Goal: Task Accomplishment & Management: Complete application form

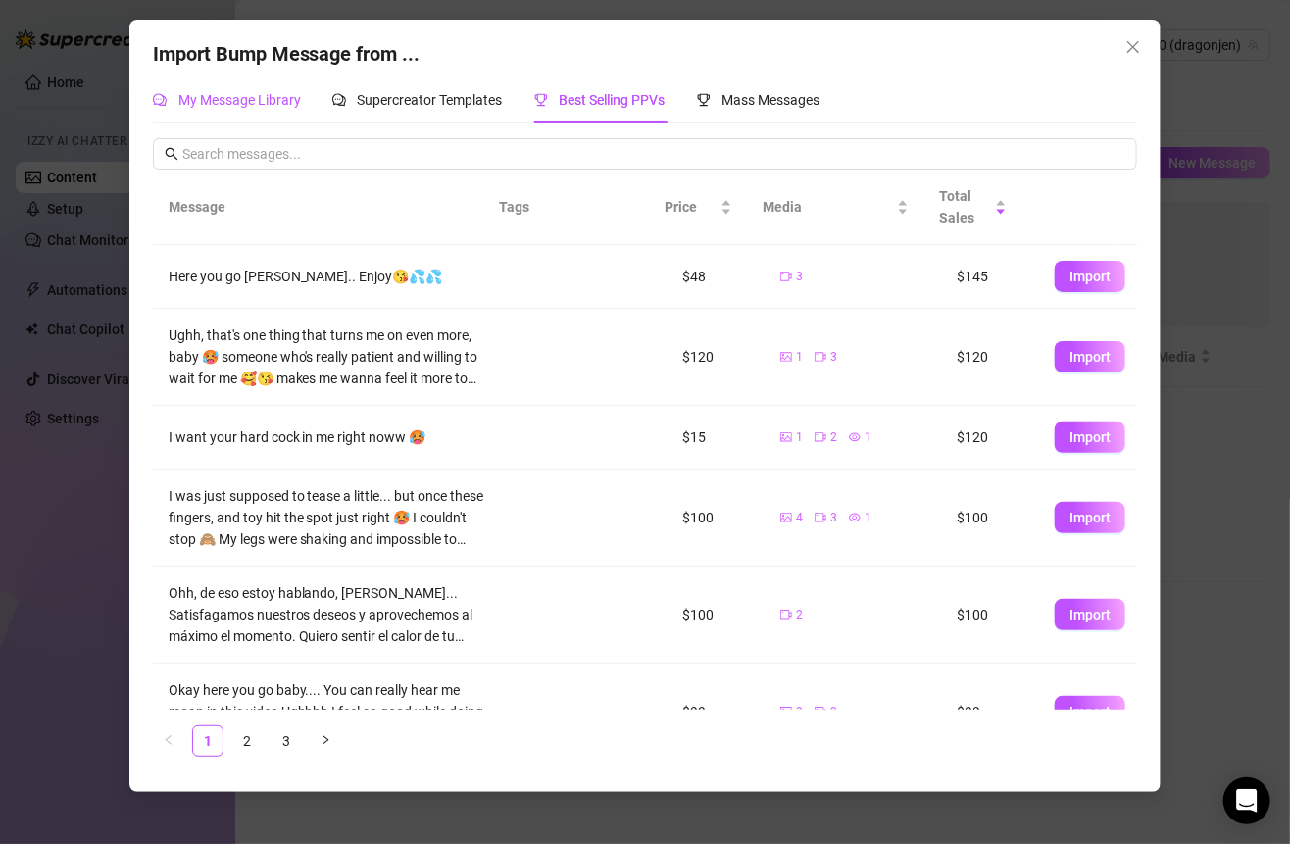
click at [259, 93] on span "My Message Library" at bounding box center [239, 100] width 123 height 16
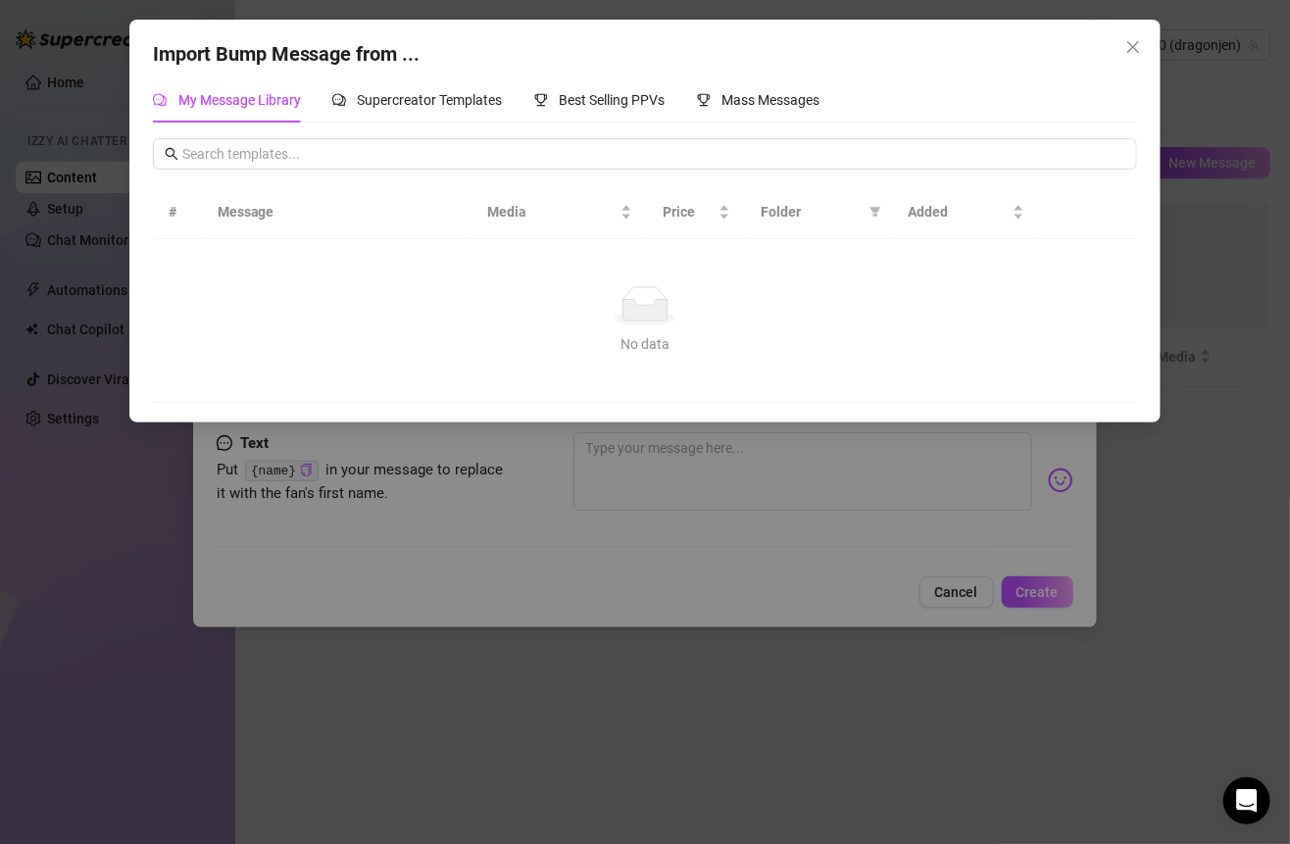
click at [1028, 553] on div "Import Bump Message from ... My Message Library Supercreator Templates Best Sel…" at bounding box center [645, 422] width 1290 height 844
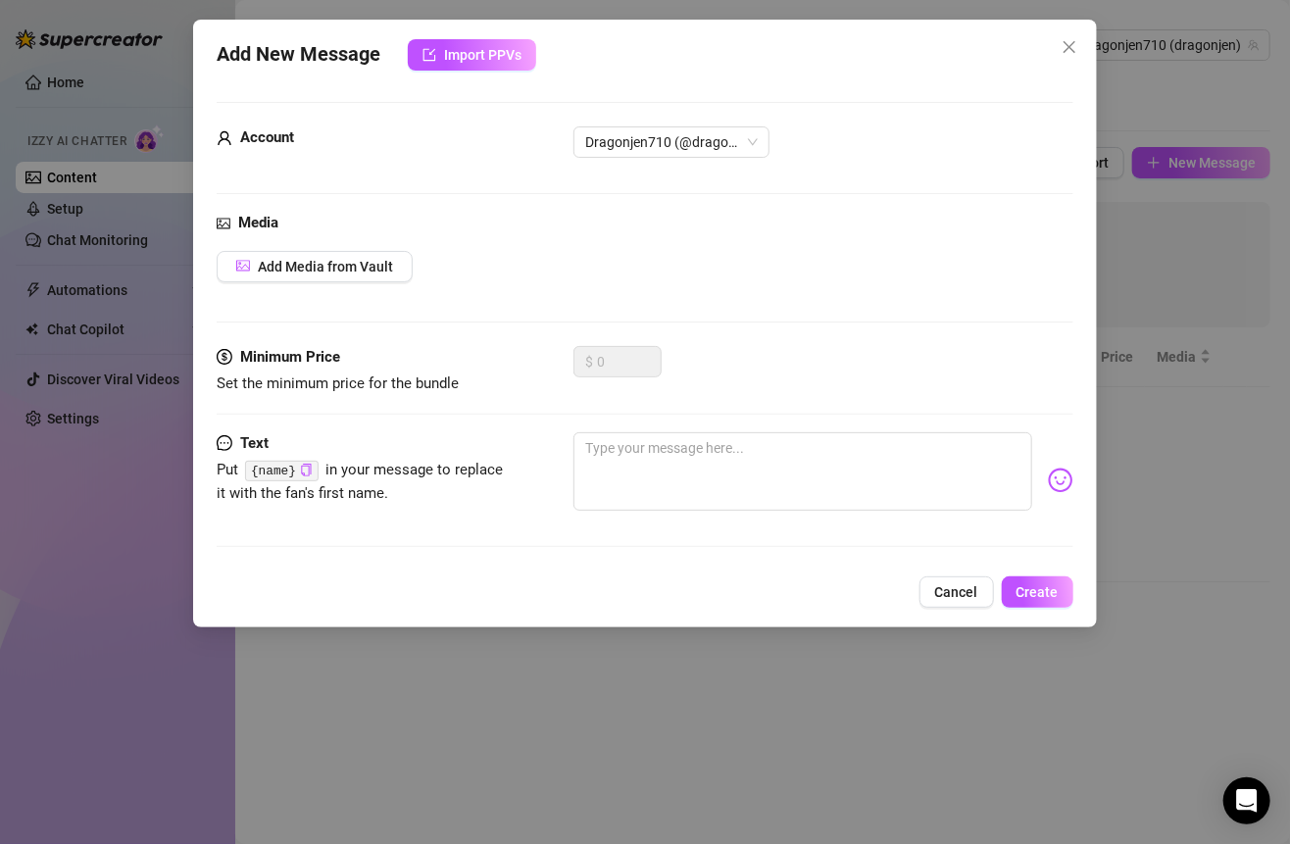
click at [961, 566] on div "Import Bump Message from ... My Message Library Supercreator Templates Best Sel…" at bounding box center [645, 422] width 1290 height 844
click at [958, 576] on button "Cancel" at bounding box center [956, 591] width 74 height 31
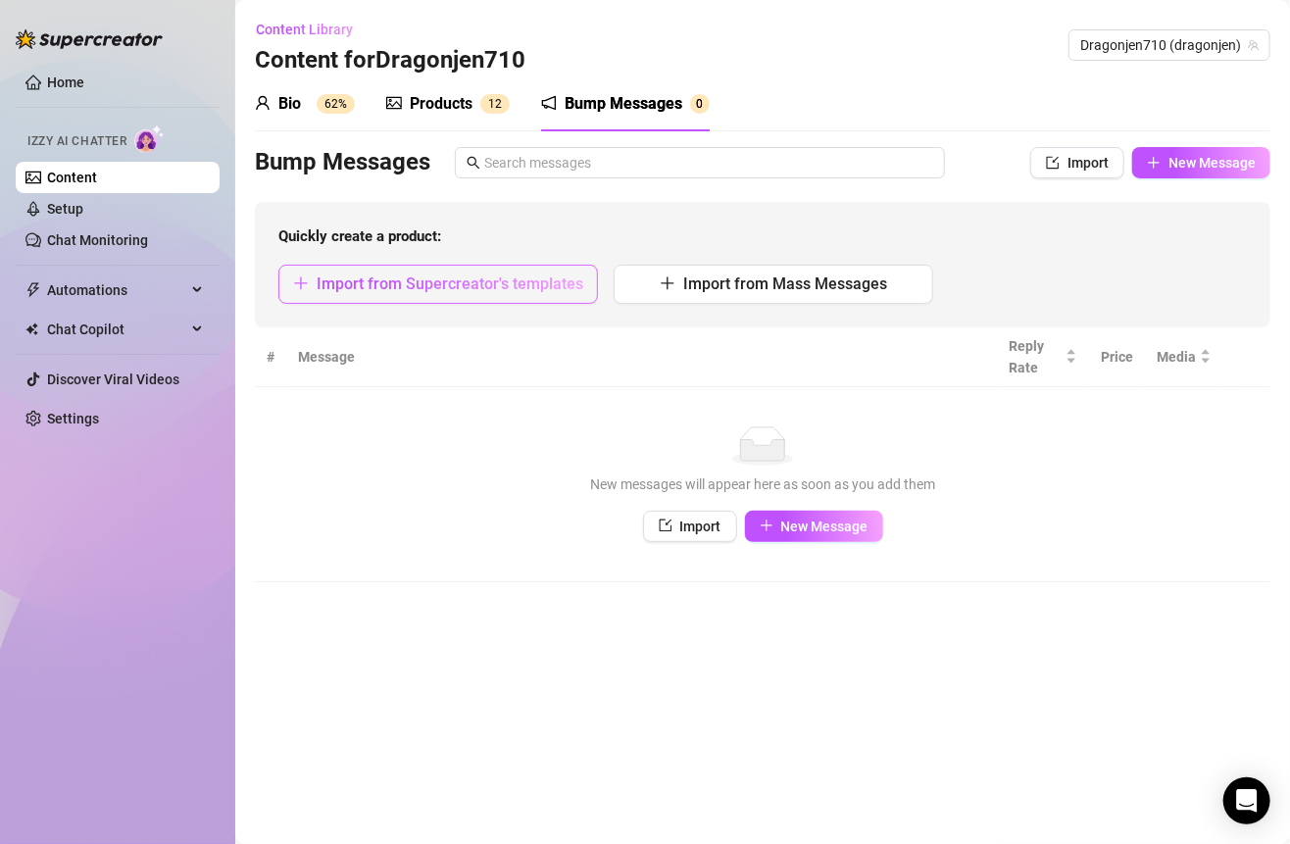
click at [559, 285] on span "Import from Supercreator's templates" at bounding box center [450, 283] width 267 height 19
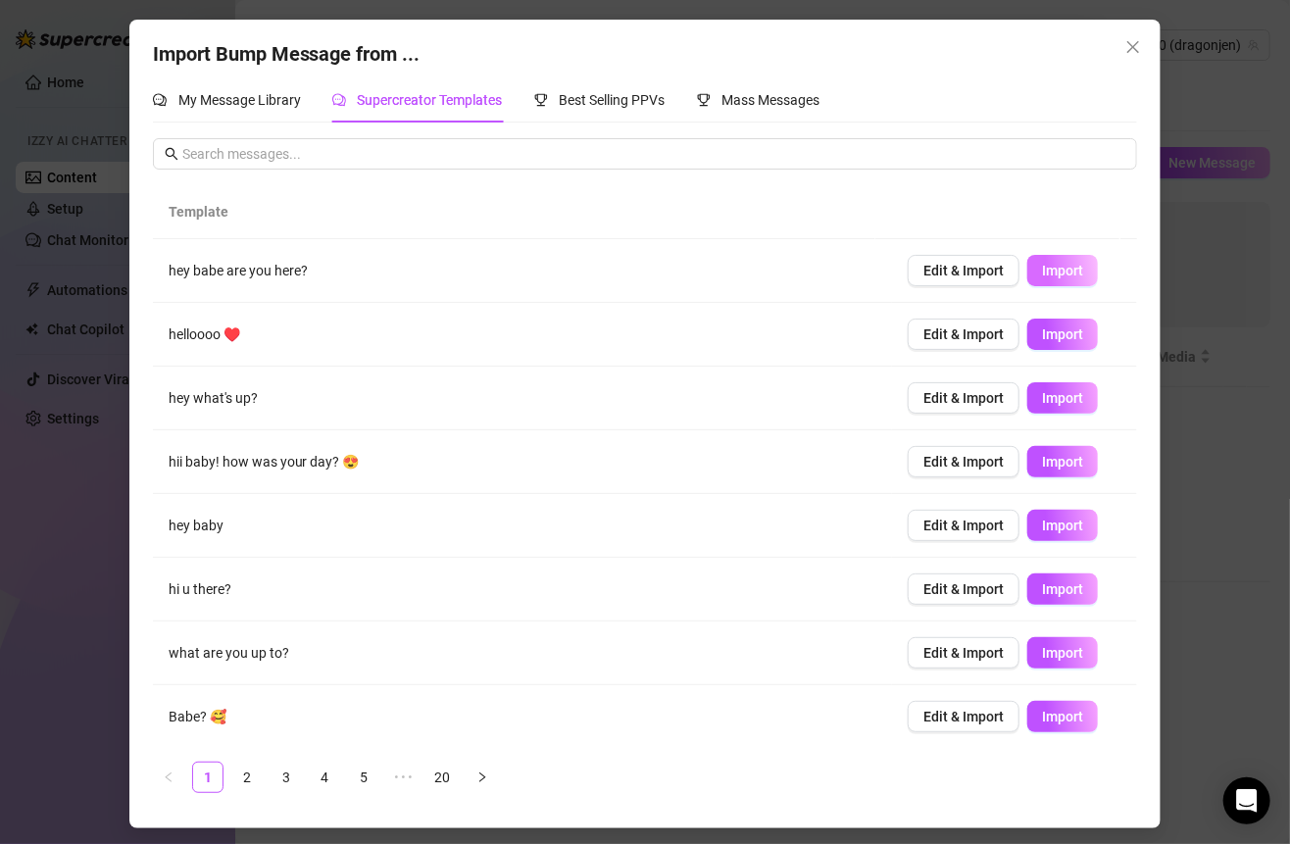
click at [1049, 276] on span "Import" at bounding box center [1062, 271] width 41 height 16
click at [1054, 334] on span "Import" at bounding box center [1062, 334] width 41 height 16
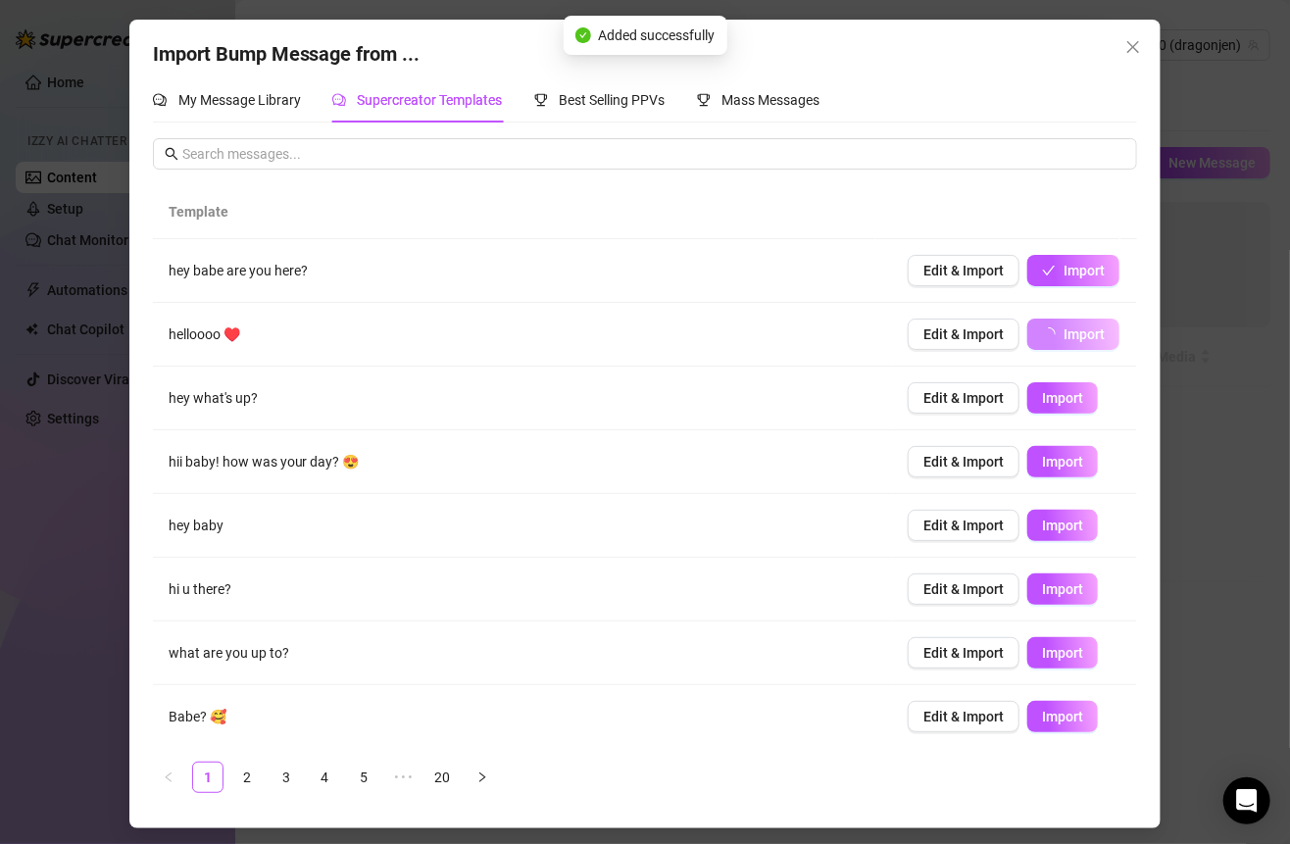
click at [1054, 374] on td "Edit & Import Import" at bounding box center [1014, 399] width 245 height 64
click at [1054, 390] on span "Import" at bounding box center [1062, 398] width 41 height 16
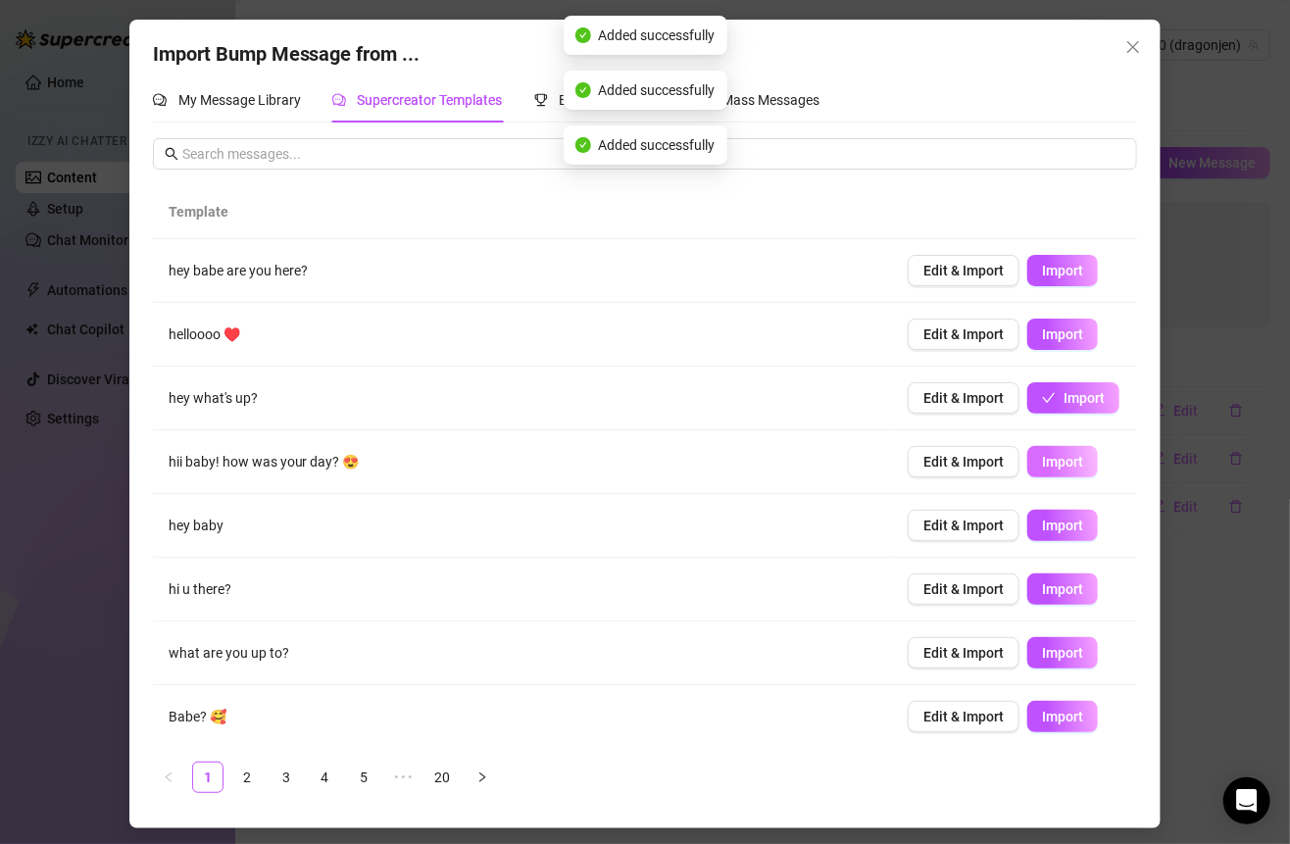
click at [1061, 456] on span "Import" at bounding box center [1062, 462] width 41 height 16
click at [1042, 522] on span "Import" at bounding box center [1062, 525] width 41 height 16
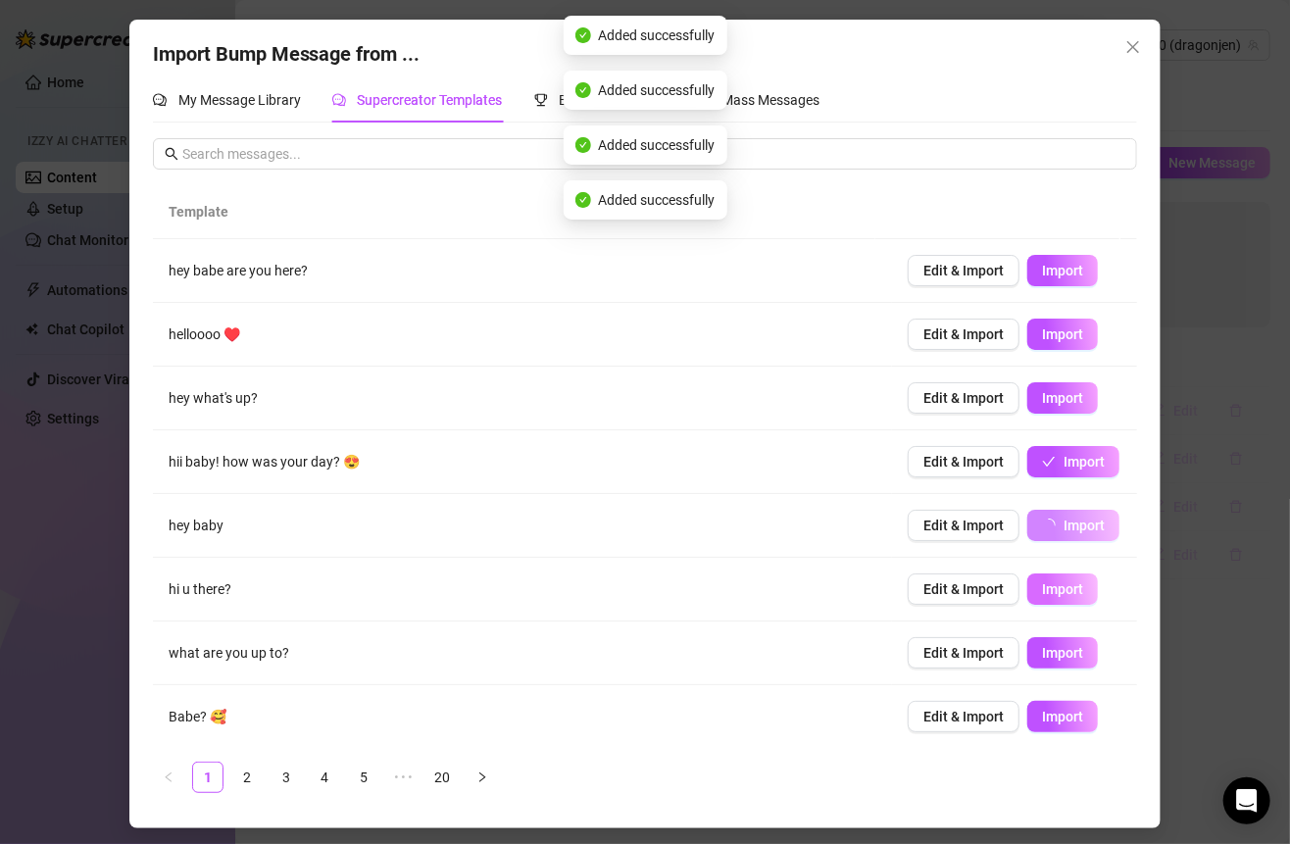
click at [1042, 582] on span "Import" at bounding box center [1062, 589] width 41 height 16
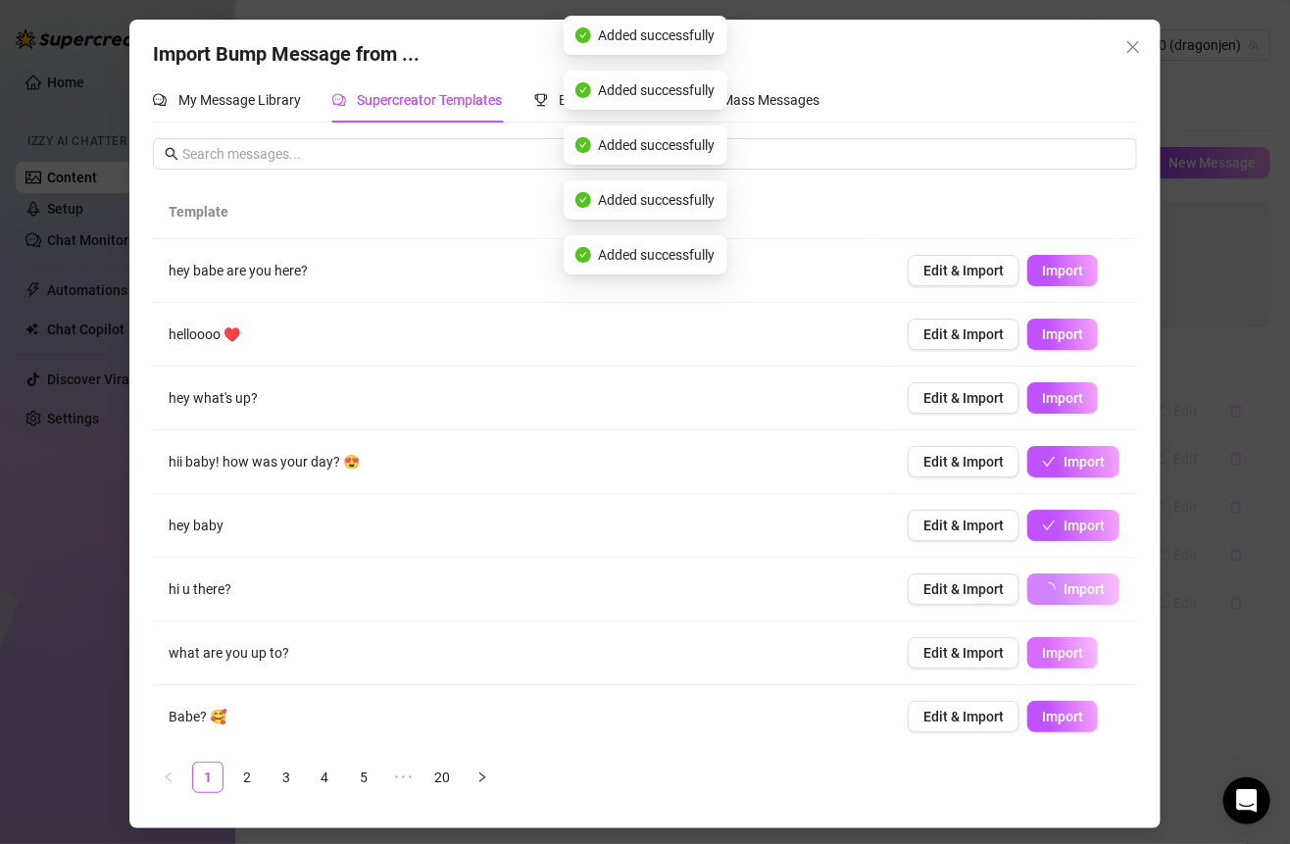
click at [1044, 645] on span "Import" at bounding box center [1062, 653] width 41 height 16
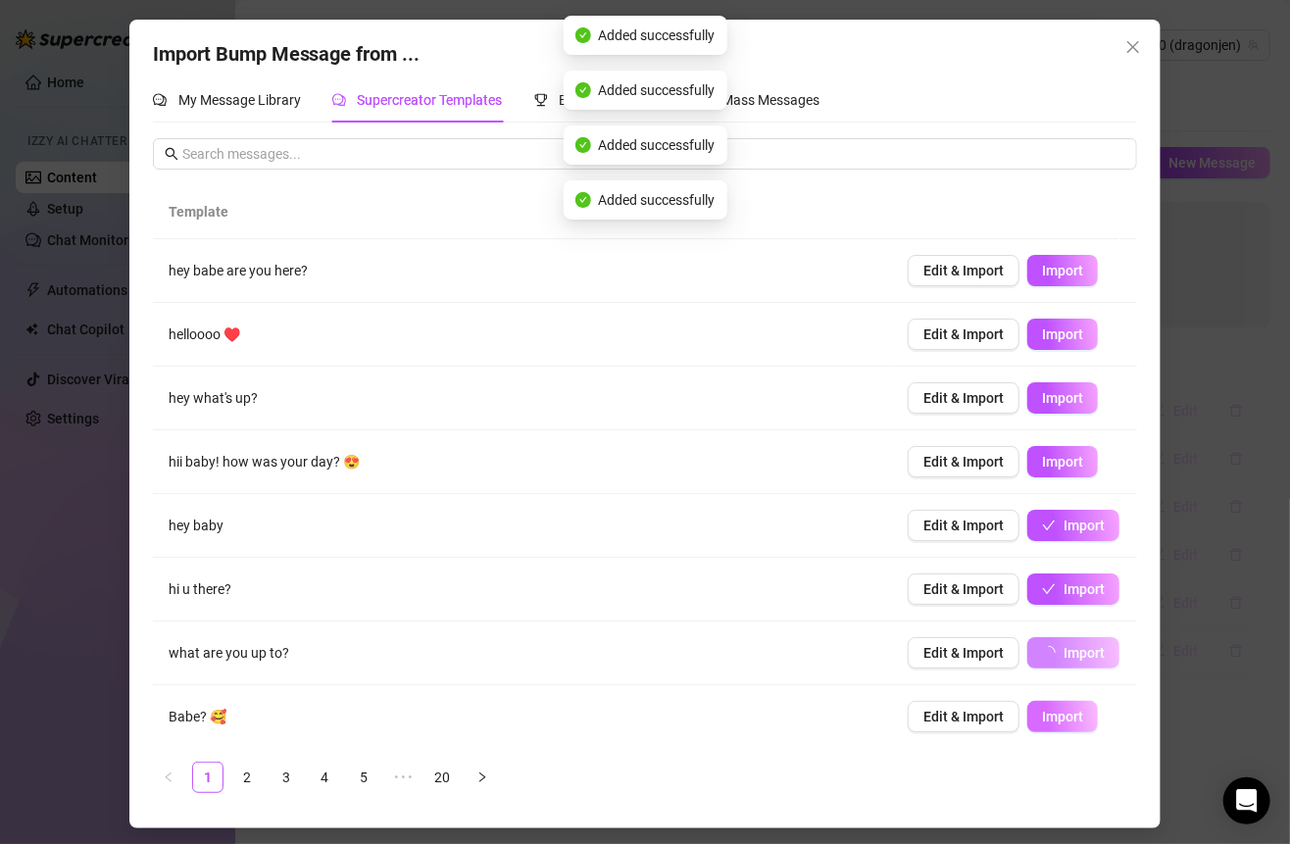
click at [1037, 702] on button "Import" at bounding box center [1062, 716] width 71 height 31
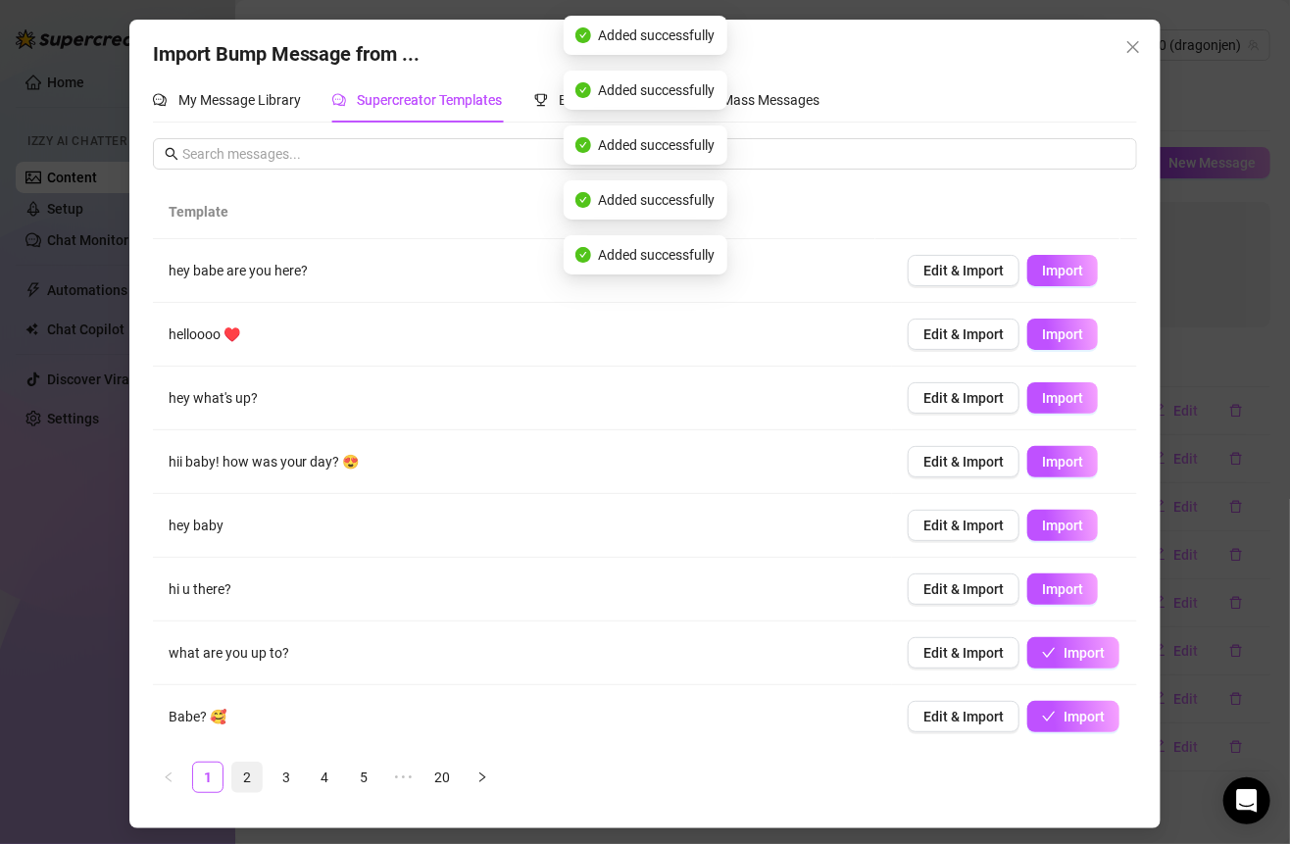
click at [252, 776] on link "2" at bounding box center [246, 776] width 29 height 29
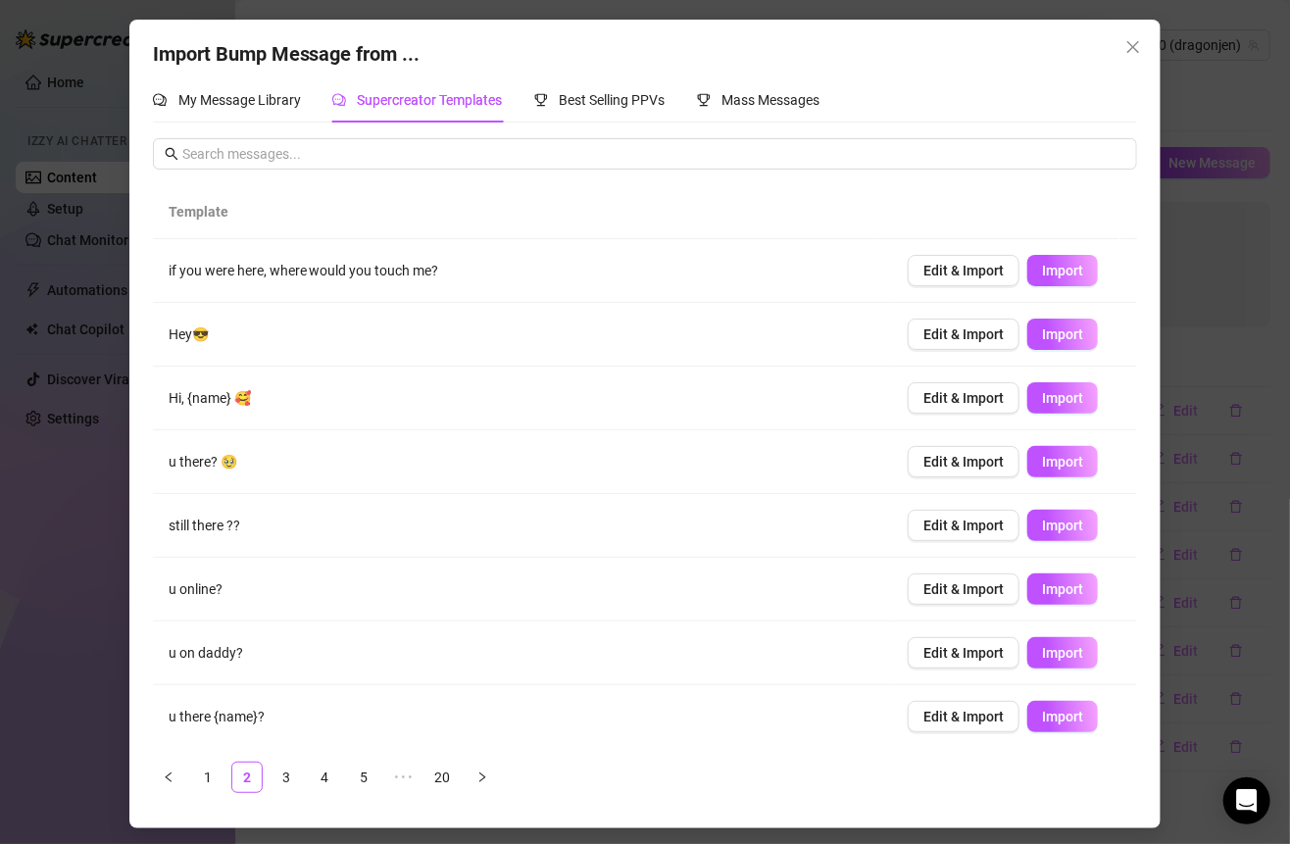
scroll to position [125, 0]
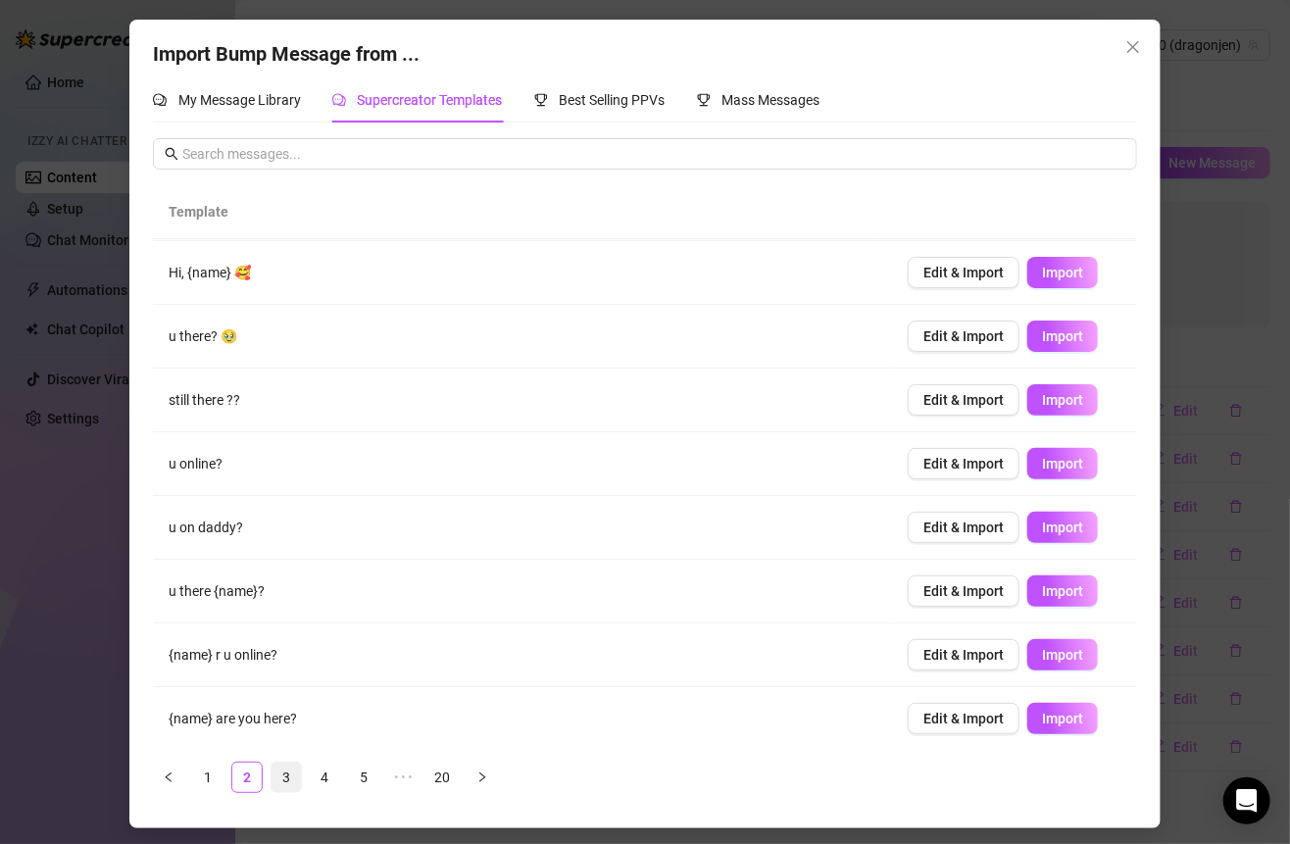
click at [289, 783] on link "3" at bounding box center [285, 776] width 29 height 29
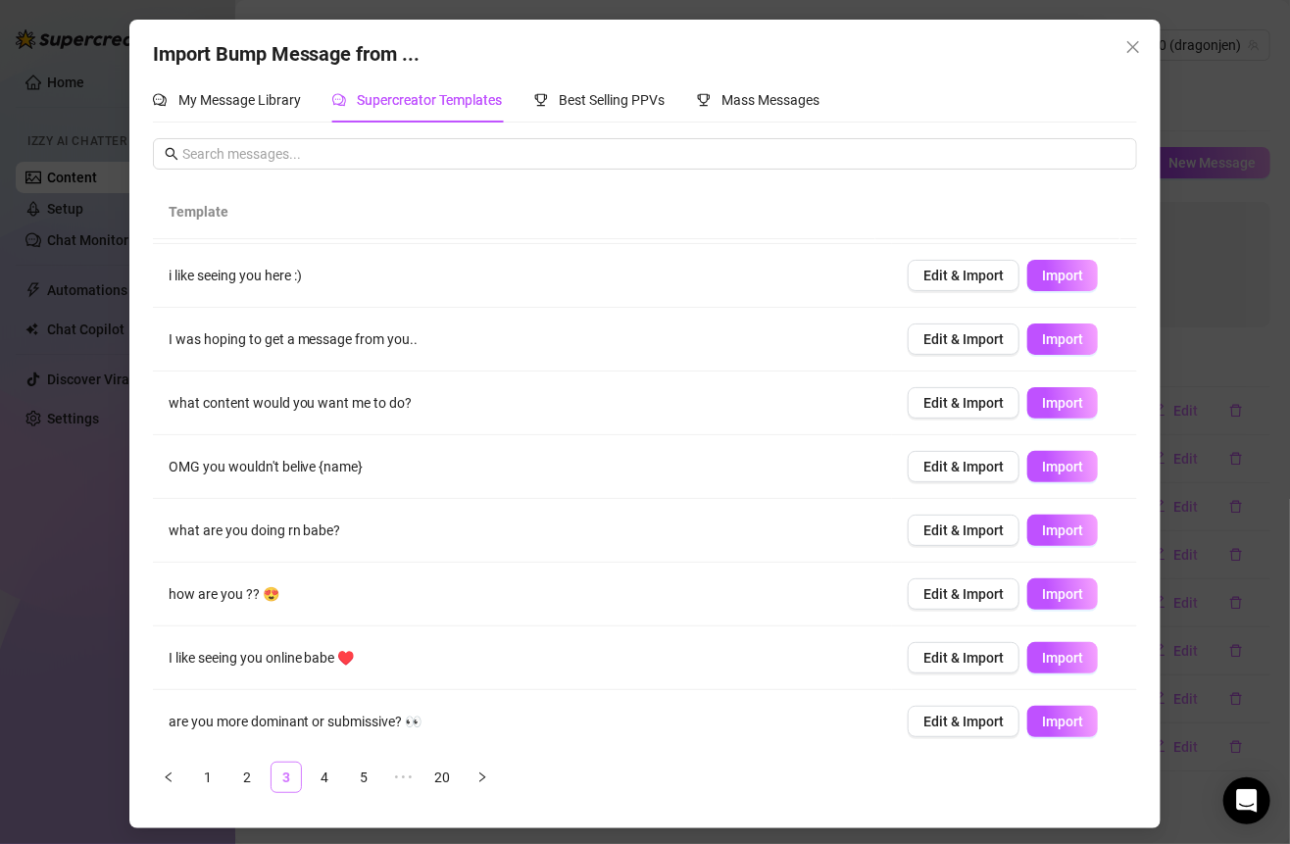
scroll to position [0, 0]
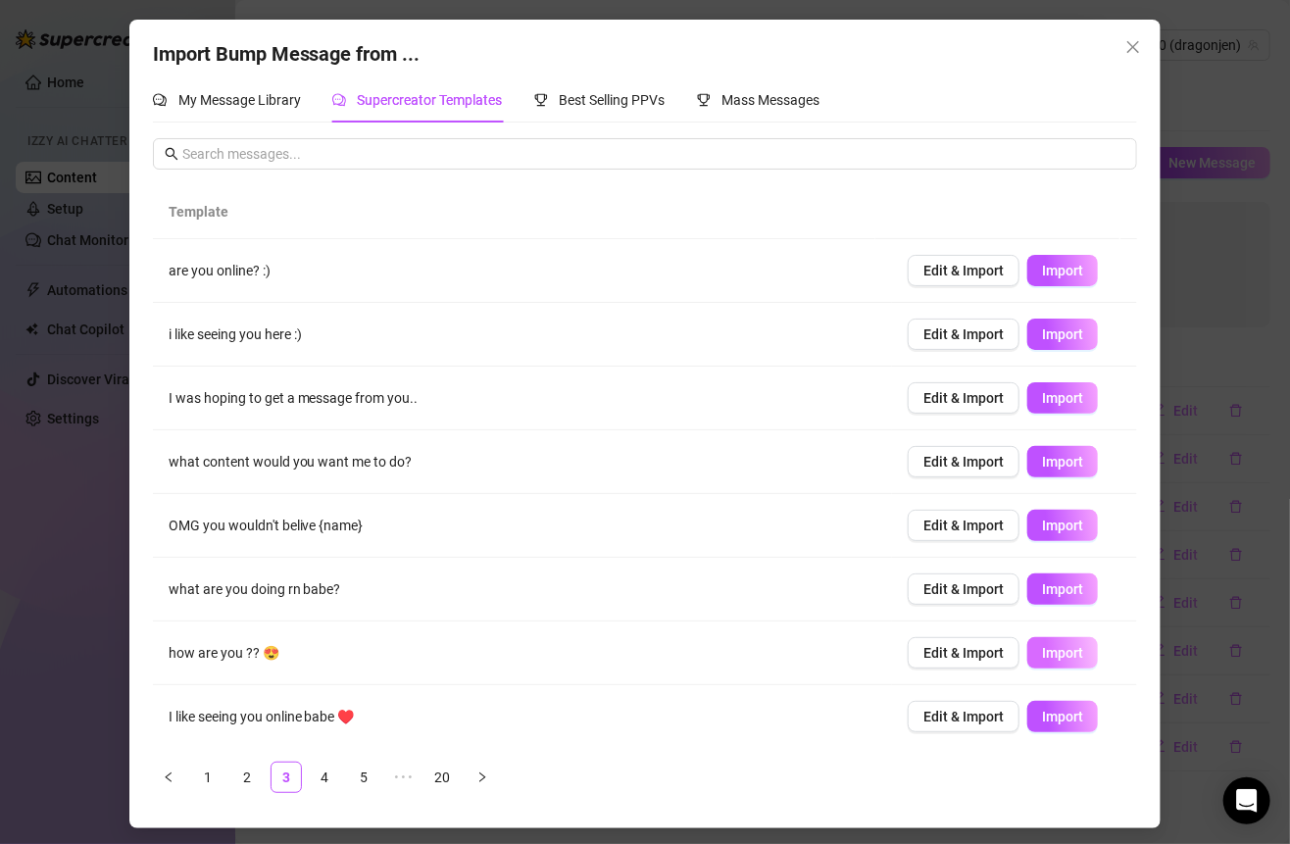
click at [1066, 648] on button "Import" at bounding box center [1062, 652] width 71 height 31
click at [1042, 709] on span "Import" at bounding box center [1062, 717] width 41 height 16
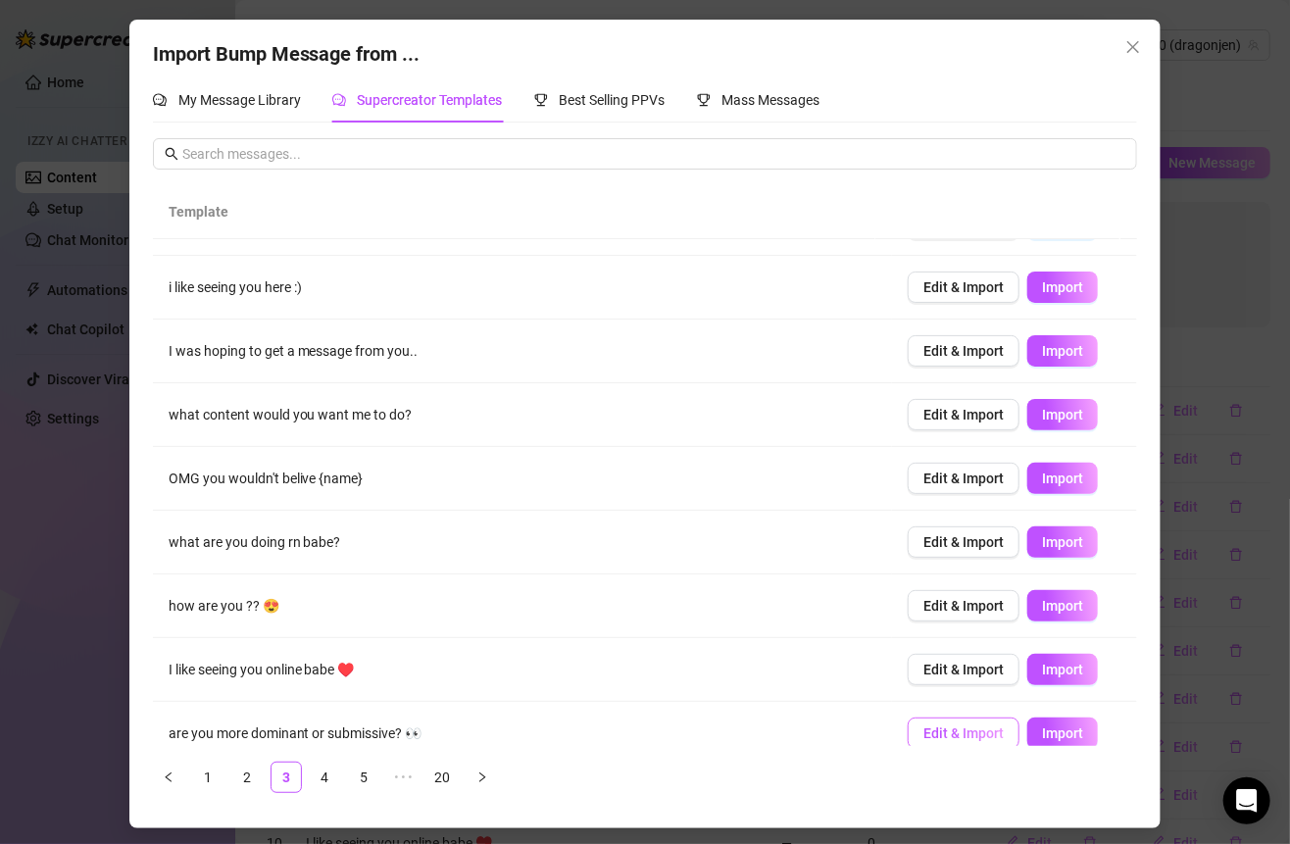
scroll to position [73, 0]
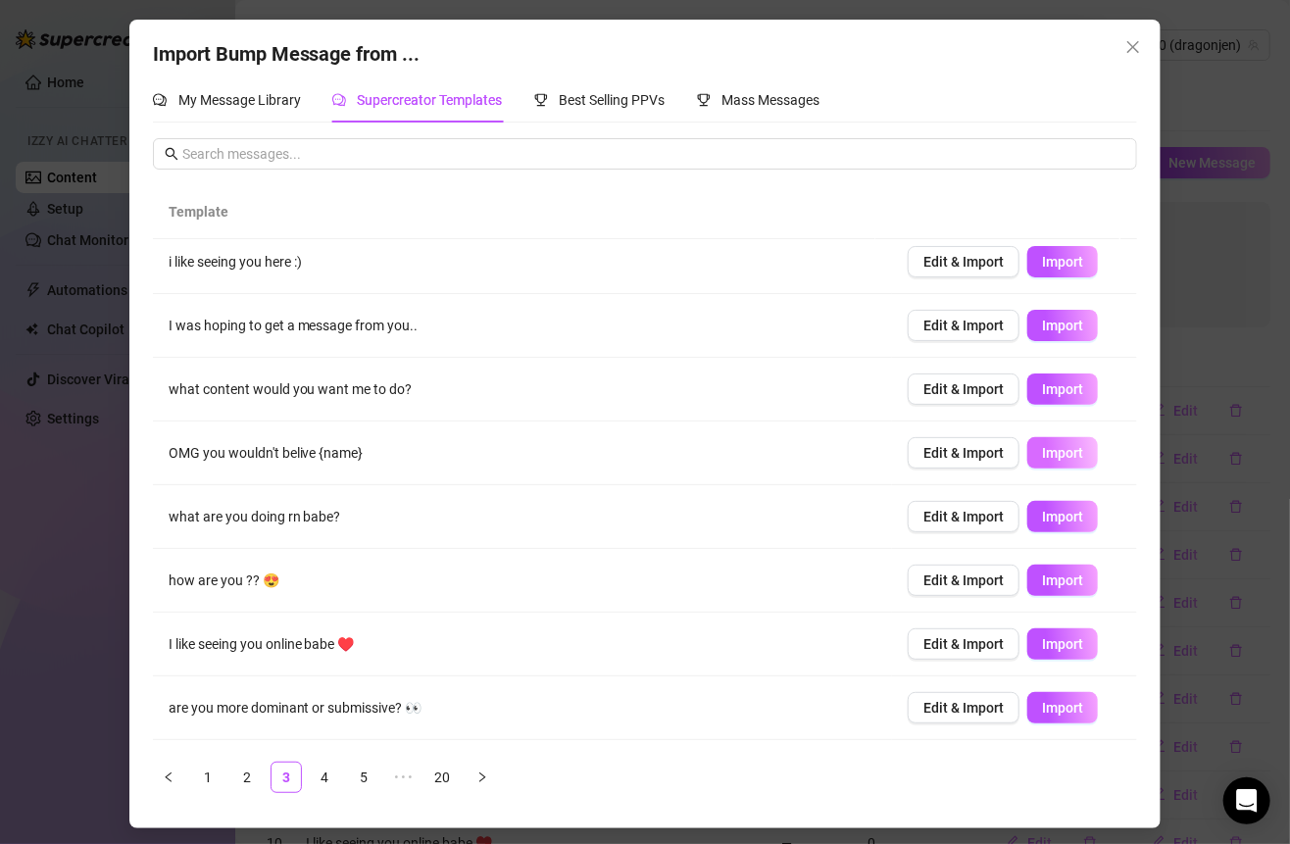
click at [1055, 446] on span "Import" at bounding box center [1062, 453] width 41 height 16
click at [1052, 381] on span "Import" at bounding box center [1062, 389] width 41 height 16
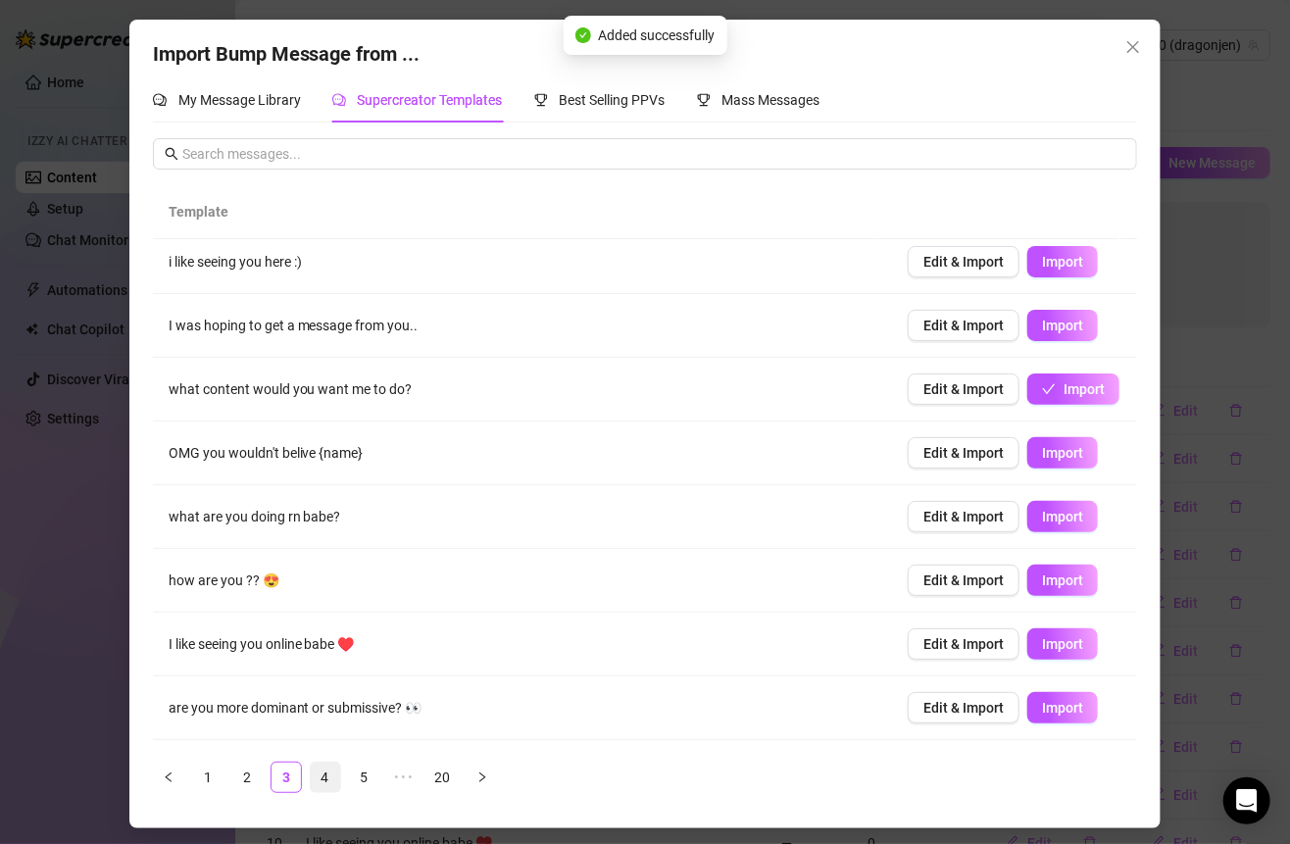
click at [327, 781] on link "4" at bounding box center [325, 776] width 29 height 29
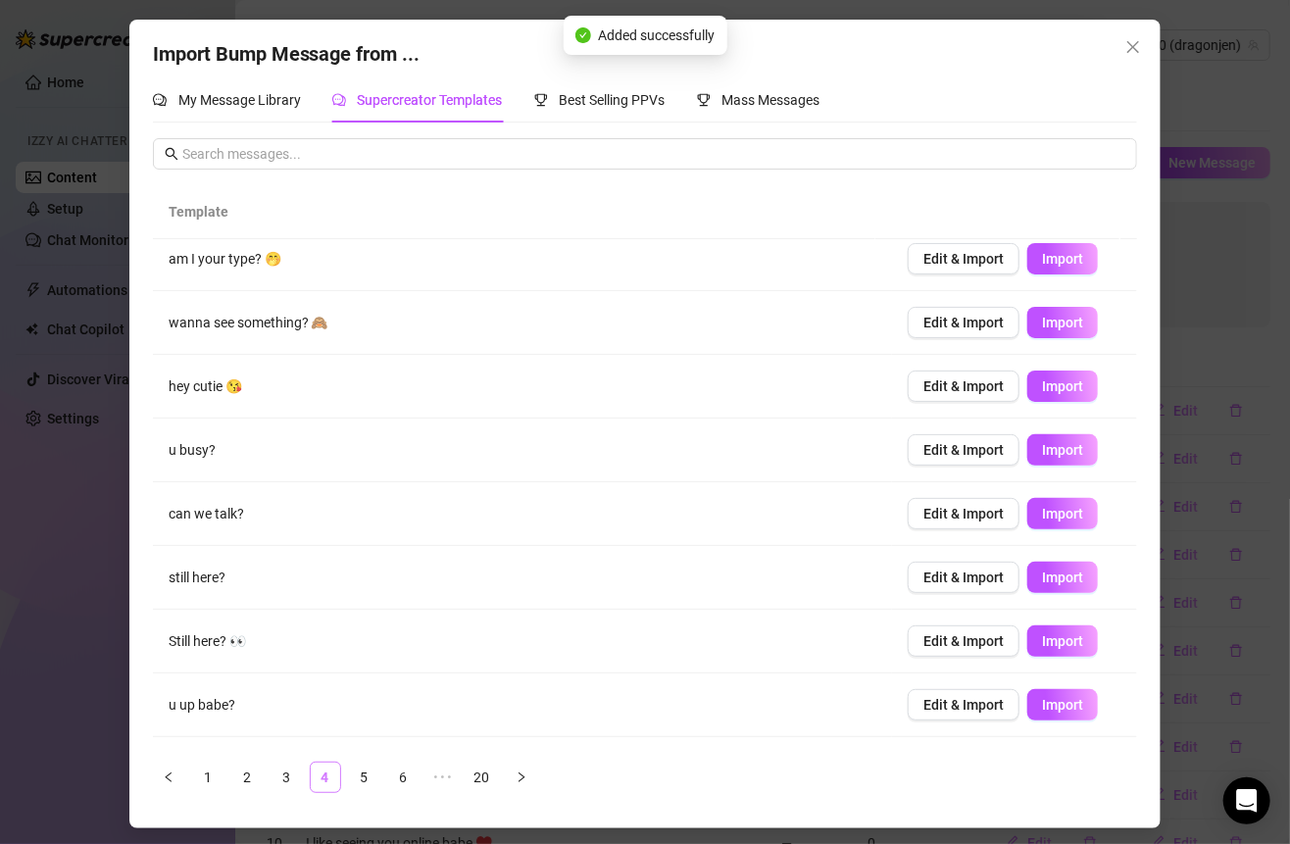
scroll to position [0, 0]
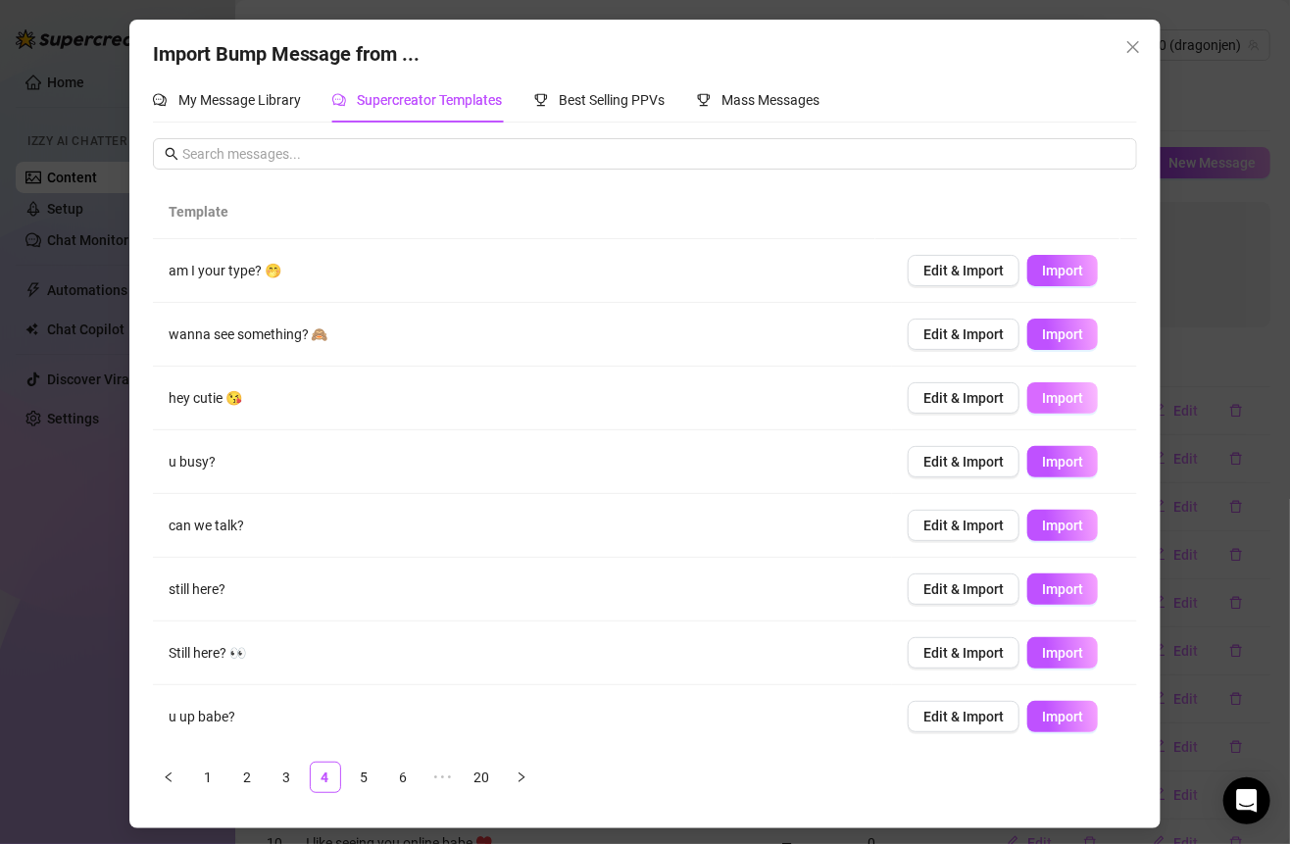
click at [1051, 387] on button "Import" at bounding box center [1062, 397] width 71 height 31
click at [1051, 335] on span "Import" at bounding box center [1062, 334] width 41 height 16
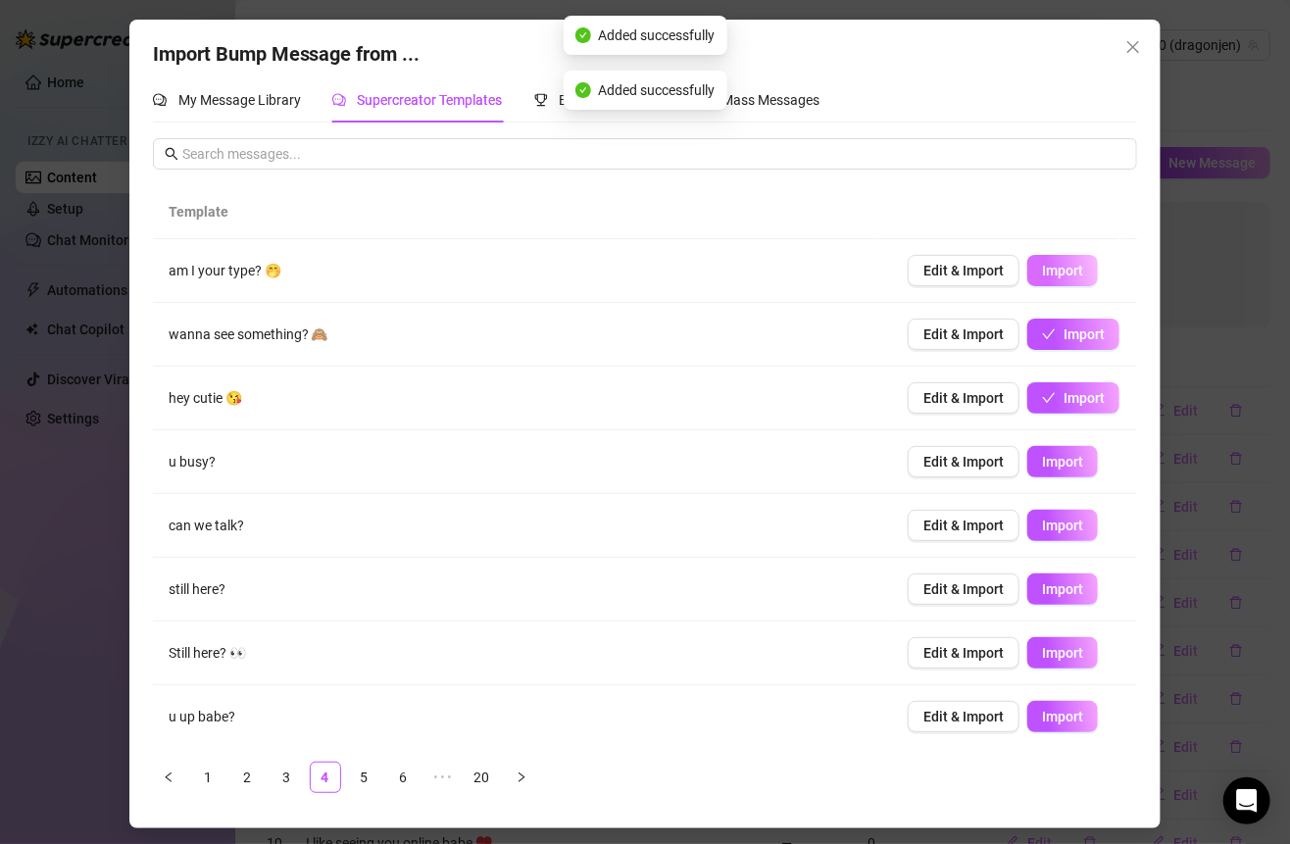
click at [1050, 270] on span "Import" at bounding box center [1062, 271] width 41 height 16
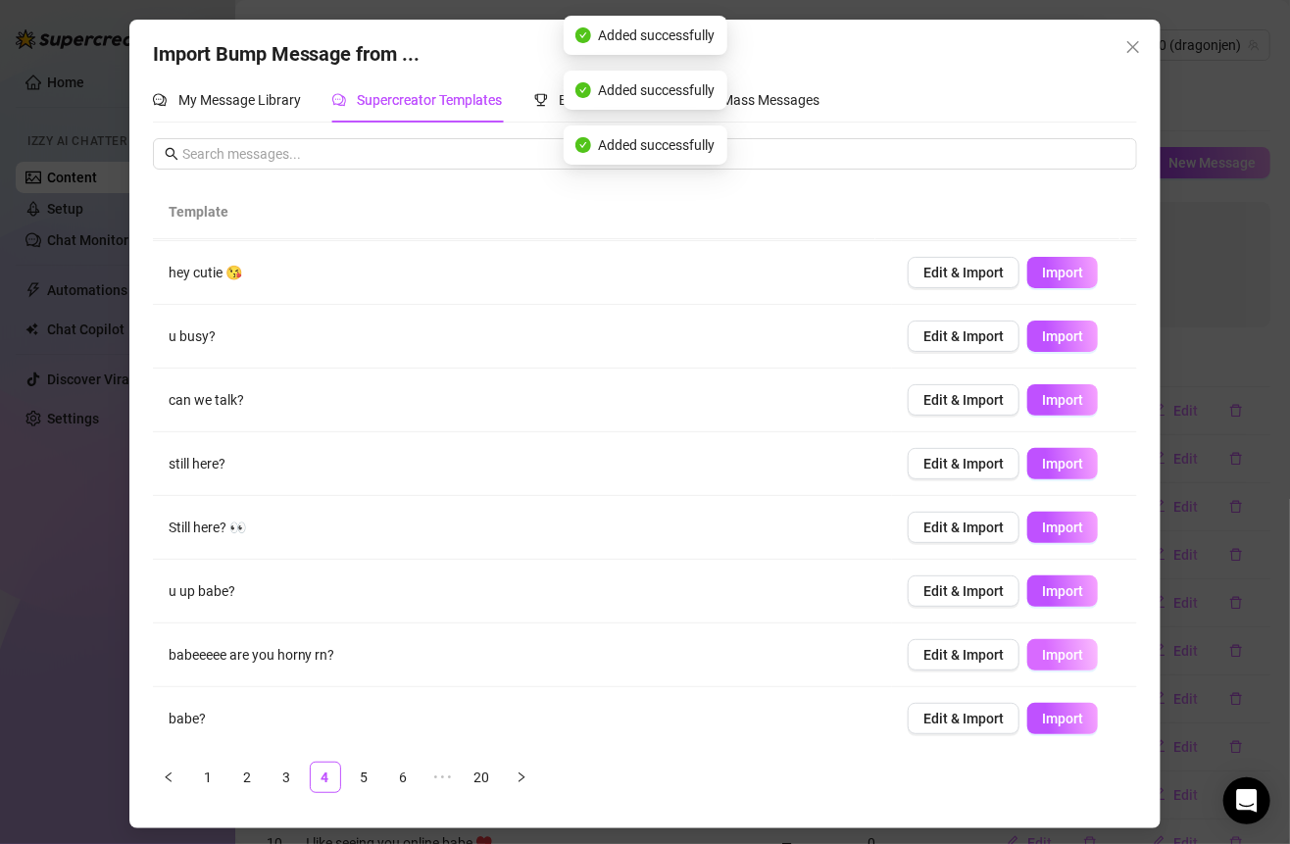
click at [1052, 647] on span "Import" at bounding box center [1062, 655] width 41 height 16
click at [364, 775] on link "5" at bounding box center [364, 776] width 29 height 29
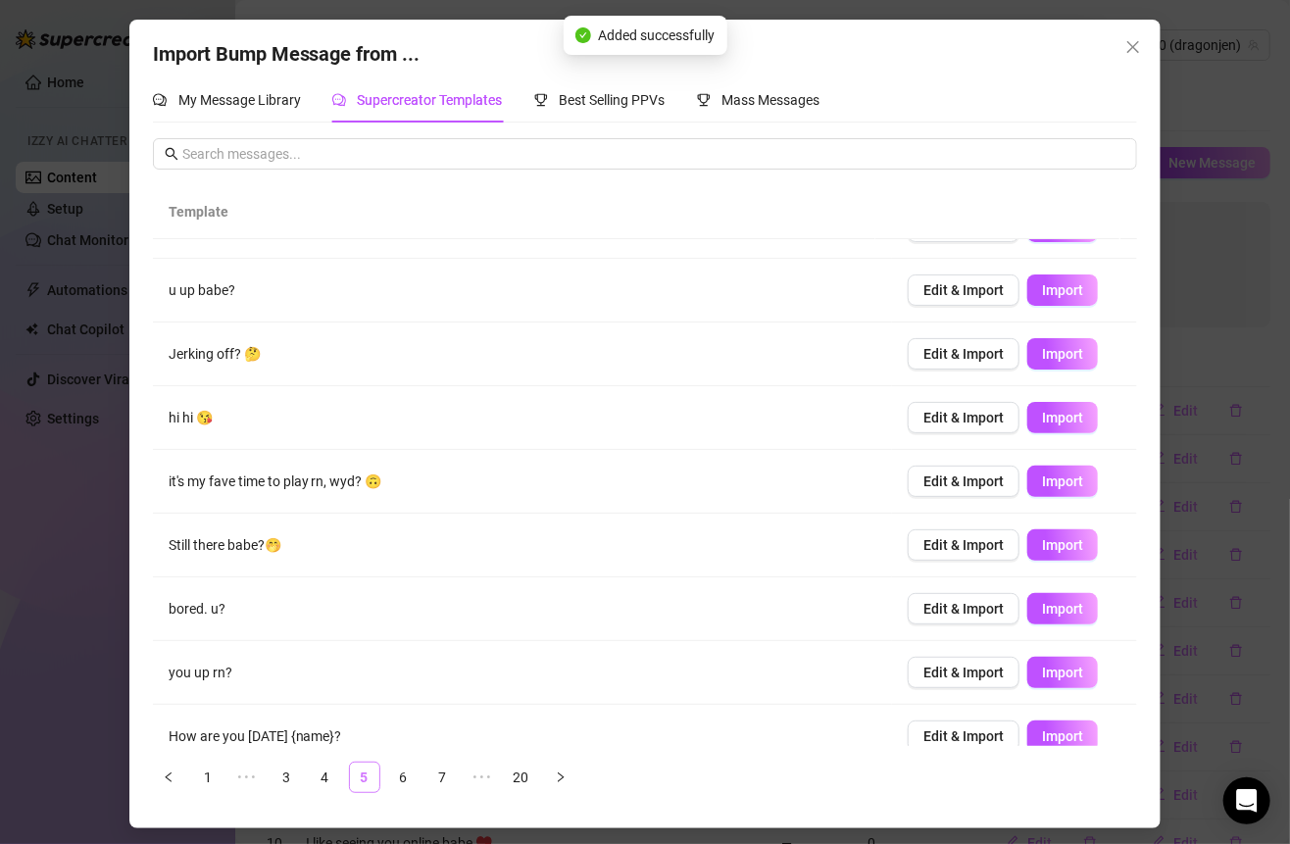
scroll to position [0, 0]
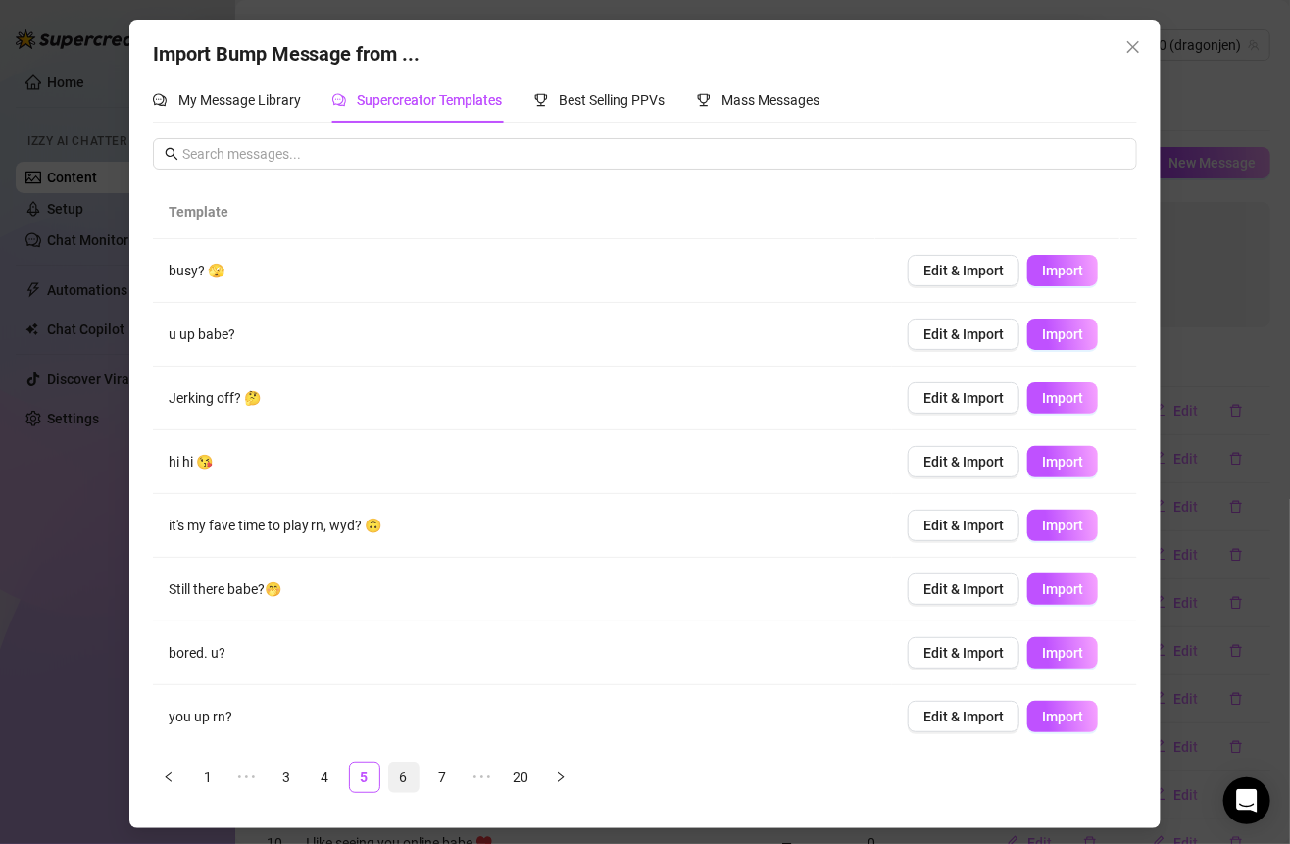
click at [415, 775] on link "6" at bounding box center [403, 776] width 29 height 29
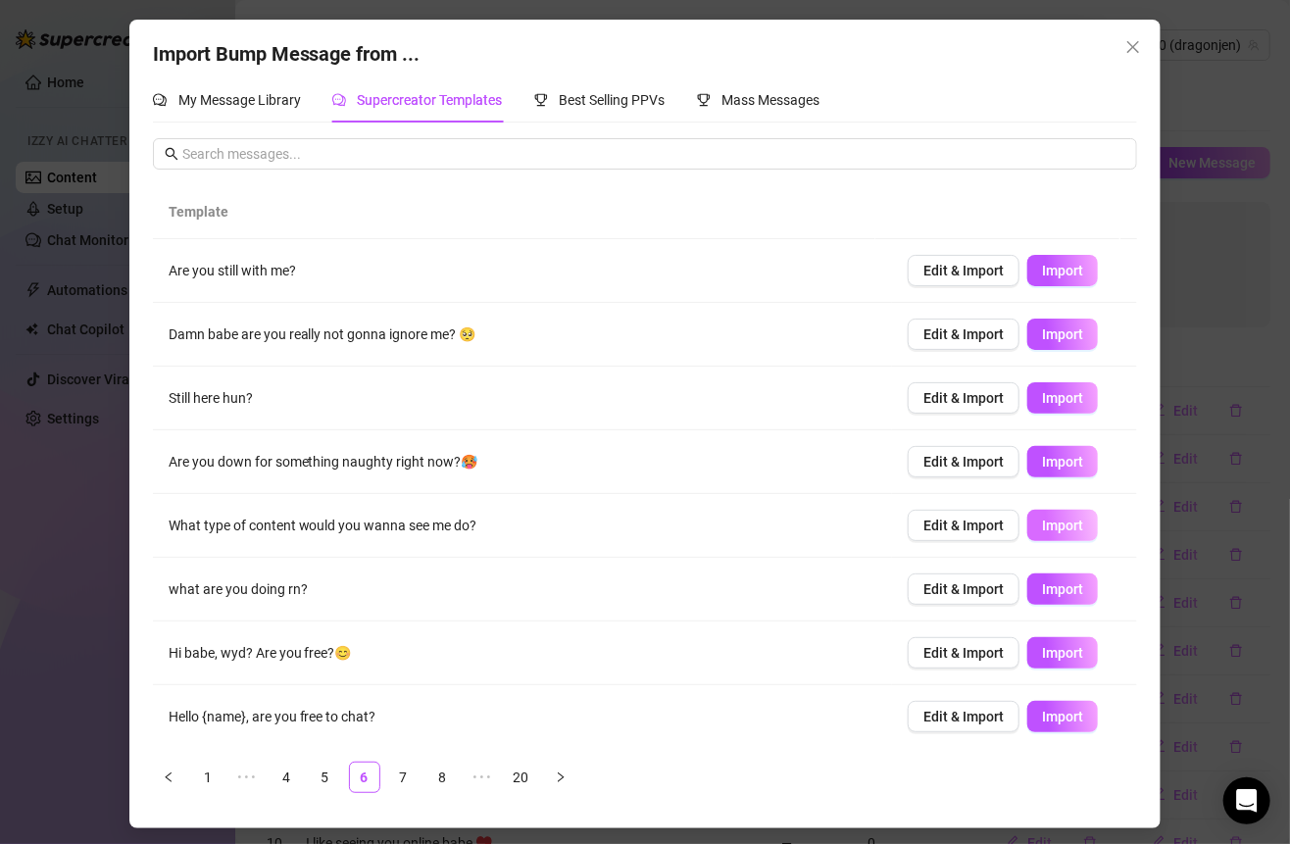
click at [1042, 517] on span "Import" at bounding box center [1062, 525] width 41 height 16
click at [1042, 581] on span "Import" at bounding box center [1062, 589] width 41 height 16
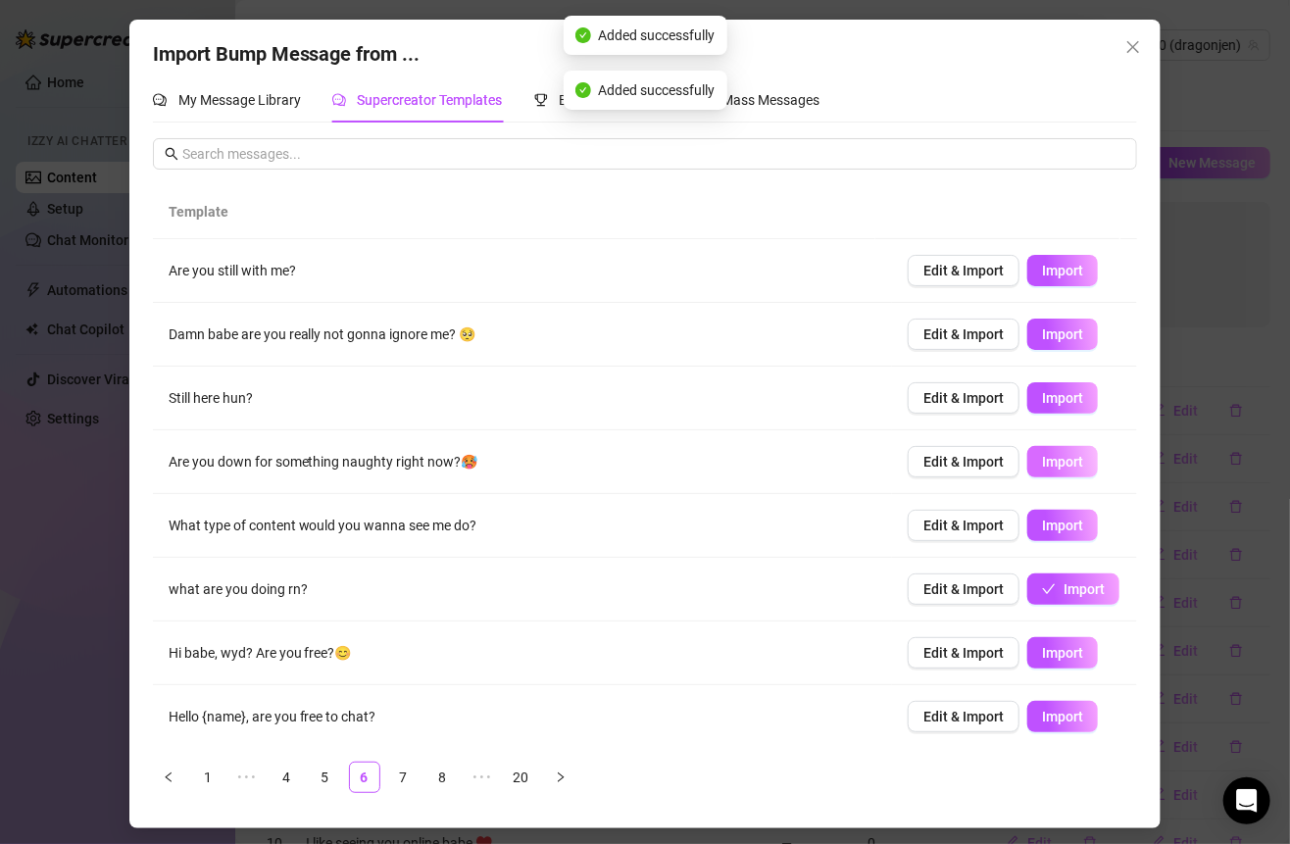
click at [1042, 466] on span "Import" at bounding box center [1062, 462] width 41 height 16
click at [1034, 382] on button "Import" at bounding box center [1062, 397] width 71 height 31
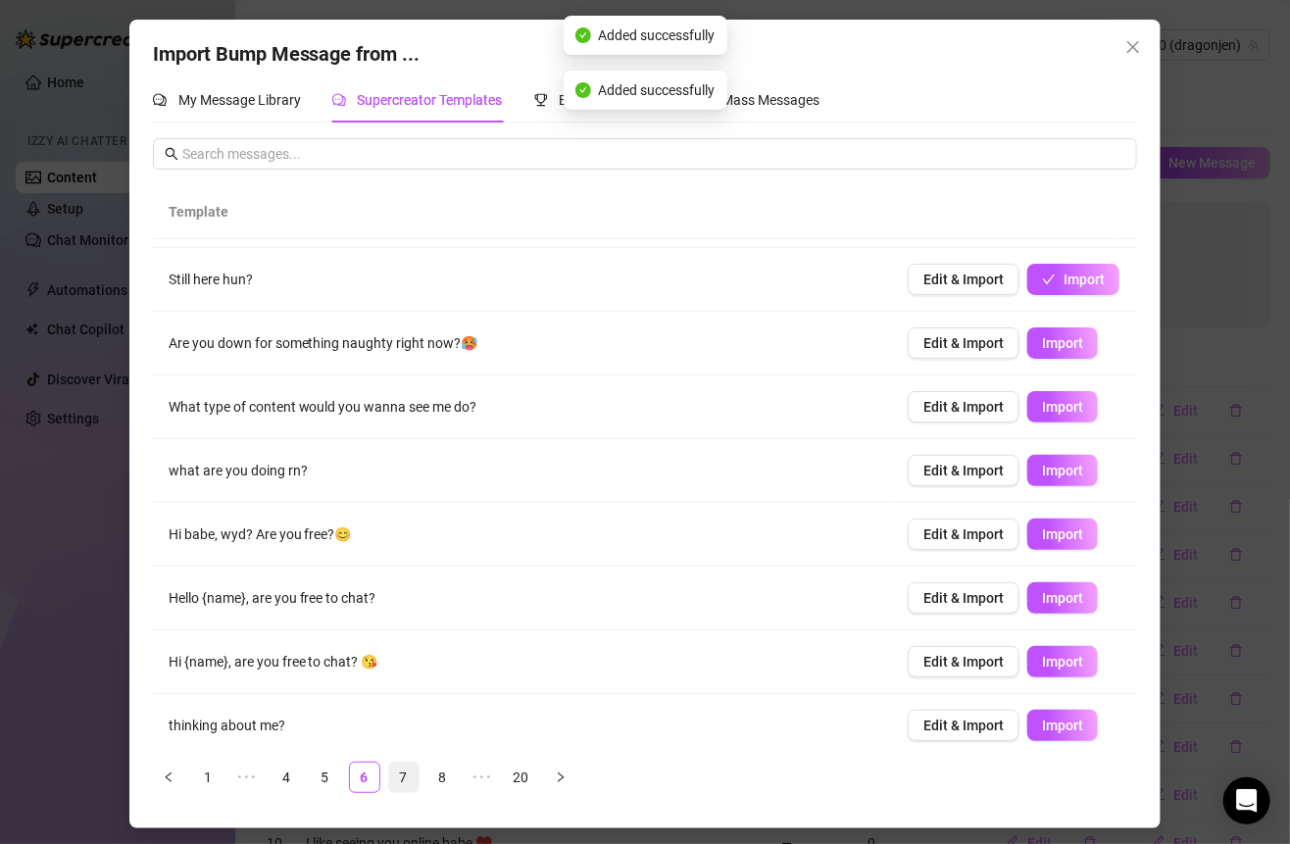
click at [405, 769] on link "7" at bounding box center [403, 776] width 29 height 29
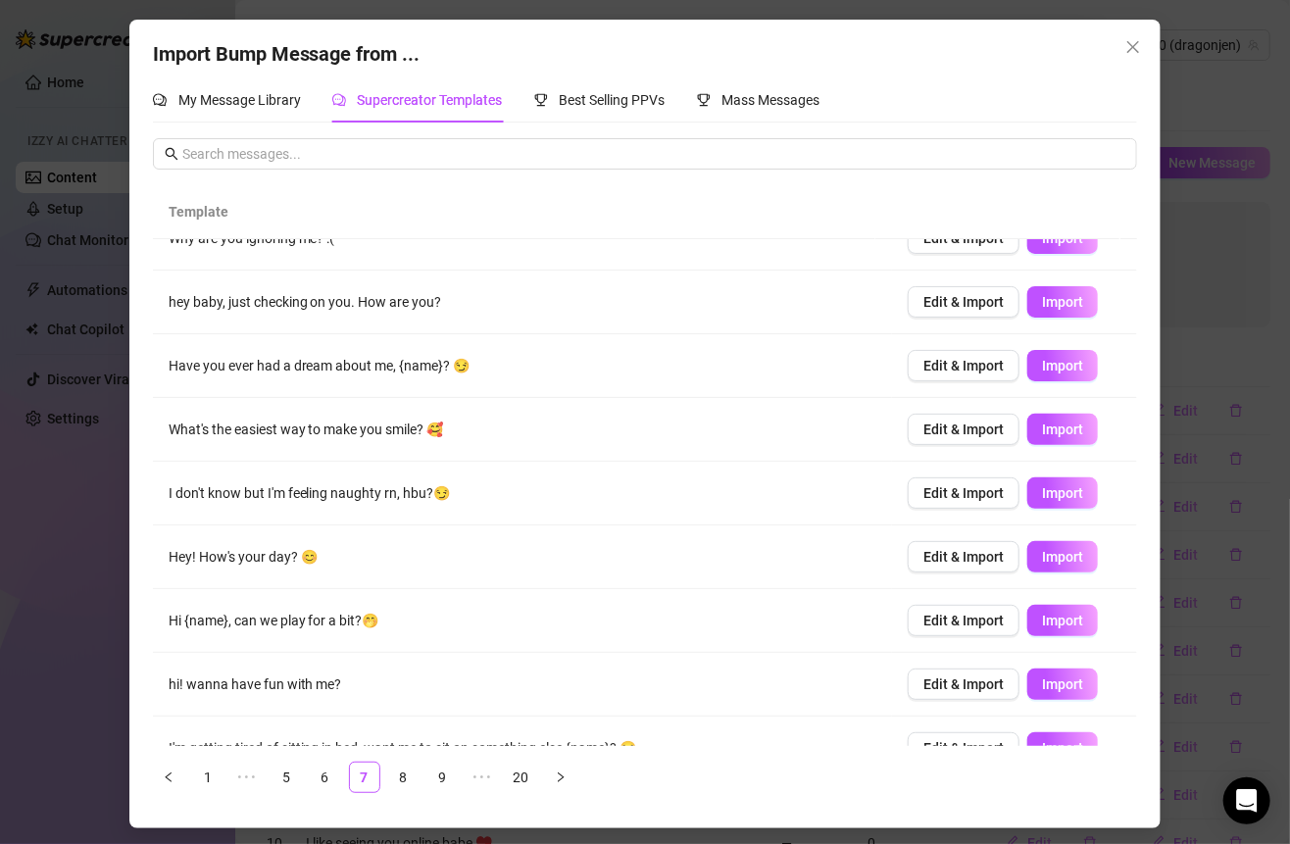
scroll to position [125, 0]
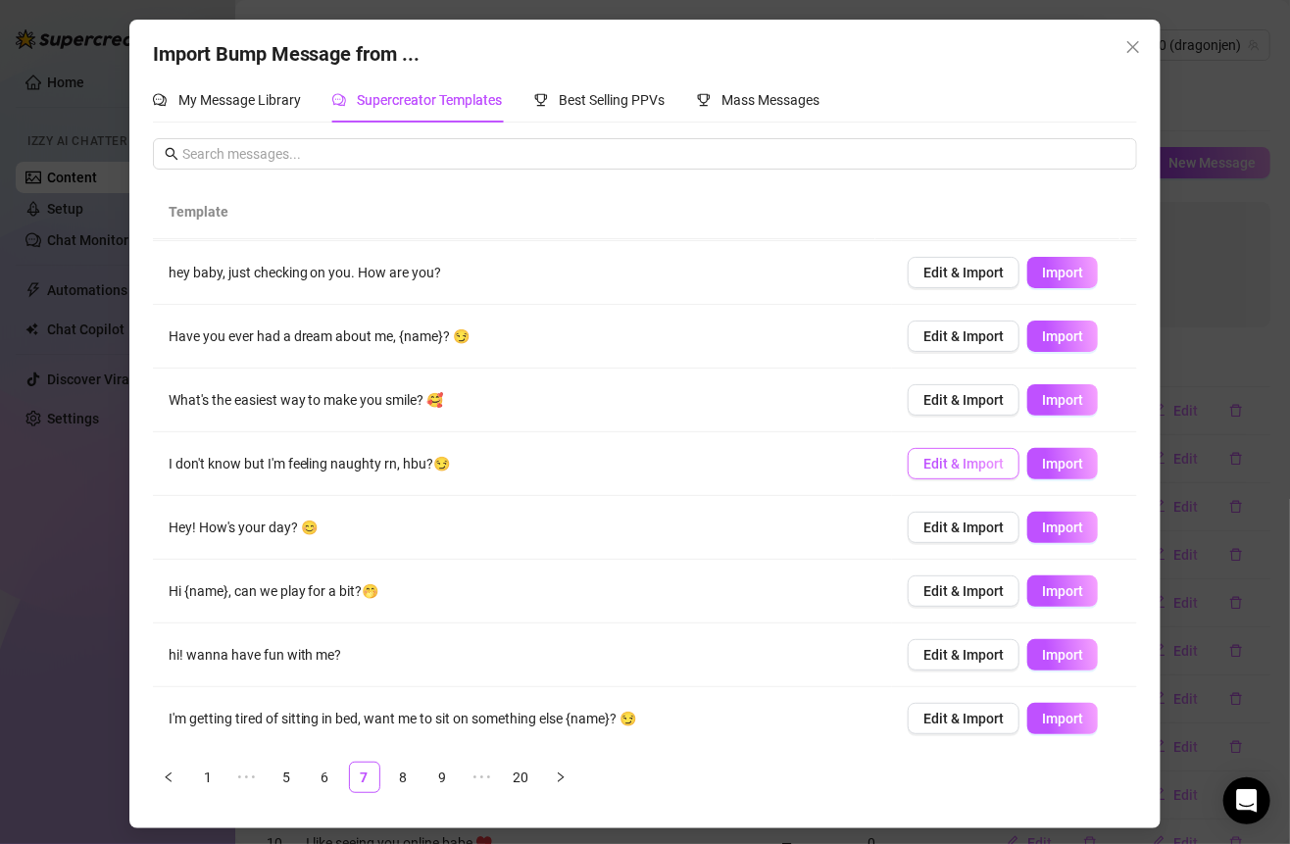
drag, startPoint x: 1039, startPoint y: 450, endPoint x: 998, endPoint y: 462, distance: 42.8
click at [1039, 451] on button "Import" at bounding box center [1062, 463] width 71 height 31
click at [403, 778] on link "8" at bounding box center [403, 776] width 29 height 29
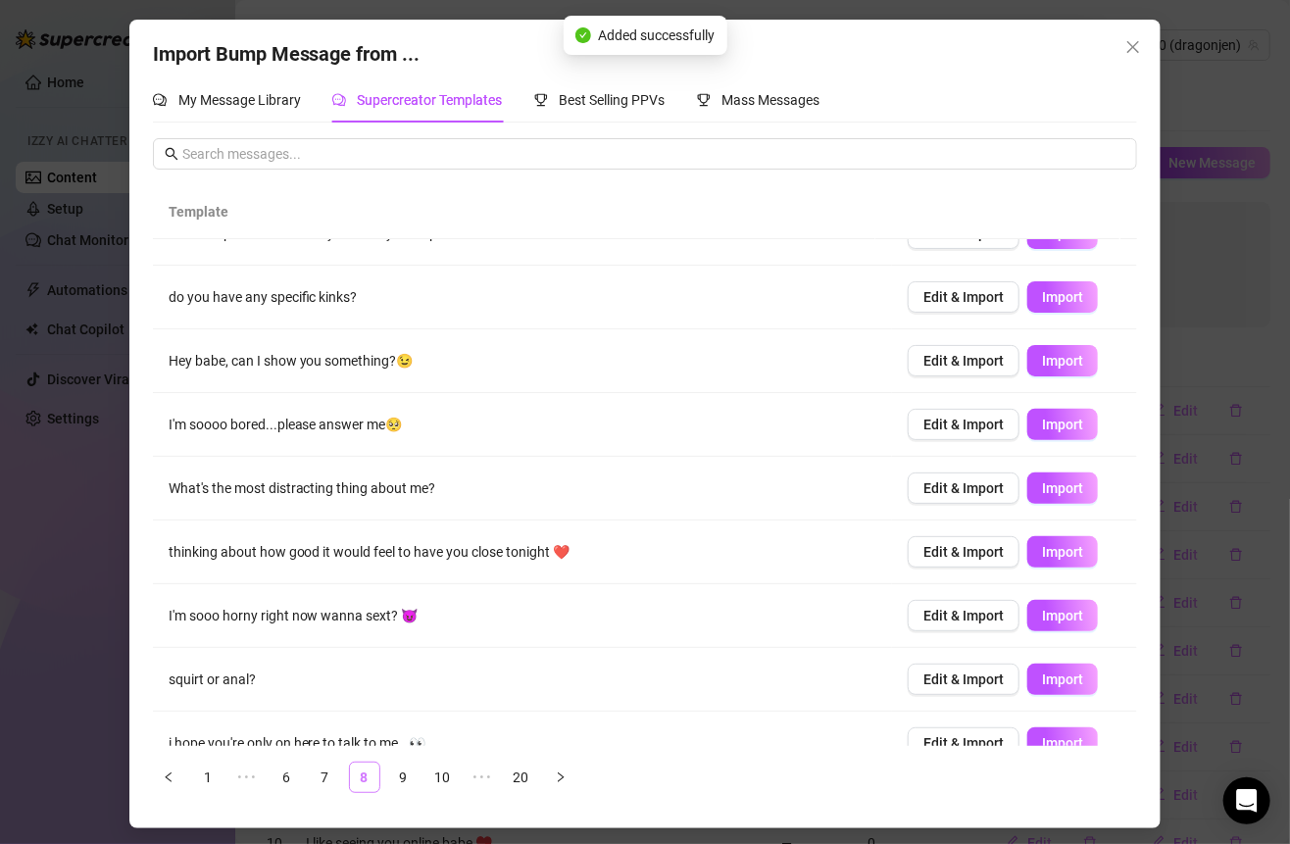
scroll to position [0, 0]
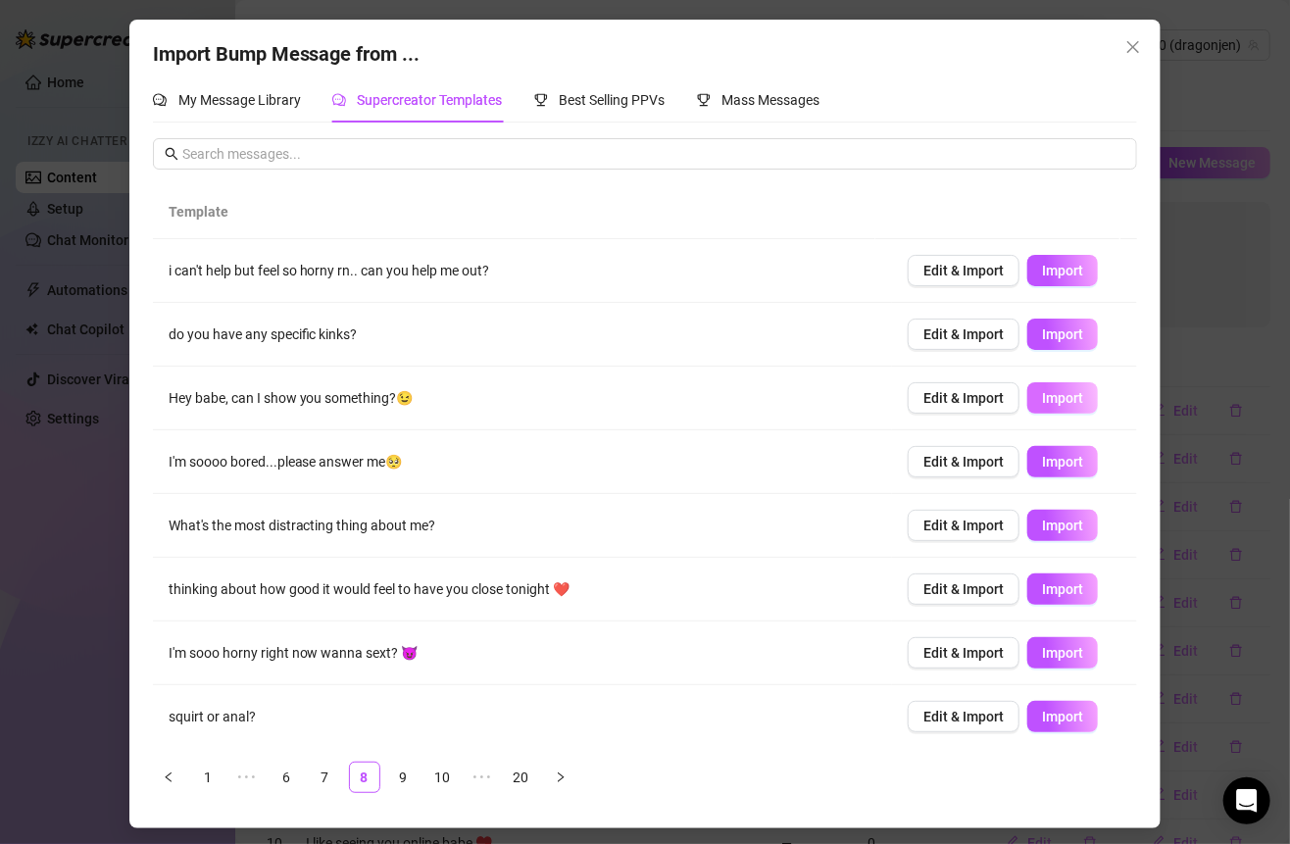
click at [1042, 394] on span "Import" at bounding box center [1062, 398] width 41 height 16
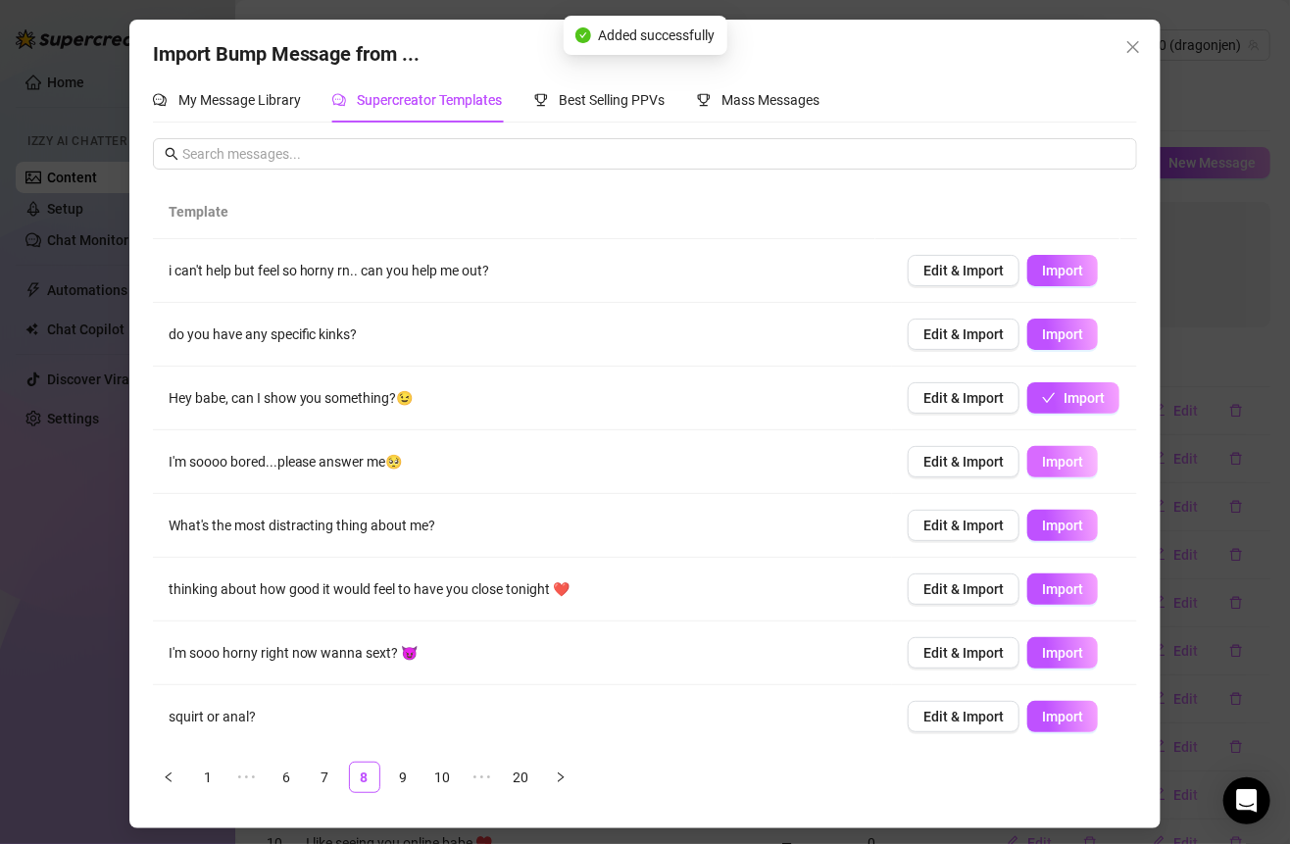
click at [1036, 473] on button "Import" at bounding box center [1062, 461] width 71 height 31
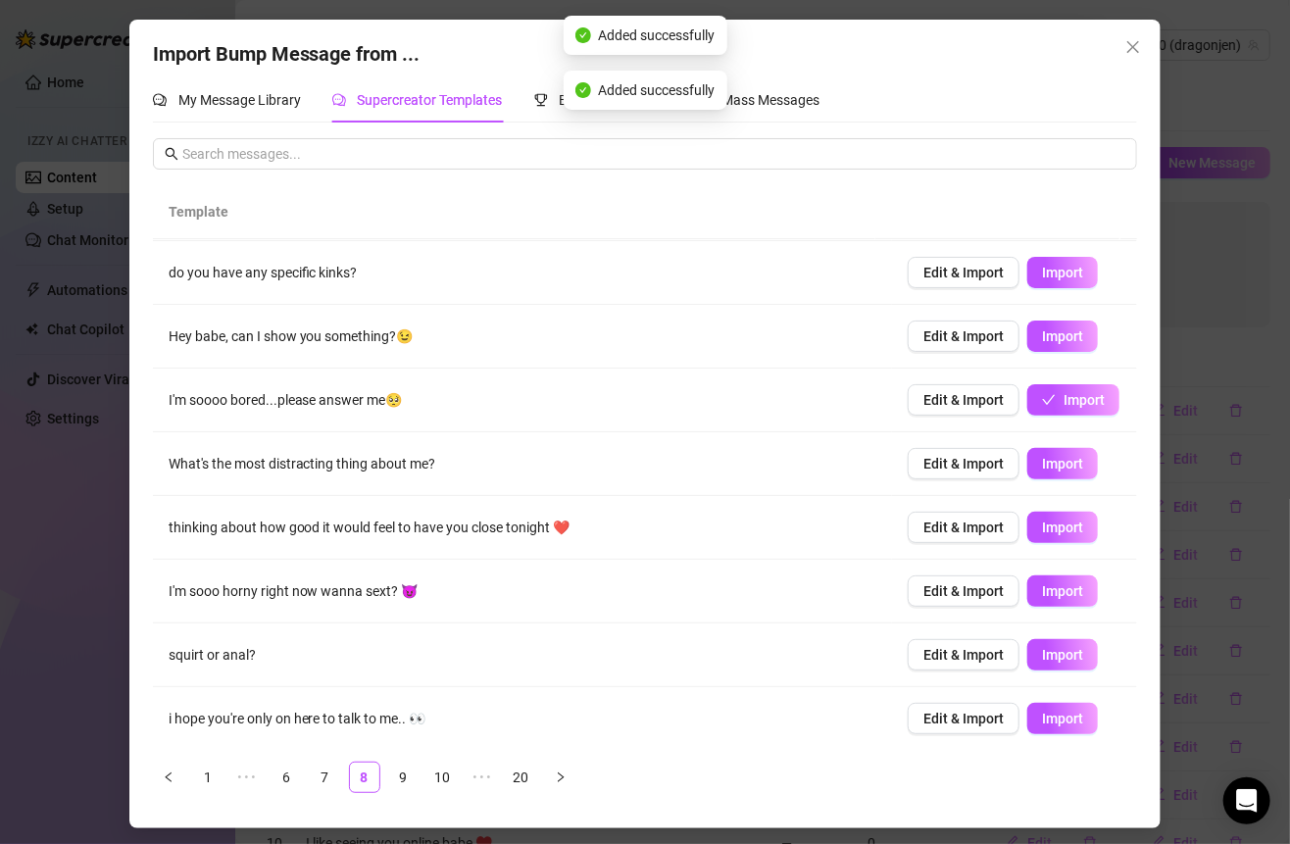
scroll to position [88, 0]
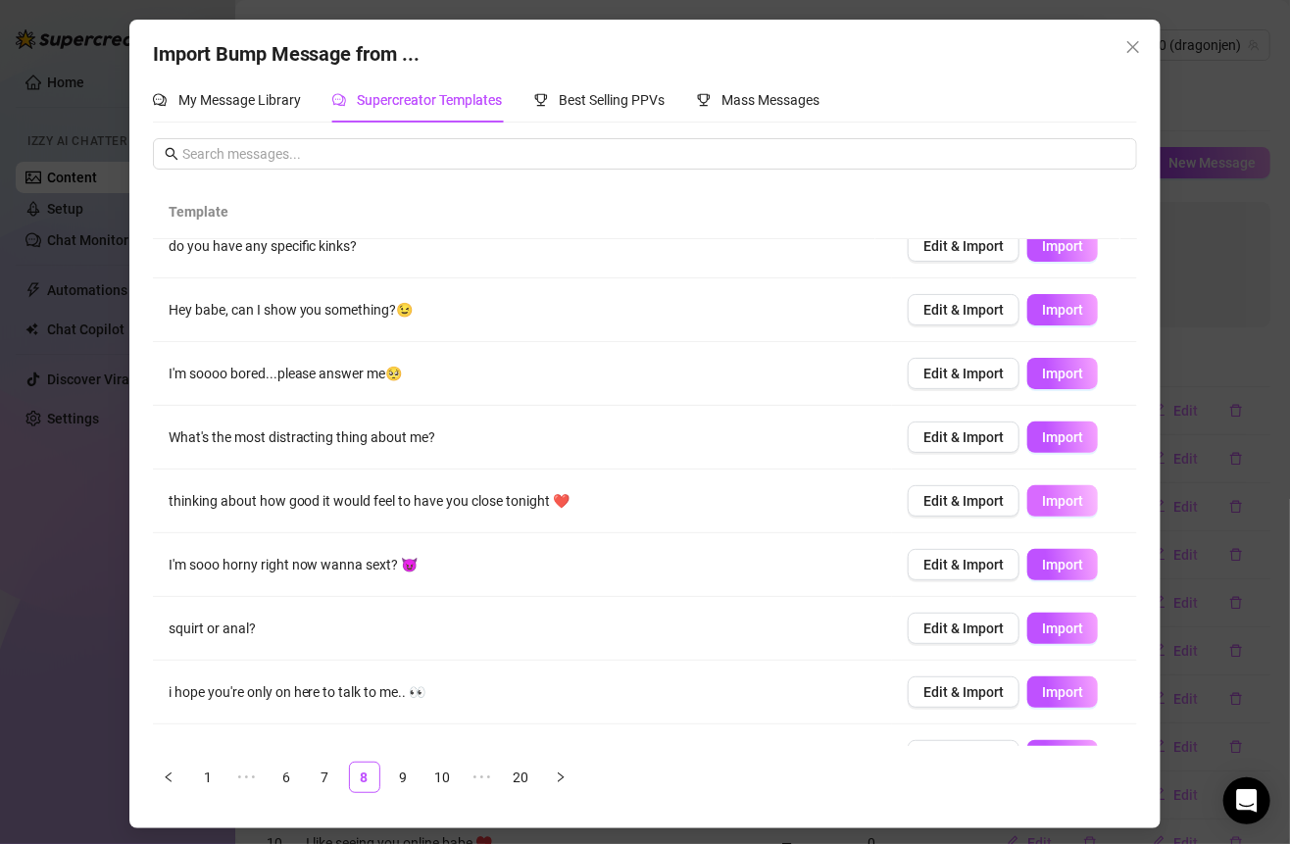
click at [1056, 496] on span "Import" at bounding box center [1062, 501] width 41 height 16
type textarea "thinking about how good it would feel to have you close tonight ❤️"
click at [1214, 135] on div "Import Bump Message from ... My Message Library Supercreator Templates Best Sel…" at bounding box center [645, 422] width 1290 height 844
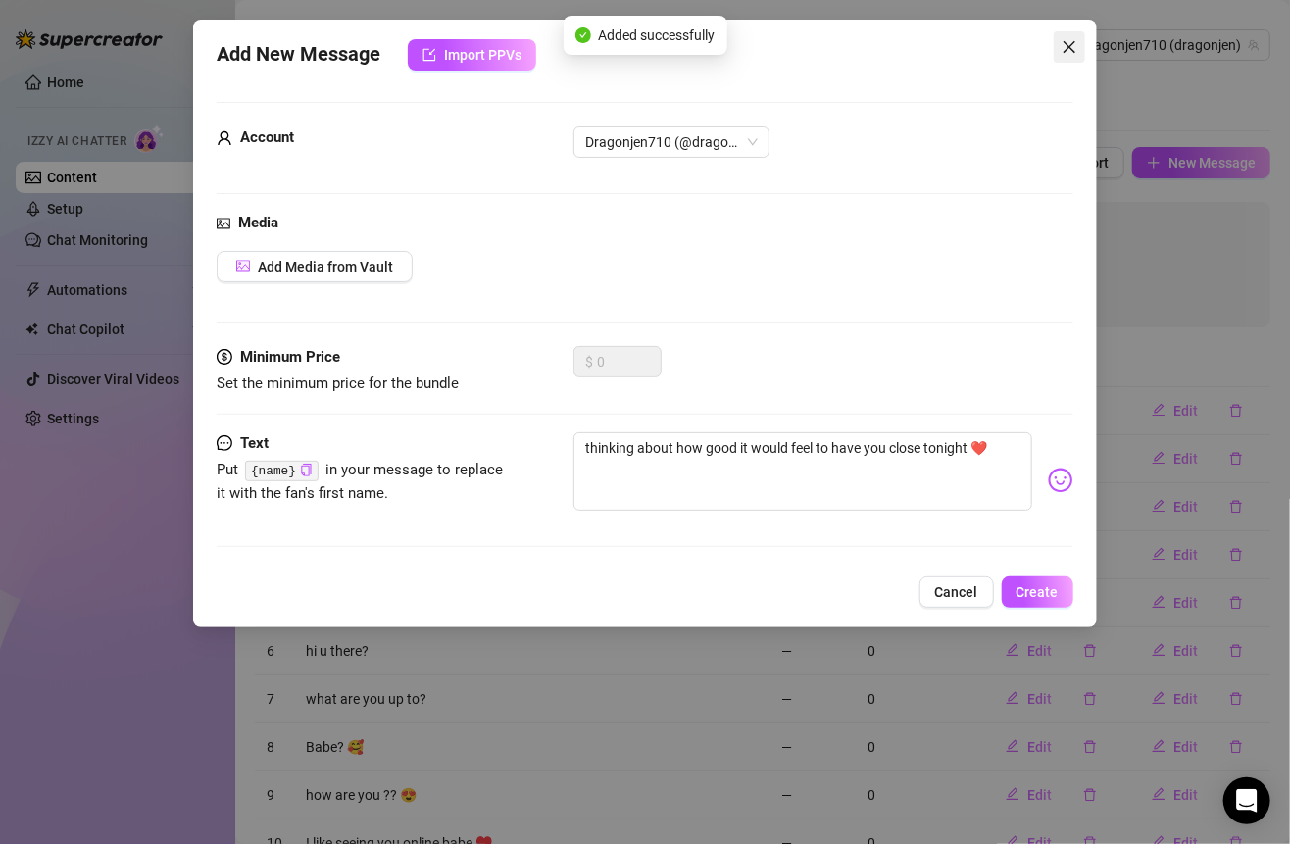
click at [1070, 56] on button "Close" at bounding box center [1069, 46] width 31 height 31
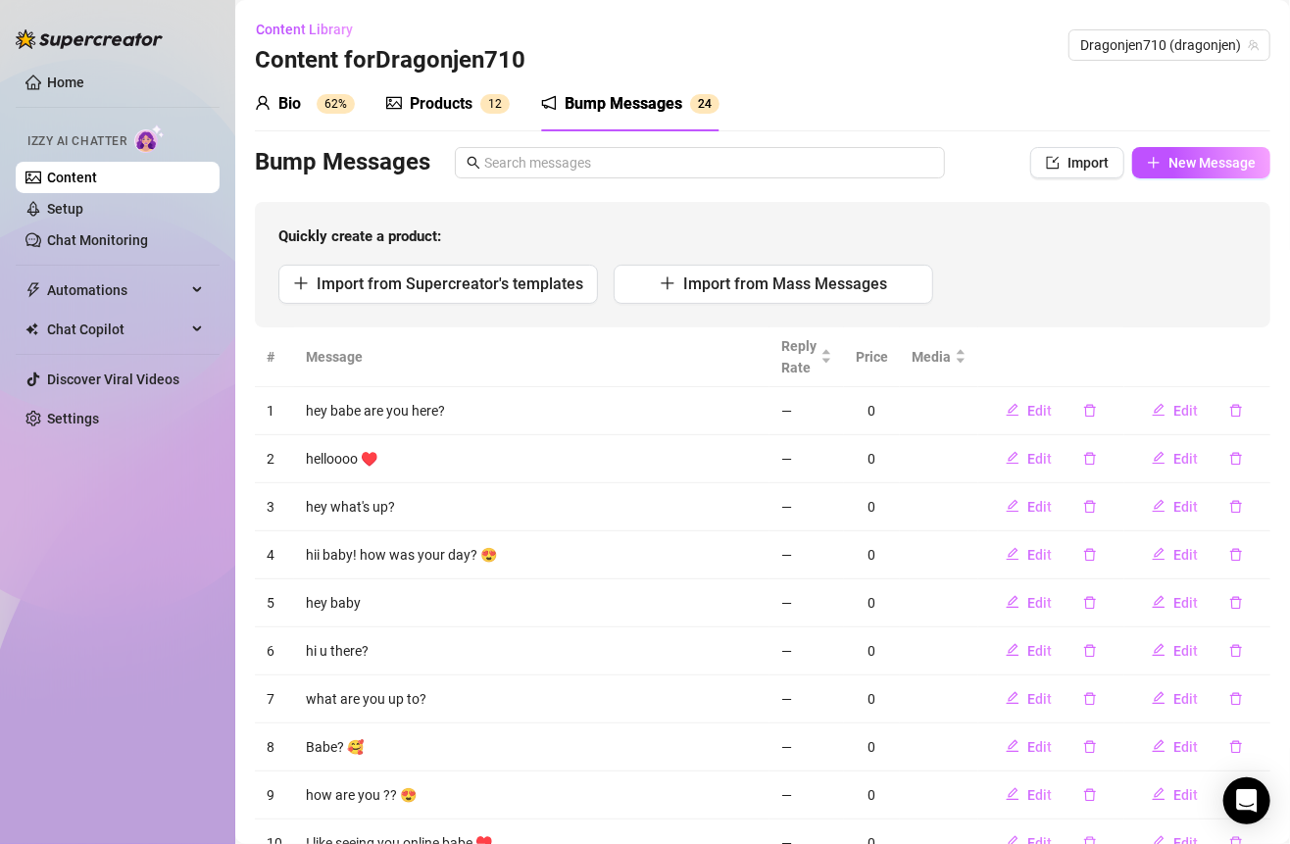
click at [312, 99] on div "Bio 62%" at bounding box center [305, 104] width 100 height 24
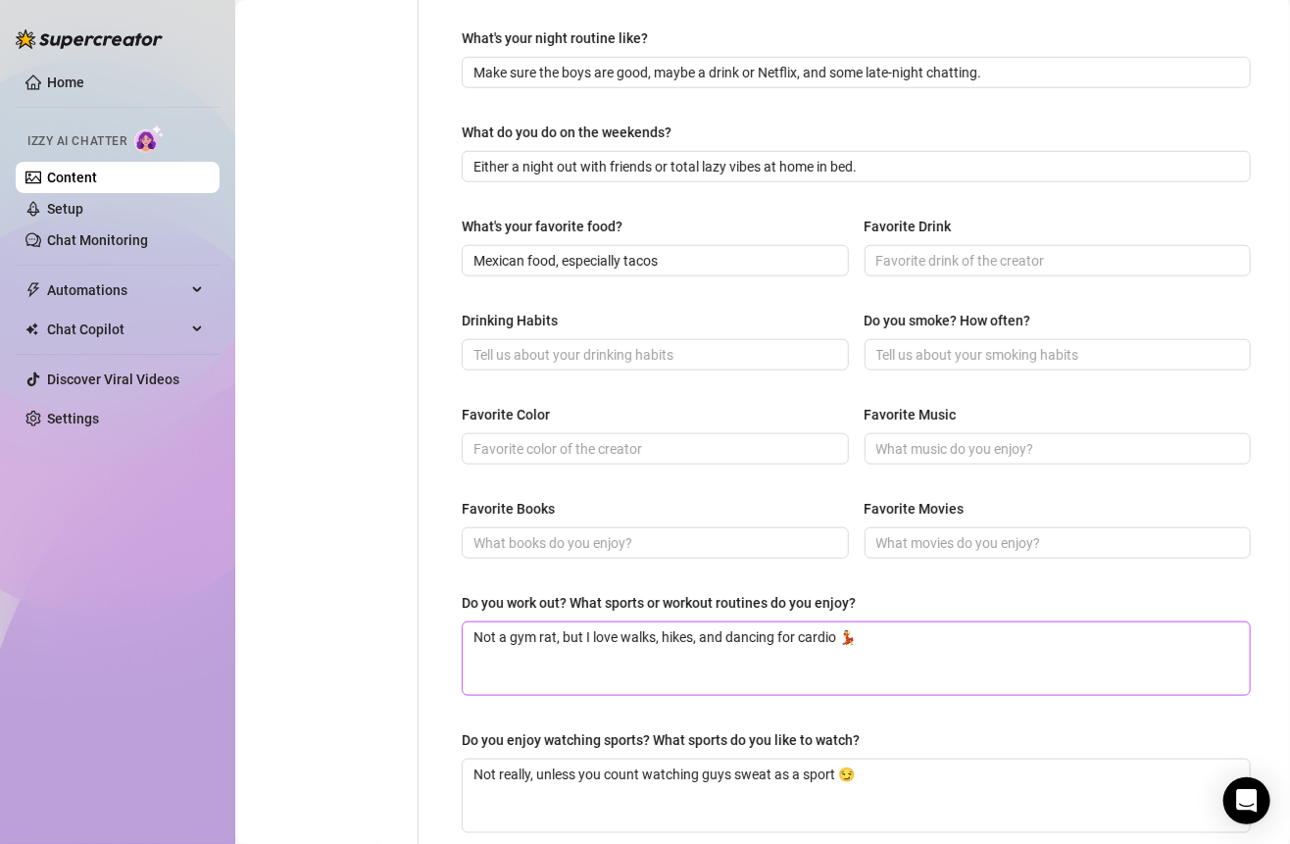
scroll to position [615, 0]
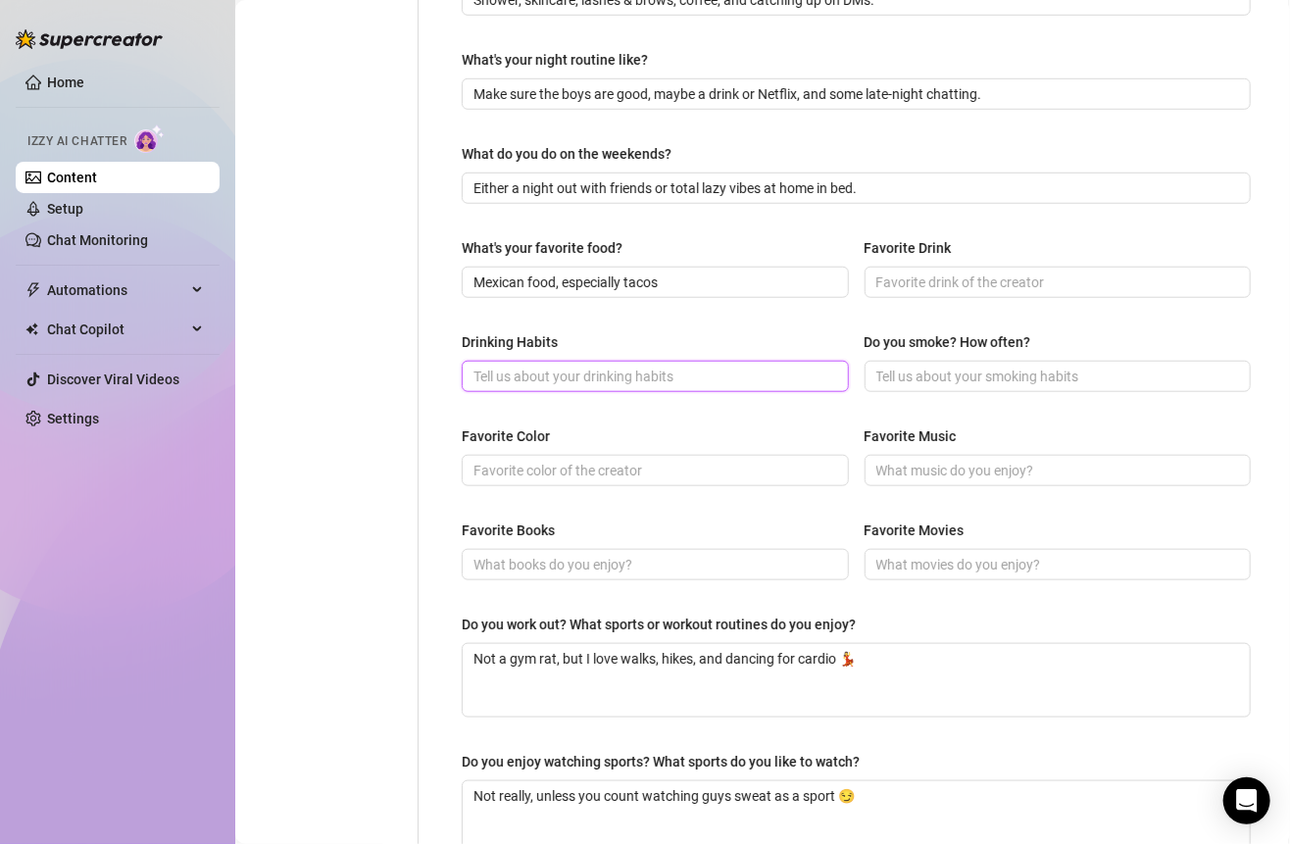
click at [601, 366] on input "Drinking Habits" at bounding box center [653, 377] width 360 height 22
type input "sociall"
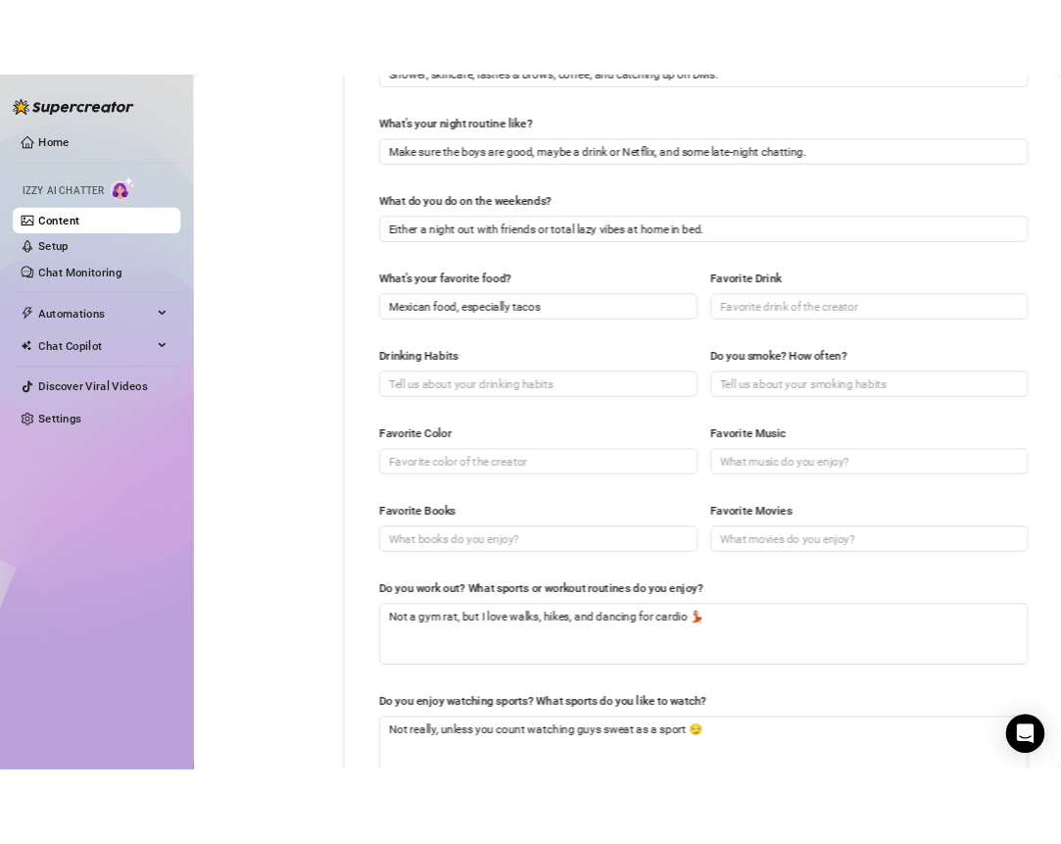
scroll to position [696, 0]
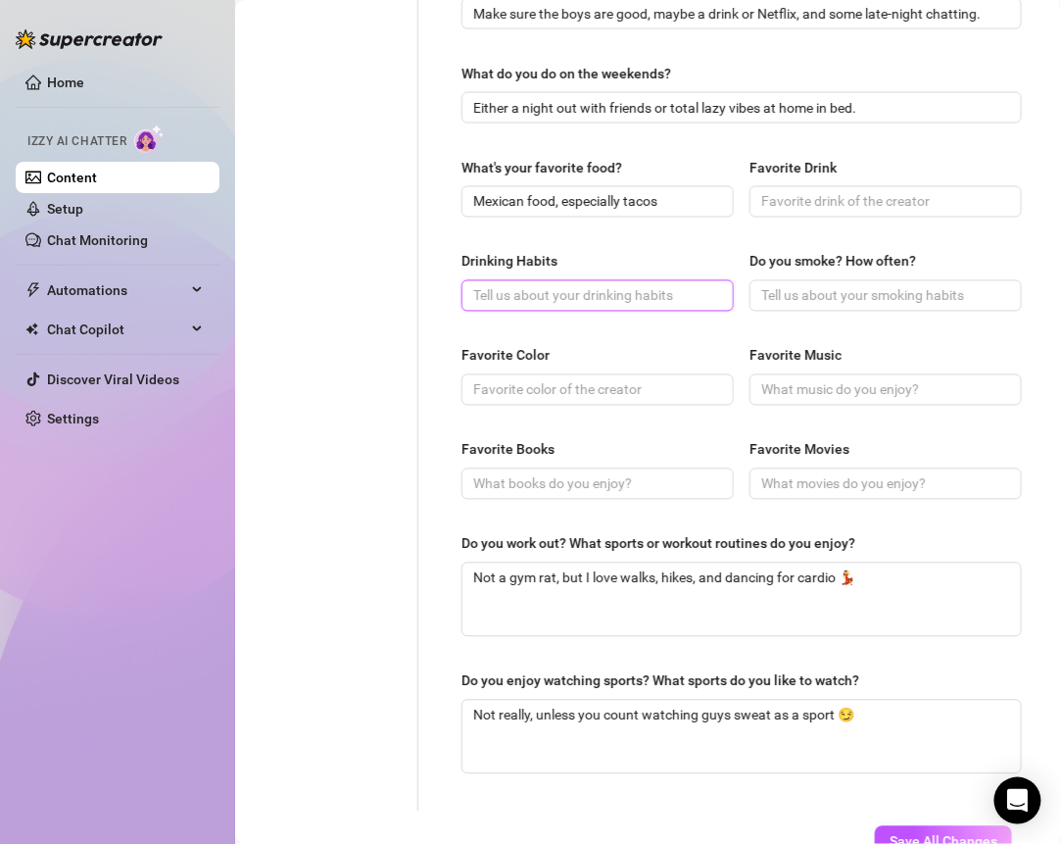
click at [532, 285] on input "Drinking Habits" at bounding box center [595, 296] width 245 height 22
type input "social drinker"
click at [616, 251] on div "Drinking Habits" at bounding box center [598, 265] width 272 height 29
click at [566, 348] on div "Favorite Color" at bounding box center [598, 359] width 272 height 29
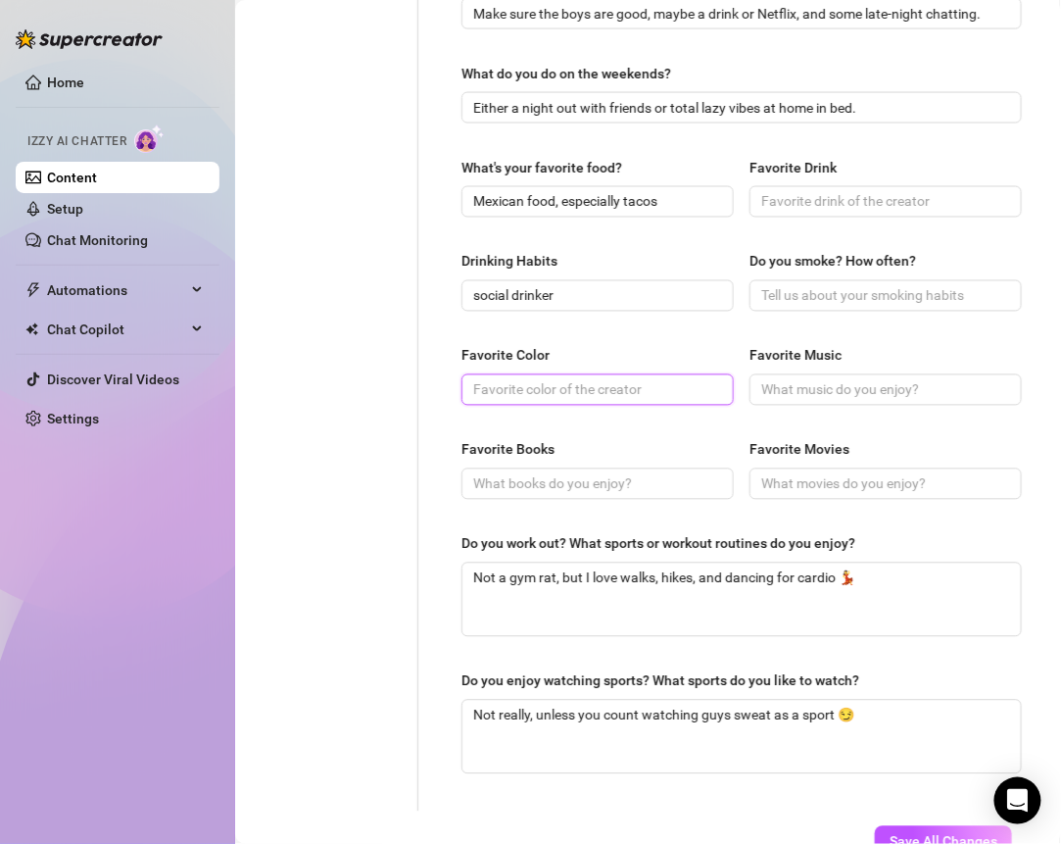
click at [540, 379] on input "Favorite Color" at bounding box center [595, 390] width 245 height 22
type input "black"
click at [510, 432] on div "What are your hobbies and interests? What do you enjoy about them? Required Tra…" at bounding box center [742, 151] width 561 height 1282
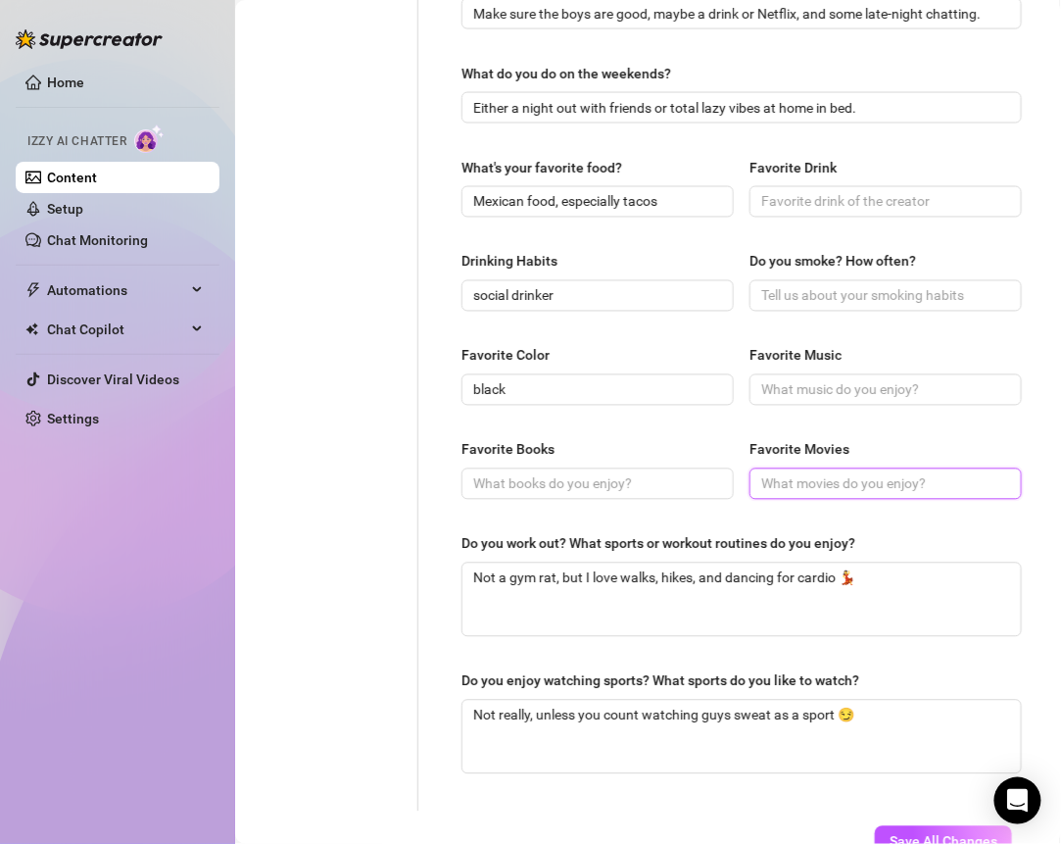
click at [786, 474] on input "Favorite Movies" at bounding box center [883, 484] width 245 height 22
type input "anything spicy or action packed"
click at [720, 365] on div "Favorite Color" at bounding box center [598, 359] width 272 height 29
click at [936, 379] on input "Favorite Music" at bounding box center [883, 390] width 245 height 22
click at [861, 379] on input "Favorite Music" at bounding box center [883, 390] width 245 height 22
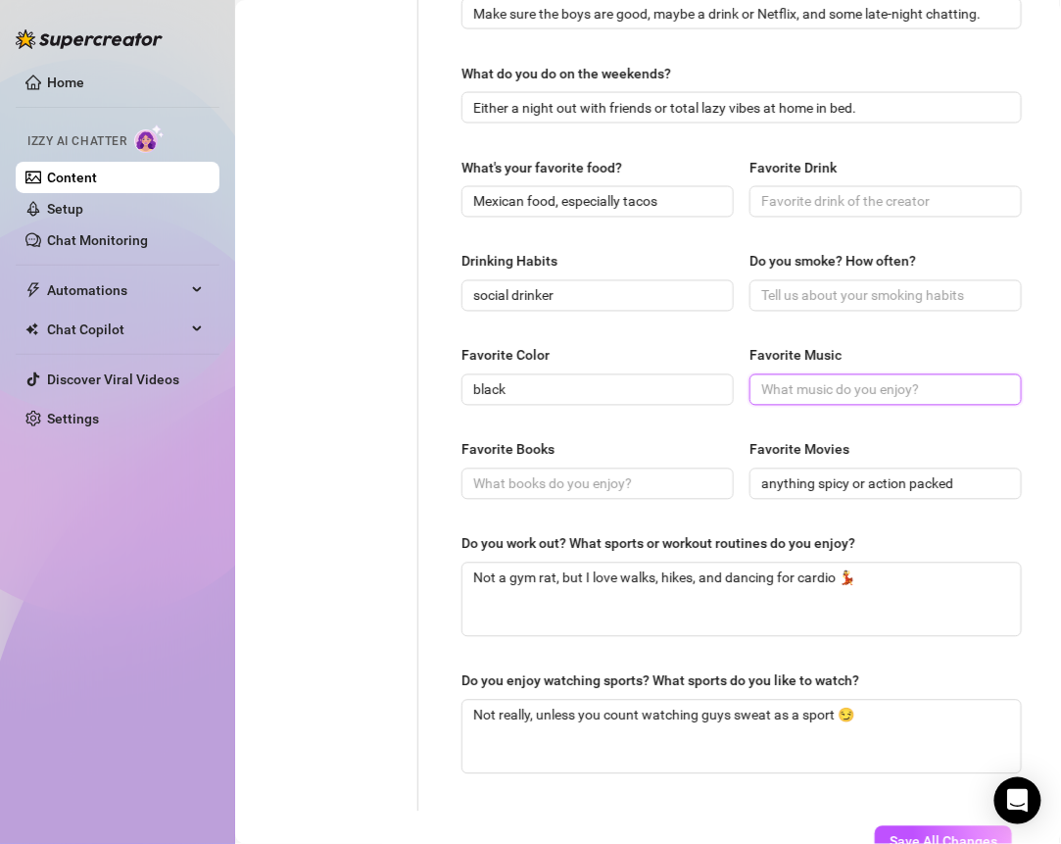
type input "r"
type input "R&B"
click at [656, 349] on div "Favorite Color" at bounding box center [598, 359] width 272 height 29
click at [783, 289] on input "Do you smoke? How often?" at bounding box center [883, 296] width 245 height 22
paste input "420-friendly in the past, but I stopped in [DATE] to focus on my nephews."
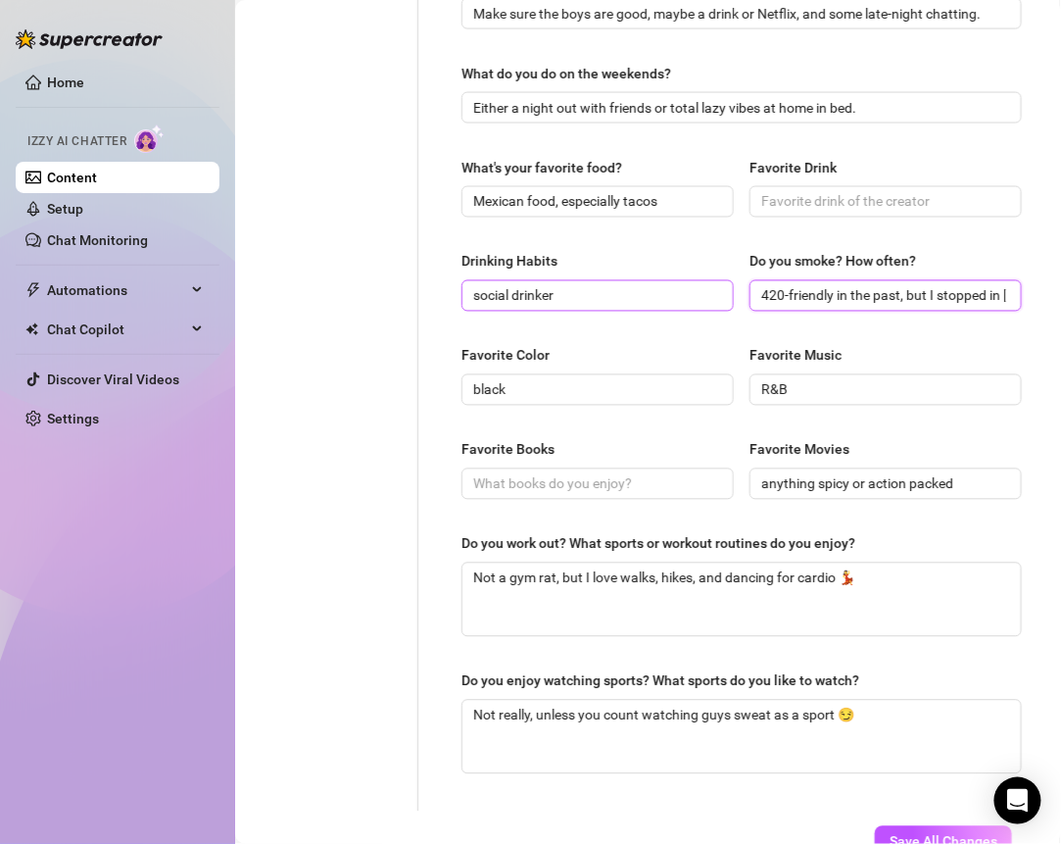
scroll to position [0, 218]
type input "420-friendly in the past, but I stopped in [DATE] to focus on my nephews."
click at [588, 475] on input "Favorite Books" at bounding box center [595, 484] width 245 height 22
type input "[GEOGRAPHIC_DATA]"
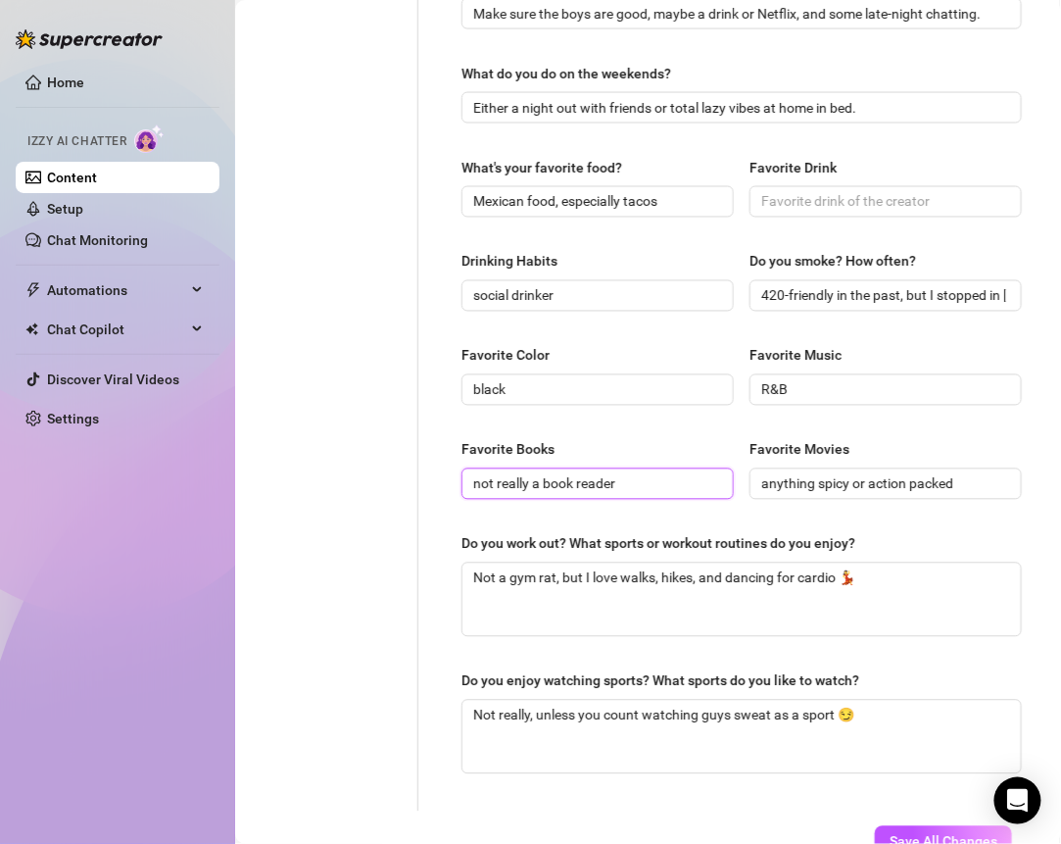
type input "not really a book reader"
click at [632, 425] on div "What are your hobbies and interests? What do you enjoy about them? Required Tra…" at bounding box center [742, 151] width 561 height 1282
click at [817, 197] on input "Favorite Drink" at bounding box center [883, 202] width 245 height 22
click at [824, 198] on input "Favorite Drink" at bounding box center [883, 202] width 245 height 22
click at [822, 198] on input "Favorite Drink" at bounding box center [883, 202] width 245 height 22
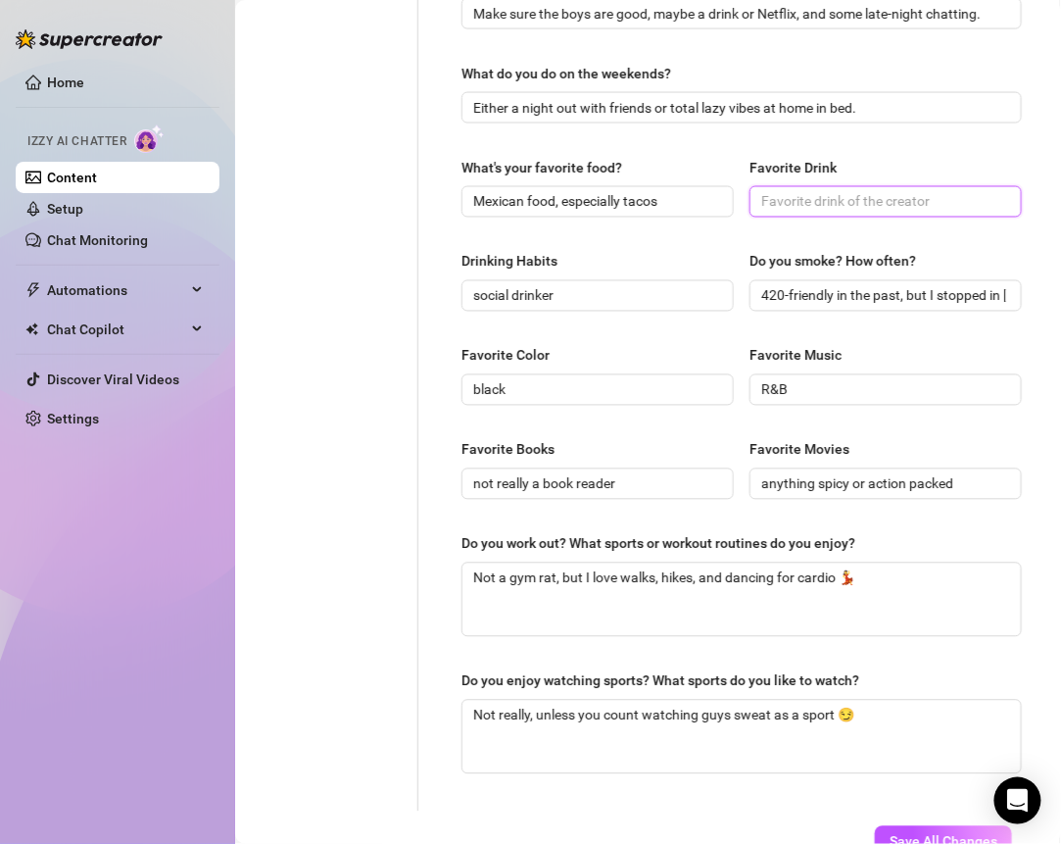
click at [776, 191] on input "Favorite Drink" at bounding box center [883, 202] width 245 height 22
paste input "my go-to is [PERSON_NAME] or [PERSON_NAME]."
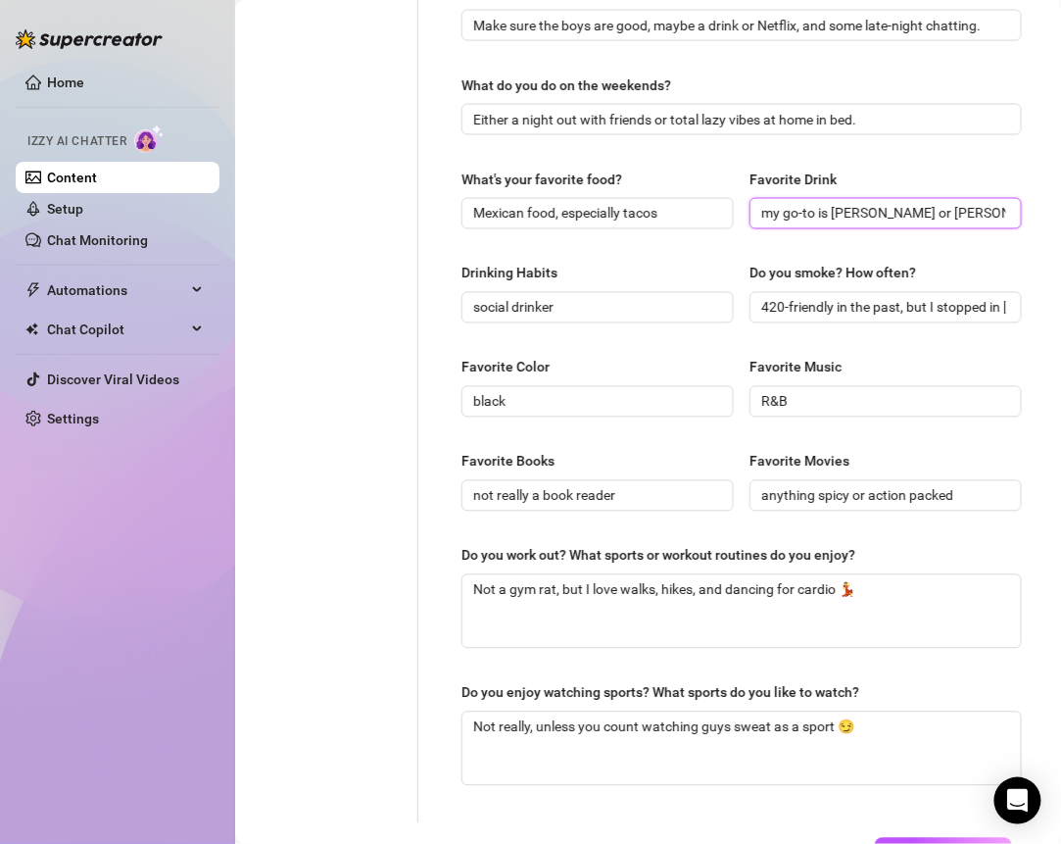
scroll to position [827, 0]
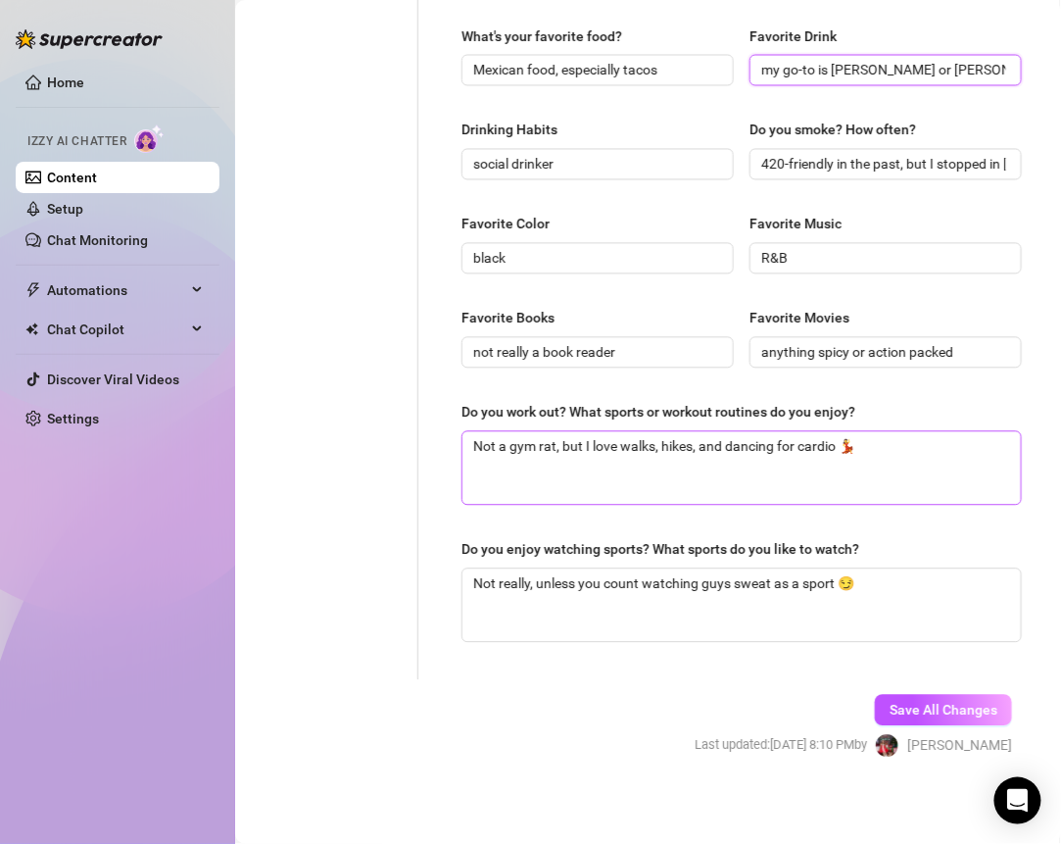
type input "my go-to is [PERSON_NAME] or [PERSON_NAME]"
click at [890, 706] on span "Save All Changes" at bounding box center [944, 711] width 108 height 16
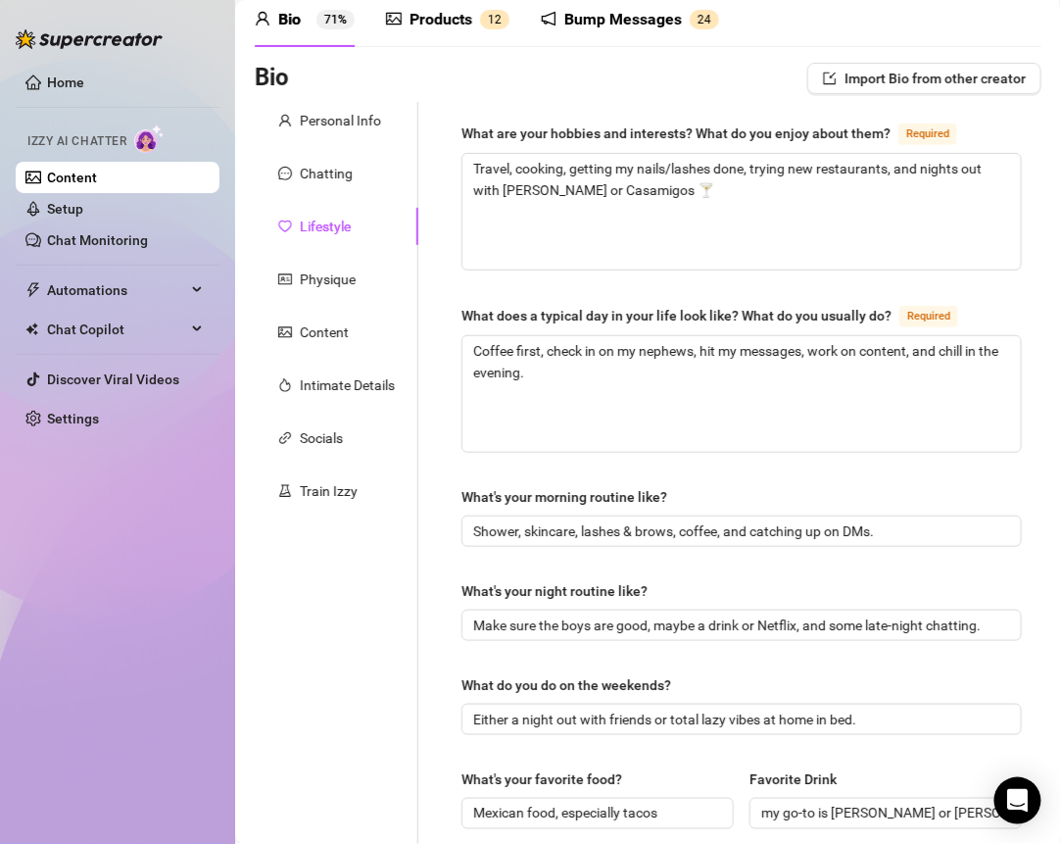
scroll to position [63, 0]
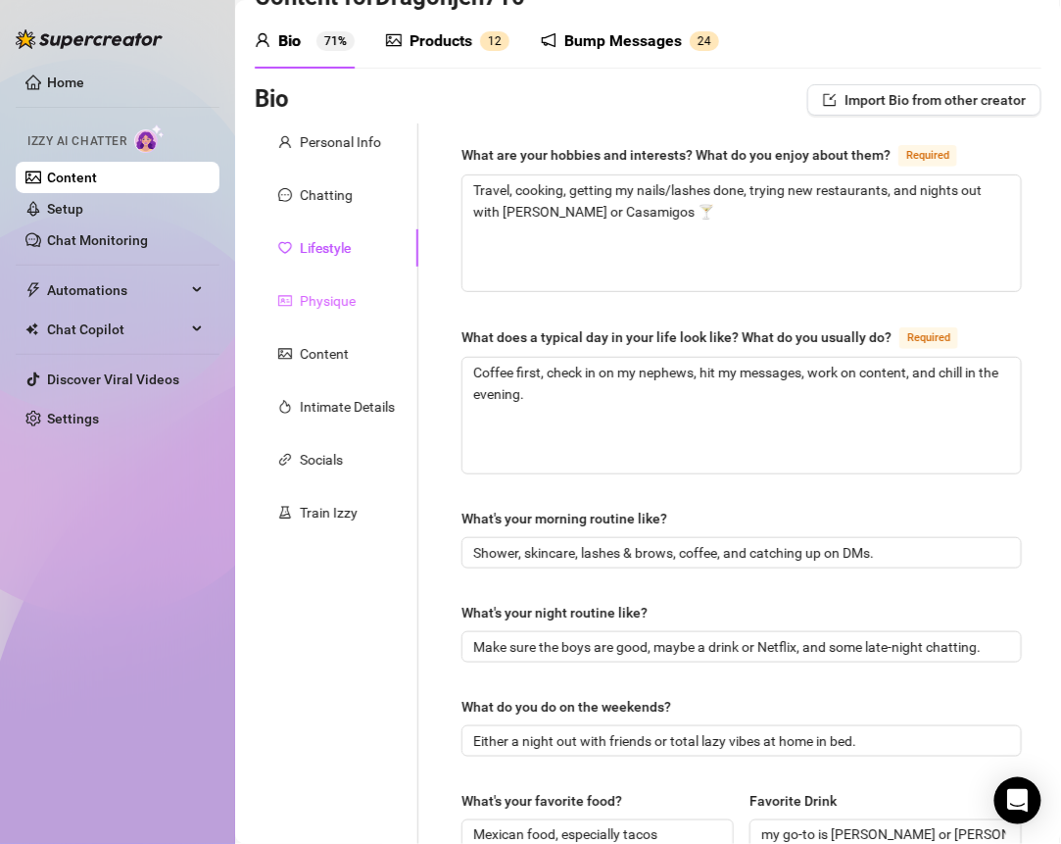
click at [316, 288] on div "Physique" at bounding box center [337, 300] width 164 height 37
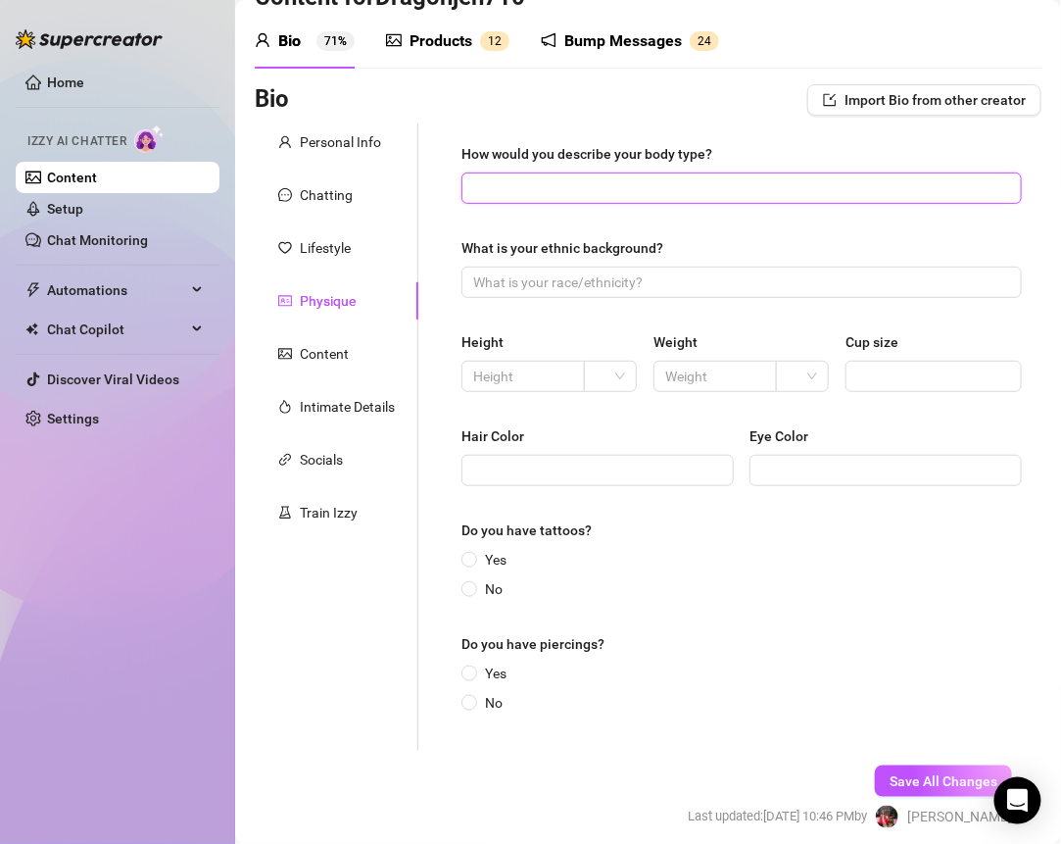
click at [484, 184] on input "How would you describe your body type?" at bounding box center [739, 188] width 533 height 22
paste input "Curvy & thick in all the right places 😘"
type input "Curvy & thick in all the right places 😘"
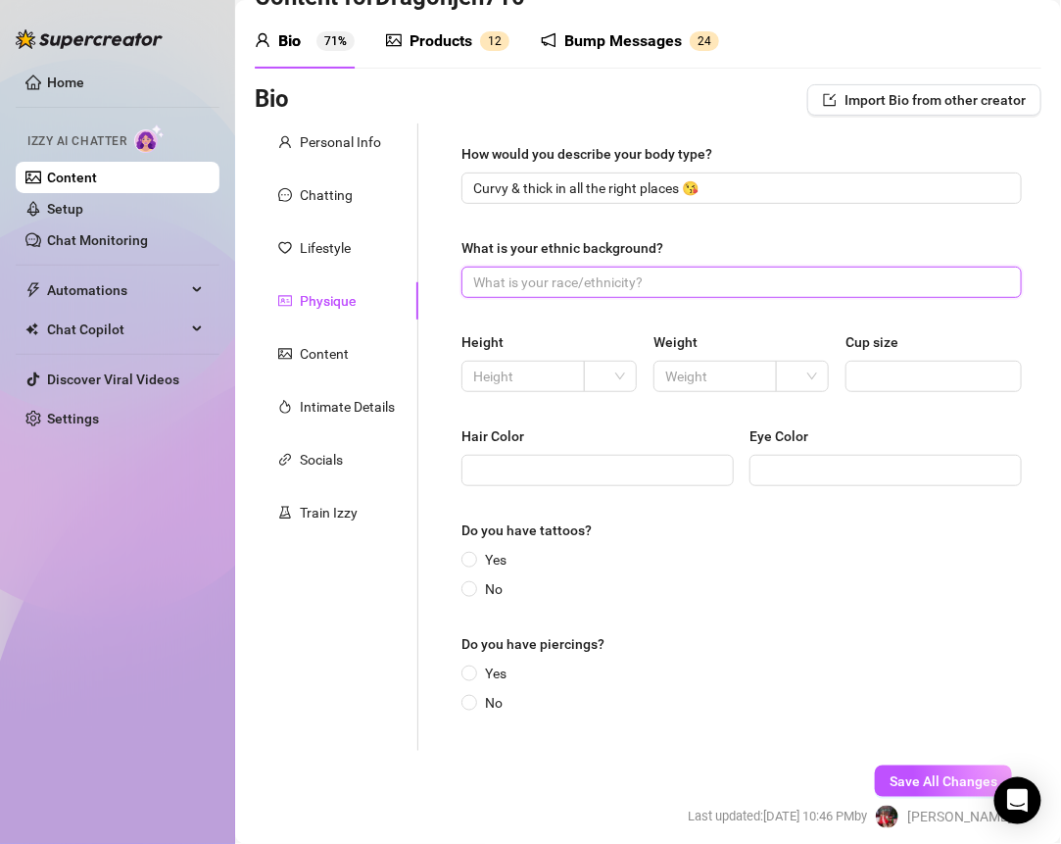
click at [517, 285] on input "What is your ethnic background?" at bounding box center [739, 282] width 533 height 22
type input "Latinca (Mexican)"
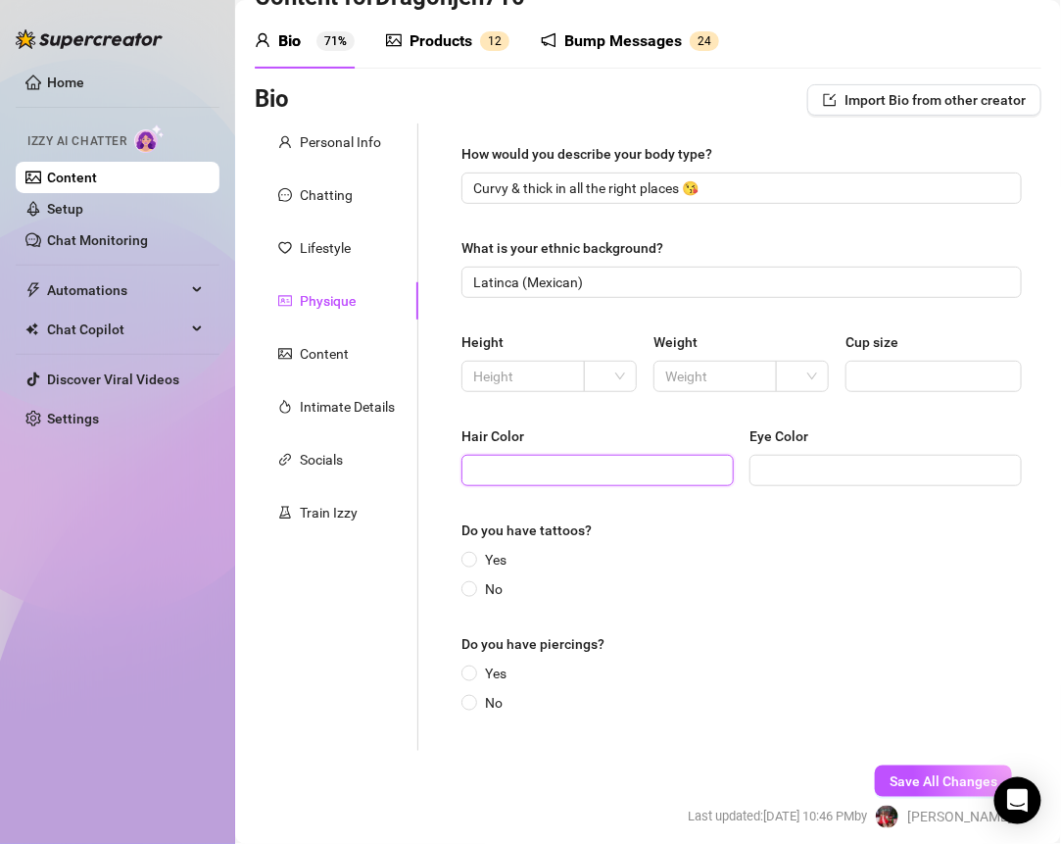
click at [559, 465] on input "Hair Color" at bounding box center [595, 471] width 245 height 22
drag, startPoint x: 595, startPoint y: 473, endPoint x: 417, endPoint y: 473, distance: 177.4
click at [418, 473] on div "How would you describe your body type? Curvy & thick in all the right places 😘 …" at bounding box center [729, 436] width 623 height 627
type input "dark brown"
click at [821, 460] on input "Eye Color" at bounding box center [883, 471] width 245 height 22
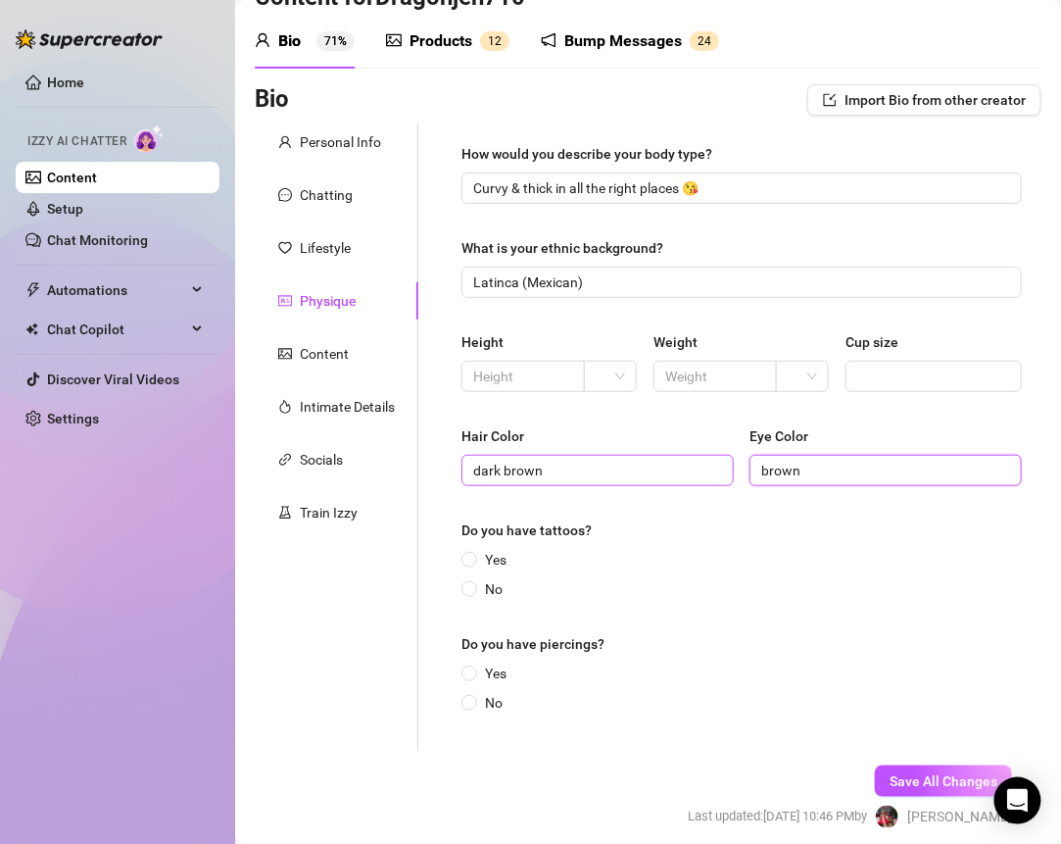
type input "brown"
drag, startPoint x: 569, startPoint y: 467, endPoint x: 431, endPoint y: 467, distance: 138.2
click at [432, 467] on div "How would you describe your body type? Curvy & thick in all the right places 😘 …" at bounding box center [729, 436] width 623 height 627
click at [467, 555] on input "Yes" at bounding box center [470, 561] width 8 height 13
radio input "true"
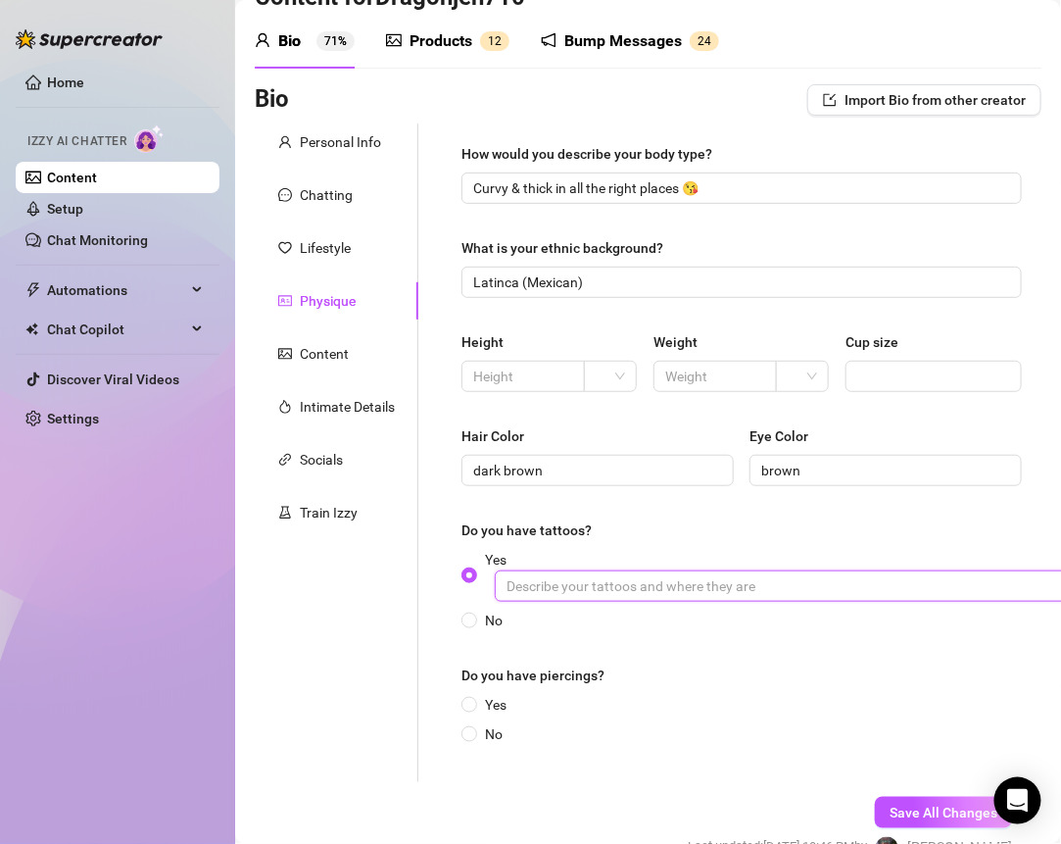
click at [552, 589] on input "Yes" at bounding box center [789, 585] width 588 height 31
type input "wrist"
click at [468, 700] on input "Yes" at bounding box center [470, 706] width 8 height 13
radio input "true"
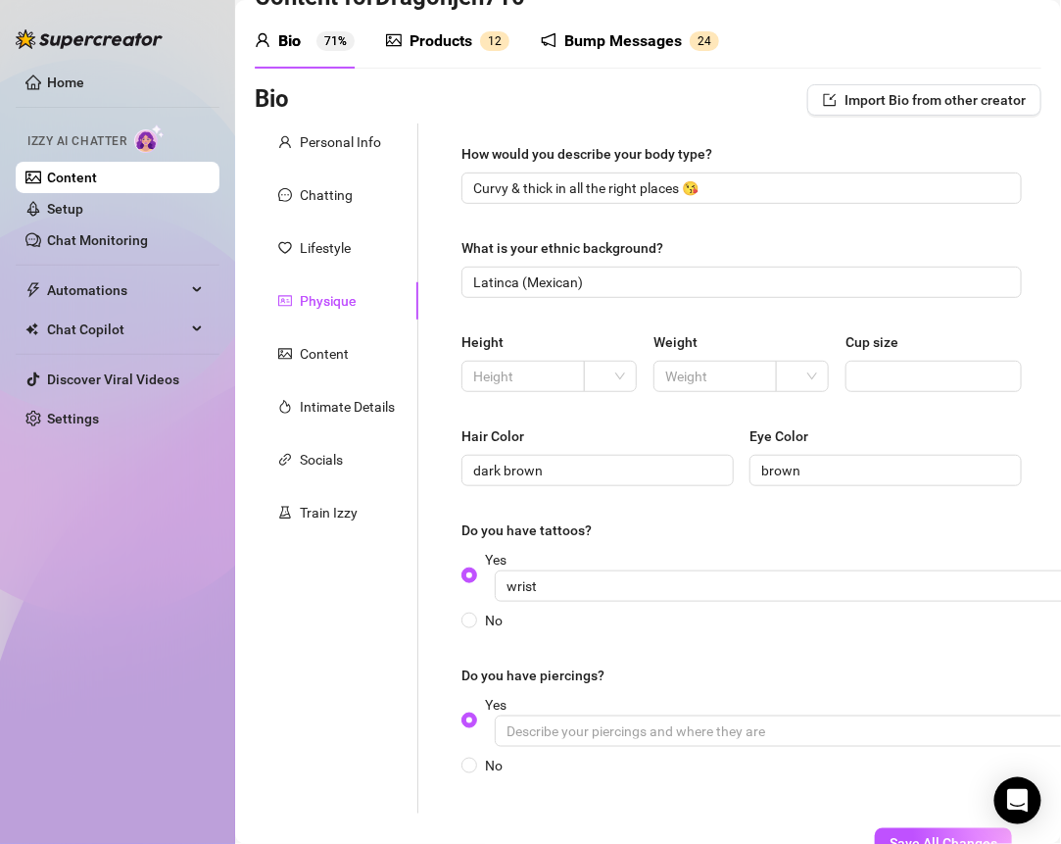
click at [604, 746] on div "Yes No" at bounding box center [776, 735] width 629 height 82
click at [602, 730] on input "Yes" at bounding box center [789, 730] width 588 height 31
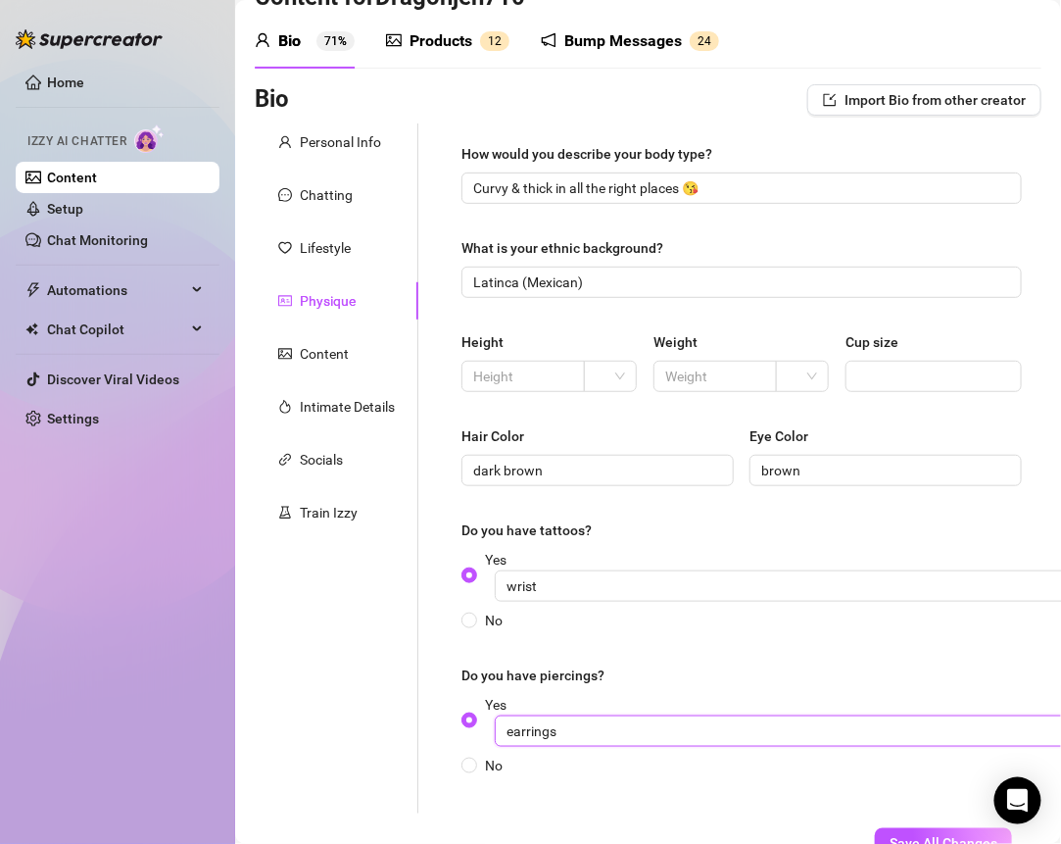
type input "earrings"
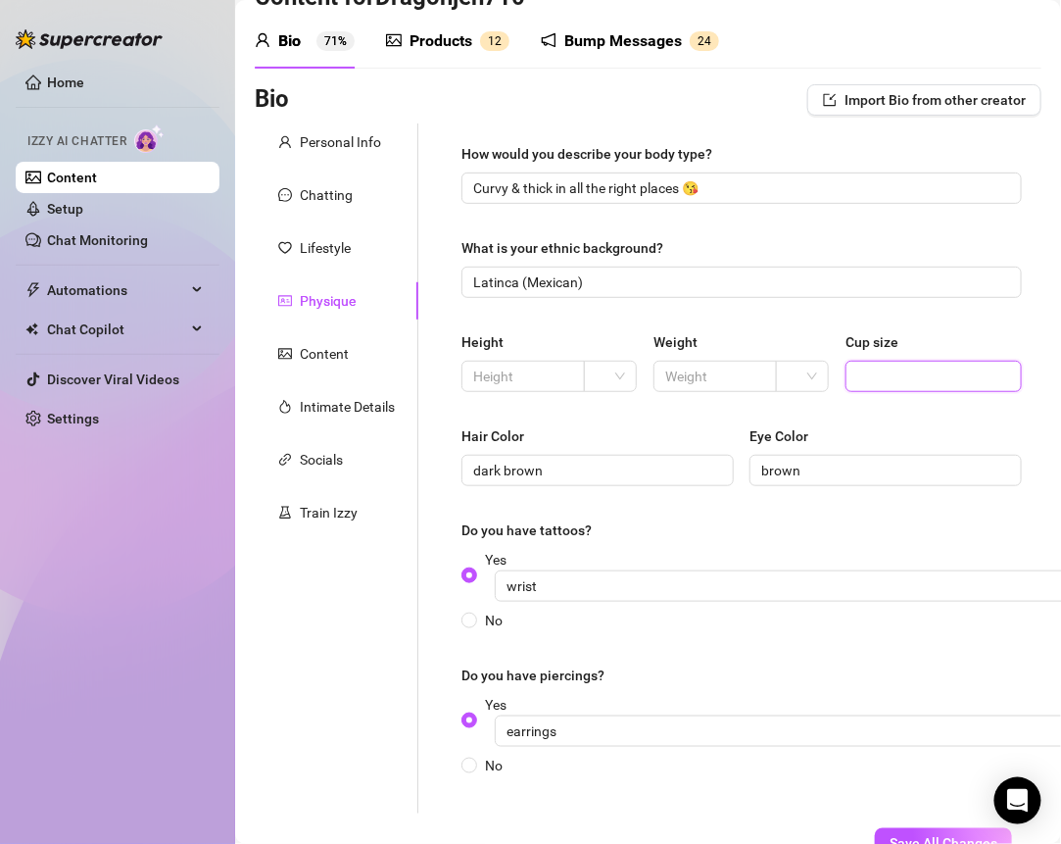
click at [873, 372] on input "Cup size" at bounding box center [932, 377] width 149 height 22
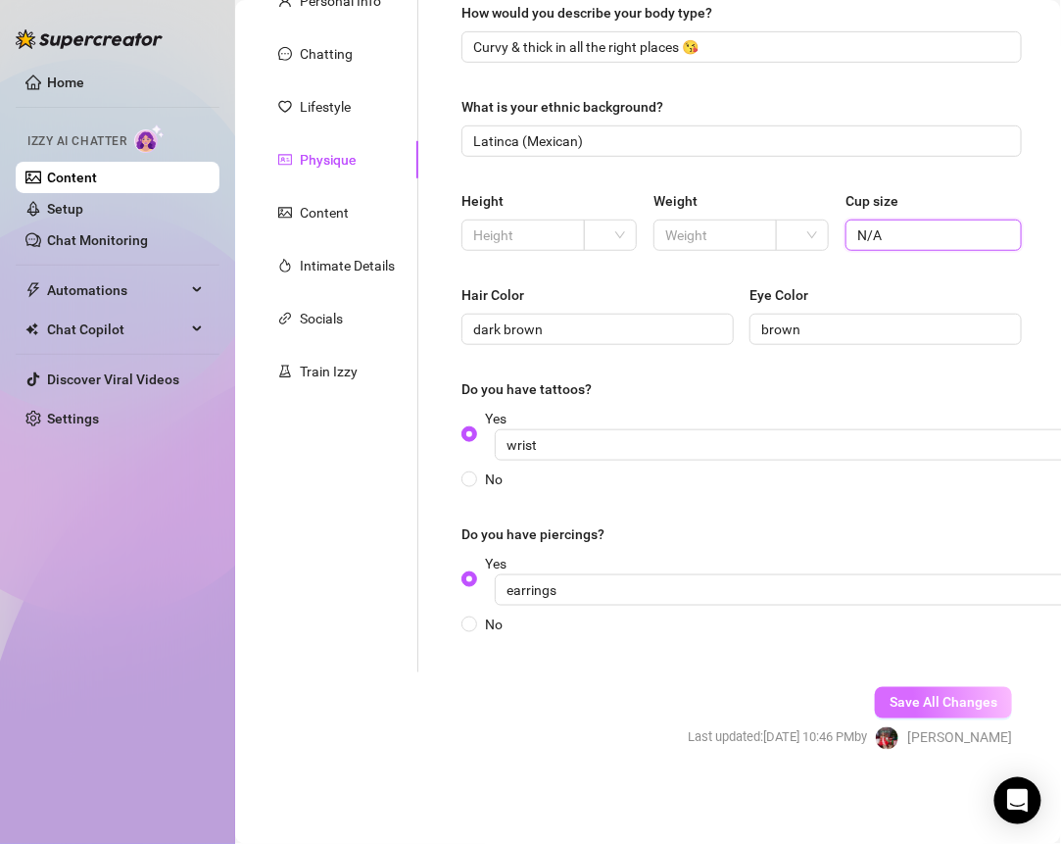
type input "N/A"
click at [927, 695] on span "Save All Changes" at bounding box center [944, 703] width 108 height 16
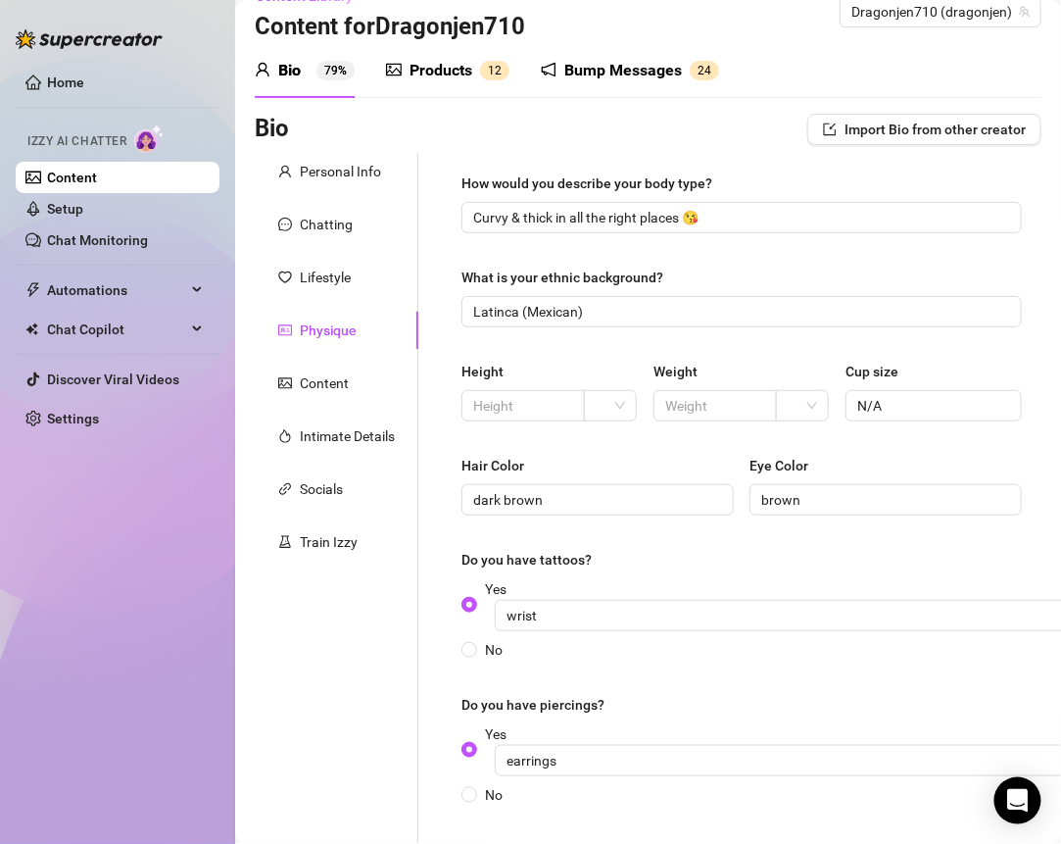
scroll to position [0, 0]
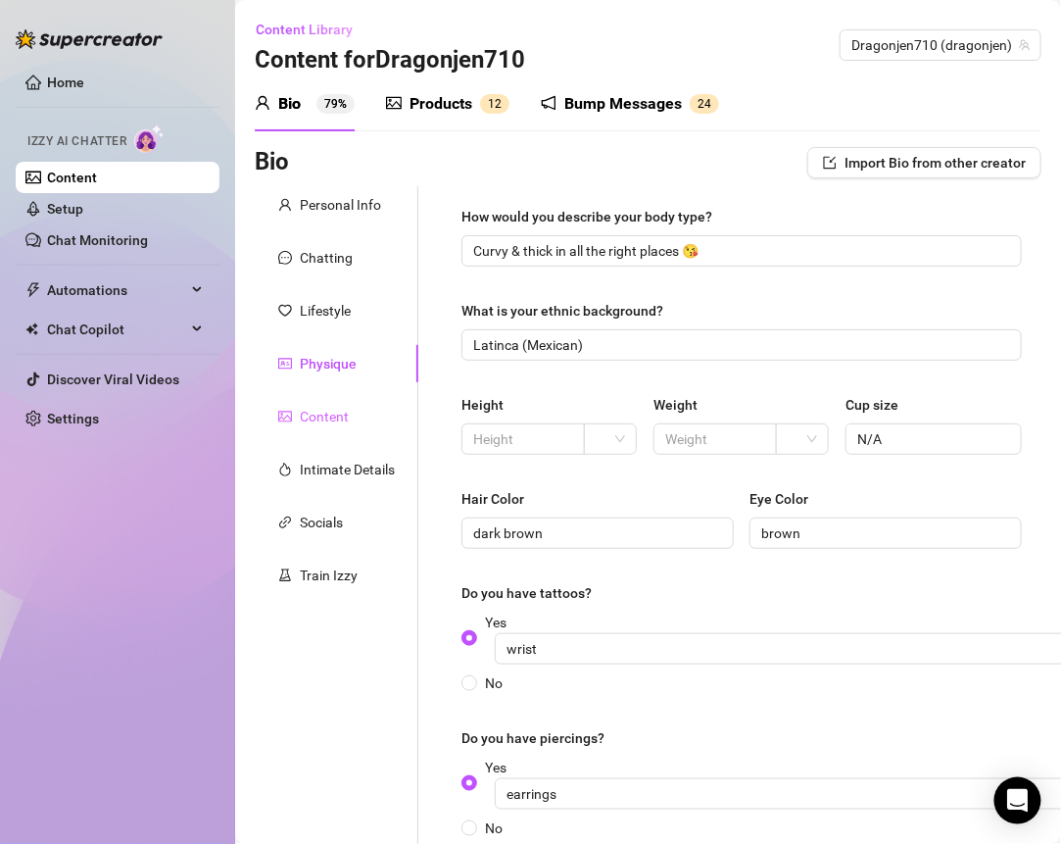
click at [350, 410] on div "Content" at bounding box center [337, 416] width 164 height 37
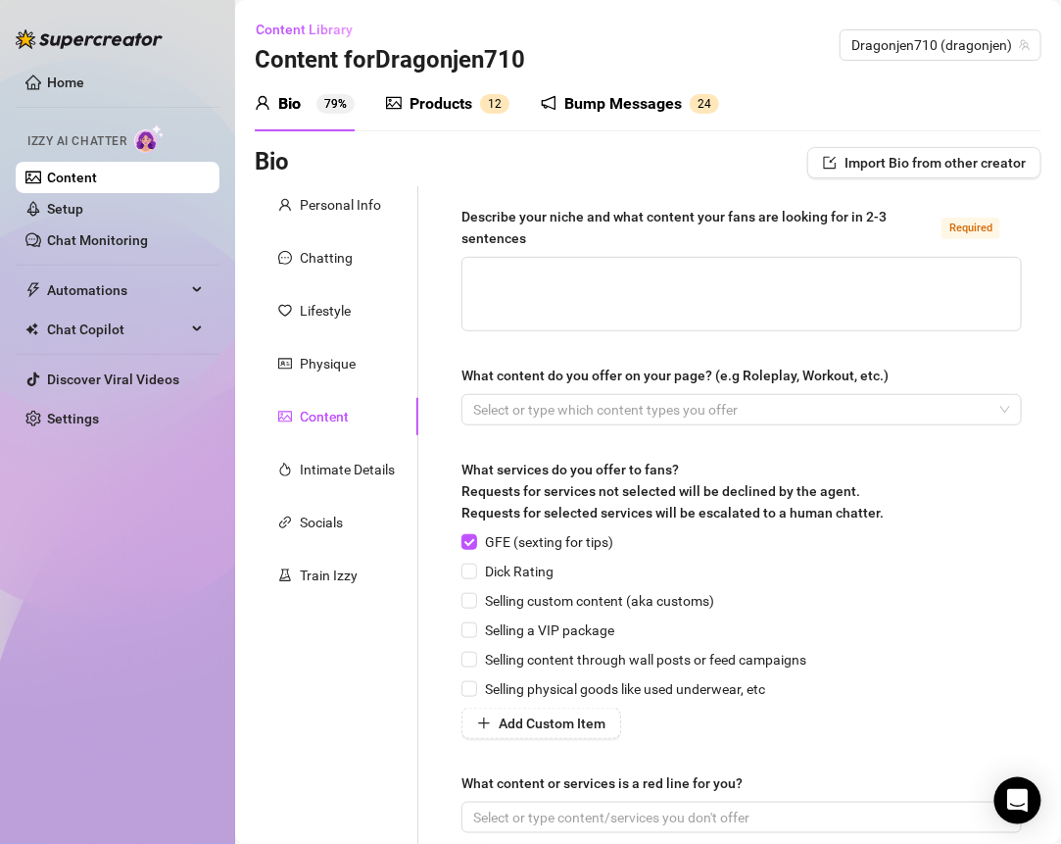
scroll to position [8, 0]
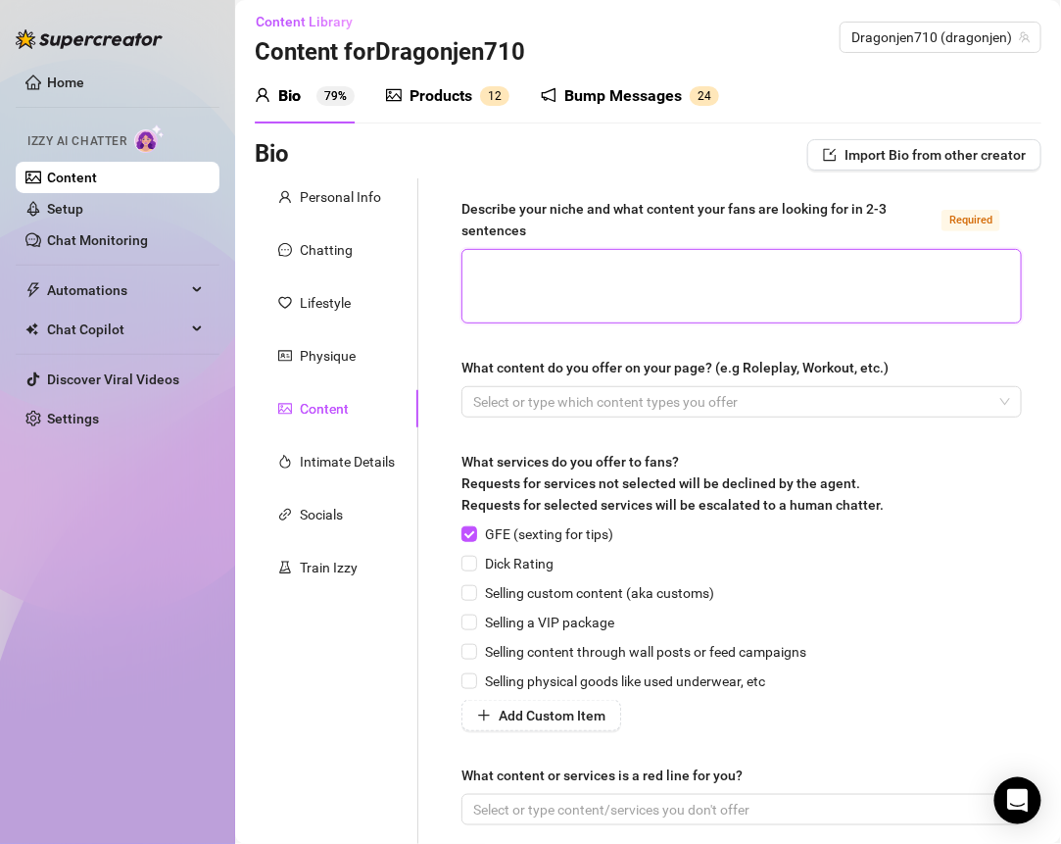
click at [602, 292] on textarea "Describe your niche and what content your fans are looking for in 2-3 sentences…" at bounding box center [742, 286] width 559 height 73
paste textarea "I give my fans that GFE mixed with Latina spice—playful teasing, sexy toy play,…"
type textarea "I give my fans that GFE mixed with Latina spice—playful teasing, sexy toy play,…"
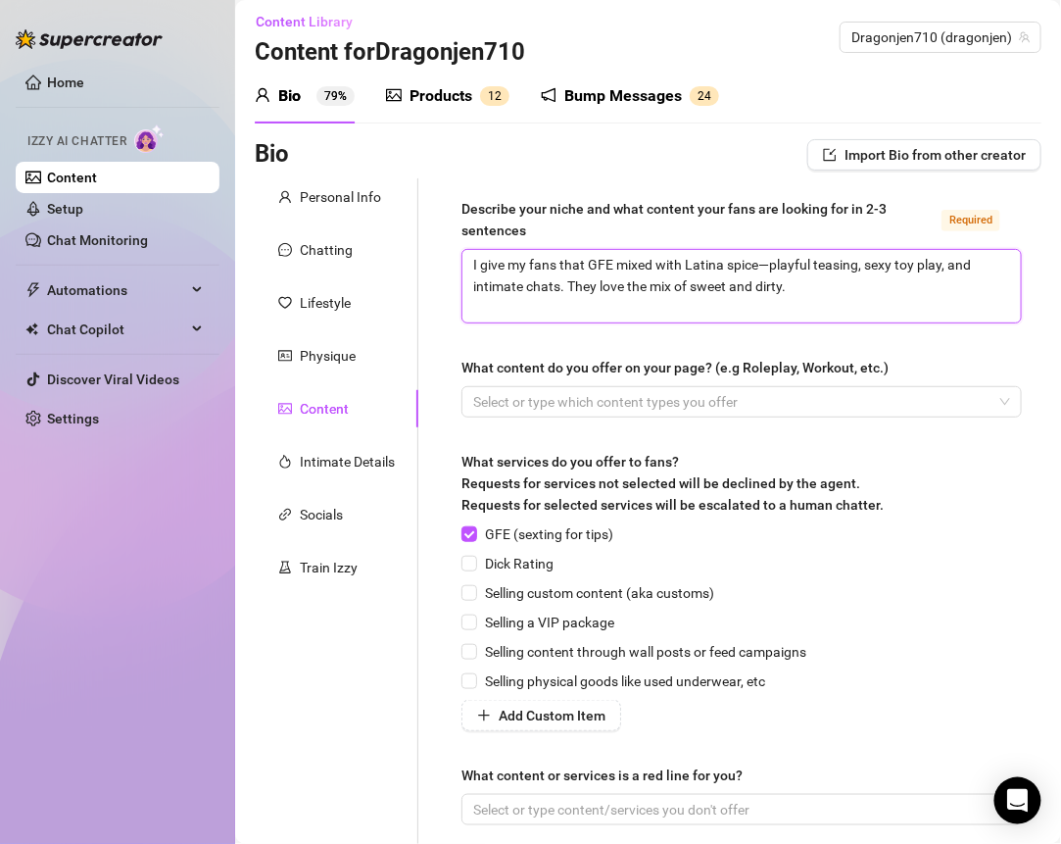
click at [768, 262] on textarea "I give my fans that GFE mixed with Latina spice—playful teasing, sexy toy play,…" at bounding box center [742, 286] width 559 height 73
type textarea "I give my fans that GFE mixed with Latina spiceplayful teasing, sexy toy play, …"
type textarea "I give my fans that GFE mixed with Latina spice,playful teasing, sexy toy play,…"
type textarea "I give my fans that GFE mixed with Latina spice, playful teasing, sexy toy play…"
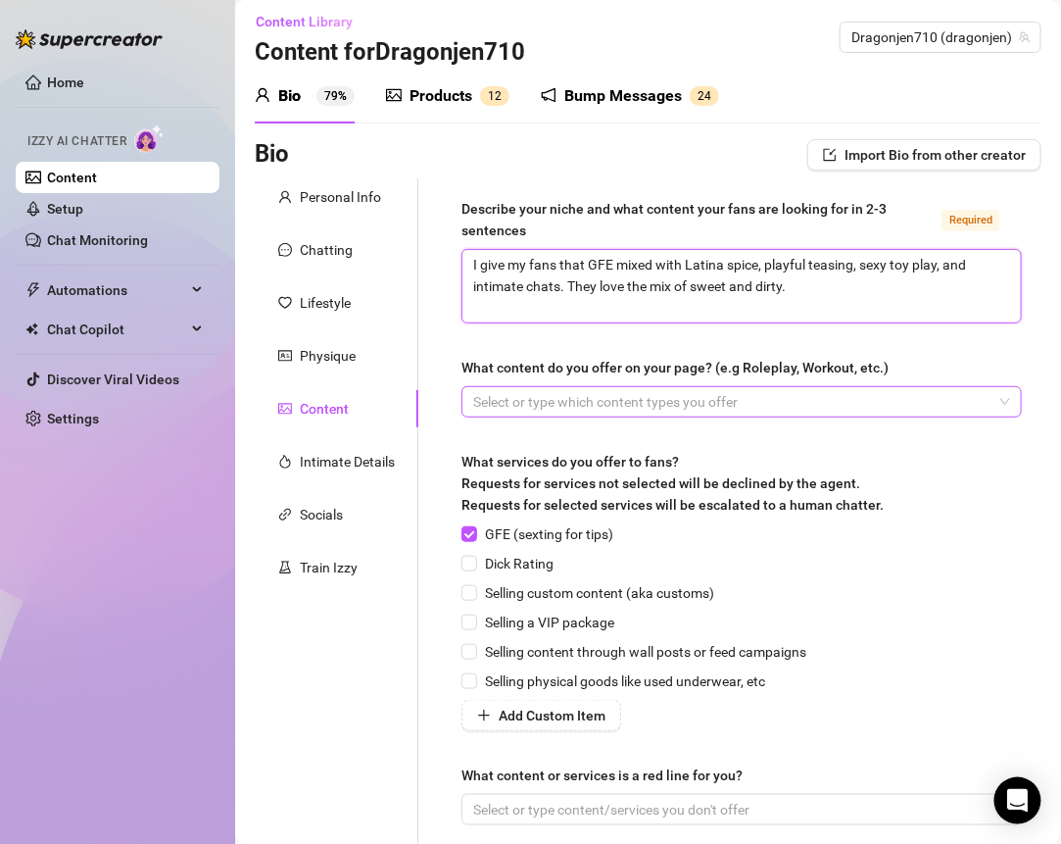
click at [634, 410] on div at bounding box center [732, 401] width 532 height 27
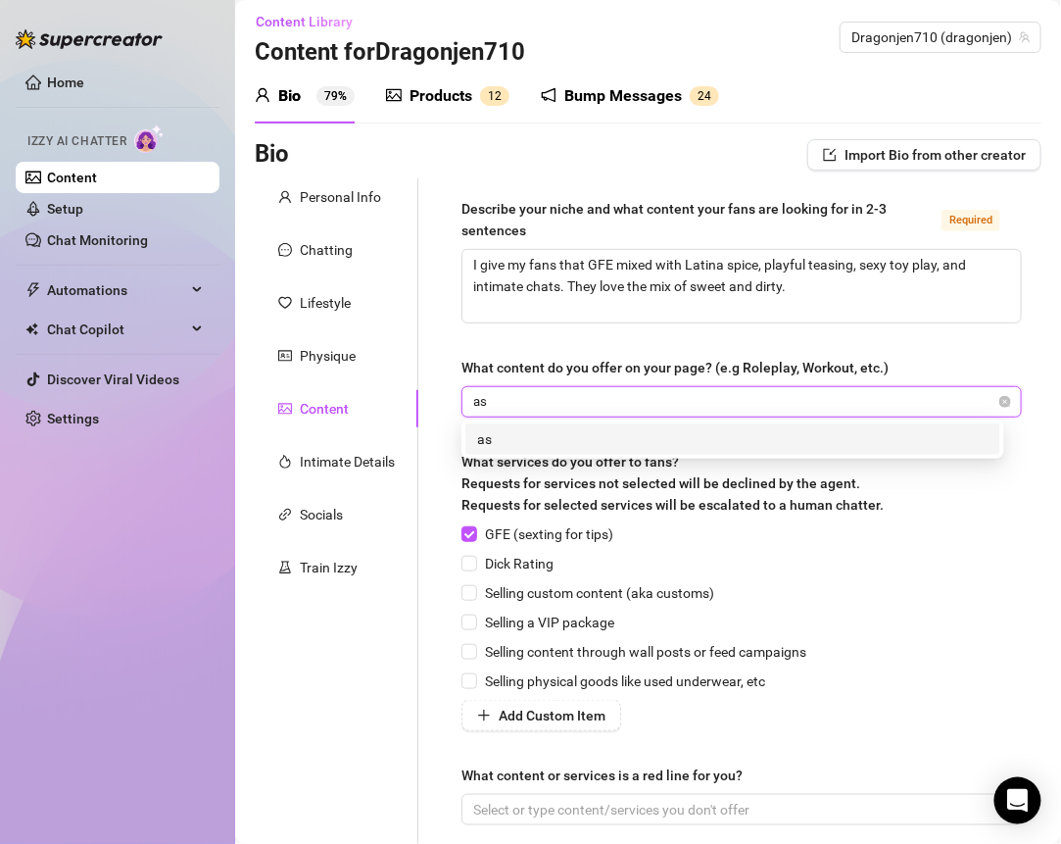
type input "ass"
type input "sex toy"
type input "g/g"
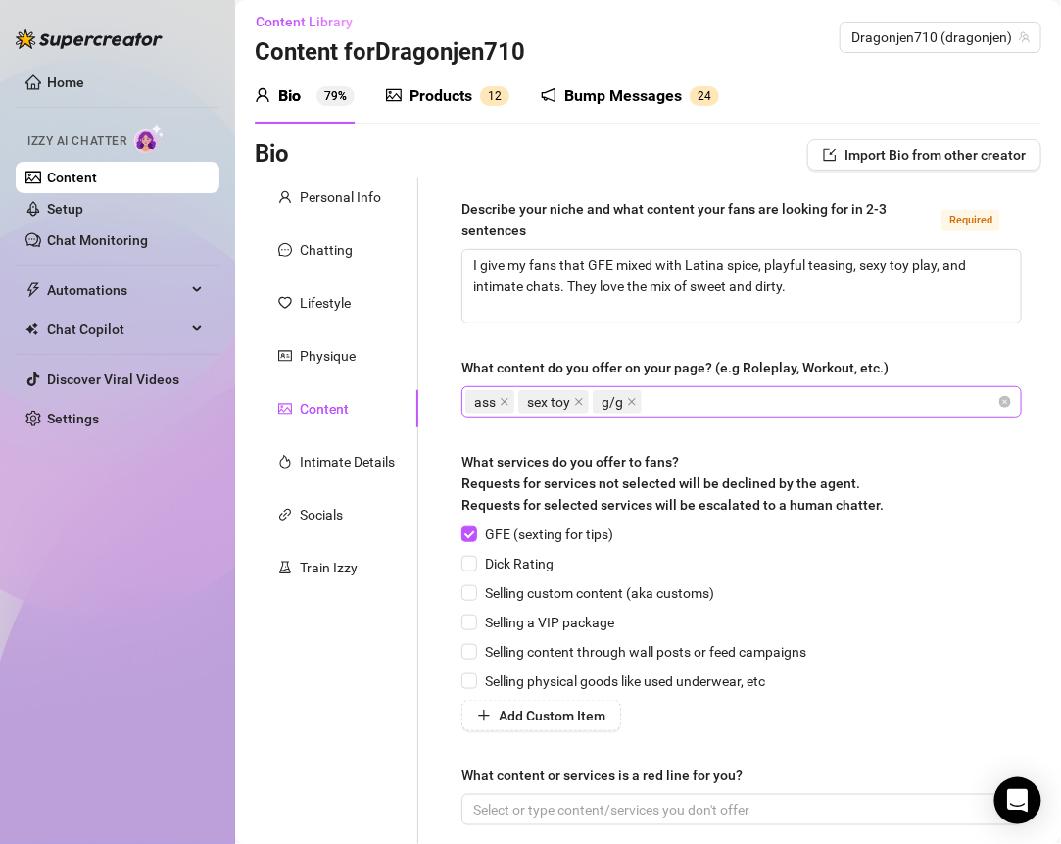
click at [843, 397] on div "ass sex toy g/g" at bounding box center [732, 401] width 532 height 27
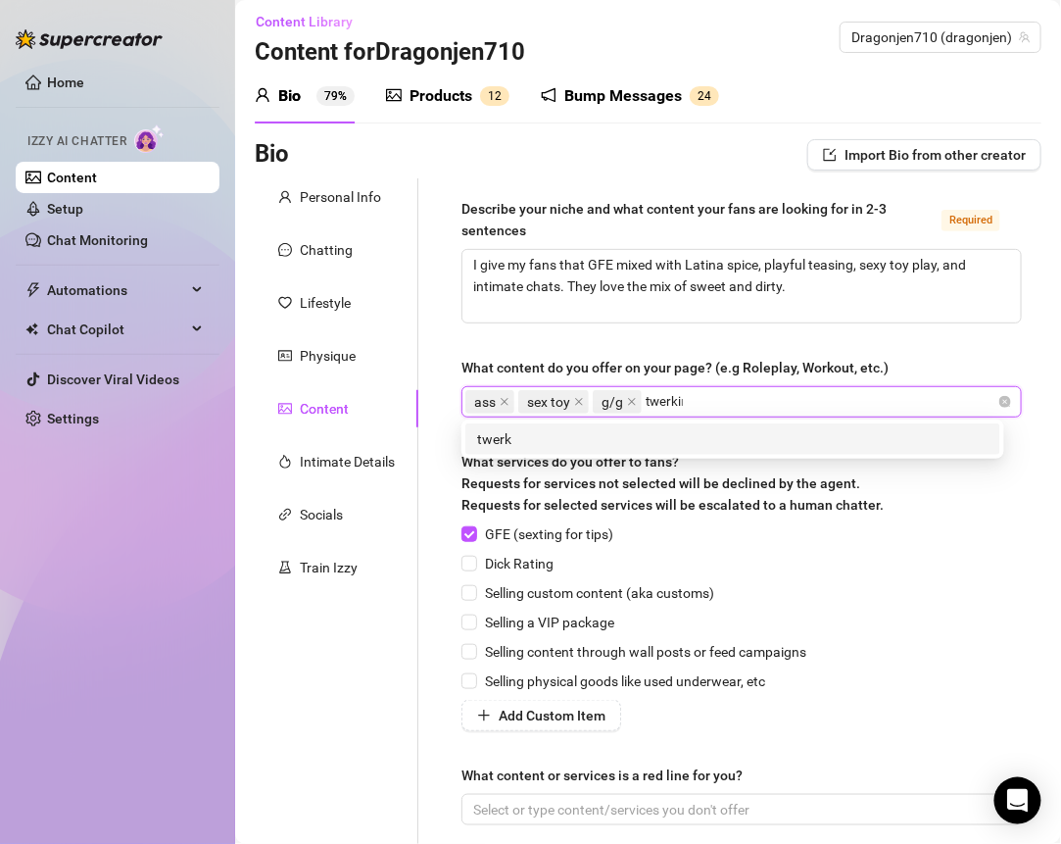
type input "twerking"
type input "topless"
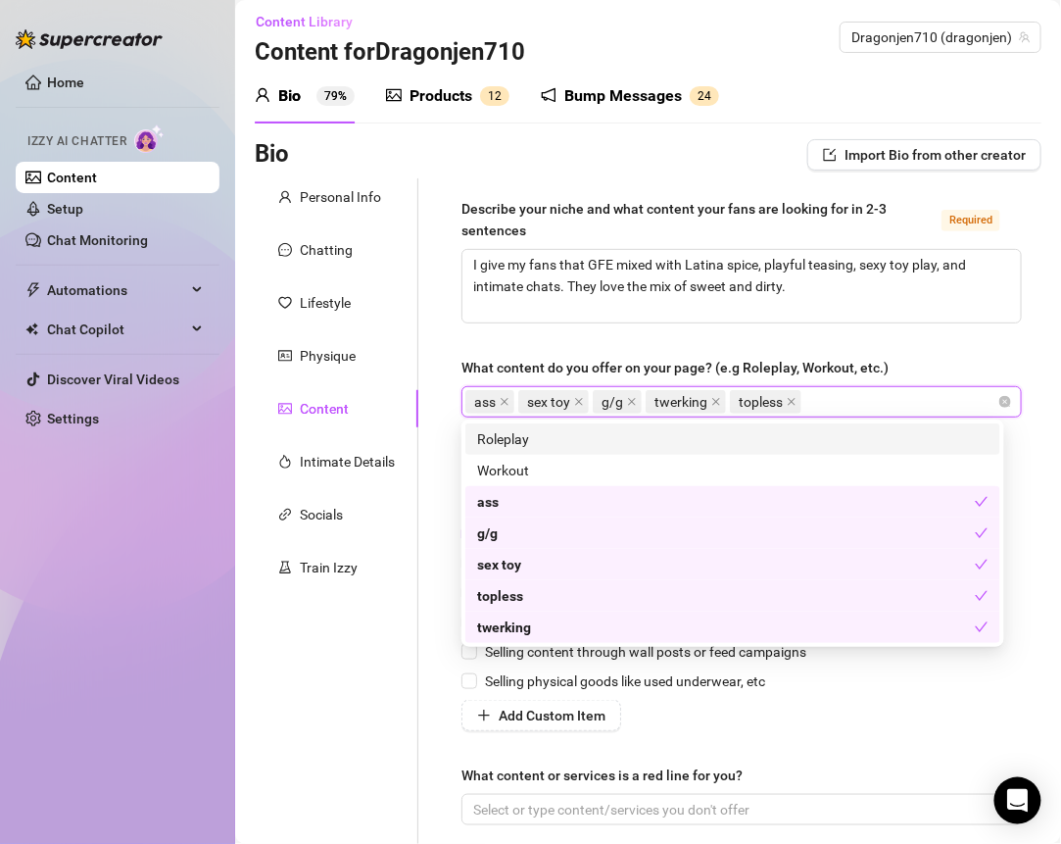
type input "c"
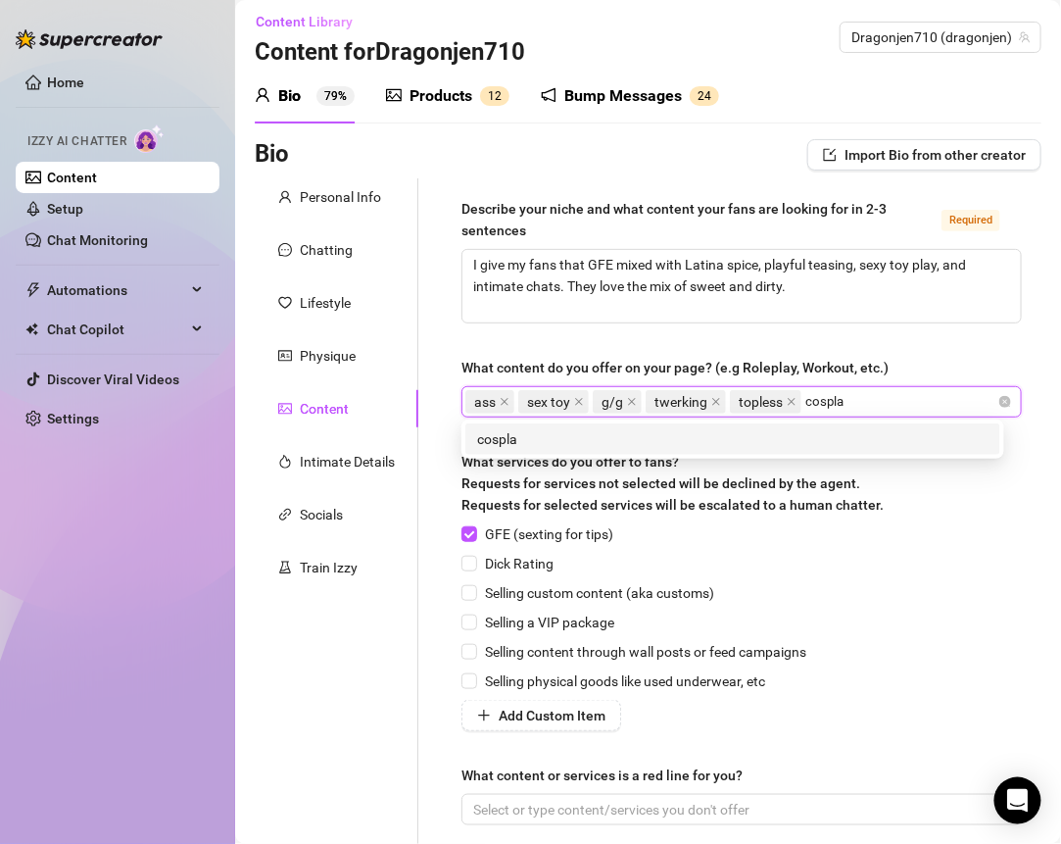
type input "cosplay"
type input "420 videos"
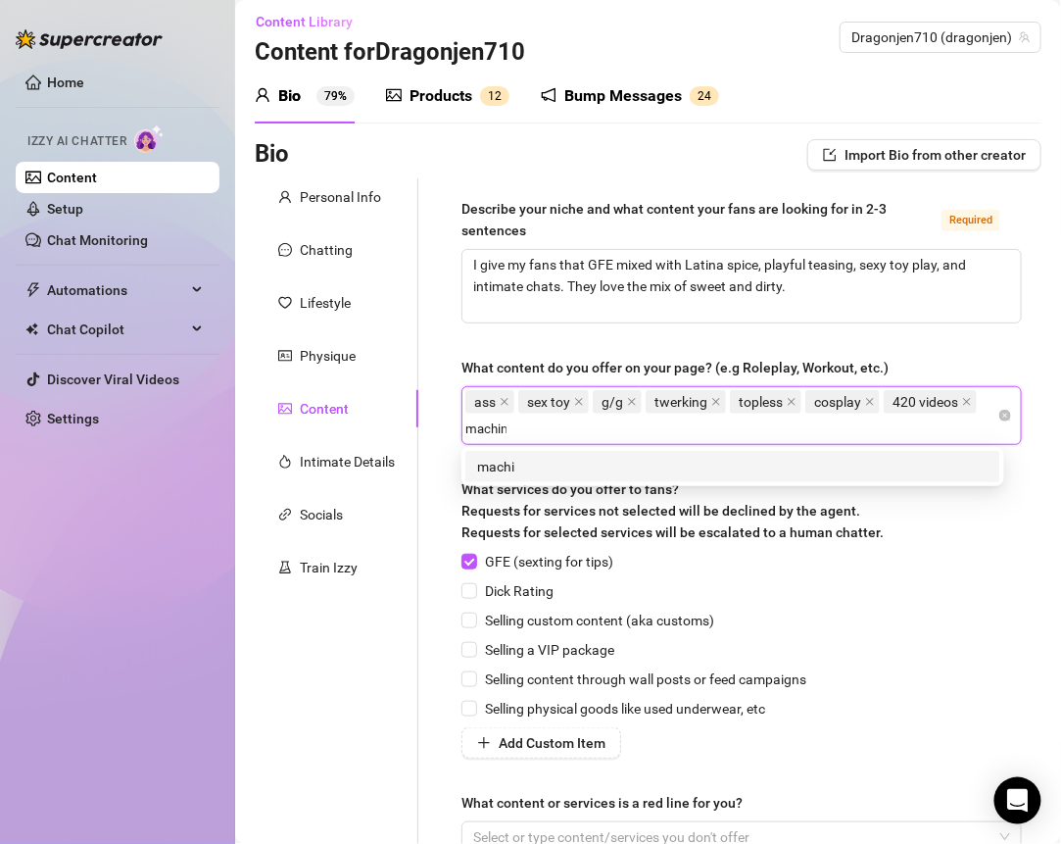
type input "machine"
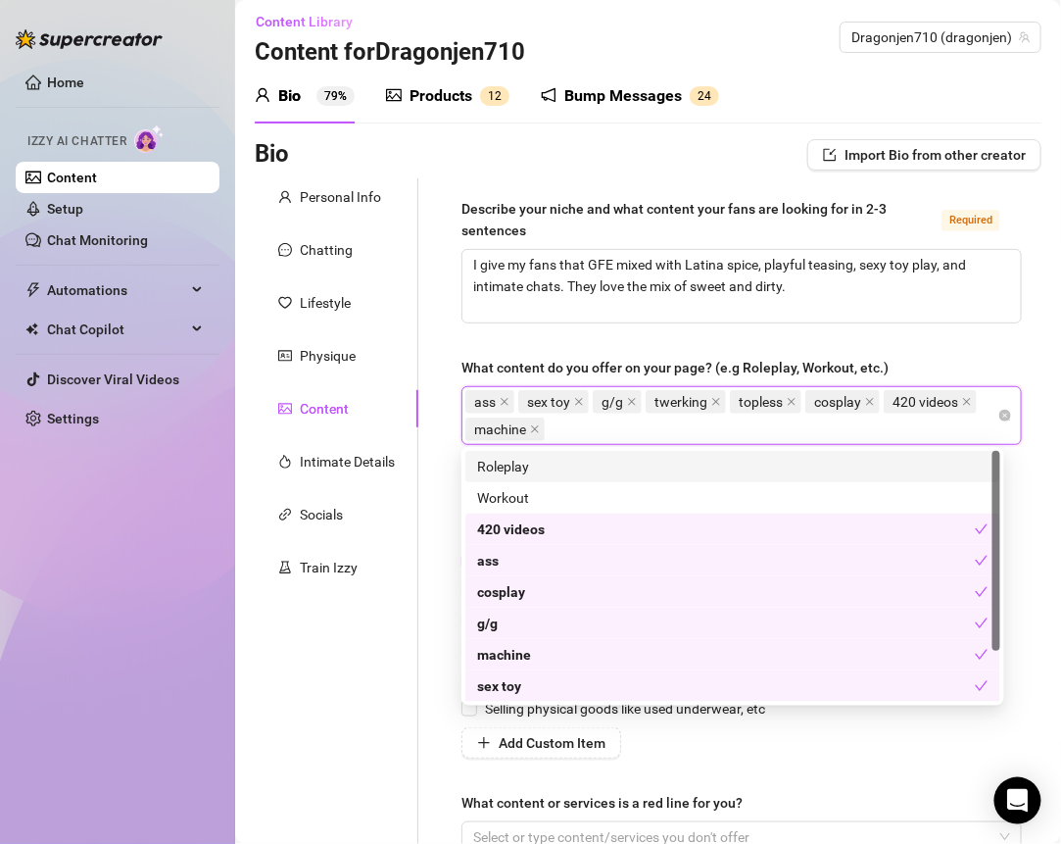
click at [346, 638] on div "Personal Info Chatting Lifestyle Physique Content Intimate Details Socials Trai…" at bounding box center [337, 534] width 164 height 712
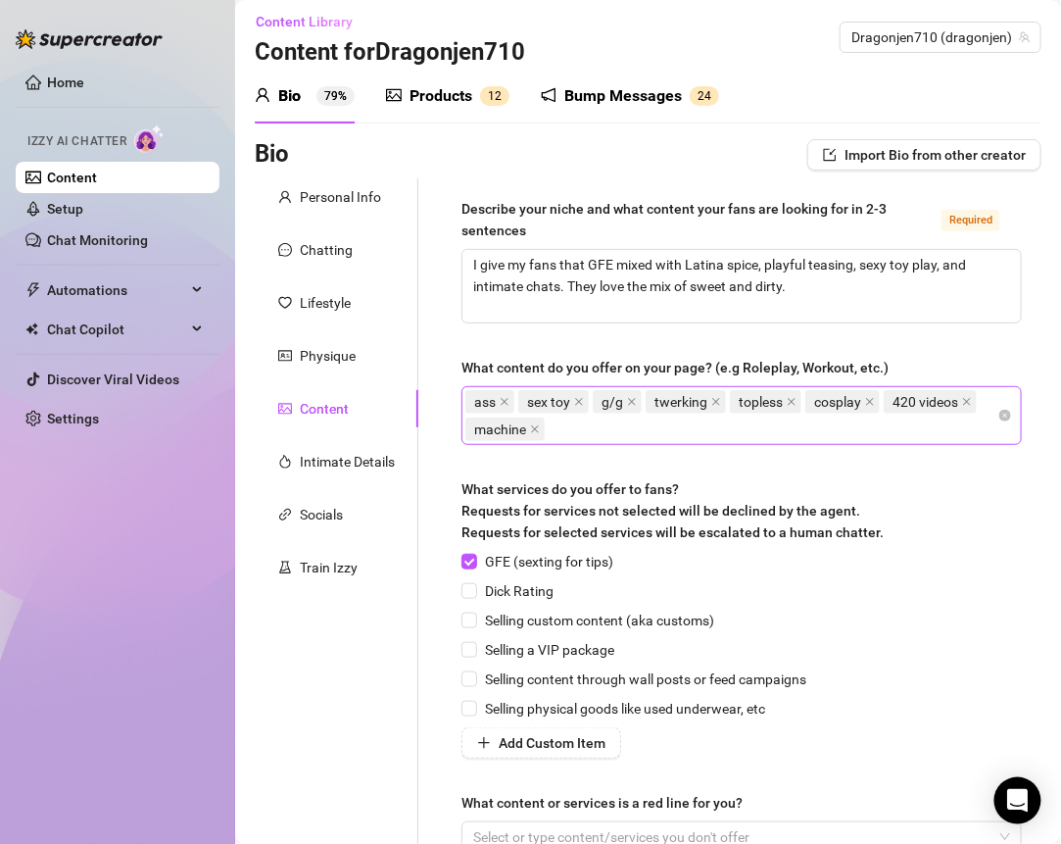
click at [556, 425] on div "ass sex toy g/g twerking topless cosplay 420 videos machine" at bounding box center [732, 415] width 532 height 55
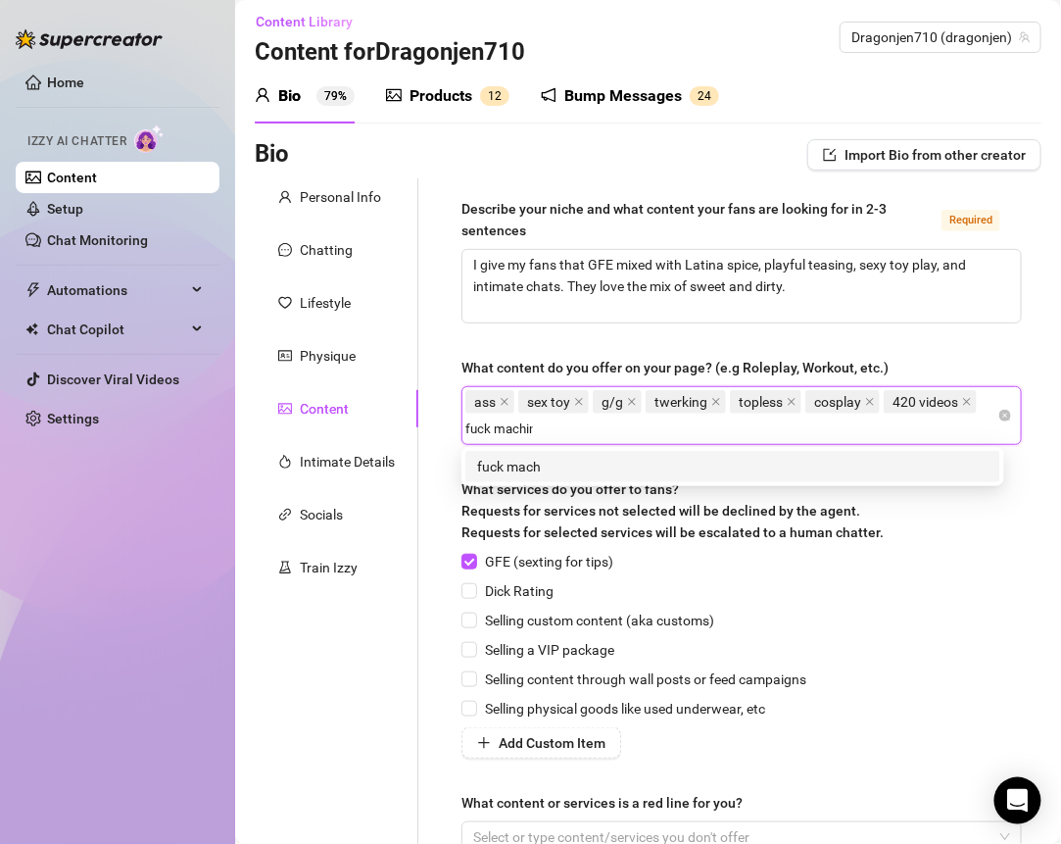
type input "fuck machine"
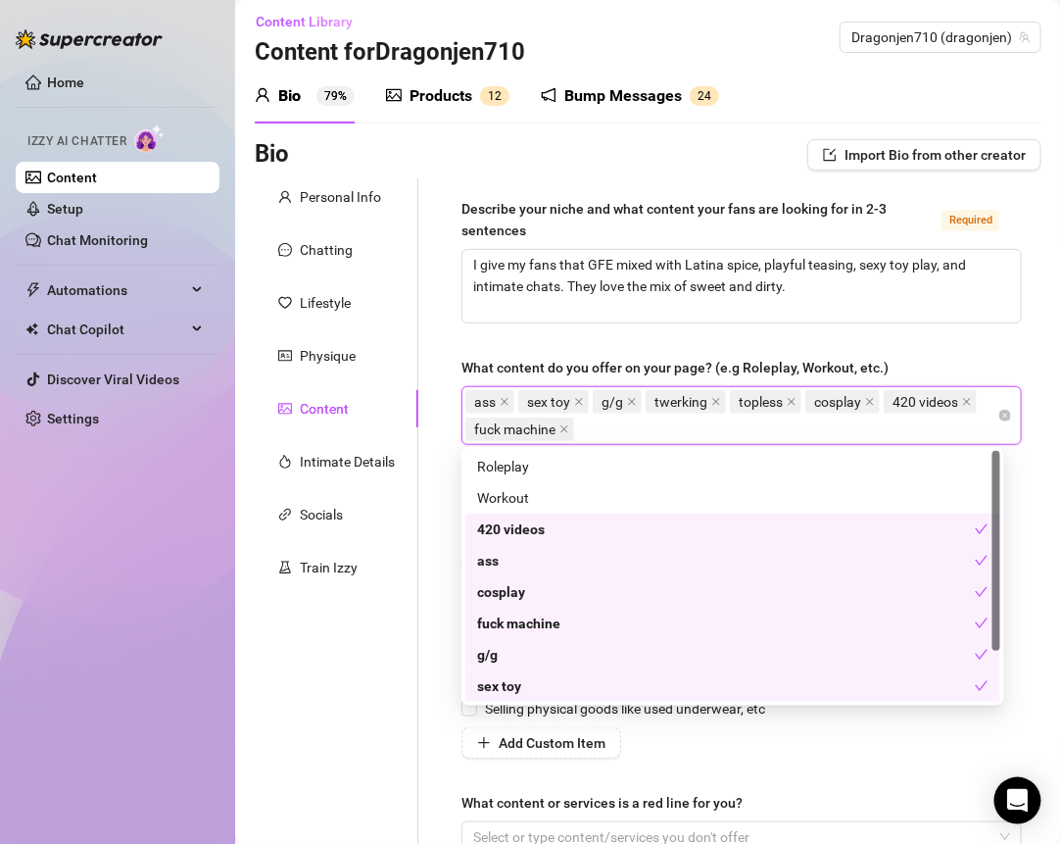
click at [375, 663] on div "Personal Info Chatting Lifestyle Physique Content Intimate Details Socials Trai…" at bounding box center [337, 534] width 164 height 712
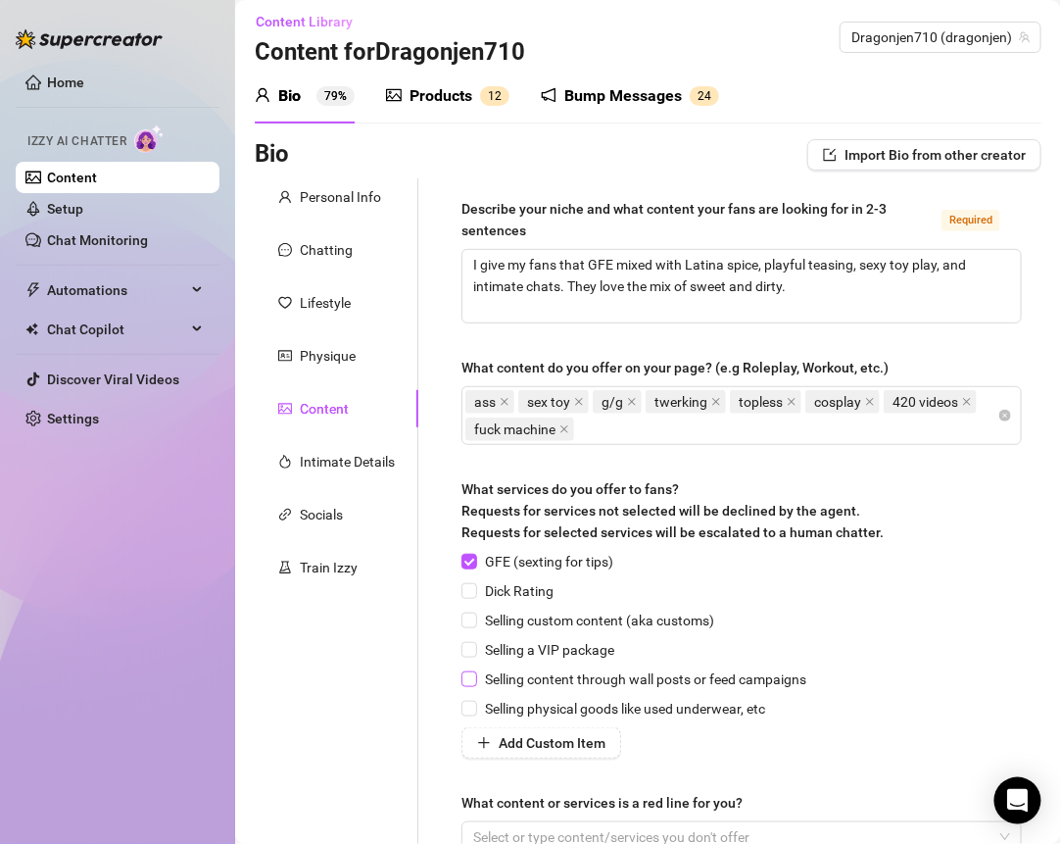
click at [476, 672] on span at bounding box center [470, 679] width 16 height 16
click at [475, 672] on input "Selling content through wall posts or feed campaigns" at bounding box center [469, 678] width 14 height 14
checkbox input "true"
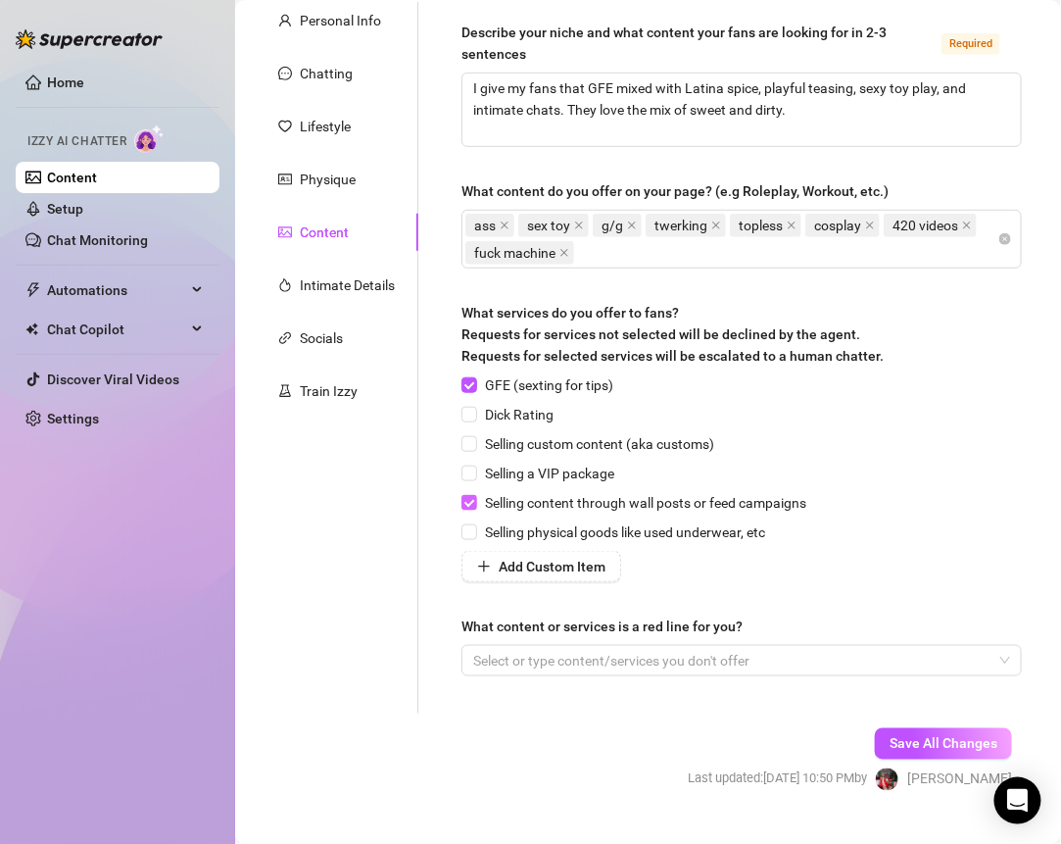
scroll to position [222, 0]
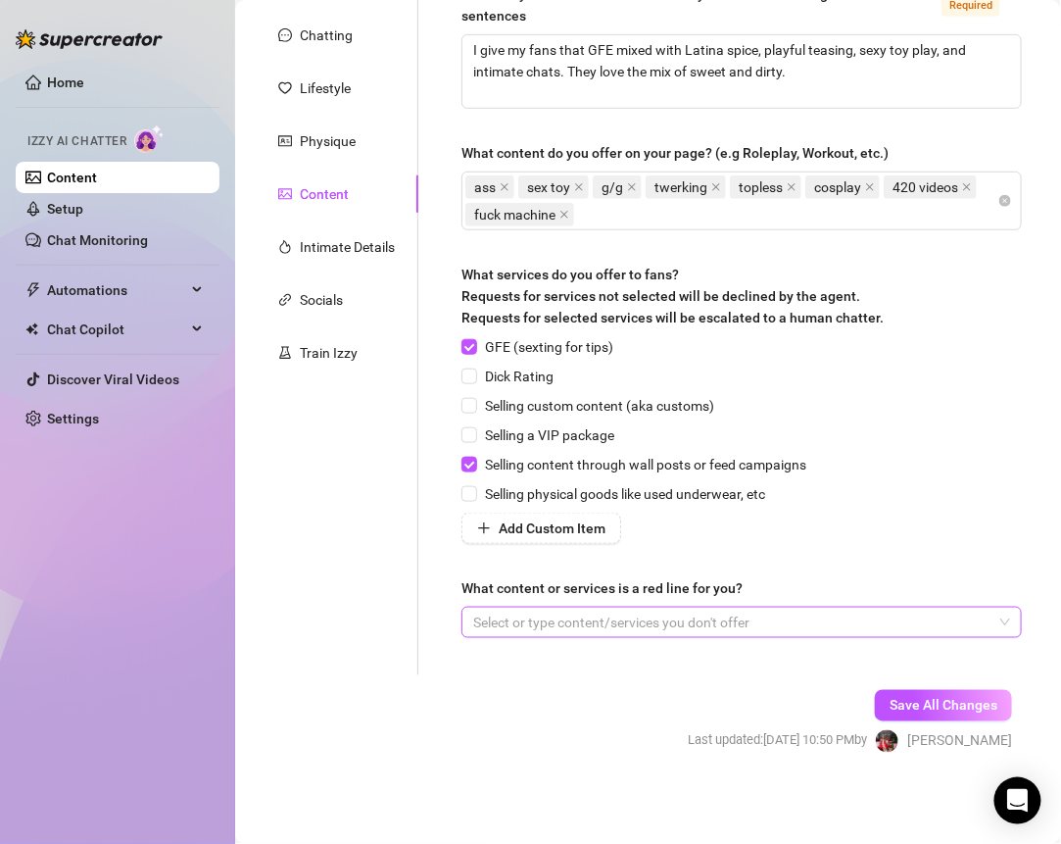
click at [527, 615] on div at bounding box center [732, 622] width 532 height 27
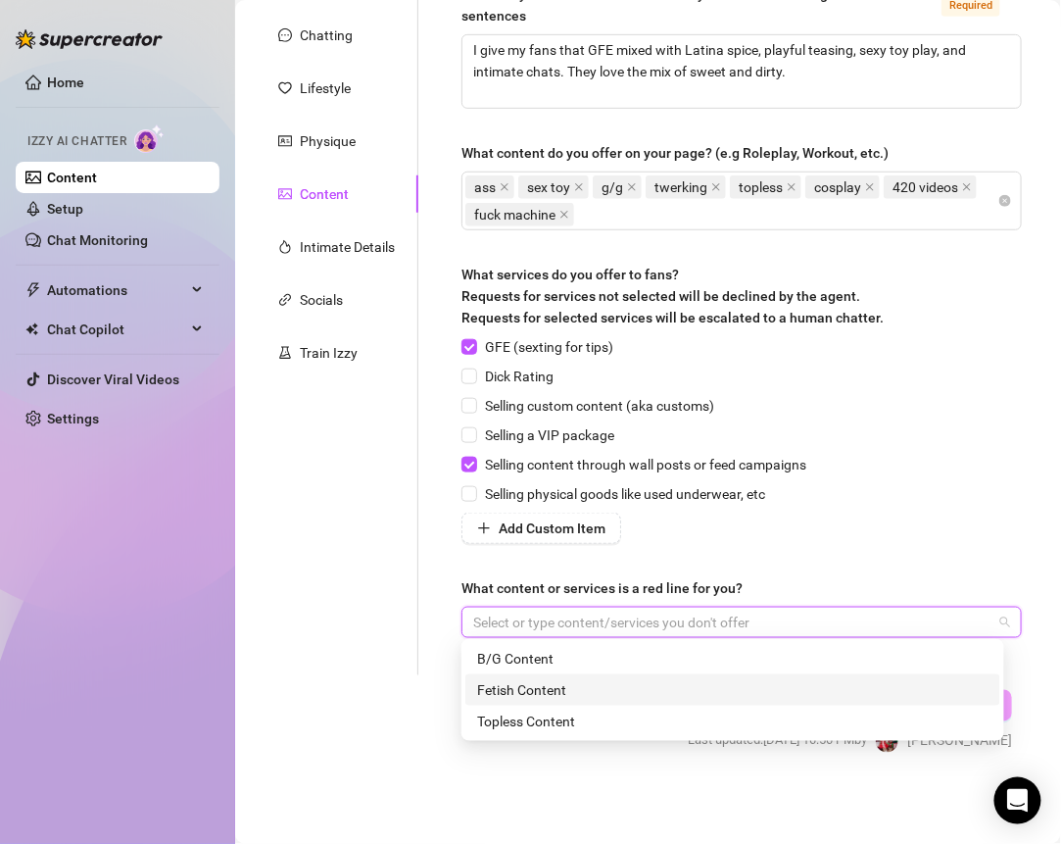
click at [526, 689] on div "Fetish Content" at bounding box center [733, 690] width 512 height 22
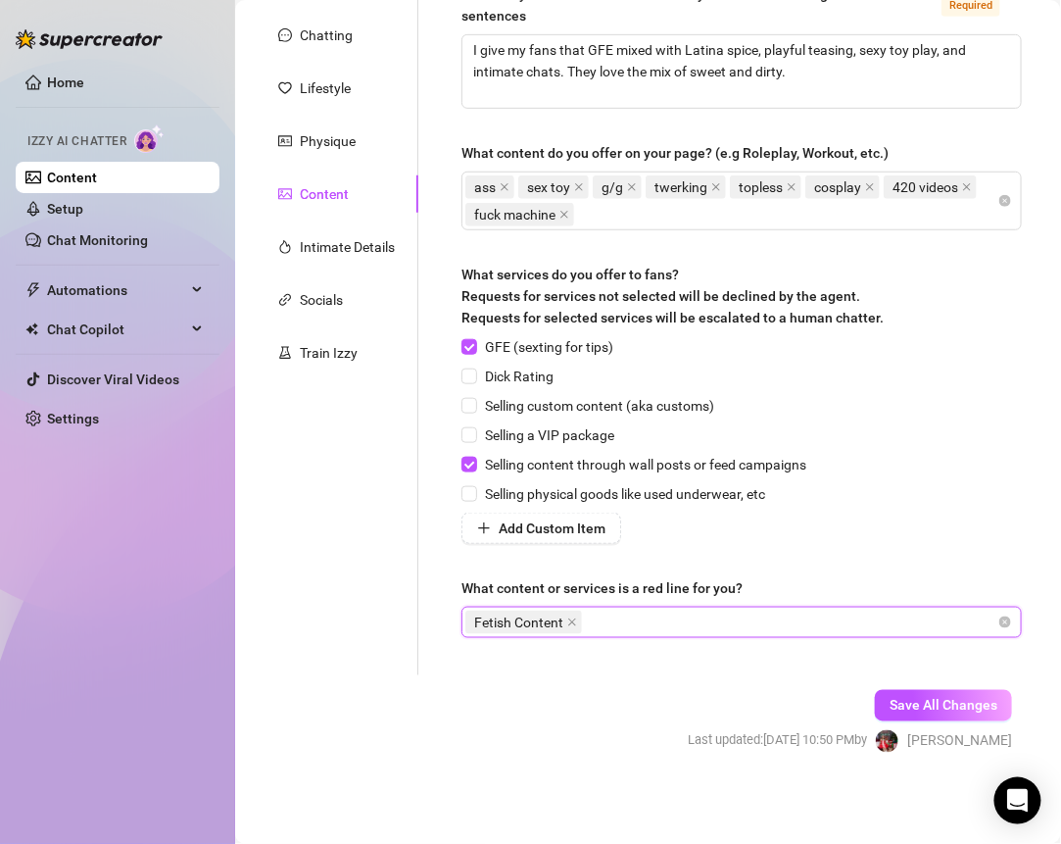
click at [595, 618] on div "Fetish Content" at bounding box center [732, 622] width 532 height 27
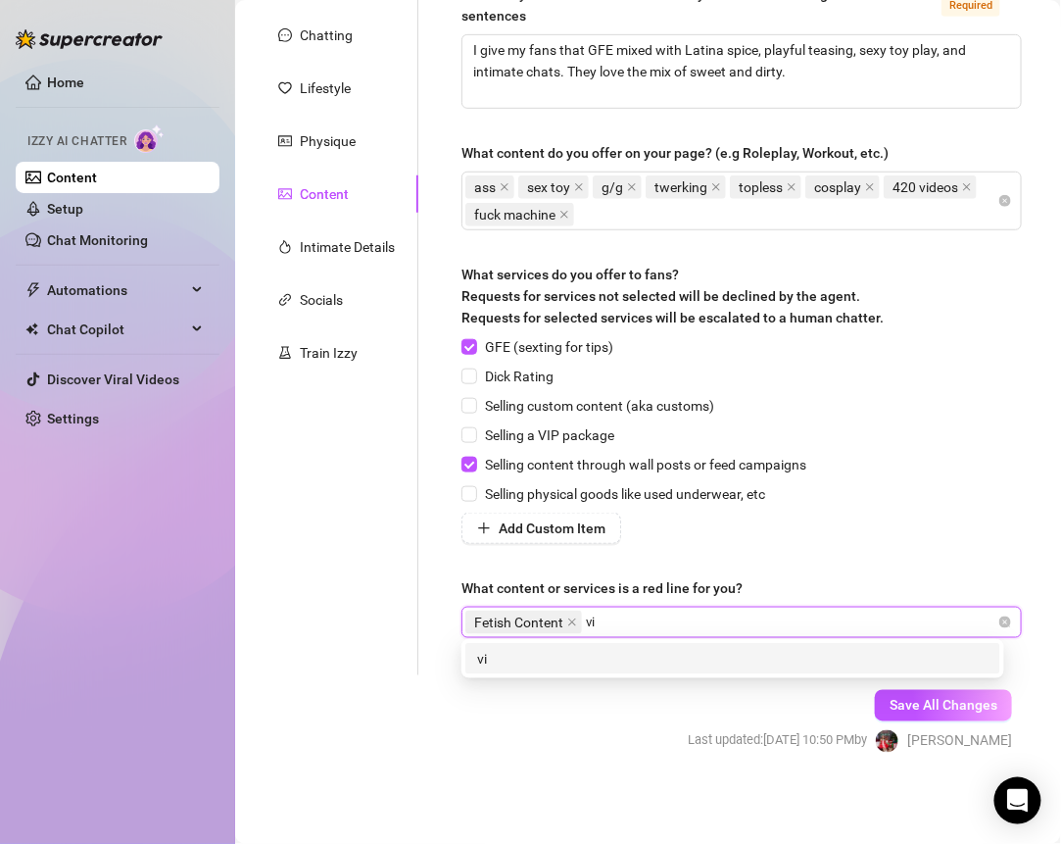
type input "v"
type input "Video call"
type input "Face Time Call"
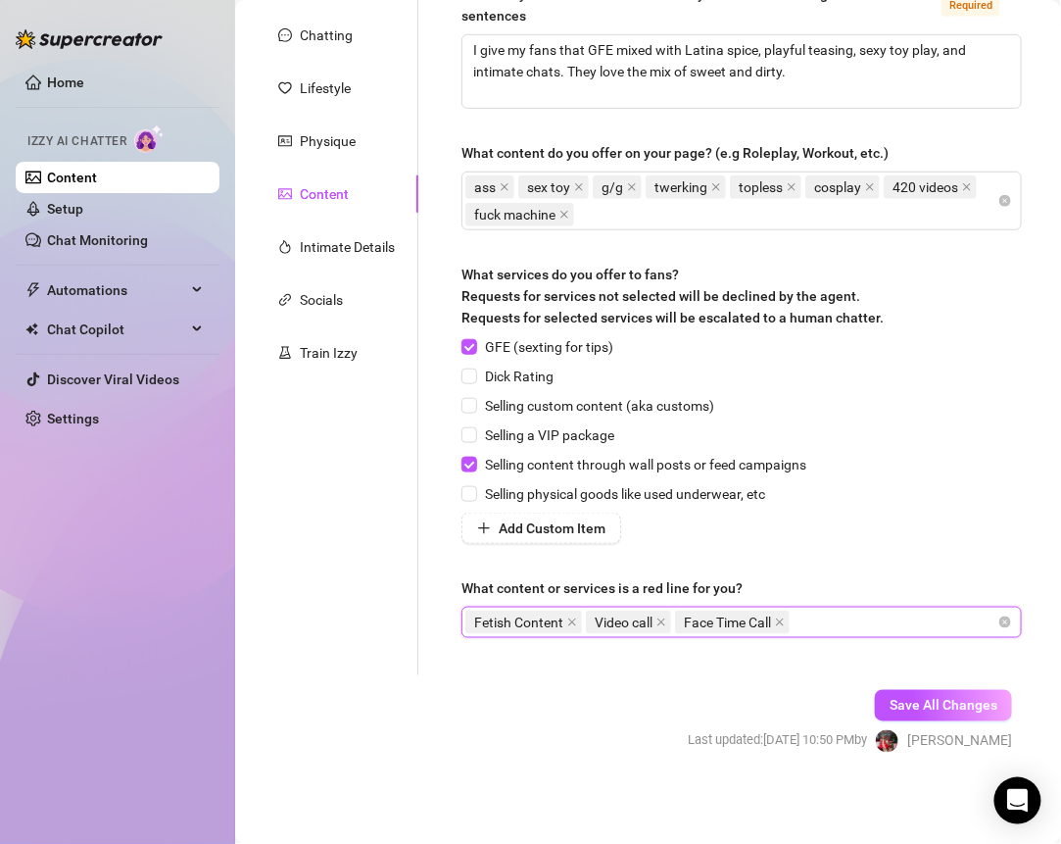
click at [878, 523] on div "GFE (sexting for tips) Dick Rating Selling custom content (aka customs) Selling…" at bounding box center [742, 440] width 561 height 208
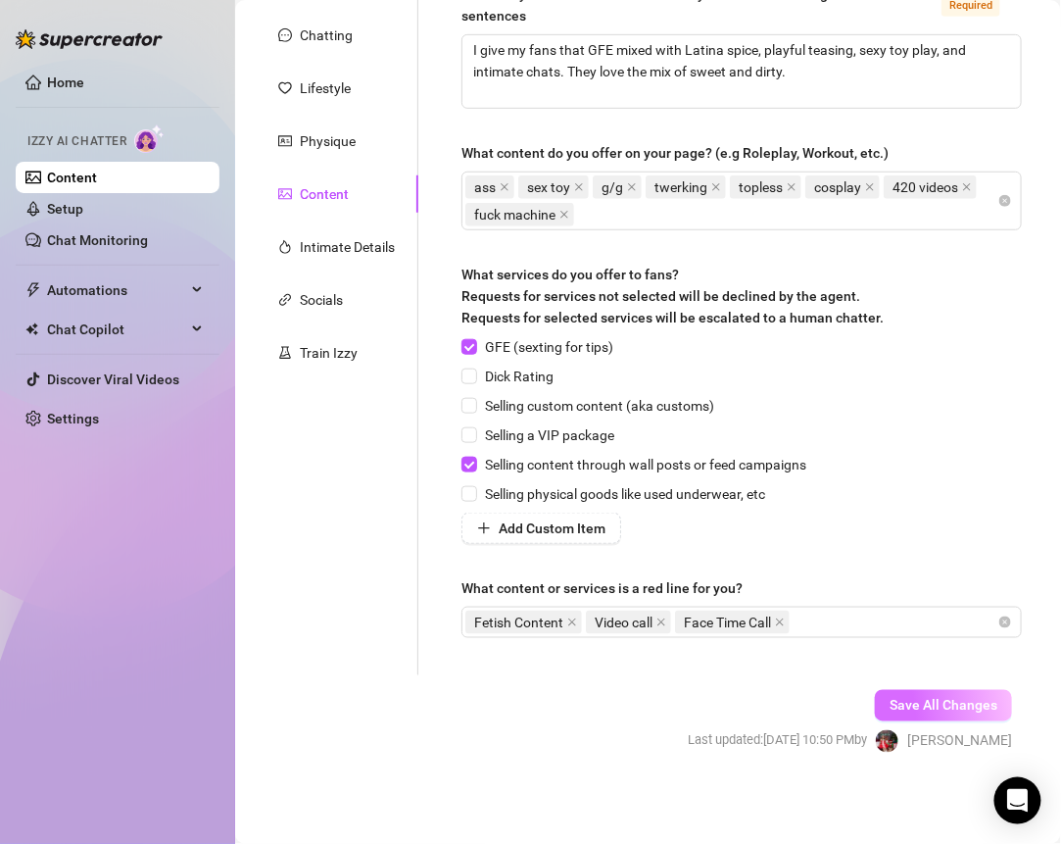
click at [898, 701] on span "Save All Changes" at bounding box center [944, 706] width 108 height 16
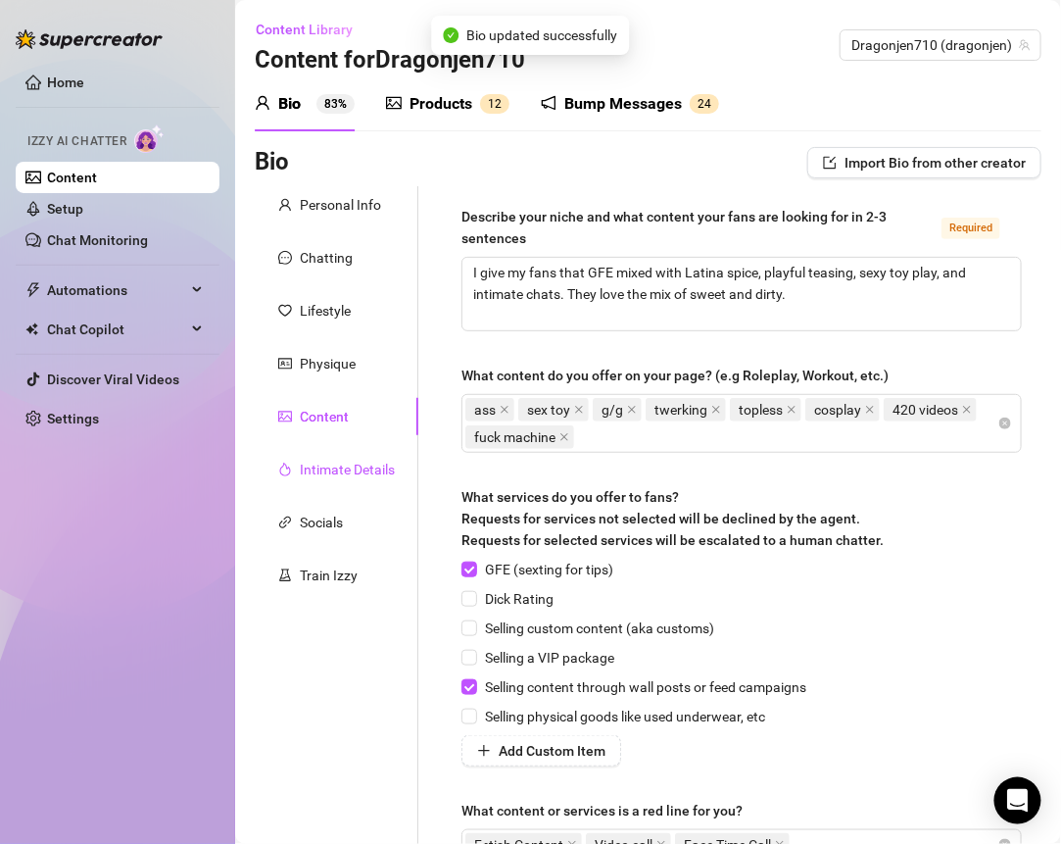
click at [354, 472] on div "Intimate Details" at bounding box center [347, 470] width 95 height 22
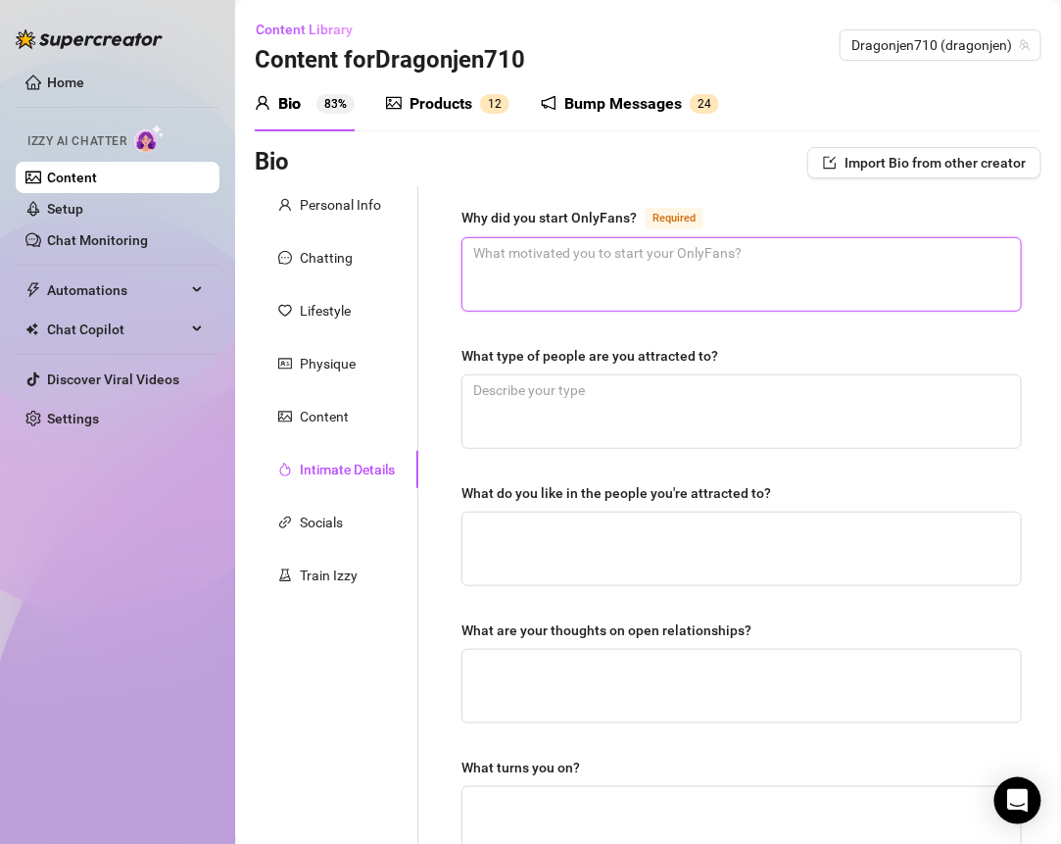
click at [574, 249] on textarea "Why did you start OnlyFans? Required" at bounding box center [742, 274] width 559 height 73
paste textarea "To take control of my own hustle and create the life I want without limits."
type textarea "To take control of my own hustle and create the life I want without limits."
type textarea "To take control of my own hustle and create the life I want without limits"
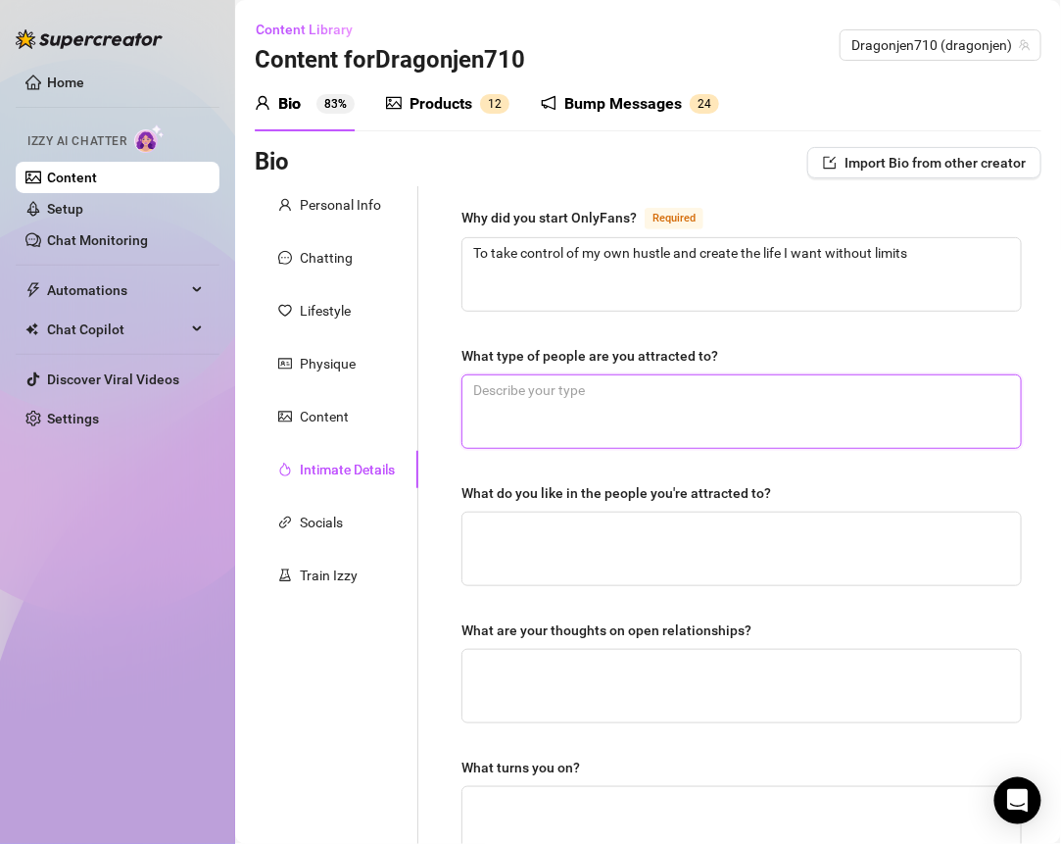
click at [562, 416] on textarea "What type of people are you attracted to?" at bounding box center [742, 411] width 559 height 73
paste textarea "Confident, respectful people who make me laugh."
type textarea "Confident, respectful people who make me laugh."
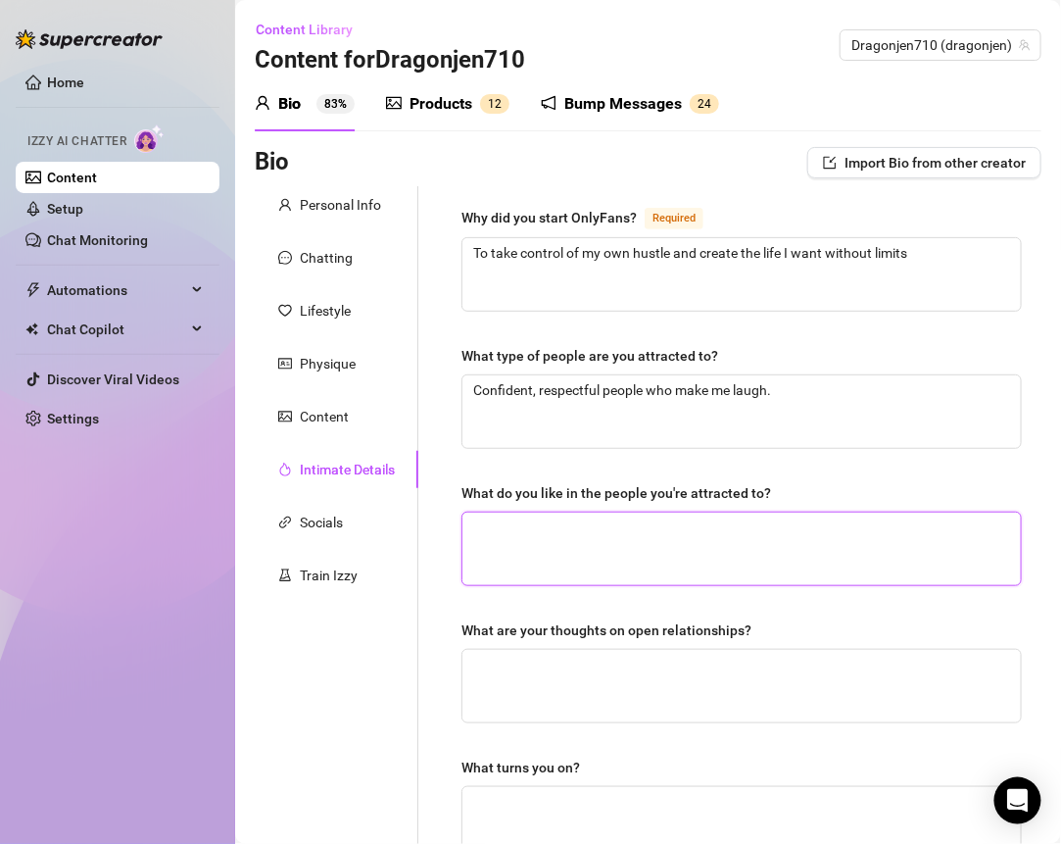
click at [505, 555] on textarea "What do you like in the people you're attracted to?" at bounding box center [742, 549] width 559 height 73
paste textarea "Good energy, loyalty, and someone who can keep up with me in and out of the bed…"
type textarea "Good energy, loyalty, and someone who can keep up with me in and out of the bed…"
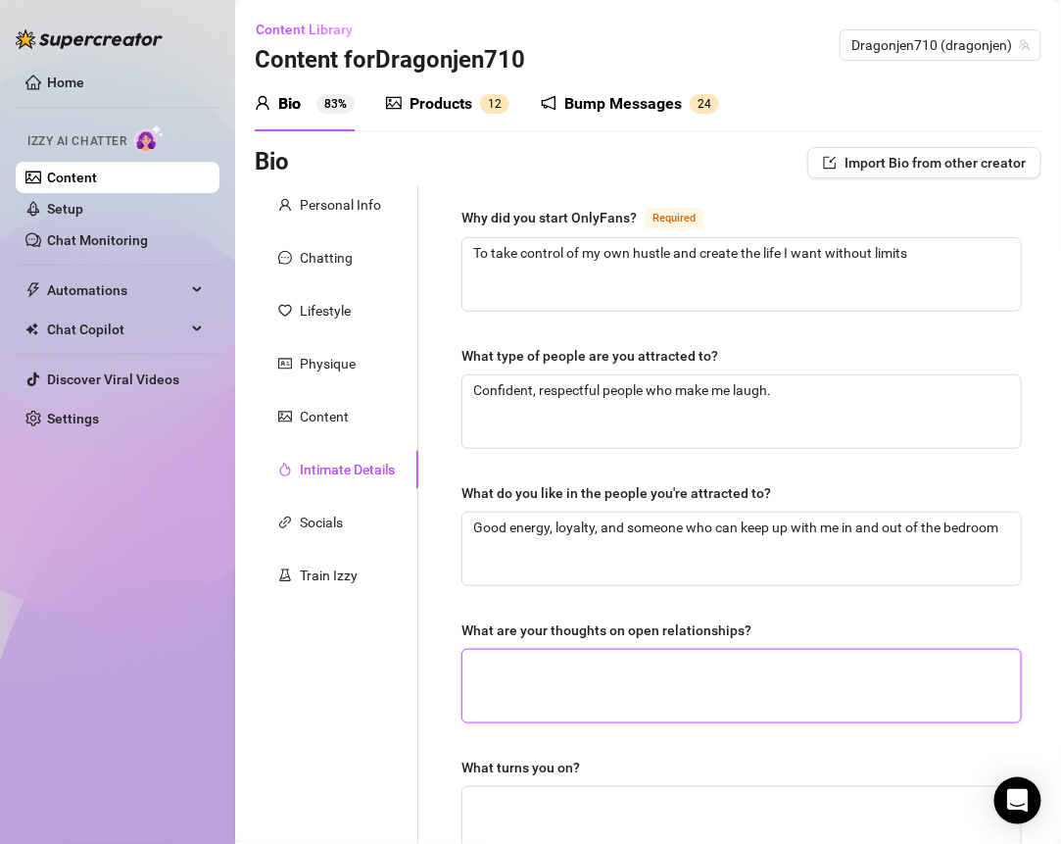
click at [551, 685] on textarea "What are your thoughts on open relationships?" at bounding box center [742, 686] width 559 height 73
paste textarea "If both people are on the same page, it can work—but I’m a jealous Capricorn, s…"
type textarea "If both people are on the same page, it can work—but I’m a jealous Capricorn, s…"
click at [772, 651] on textarea "If both people are on the same page, it can work—but I’m a jealous Capricorn, s…" at bounding box center [742, 686] width 559 height 73
type textarea "If both people are on the same page, it can workbut I’m a jealous Capricorn, so…"
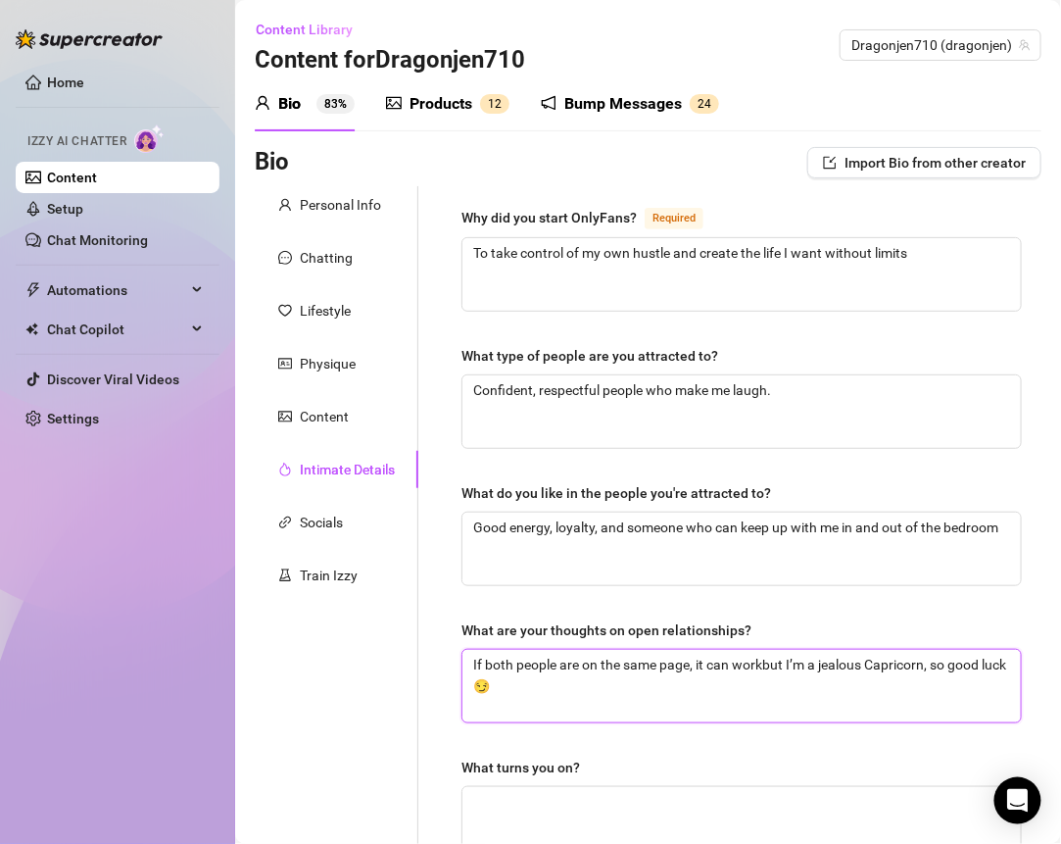
type textarea "If both people are on the same page, it can work,but I’m a jealous Capricorn, s…"
type textarea "If both people are on the same page, it can work, but I’m a jealous Capricorn, …"
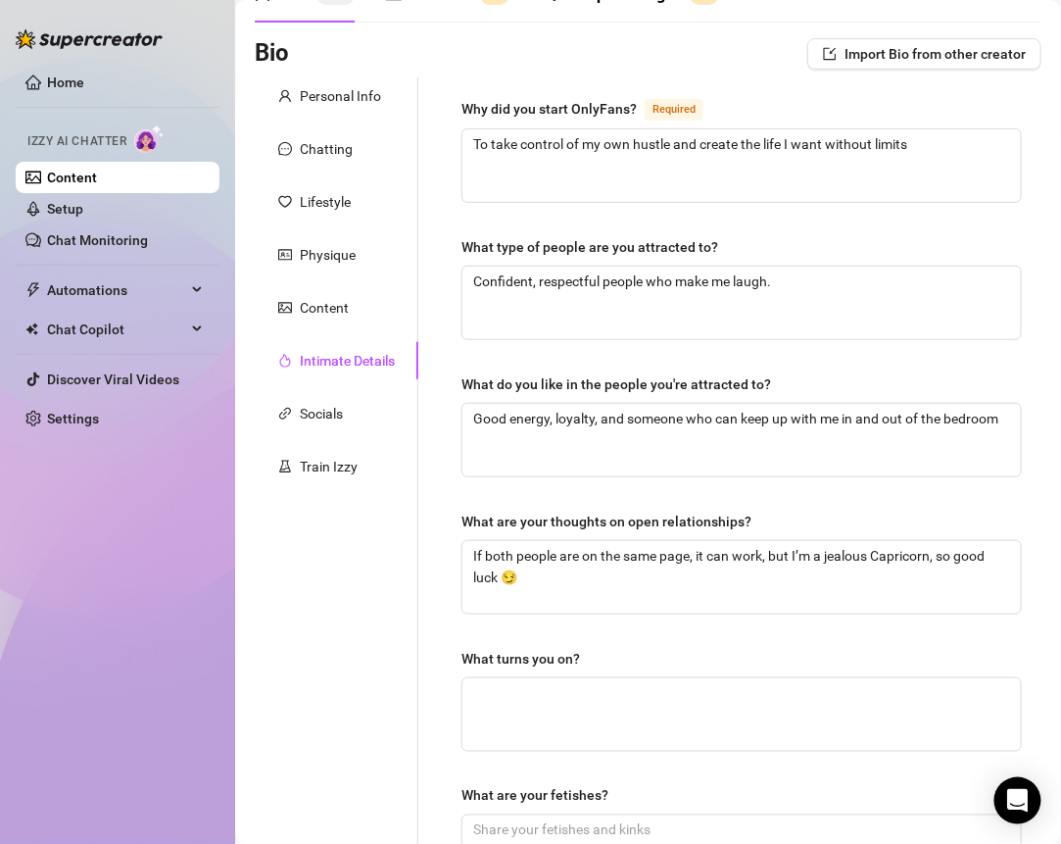
scroll to position [200, 0]
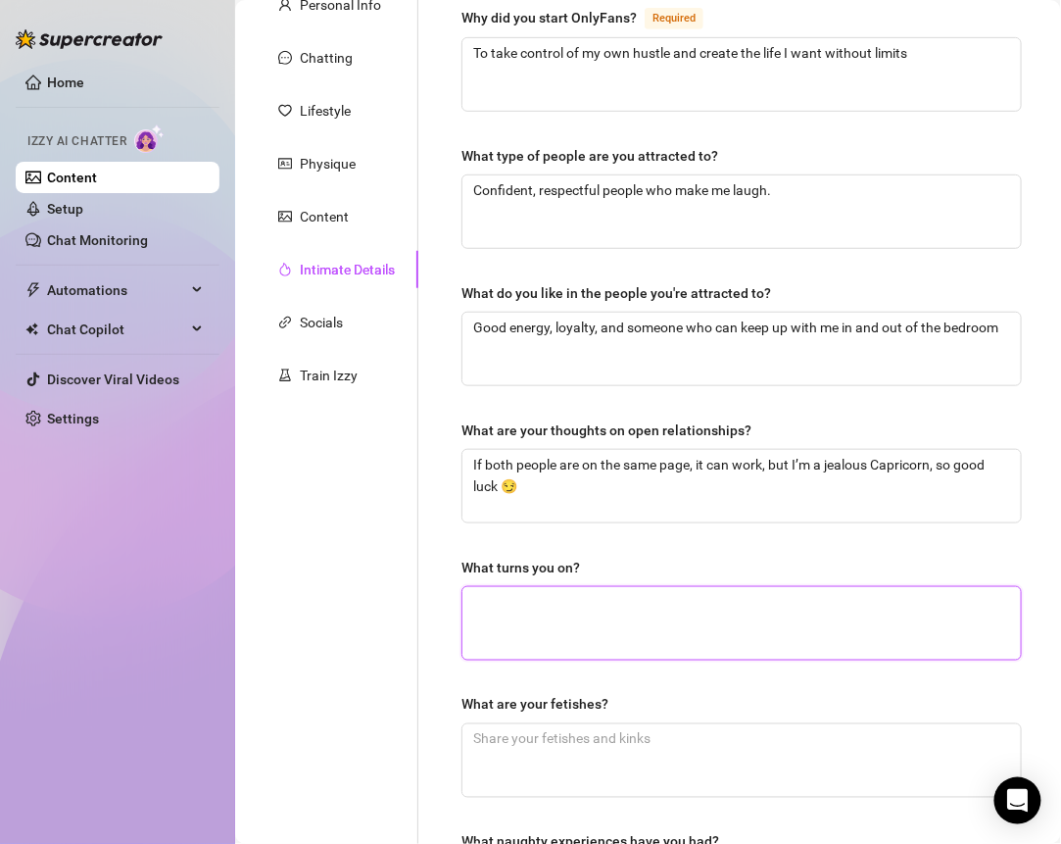
click at [521, 587] on textarea "What turns you on?" at bounding box center [742, 623] width 559 height 73
paste textarea "Confidence, dirty talk, and being touched like you know what you’re doing."
type textarea "Confidence, dirty talk, and being touched like you know what you’re doing."
type textarea "Confidence, dirty talk, and being touched like you know what you’re doing"
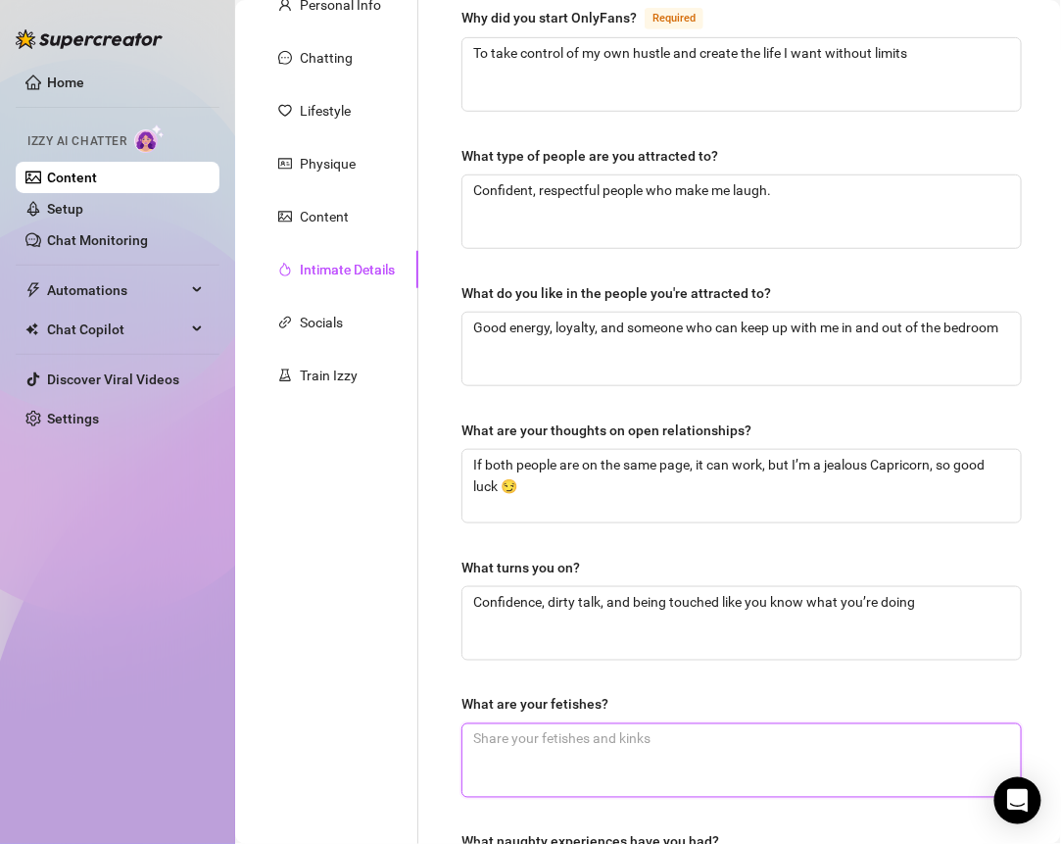
click at [599, 741] on textarea "What are your fetishes?" at bounding box center [742, 760] width 559 height 73
paste textarea "Teasing, lingerie, and a little bit of light bondage."
type textarea "Teasing, lingerie, and a little bit of light bondage."
type textarea "Teasing, lingerie, and a little bit of light bondage"
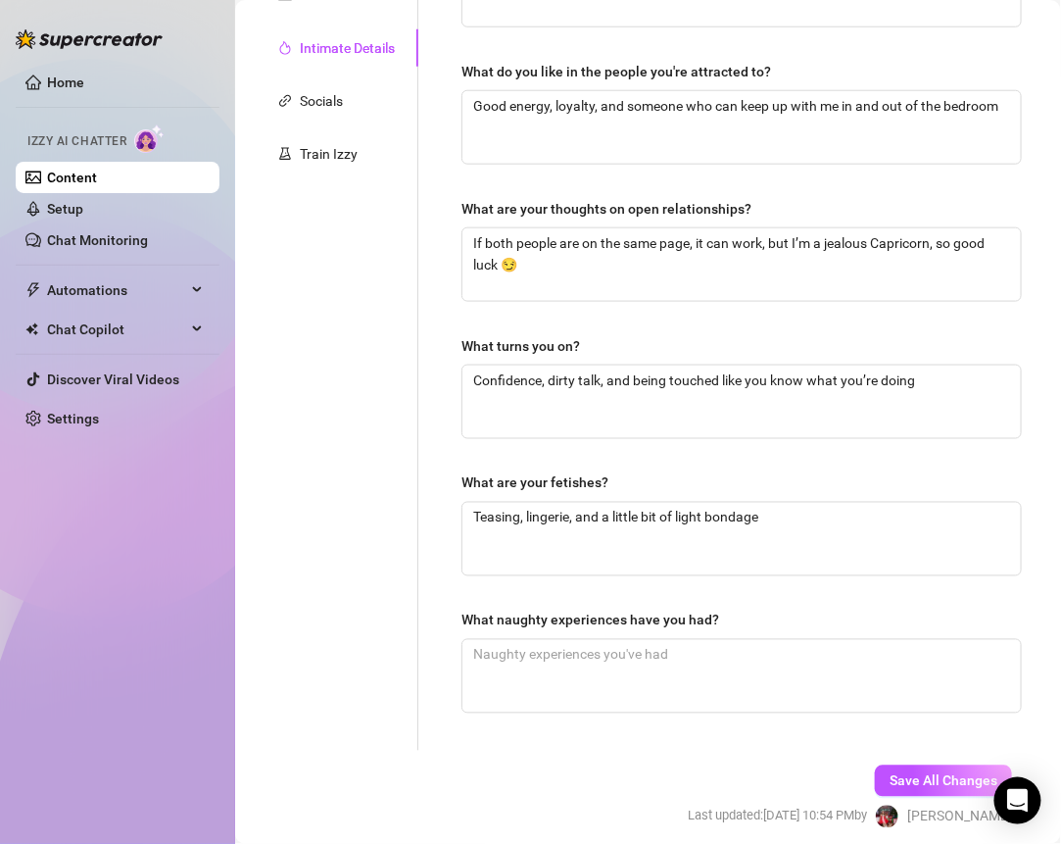
scroll to position [441, 0]
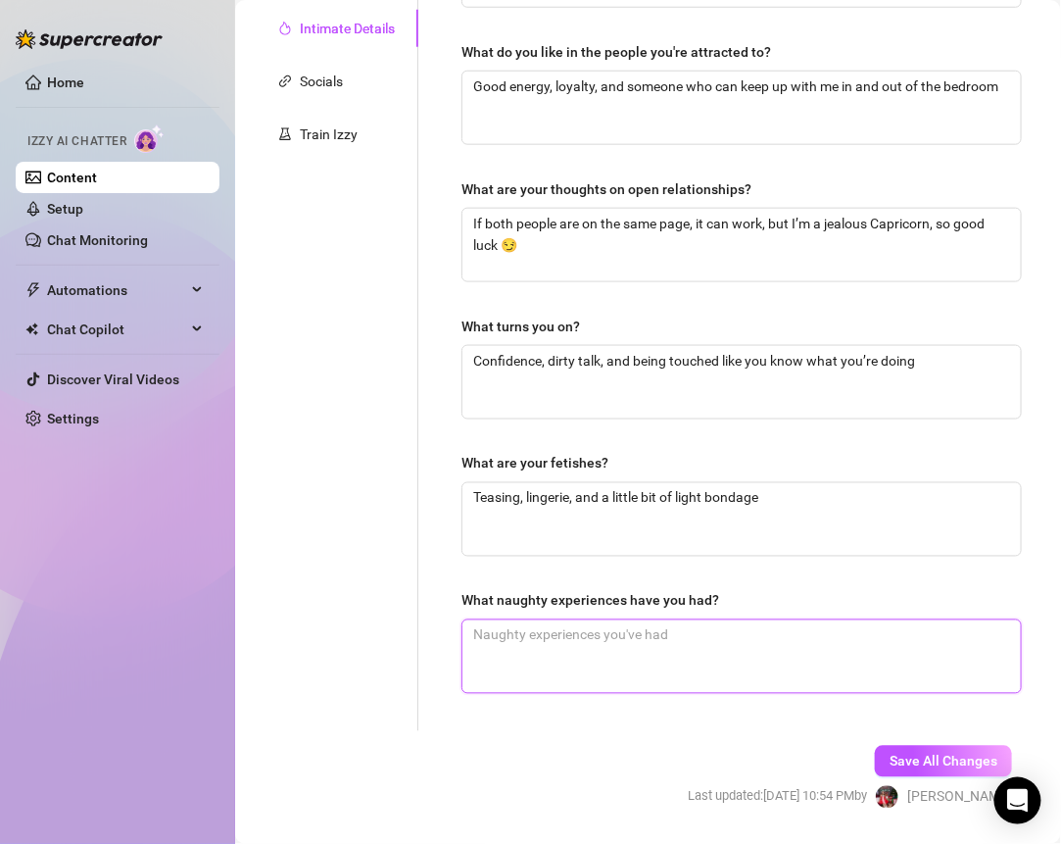
click at [589, 652] on textarea "What naughty experiences have you had?" at bounding box center [742, 656] width 559 height 73
paste textarea "Let’s just say I’ve had a few “can’t stop thinking about it” nights after tequi…"
type textarea "Let’s just say I’ve had a few “can’t stop thinking about it” nights after tequi…"
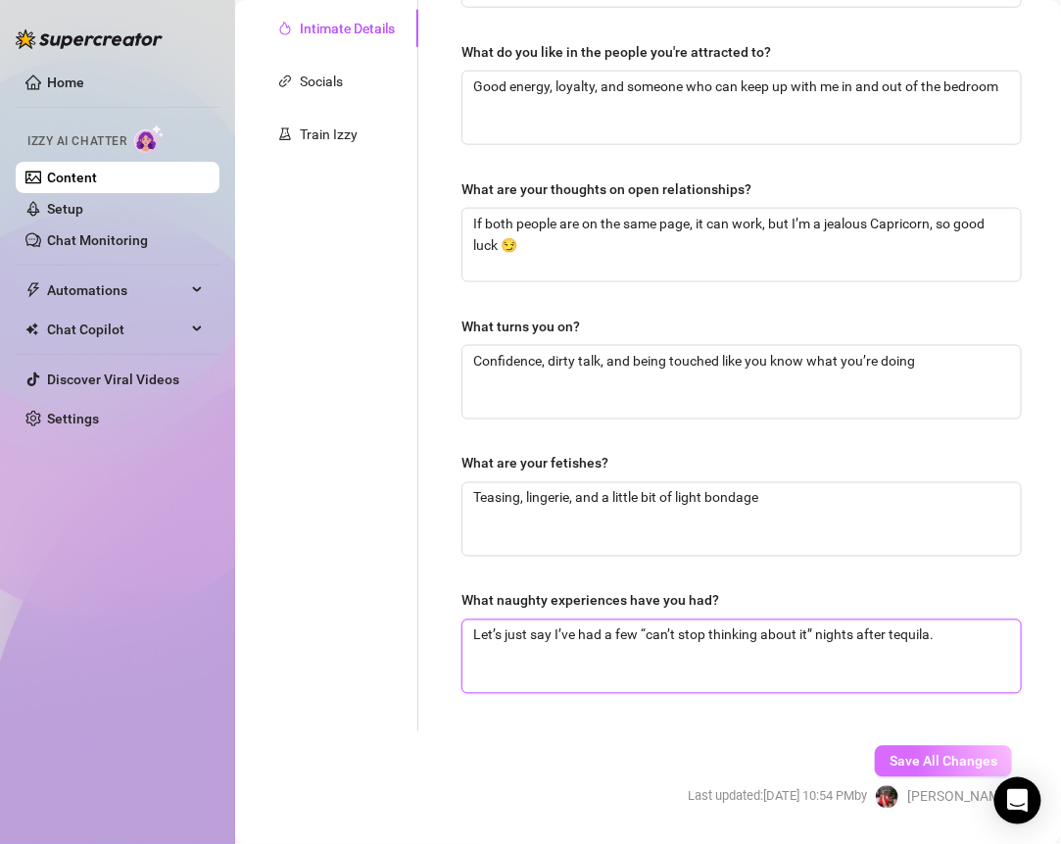
type textarea "Let’s just say I’ve had a few “can’t stop thinking about it” nights after tequi…"
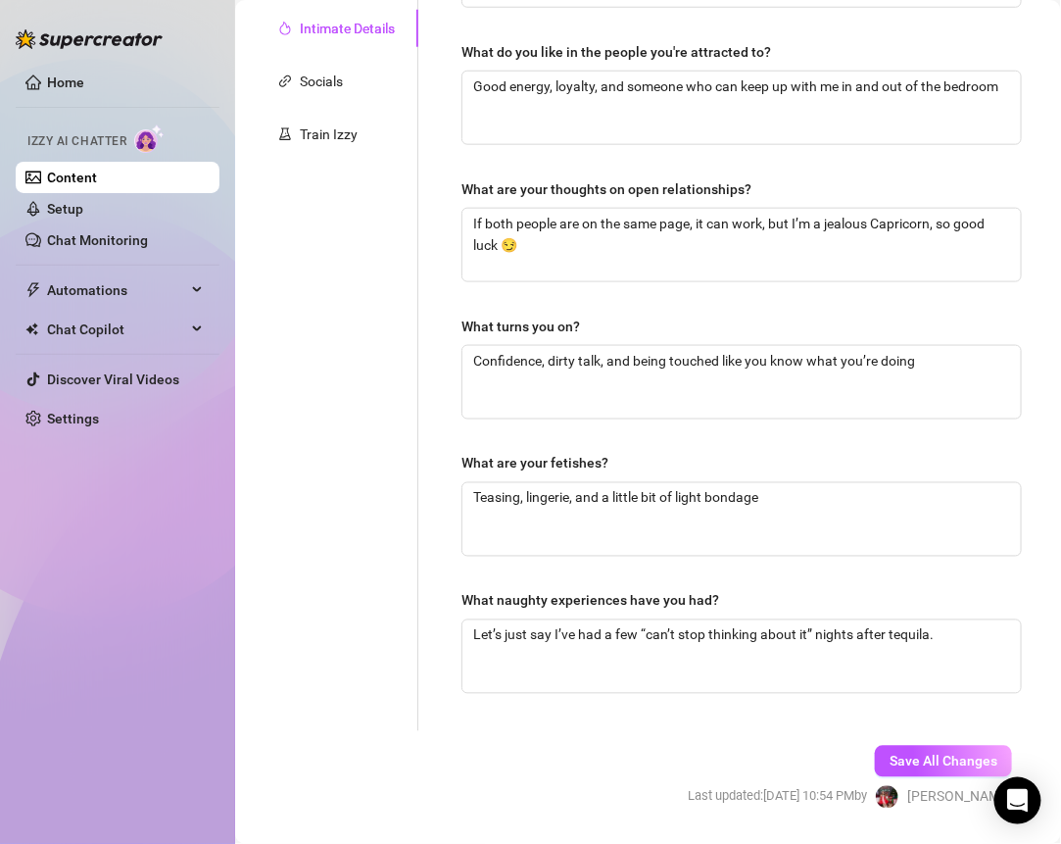
drag, startPoint x: 942, startPoint y: 751, endPoint x: 776, endPoint y: 766, distance: 166.4
click at [942, 754] on span "Save All Changes" at bounding box center [944, 762] width 108 height 16
click at [904, 757] on span "Save All Changes" at bounding box center [944, 762] width 108 height 16
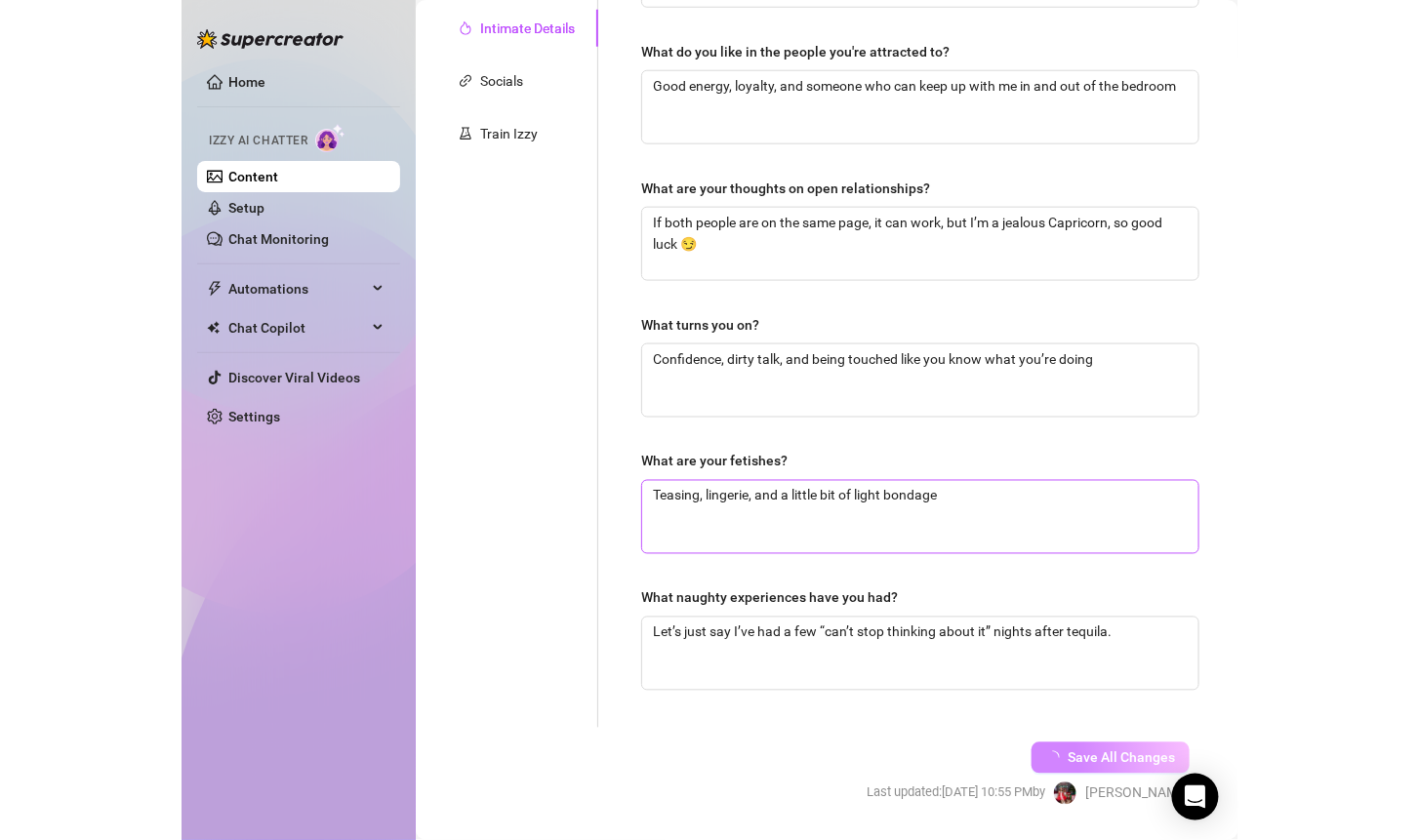
scroll to position [0, 0]
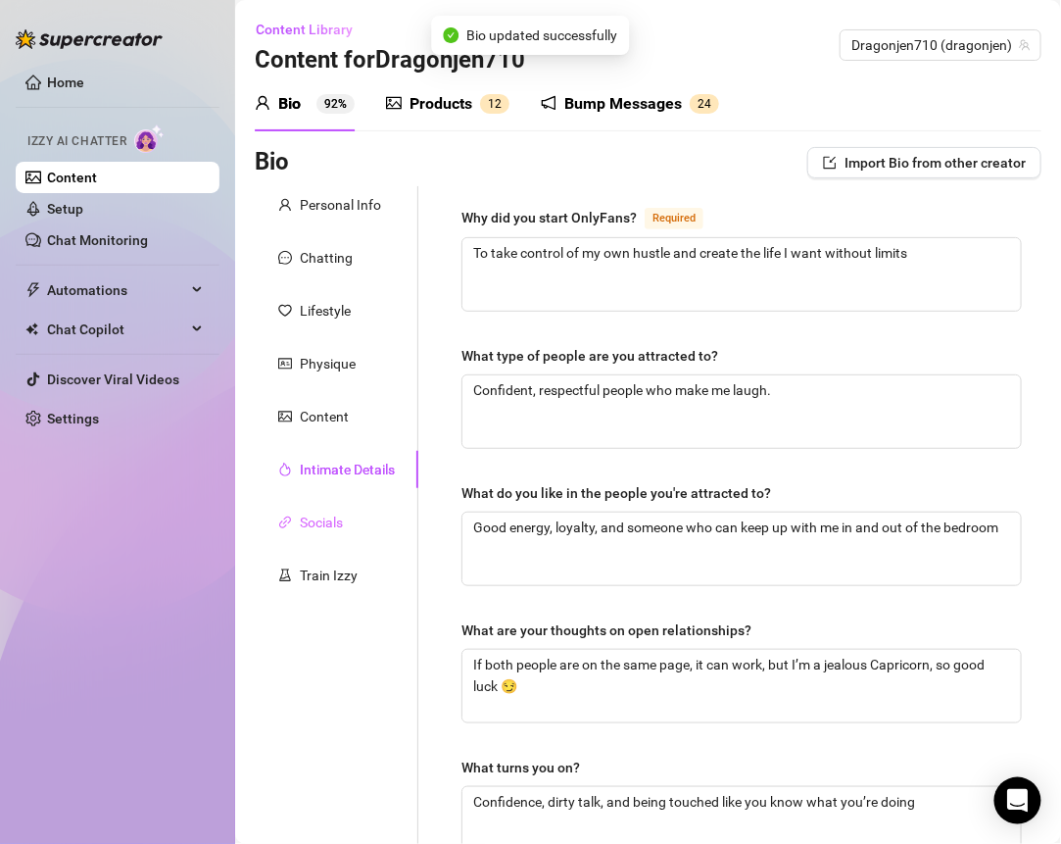
click at [347, 511] on div "Socials" at bounding box center [337, 522] width 164 height 37
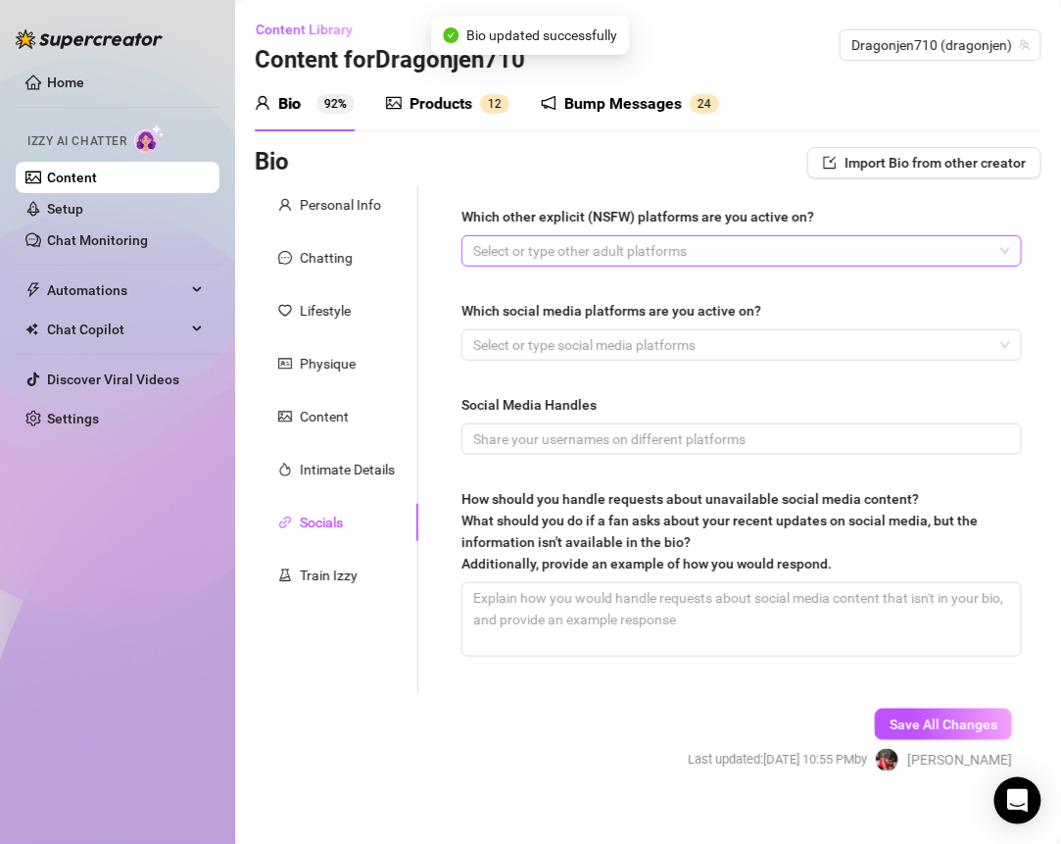
click at [518, 256] on div at bounding box center [732, 250] width 532 height 27
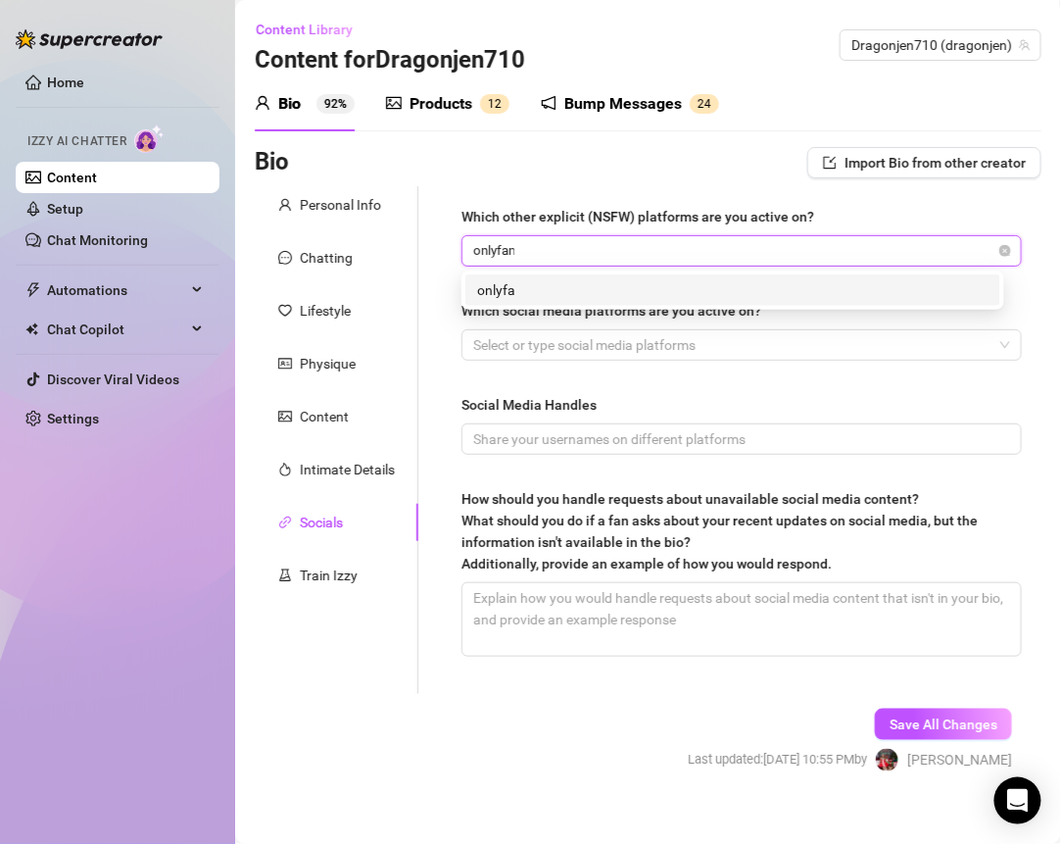
type input "onlyfans"
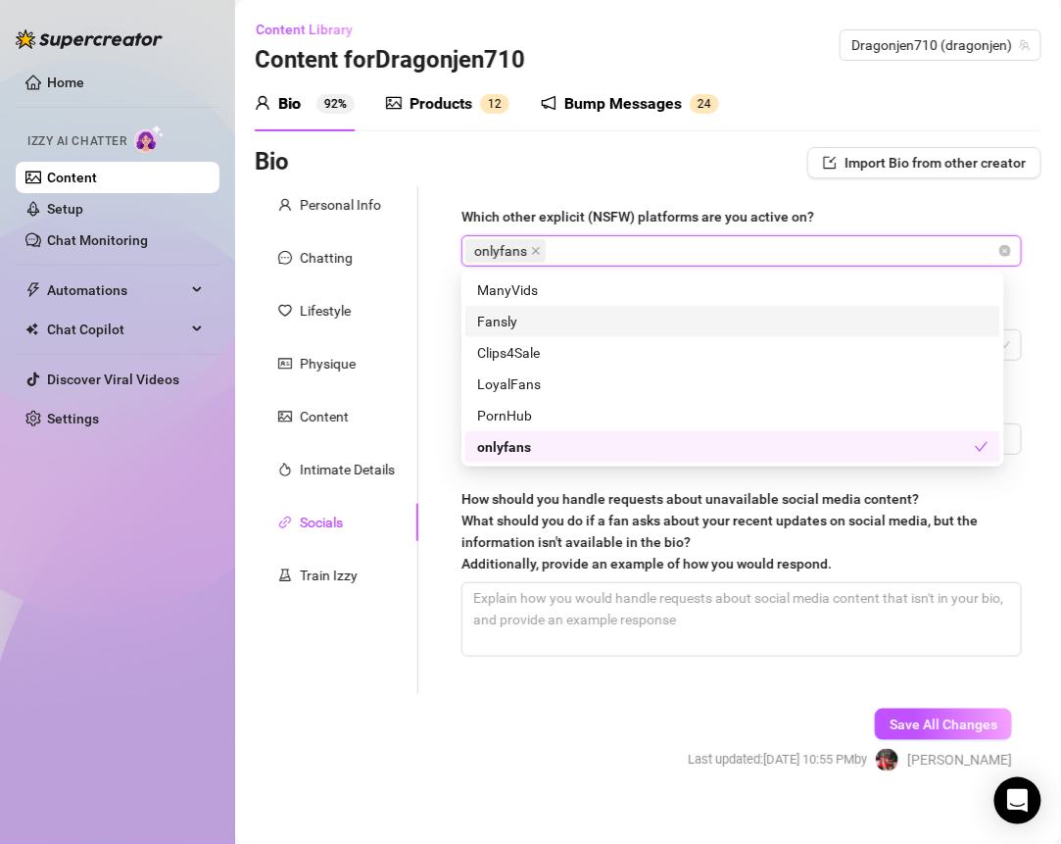
click at [404, 334] on div "Personal Info Chatting Lifestyle Physique Content Intimate Details Socials Trai…" at bounding box center [337, 440] width 164 height 508
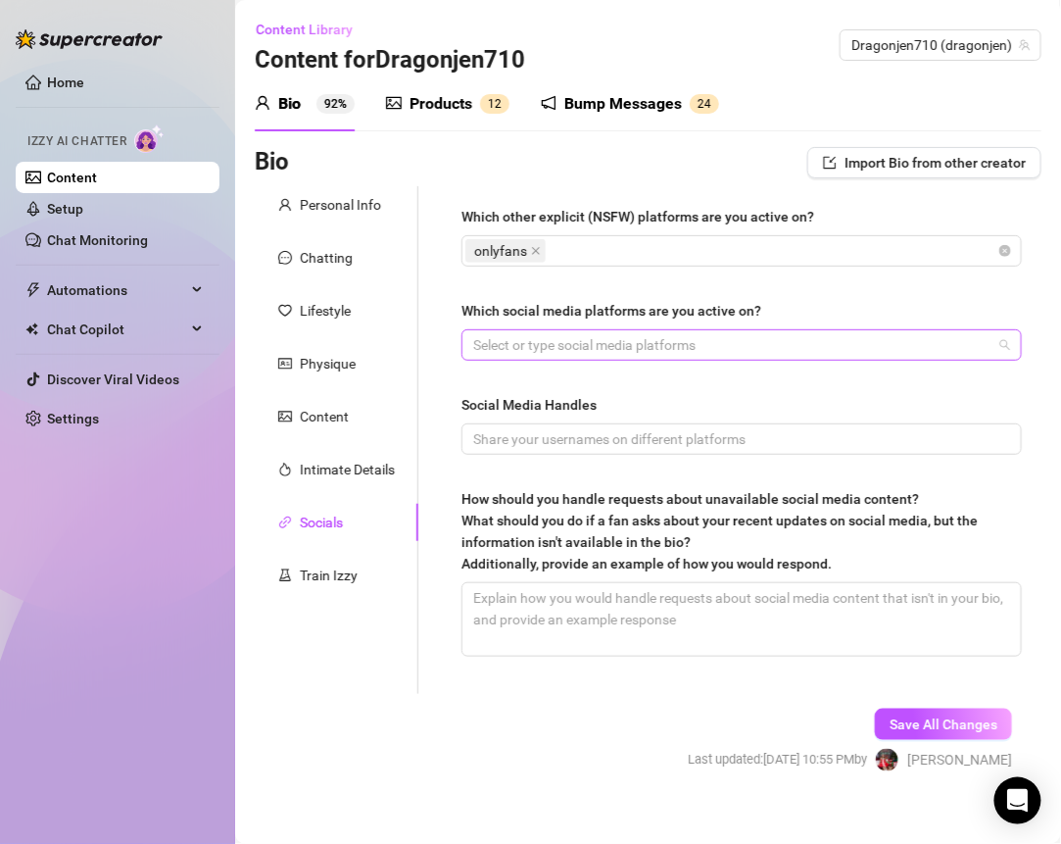
click at [599, 339] on div at bounding box center [732, 344] width 532 height 27
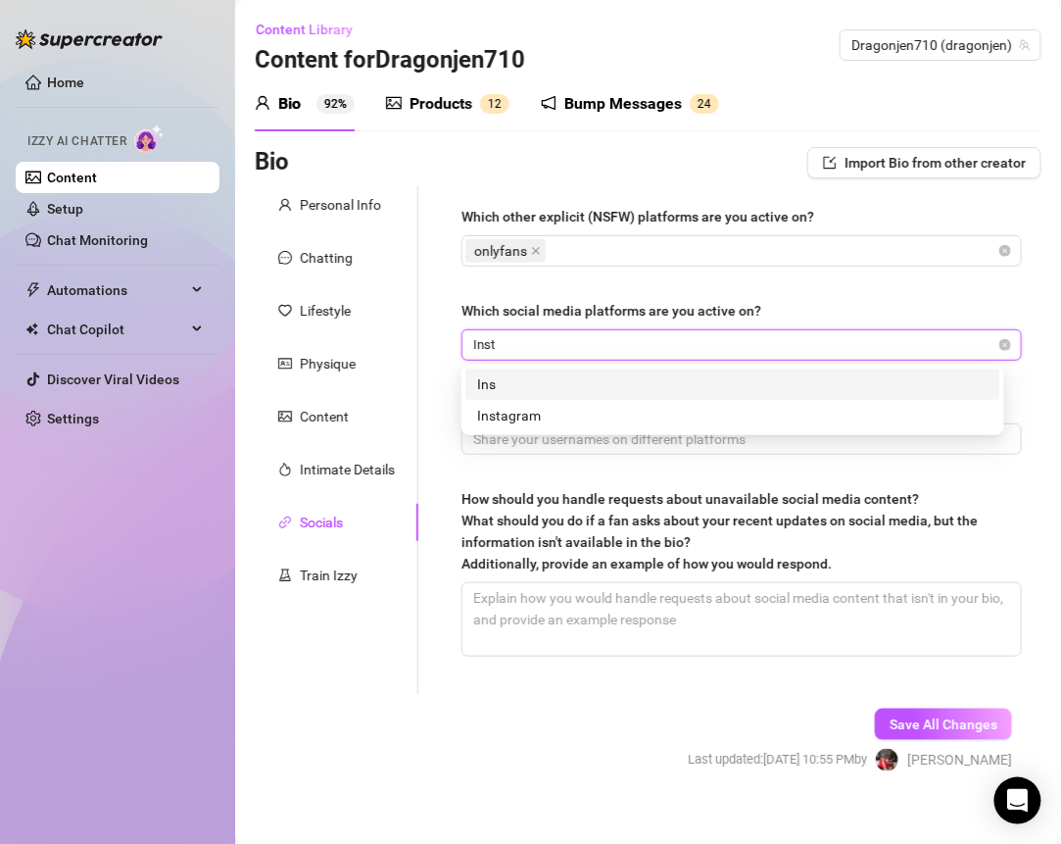
type input "Insta"
type input "Tiktok"
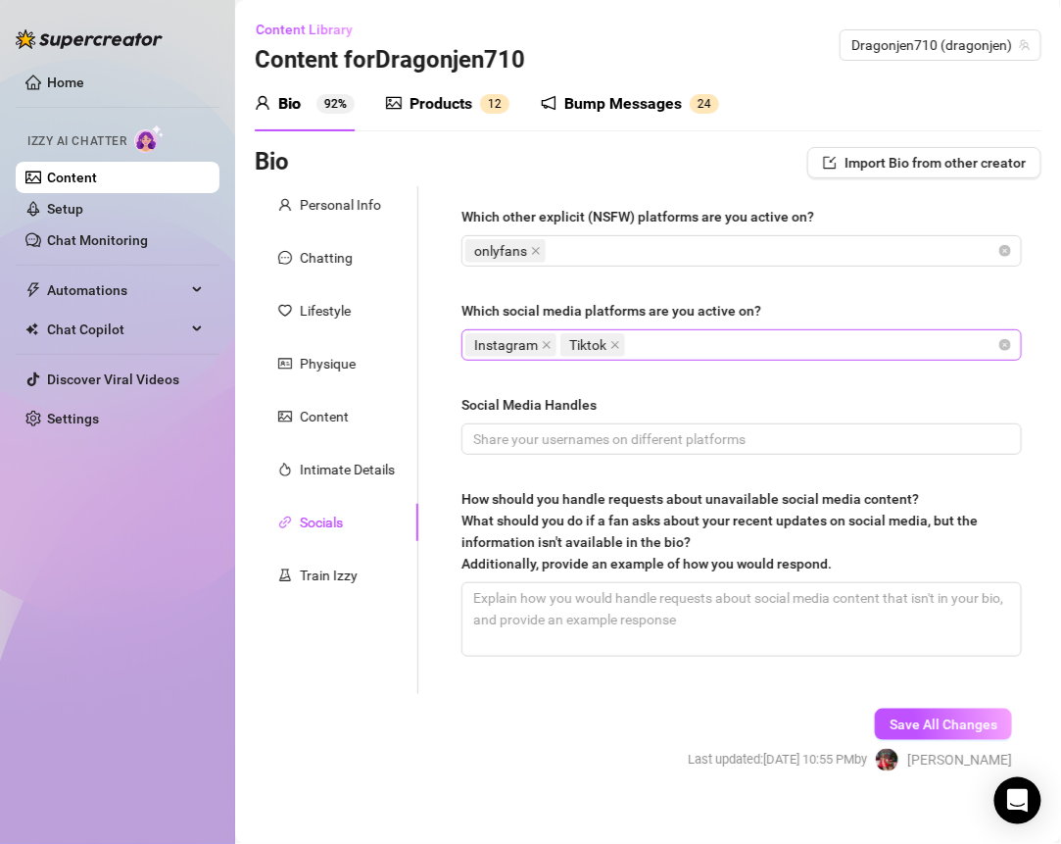
click at [653, 347] on div "Instagram Tiktok" at bounding box center [732, 344] width 532 height 27
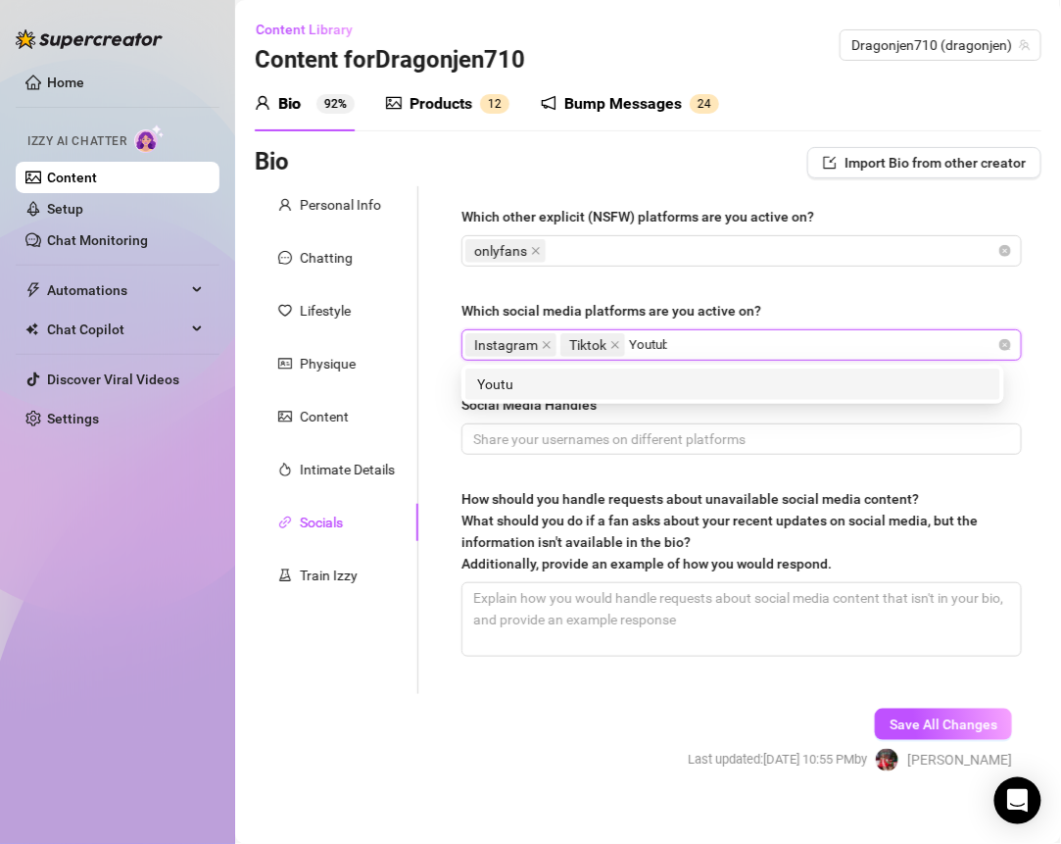
type input "Youtube"
type input "Snapchat"
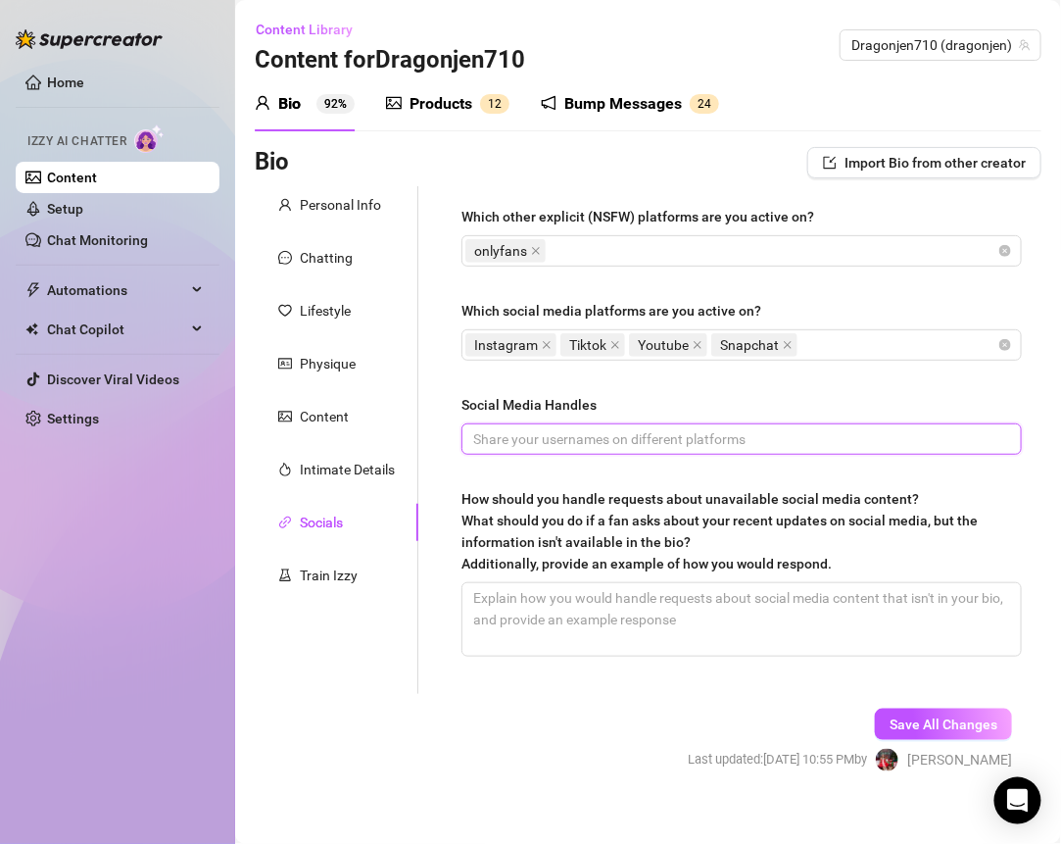
click at [747, 445] on input "Social Media Handles" at bounding box center [739, 439] width 533 height 22
click at [730, 434] on input "@realllyjen" at bounding box center [739, 439] width 533 height 22
click at [786, 431] on input "@realllyjen" at bounding box center [739, 439] width 533 height 22
click at [544, 437] on input "@realllyjen dragonjen" at bounding box center [739, 439] width 533 height 22
type input "@realllyjen @dragonjen"
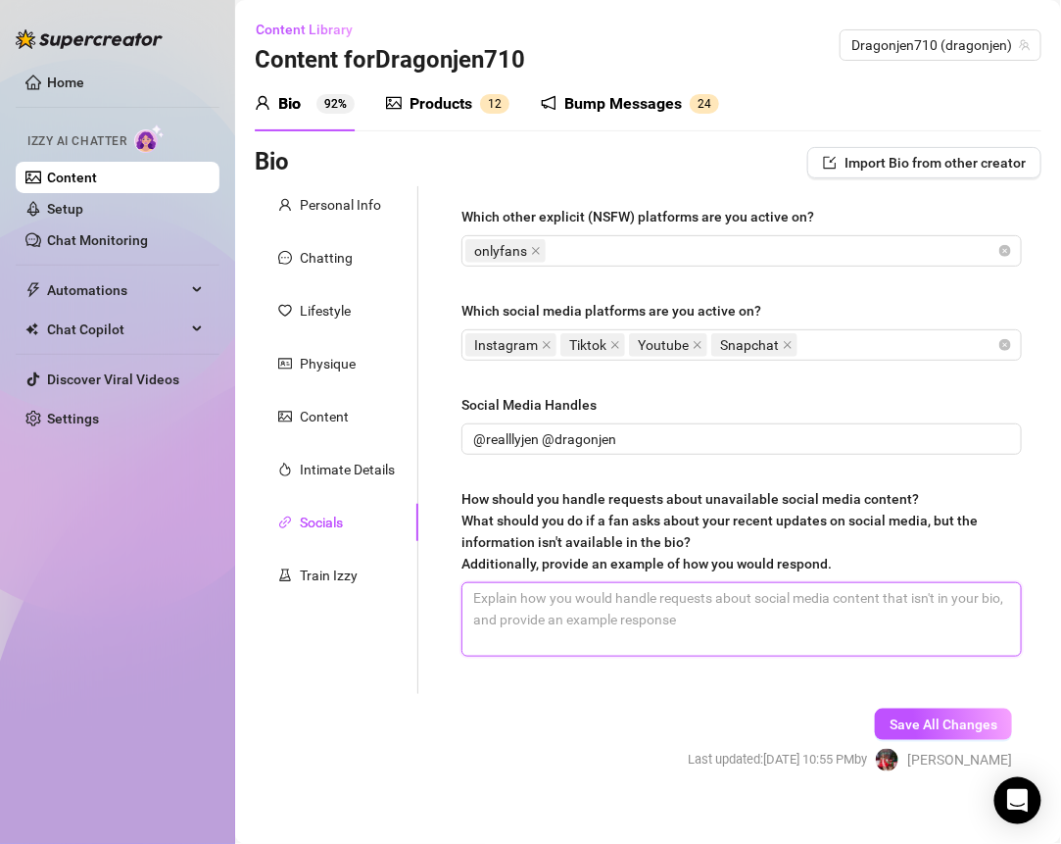
click at [717, 637] on textarea "How should you handle requests about unavailable social media content? What sho…" at bounding box center [742, 619] width 559 height 73
click at [533, 595] on textarea "How should you handle requests about unavailable social media content? What sho…" at bounding box center [742, 619] width 559 height 73
paste textarea "Aww, that one’s not up right now, babe, but I’ve got something just as hot for …"
type textarea "Aww, that one’s not up right now, babe, but I’ve got something just as hot for …"
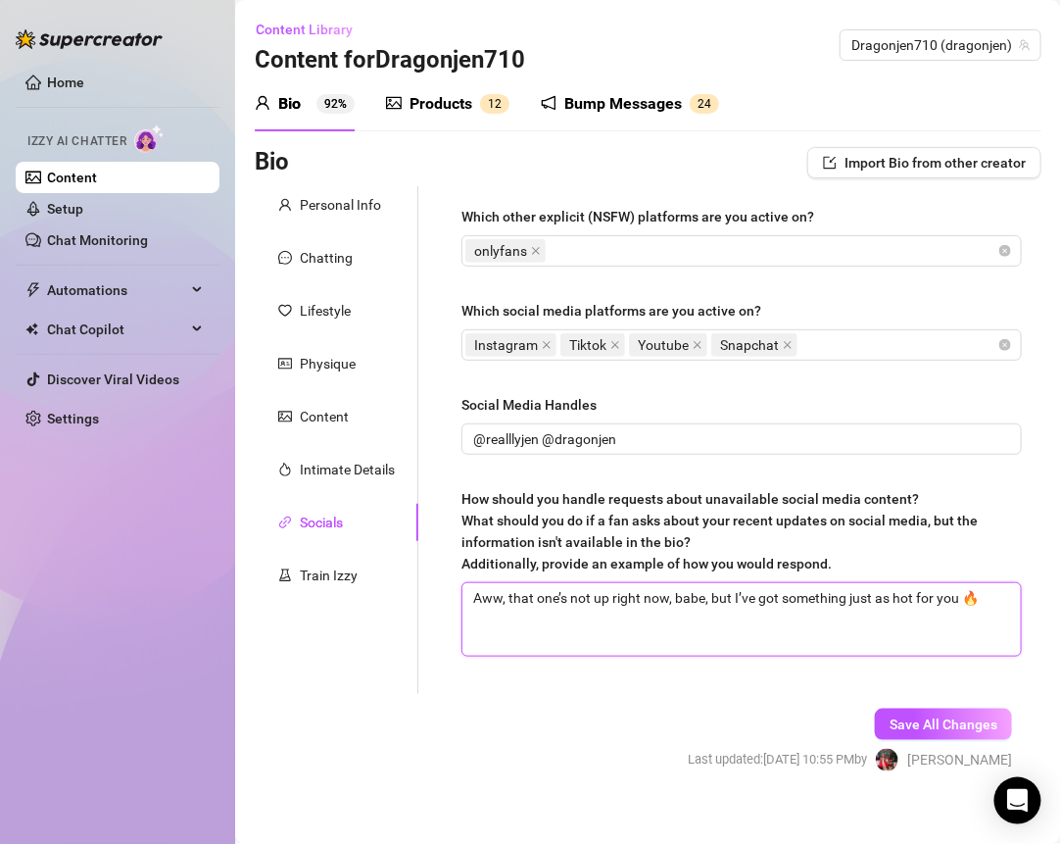
click at [989, 602] on textarea "Aww, that one’s not up right now, babe, but I’ve got something just as hot for …" at bounding box center [742, 619] width 559 height 73
type textarea "Aww, that one’s not up right now, babe, but I’ve got something just as hot for …"
paste textarea "I keep some things exclusive for my fans here 😘 You’ll see it all right here be…"
type textarea "Aww, that one’s not up right now, babe, but I’ve got something just as hot for …"
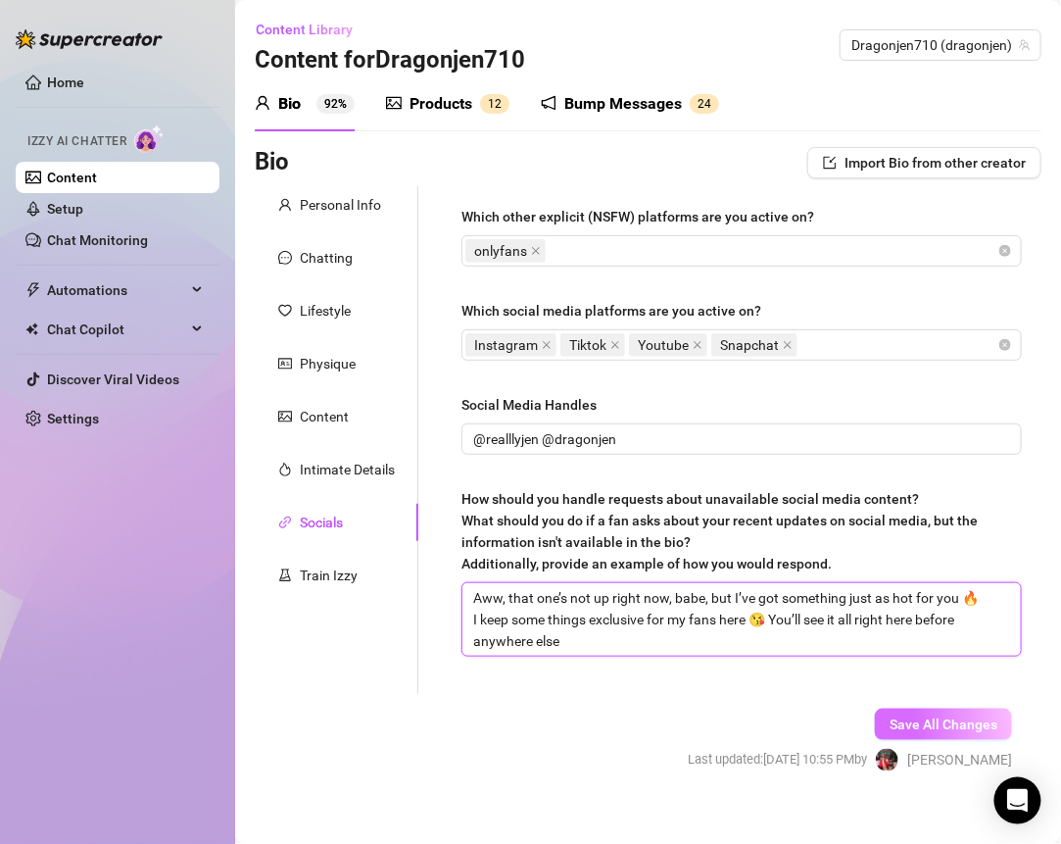
type textarea "Aww, that one’s not up right now, babe, but I’ve got something just as hot for …"
click at [957, 718] on span "Save All Changes" at bounding box center [944, 724] width 108 height 16
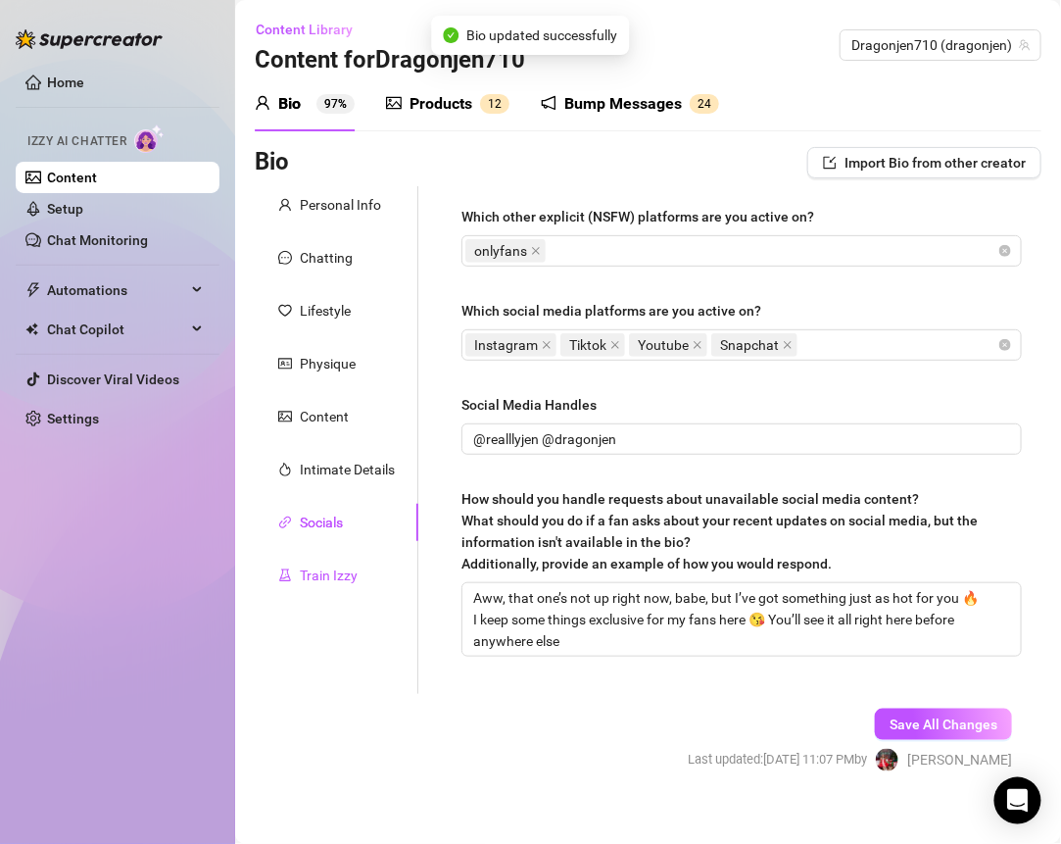
click at [340, 571] on div "Train Izzy" at bounding box center [329, 575] width 58 height 22
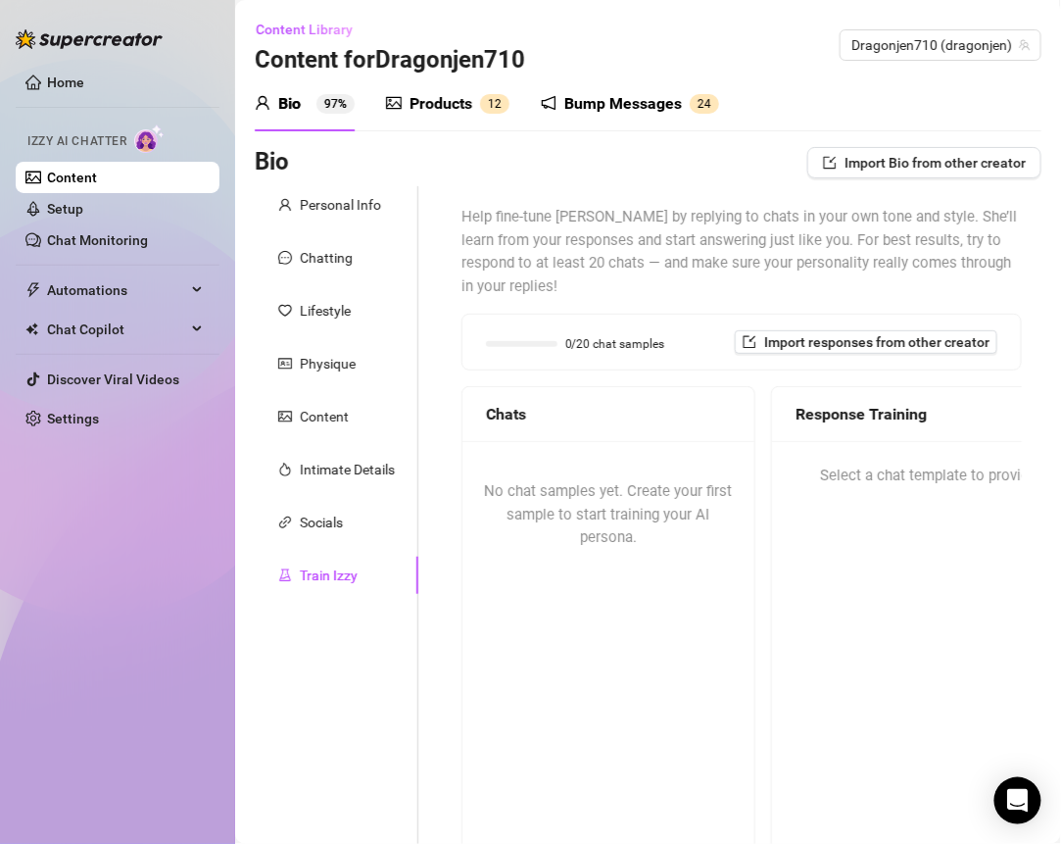
click at [574, 499] on div "No chat samples yet. Create your first sample to start training your AI persona." at bounding box center [609, 515] width 292 height 148
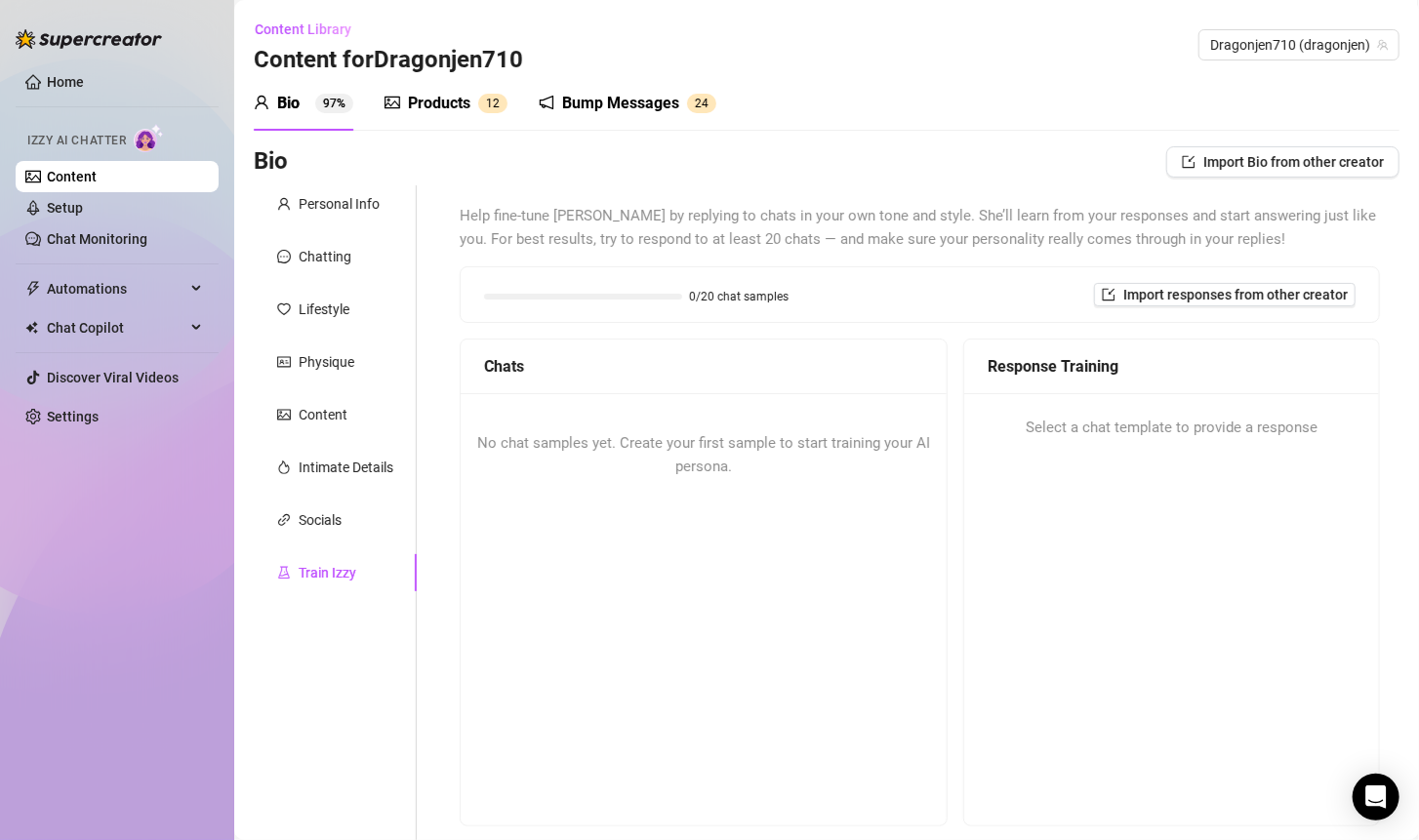
click at [97, 180] on link "Content" at bounding box center [72, 177] width 50 height 16
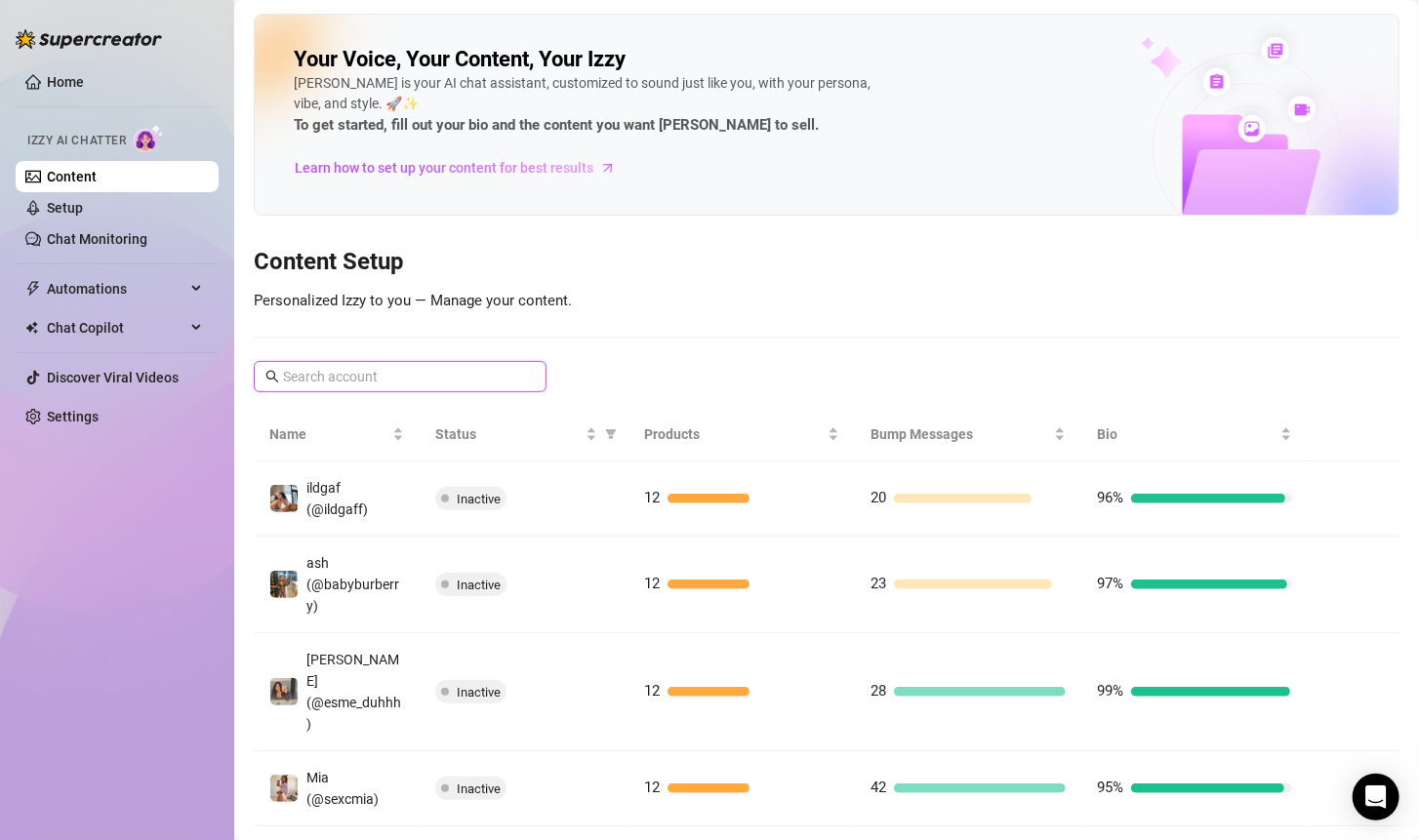
click at [444, 368] on input "text" at bounding box center [400, 377] width 236 height 22
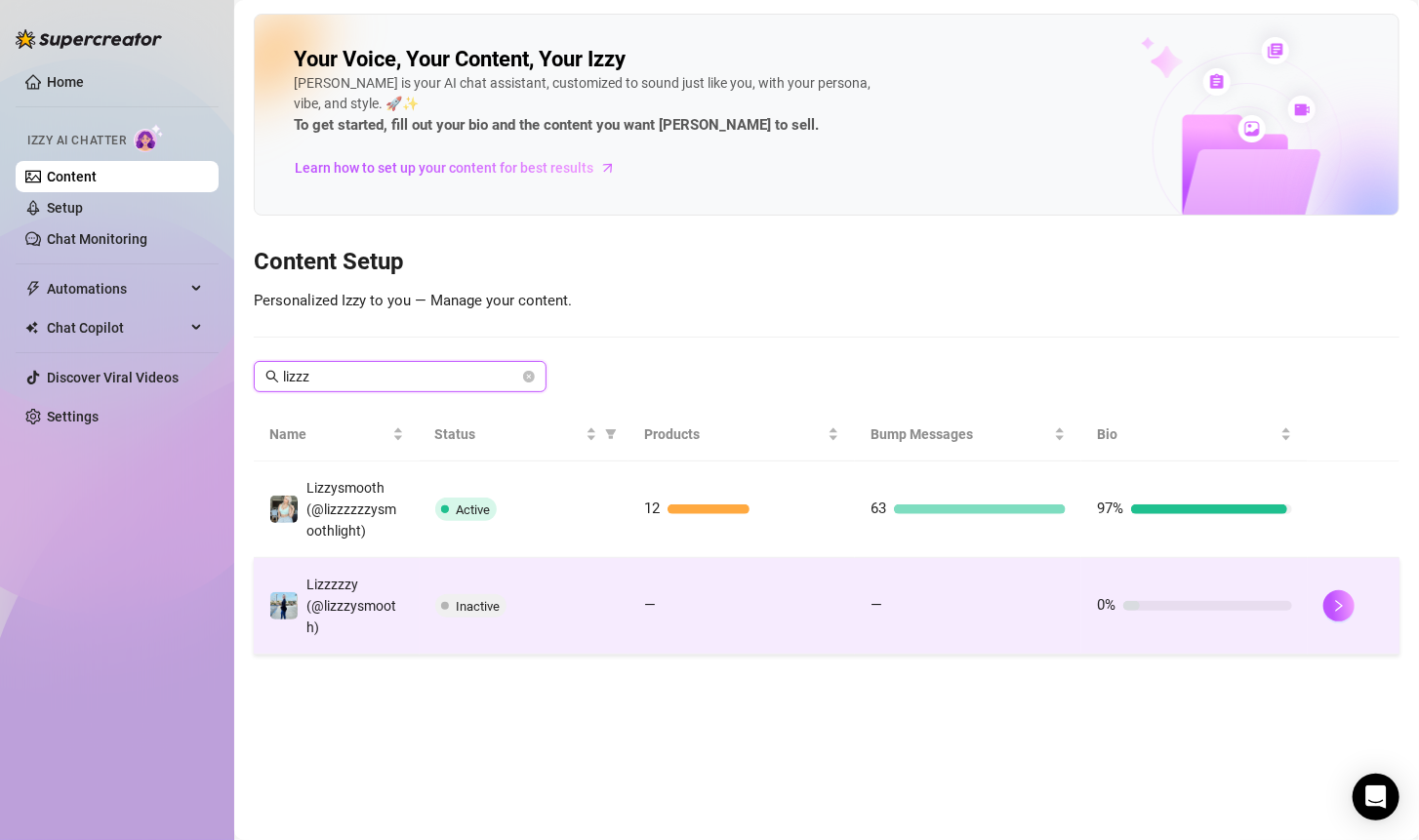
type input "lizzz"
click at [619, 603] on td "Inactive" at bounding box center [524, 606] width 209 height 97
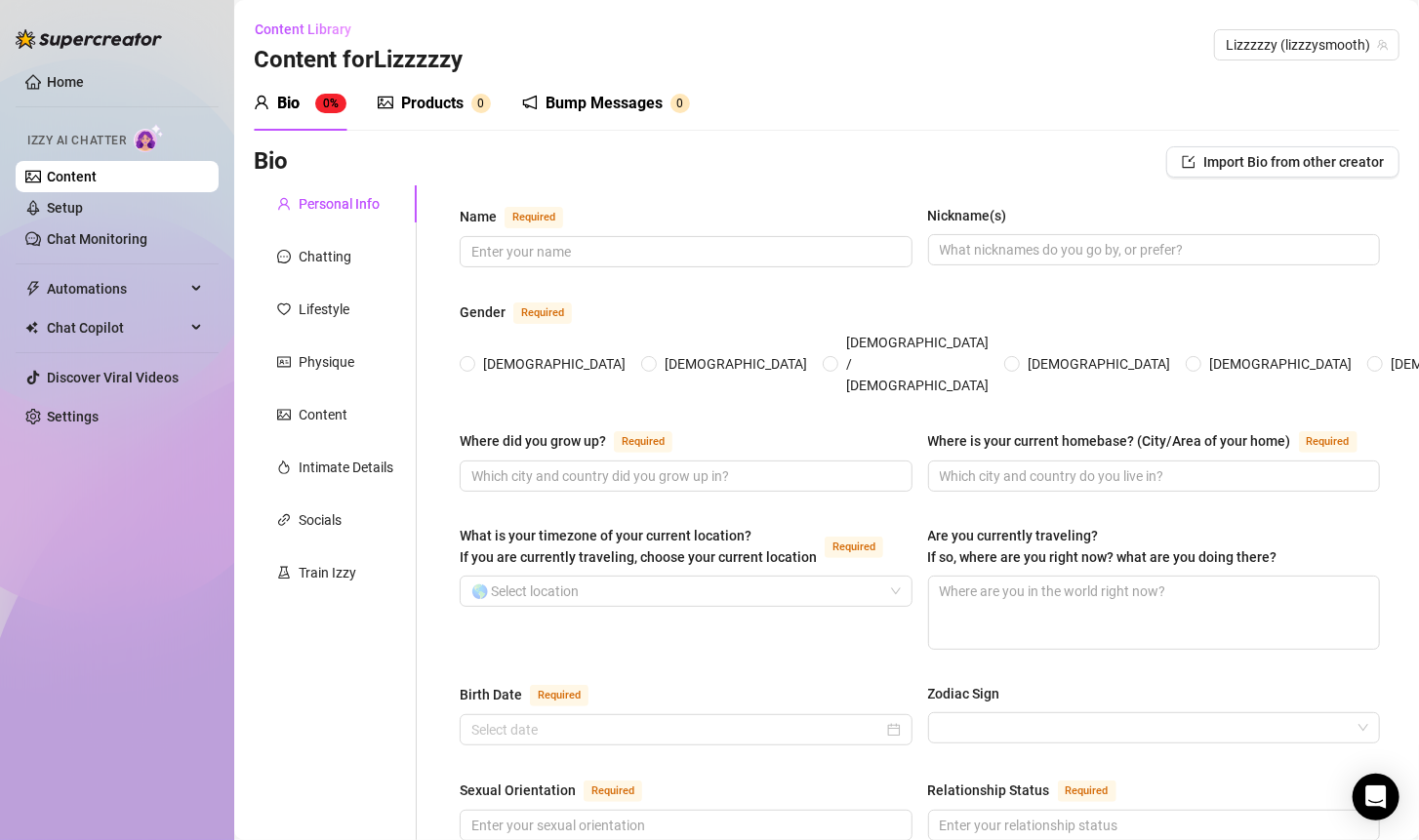
click at [730, 232] on div "Name Required" at bounding box center [686, 220] width 453 height 31
click at [730, 259] on input "Name Required" at bounding box center [683, 252] width 425 height 22
paste input "[PERSON_NAME]"
type input "[PERSON_NAME]"
click at [1004, 253] on input "Nickname(s)" at bounding box center [1152, 250] width 425 height 22
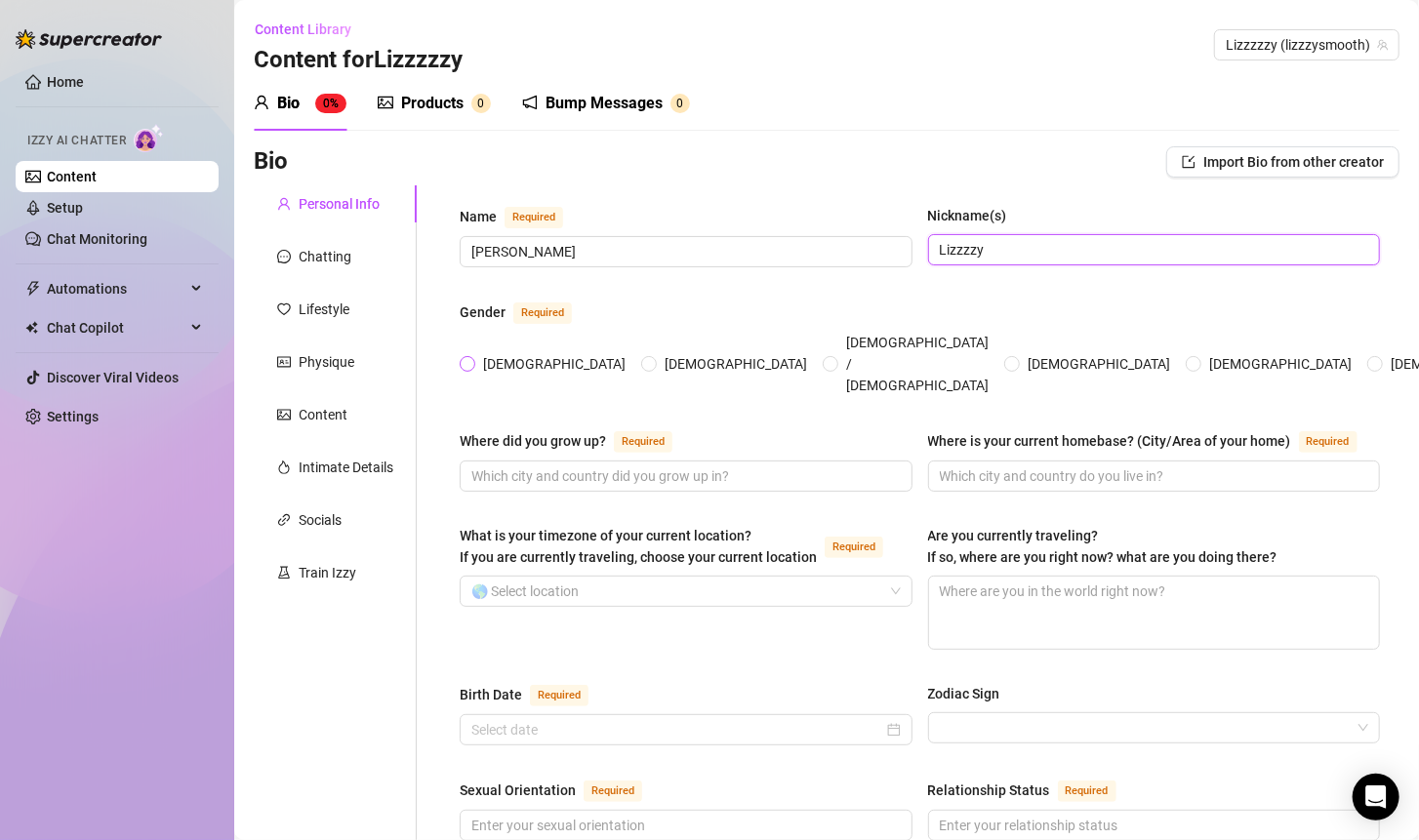
type input "Lizzzzy"
click at [502, 353] on span "[DEMOGRAPHIC_DATA]" at bounding box center [554, 364] width 158 height 22
click at [472, 359] on input "[DEMOGRAPHIC_DATA]" at bounding box center [468, 365] width 8 height 13
radio input "true"
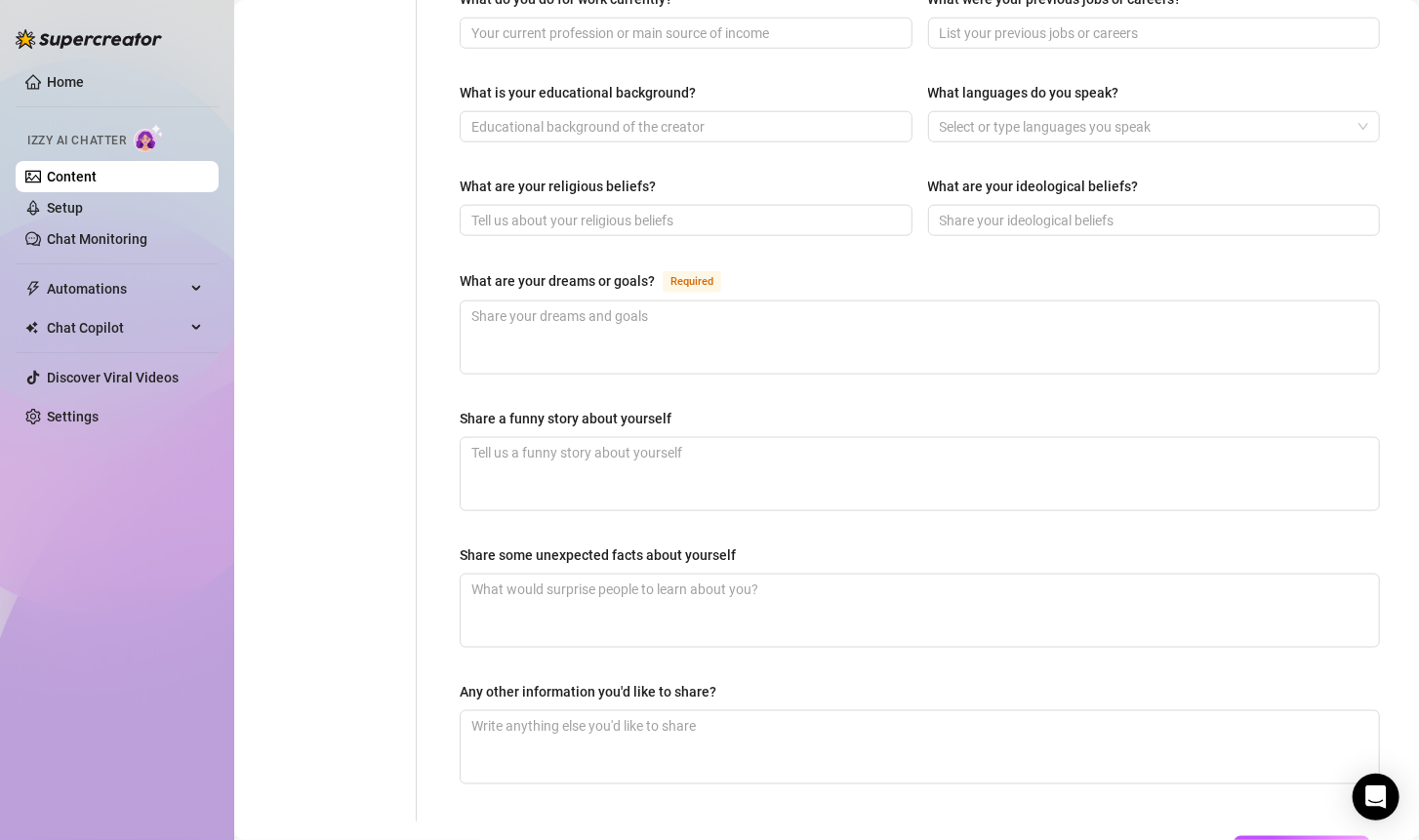
scroll to position [1073, 0]
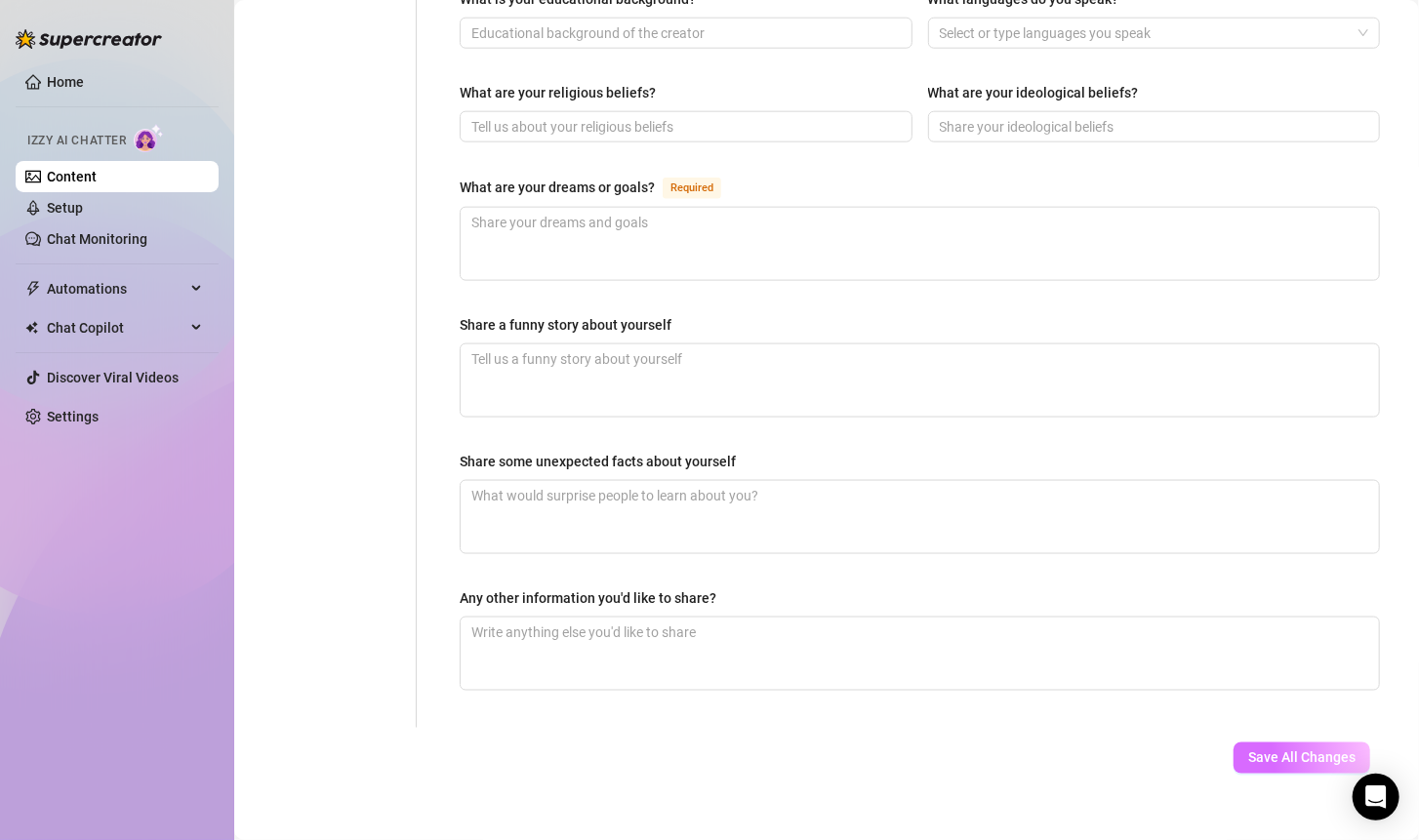
click at [1262, 750] on span "Save All Changes" at bounding box center [1301, 758] width 108 height 16
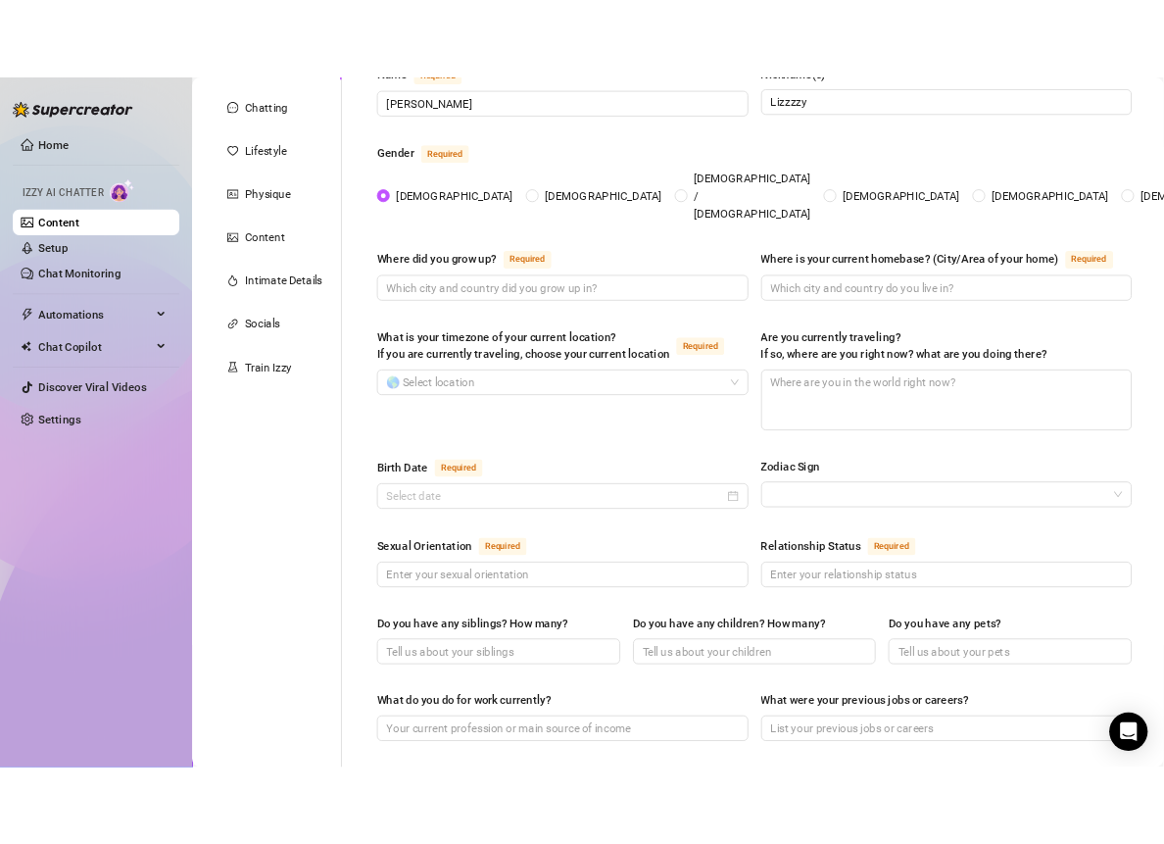
scroll to position [0, 0]
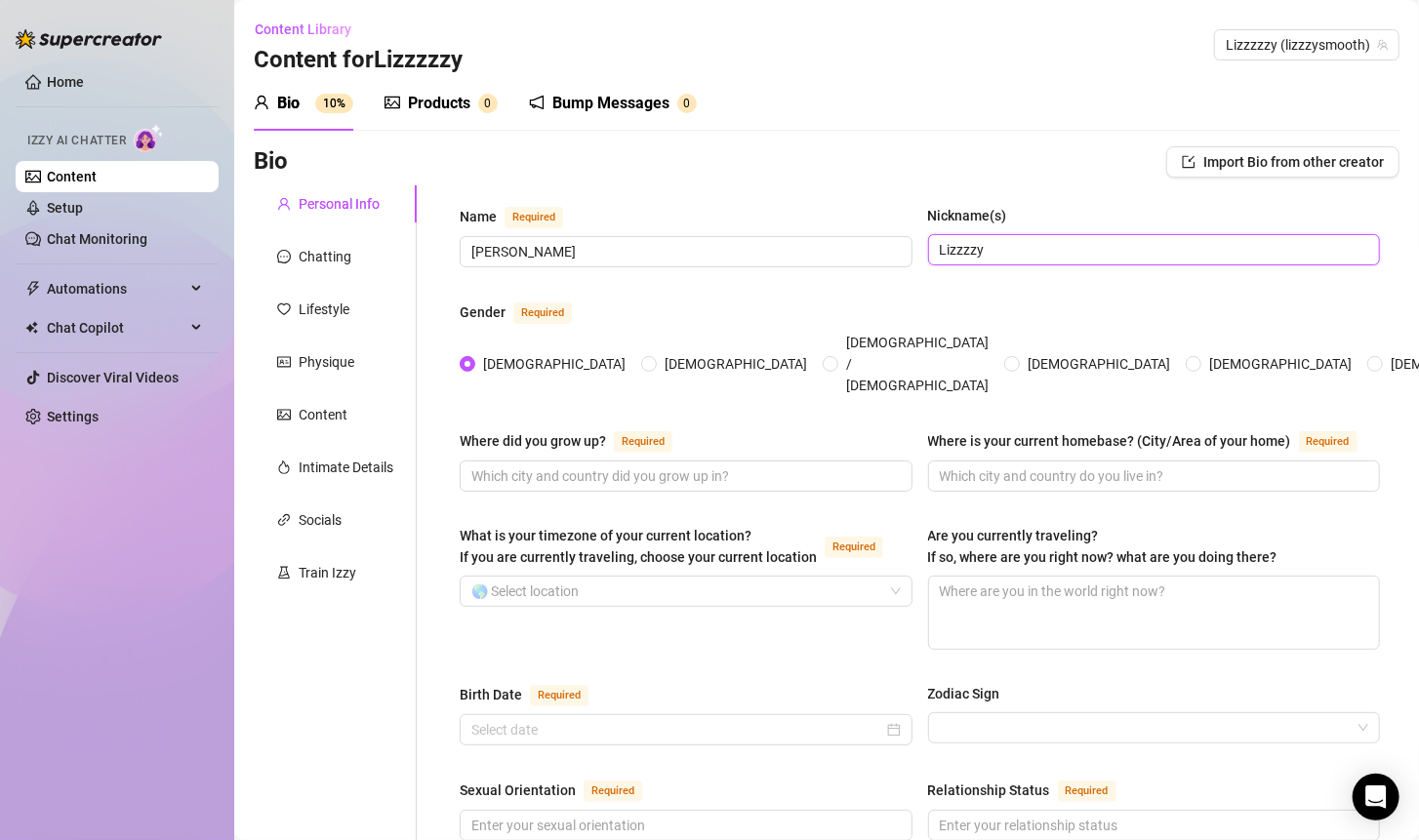
click at [1069, 249] on input "Lizzzzy" at bounding box center [1152, 250] width 425 height 22
type input "Lizzzysmooth"
click at [778, 274] on div "Name Required [PERSON_NAME] Nickname(s) Lizzzysmooth" at bounding box center [920, 245] width 920 height 80
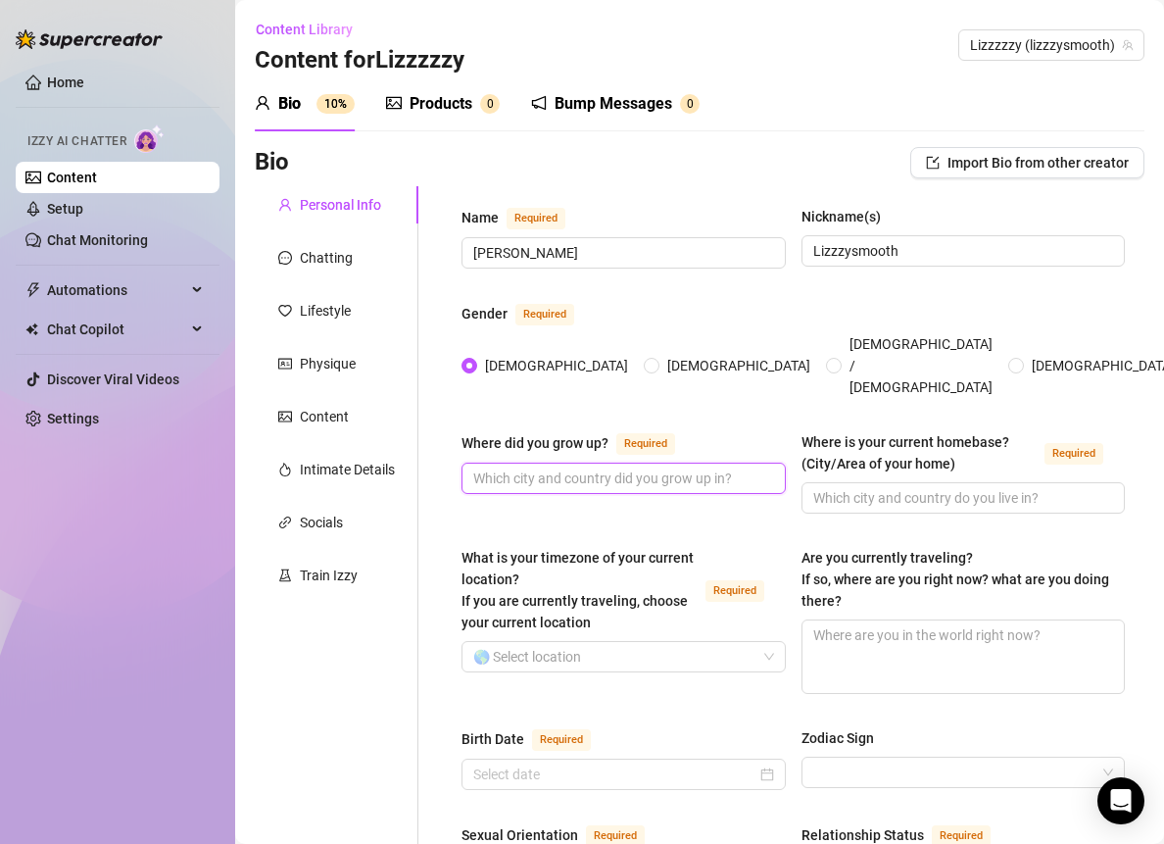
click at [571, 467] on input "Where did you grow up? Required" at bounding box center [621, 478] width 297 height 22
type input "Temecula,[GEOGRAPHIC_DATA]"
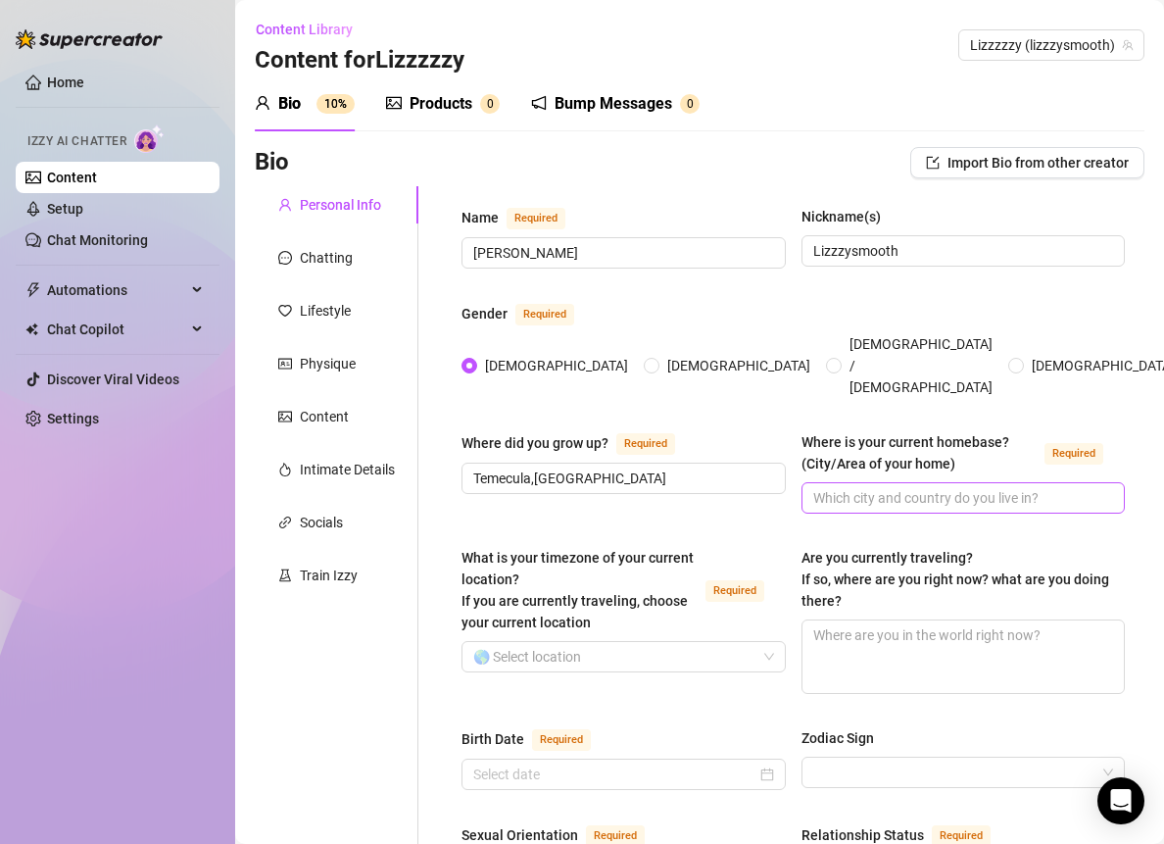
click at [888, 482] on span at bounding box center [964, 497] width 324 height 31
type input "CA"
click at [608, 607] on div "What is your timezone of your current location? If you are currently traveling,…" at bounding box center [580, 590] width 236 height 86
click at [608, 642] on input "What is your timezone of your current location? If you are currently traveling,…" at bounding box center [614, 656] width 283 height 29
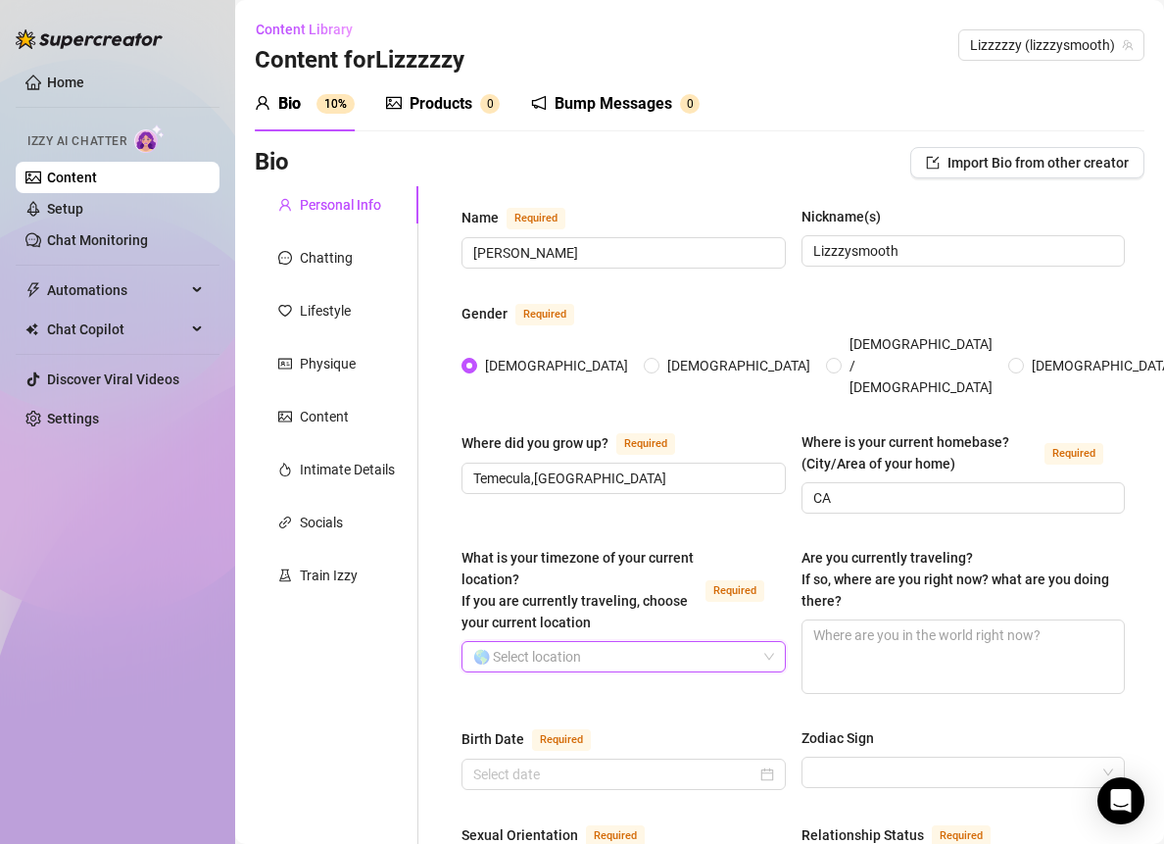
click at [608, 642] on input "What is your timezone of your current location? If you are currently traveling,…" at bounding box center [614, 656] width 283 height 29
type input "unit"
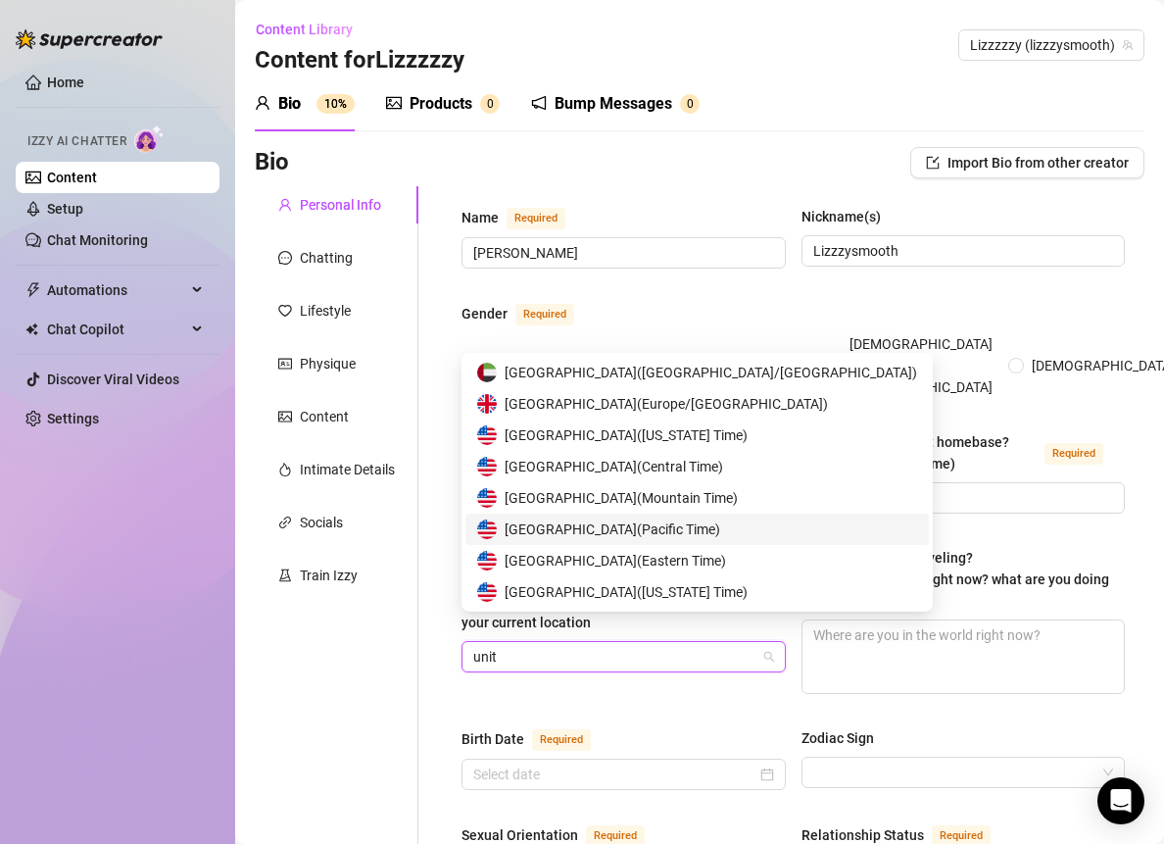
click at [682, 532] on span "United States of America ( Pacific Time )" at bounding box center [613, 529] width 216 height 22
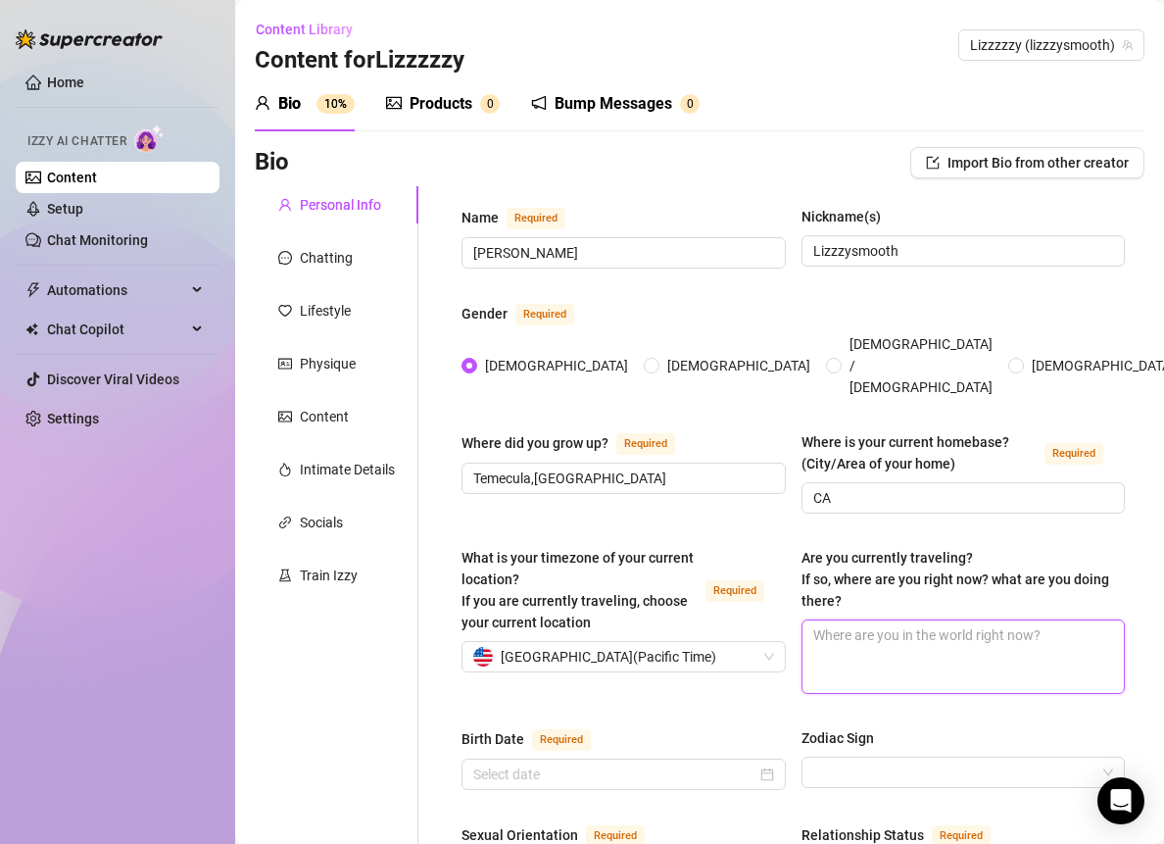
click at [820, 633] on textarea "Are you currently traveling? If so, where are you right now? what are you doing…" at bounding box center [964, 656] width 322 height 73
type textarea "N"
type textarea "No"
click at [628, 762] on div at bounding box center [624, 774] width 324 height 31
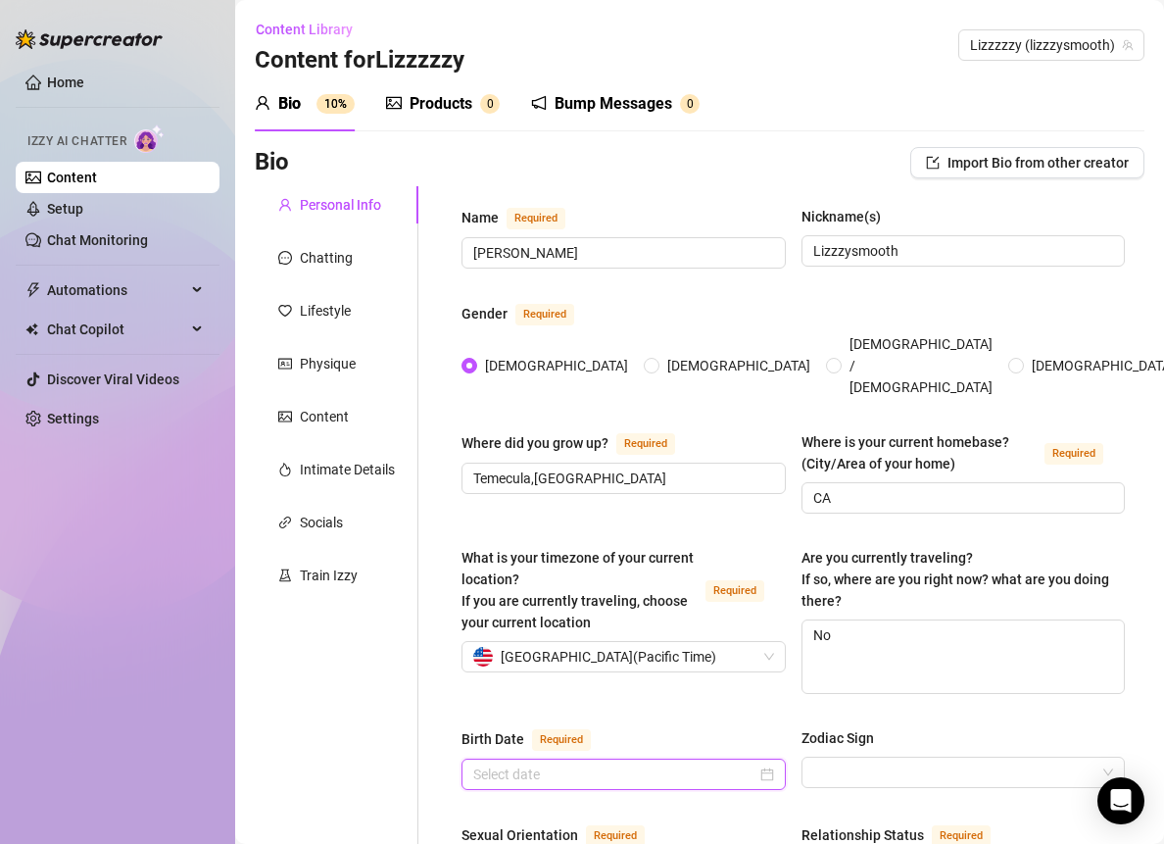
click at [622, 763] on input "Birth Date Required" at bounding box center [614, 774] width 283 height 22
click at [613, 763] on input "Birth Date Required" at bounding box center [614, 774] width 283 height 22
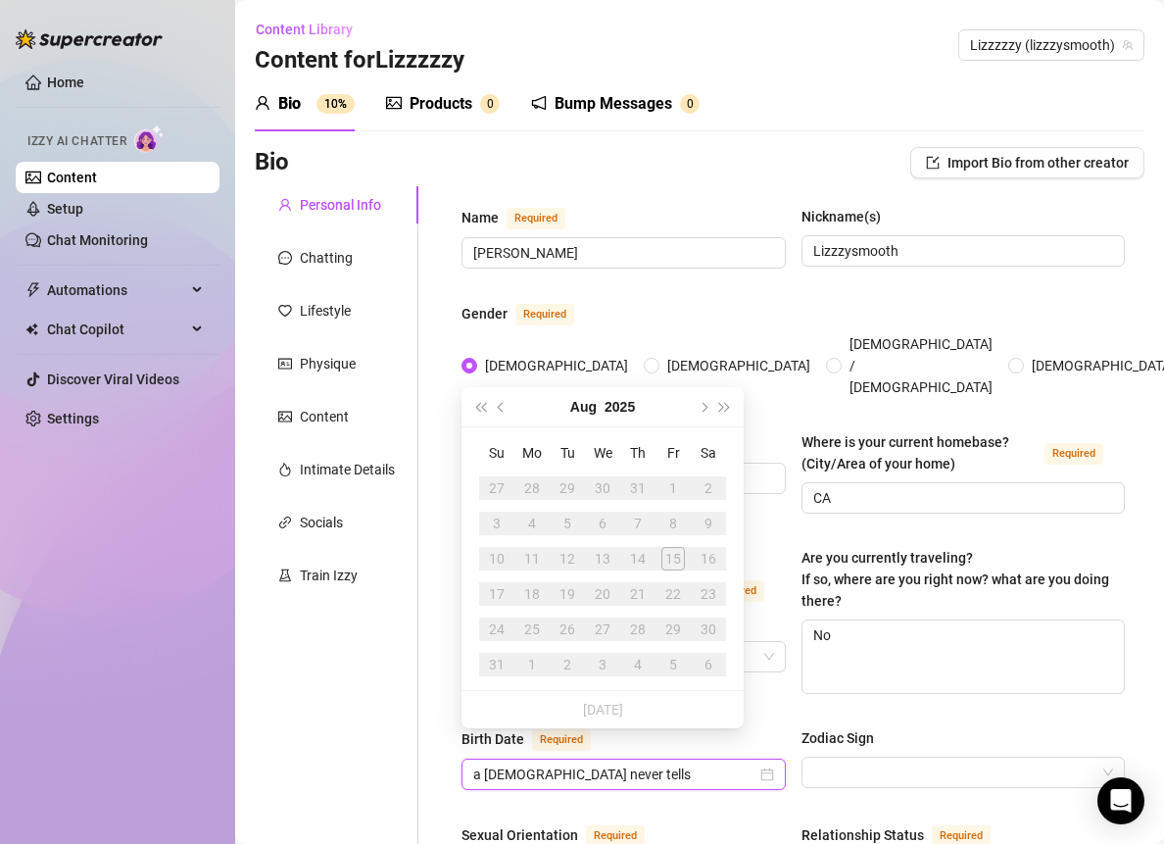
type input "a [DEMOGRAPHIC_DATA] never tells"
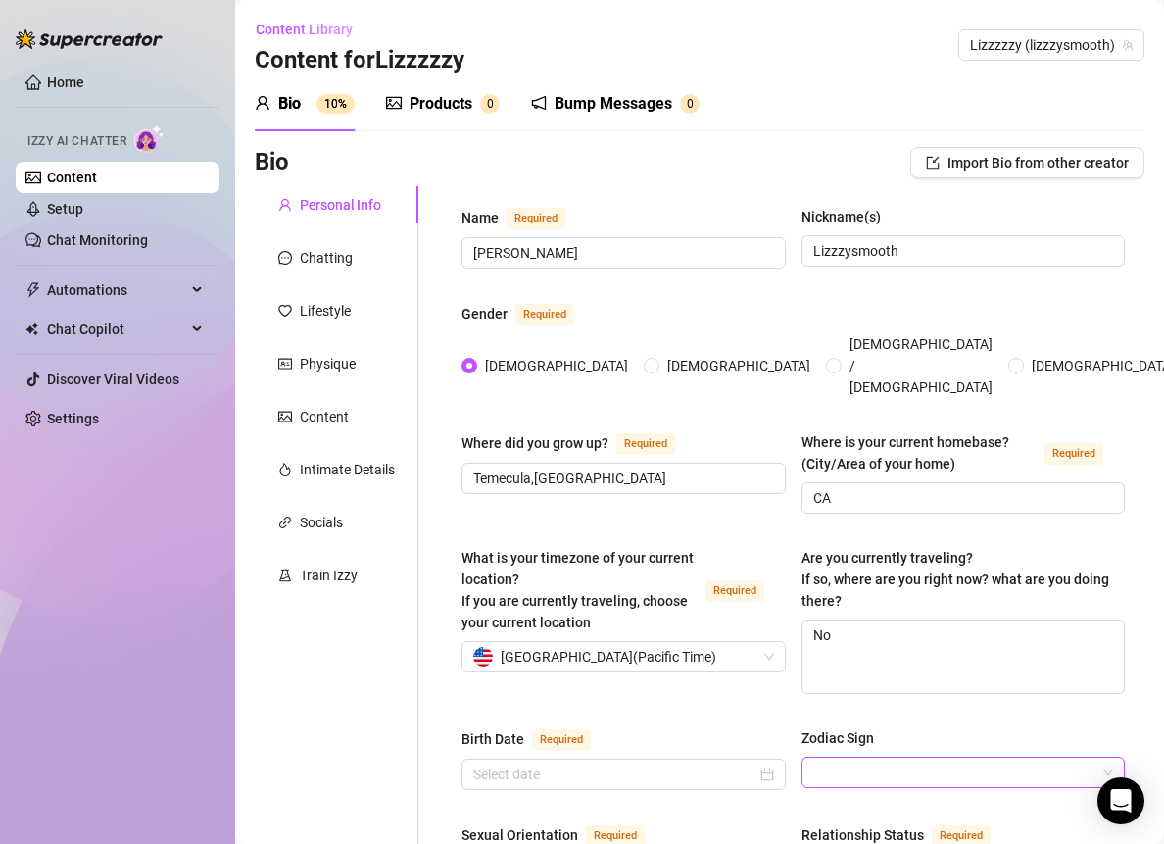
click at [857, 758] on input "Zodiac Sign" at bounding box center [954, 772] width 283 height 29
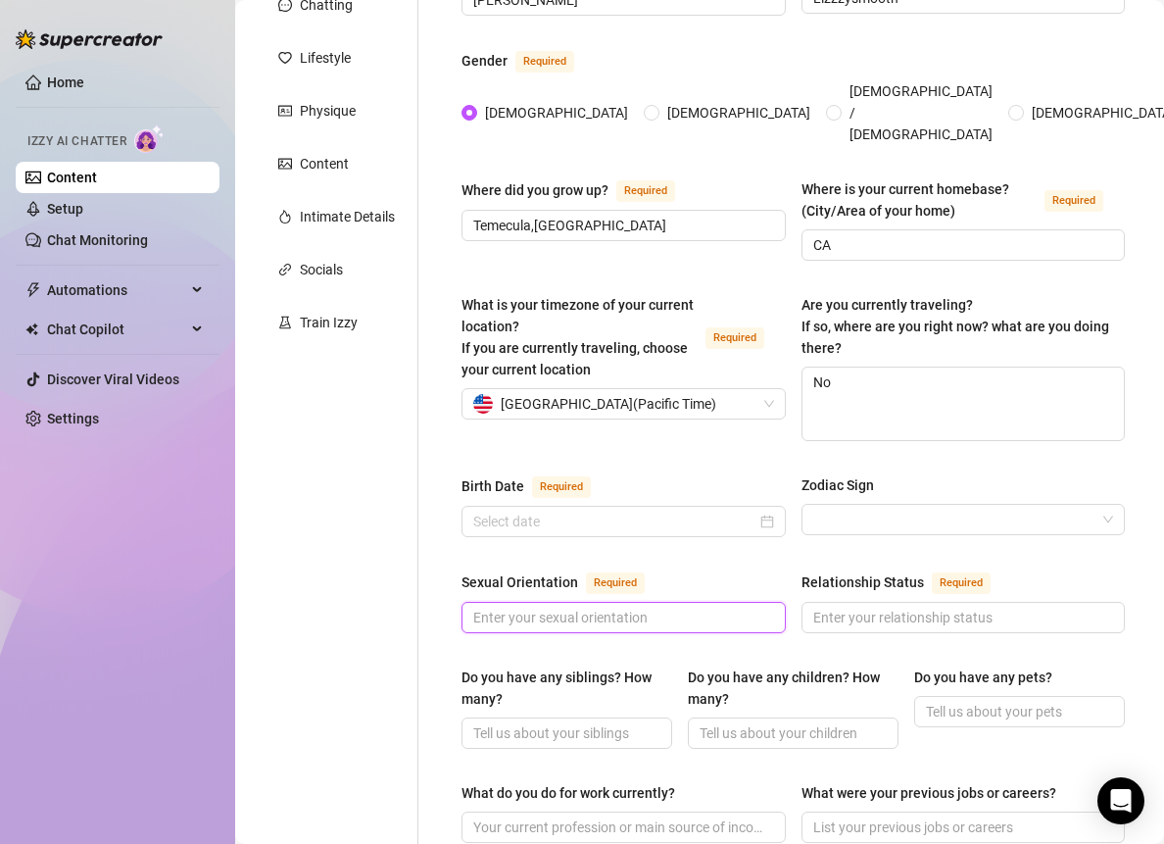
click at [552, 607] on input "Sexual Orientation Required" at bounding box center [621, 618] width 297 height 22
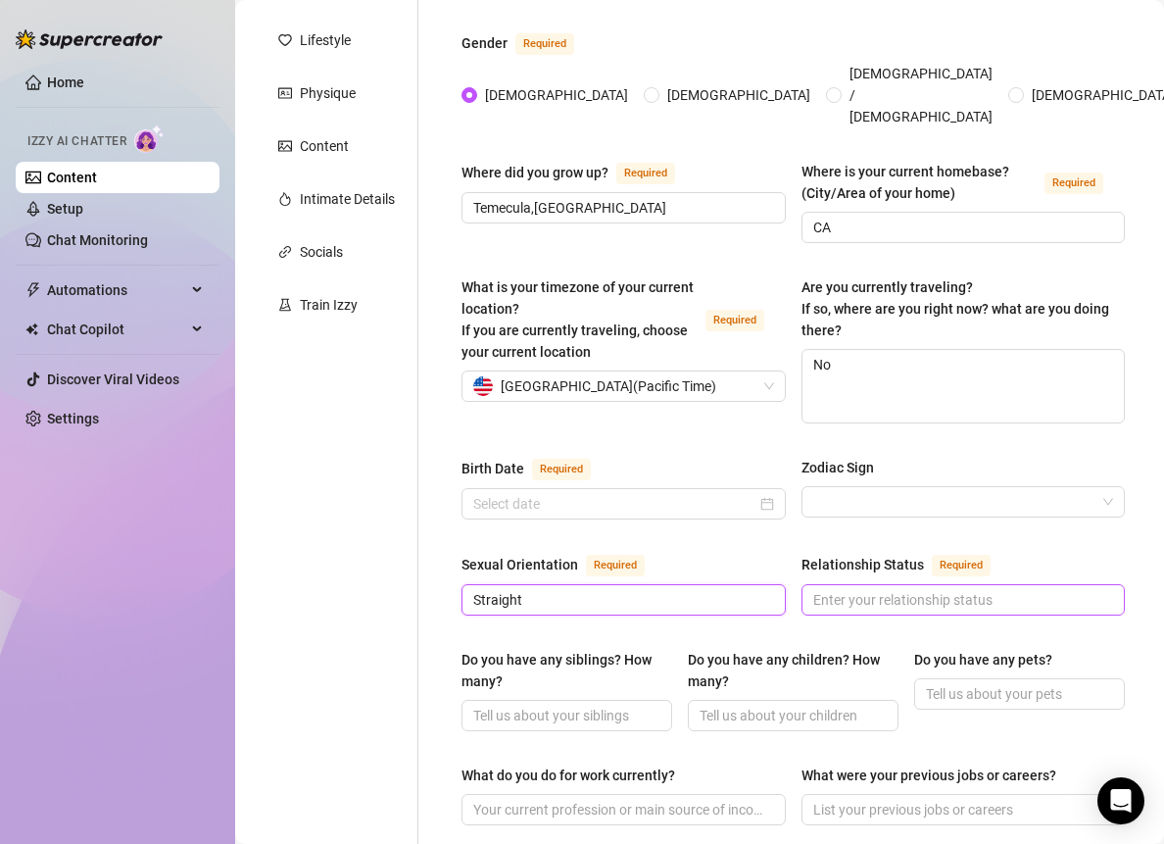
type input "Straight"
click at [813, 589] on input "Relationship Status Required" at bounding box center [961, 600] width 297 height 22
type input "single"
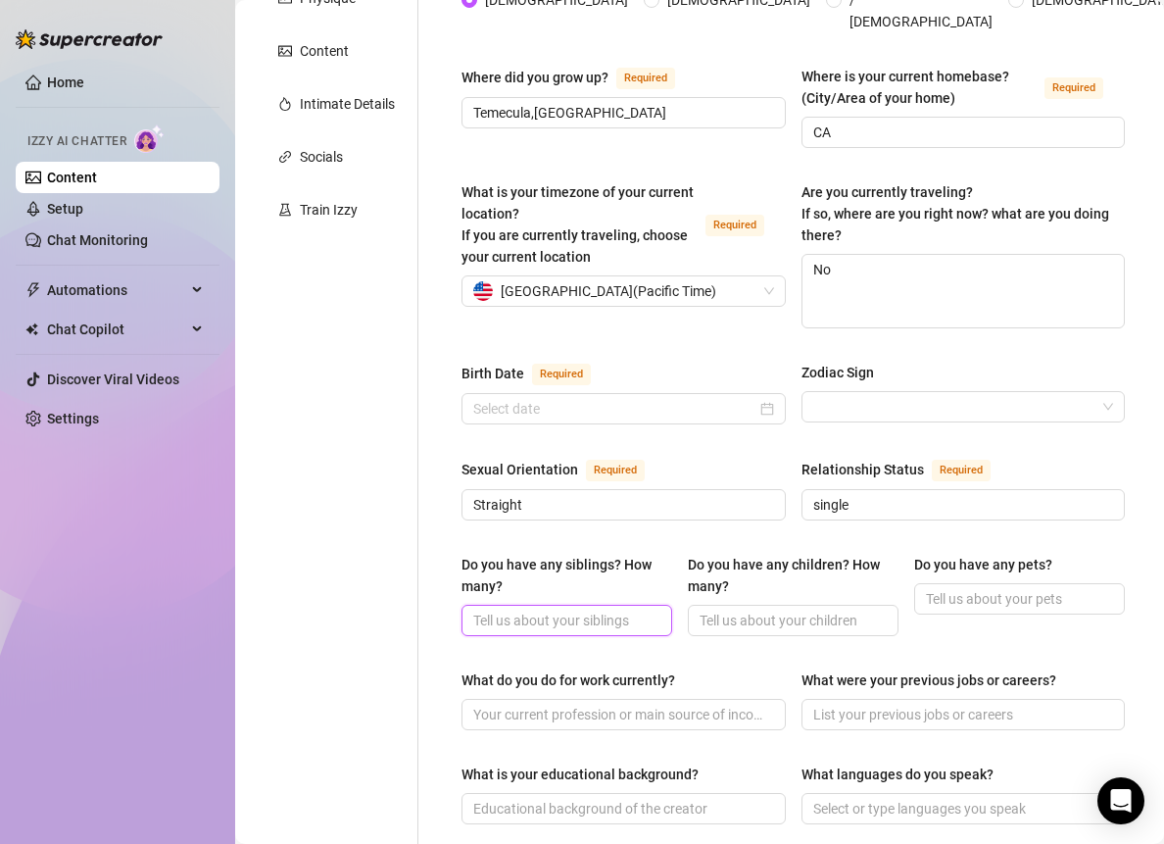
click at [595, 610] on input "Do you have any siblings? How many?" at bounding box center [564, 621] width 183 height 22
click at [552, 606] on span at bounding box center [567, 620] width 211 height 31
type input "none"
click at [748, 605] on span at bounding box center [793, 620] width 211 height 31
type input "none"
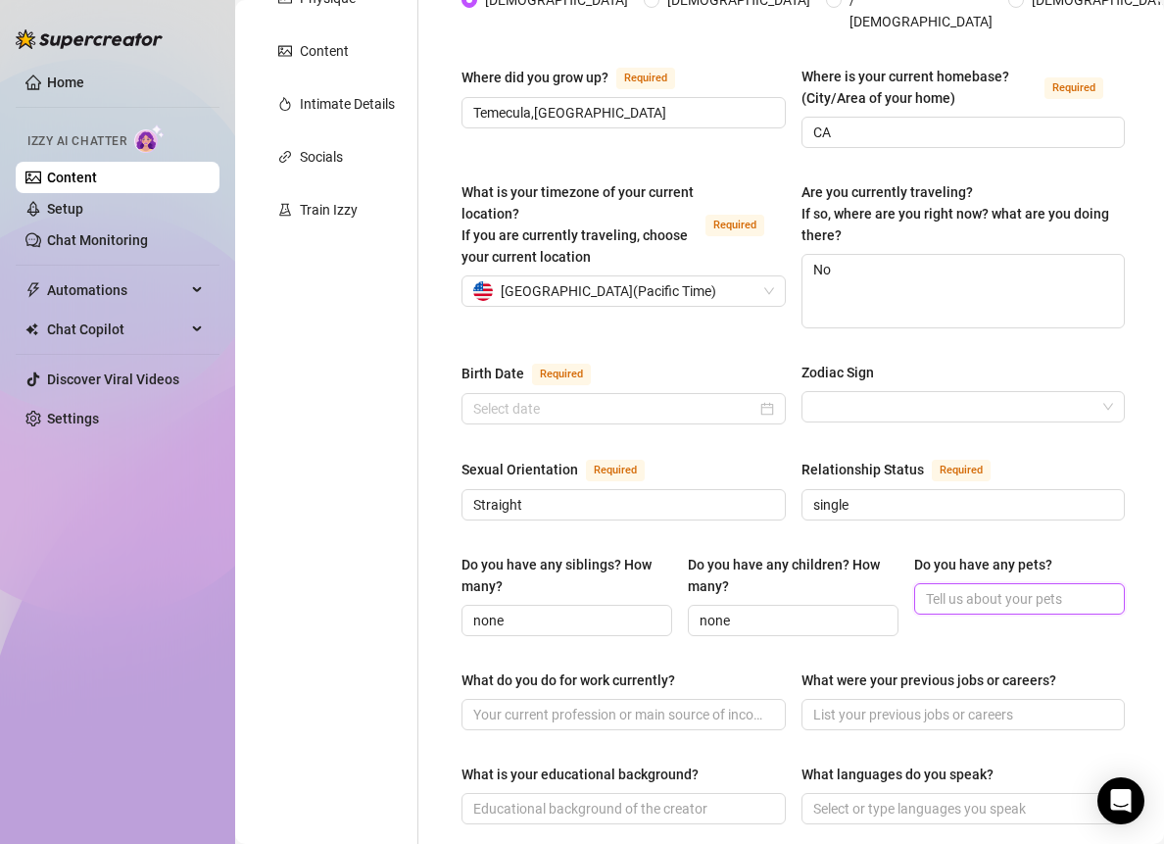
click at [940, 588] on input "Do you have any pets?" at bounding box center [1017, 599] width 183 height 22
type input "none"
click at [622, 704] on input "What do you do for work currently?" at bounding box center [621, 715] width 297 height 22
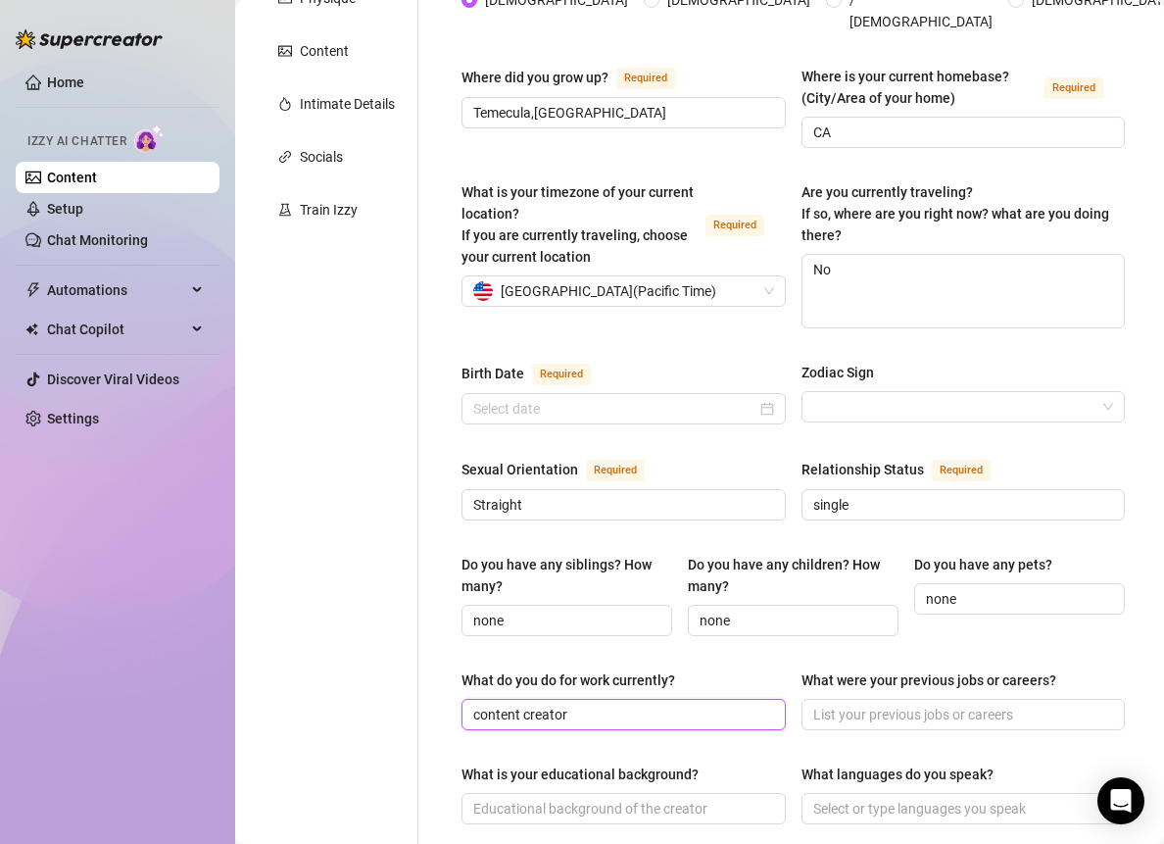
type input "content creator"
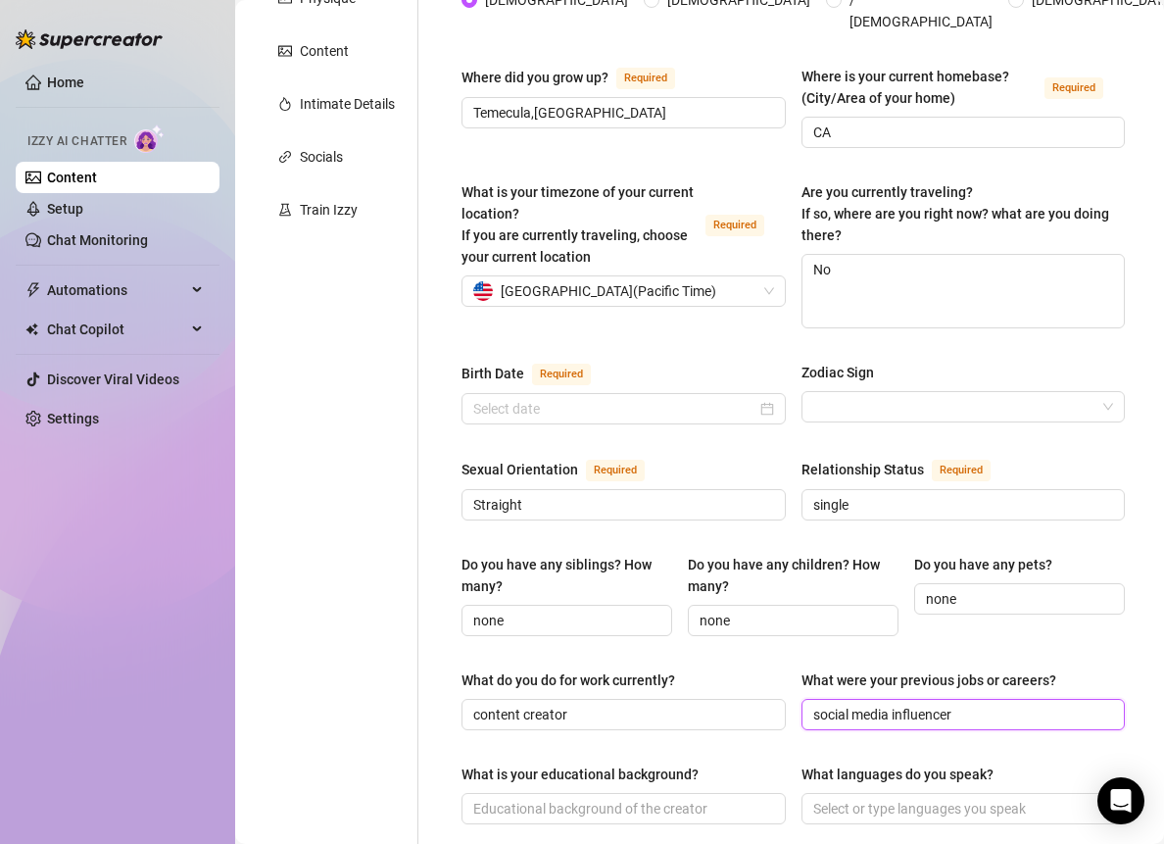
type input "social media influencer"
click at [682, 763] on div "What is your educational background?" at bounding box center [580, 774] width 237 height 22
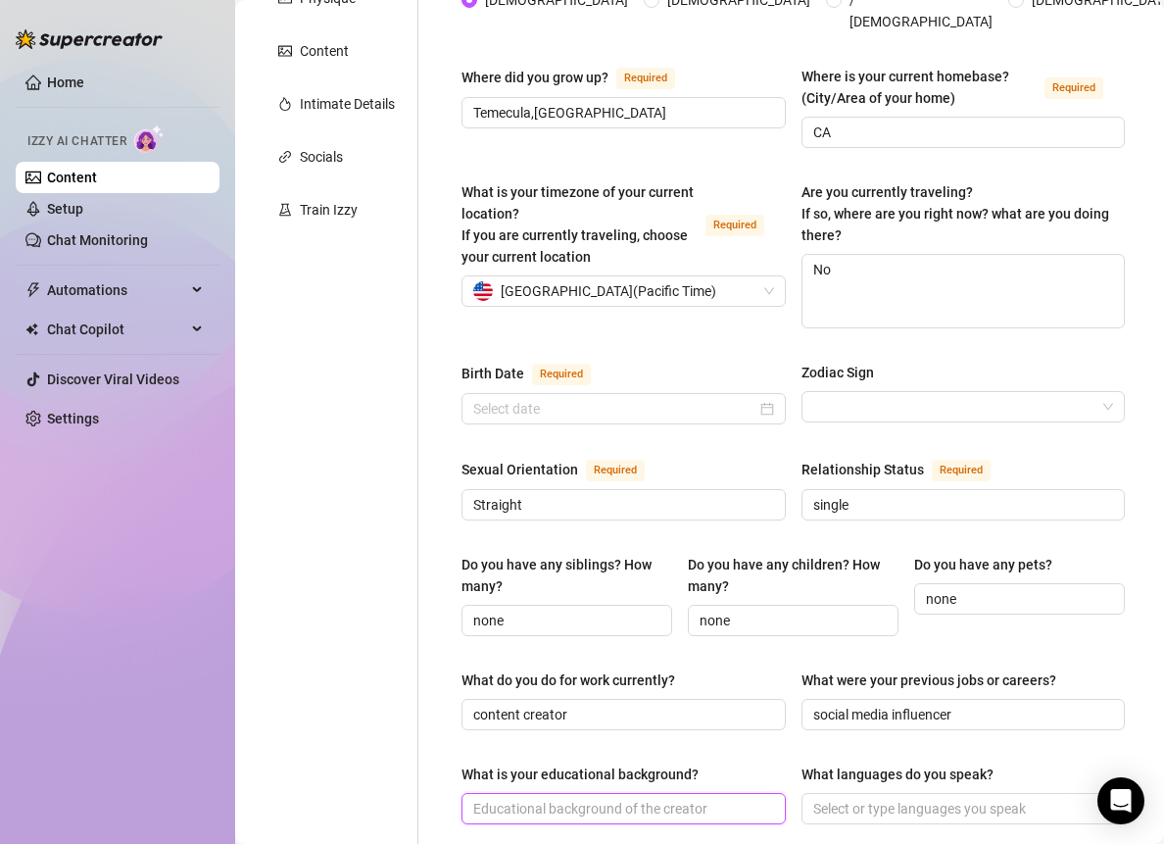
click at [682, 798] on input "What is your educational background?" at bounding box center [621, 809] width 297 height 22
click at [683, 798] on input "What is your educational background?" at bounding box center [621, 809] width 297 height 22
type input "college"
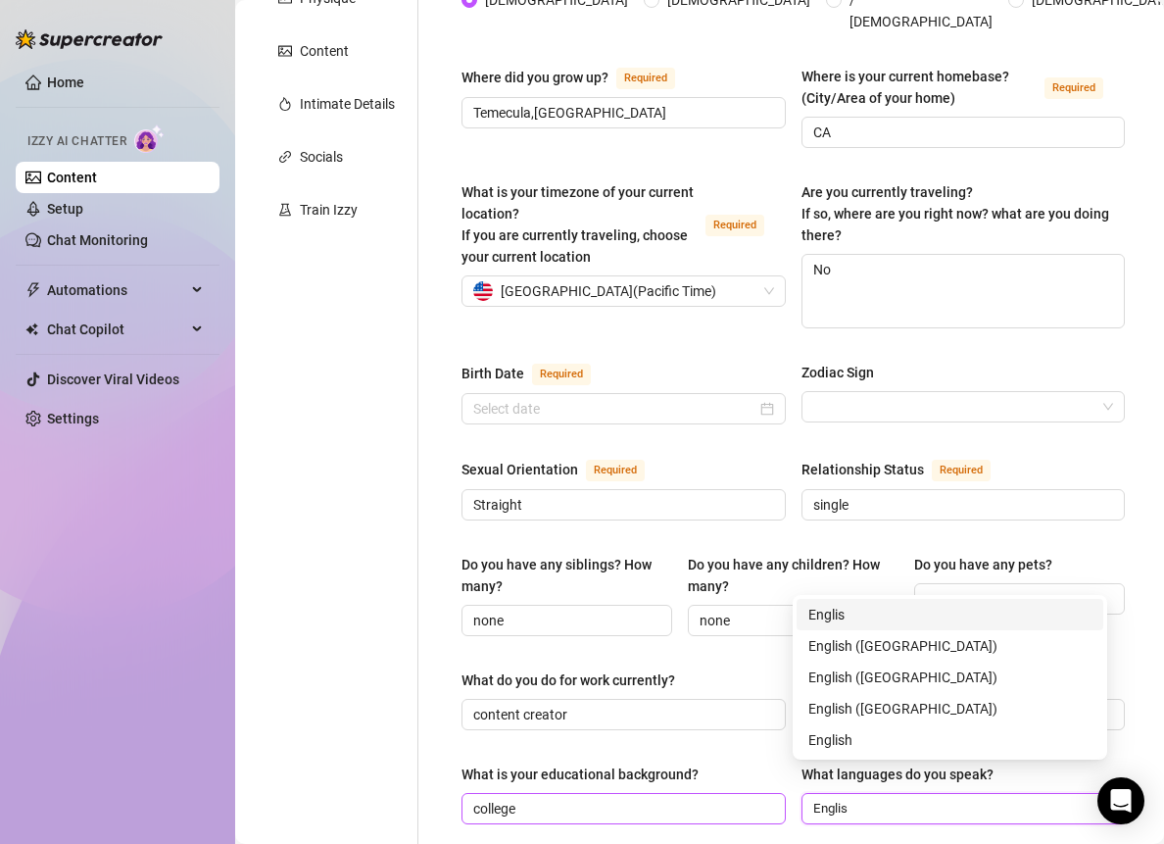
type input "English"
click at [829, 647] on div "English ([GEOGRAPHIC_DATA])" at bounding box center [950, 646] width 283 height 22
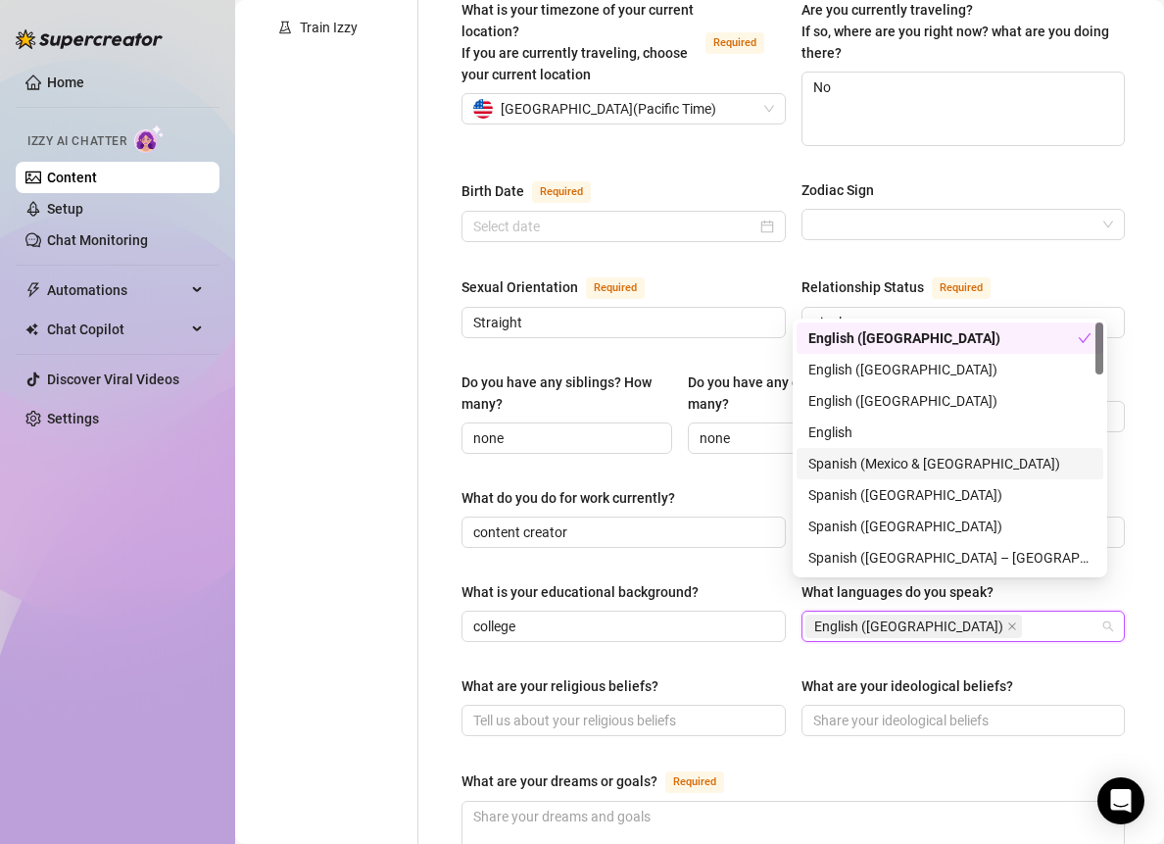
scroll to position [578, 0]
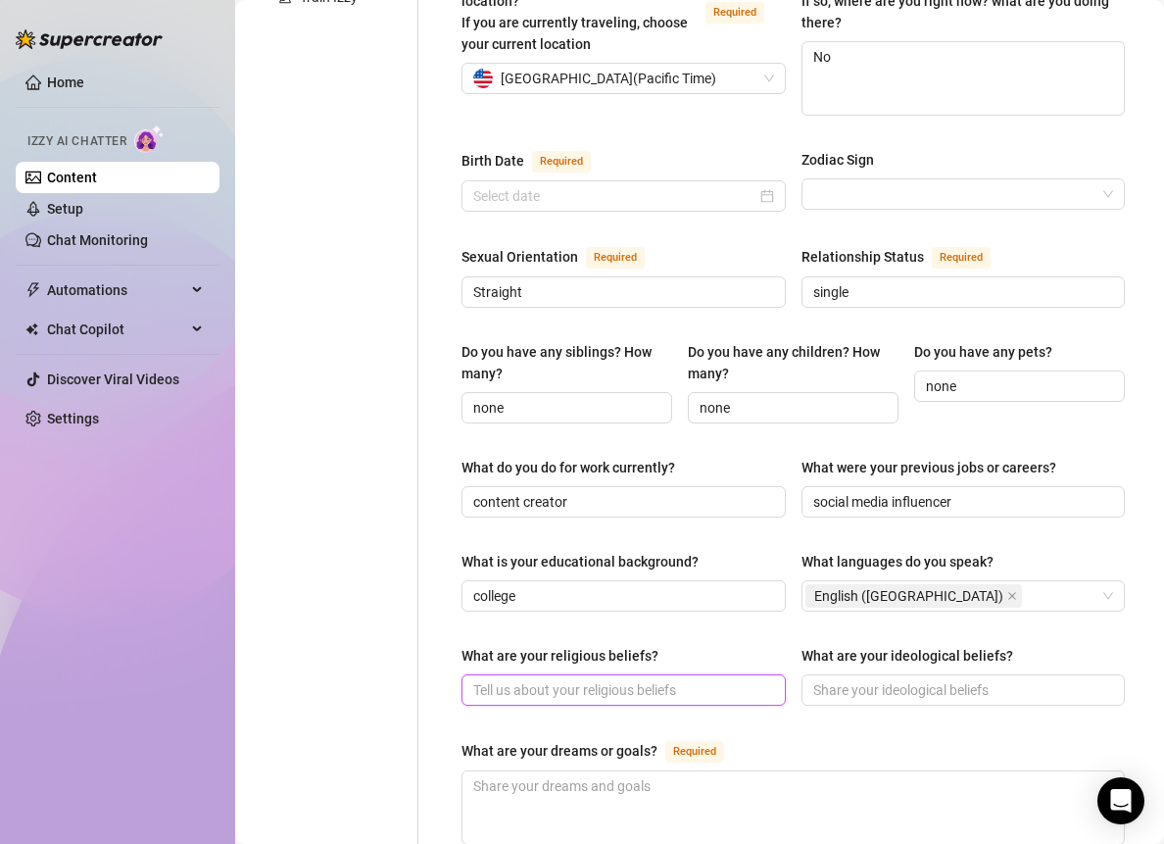
click at [628, 679] on input "What are your religious beliefs?" at bounding box center [621, 690] width 297 height 22
click at [553, 679] on input "What are your religious beliefs?" at bounding box center [621, 690] width 297 height 22
paste input "I’m spiritual, but I don’t follow a strict religion. I believe in good energy, …"
type input "I’m spiritual, but I don’t follow a strict religion. I believe in good energy, …"
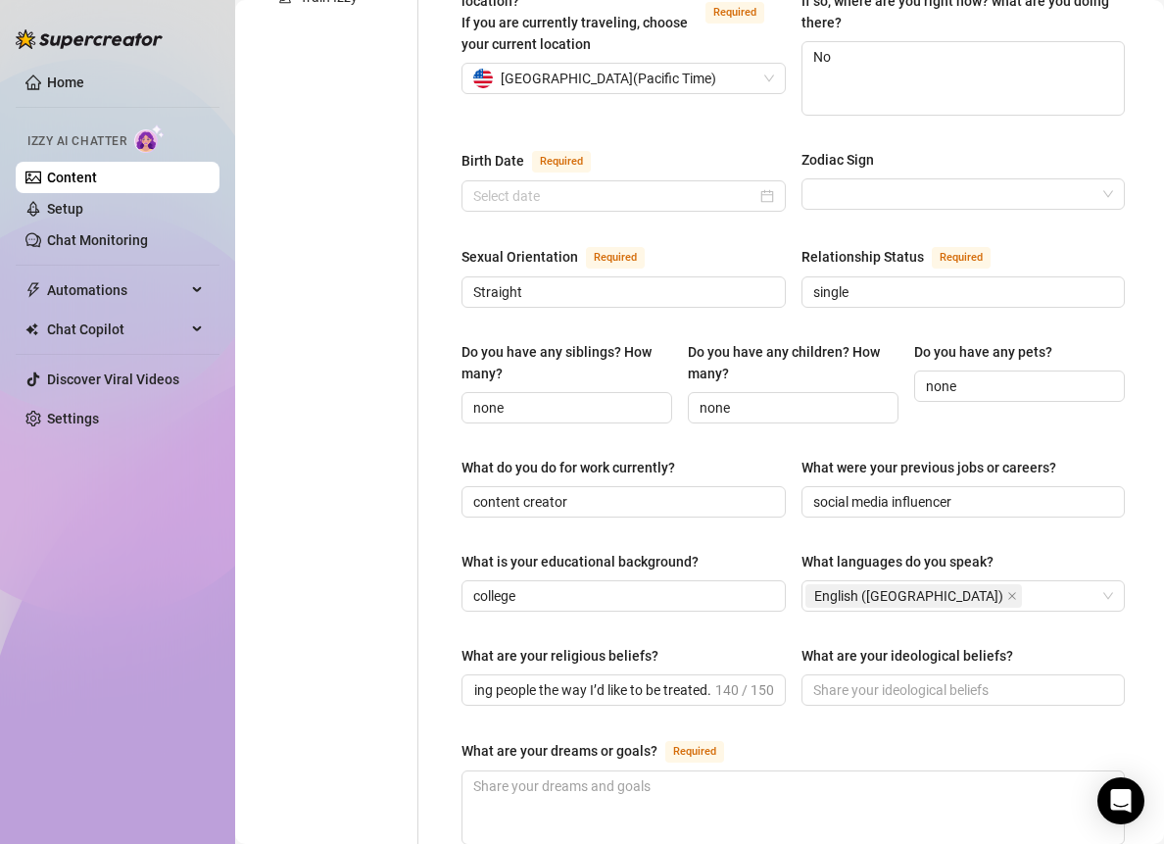
scroll to position [0, 0]
click at [867, 679] on input "What are your ideological beliefs?" at bounding box center [961, 690] width 297 height 22
paste input "I believe in working hard, staying humble, and enjoying the little things in li…"
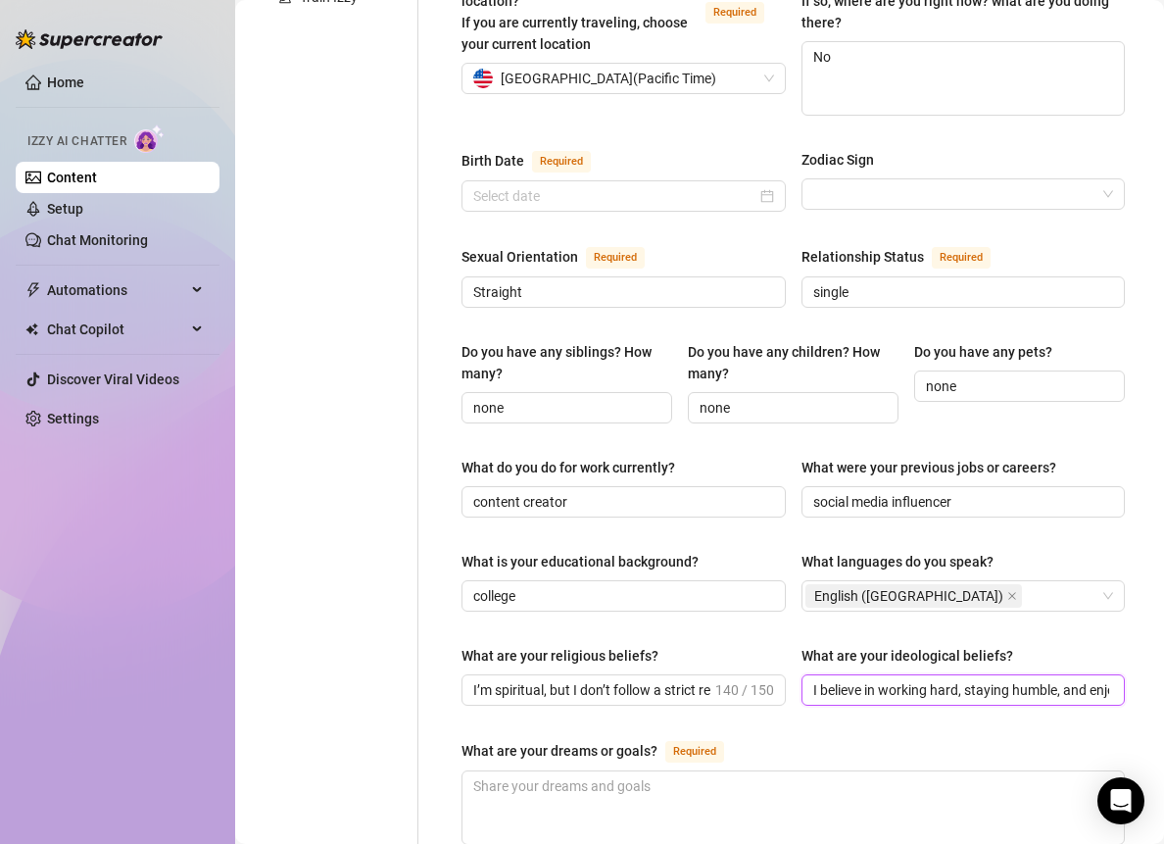
scroll to position [0, 173]
type input "I believe in working hard, staying humble, and enjoying the little things in li…"
click at [712, 645] on div "What are your religious beliefs?" at bounding box center [624, 659] width 324 height 29
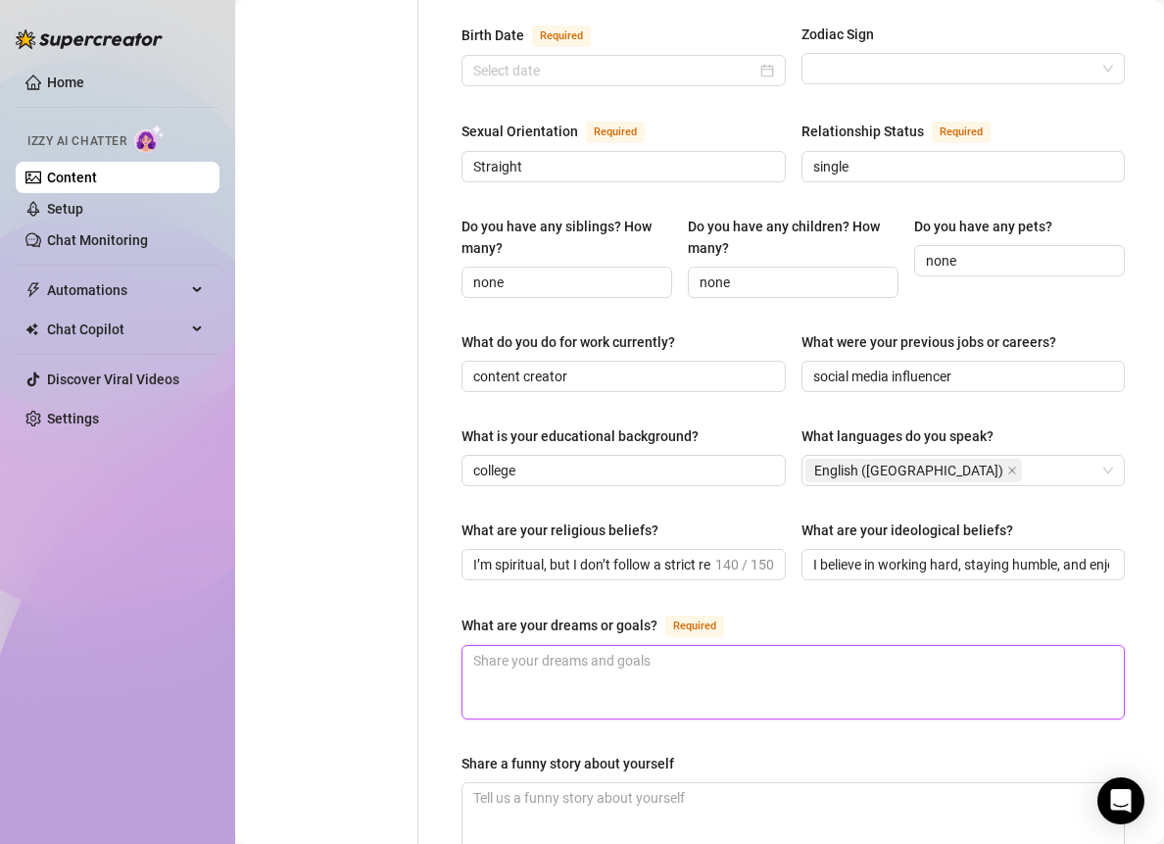
click at [624, 648] on textarea "What are your dreams or goals? Required" at bounding box center [794, 682] width 662 height 73
paste textarea "To keep growing my boutique, stay fit and healthy, and make a comfortable life …"
type textarea "To keep growing my boutique, stay fit and healthy, and make a comfortable life …"
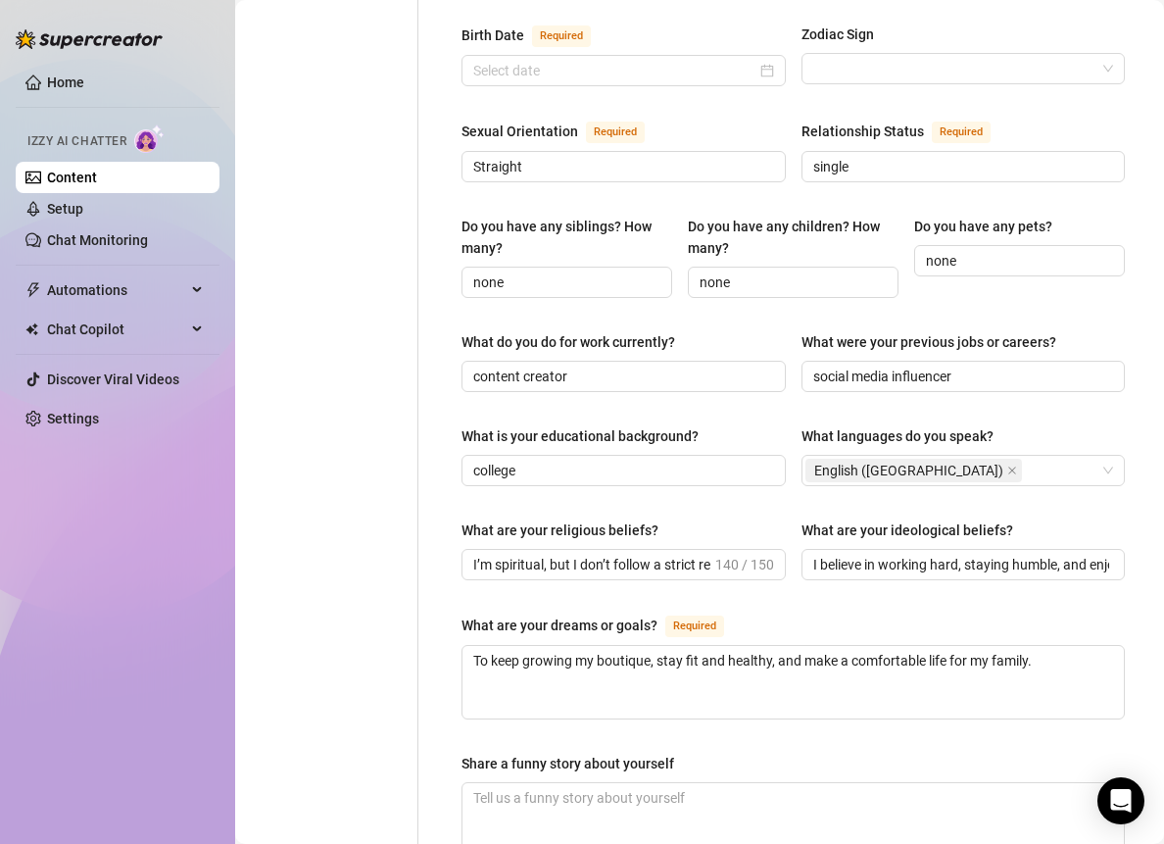
click at [359, 597] on div "Personal Info Chatting Lifestyle Physique Content Intimate Details Socials Trai…" at bounding box center [337, 326] width 164 height 1686
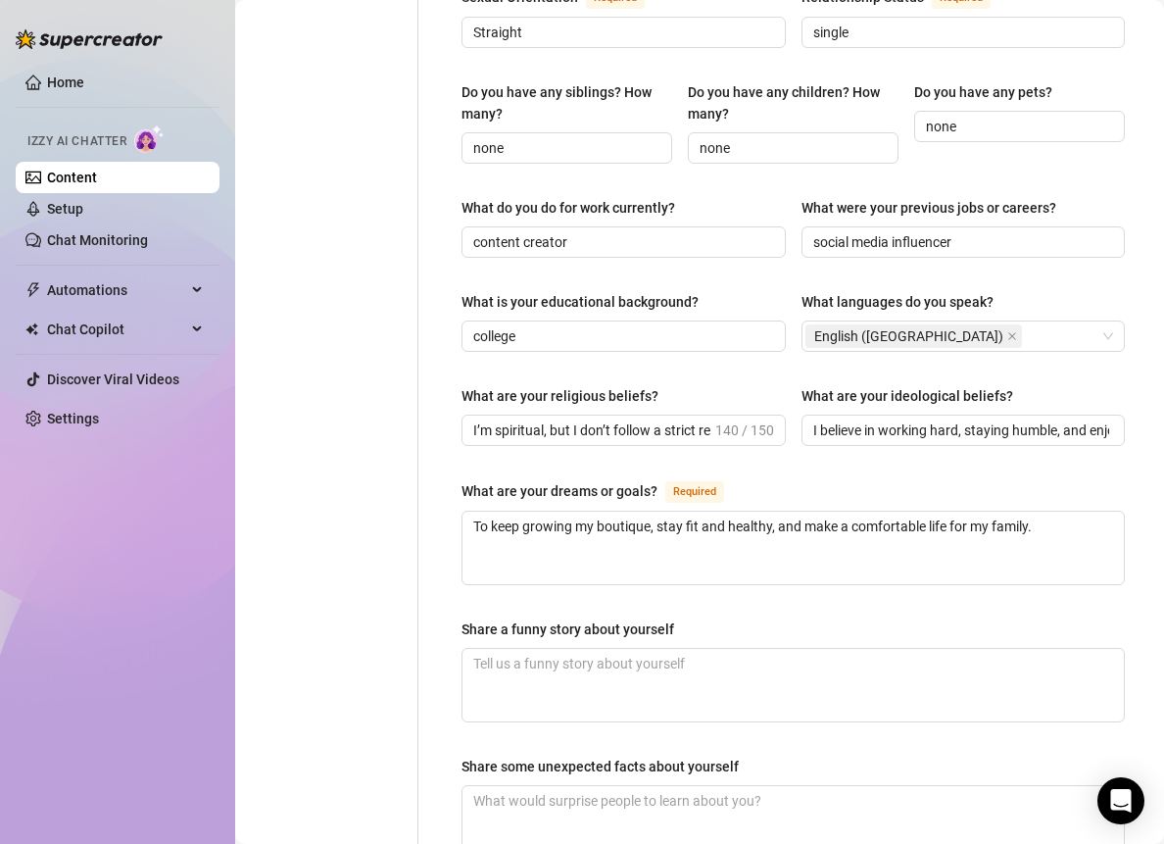
scroll to position [866, 0]
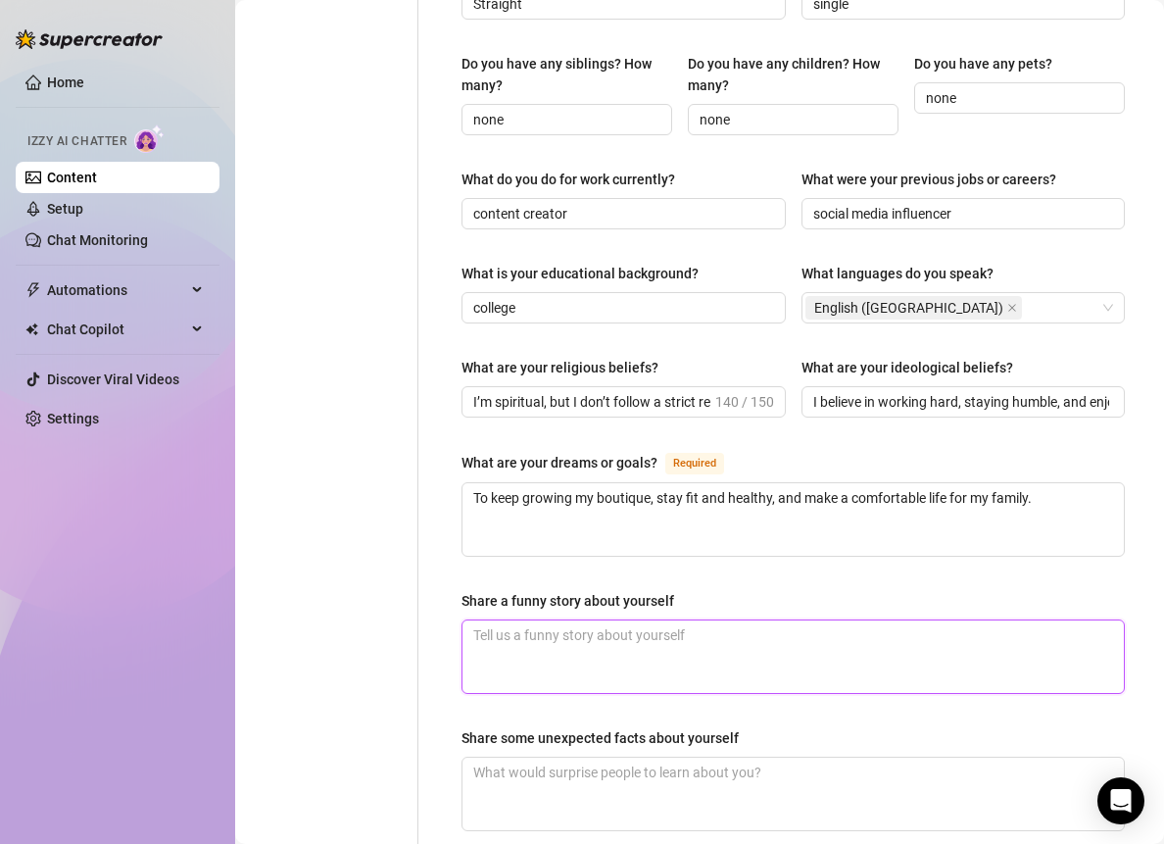
click at [584, 620] on textarea "Share a funny story about yourself" at bounding box center [794, 656] width 662 height 73
paste textarea "Once, I accidentally wore my see-thru leggings to the grocery store… and didn’t…"
type textarea "Once, I accidentally wore my see-thru leggings to the grocery store… and didn’t…"
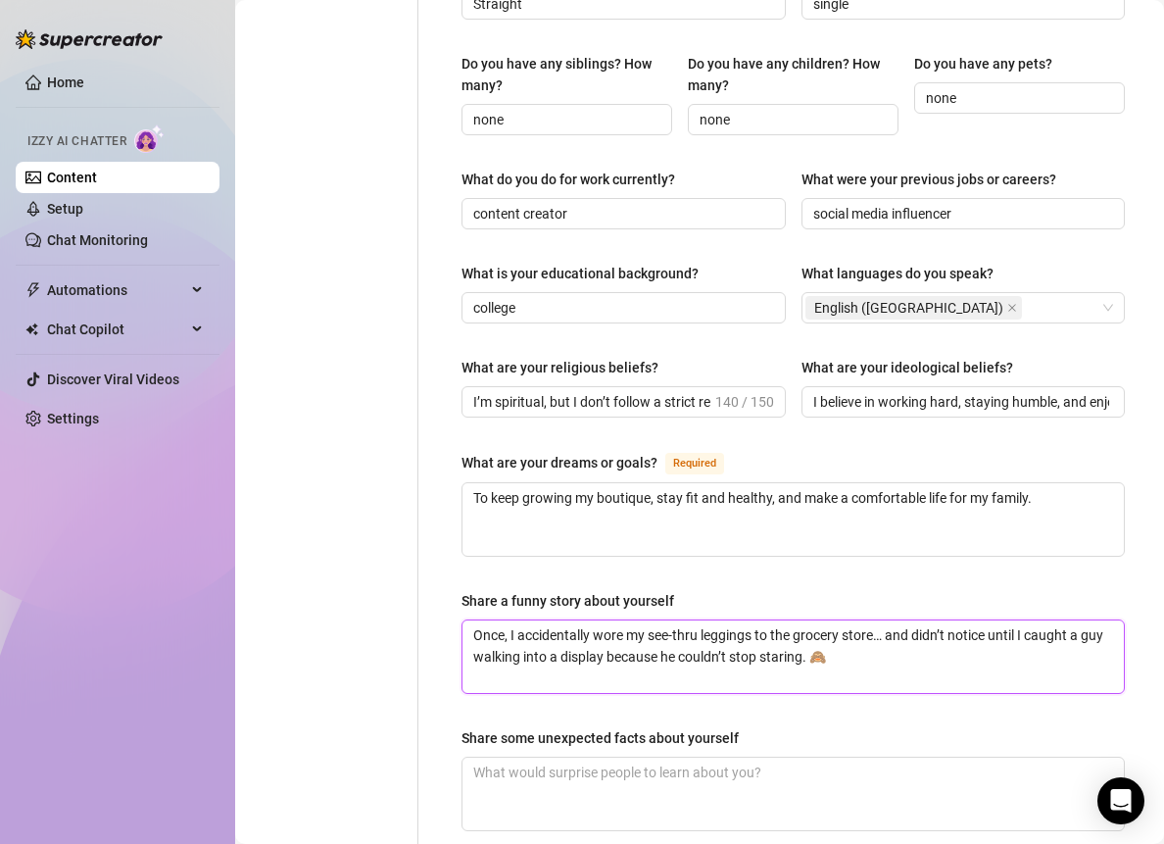
type textarea "Once, I accidentally wore my see-thru leggings to the grocery store… and didn’t…"
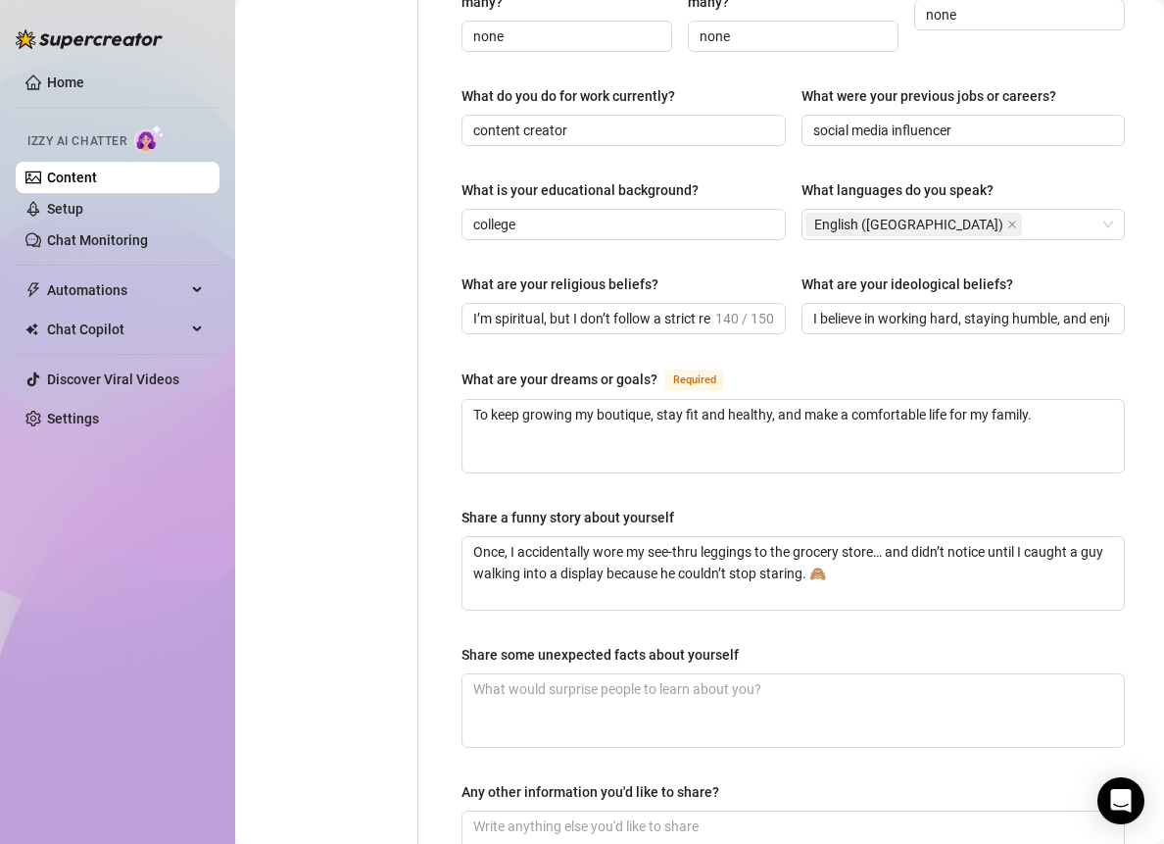
scroll to position [1035, 0]
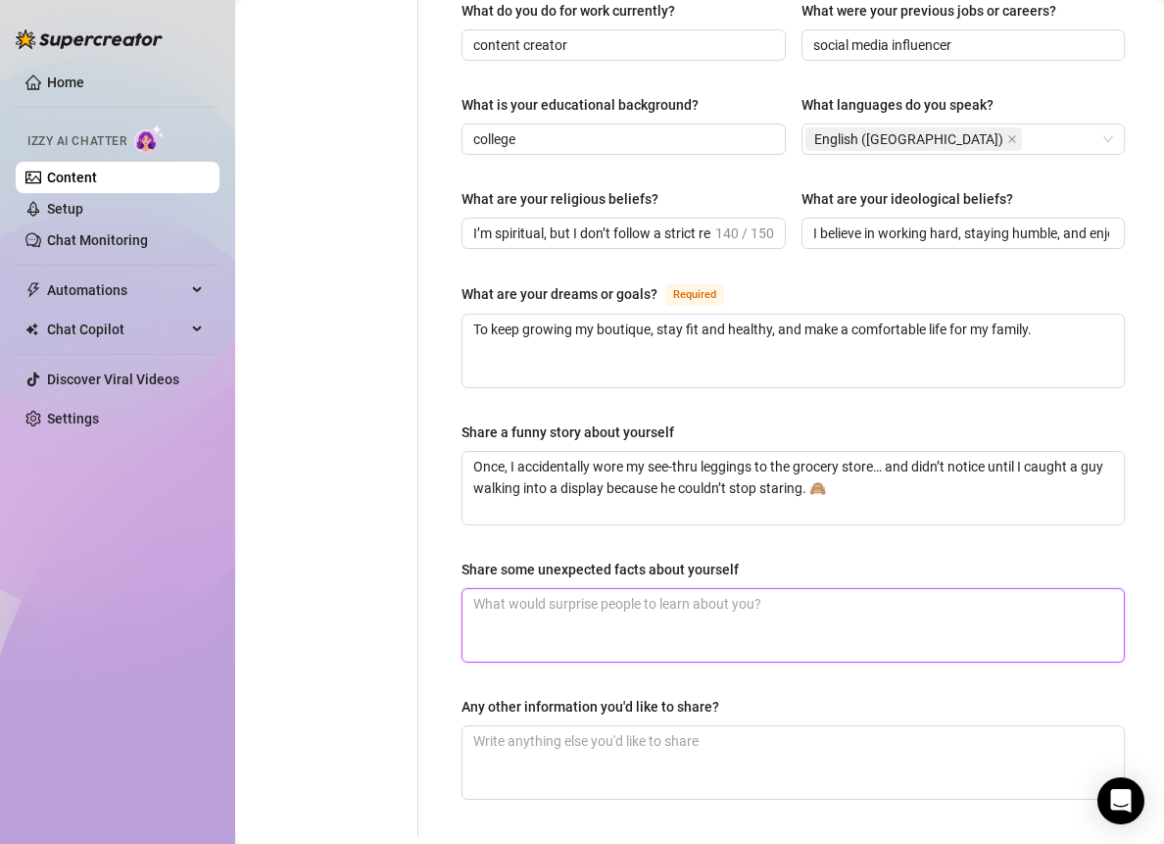
click at [638, 589] on textarea "Share some unexpected facts about yourself" at bounding box center [794, 625] width 662 height 73
paste textarea "I can sew my own clothes, I love dad jokes, and I can do more push-ups than mos…"
type textarea "I can sew my own clothes, I love dad jokes, and I can do more push-ups than mos…"
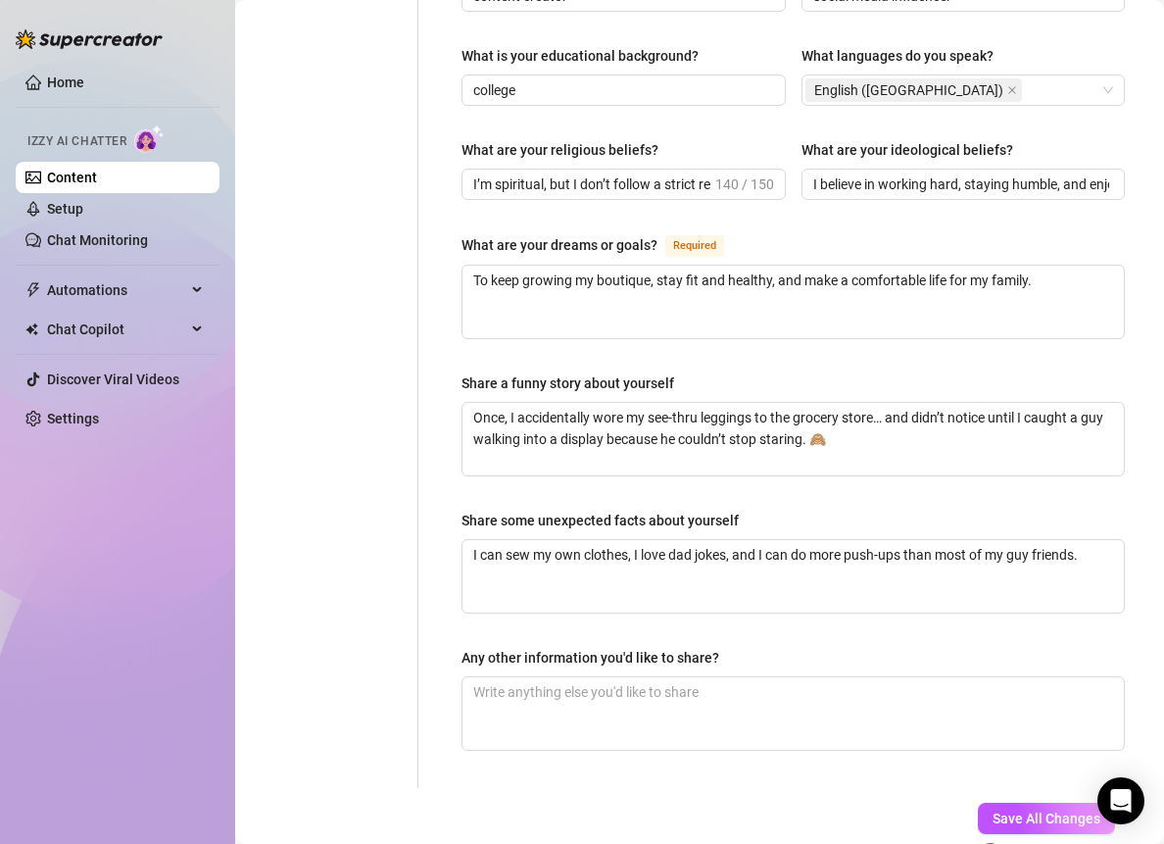
scroll to position [1142, 0]
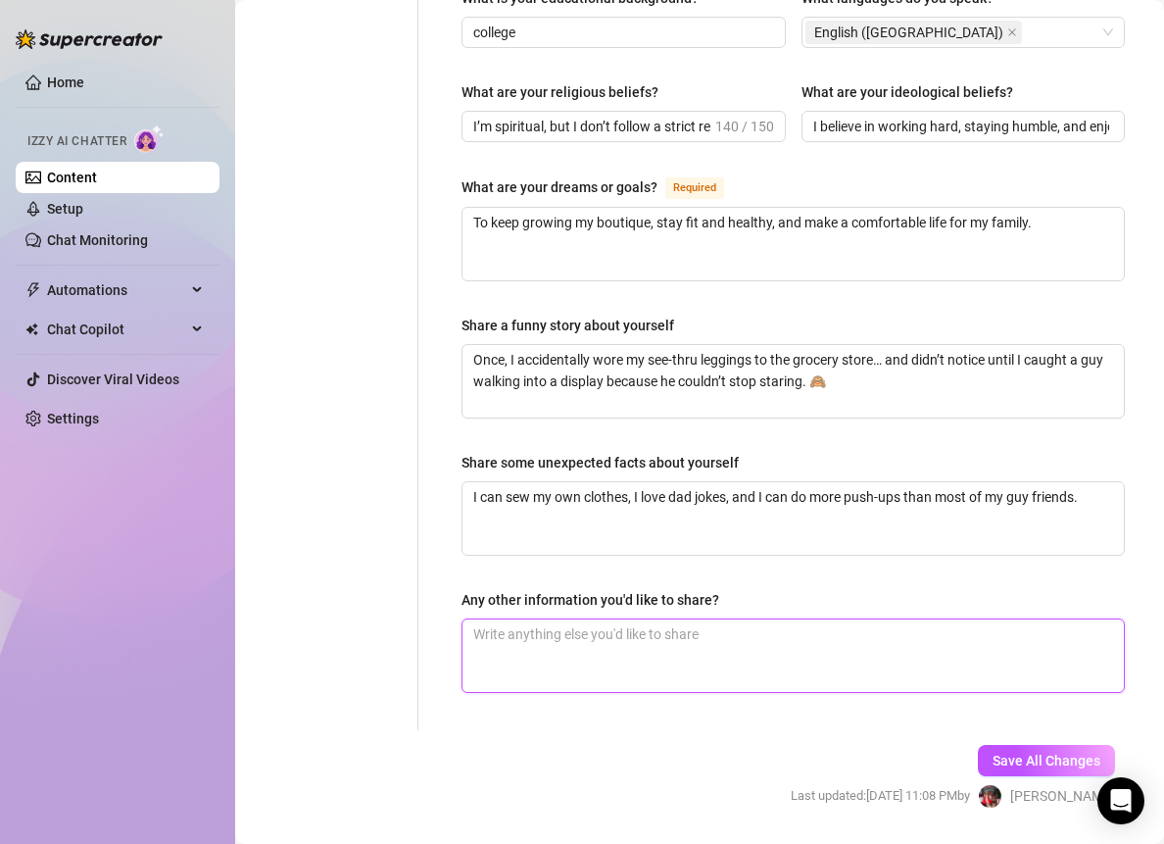
click at [584, 619] on textarea "Any other information you'd like to share?" at bounding box center [794, 655] width 662 height 73
paste textarea "I’m a mom, a business owner, and I have way more workout leggings than any one …"
type textarea "I’m a mom, a business owner, and I have way more workout leggings than any one …"
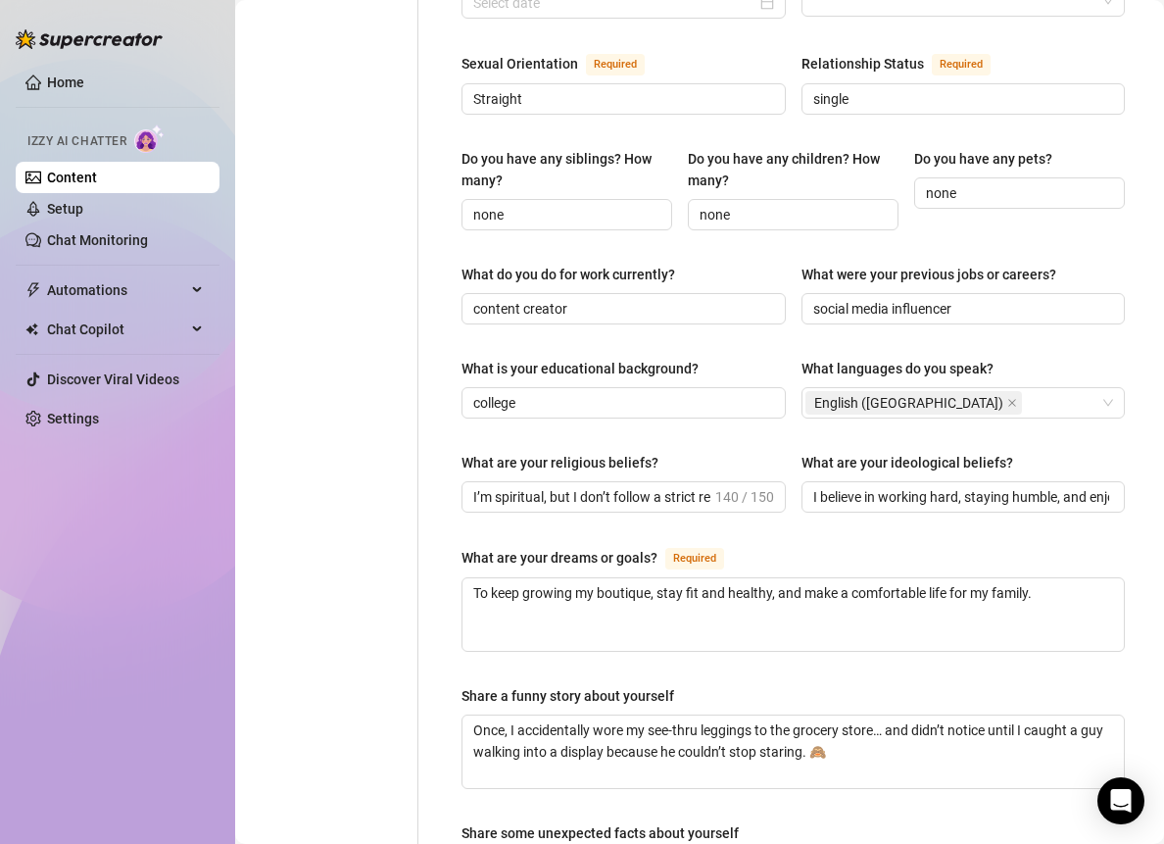
scroll to position [706, 0]
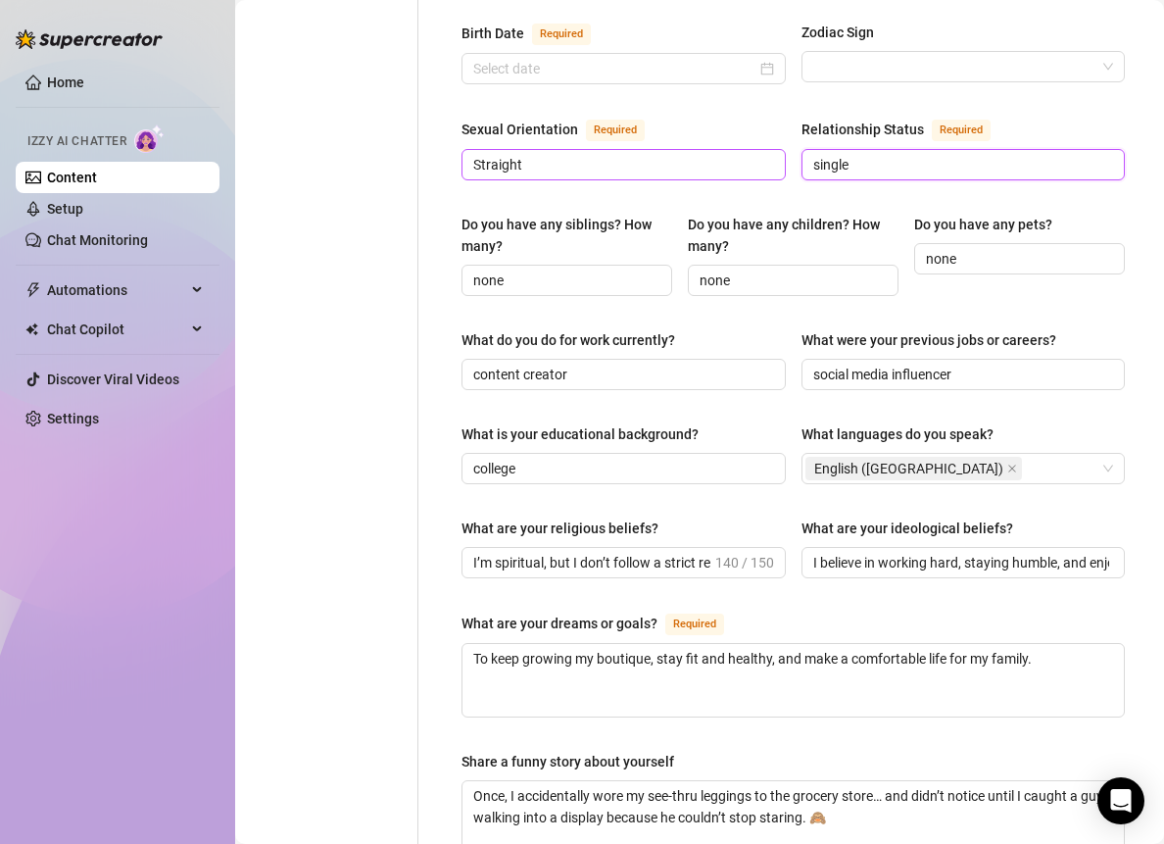
drag, startPoint x: 857, startPoint y: 134, endPoint x: 702, endPoint y: 130, distance: 154.9
click at [703, 130] on div "Sexual Orientation Required [DEMOGRAPHIC_DATA] Relationship Status Required sin…" at bounding box center [793, 158] width 663 height 80
type input "married"
click at [688, 214] on div "Do you have any children? How many?" at bounding box center [786, 235] width 197 height 43
click at [700, 270] on input "none" at bounding box center [791, 281] width 183 height 22
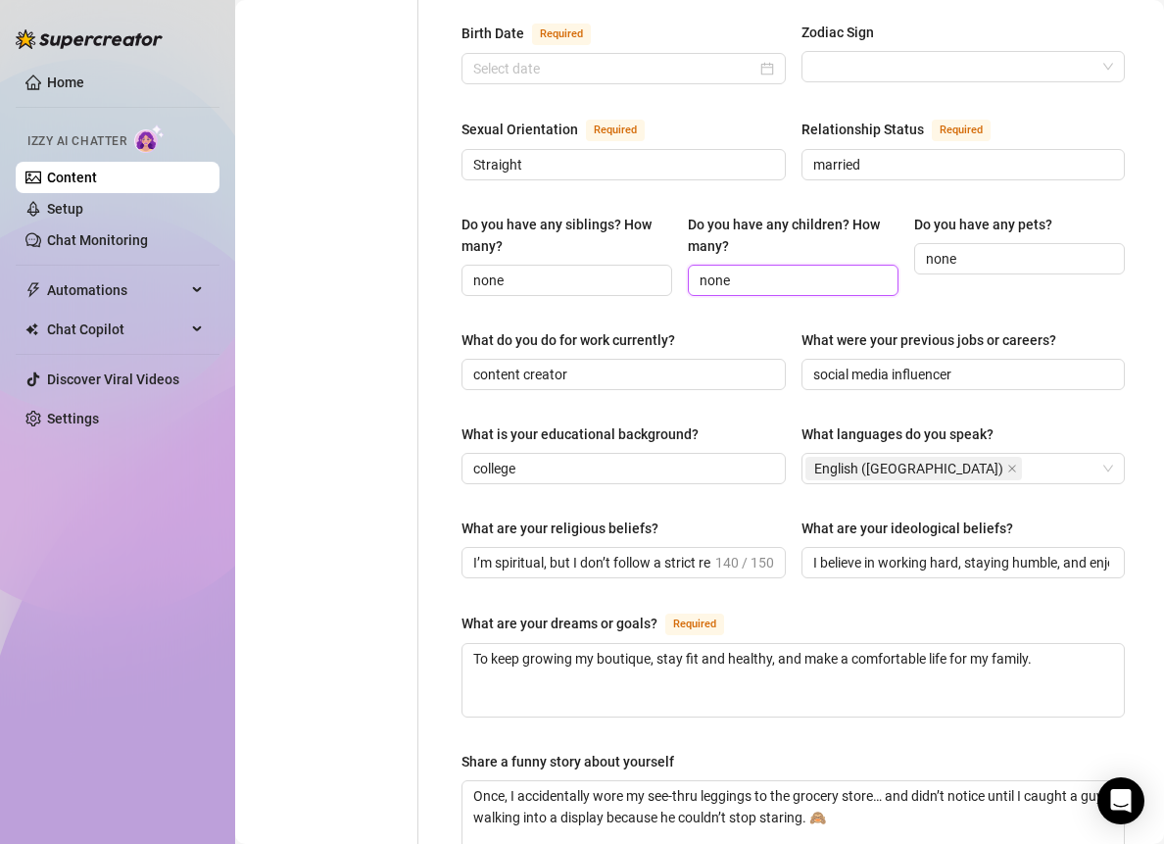
click at [747, 270] on input "none" at bounding box center [791, 281] width 183 height 22
type input "I have but please don't talk about it"
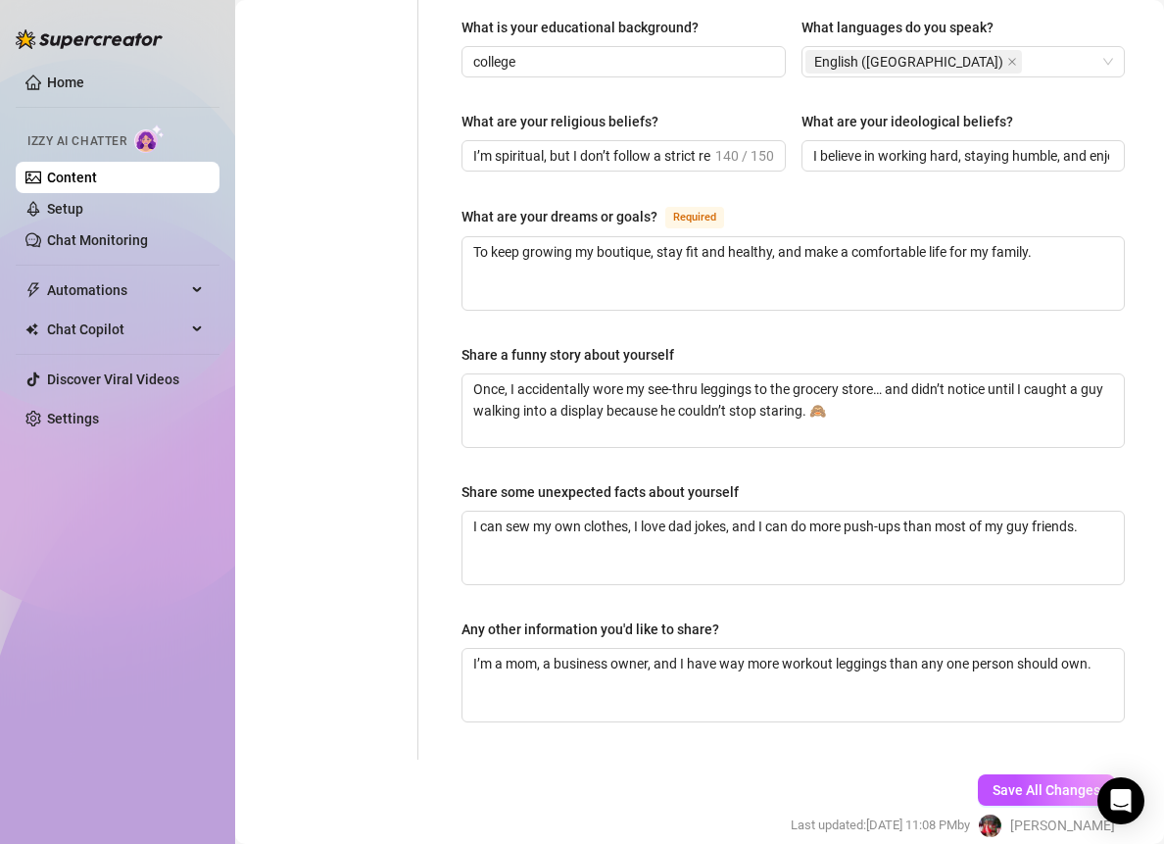
scroll to position [1165, 0]
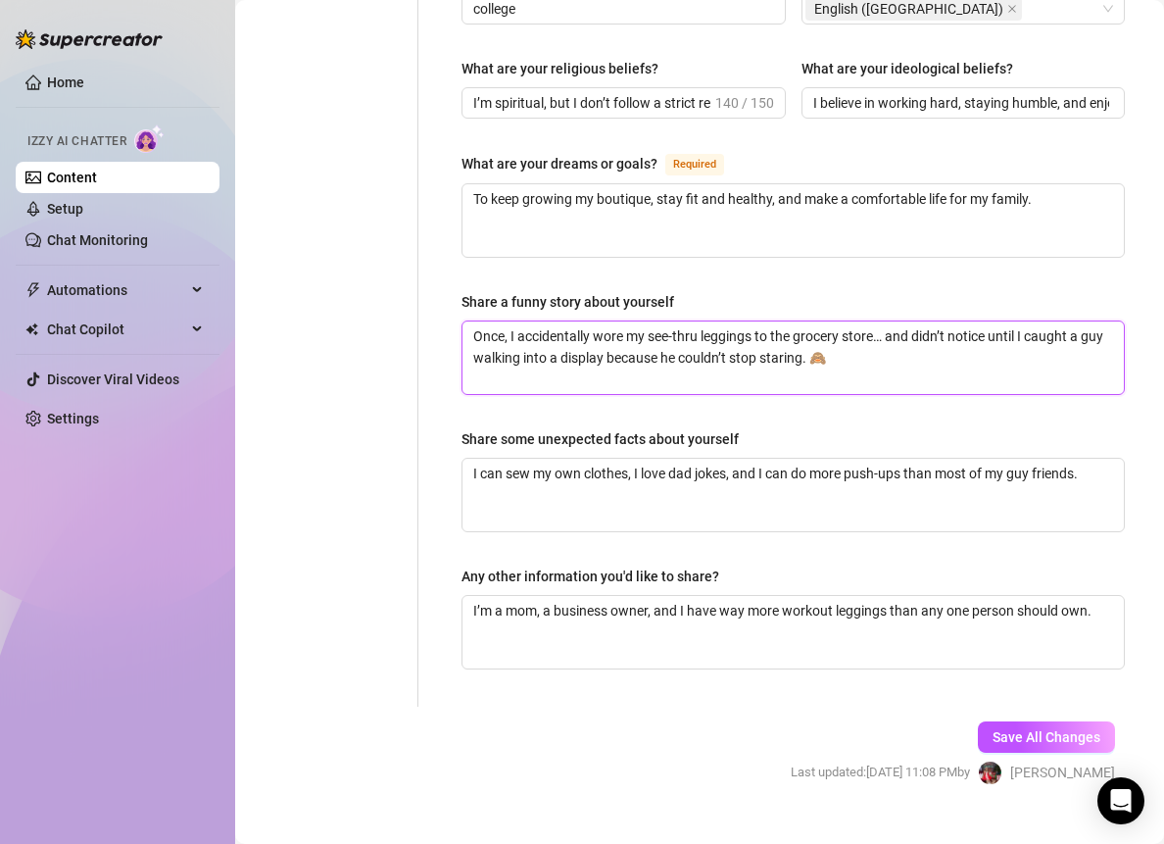
click at [859, 336] on textarea "Once, I accidentally wore my see-thru leggings to the grocery store… and didn’t…" at bounding box center [794, 357] width 662 height 73
type textarea "Once, I accidentally wore my see-thru leggings to the grocery store… and didn’t…"
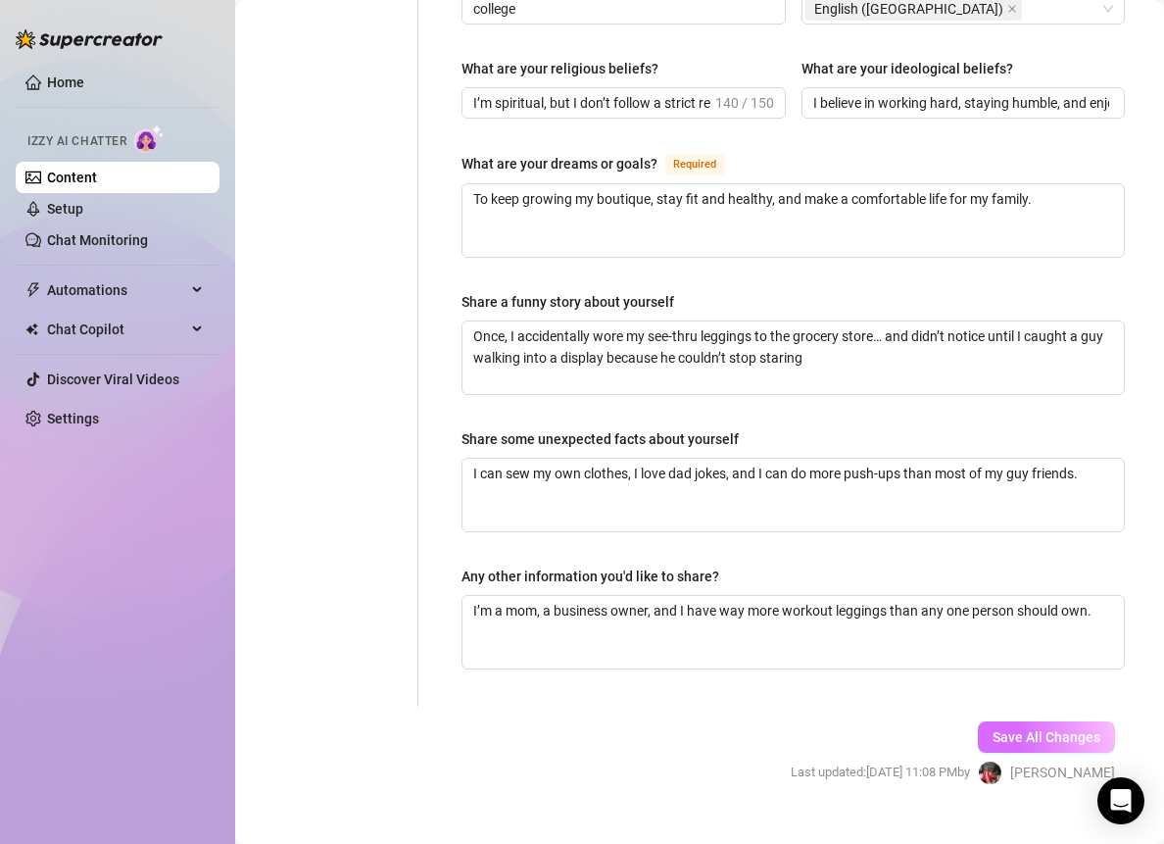
click at [1015, 721] on button "Save All Changes" at bounding box center [1046, 736] width 137 height 31
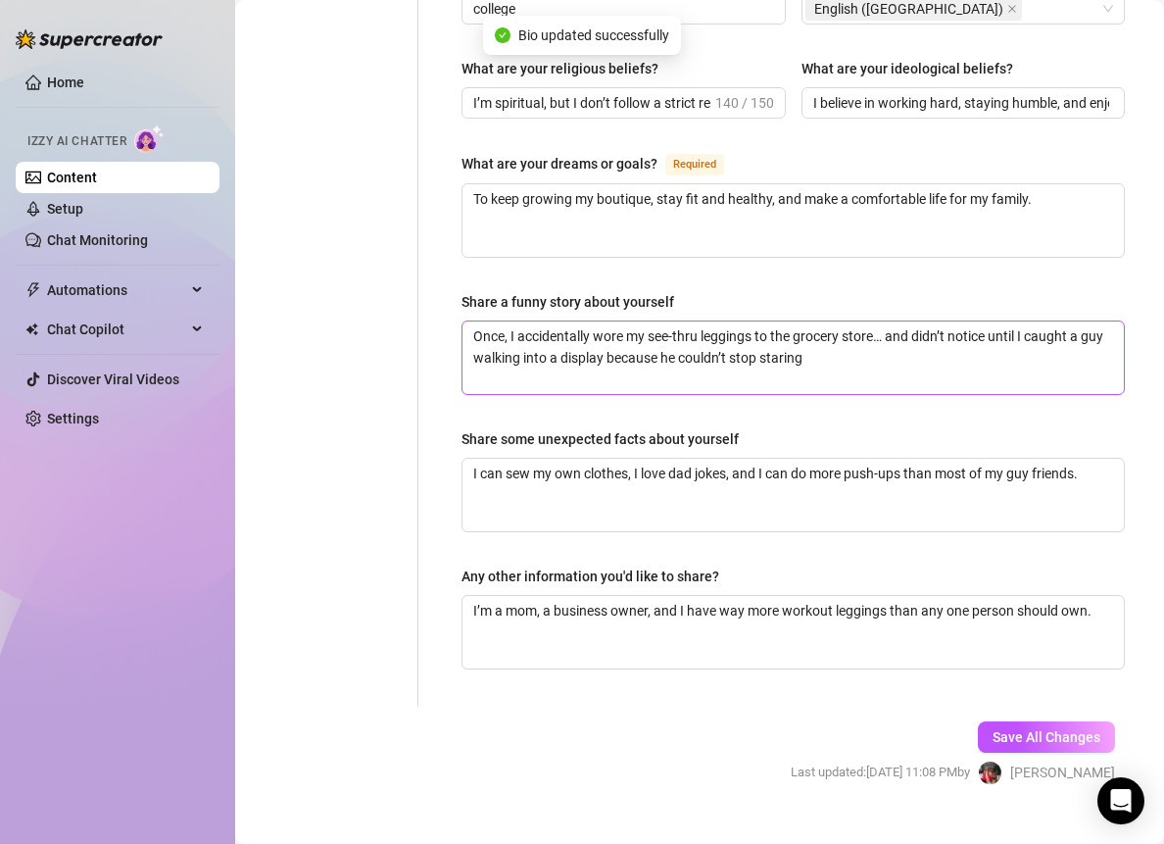
type input "I have but please don't talk about it"
type textarea "Once, I accidentally wore my see-thru leggings to the grocery store… and didn’t…"
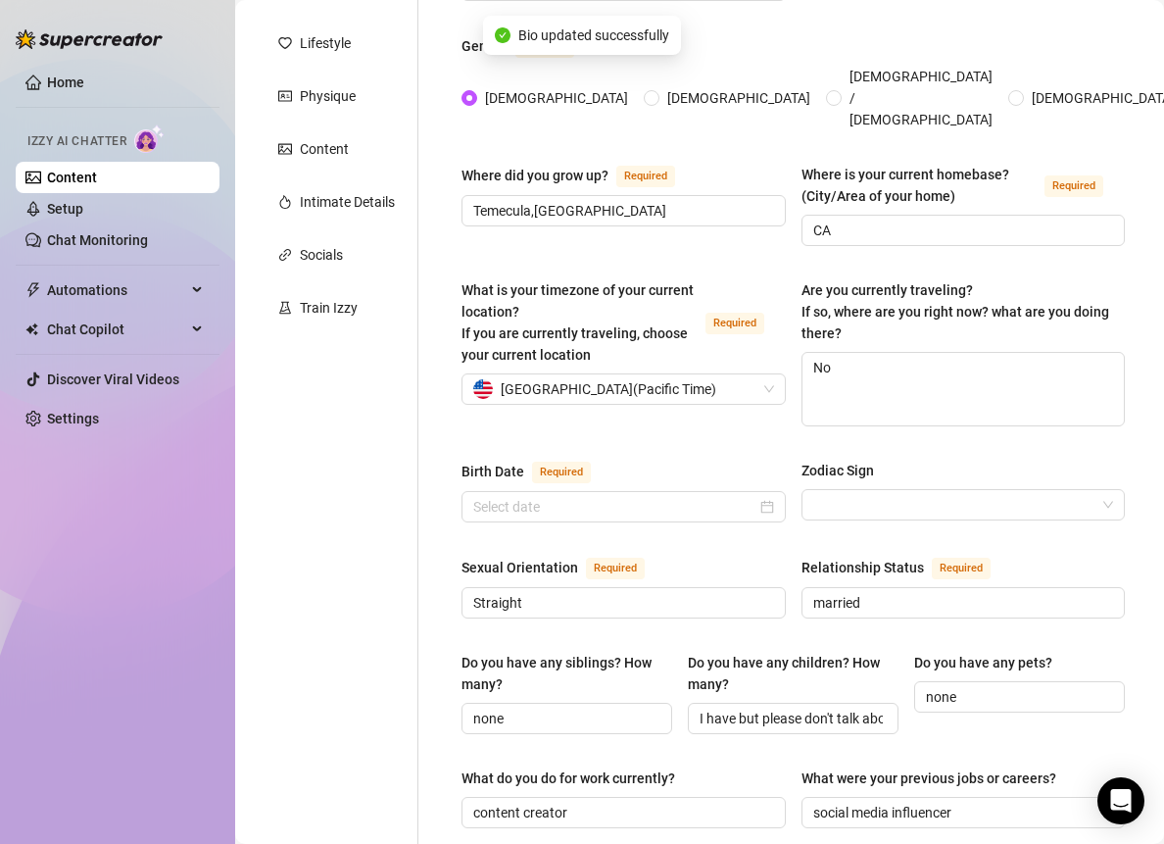
scroll to position [0, 0]
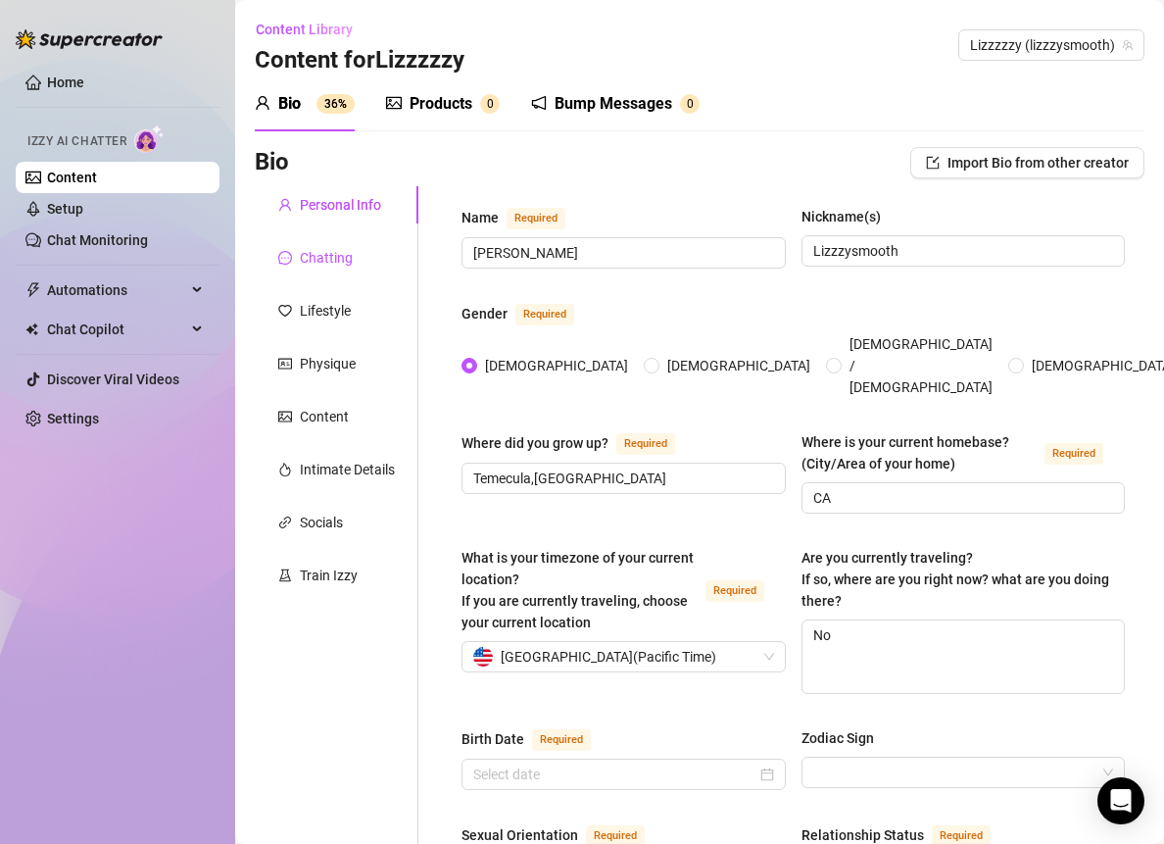
click at [332, 257] on div "Chatting" at bounding box center [326, 258] width 53 height 22
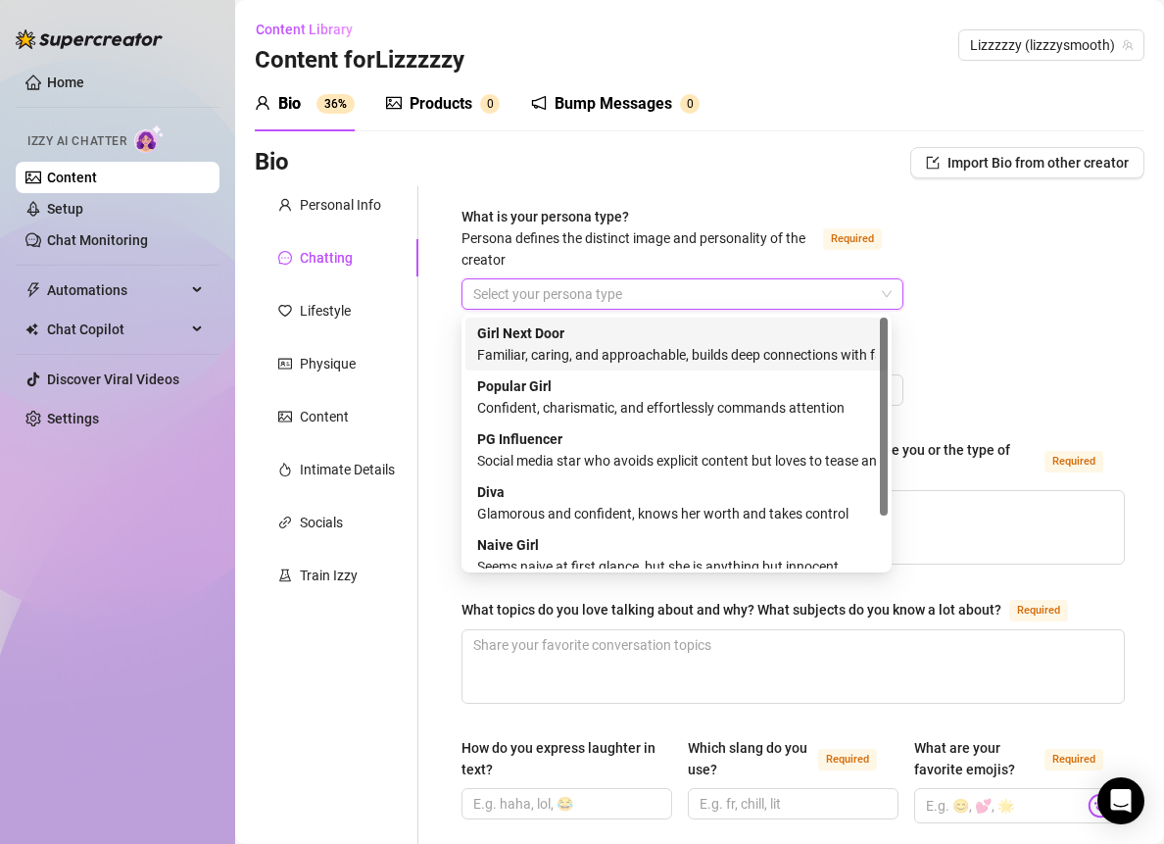
click at [582, 300] on input "What is your persona type? [PERSON_NAME] defines the distinct image and persona…" at bounding box center [673, 293] width 401 height 29
click at [567, 356] on div "Familiar, caring, and approachable, builds deep connections with fans" at bounding box center [676, 355] width 399 height 22
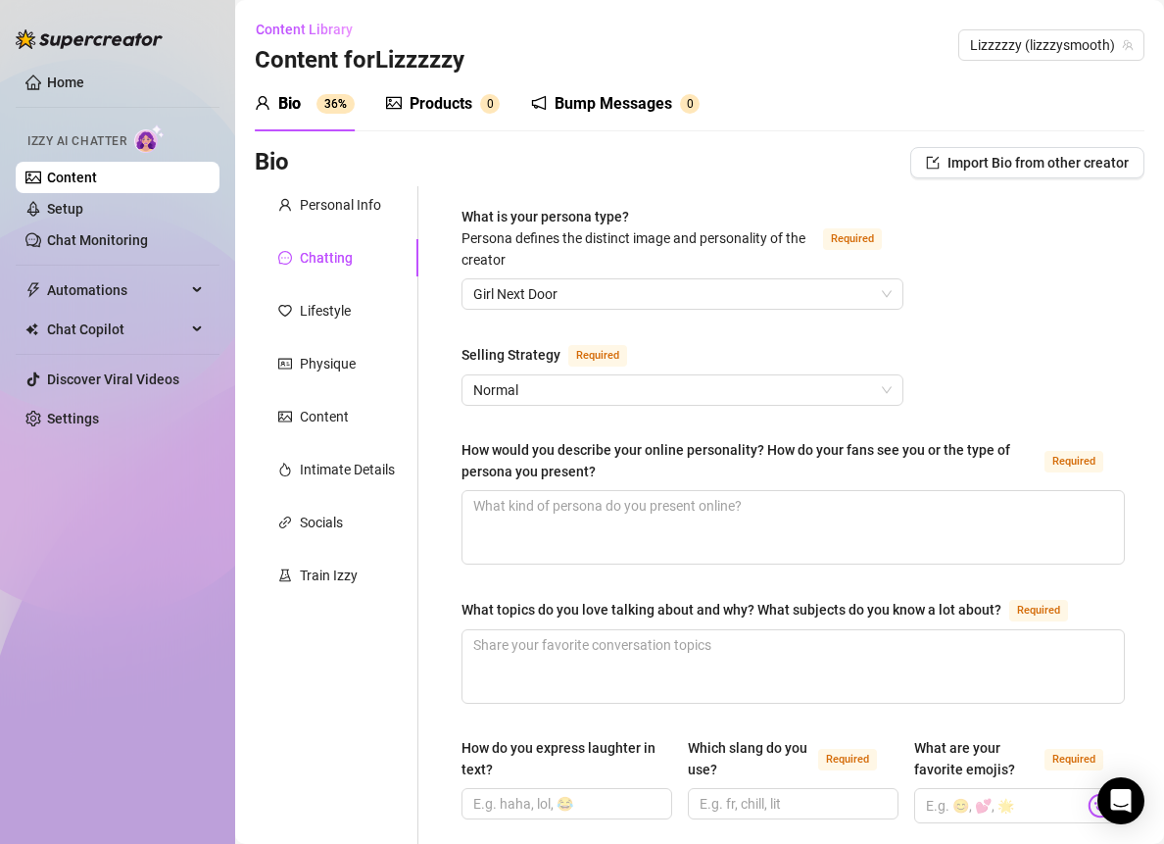
click at [698, 396] on span "Normal" at bounding box center [682, 389] width 418 height 29
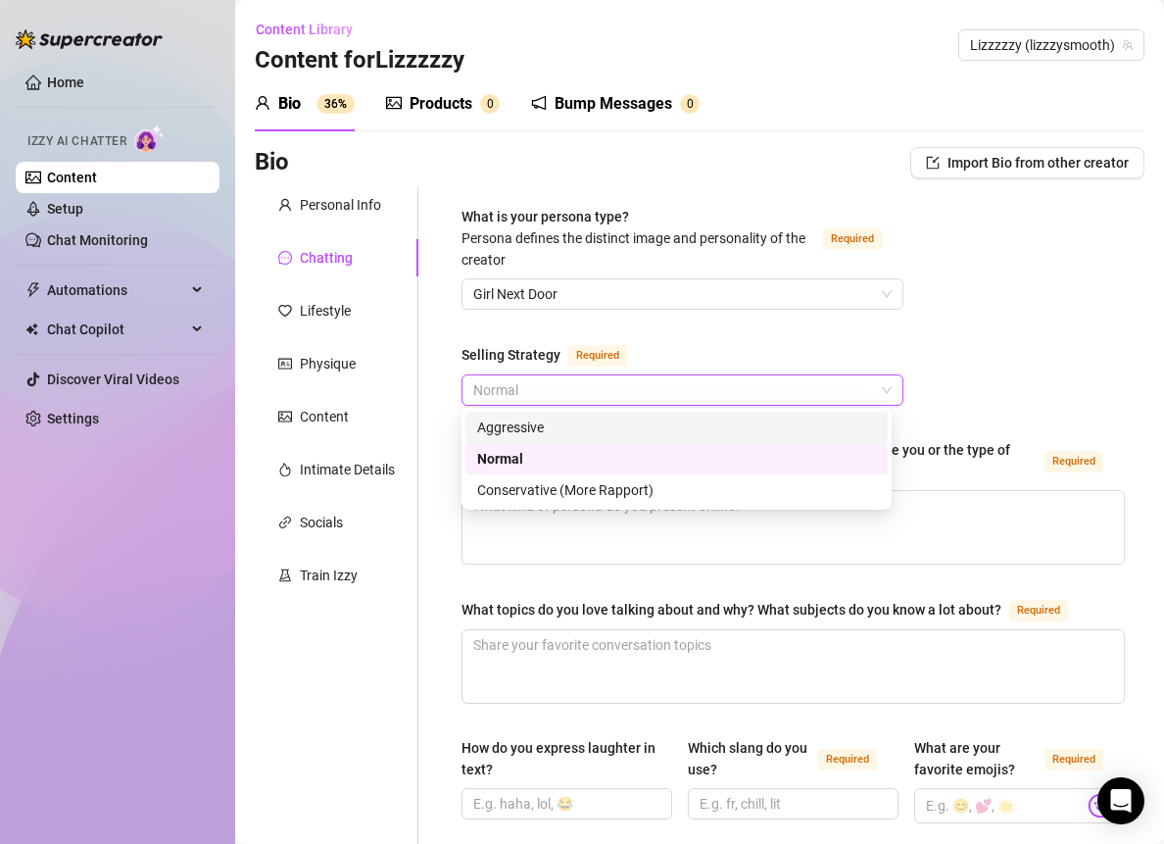
click at [593, 428] on div "Aggressive" at bounding box center [676, 428] width 399 height 22
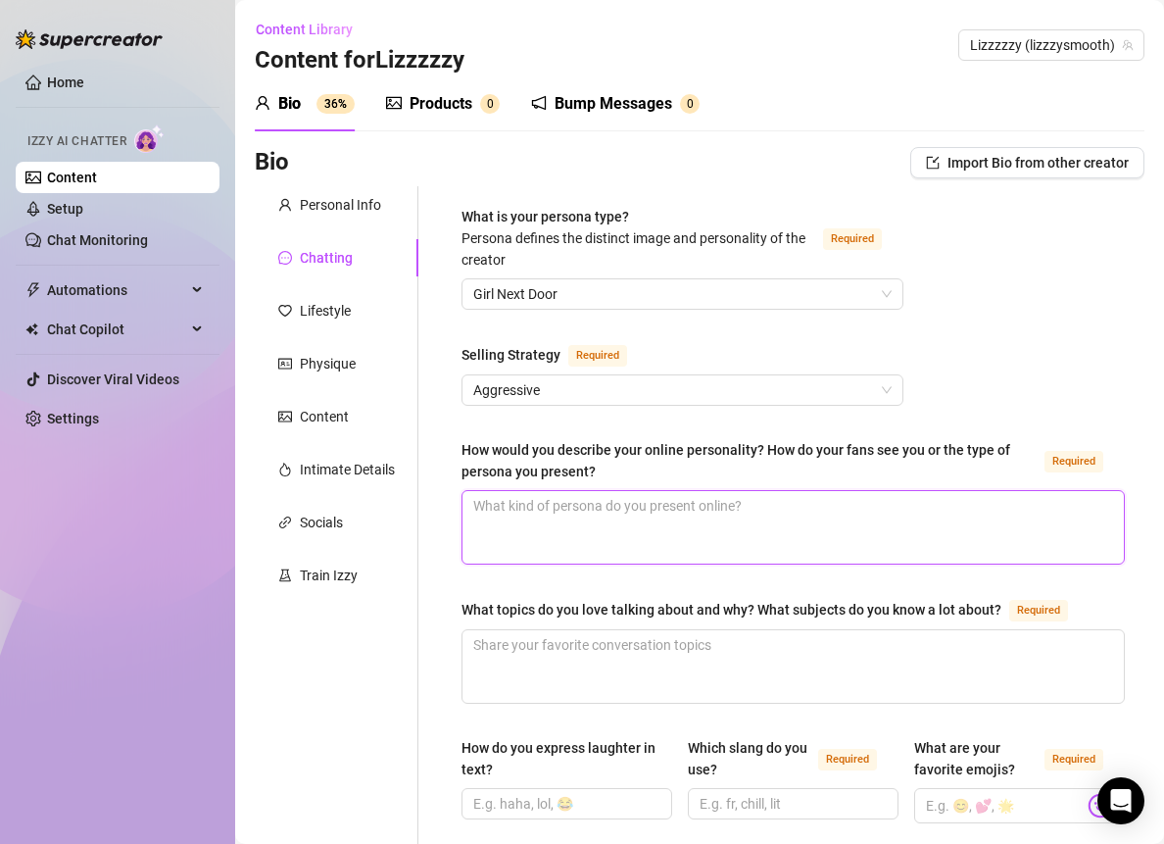
click at [564, 539] on textarea "How would you describe your online personality? How do your fans see you or the…" at bounding box center [794, 527] width 662 height 73
paste textarea "shy-but-sweet MILF persona,"
type textarea "shy-but-sweet MILF persona,"
type textarea "shy-but-sweet MILF persona"
click at [738, 525] on textarea "shy-but-sweet MILF persona" at bounding box center [794, 527] width 662 height 73
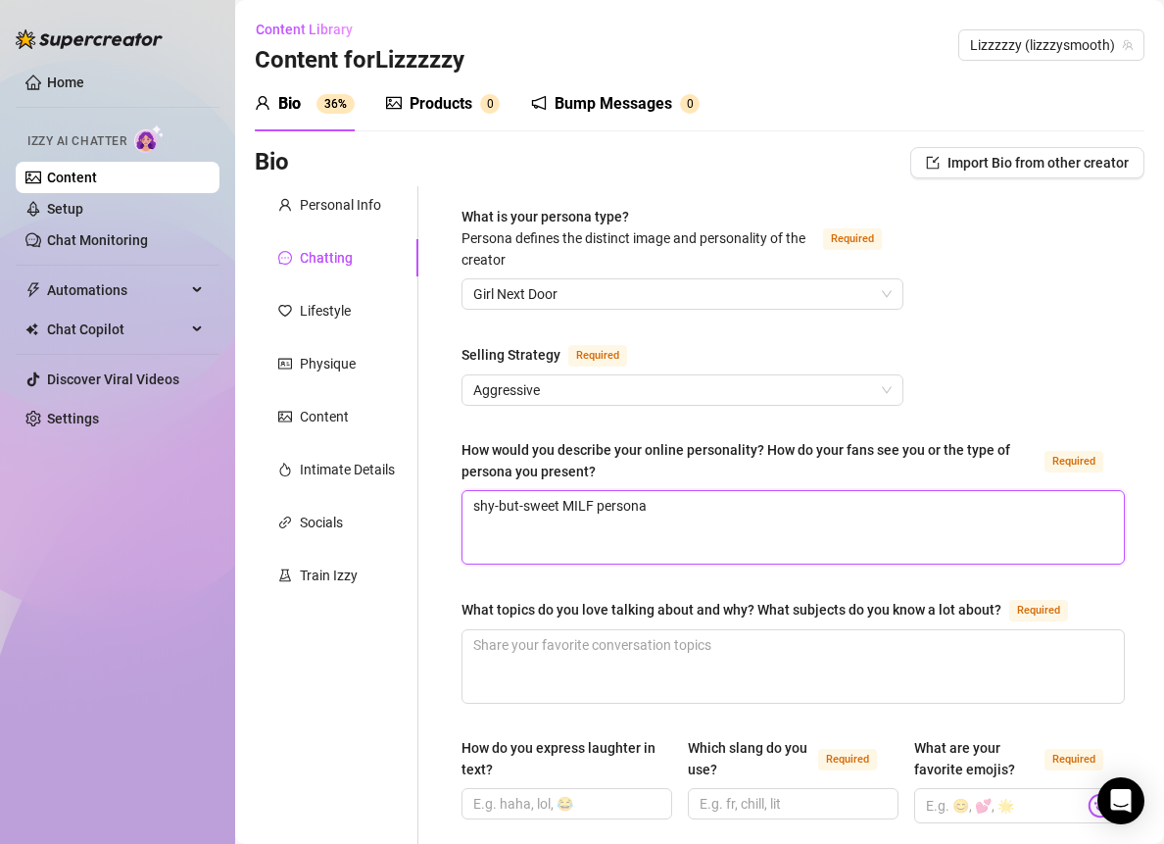
type textarea "shy-but-sweet MILF persona."
paste textarea "Shy but flirty, sweet but a little teasing. My fans see me as approachable and …"
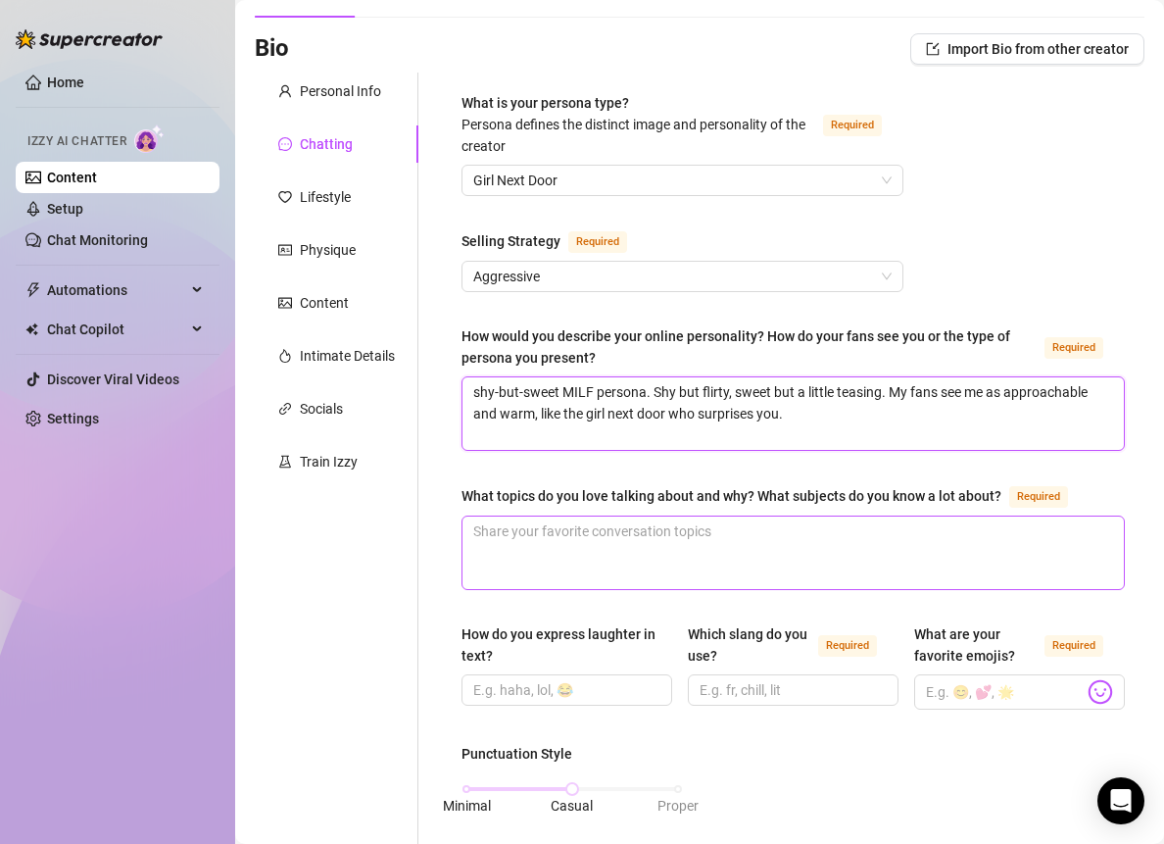
scroll to position [125, 0]
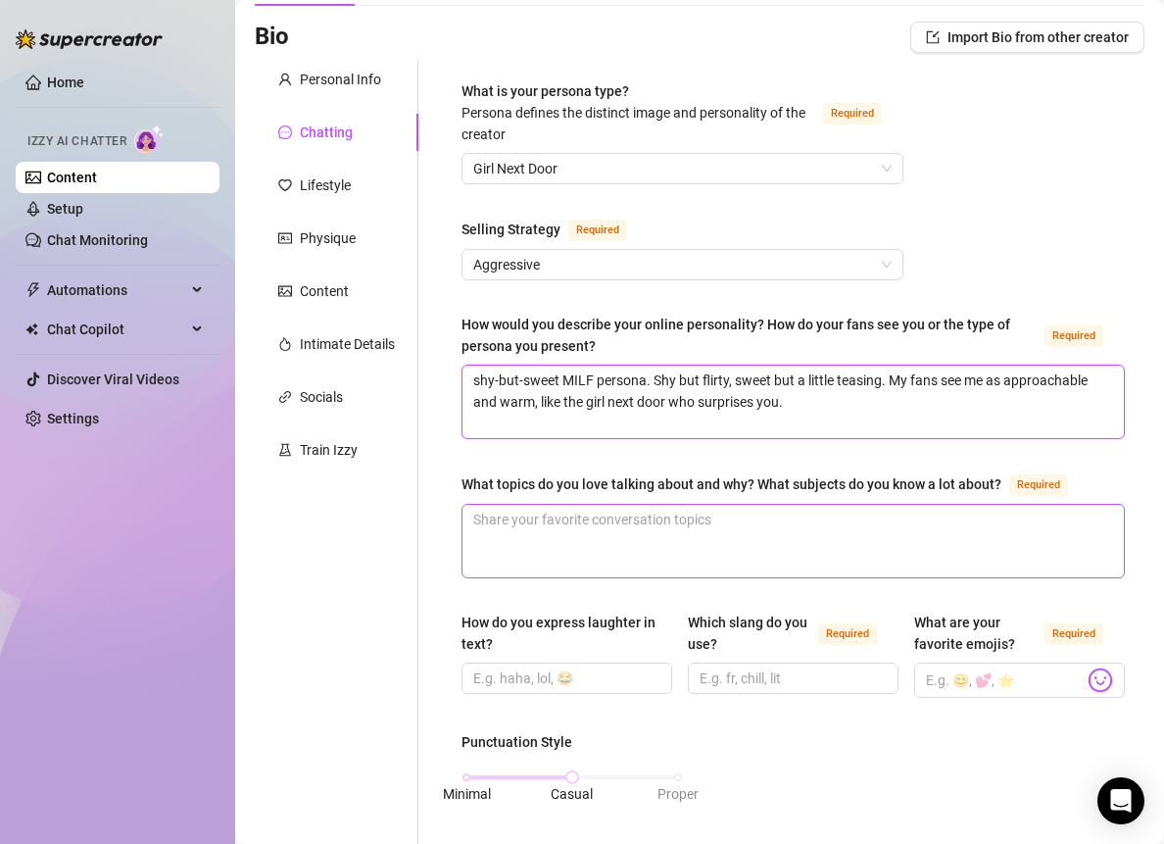
type textarea "shy-but-sweet MILF persona. Shy but flirty, sweet but a little teasing. My fans…"
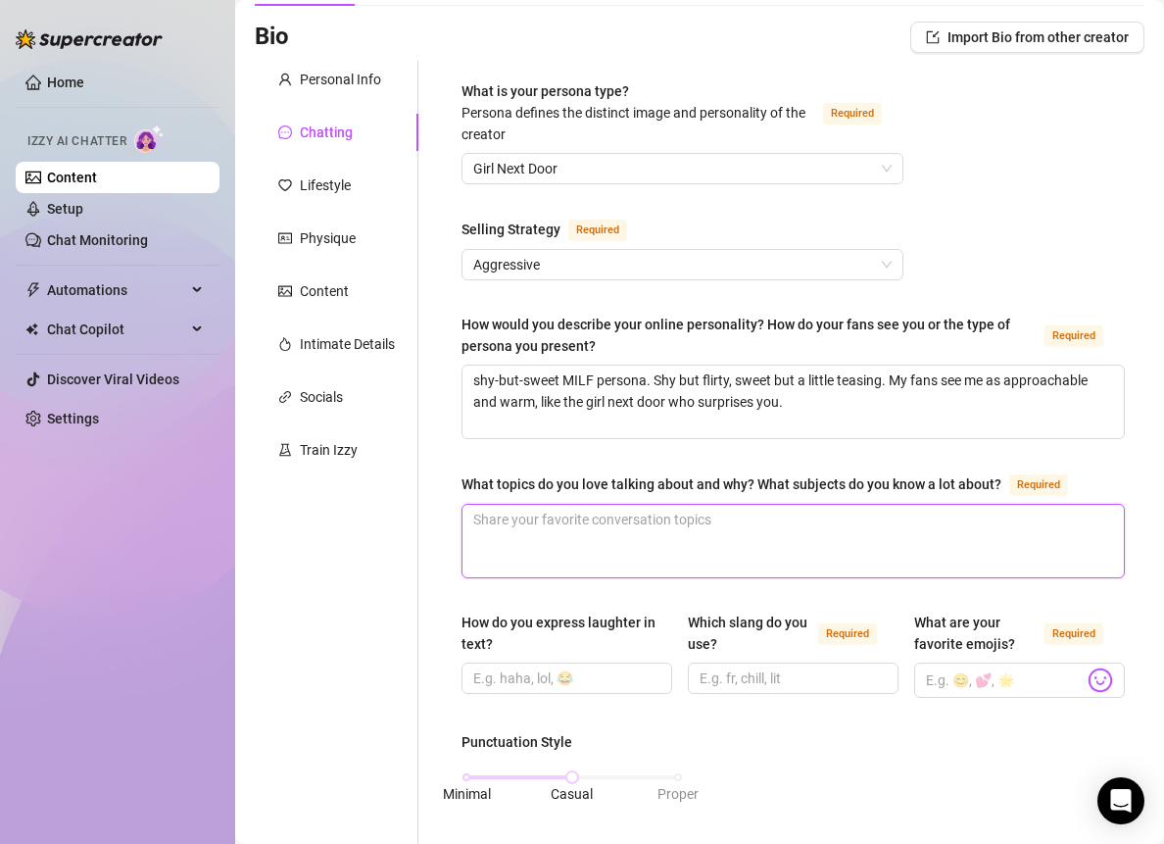
click at [626, 527] on textarea "What topics do you love talking about and why? What subjects do you know a lot …" at bounding box center [794, 541] width 662 height 73
click at [704, 513] on textarea "What topics do you love talking about and why? What subjects do you know a lot …" at bounding box center [794, 541] width 662 height 73
paste textarea "I love talking about fashion, fitness, and travel — they’re big parts of my lif…"
type textarea "I love talking about fashion, fitness, and travel — they’re big parts of my lif…"
click at [767, 515] on textarea "I love talking about fashion, fitness, and travel — they’re big parts of my lif…" at bounding box center [794, 541] width 662 height 73
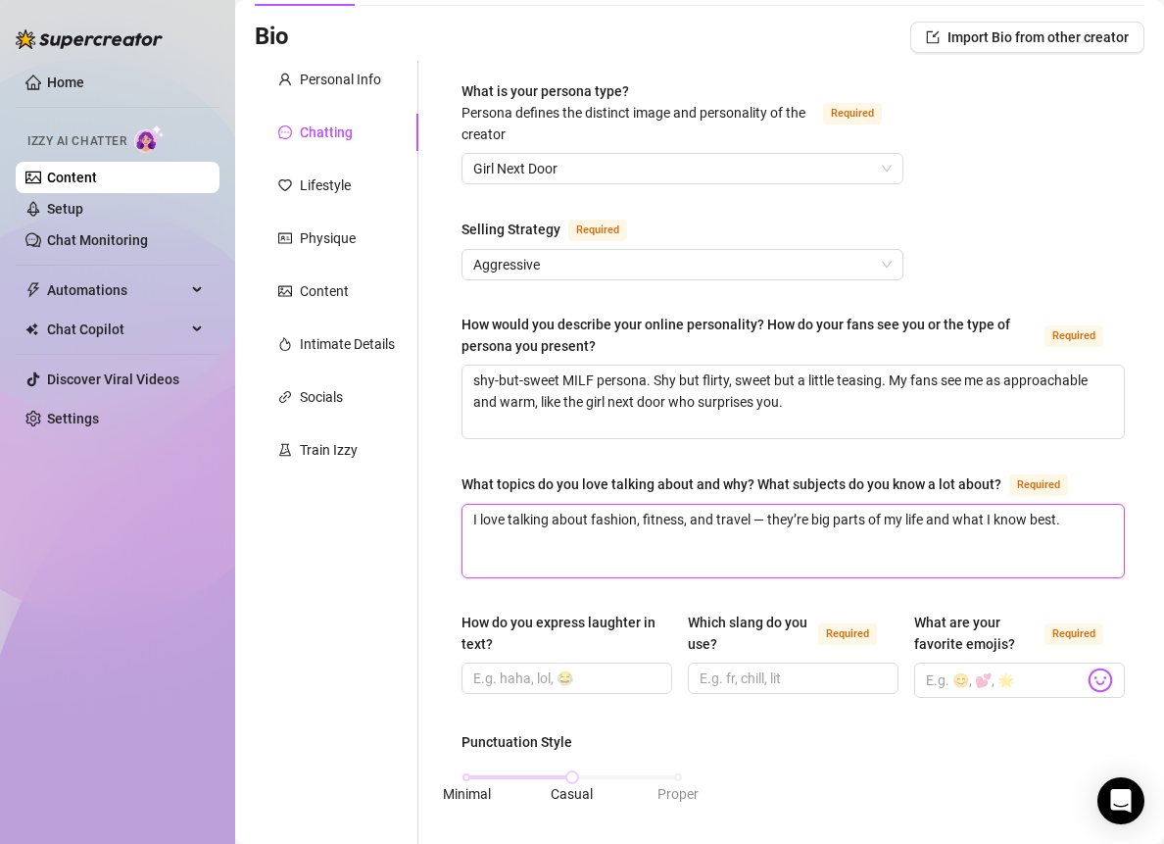
type textarea "I love talking about fashion, fitness, and travel —they’re big parts of my life…"
type textarea "I love talking about fashion, fitness, and travel they’re big parts of my life …"
type textarea "I love talking about fashion, fitness, and travelthey’re big parts of my life a…"
type textarea "I love talking about fashion, fitness, and travel,they’re big parts of my life …"
type textarea "I love talking about fashion, fitness, and travel, they’re big parts of my life…"
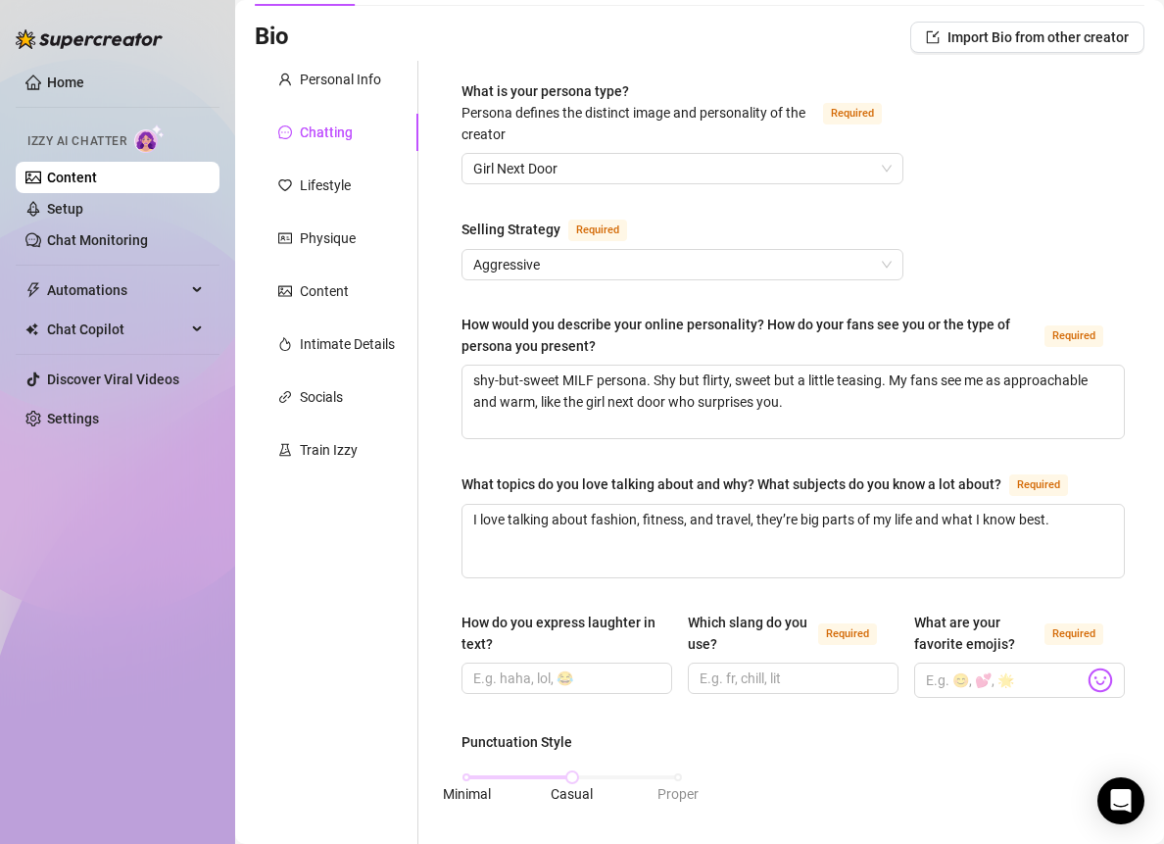
click at [513, 688] on div "How do you express laughter in text?" at bounding box center [567, 655] width 211 height 86
click at [509, 681] on input "How do you express laughter in text?" at bounding box center [564, 678] width 183 height 22
type input "hahaha"
click at [781, 709] on div "How do you express laughter in text? hahaha Which slang do you use? Required Wh…" at bounding box center [793, 664] width 663 height 104
click at [768, 675] on input "Which slang do you use? Required" at bounding box center [791, 678] width 183 height 22
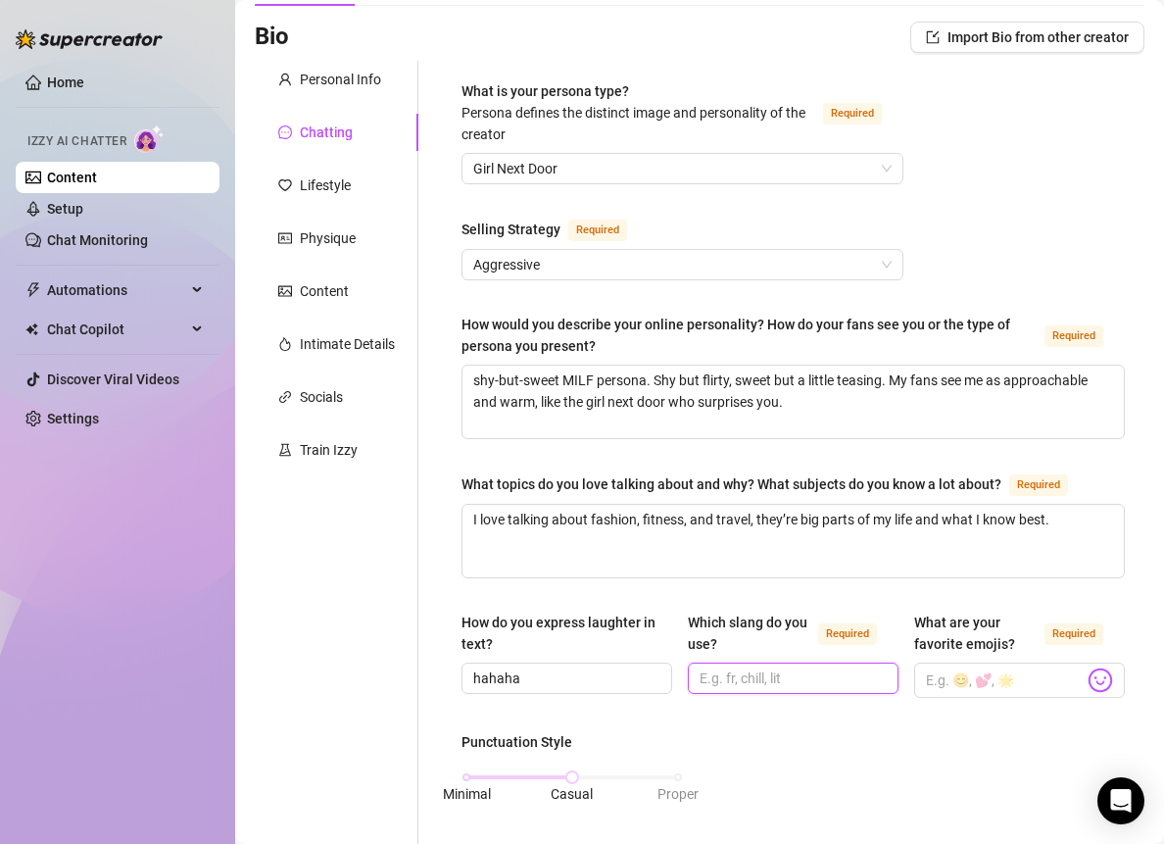
click at [768, 675] on input "Which slang do you use? Required" at bounding box center [791, 678] width 183 height 22
type input "lol, omg"
click at [1088, 667] on img at bounding box center [1100, 679] width 25 height 25
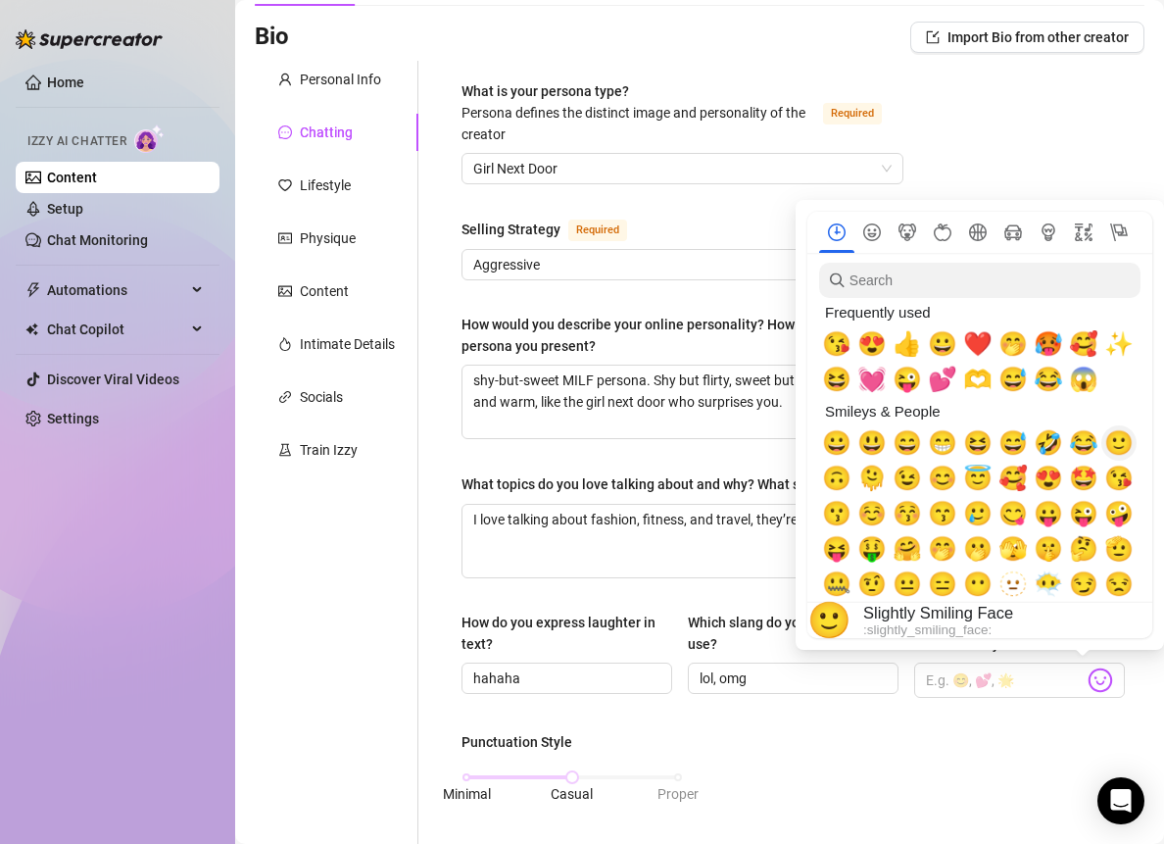
click at [1113, 451] on span "🙂" at bounding box center [1118, 442] width 29 height 27
click at [944, 476] on span "😊" at bounding box center [942, 478] width 29 height 27
click at [876, 515] on span "☺️" at bounding box center [872, 513] width 29 height 27
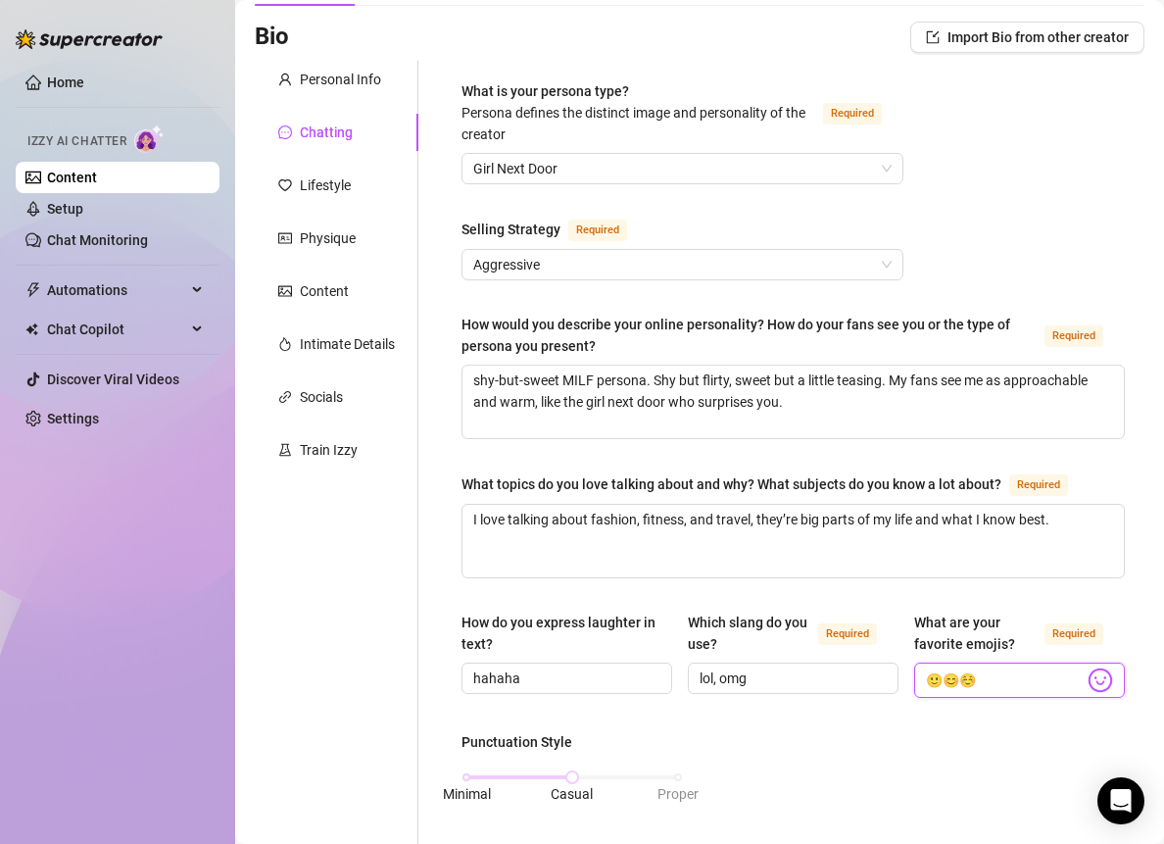
type input "🙂😊☺️"
click at [850, 697] on div "How do you express laughter in text? hahaha Which slang do you use? Required lo…" at bounding box center [793, 664] width 663 height 104
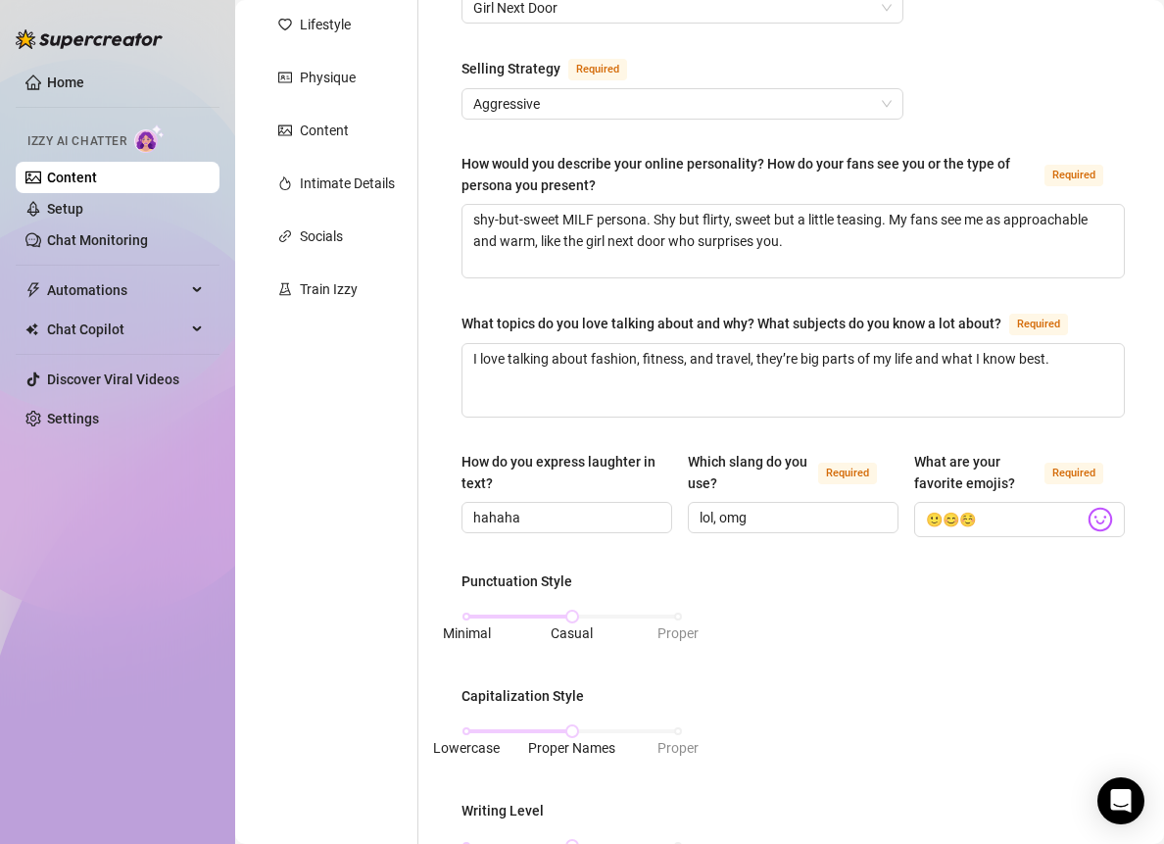
scroll to position [351, 0]
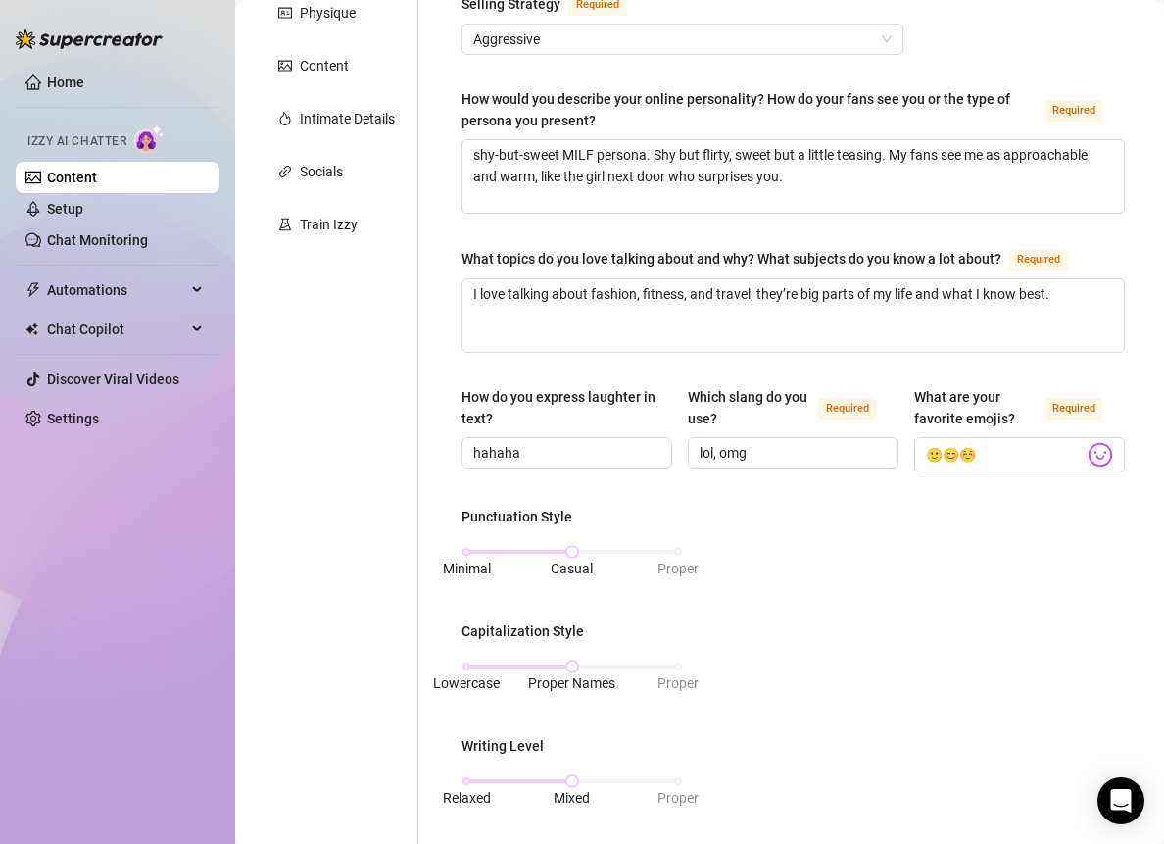
click at [815, 596] on div "Punctuation Style Minimal Casual Proper Capitalization Style Lowercase Proper N…" at bounding box center [793, 749] width 663 height 487
click at [662, 546] on div "Minimal Casual Proper" at bounding box center [572, 552] width 212 height 12
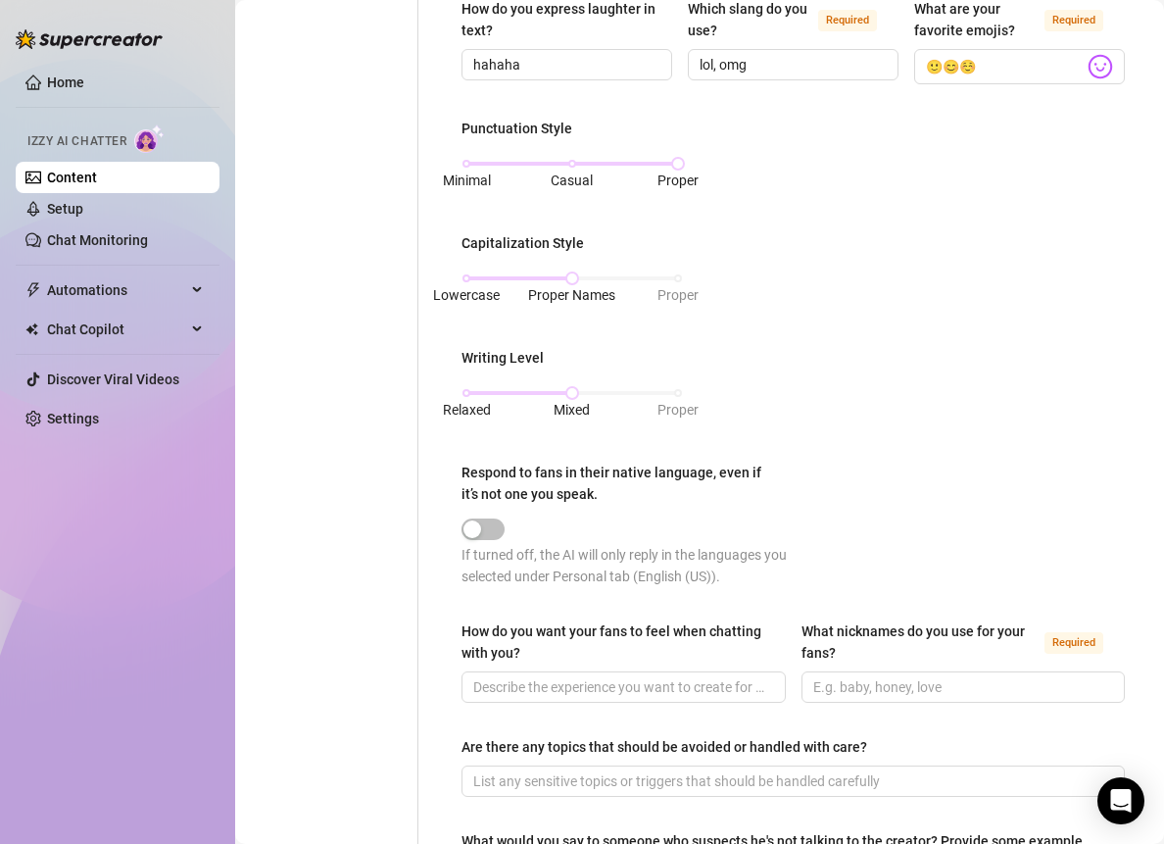
scroll to position [761, 0]
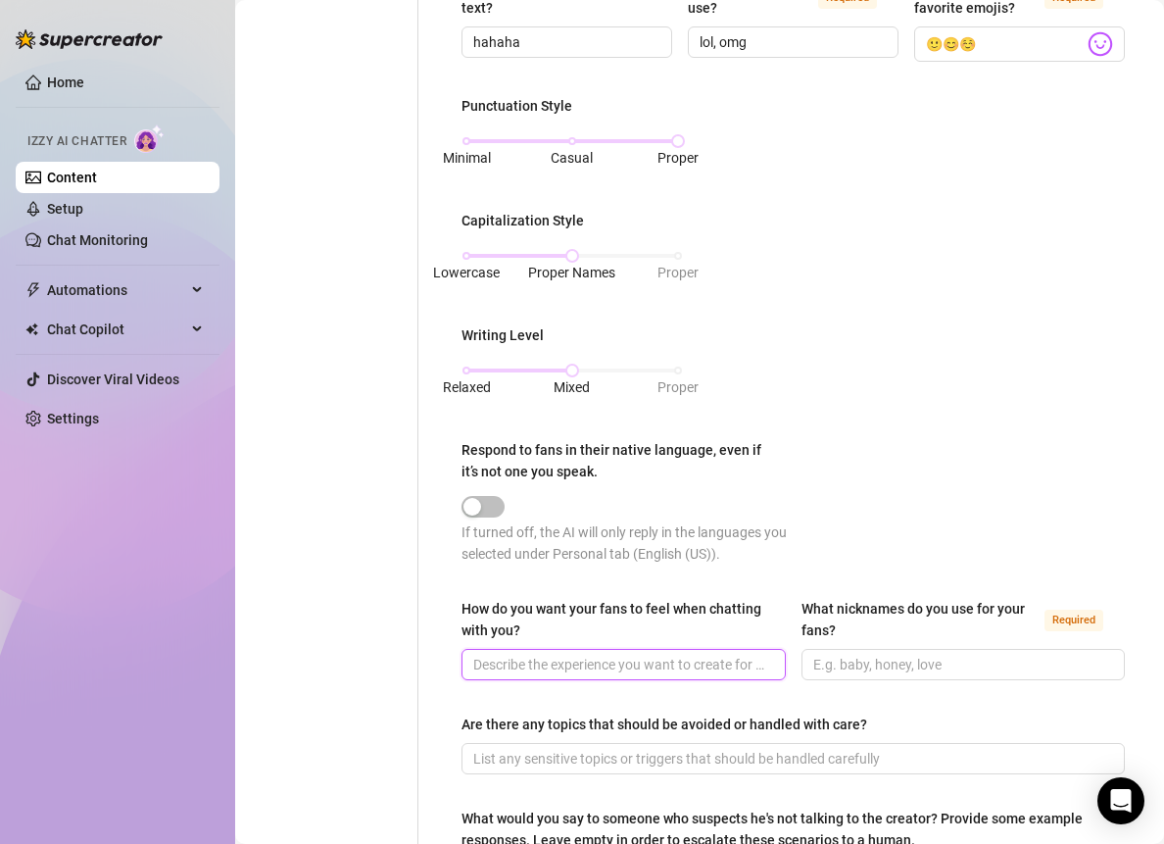
click at [520, 656] on input "How do you want your fans to feel when chatting with you?" at bounding box center [621, 665] width 297 height 22
click at [651, 675] on div "How do you want your fans to feel when chatting with you? What nicknames do you…" at bounding box center [793, 648] width 663 height 100
click at [643, 655] on input "How do you want your fans to feel when chatting with you?" at bounding box center [621, 665] width 297 height 22
paste input "Comfortable, special, and like they have my attention."
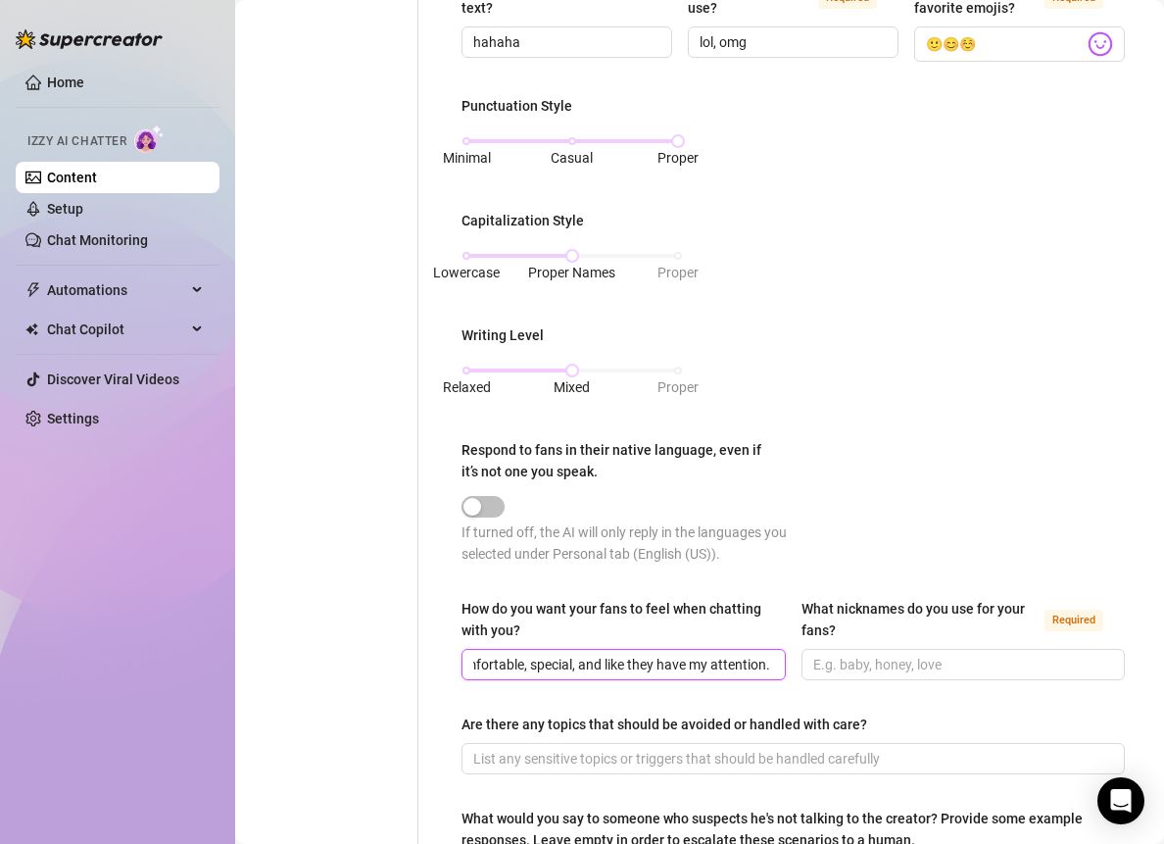
type input "Comfortable, special, and like they have my attention."
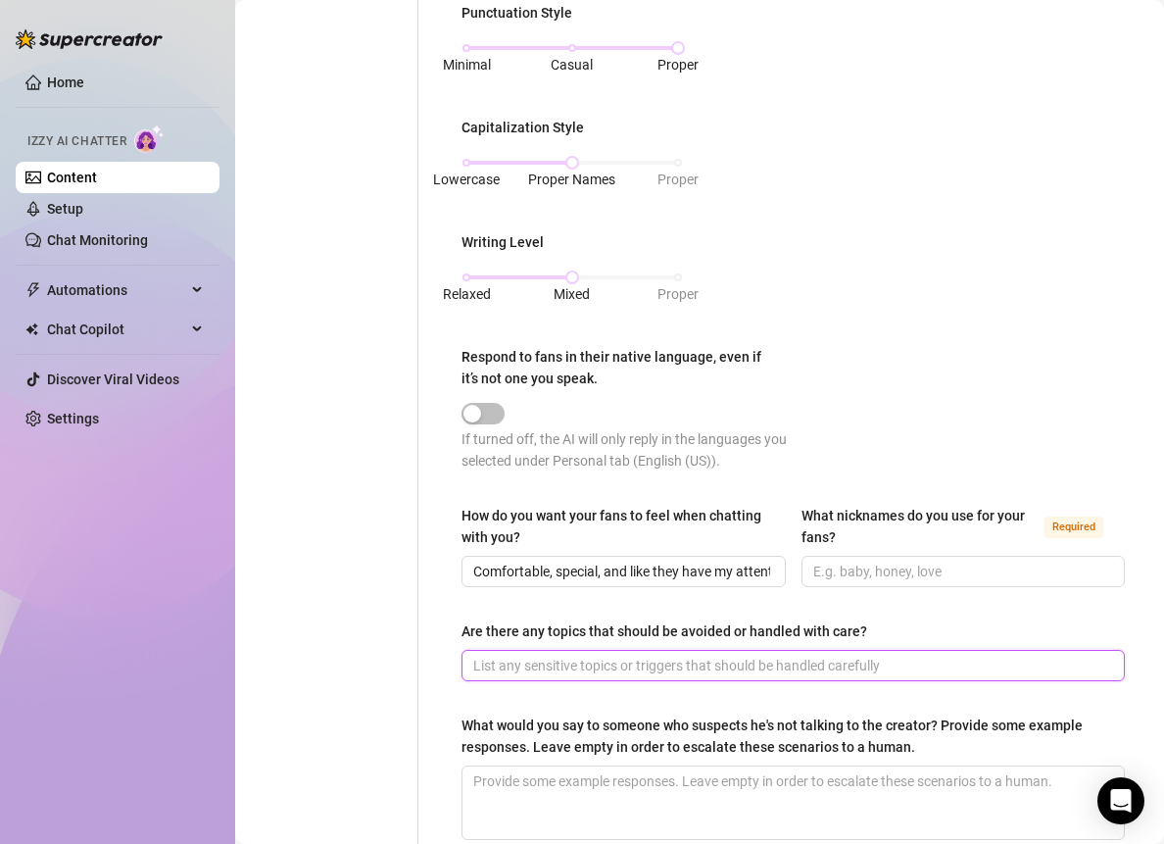
click at [665, 655] on input "Are there any topics that should be avoided or handled with care?" at bounding box center [791, 666] width 636 height 22
paste input "Anything about my kids is off-limits, and I avoid graphic XXX sexting — I like …"
click at [903, 657] on input "Anything about my kids is off-limits, and I avoid graphic XXX sexting — I like …" at bounding box center [791, 666] width 636 height 22
click at [903, 657] on input "Anything about my kids is off-limits, and I avoid graphic XXX sexting. I like t…" at bounding box center [791, 666] width 636 height 22
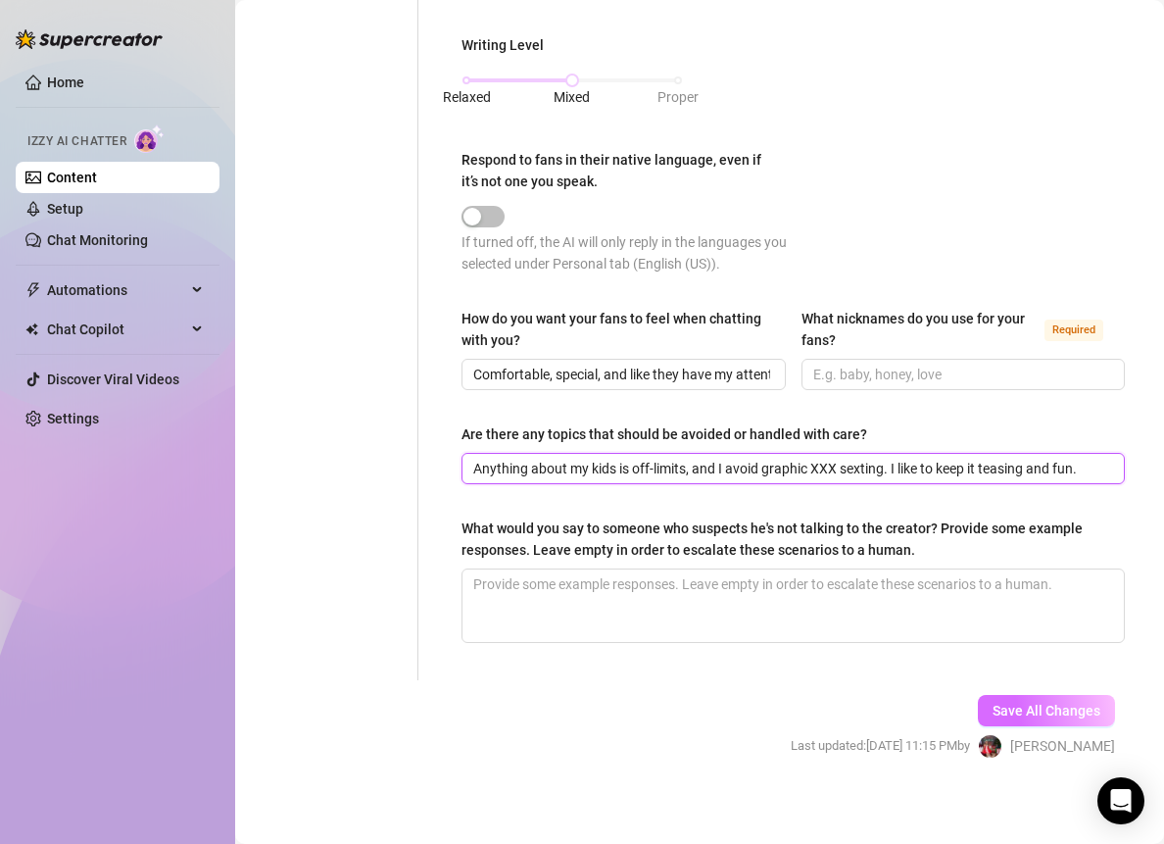
type input "Anything about my kids is off-limits, and I avoid graphic XXX sexting. I like t…"
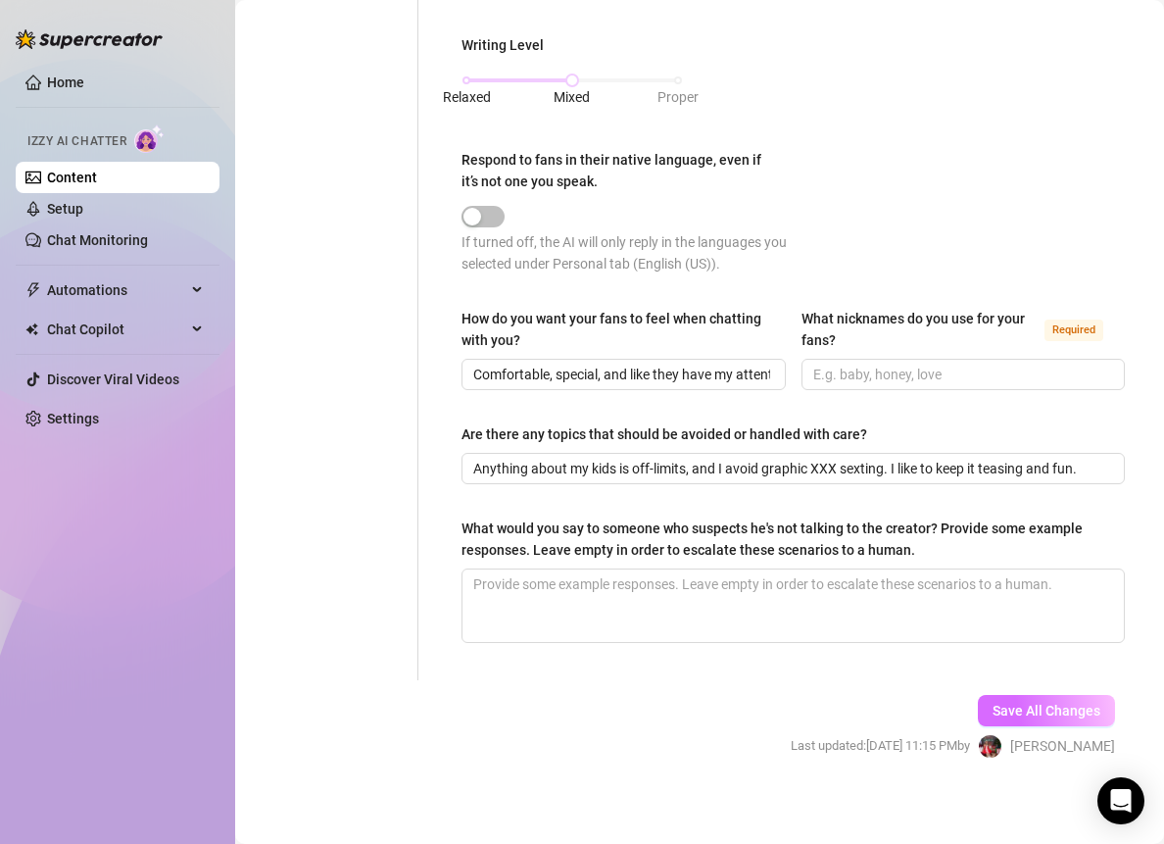
click at [1016, 704] on span "Save All Changes" at bounding box center [1047, 711] width 108 height 16
click at [605, 578] on textarea "What would you say to someone who suspects he's not talking to the creator? Pro…" at bounding box center [794, 605] width 662 height 73
paste textarea "Of course it’s me, papi 😊 I don’t let anyone else have this much fun with you."
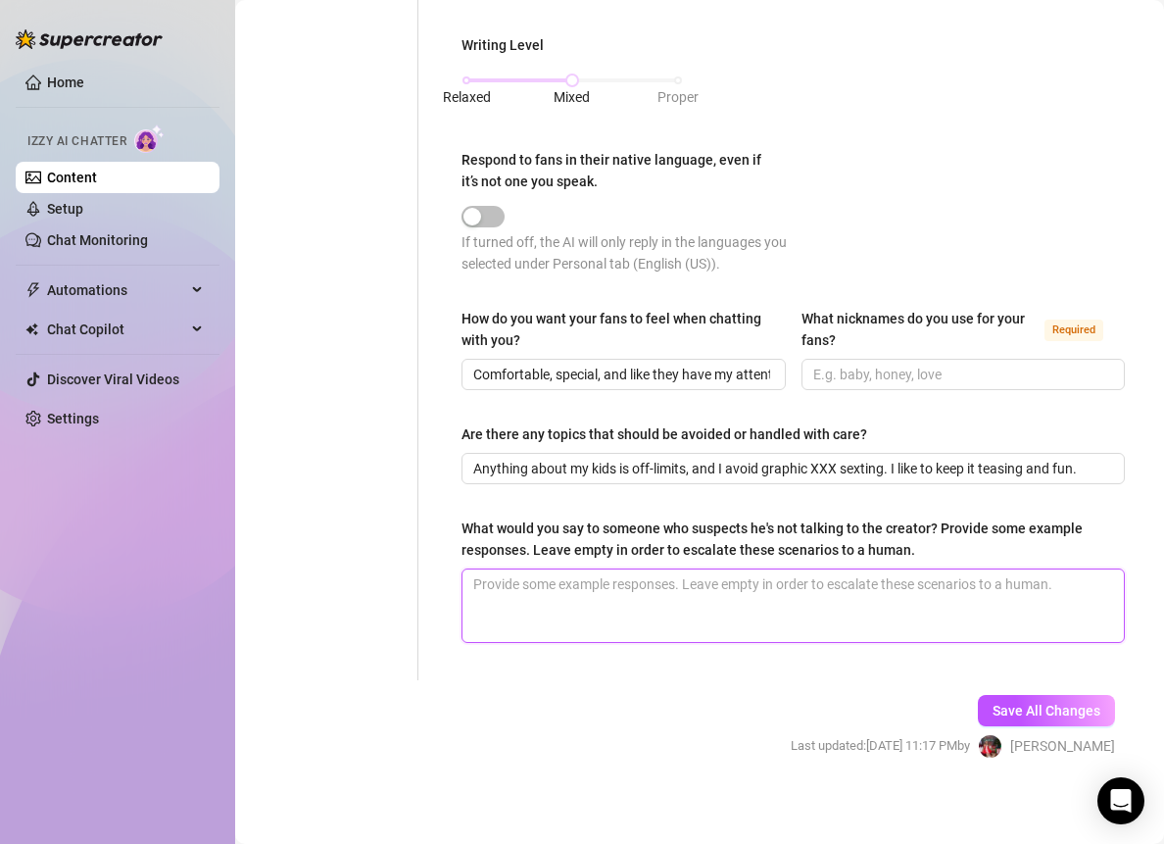
type textarea "Of course it’s me, papi 😊 I don’t let anyone else have this much fun with you."
type textarea "Of course it’s me, papi 😊 I don’t let anyone else have this much fun with you"
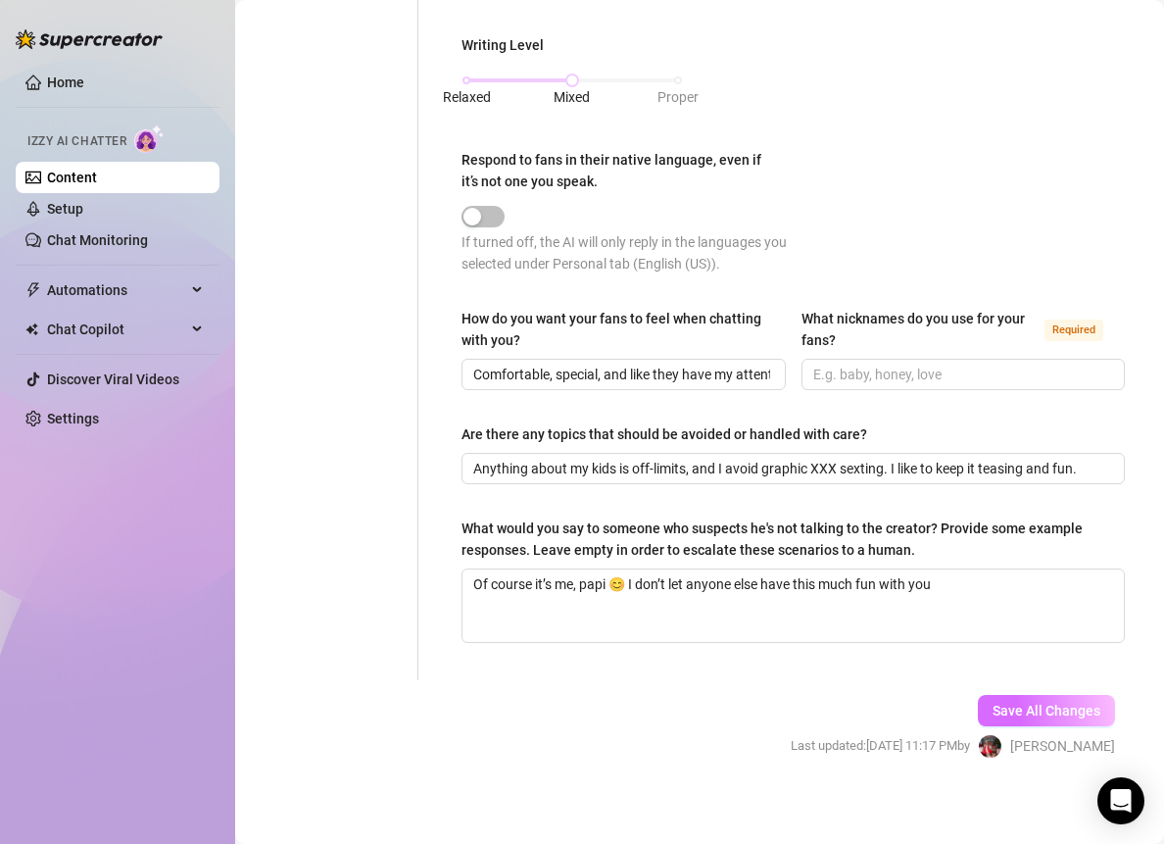
click at [1005, 686] on div "Save All Changes Last updated: [DATE] 11:17 PM by [PERSON_NAME]" at bounding box center [952, 726] width 383 height 93
click at [1005, 703] on span "Save All Changes" at bounding box center [1047, 711] width 108 height 16
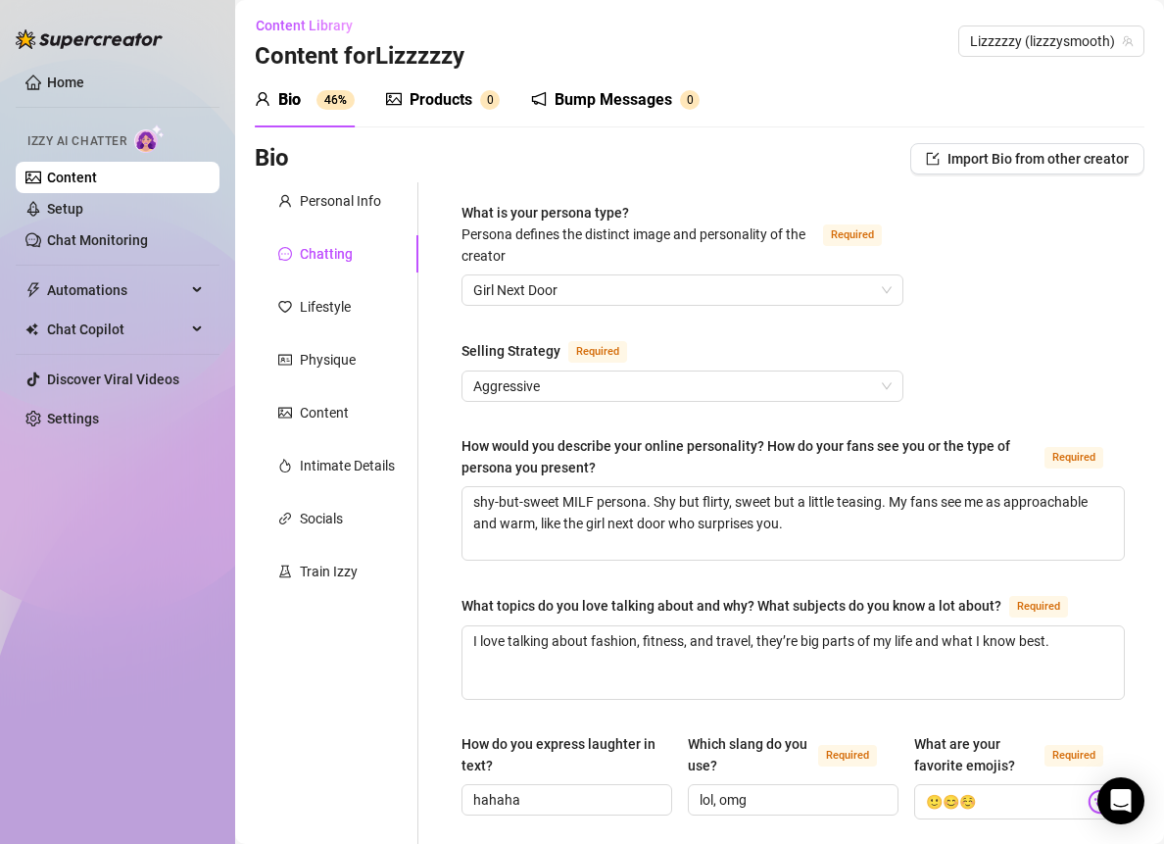
scroll to position [0, 0]
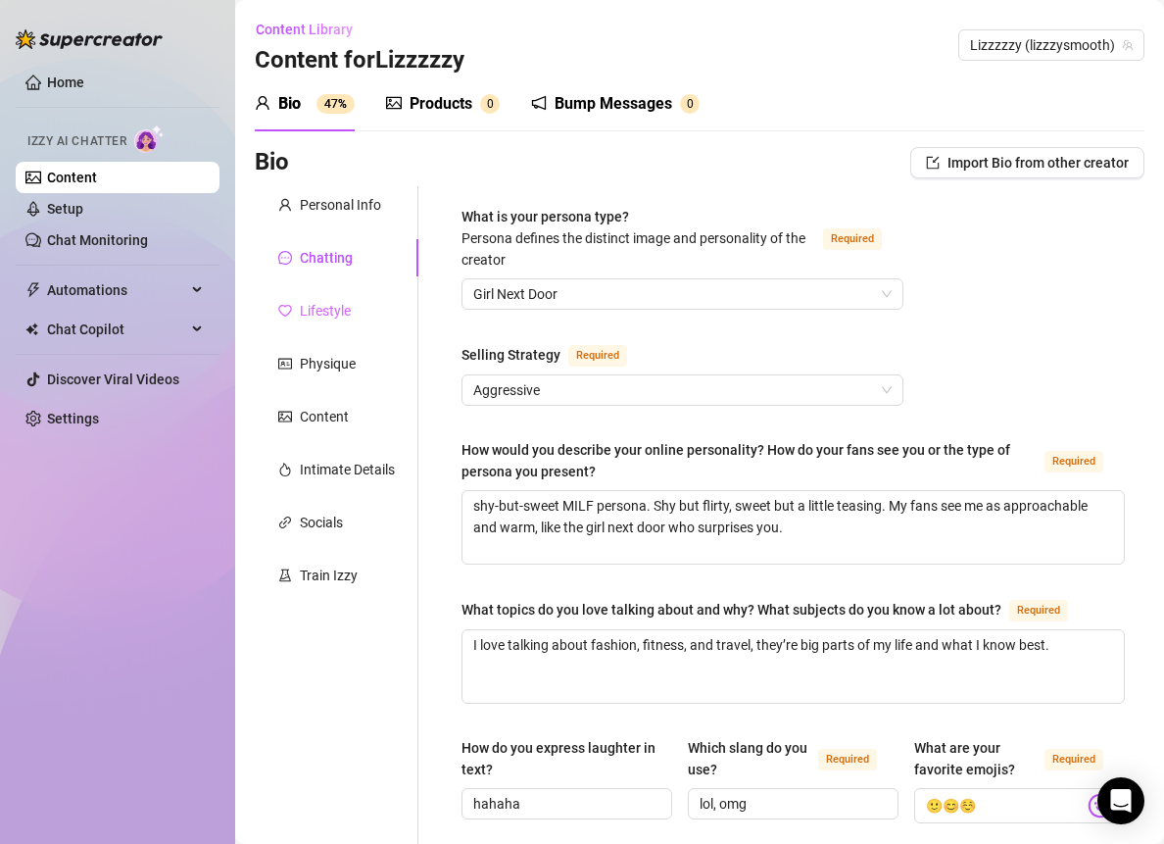
click at [353, 318] on div "Lifestyle" at bounding box center [337, 310] width 164 height 37
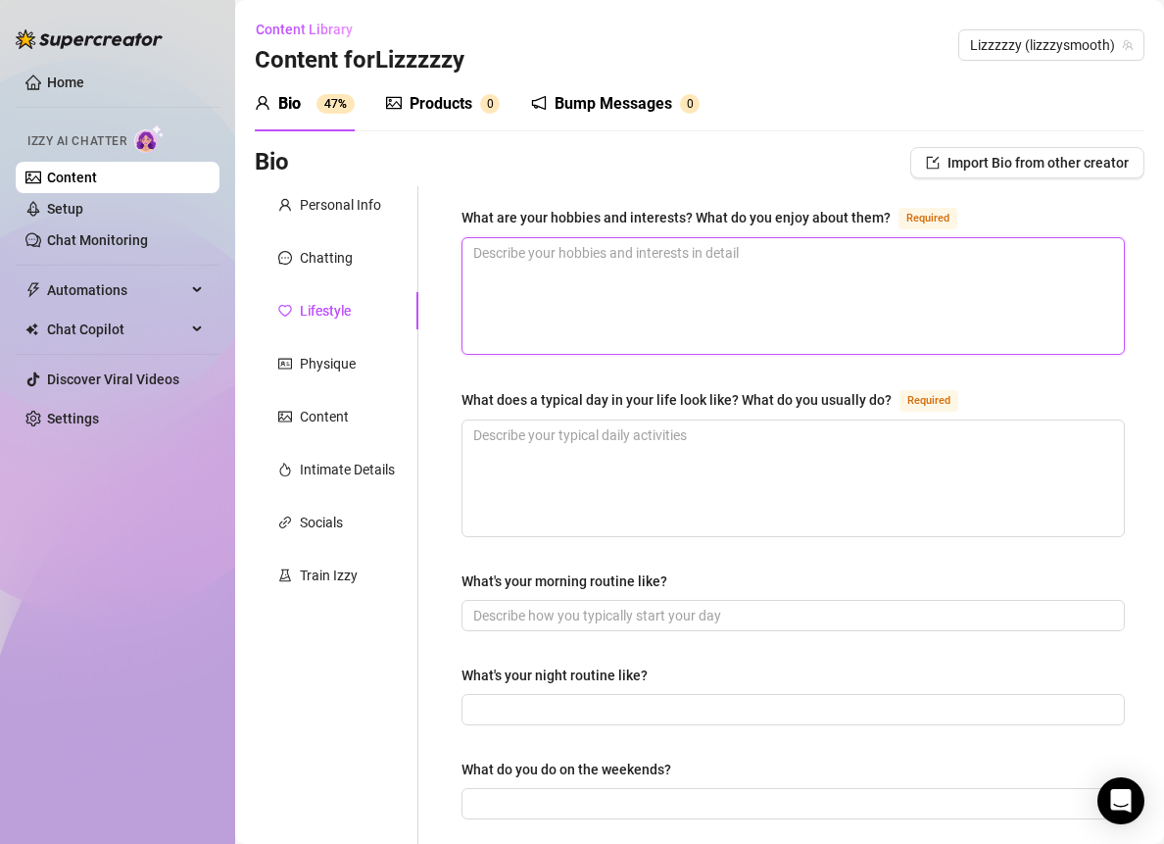
click at [533, 285] on textarea "What are your hobbies and interests? What do you enjoy about them? Required" at bounding box center [794, 296] width 662 height 116
paste textarea "Gym, content creation, running my boutique, and TikTok videos. I love them beca…"
type textarea "Gym, content creation, running my boutique, and TikTok videos. I love them beca…"
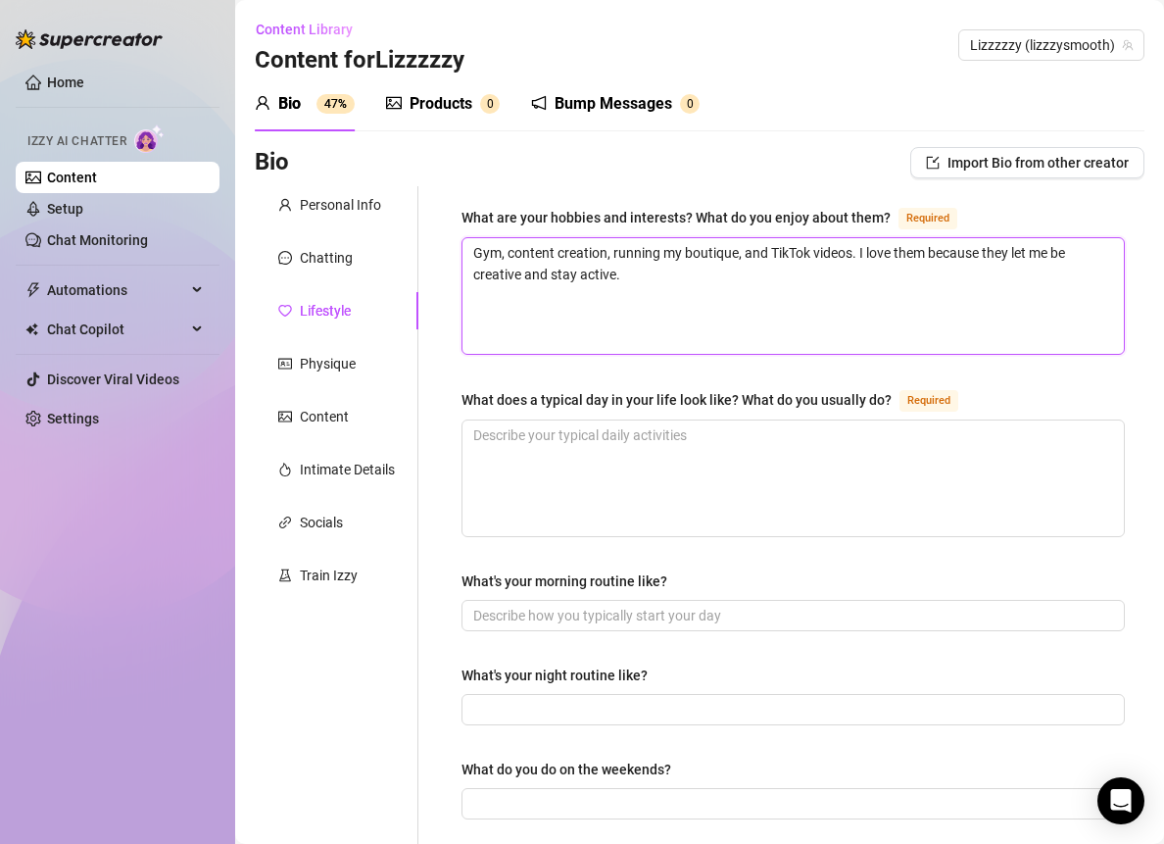
type textarea "Gym, content creation, running my boutique, and TikTok videos. I love them beca…"
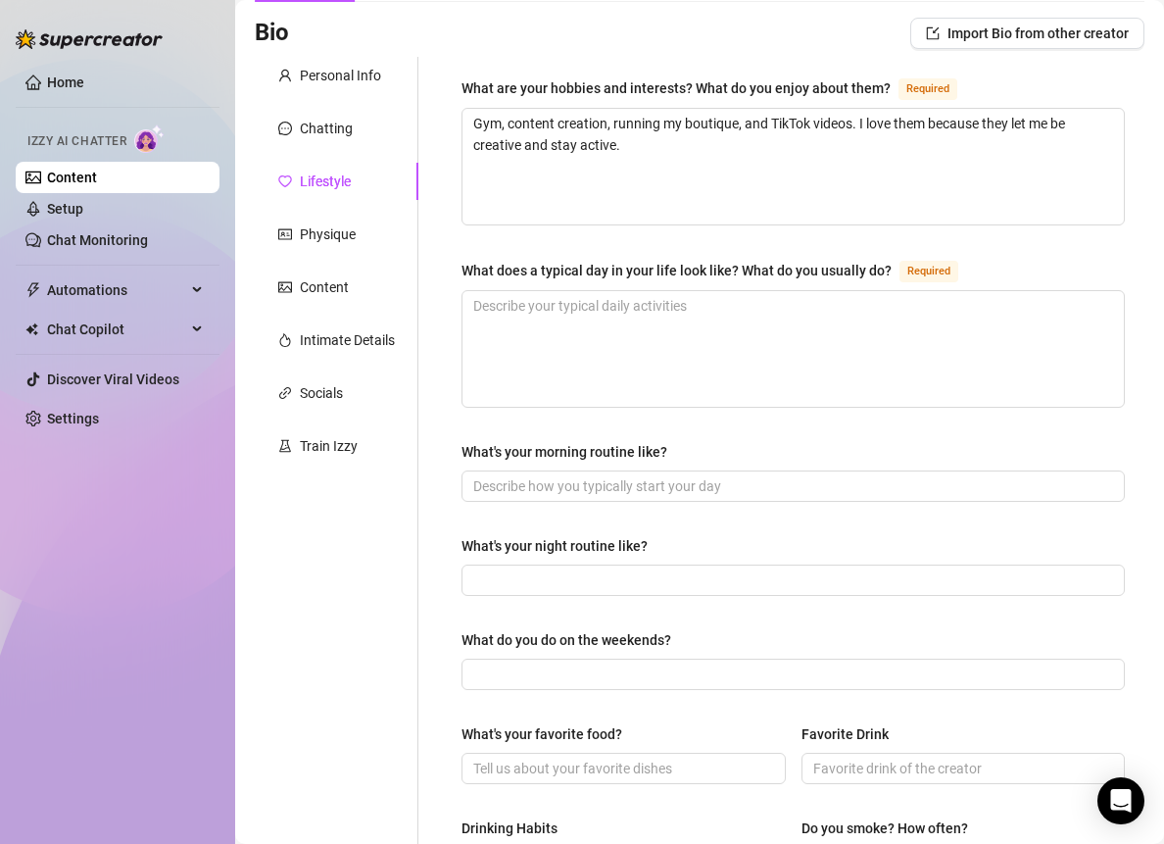
scroll to position [131, 0]
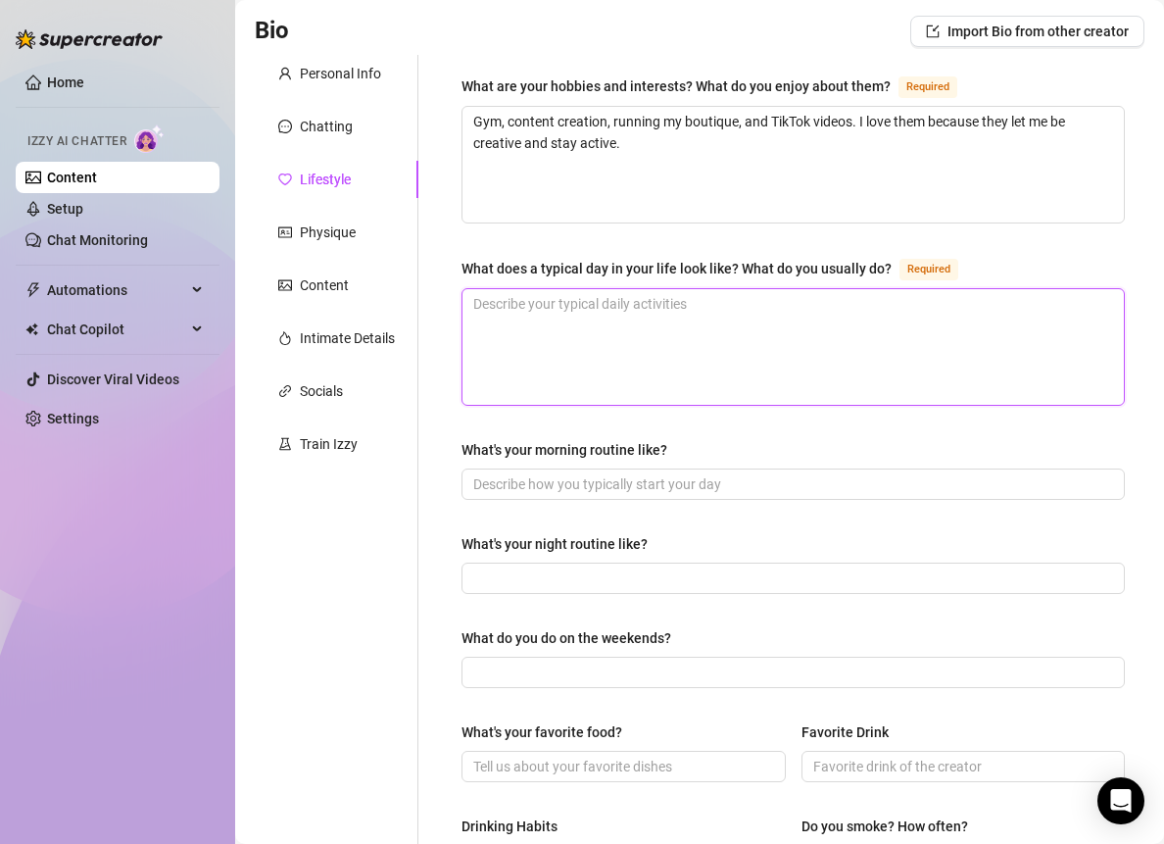
click at [564, 312] on textarea "What does a typical day in your life look like? What do you usually do? Required" at bounding box center [794, 347] width 662 height 116
paste textarea "Morning coffee, a ride or workout, working on content, maybe some gaming, and e…"
type textarea "Morning coffee, a ride or workout, working on content, maybe some gaming, and e…"
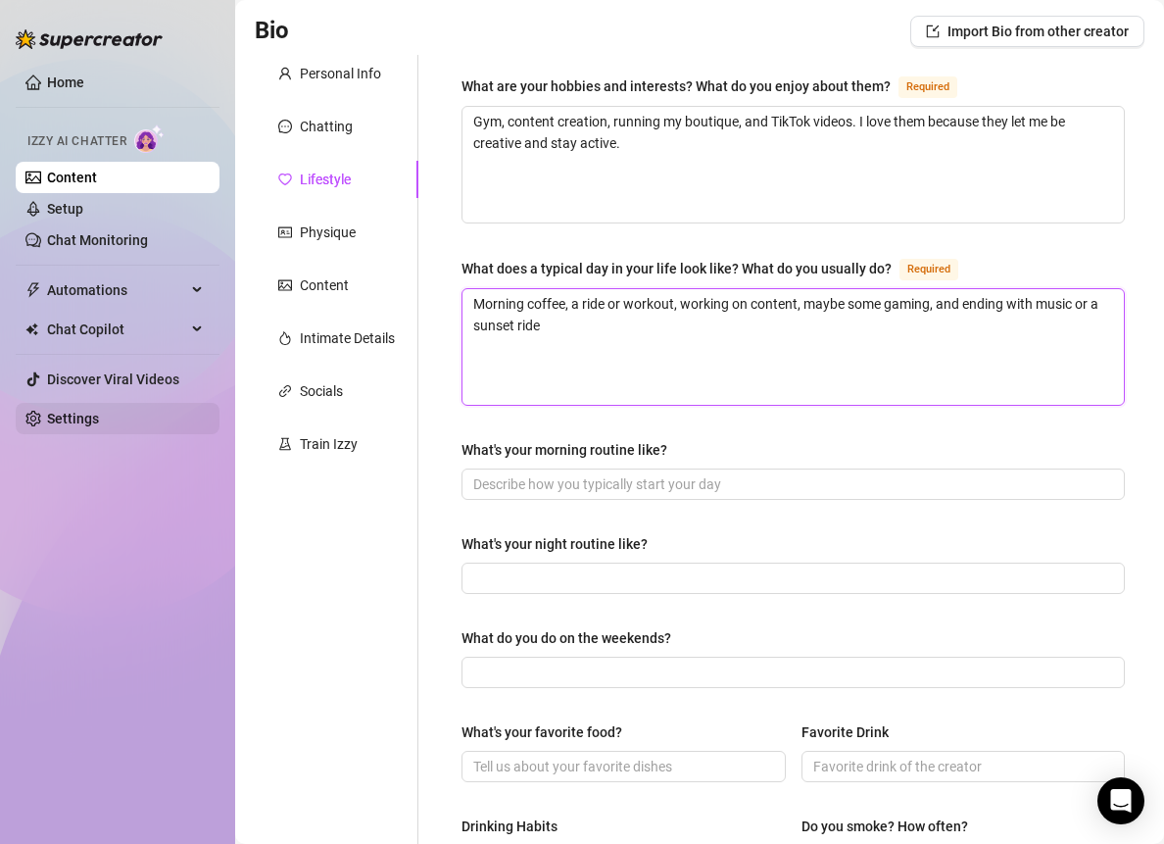
type textarea "Morning coffee, a ride or workout, working on content, maybe some gaming, and e…"
click at [569, 305] on textarea "Morning coffee, a ride or workout, working on content, maybe some gaming, and e…" at bounding box center [794, 347] width 662 height 116
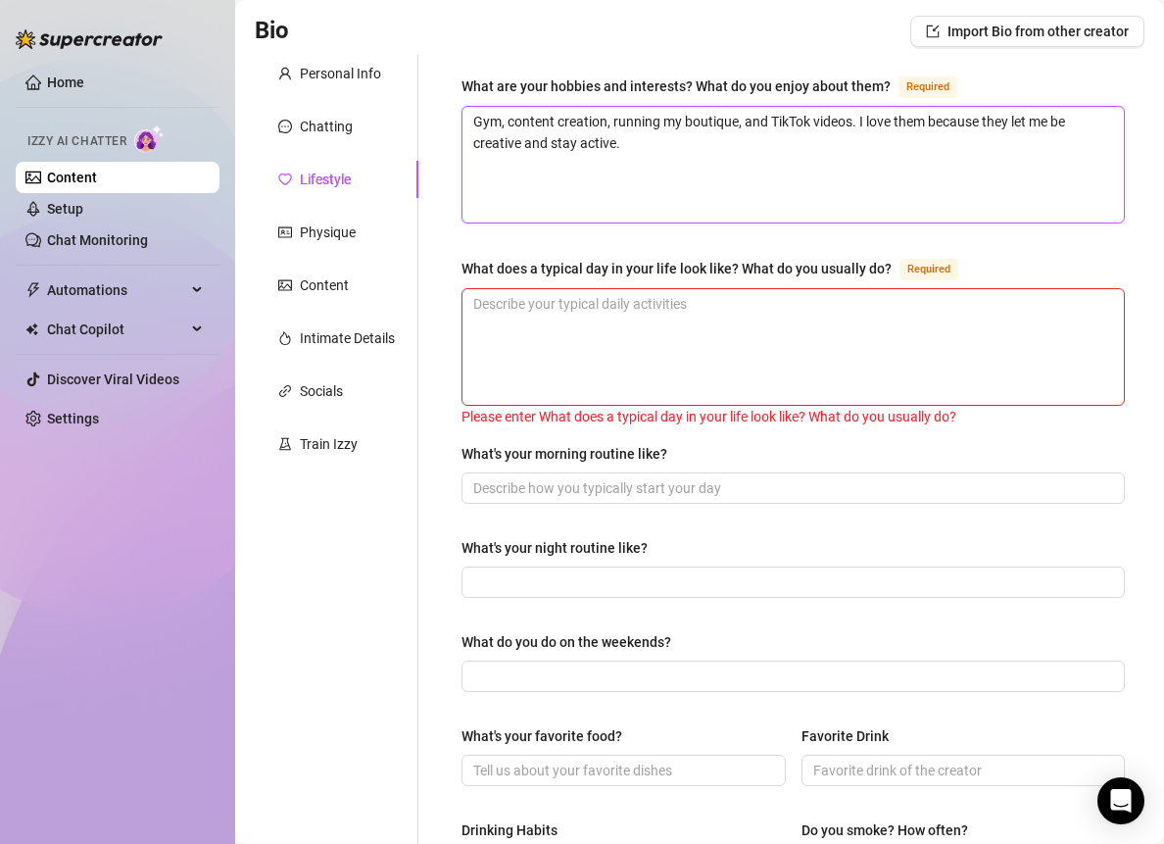
click at [619, 131] on textarea "Gym, content creation, running my boutique, and TikTok videos. I love them beca…" at bounding box center [794, 165] width 662 height 116
paste textarea "in the morning, working on my boutique, creating content, and spending time wit…"
type textarea "Gym in the morning, working on my boutique, creating content, and spending time…"
click at [615, 126] on textarea "Gym in the morning, working on my boutique, creating content, and spending time…" at bounding box center [794, 165] width 662 height 116
paste textarea ", content creation, running my boutique, and TikTok videos. I love them because…"
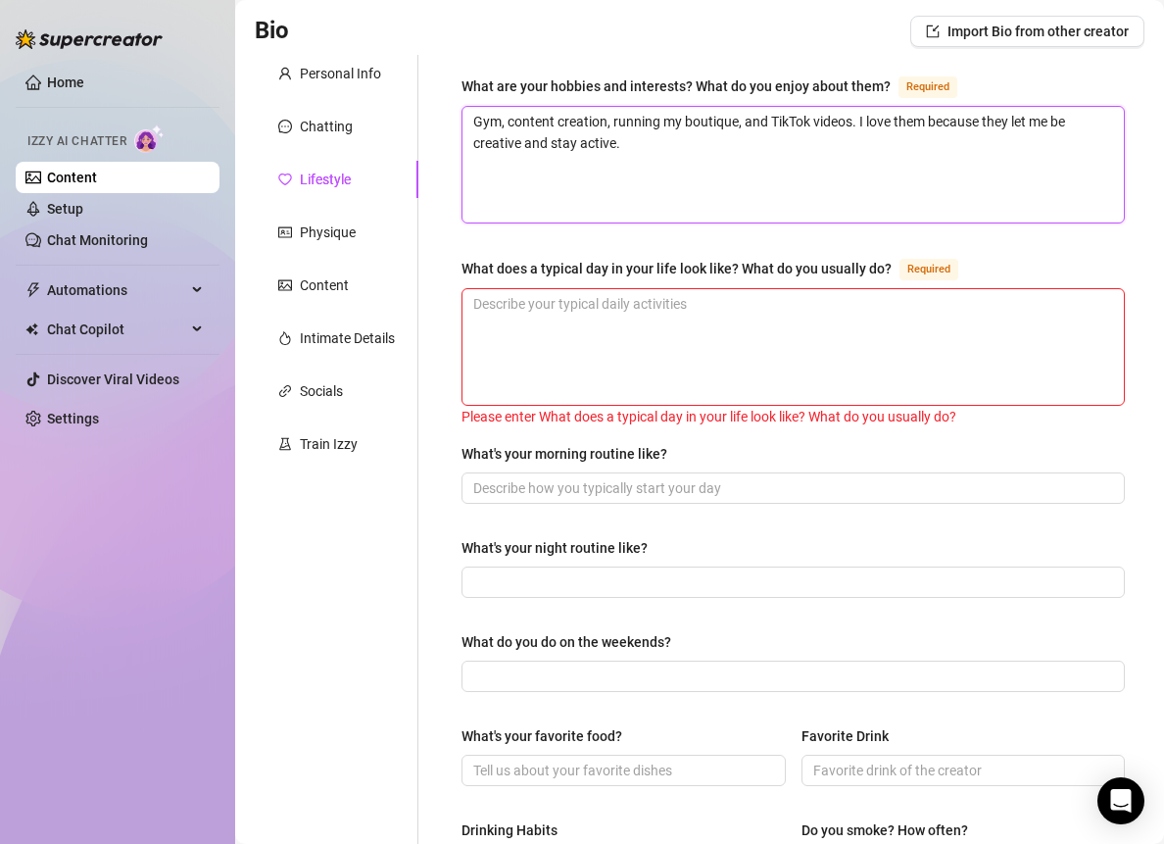
type textarea "Gym, content creation, running my boutique, and TikTok videos. I love them beca…"
click at [593, 304] on textarea "What does a typical day in your life look like? What do you usually do? Required" at bounding box center [794, 347] width 662 height 116
paste textarea "Gym in the morning, working on my boutique, creating content, and spending time…"
type textarea "Gym in the morning, working on my boutique, creating content, and spending time…"
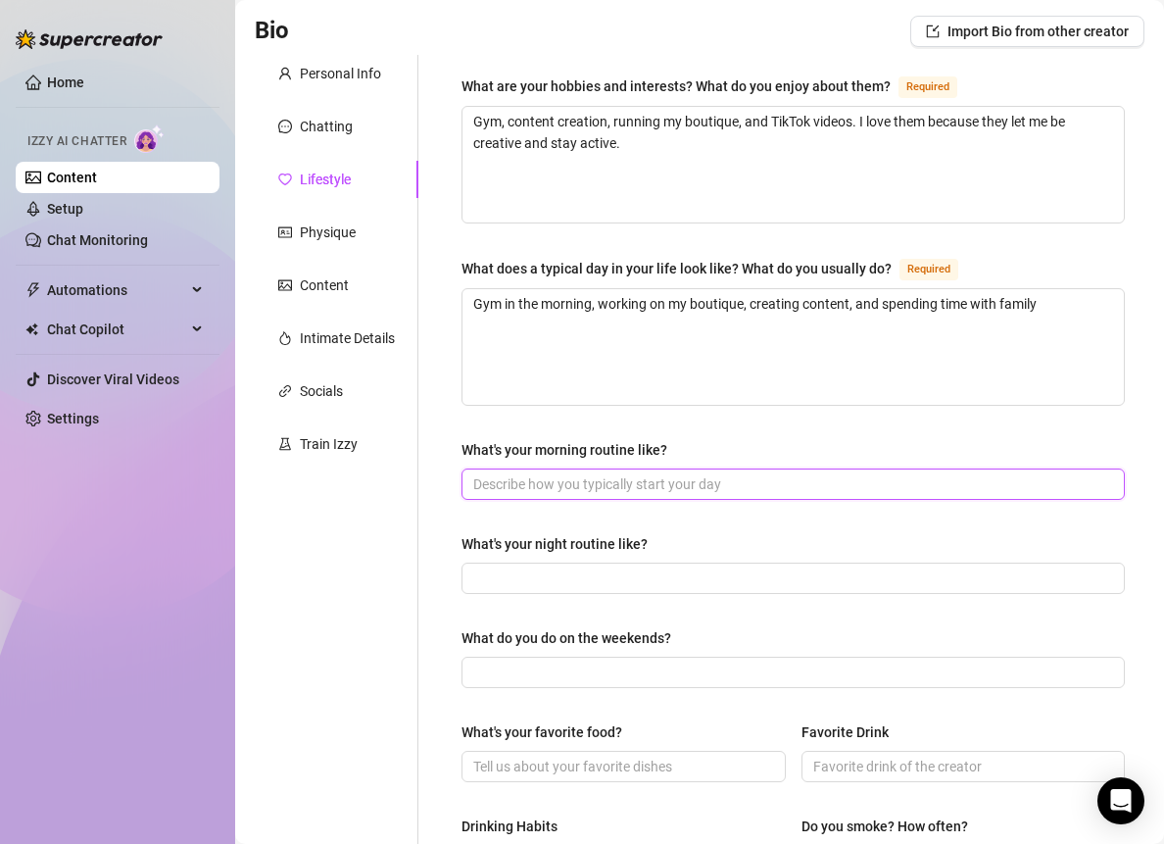
click at [539, 484] on input "What's your morning routine like?" at bounding box center [791, 484] width 636 height 22
paste input "Coffee, quick workout or stretch, get ready for the day."
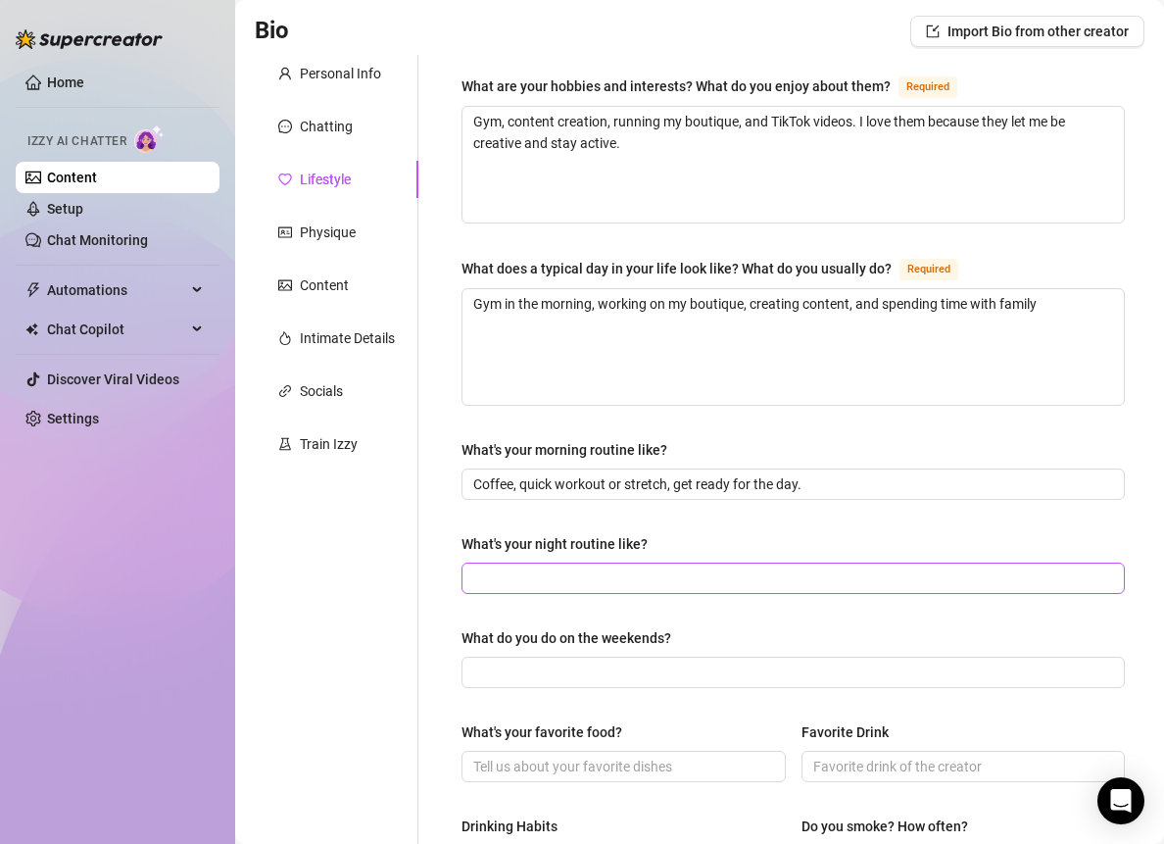
click at [530, 563] on span at bounding box center [793, 578] width 663 height 31
click at [528, 573] on input "What's your night routine like?" at bounding box center [791, 578] width 636 height 22
paste input "Shower, skincare, maybe a glass of wine, and some quiet time before bed."
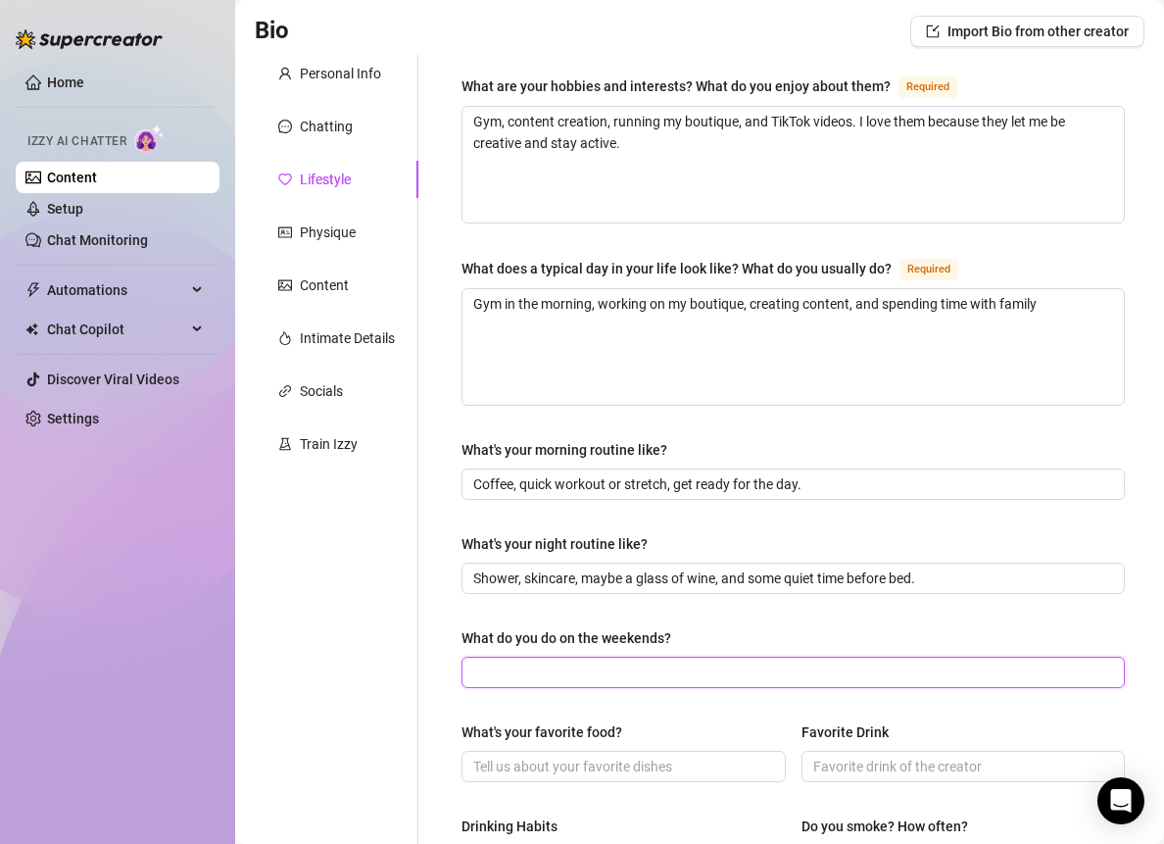
click at [596, 662] on input "What do you do on the weekends?" at bounding box center [791, 673] width 636 height 22
paste input "Usually time with family, but I sneak in content shoots and boutique work."
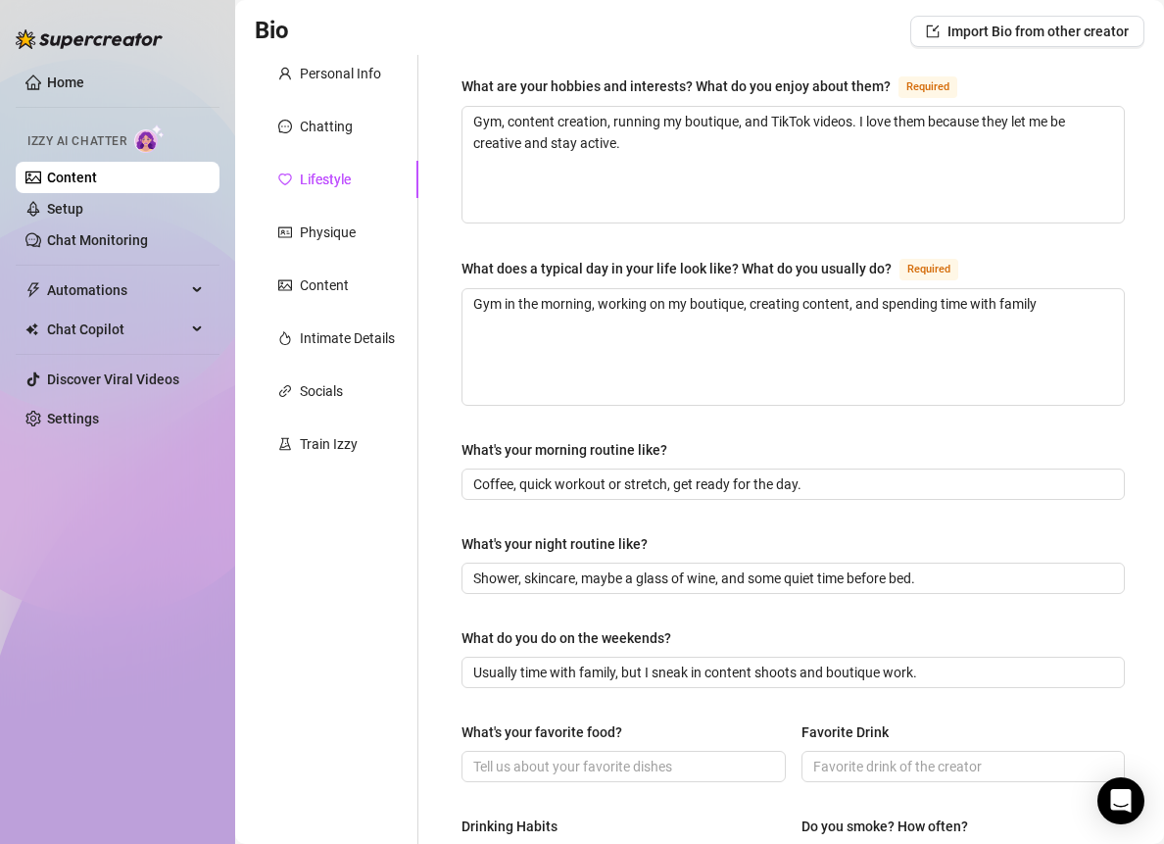
scroll to position [295, 0]
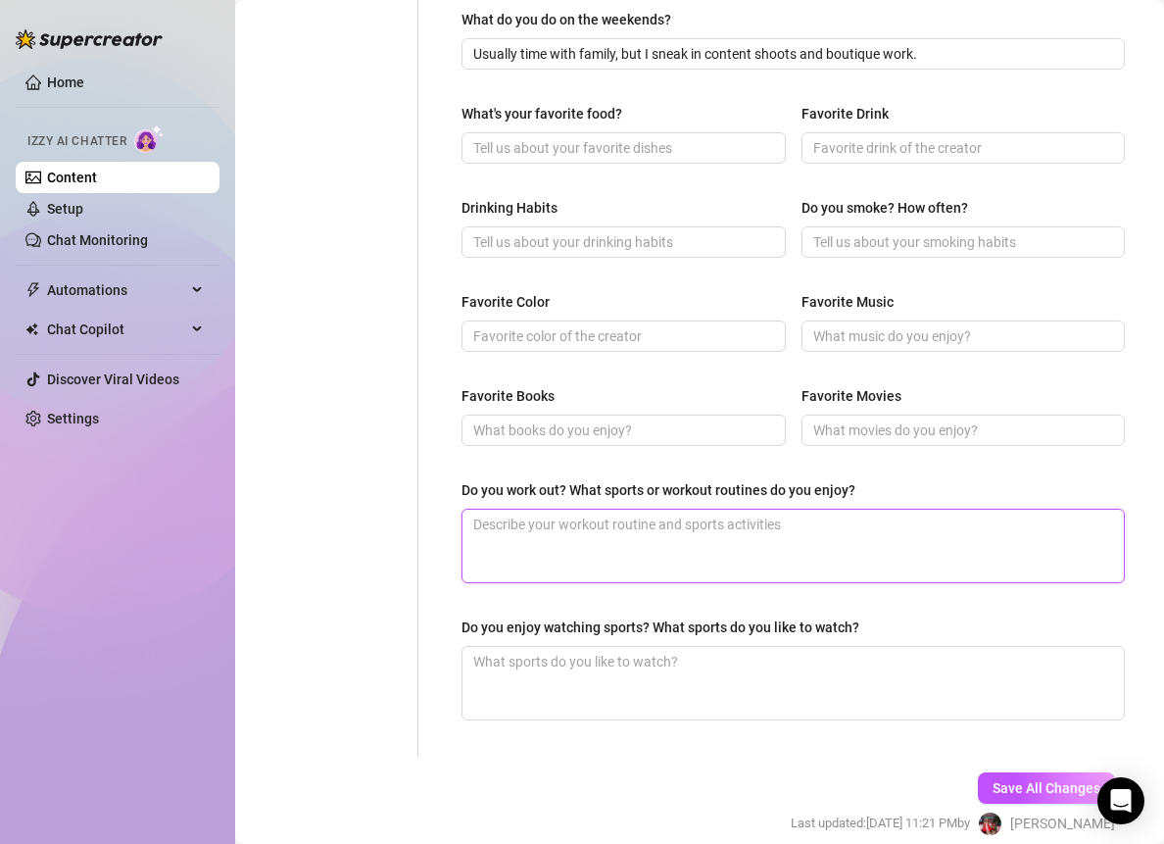
click at [507, 516] on textarea "Do you work out? What sports or workout routines do you enjoy?" at bounding box center [794, 546] width 662 height 73
paste textarea "Yes — mostly strength training, cardio, and some yoga."
click at [515, 515] on textarea "Yes — mostly strength training, cardio, and some yoga." at bounding box center [794, 546] width 662 height 73
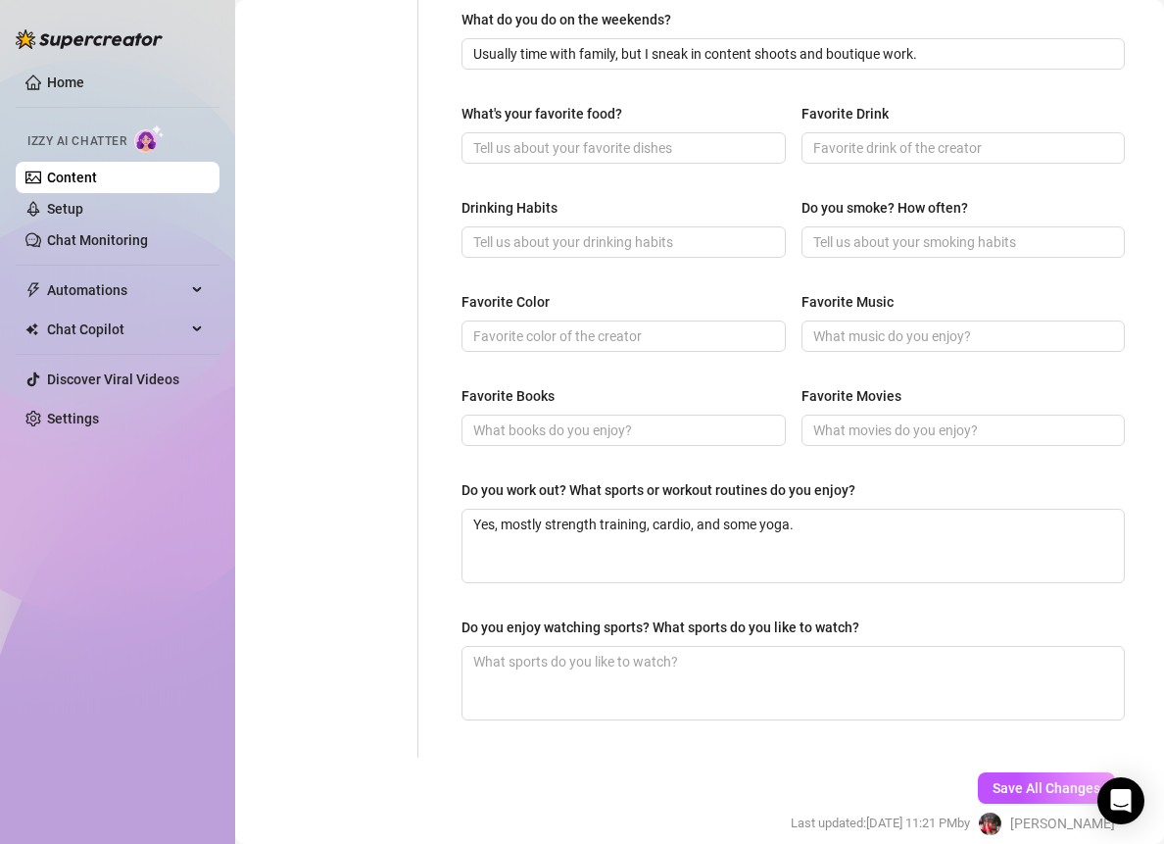
click at [408, 473] on div "Personal Info Chatting Lifestyle Physique Content Intimate Details Socials Trai…" at bounding box center [337, 96] width 164 height 1321
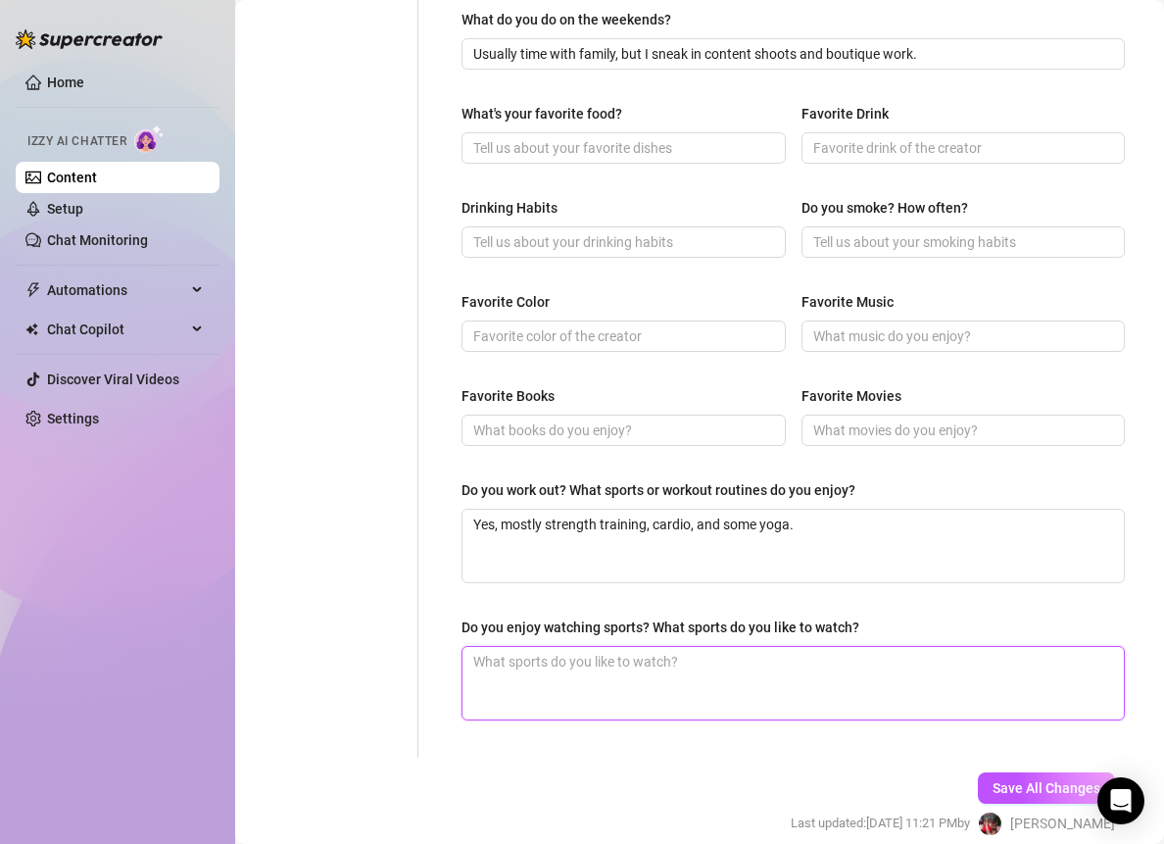
click at [592, 653] on textarea "Do you enjoy watching sports? What sports do you like to watch?" at bounding box center [794, 683] width 662 height 73
paste textarea "I’ll watch football or boxing if someone else has it on, but it’s not my go-to."
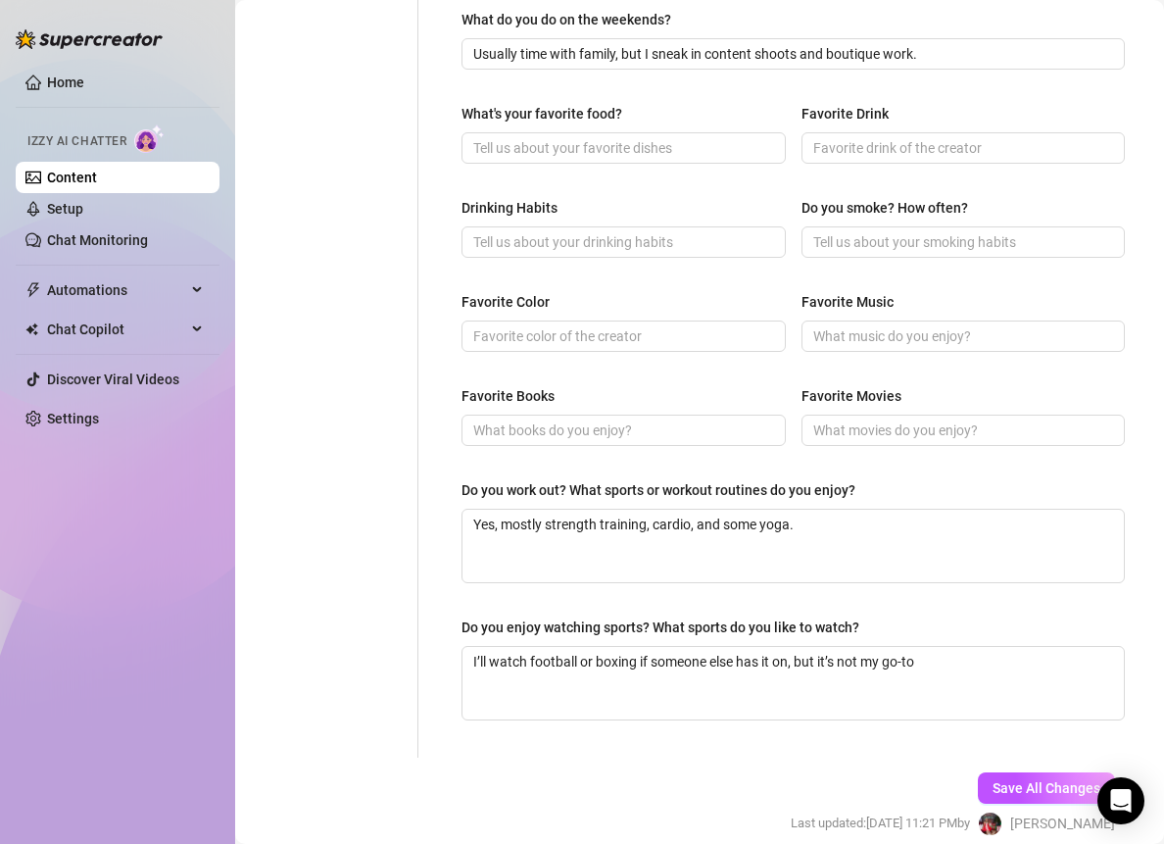
click at [849, 594] on div "What are your hobbies and interests? What do you enjoy about them? Required Gym…" at bounding box center [793, 97] width 663 height 1282
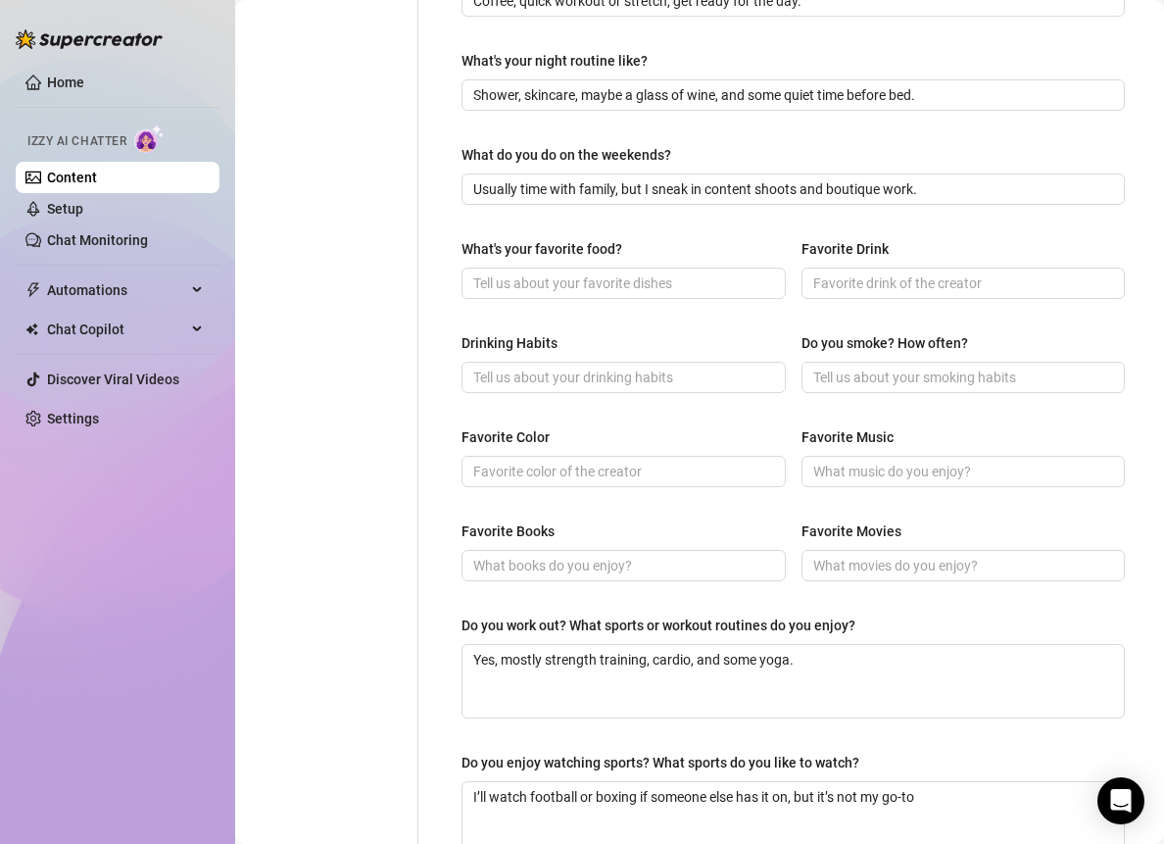
scroll to position [619, 0]
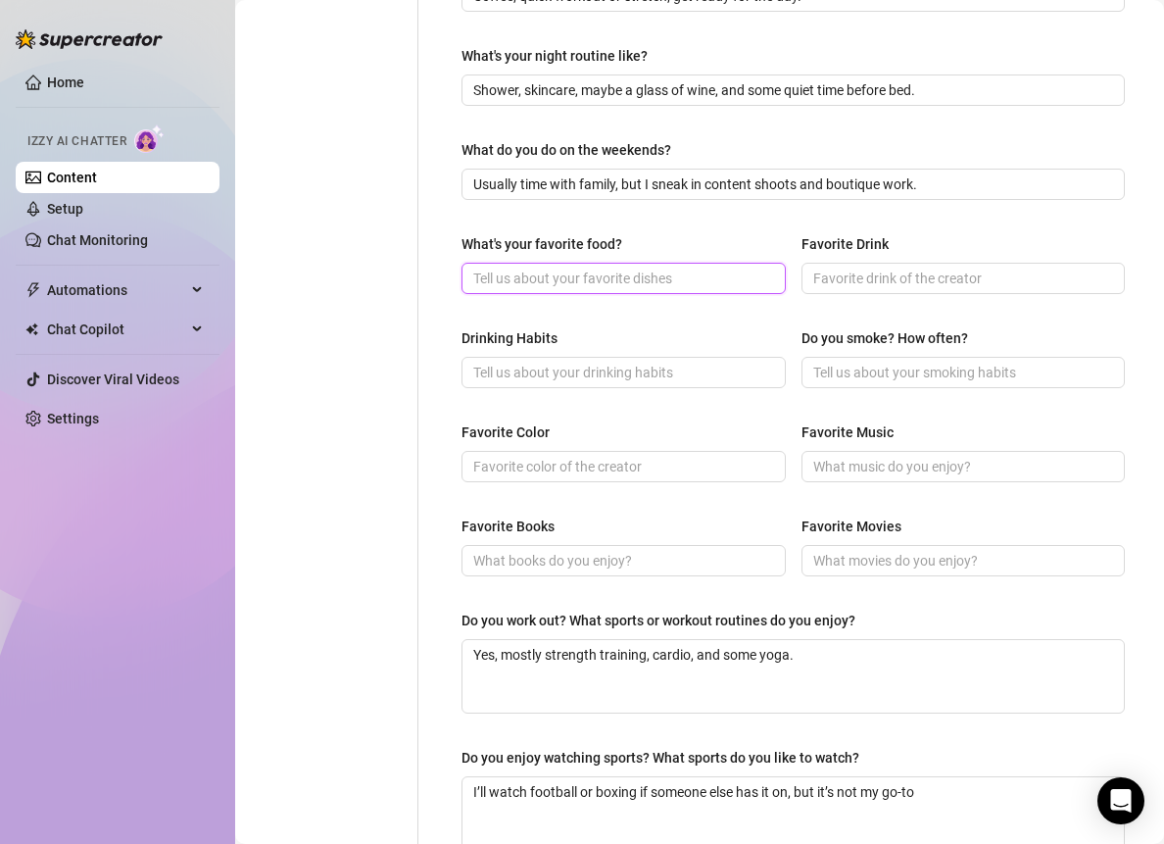
click at [513, 280] on input "What's your favorite food?" at bounding box center [621, 279] width 297 height 22
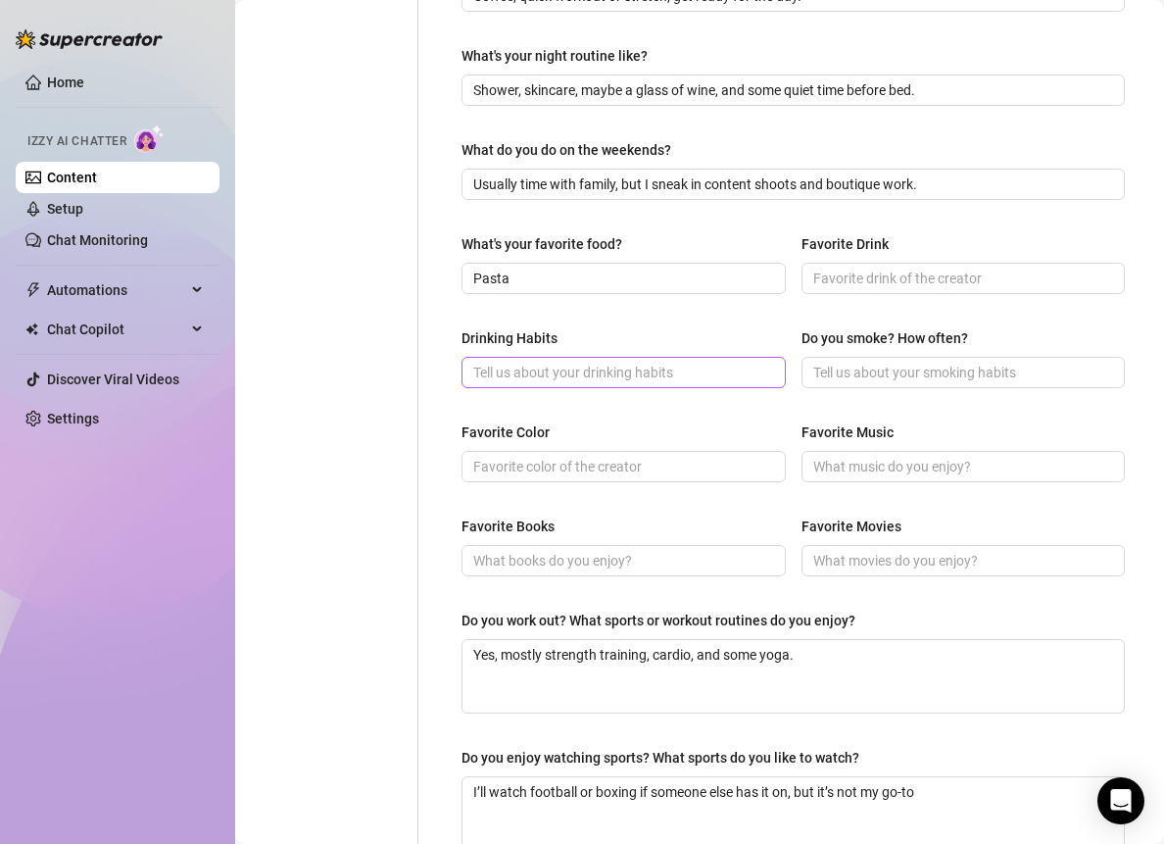
click at [563, 357] on span at bounding box center [624, 372] width 324 height 31
click at [564, 370] on input "Occasional" at bounding box center [621, 373] width 297 height 22
click at [609, 363] on input "Occasional usually" at bounding box center [621, 373] width 297 height 22
click at [376, 445] on div "Personal Info Chatting Lifestyle Physique Content Intimate Details Socials Trai…" at bounding box center [337, 227] width 164 height 1321
click at [557, 515] on label "Favorite Books" at bounding box center [515, 526] width 107 height 22
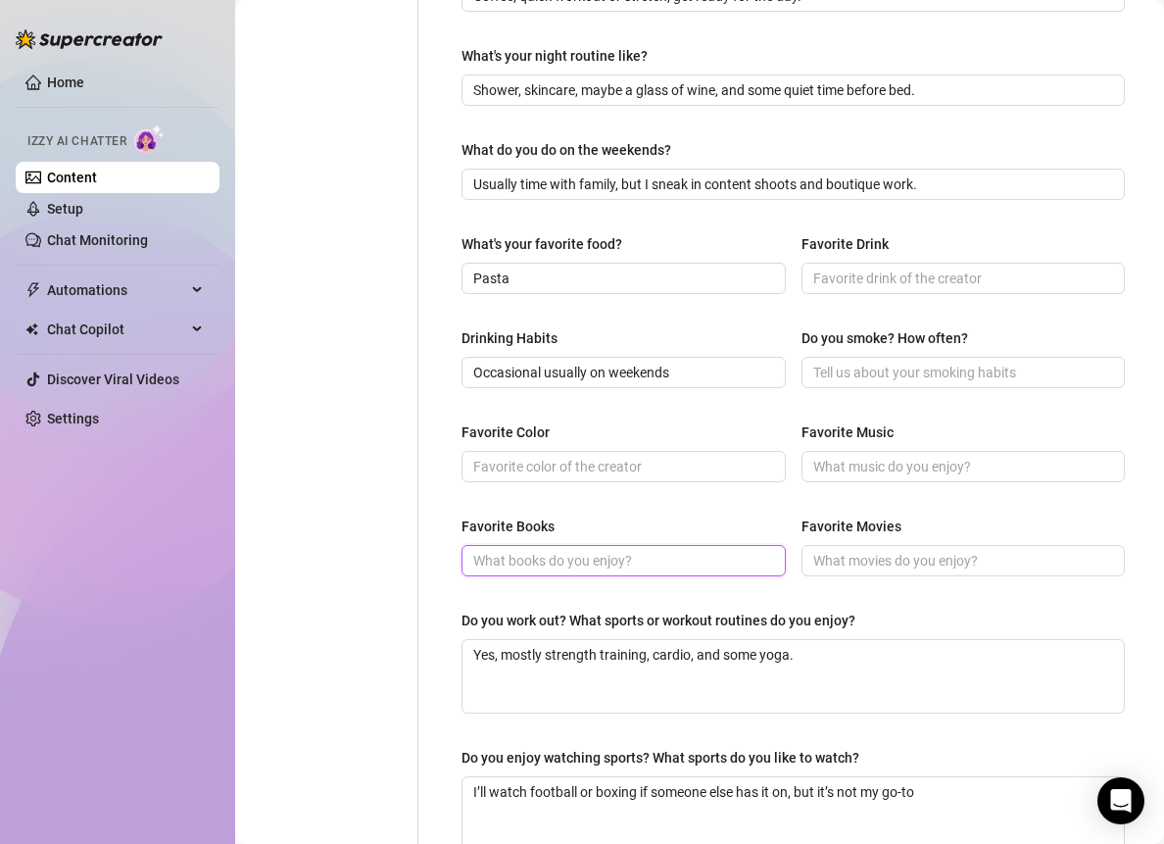
click at [557, 550] on input "Favorite Books" at bounding box center [621, 561] width 297 height 22
click at [552, 466] on input "Favorite Color" at bounding box center [621, 467] width 297 height 22
click at [348, 490] on div "Personal Info Chatting Lifestyle Physique Content Intimate Details Socials Trai…" at bounding box center [337, 227] width 164 height 1321
click at [510, 553] on input "Favorite Books" at bounding box center [621, 561] width 297 height 22
click at [547, 562] on input "Fashion" at bounding box center [621, 561] width 297 height 22
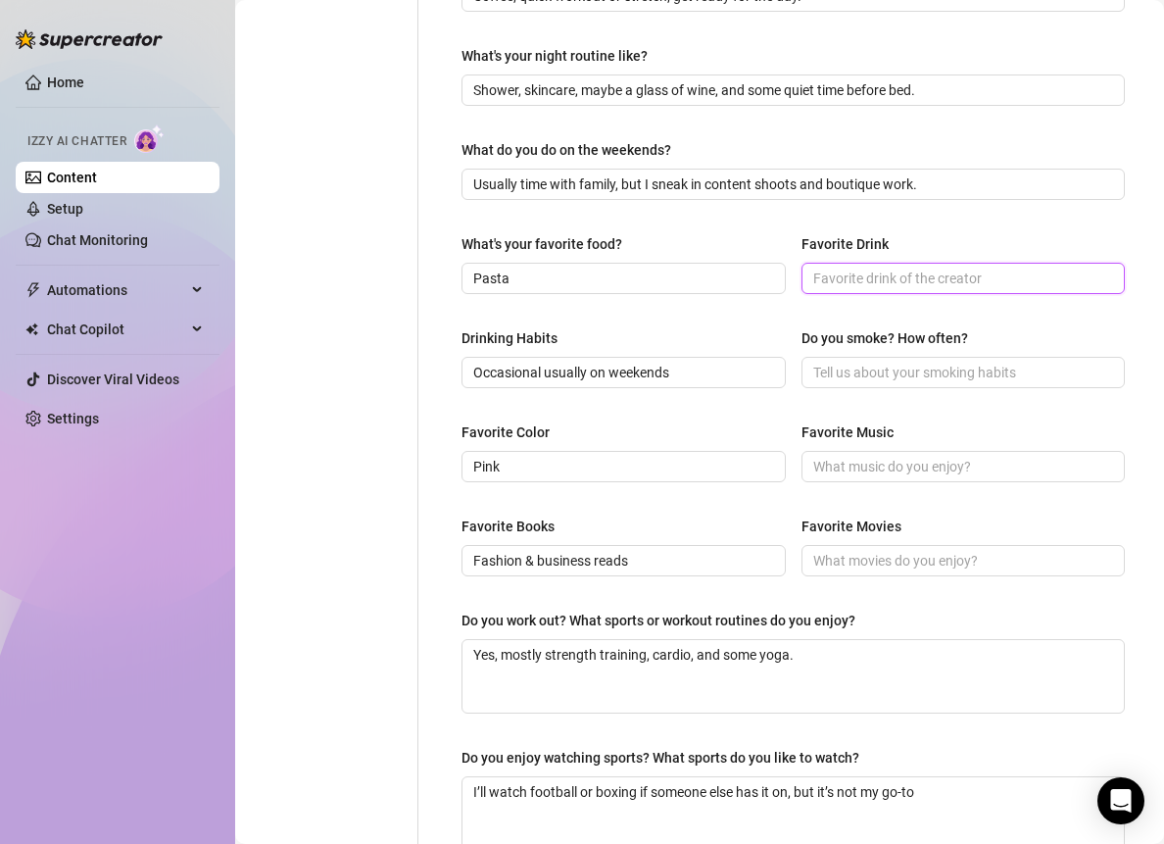
click at [842, 277] on input "Favorite Drink" at bounding box center [961, 279] width 297 height 22
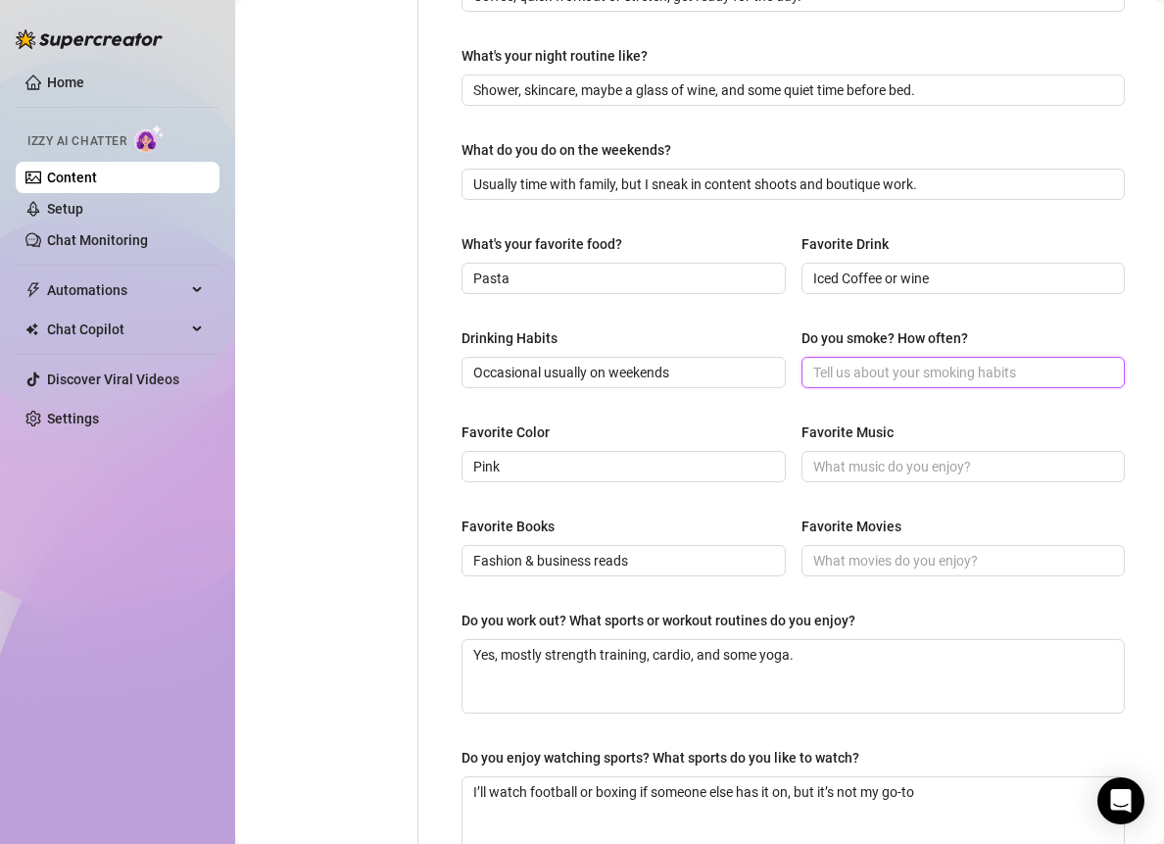
click at [896, 362] on input "Do you smoke? How often?" at bounding box center [961, 373] width 297 height 22
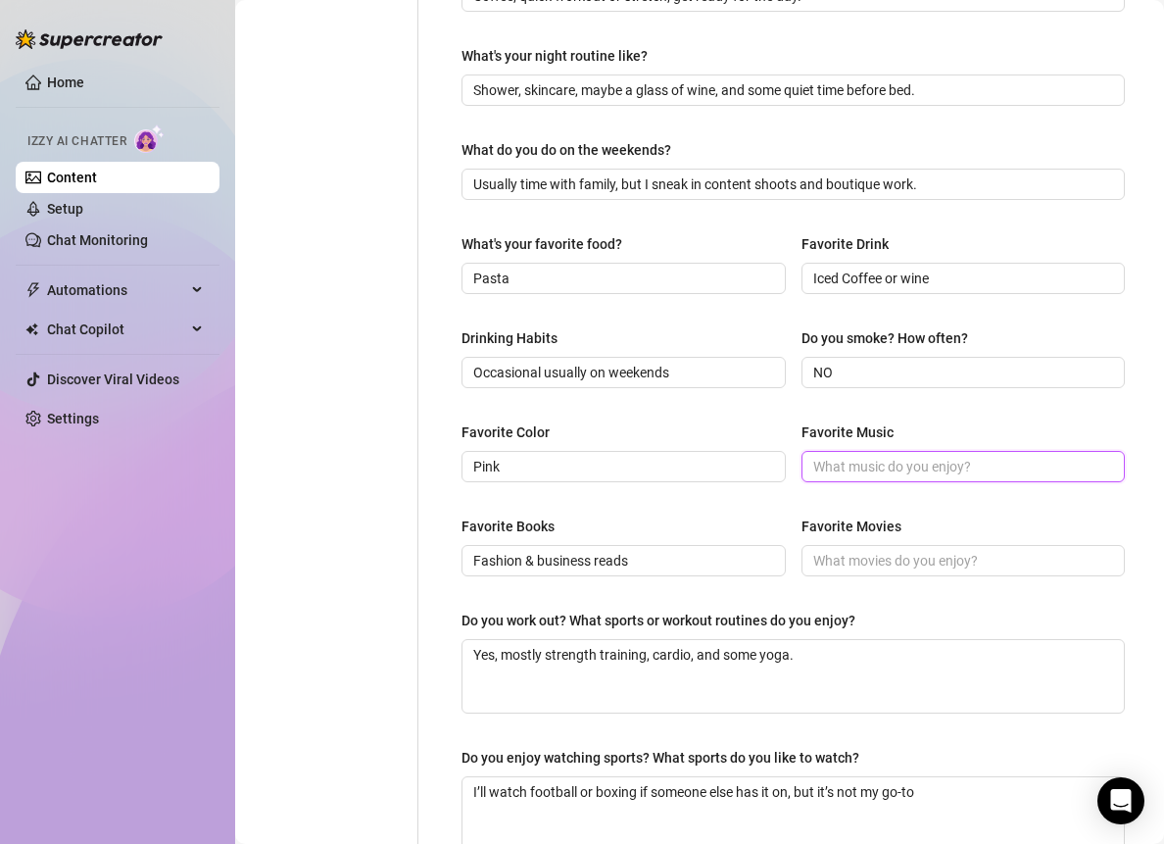
click at [906, 468] on input "Favorite Music" at bounding box center [961, 467] width 297 height 22
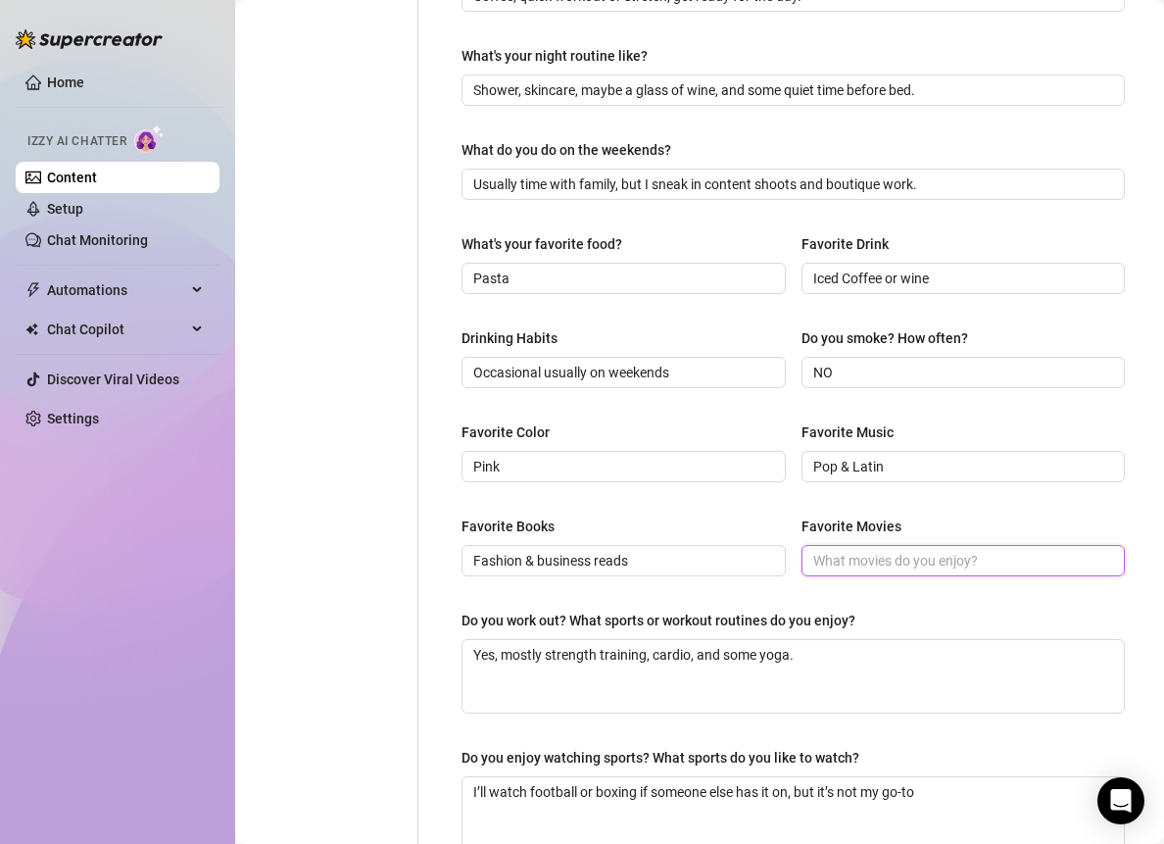
click at [839, 561] on input "Favorite Movies" at bounding box center [961, 561] width 297 height 22
click at [908, 555] on input "Romantic" at bounding box center [961, 561] width 297 height 22
click at [784, 521] on div "Favorite Books Fashion & business reads Favorite Movies Romantic comedies" at bounding box center [793, 554] width 663 height 78
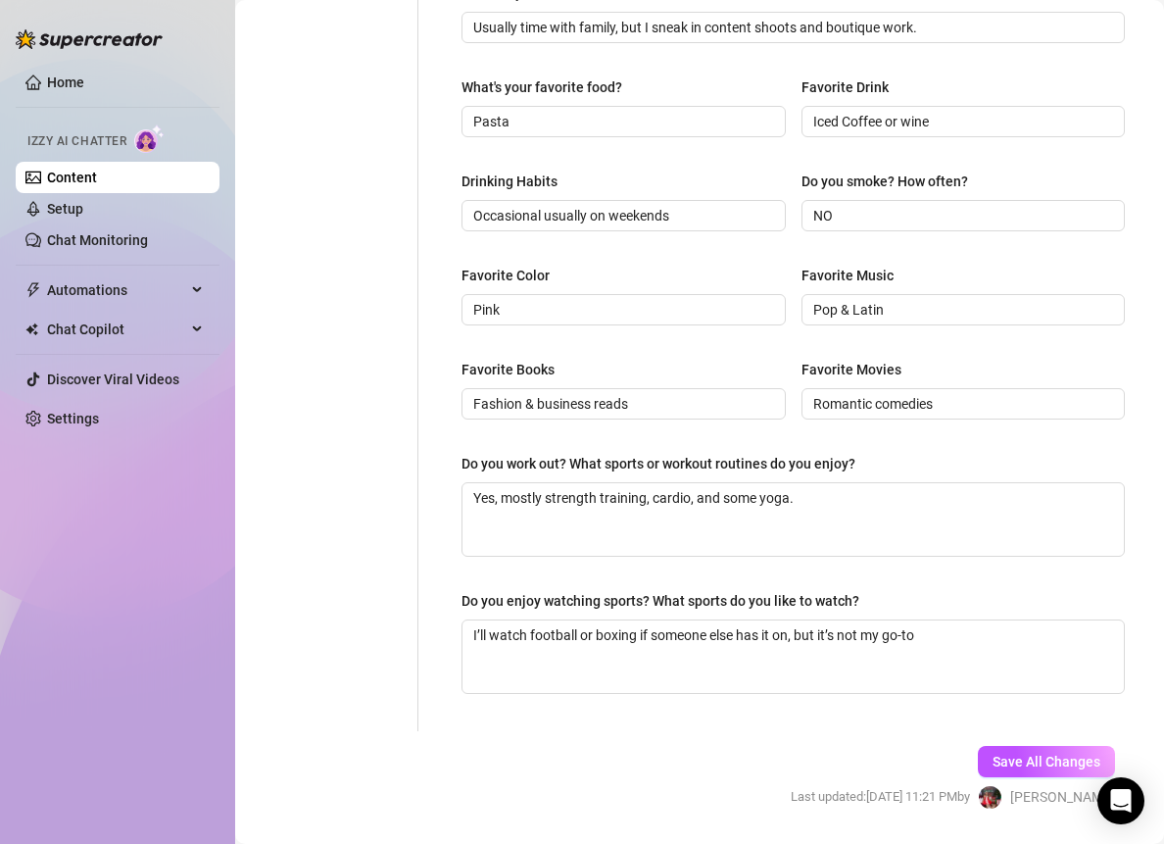
scroll to position [788, 0]
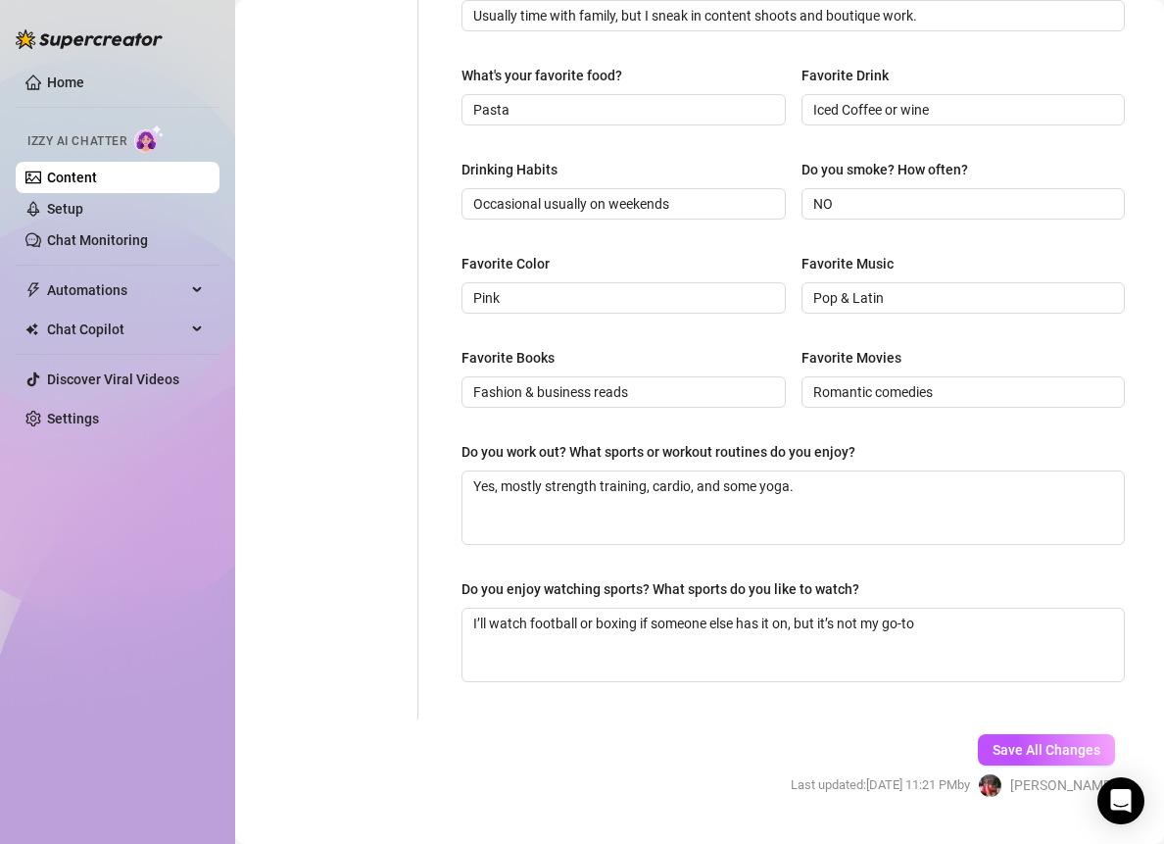
click at [1000, 734] on button "Save All Changes" at bounding box center [1046, 749] width 137 height 31
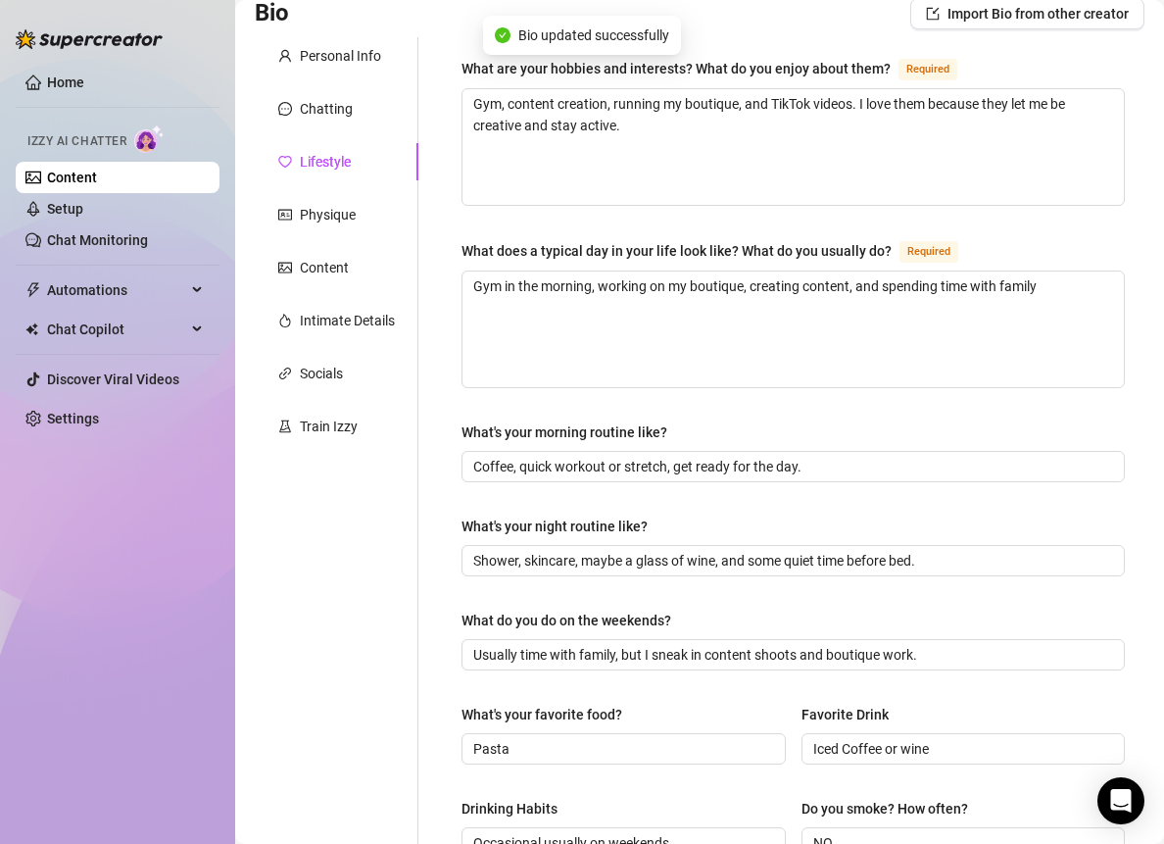
scroll to position [0, 0]
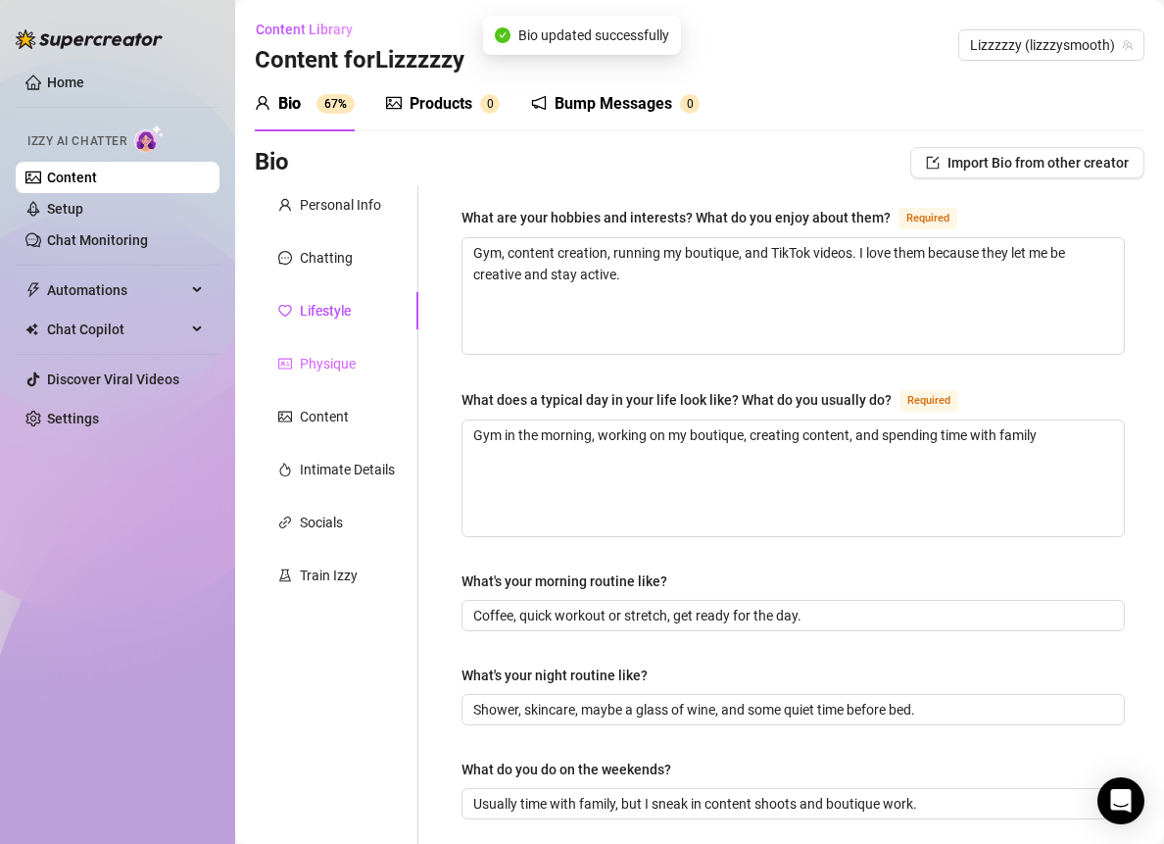
click at [382, 356] on div "Physique" at bounding box center [337, 363] width 164 height 37
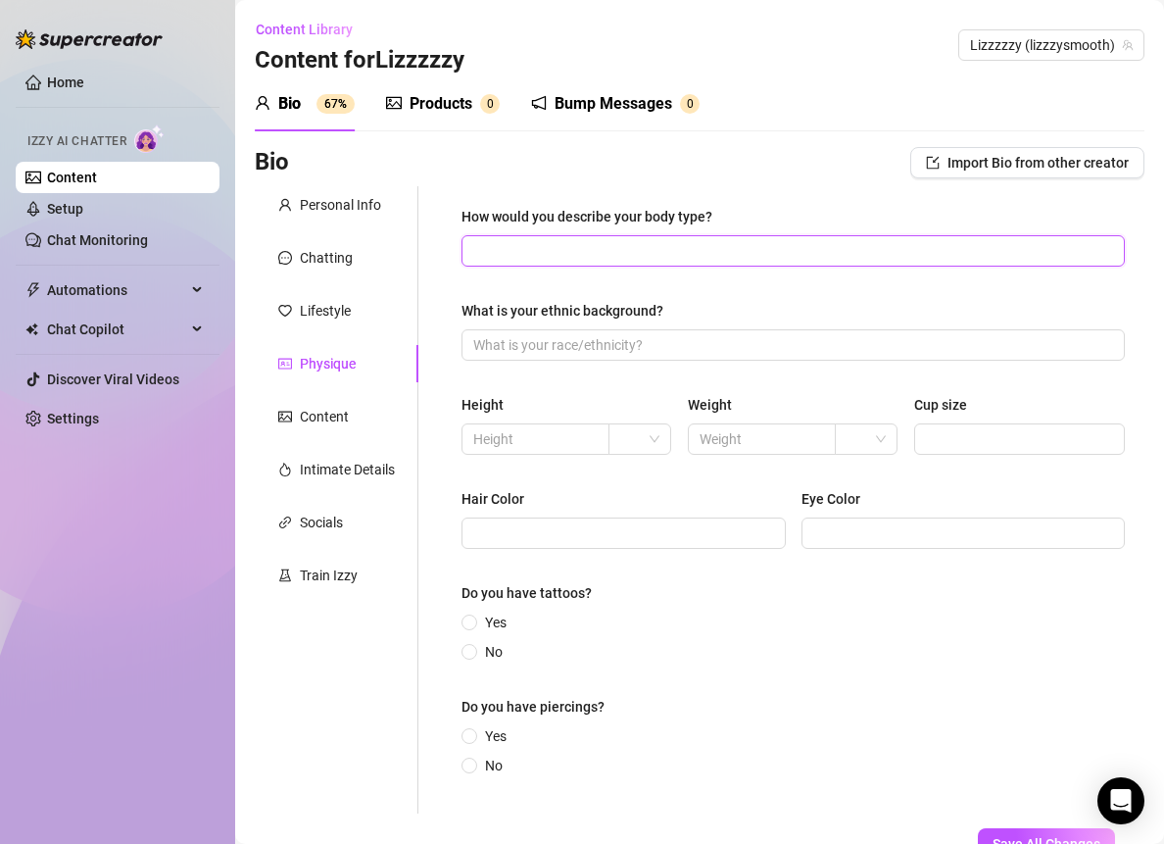
click at [518, 243] on input "How would you describe your body type?" at bounding box center [791, 251] width 636 height 22
paste input "Fit, curvy, toned from the gym."
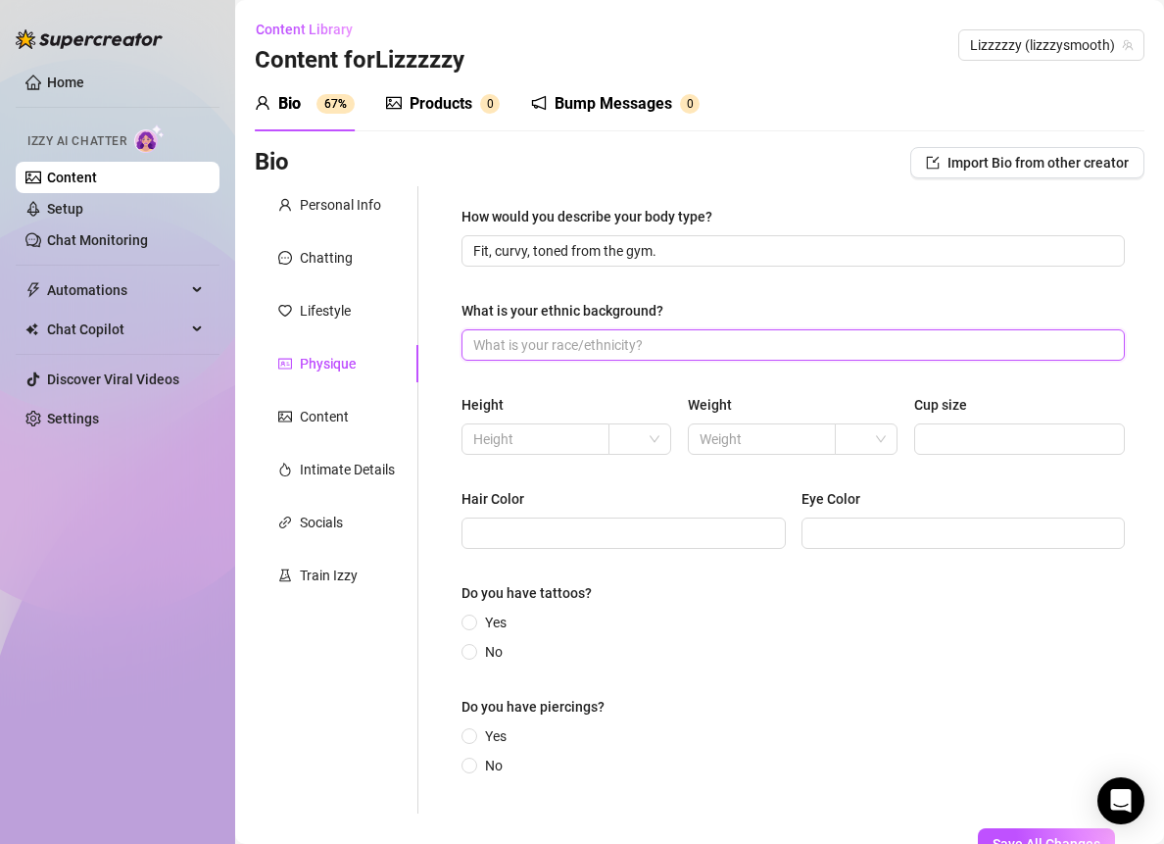
click at [537, 339] on input "What is your ethnic background?" at bounding box center [791, 345] width 636 height 22
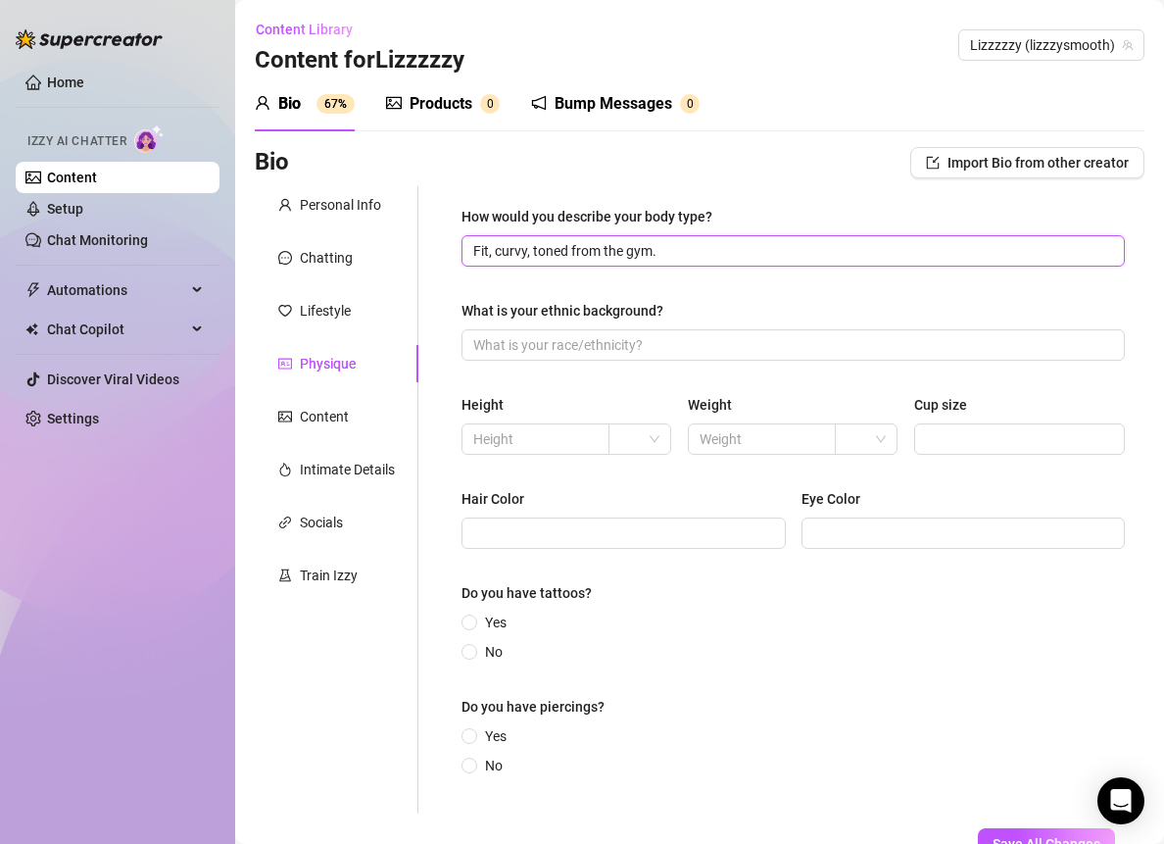
click at [706, 256] on input "Fit, curvy, toned from the gym." at bounding box center [791, 251] width 636 height 22
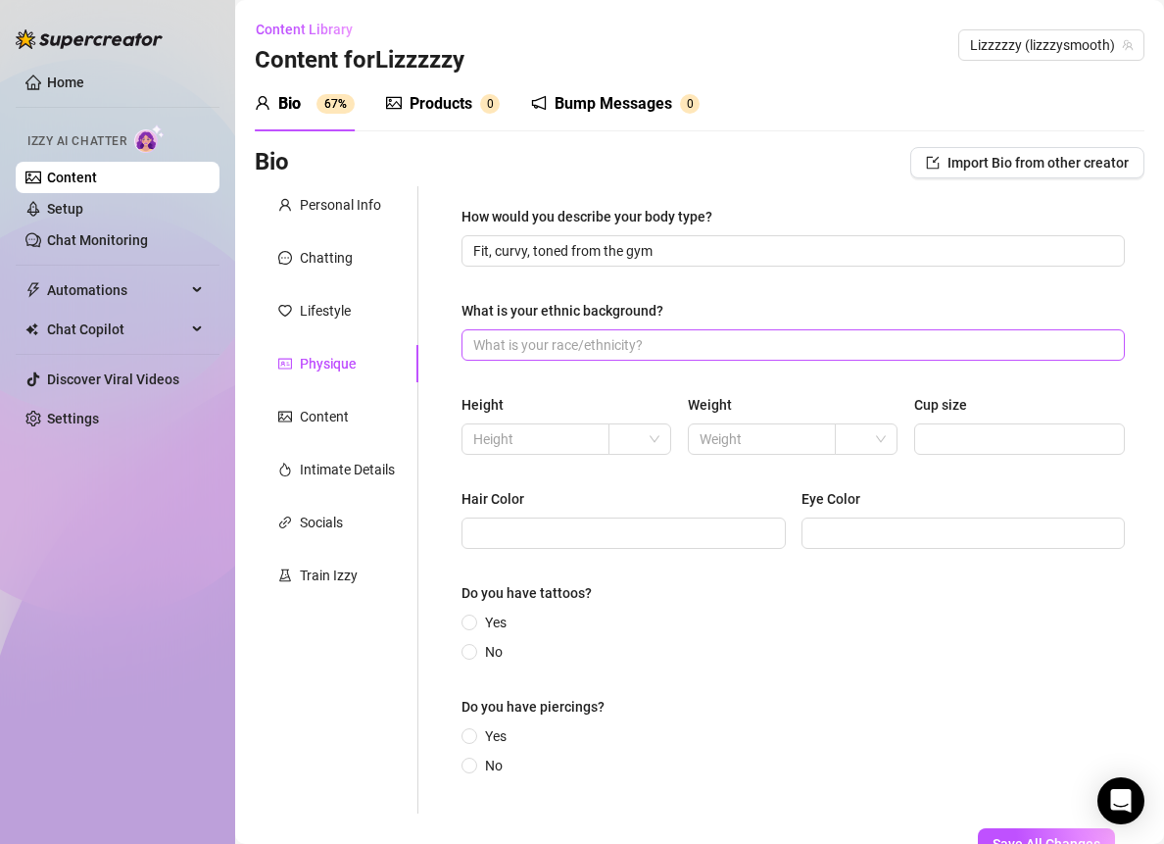
click at [506, 356] on span at bounding box center [793, 344] width 663 height 31
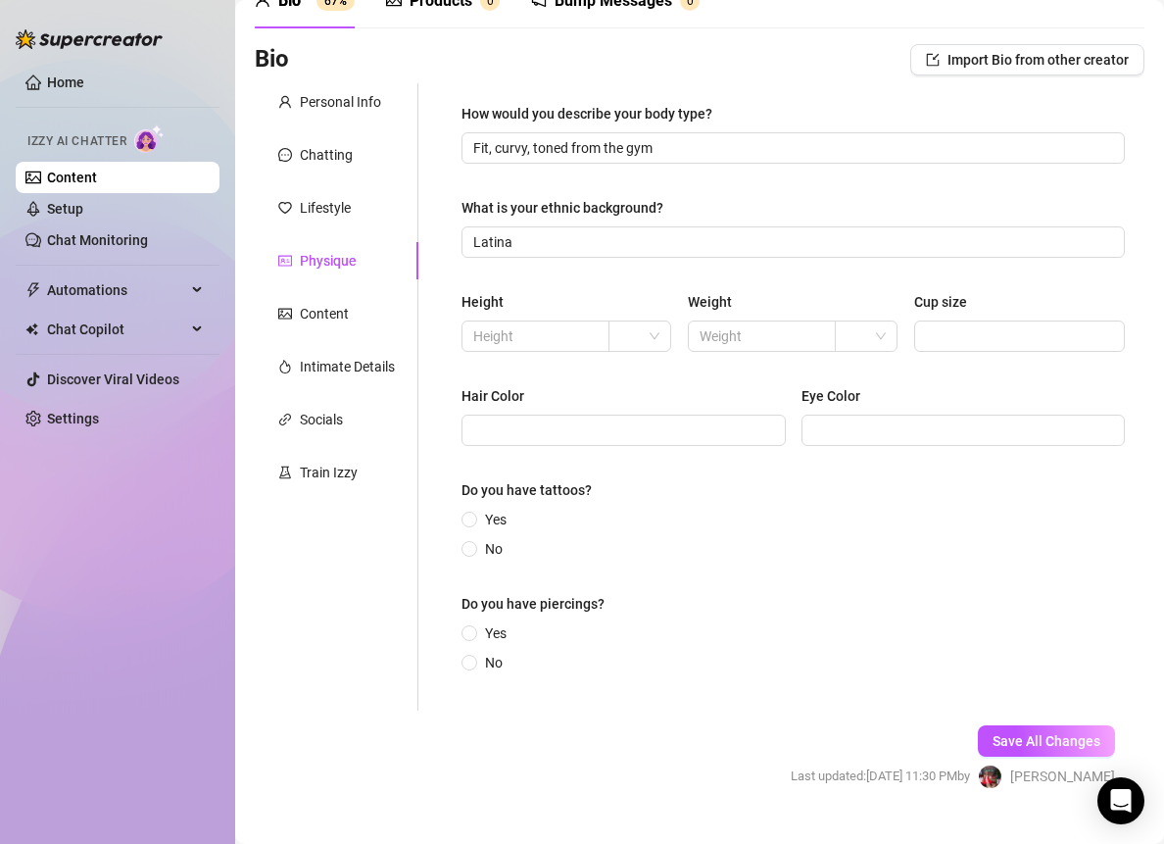
scroll to position [140, 0]
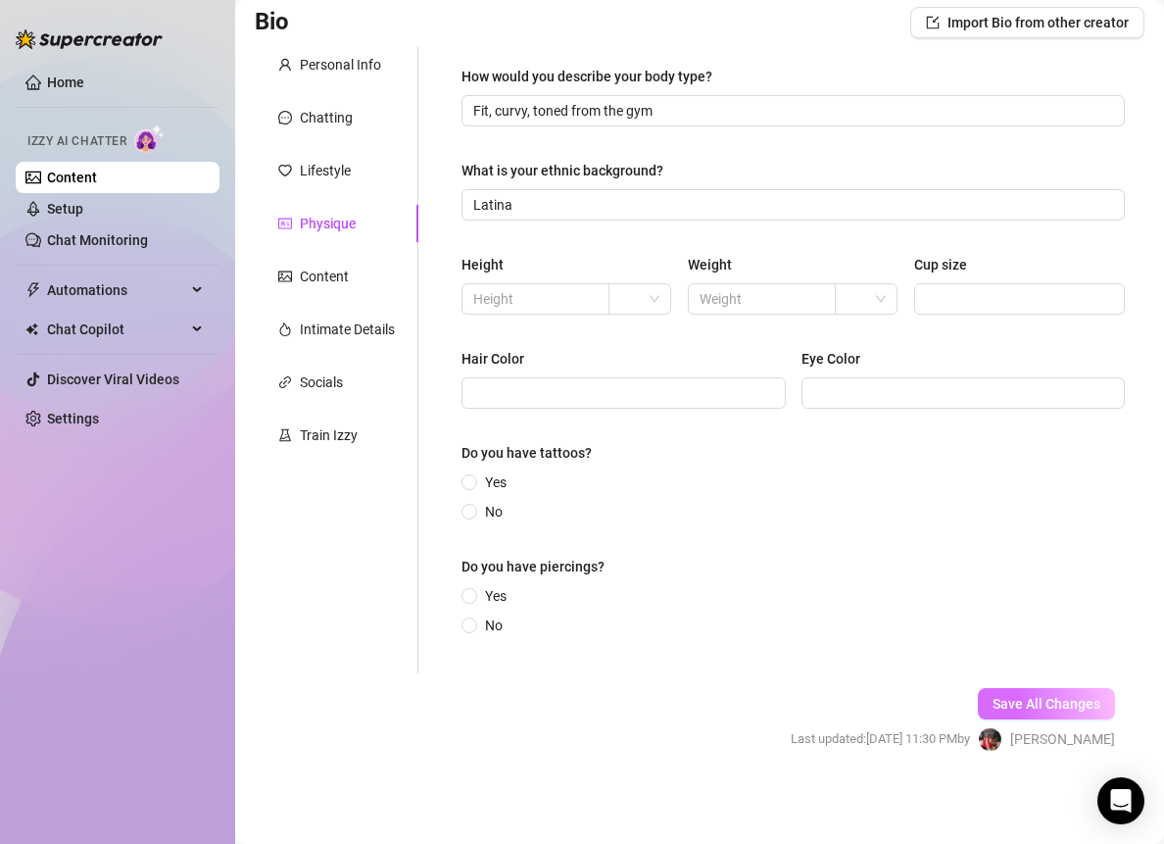
click at [993, 699] on span "Save All Changes" at bounding box center [1047, 704] width 108 height 16
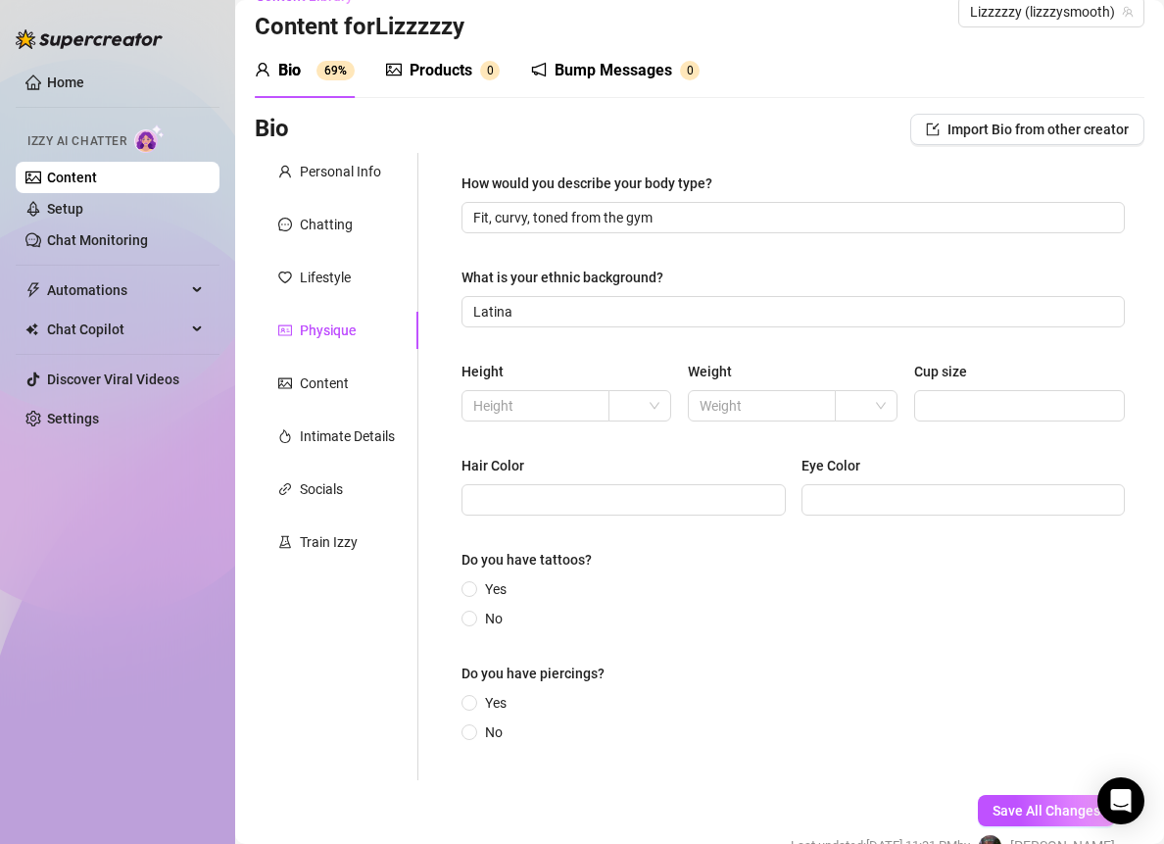
scroll to position [0, 0]
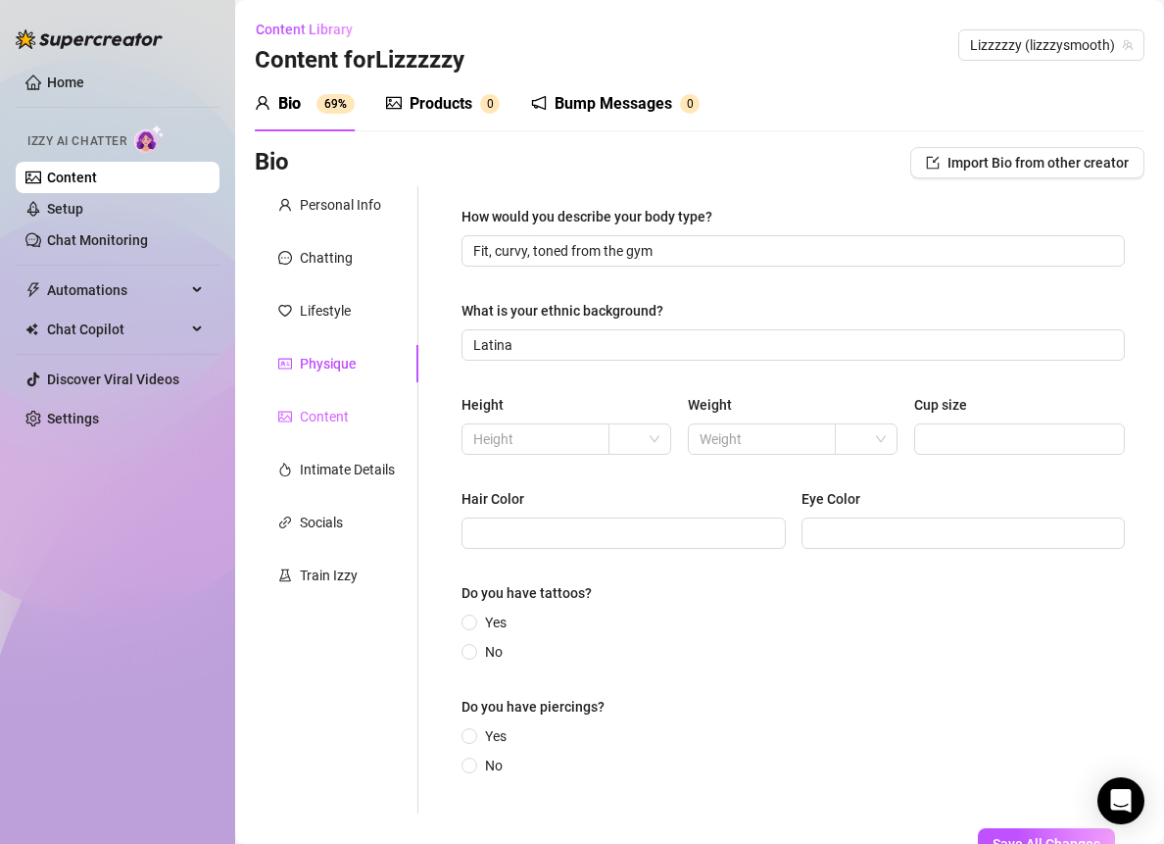
click at [348, 418] on div "Content" at bounding box center [337, 416] width 164 height 37
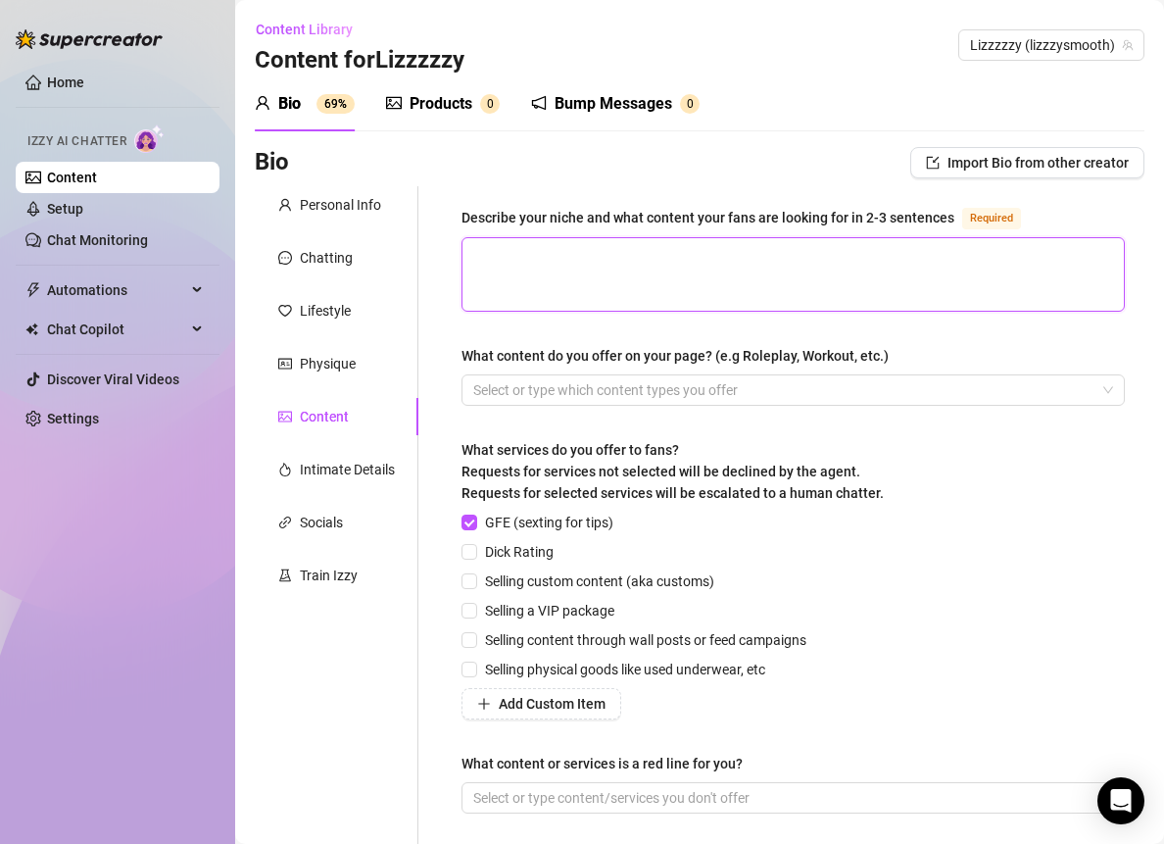
click at [501, 284] on textarea "Describe your niche and what content your fans are looking for in 2-3 sentences…" at bounding box center [794, 274] width 662 height 73
paste textarea "My fans come for that sweet, teasing MILF energy — think see-thru lingerie, fli…"
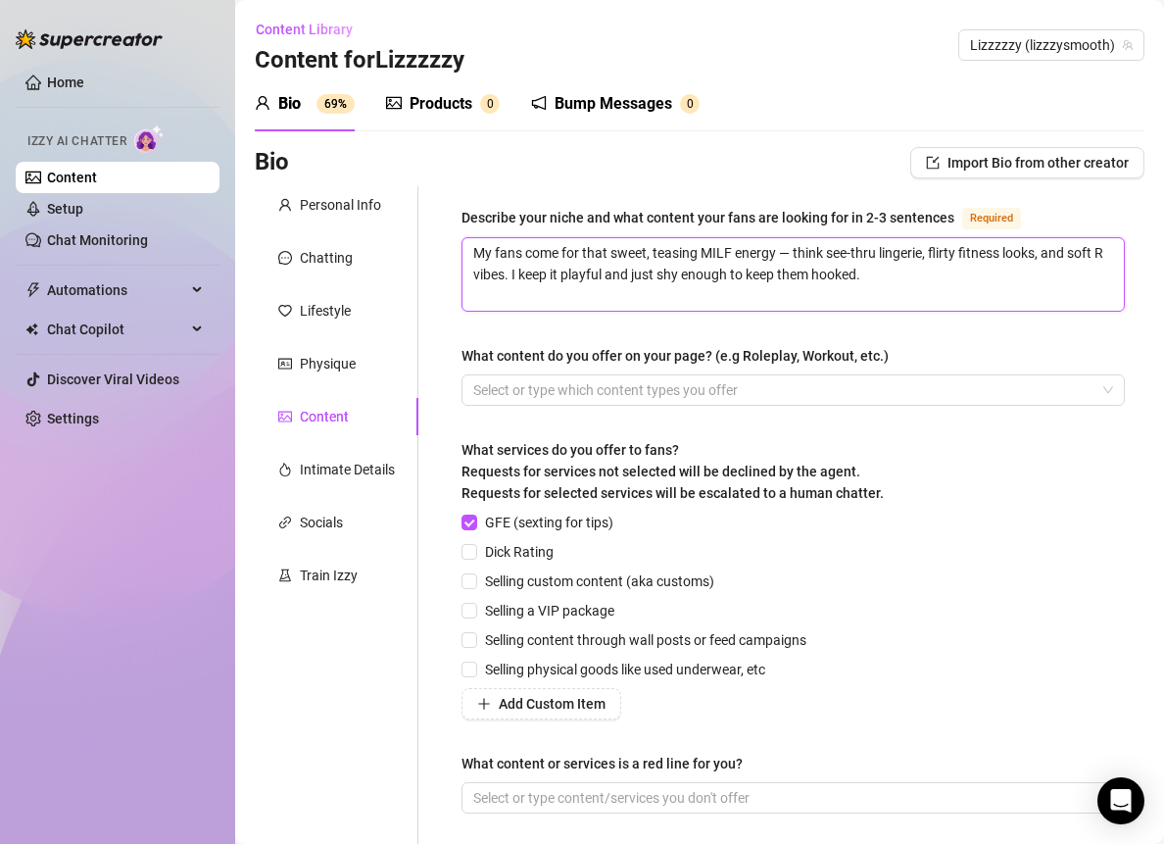
click at [787, 246] on textarea "My fans come for that sweet, teasing MILF energy — think see-thru lingerie, fli…" at bounding box center [794, 274] width 662 height 73
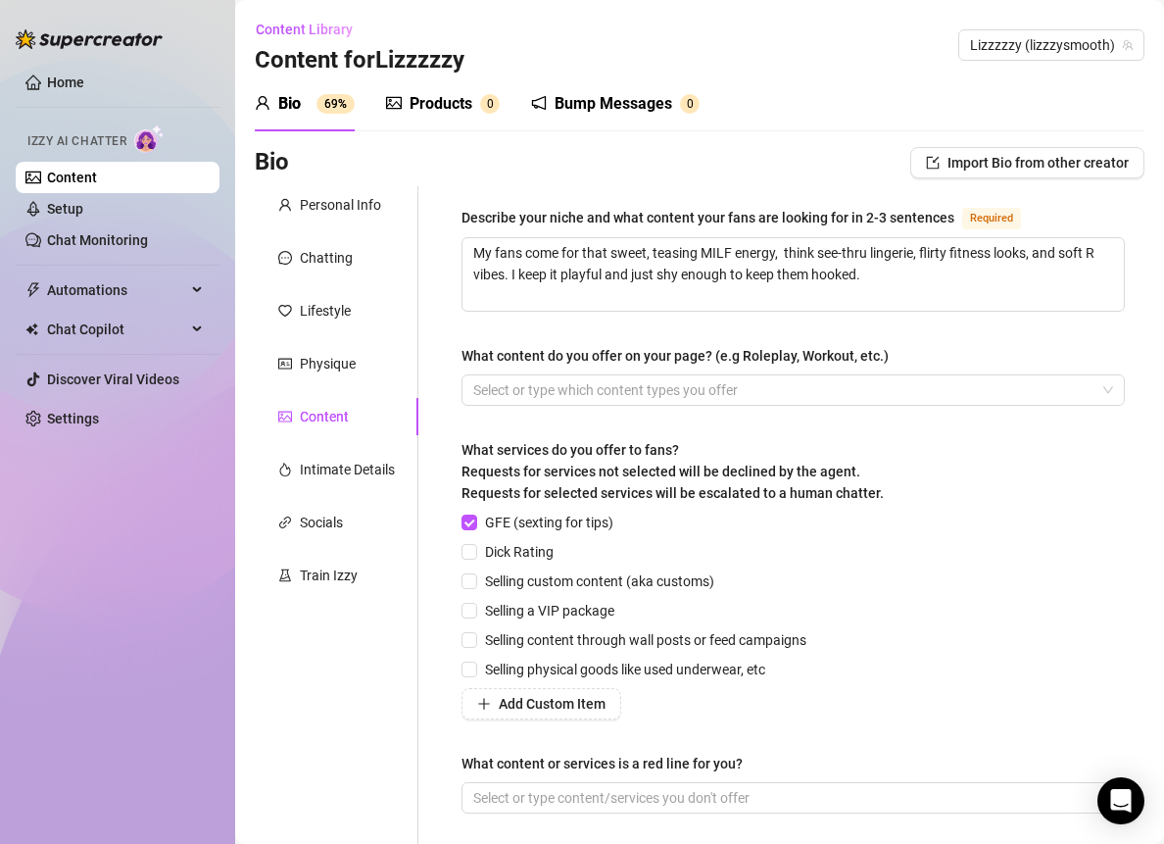
click at [463, 332] on div "Describe your niche and what content your fans are looking for in 2-3 sentences…" at bounding box center [793, 518] width 663 height 625
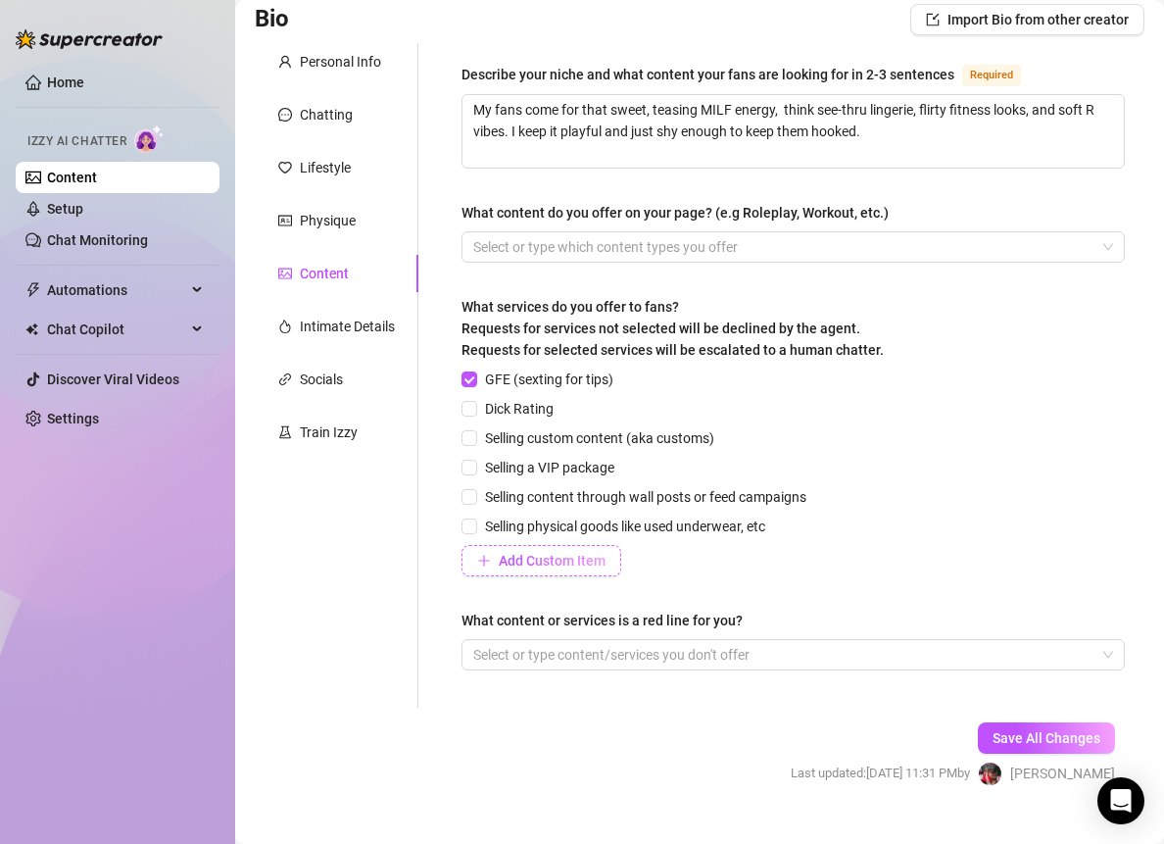
scroll to position [155, 0]
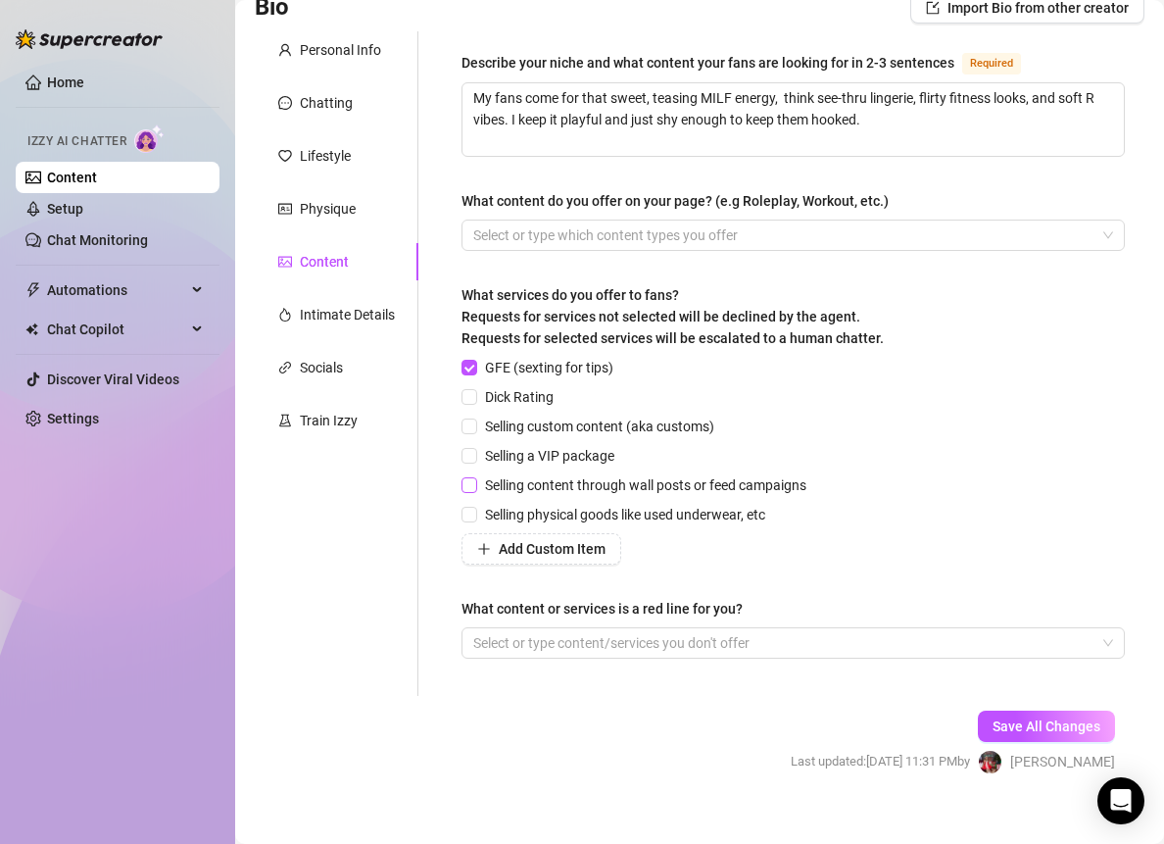
click at [479, 486] on span "Selling content through wall posts or feed campaigns" at bounding box center [645, 485] width 337 height 22
click at [475, 486] on input "Selling content through wall posts or feed campaigns" at bounding box center [469, 484] width 14 height 14
click at [978, 720] on button "Save All Changes" at bounding box center [1046, 726] width 137 height 31
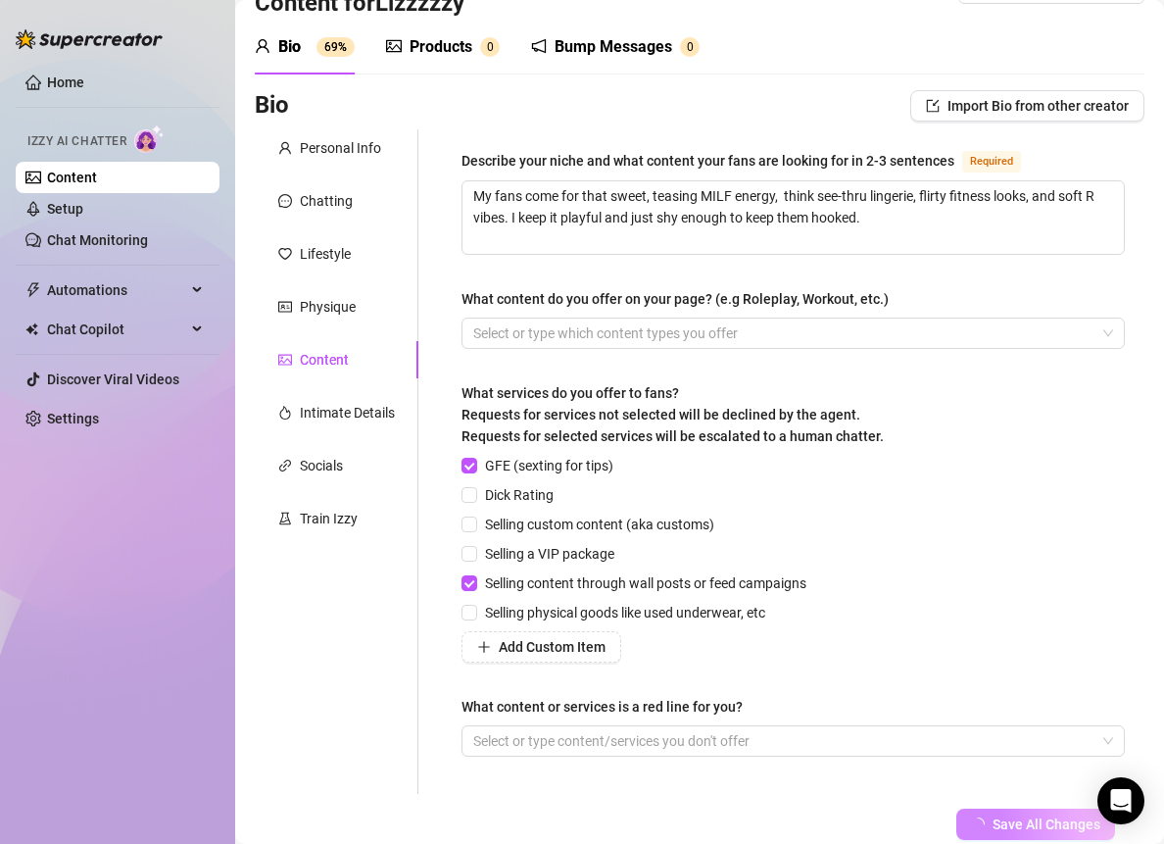
scroll to position [0, 0]
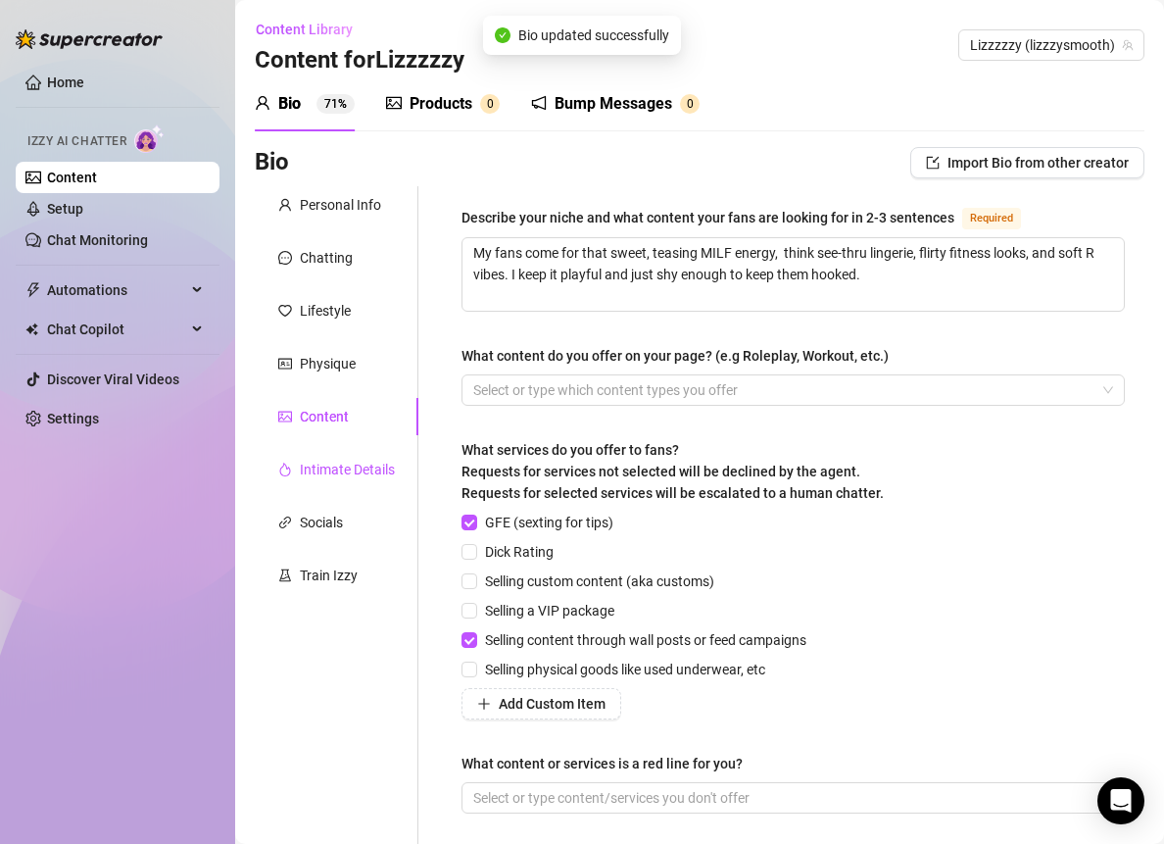
click at [369, 461] on div "Intimate Details" at bounding box center [347, 470] width 95 height 22
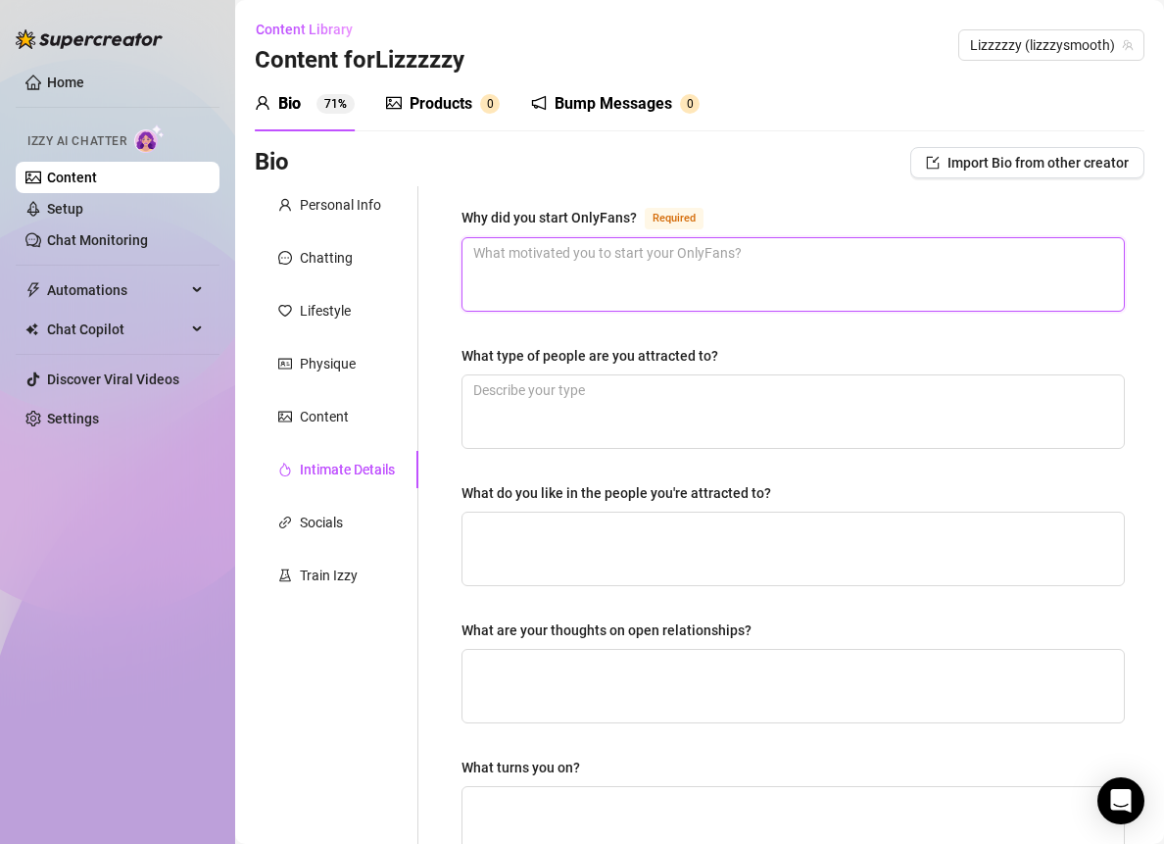
click at [481, 266] on textarea "Why did you start OnlyFans? Required" at bounding box center [794, 274] width 662 height 73
paste textarea "To have fun sharing my style and personality while building another stream of i…"
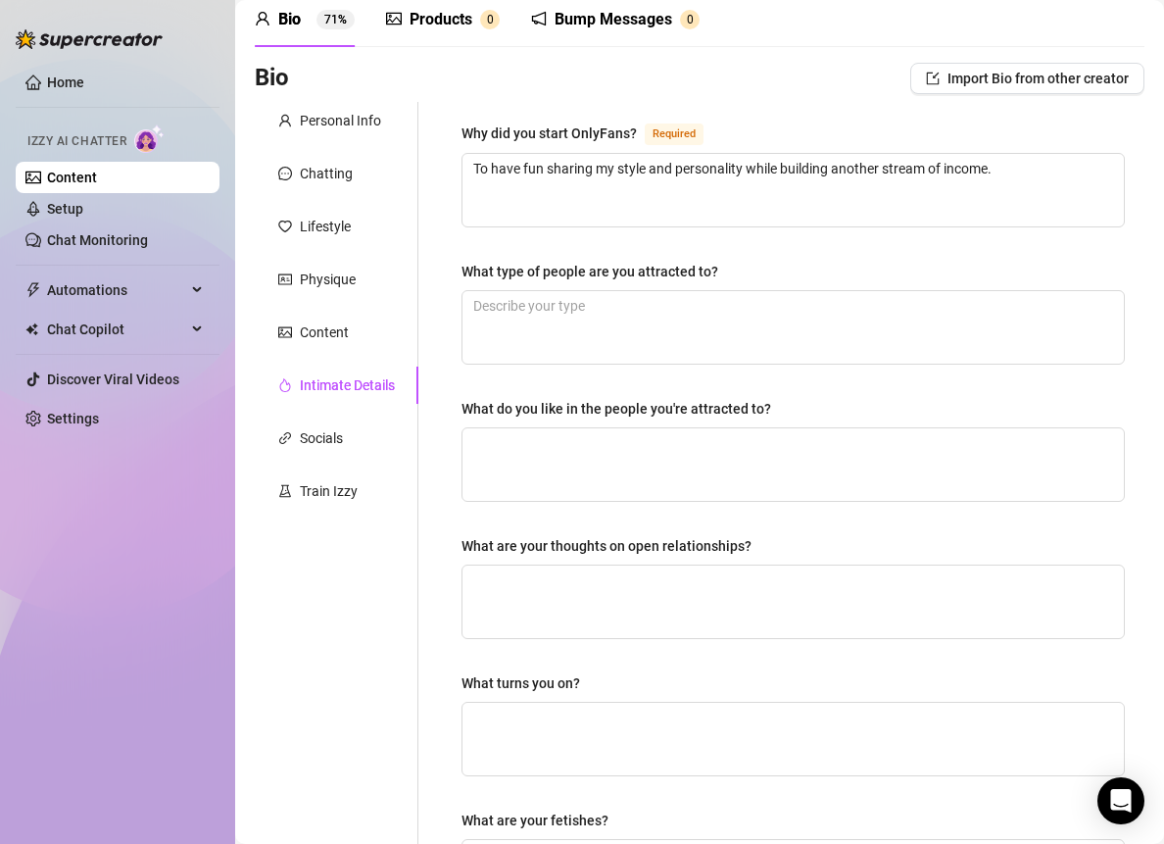
scroll to position [80, 0]
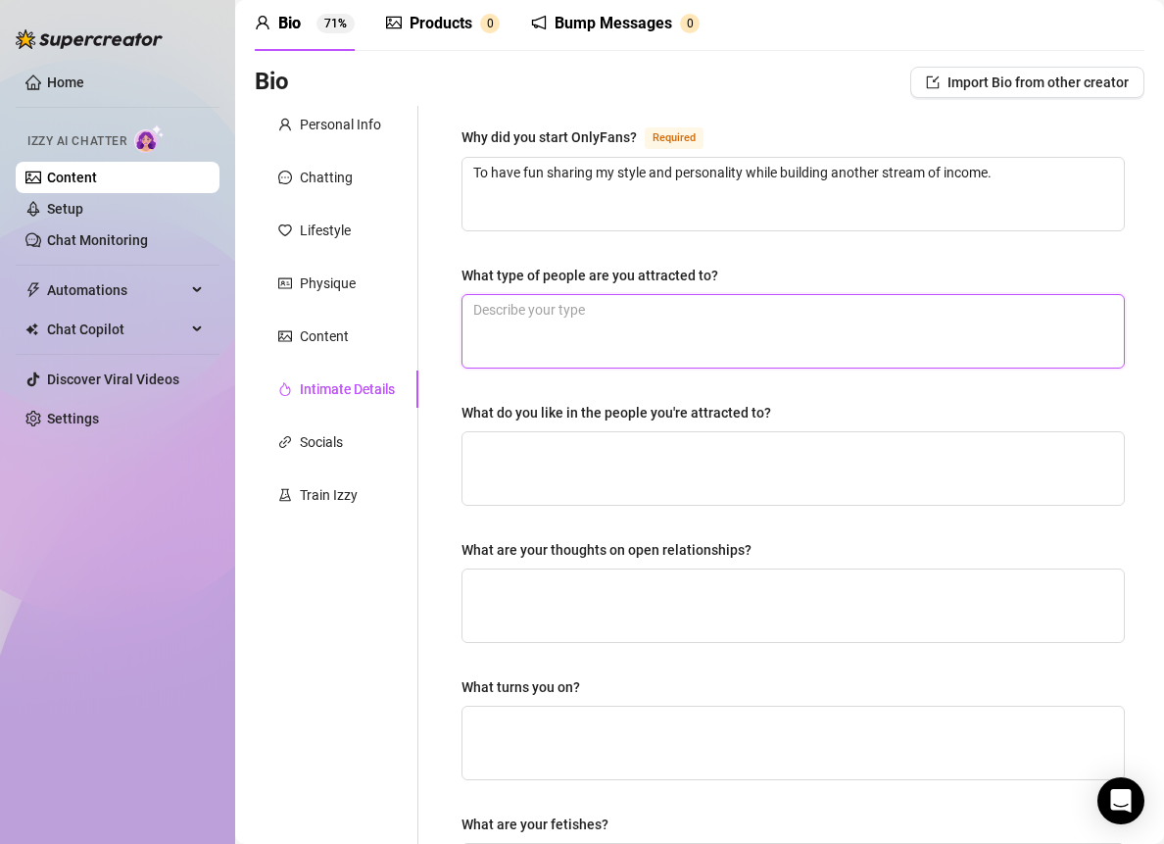
click at [521, 312] on textarea "What type of people are you attracted to?" at bounding box center [794, 331] width 662 height 73
paste textarea "Confident, funny, and kind."
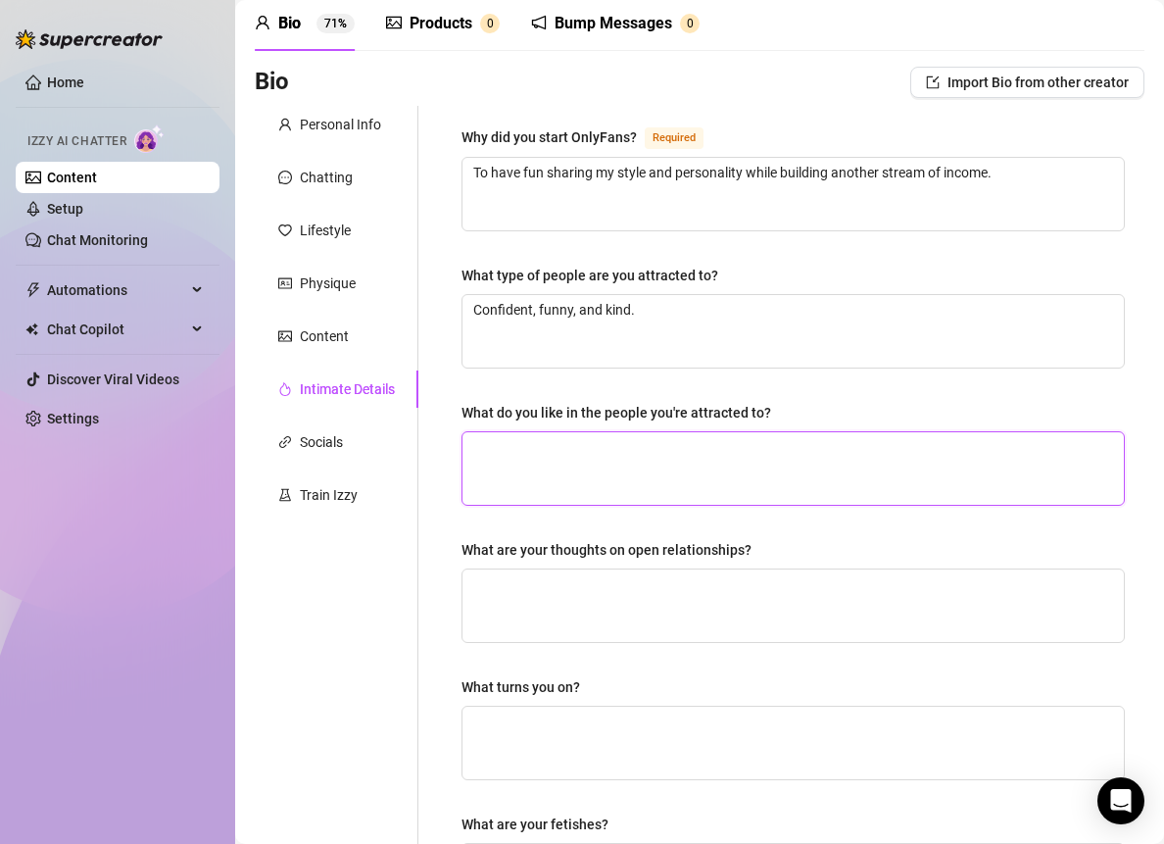
click at [570, 451] on textarea "What do you like in the people you're attracted to?" at bounding box center [794, 468] width 662 height 73
paste textarea "Good conversation, a sense of humor, and someone who takes care of themselves."
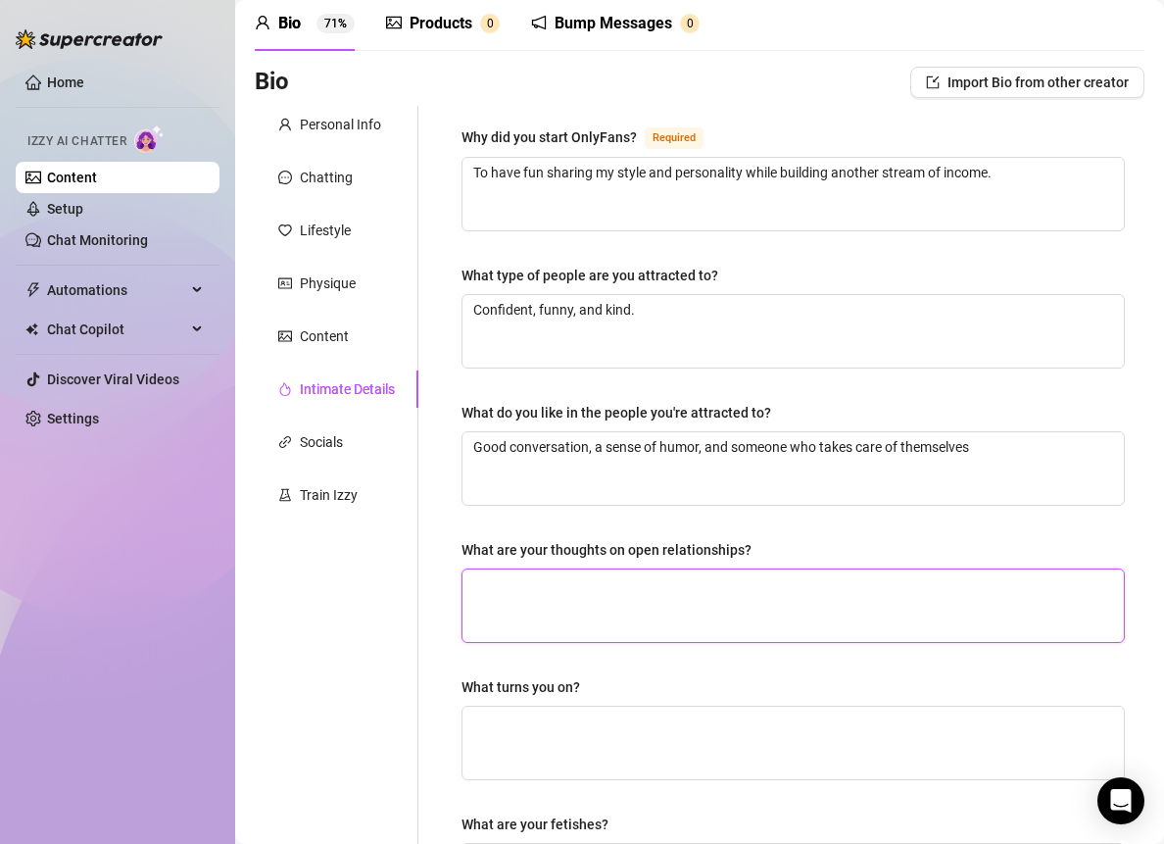
click at [560, 577] on textarea "What are your thoughts on open relationships?" at bounding box center [794, 605] width 662 height 73
paste textarea "Not my thing — I’m a one-person kind of girl."
click at [571, 583] on textarea "Not my thing — I’m a one-person kind of girl." at bounding box center [794, 605] width 662 height 73
click at [556, 574] on textarea "Not my thing — I’m a one-person kind of girl." at bounding box center [794, 605] width 662 height 73
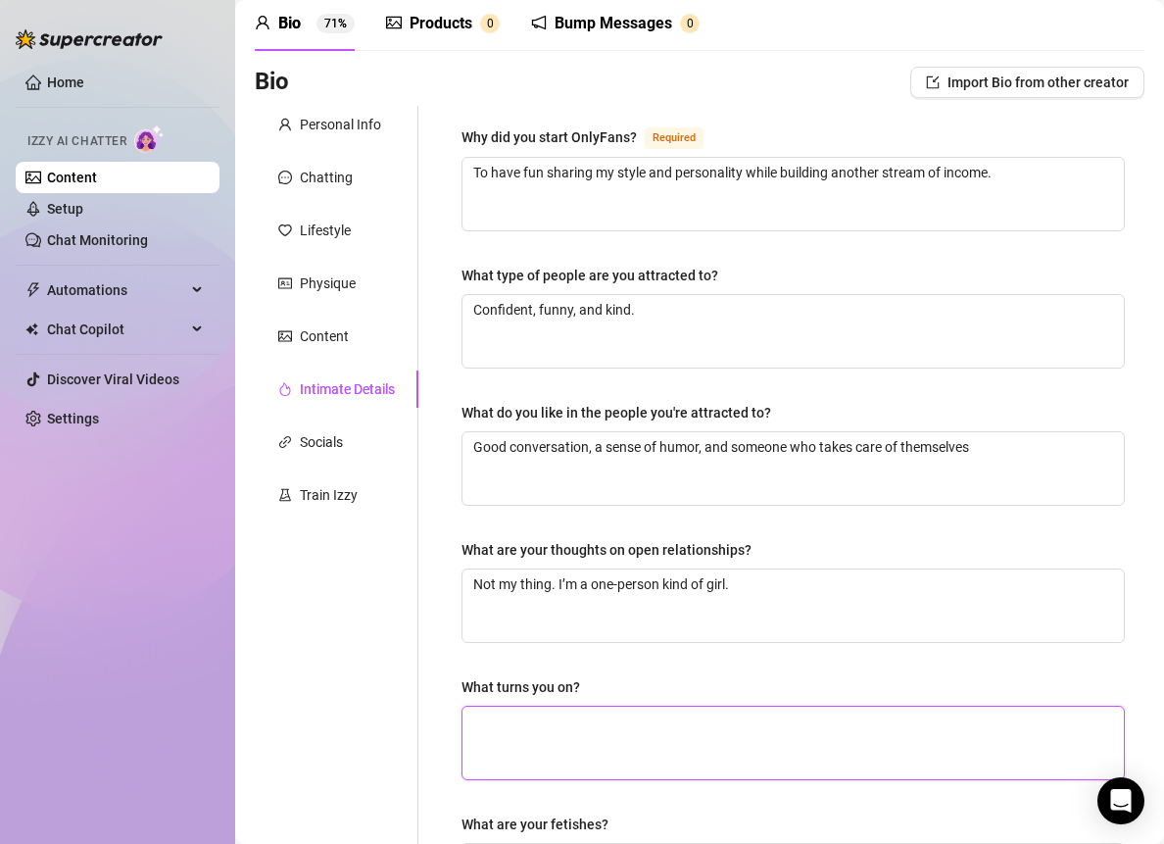
click at [630, 709] on textarea "What turns you on?" at bounding box center [794, 743] width 662 height 73
paste textarea "Confidence and someone who makes me laugh."
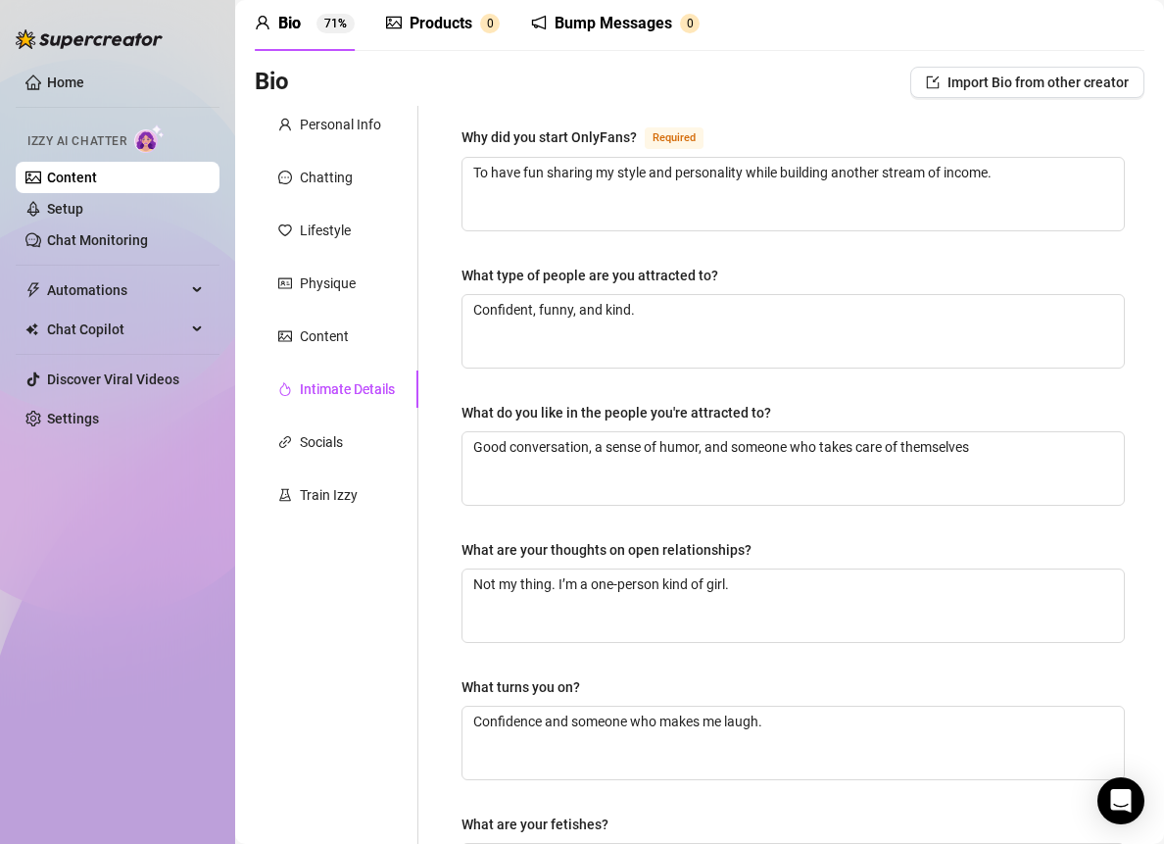
click at [436, 686] on div "Why did you start OnlyFans? Required To have fun sharing my style and personali…" at bounding box center [781, 599] width 726 height 986
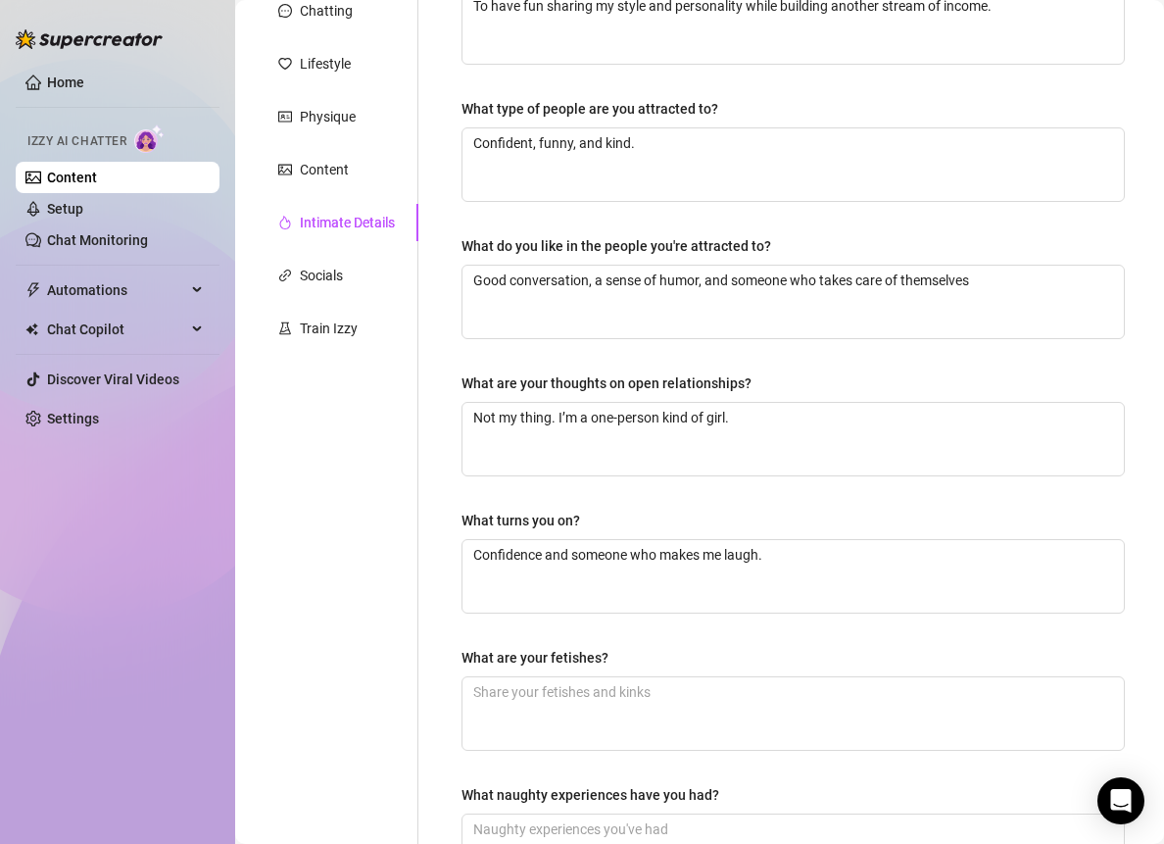
scroll to position [384, 0]
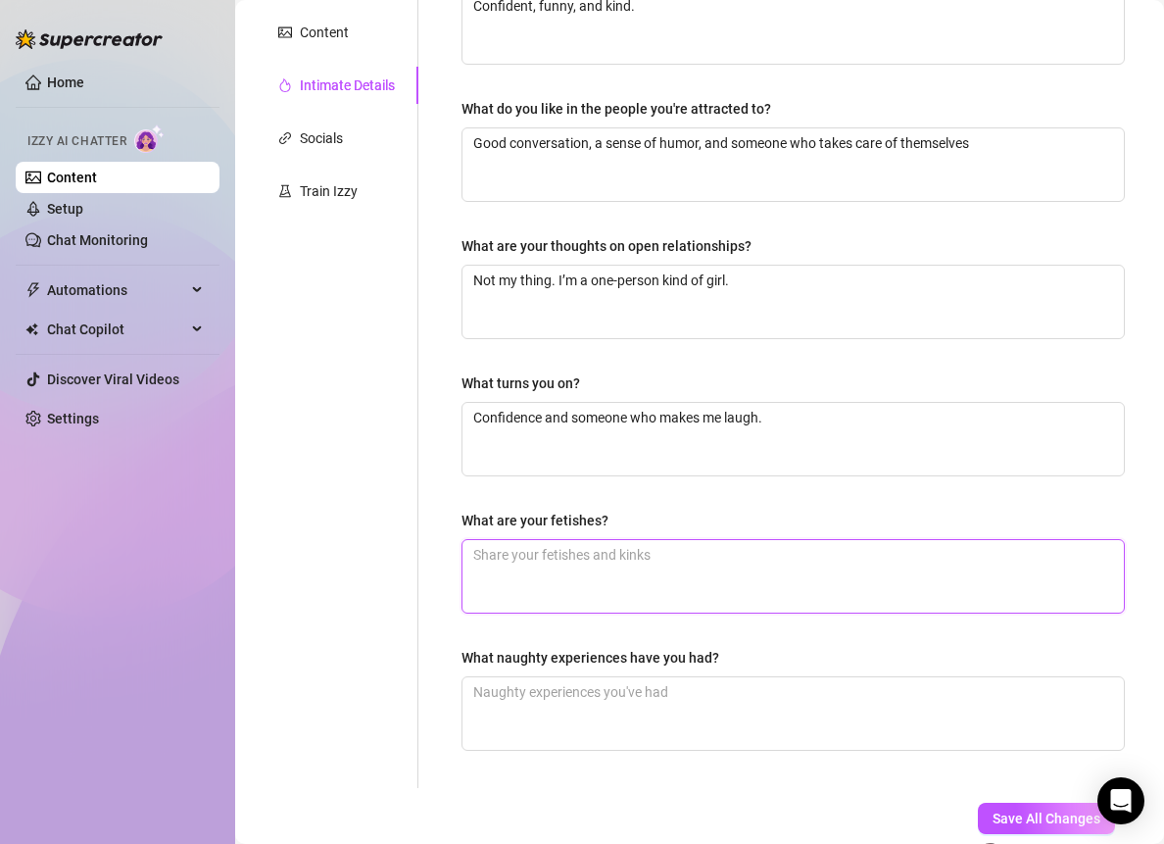
click at [557, 570] on textarea "What are your fetishes?" at bounding box center [794, 576] width 662 height 73
paste textarea "I like a little roleplay and teasing — but always in my comfort zone."
click at [687, 549] on textarea "I like a little roleplay and teasing — but always in my comfort zone." at bounding box center [794, 576] width 662 height 73
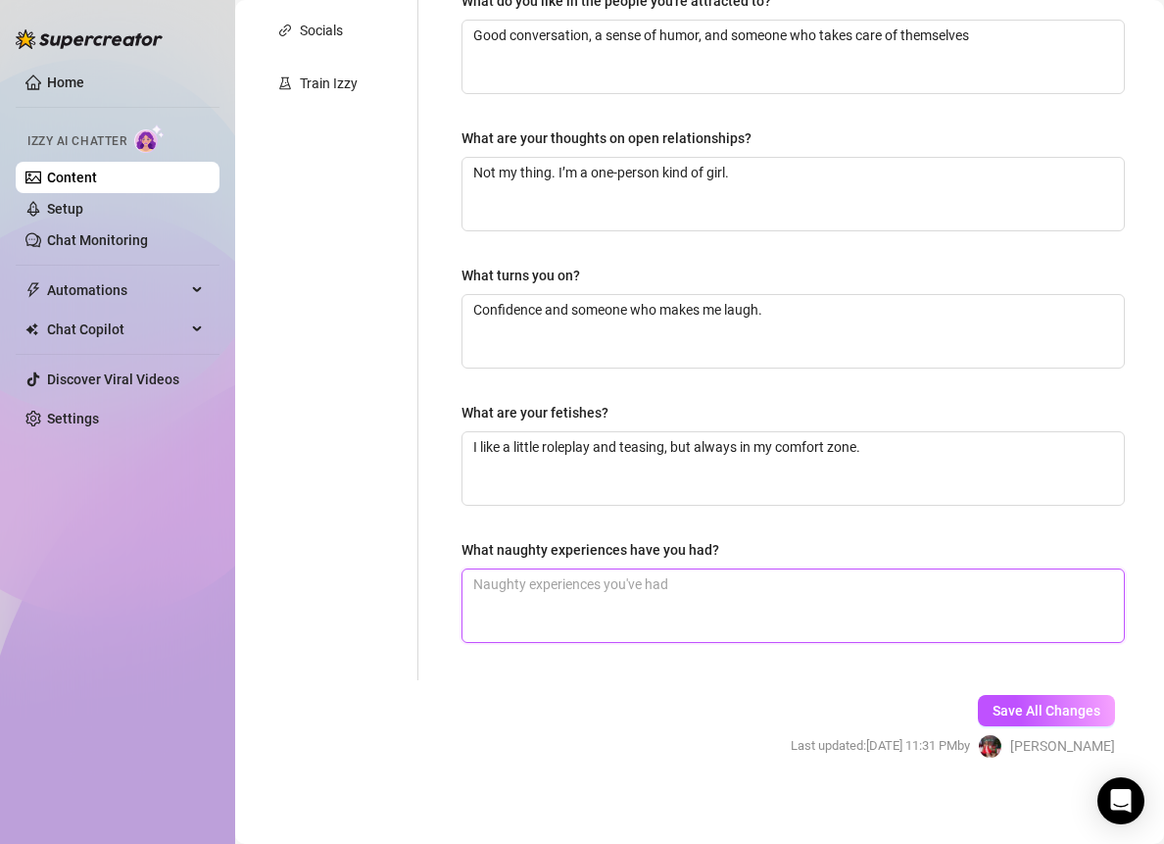
click at [554, 584] on textarea "What naughty experiences have you had?" at bounding box center [794, 605] width 662 height 73
paste textarea "Let’s just say I’ve made a few gym sessions more interesting 😉"
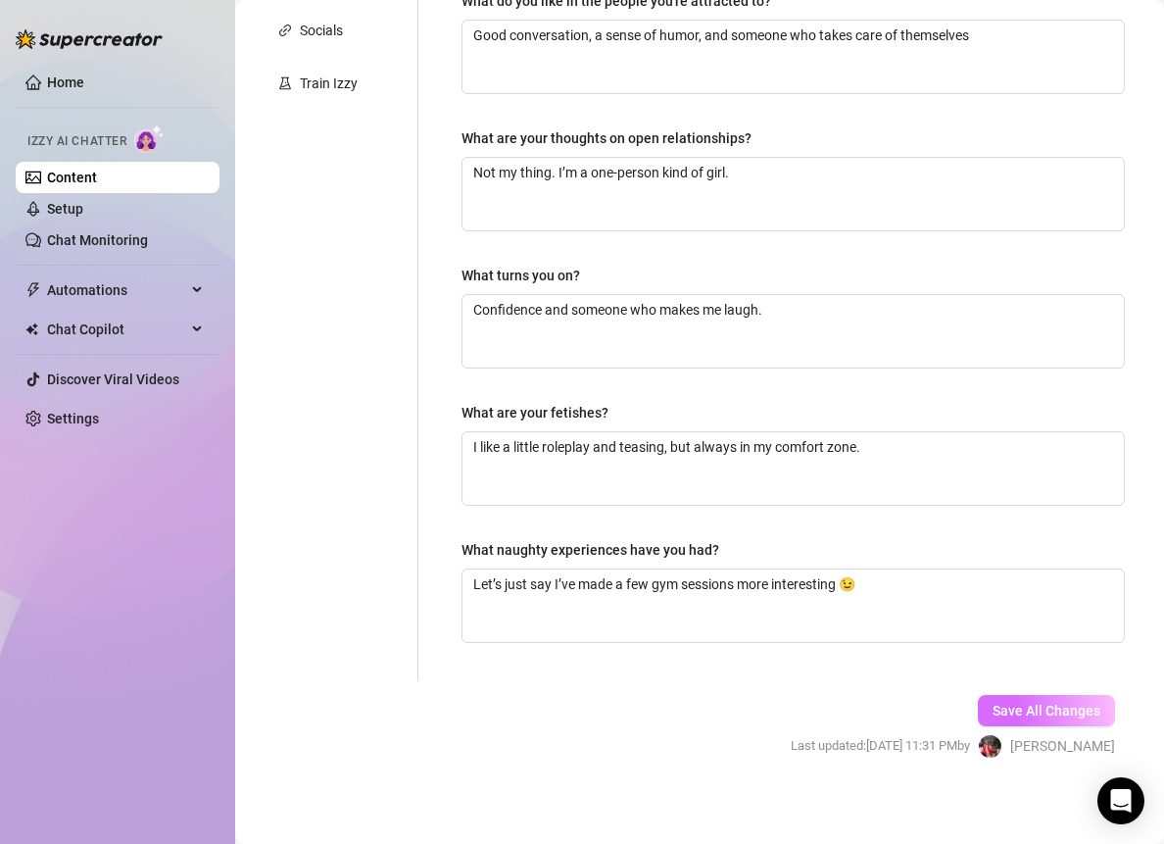
click at [1047, 708] on span "Save All Changes" at bounding box center [1047, 711] width 108 height 16
click at [978, 707] on button "Save All Changes" at bounding box center [1046, 710] width 137 height 31
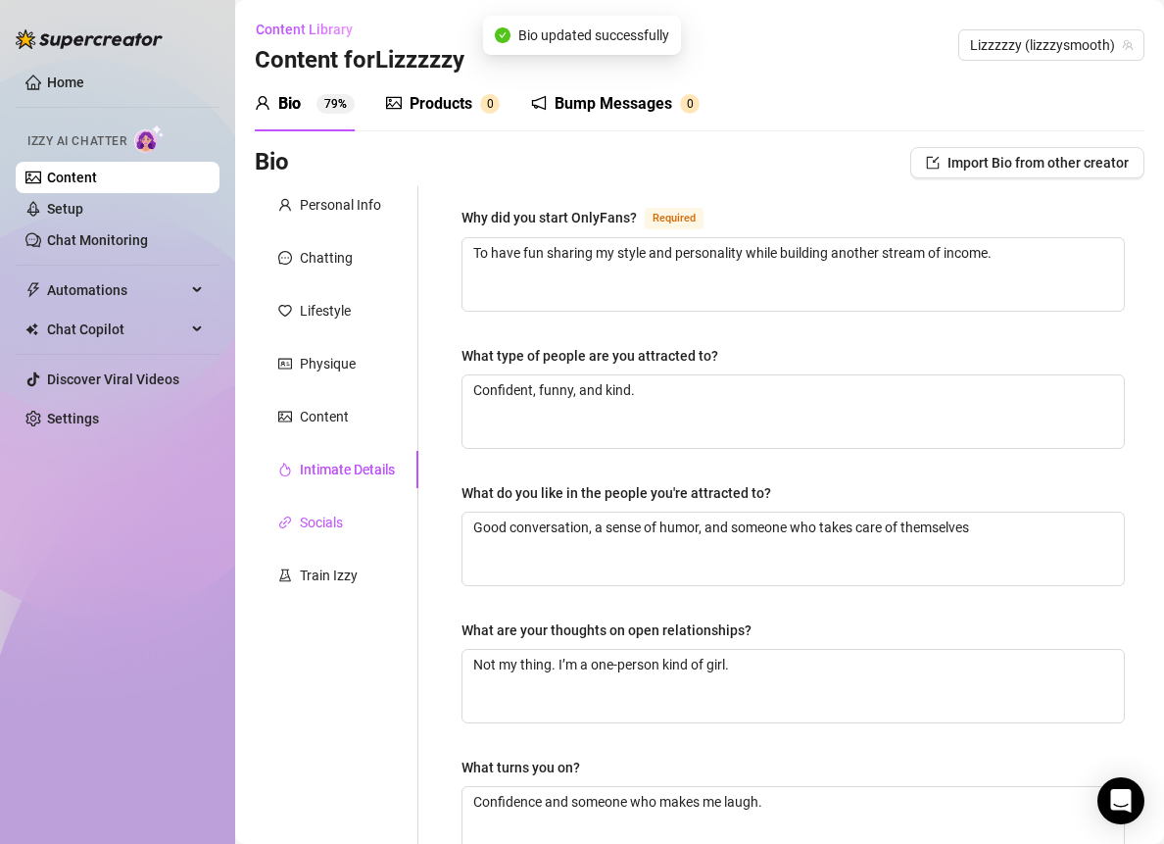
click at [342, 513] on div "Socials" at bounding box center [321, 523] width 43 height 22
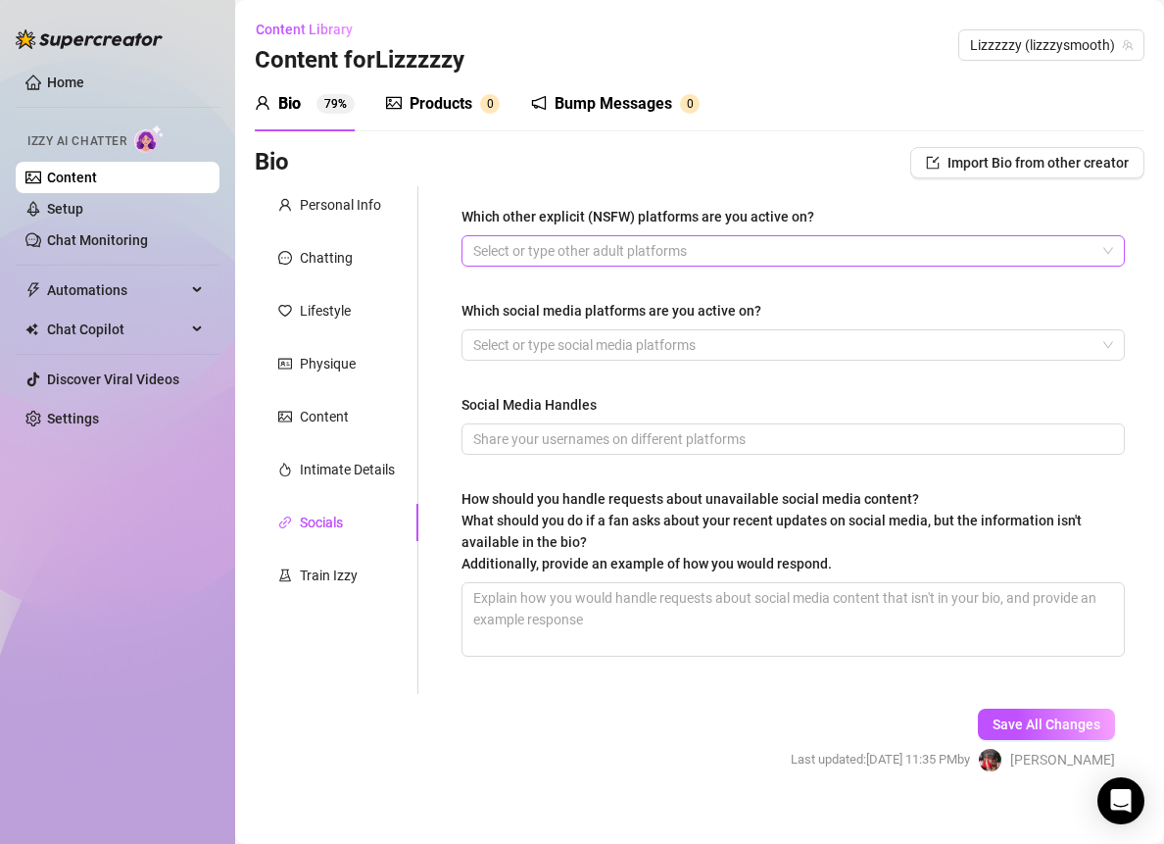
click at [570, 244] on div at bounding box center [783, 250] width 635 height 27
click at [431, 458] on div "Which other explicit (NSFW) platforms are you active on? Onlyfans Which social …" at bounding box center [781, 440] width 726 height 508
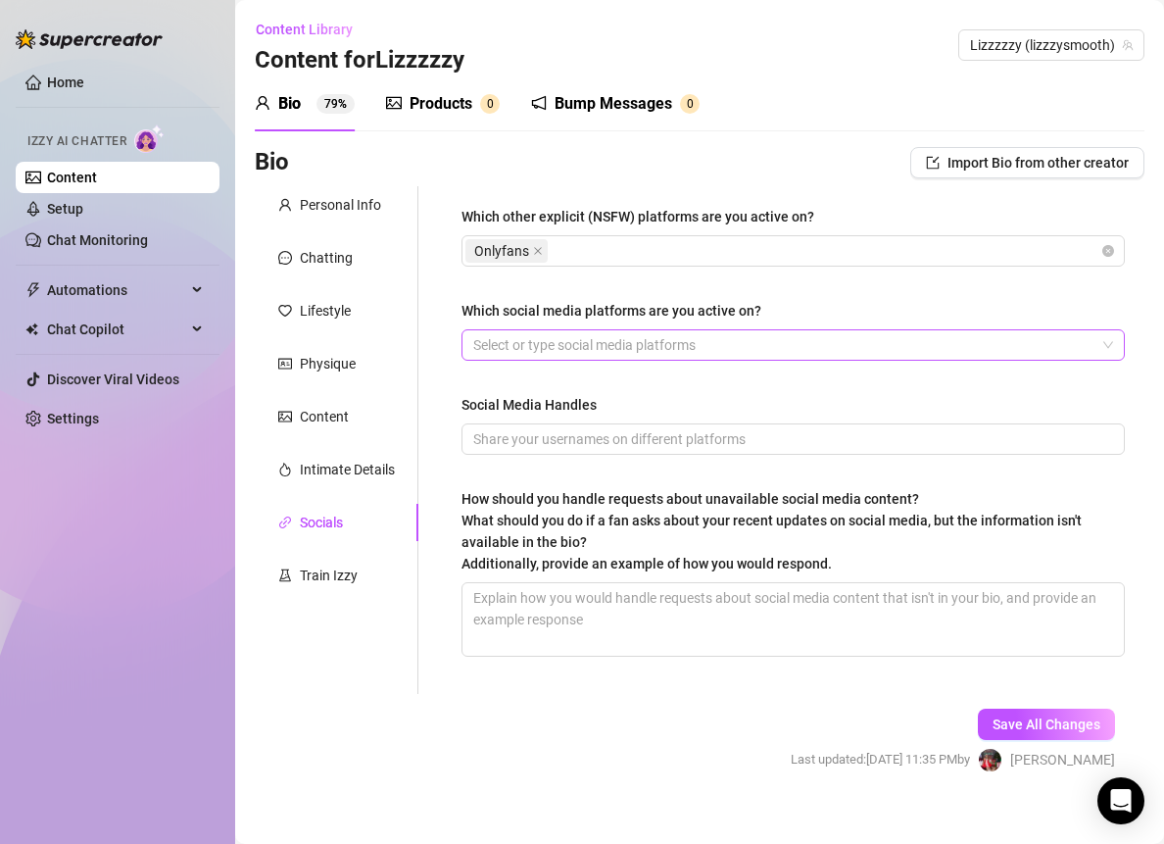
click at [631, 348] on div at bounding box center [783, 344] width 635 height 27
click at [657, 335] on div "Tiktok" at bounding box center [783, 344] width 635 height 27
click at [610, 387] on div "Which other explicit (NSFW) platforms are you active on? Onlyfans Which social …" at bounding box center [793, 440] width 663 height 468
click at [647, 349] on div "Tiktok" at bounding box center [783, 344] width 635 height 27
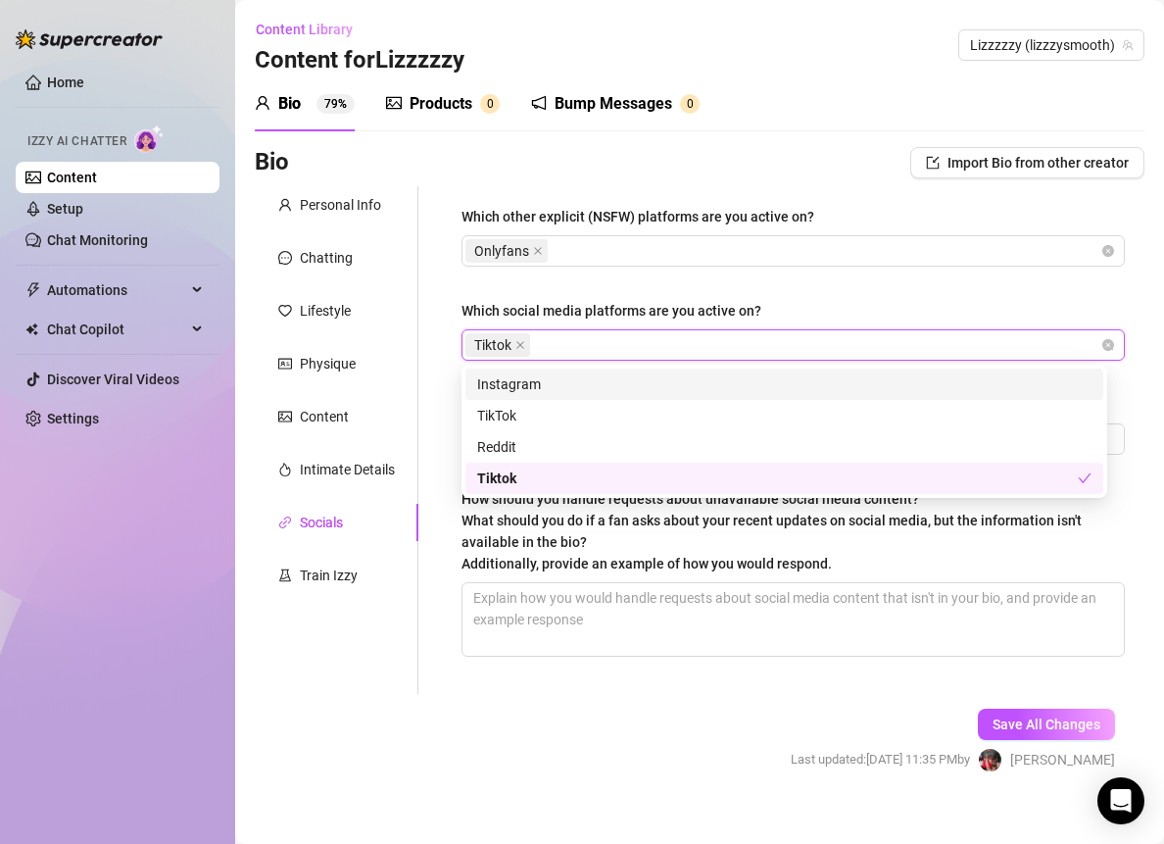
click at [647, 349] on div "Tiktok" at bounding box center [783, 344] width 635 height 27
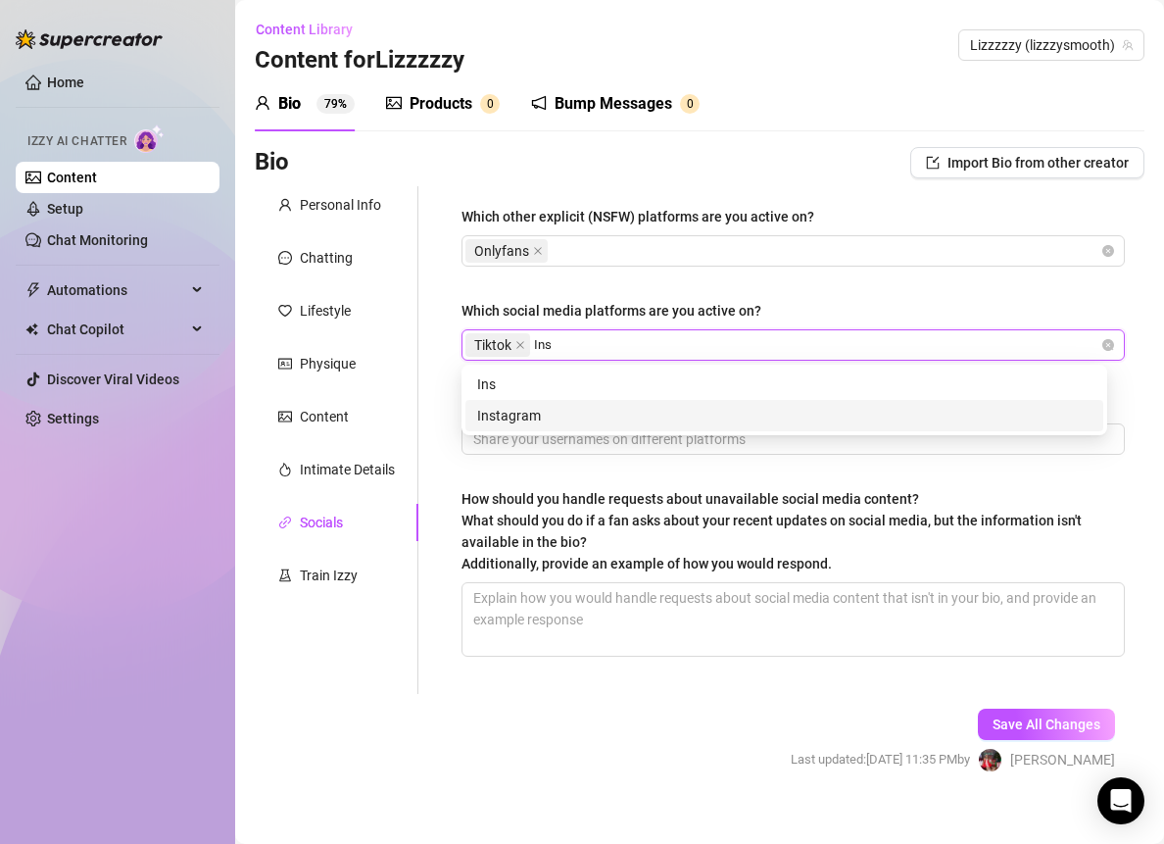
click at [581, 411] on div "Instagram" at bounding box center [784, 416] width 614 height 22
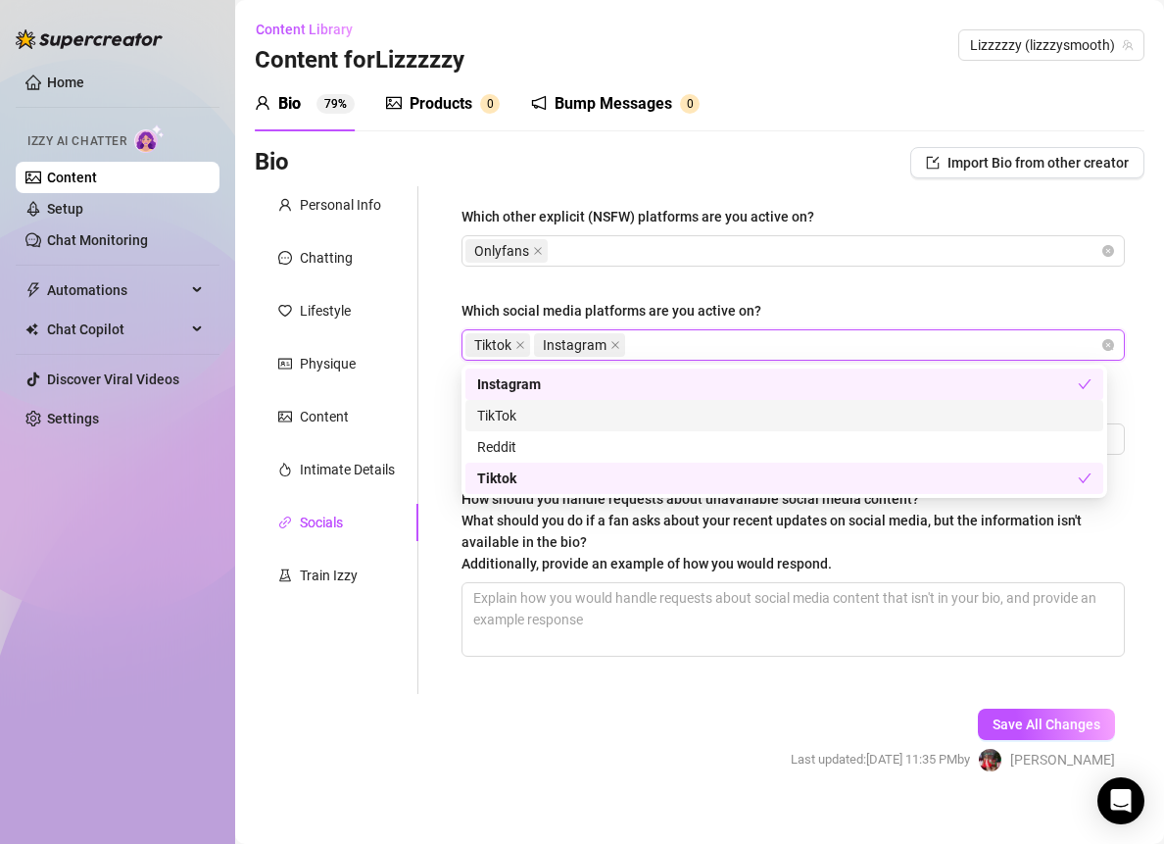
click at [432, 417] on div "Which other explicit (NSFW) platforms are you active on? Onlyfans Which social …" at bounding box center [781, 440] width 726 height 508
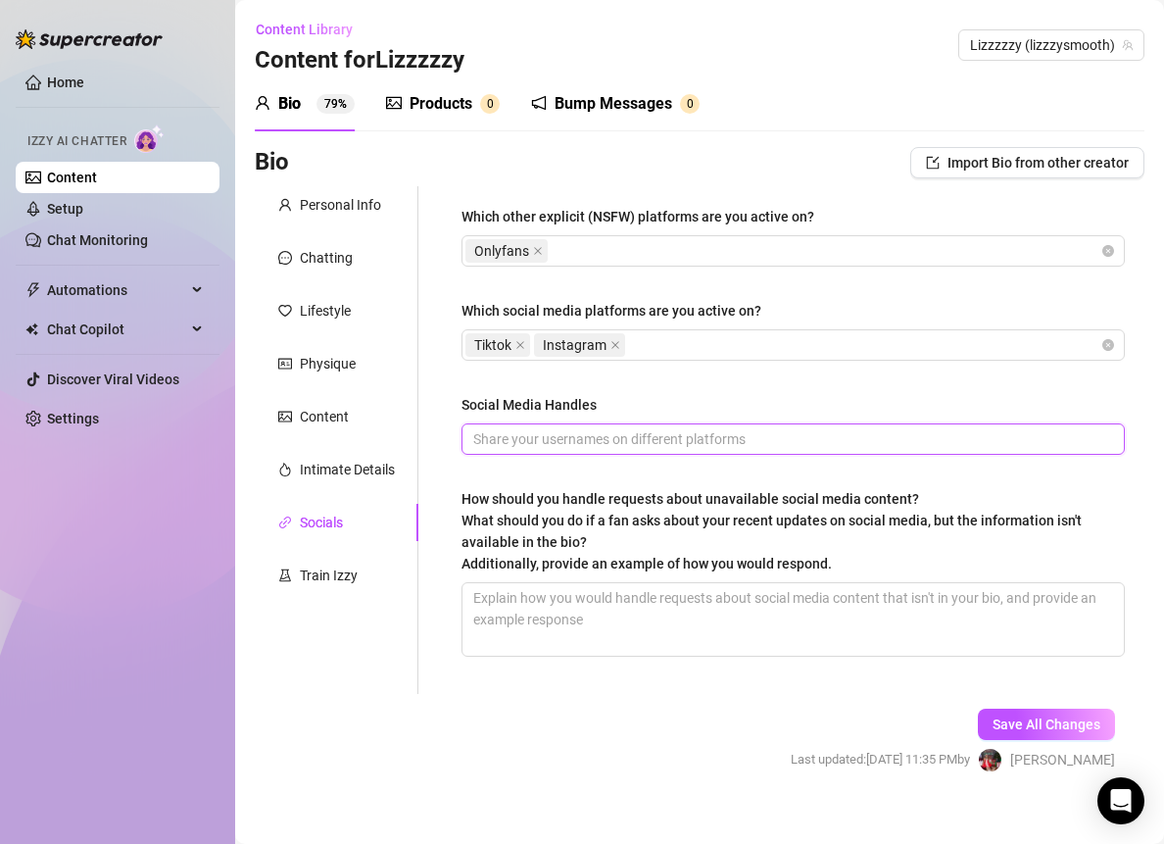
click at [541, 442] on input "Social Media Handles" at bounding box center [791, 439] width 636 height 22
paste input "@shreddedmilitary"
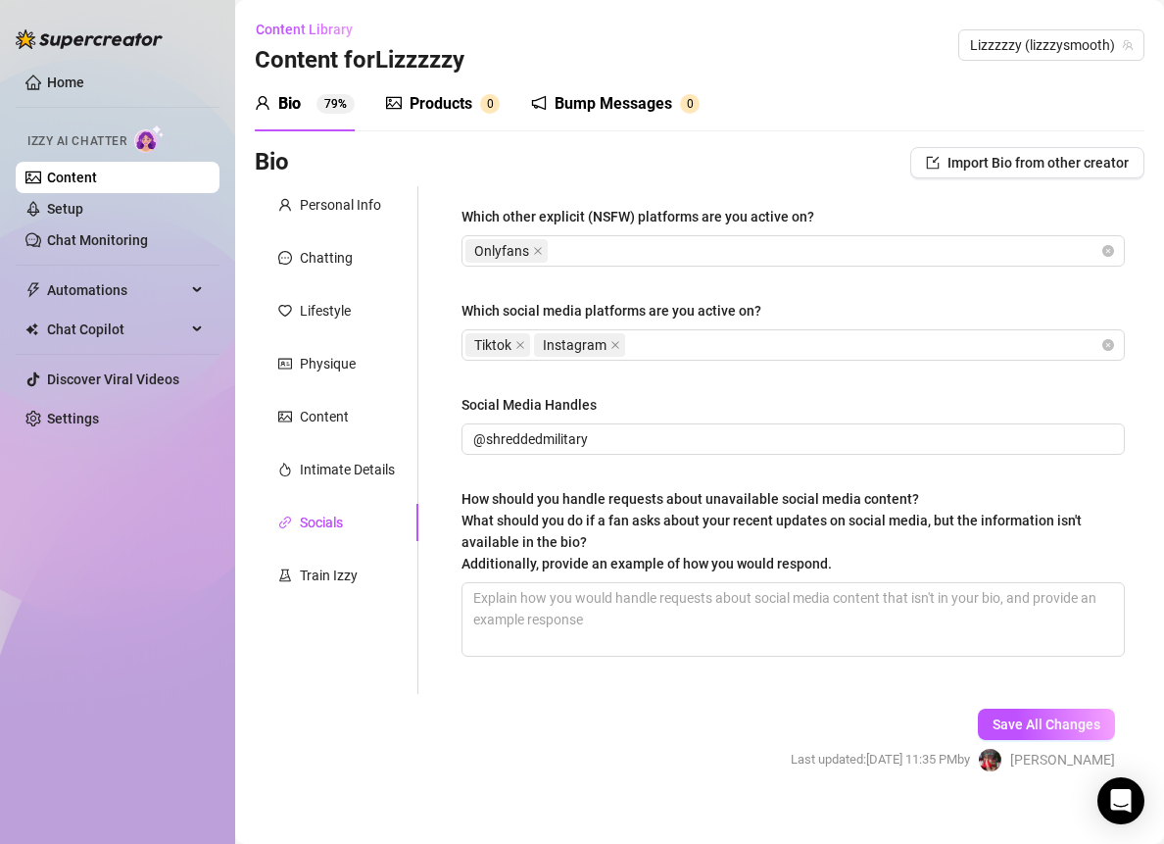
click at [628, 518] on span "What should you do if a fan asks about your recent updates on social media, but…" at bounding box center [772, 542] width 620 height 59
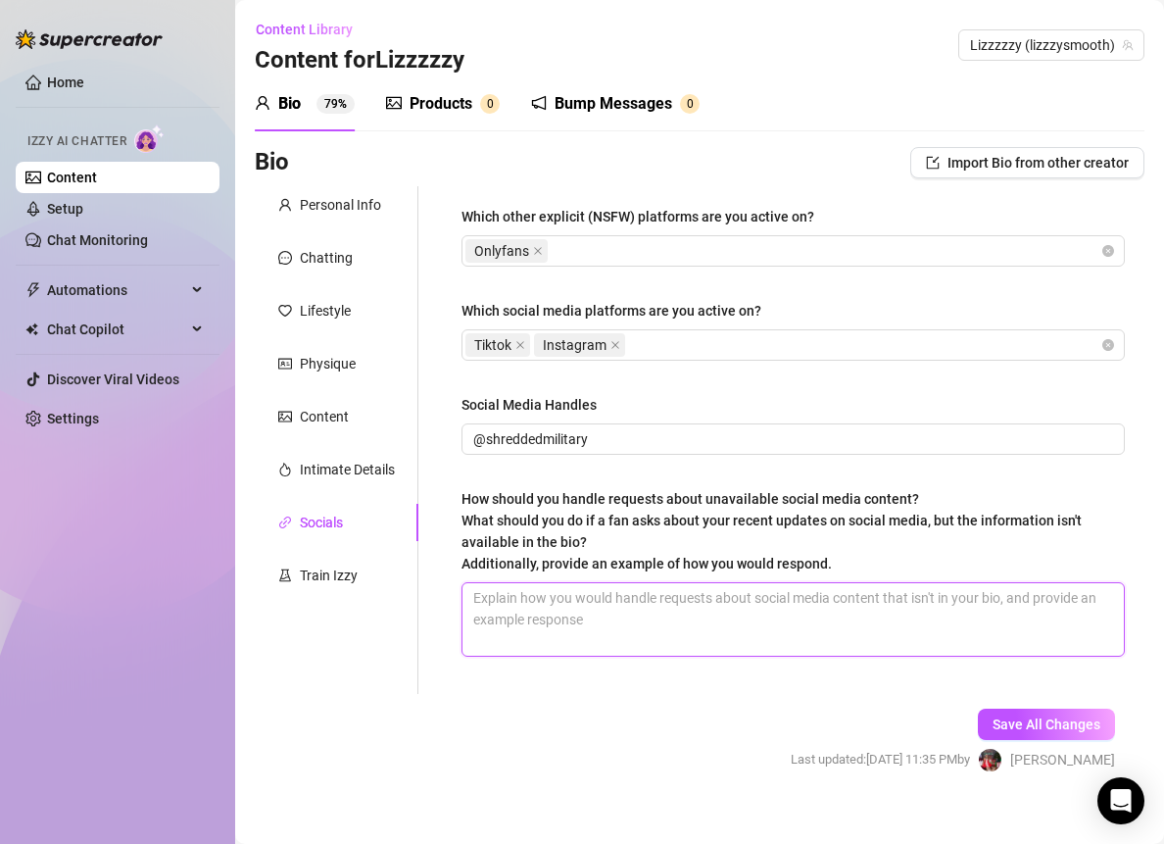
click at [628, 583] on textarea "How should you handle requests about unavailable social media content? What sho…" at bounding box center [794, 619] width 662 height 73
click at [774, 599] on textarea "How should you handle requests about unavailable social media content? What sho…" at bounding box center [794, 619] width 662 height 73
paste textarea "Hmm, I don’t have that one in my vault right now, papi, but I’ve got something …"
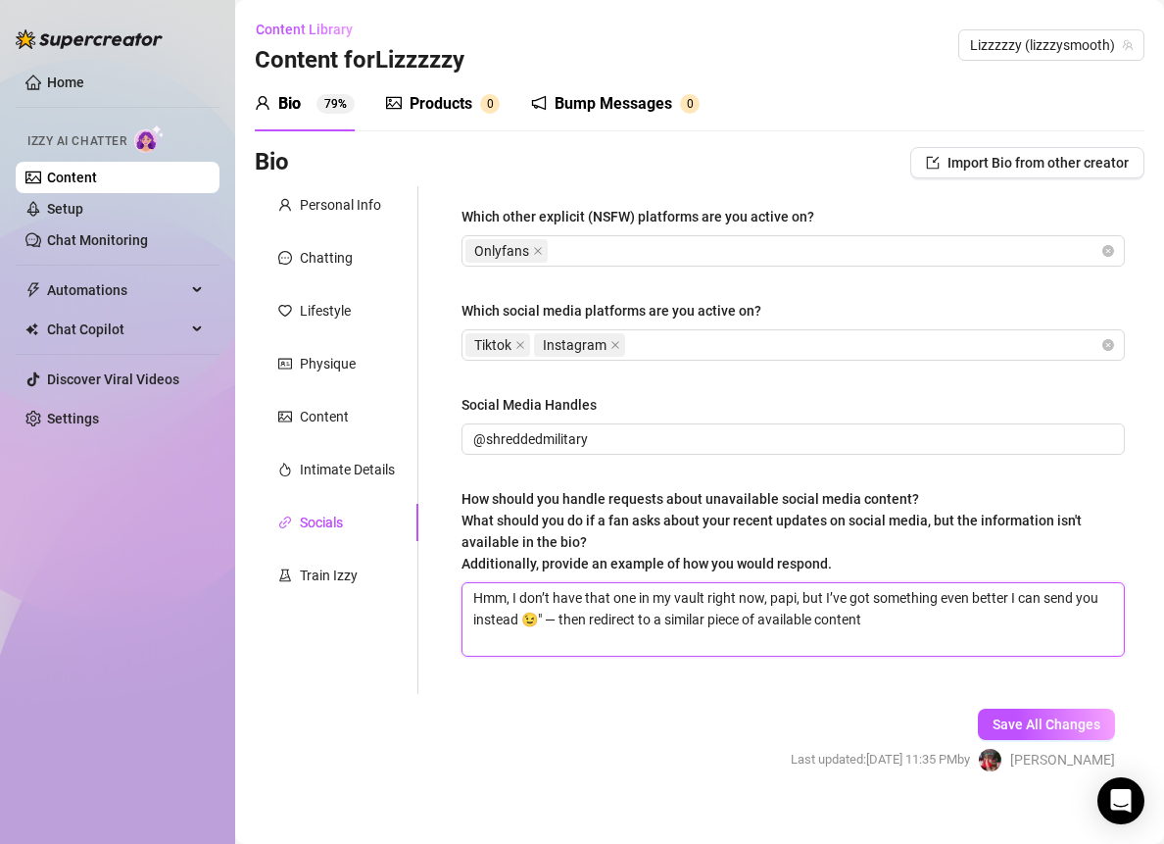
click at [578, 621] on textarea "Hmm, I don’t have that one in my vault right now, papi, but I’ve got something …" at bounding box center [794, 619] width 662 height 73
drag, startPoint x: 558, startPoint y: 618, endPoint x: 897, endPoint y: 600, distance: 339.6
click at [897, 600] on textarea "Hmm, I don’t have that one in my vault right now, papi, but I’ve got something …" at bounding box center [794, 619] width 662 height 73
drag, startPoint x: 884, startPoint y: 614, endPoint x: 567, endPoint y: 611, distance: 316.6
click at [567, 611] on textarea "Hmm, I don’t have that one in my vault right now, papi, but I’ve got something …" at bounding box center [794, 619] width 662 height 73
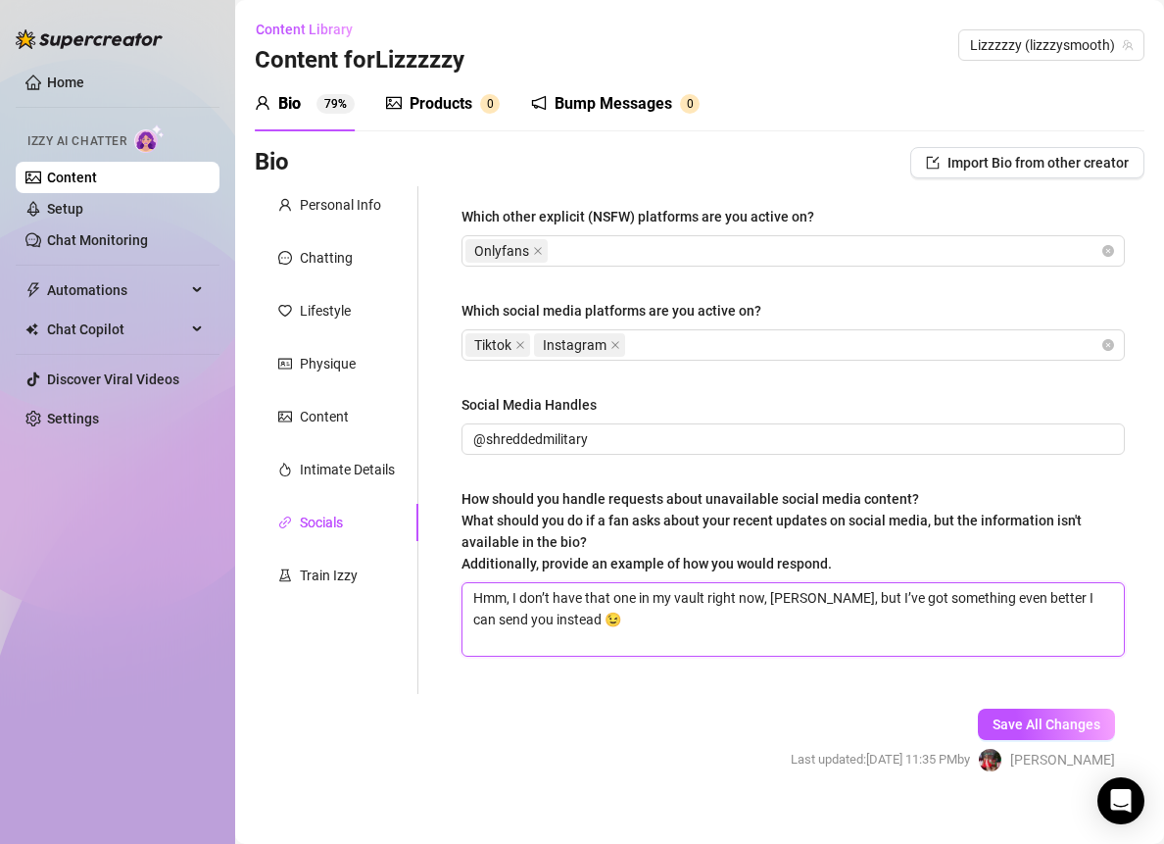
click at [795, 632] on textarea "Hmm, I don’t have that one in my vault right now, [PERSON_NAME], but I’ve got s…" at bounding box center [794, 619] width 662 height 73
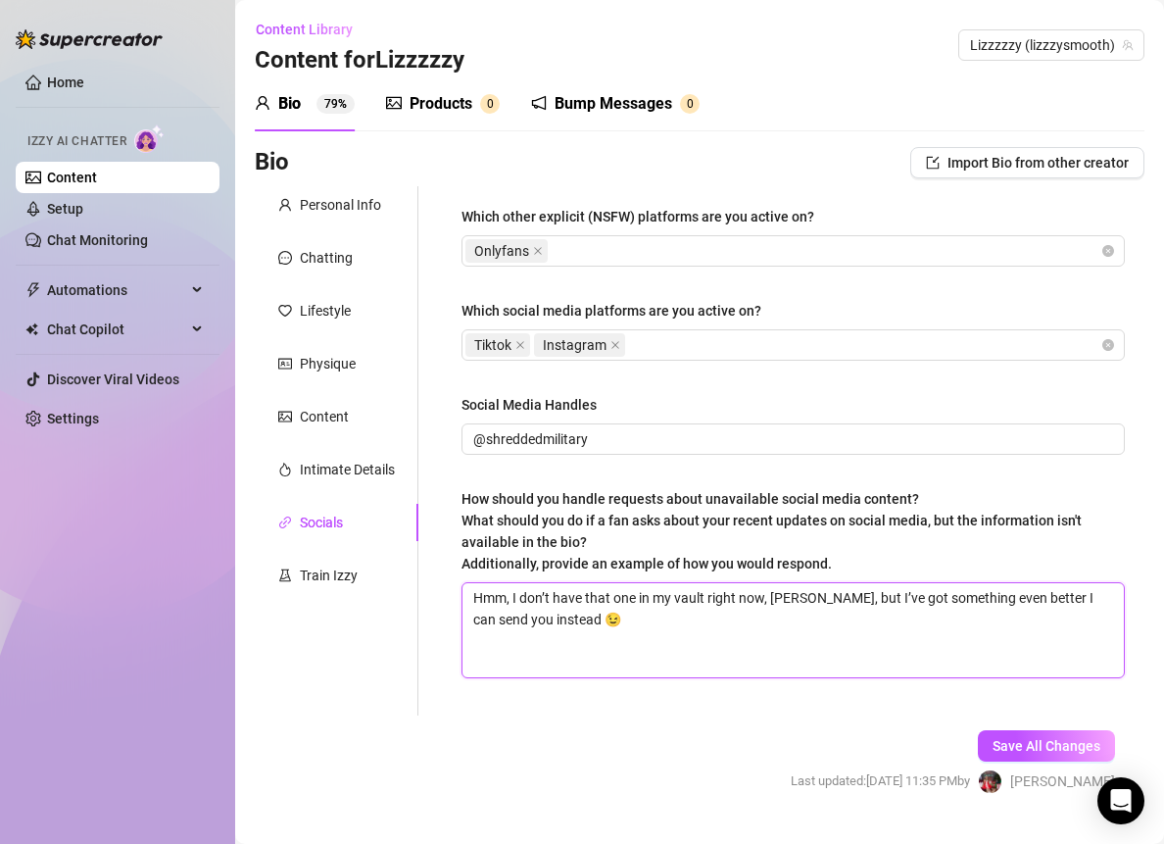
paste textarea "I haven’t posted that one here yet, but I’ve got some fresh content ready just …"
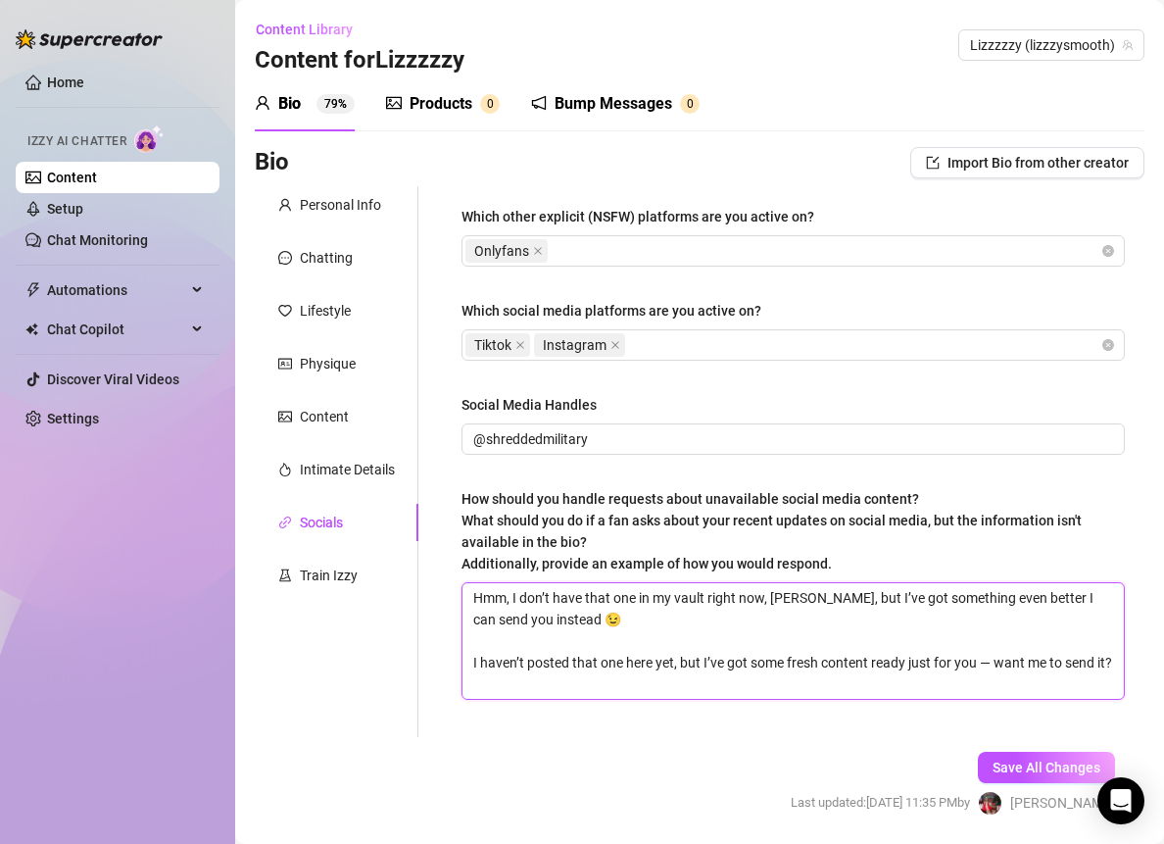
click at [994, 657] on textarea "Hmm, I don’t have that one in my vault right now, [PERSON_NAME], but I’ve got s…" at bounding box center [794, 641] width 662 height 116
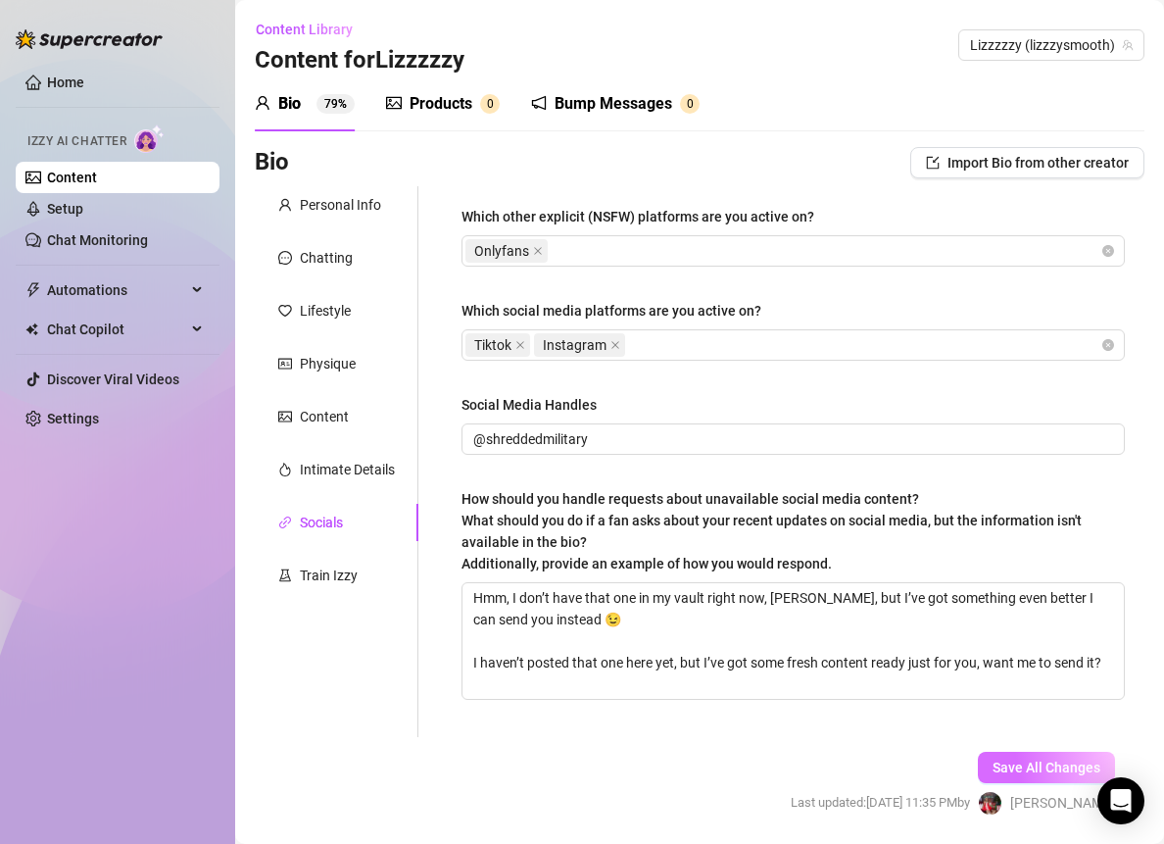
click at [1047, 763] on span "Save All Changes" at bounding box center [1047, 768] width 108 height 16
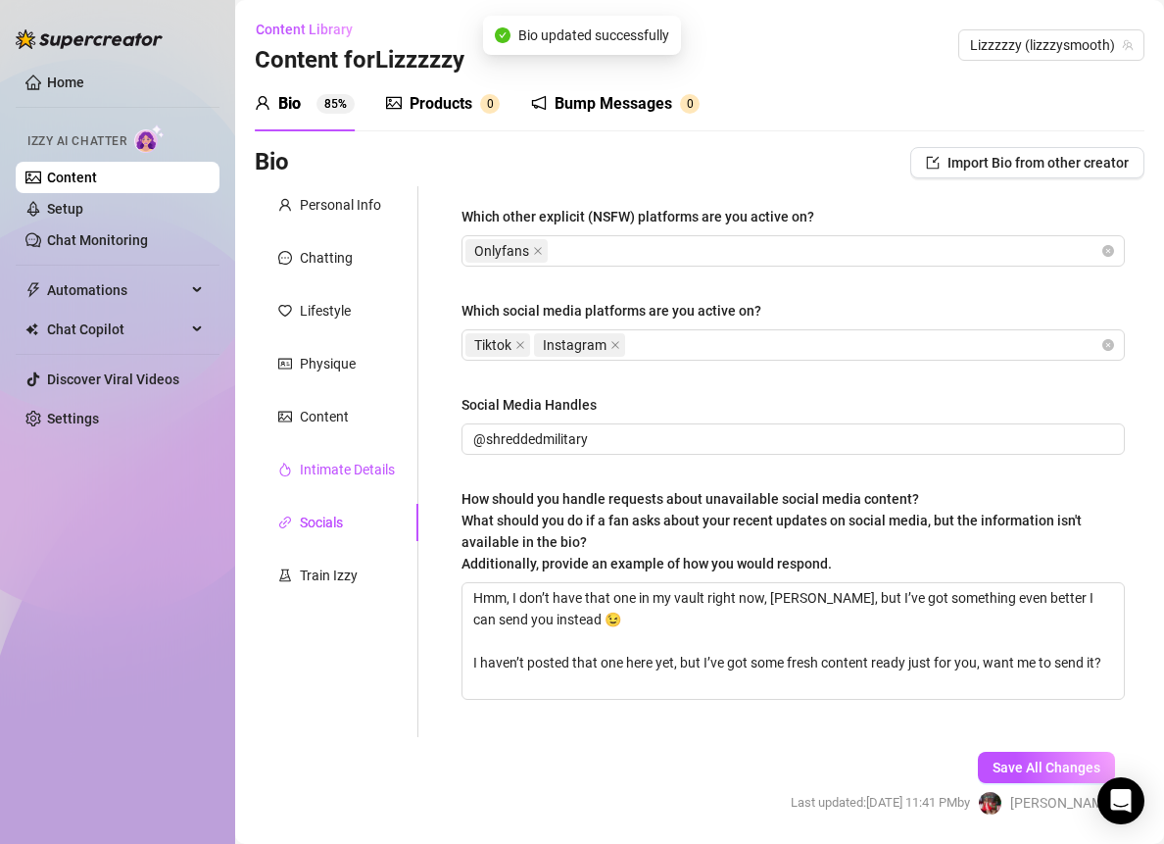
click at [345, 466] on div "Intimate Details" at bounding box center [347, 470] width 95 height 22
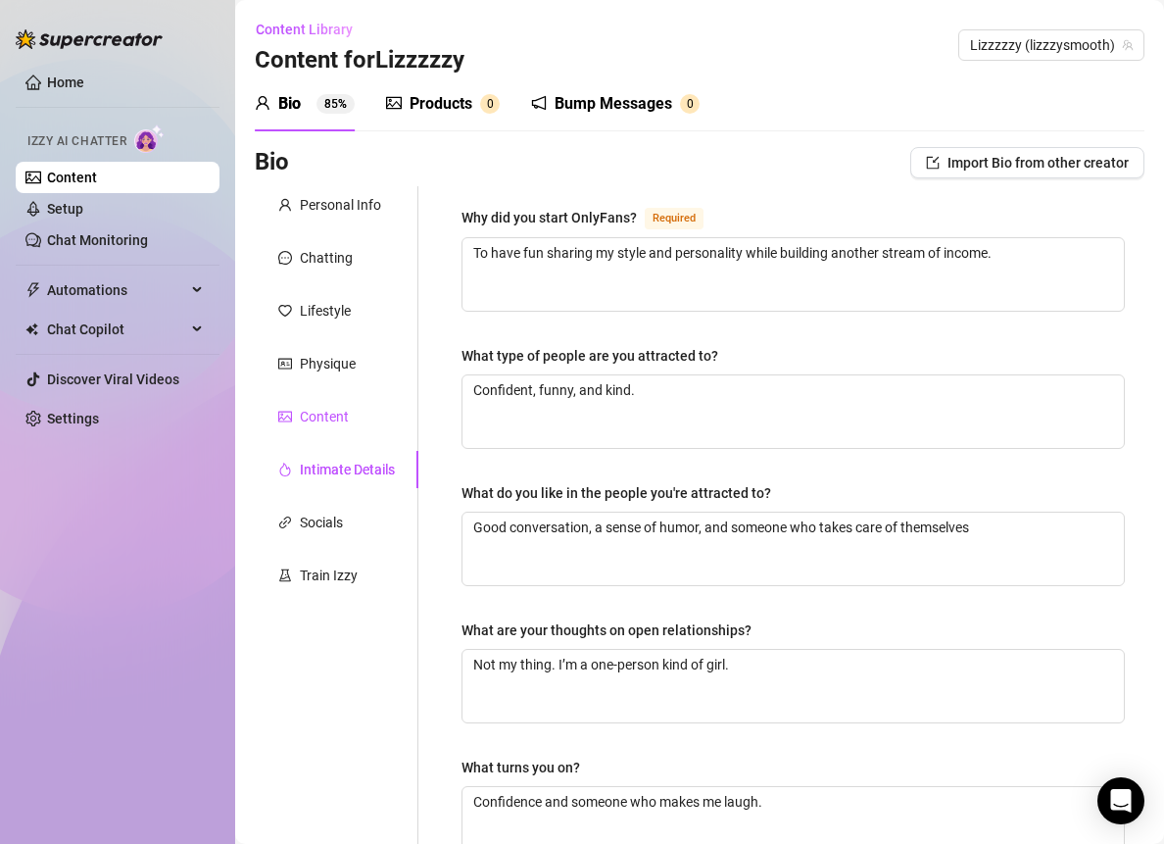
click at [339, 412] on div "Content" at bounding box center [324, 417] width 49 height 22
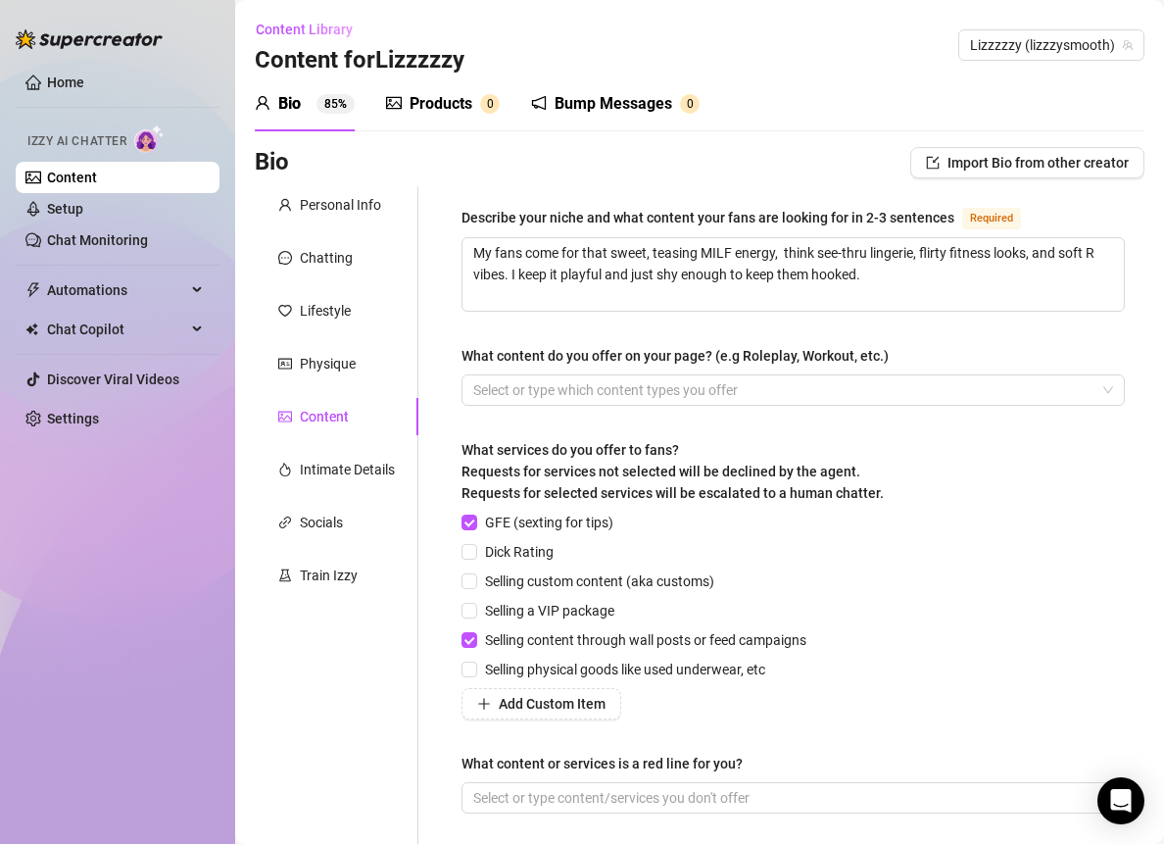
scroll to position [174, 0]
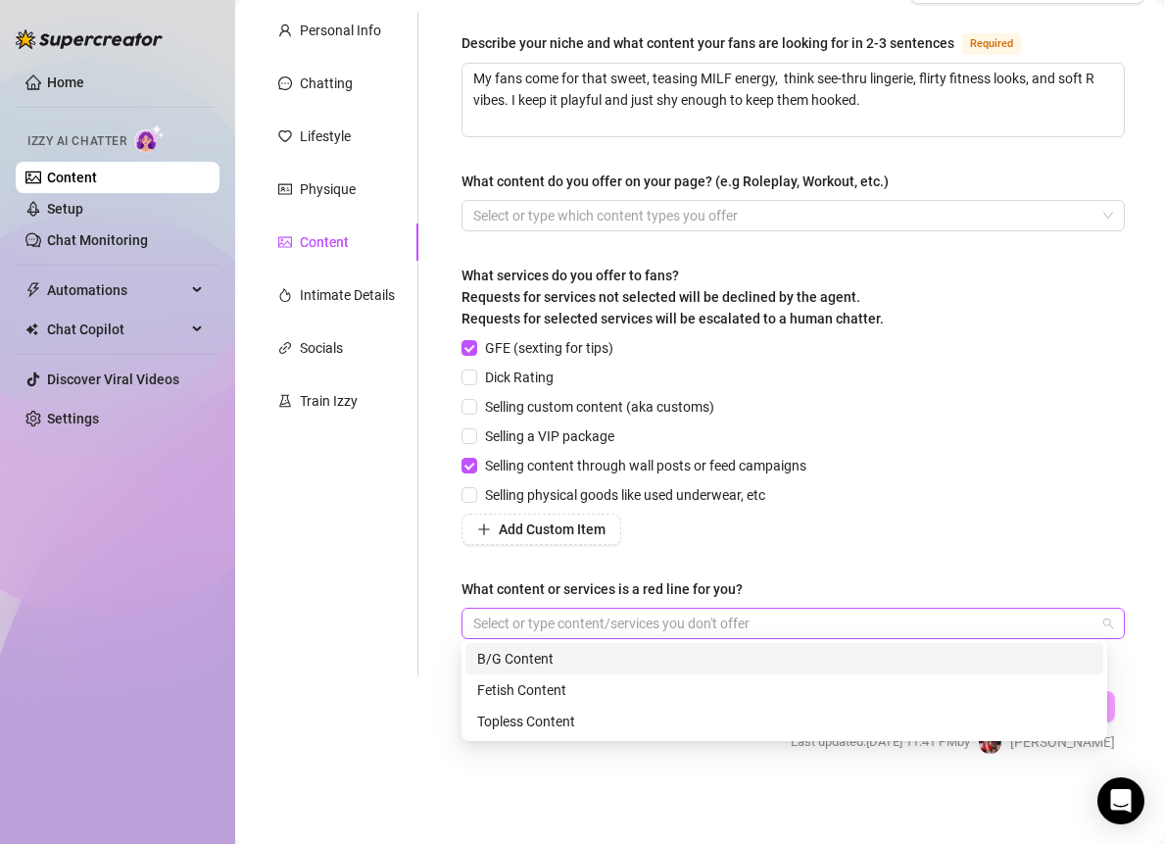
click at [541, 621] on div at bounding box center [783, 623] width 635 height 27
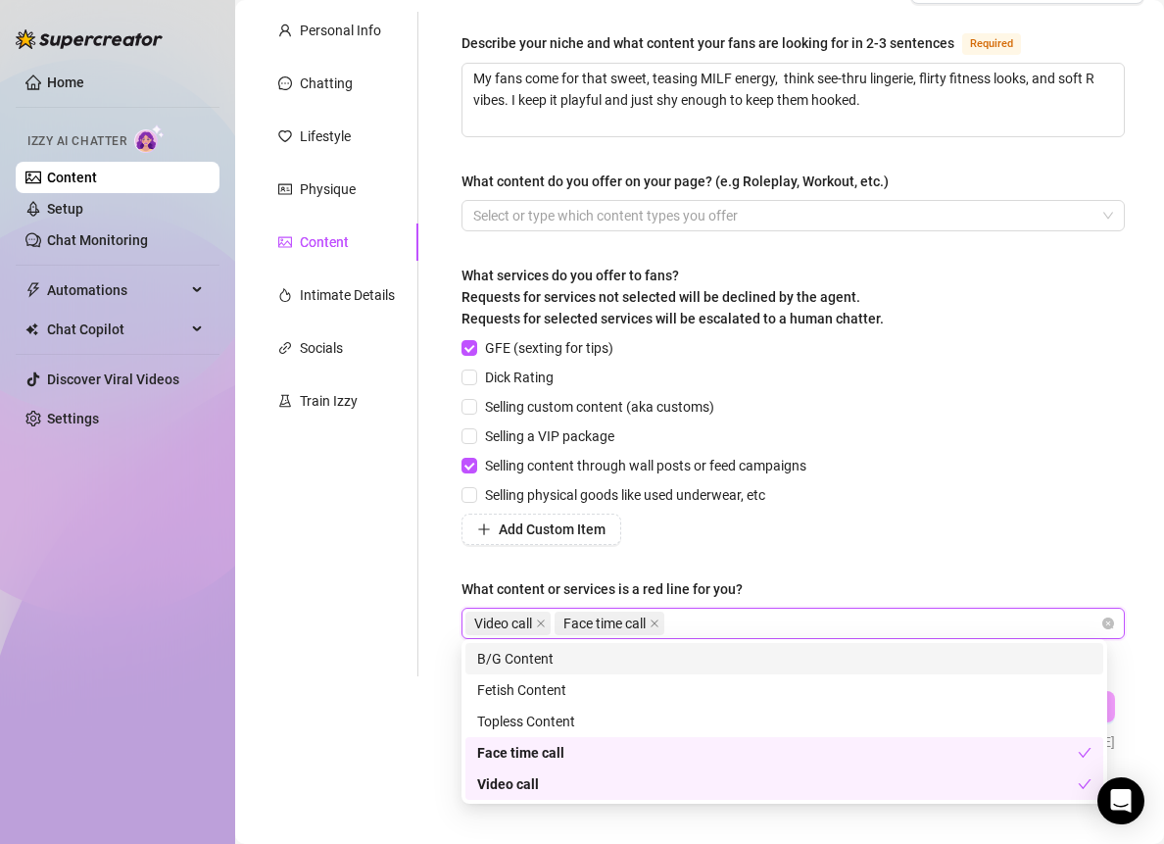
click at [886, 548] on div "Describe your niche and what content your fans are looking for in 2-3 sentences…" at bounding box center [793, 343] width 663 height 625
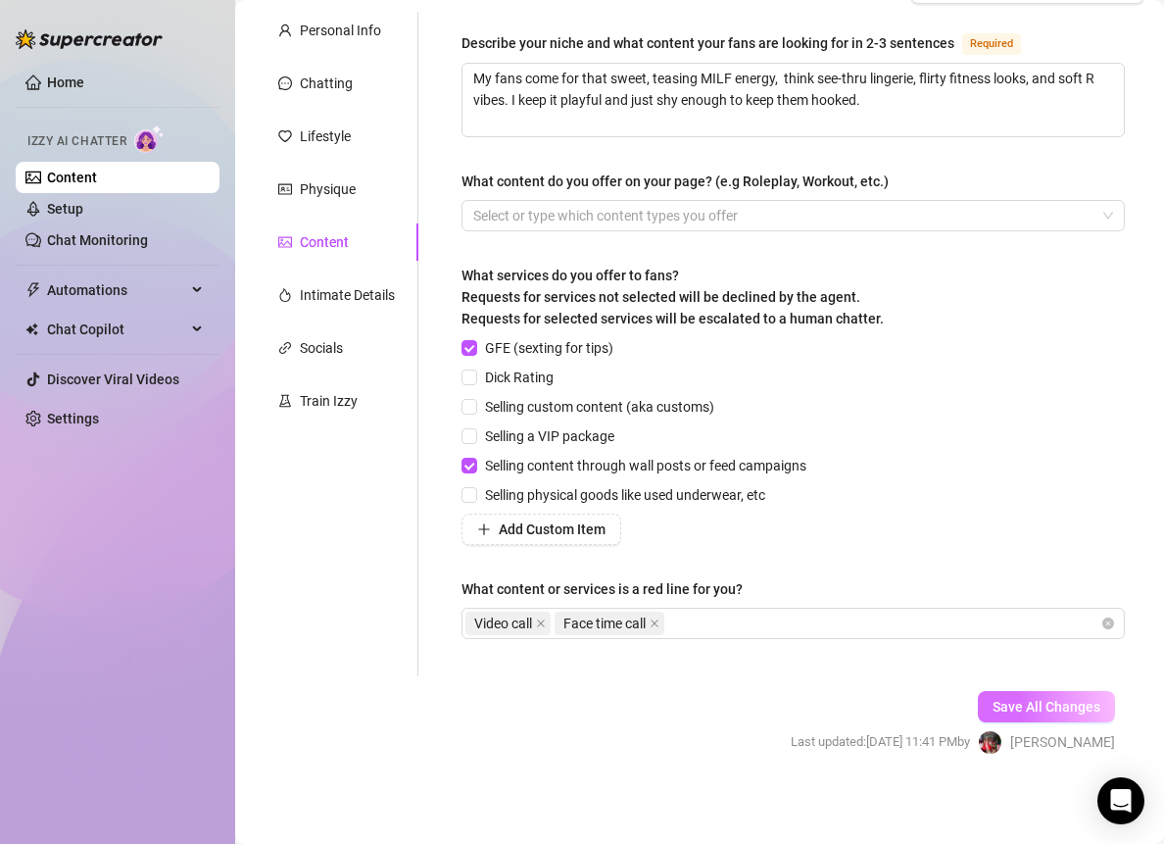
click at [993, 704] on span "Save All Changes" at bounding box center [1047, 707] width 108 height 16
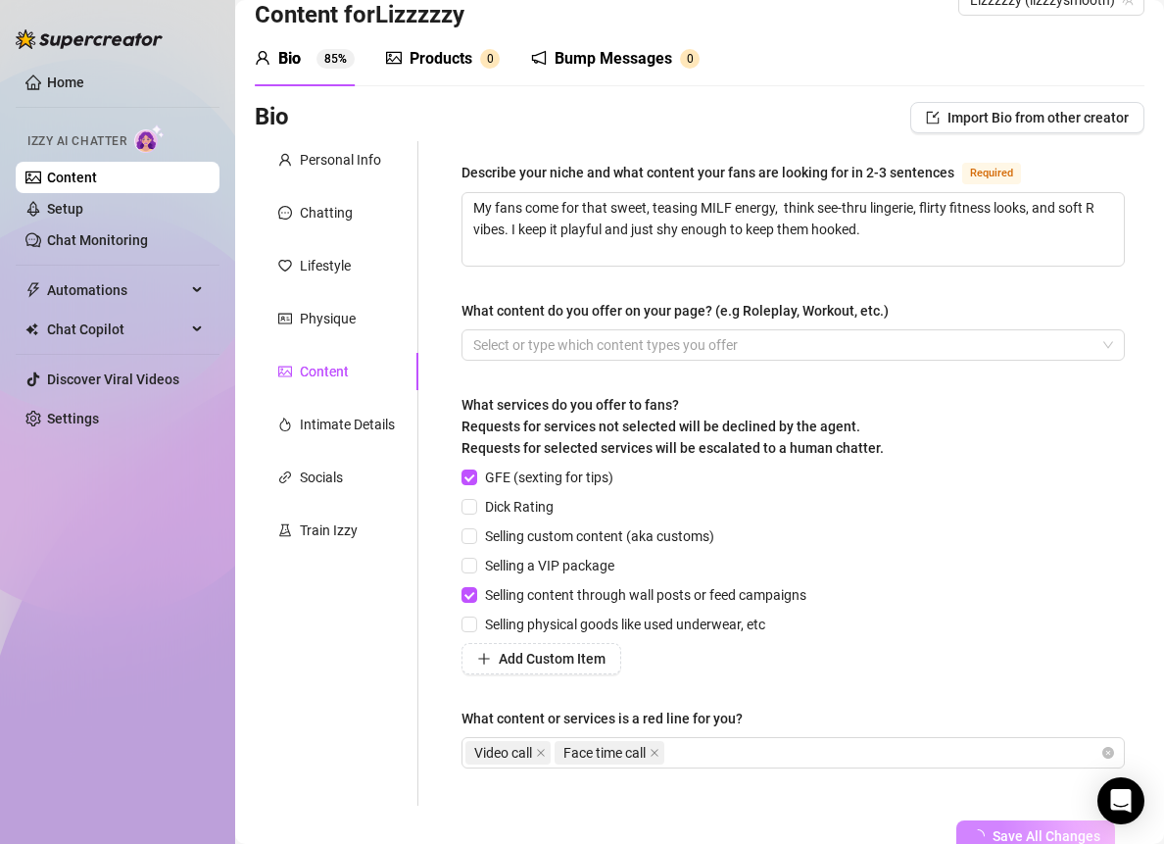
scroll to position [0, 0]
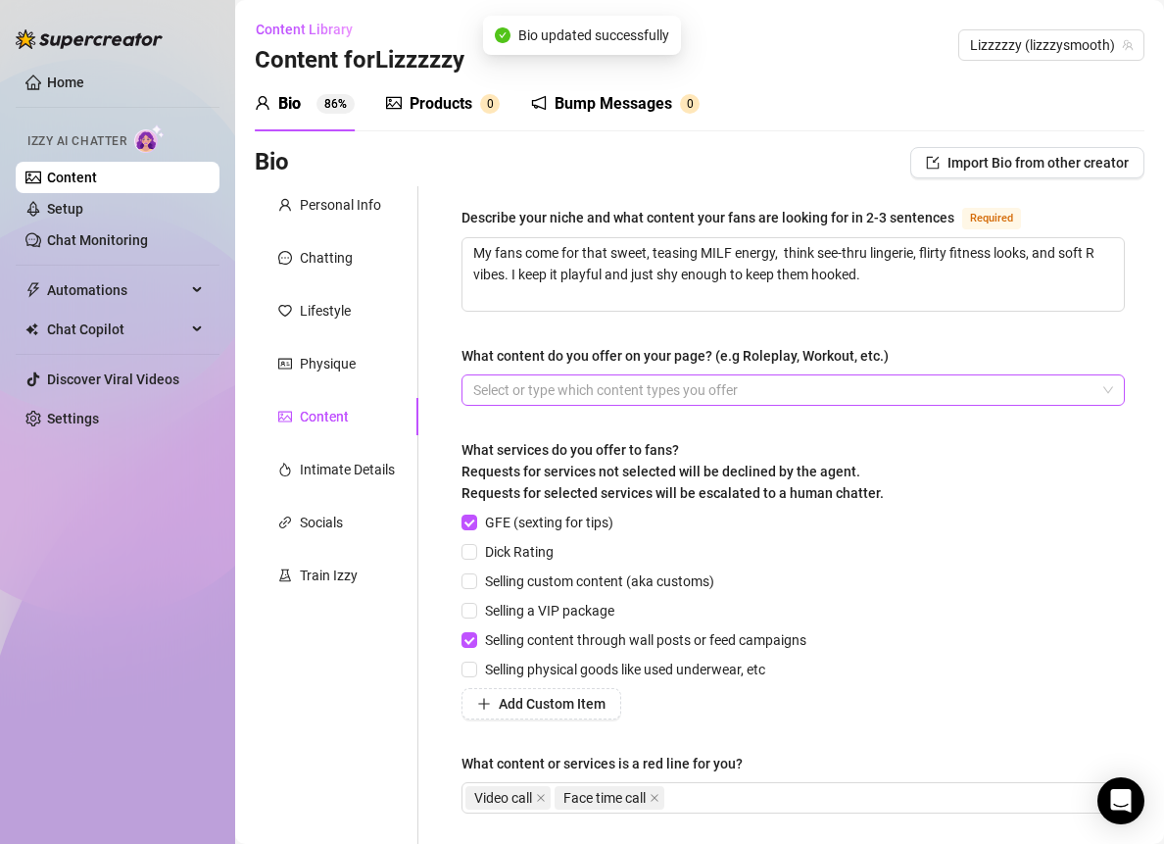
click at [753, 394] on div at bounding box center [783, 389] width 635 height 27
click at [559, 391] on div at bounding box center [783, 389] width 635 height 27
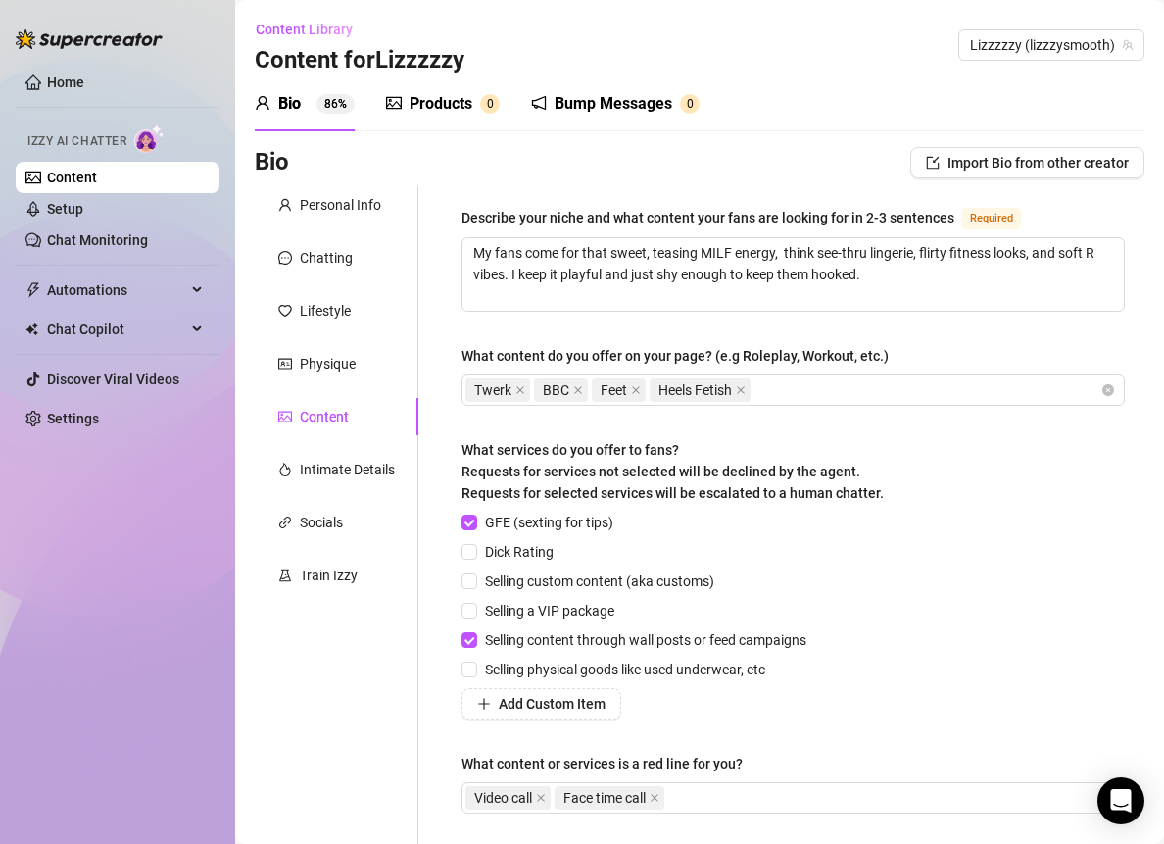
drag, startPoint x: 456, startPoint y: 101, endPoint x: 480, endPoint y: 97, distance: 24.8
click at [455, 100] on div "Products" at bounding box center [441, 104] width 63 height 24
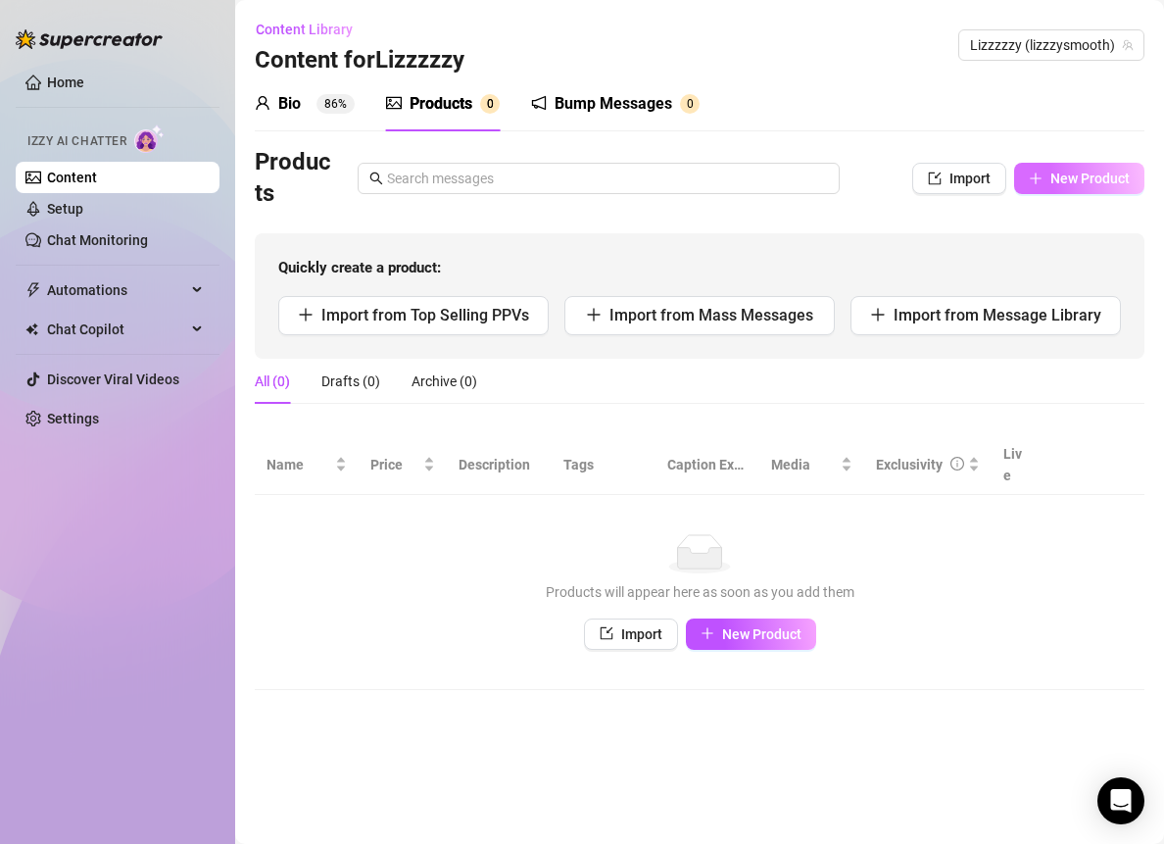
click at [1078, 178] on span "New Product" at bounding box center [1090, 179] width 79 height 16
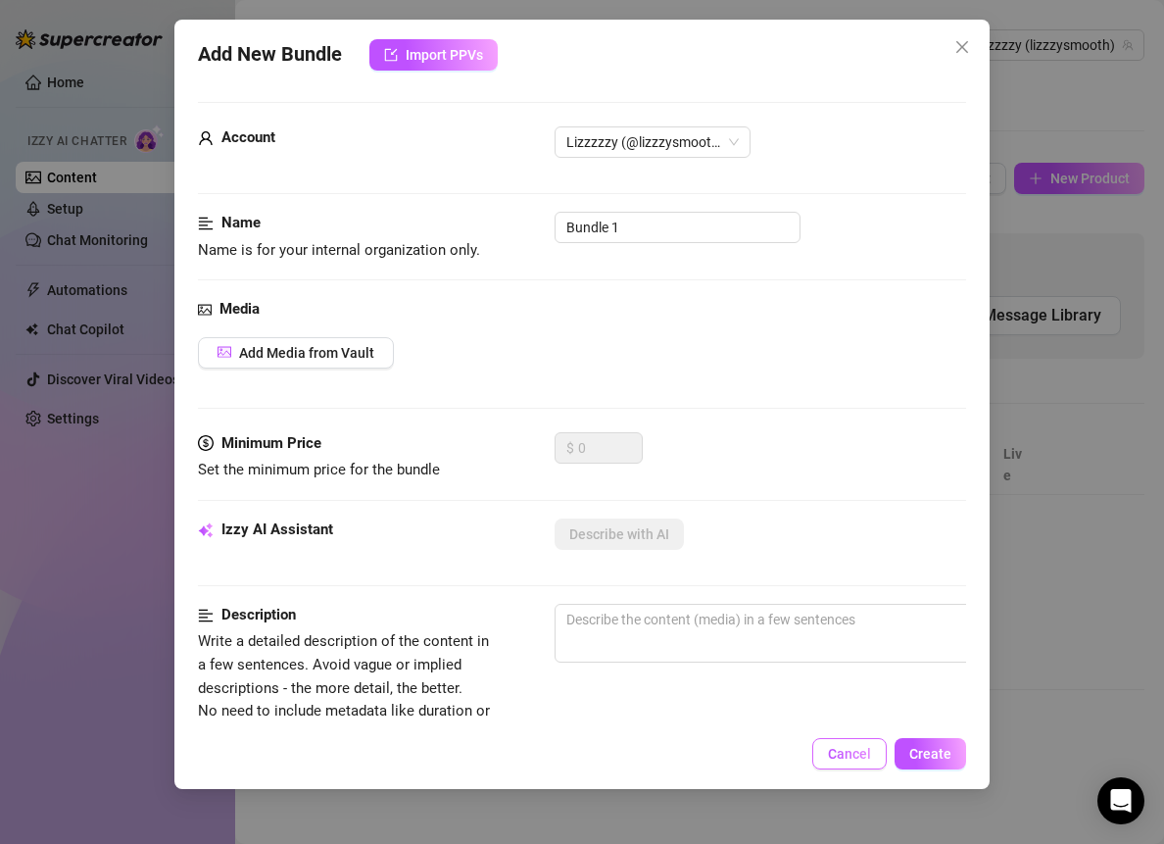
click at [839, 756] on span "Cancel" at bounding box center [849, 754] width 43 height 16
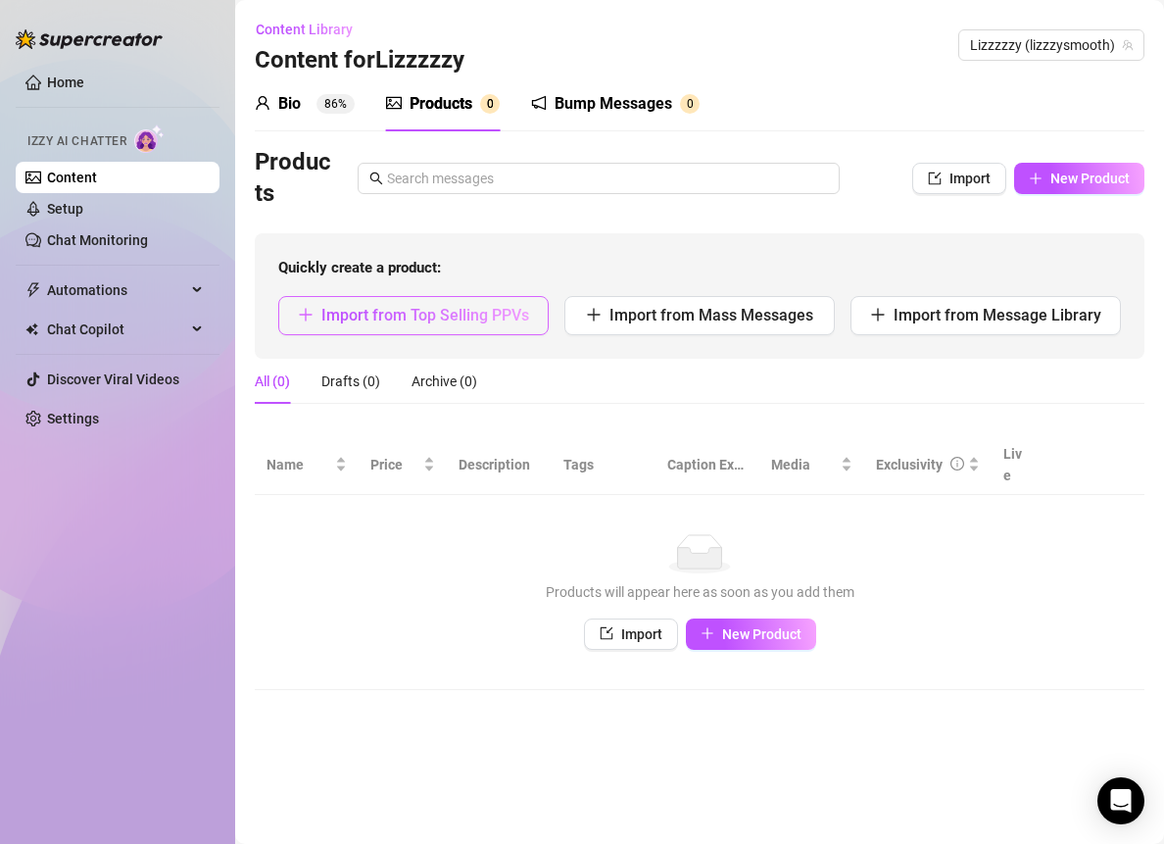
click at [466, 321] on span "Import from Top Selling PPVs" at bounding box center [425, 315] width 208 height 19
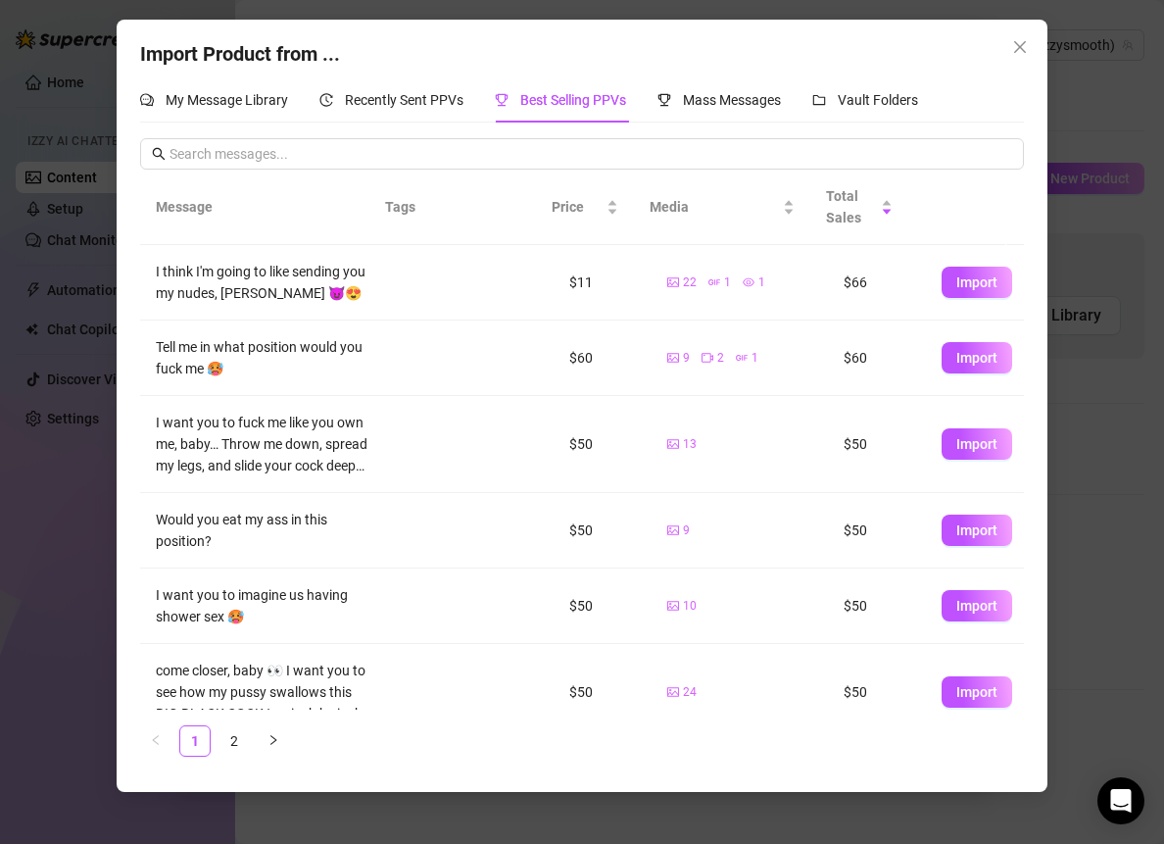
scroll to position [348, 0]
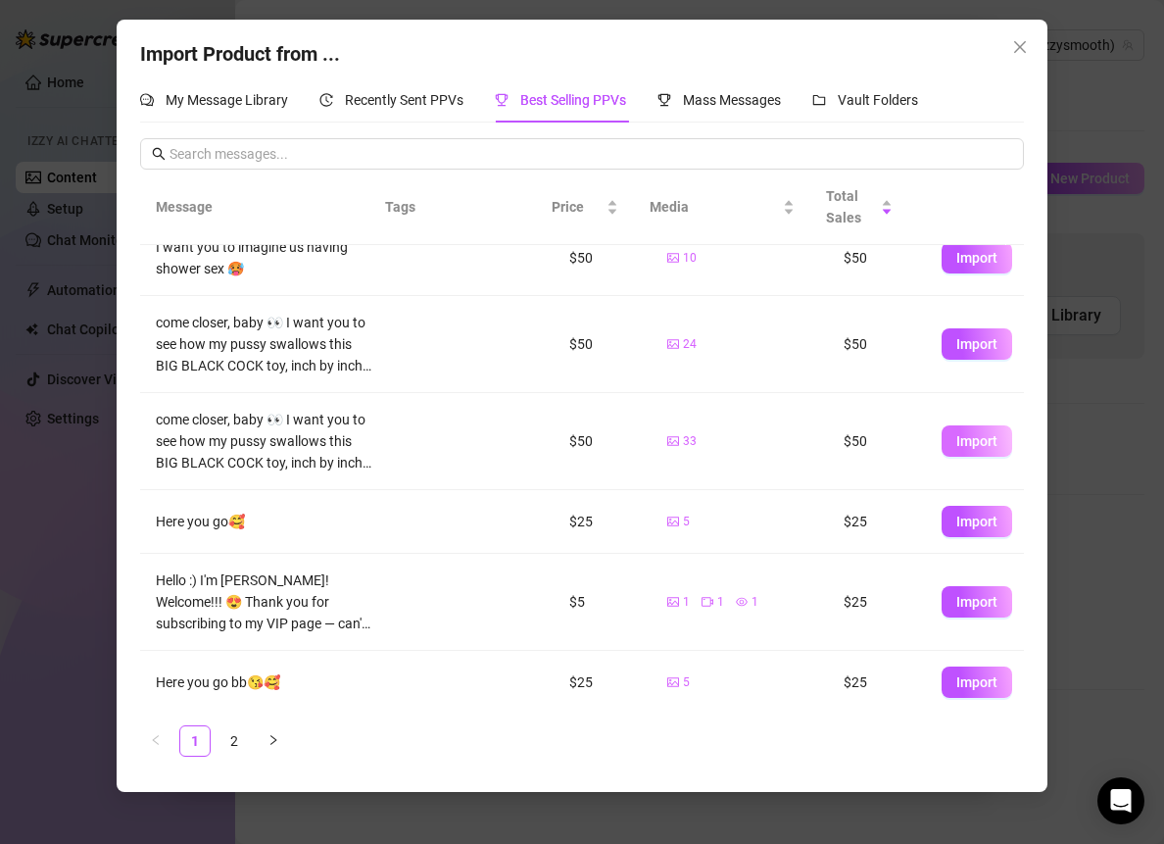
click at [957, 445] on span "Import" at bounding box center [977, 441] width 41 height 16
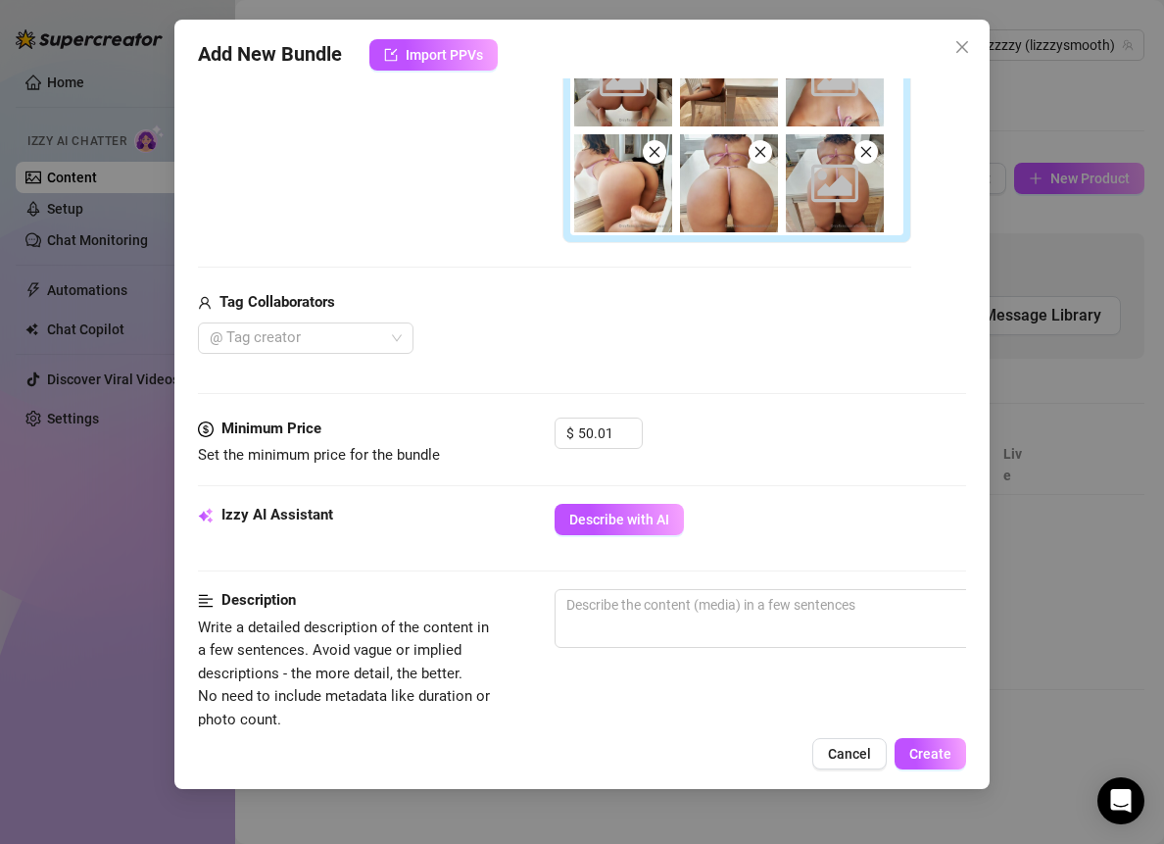
scroll to position [557, 0]
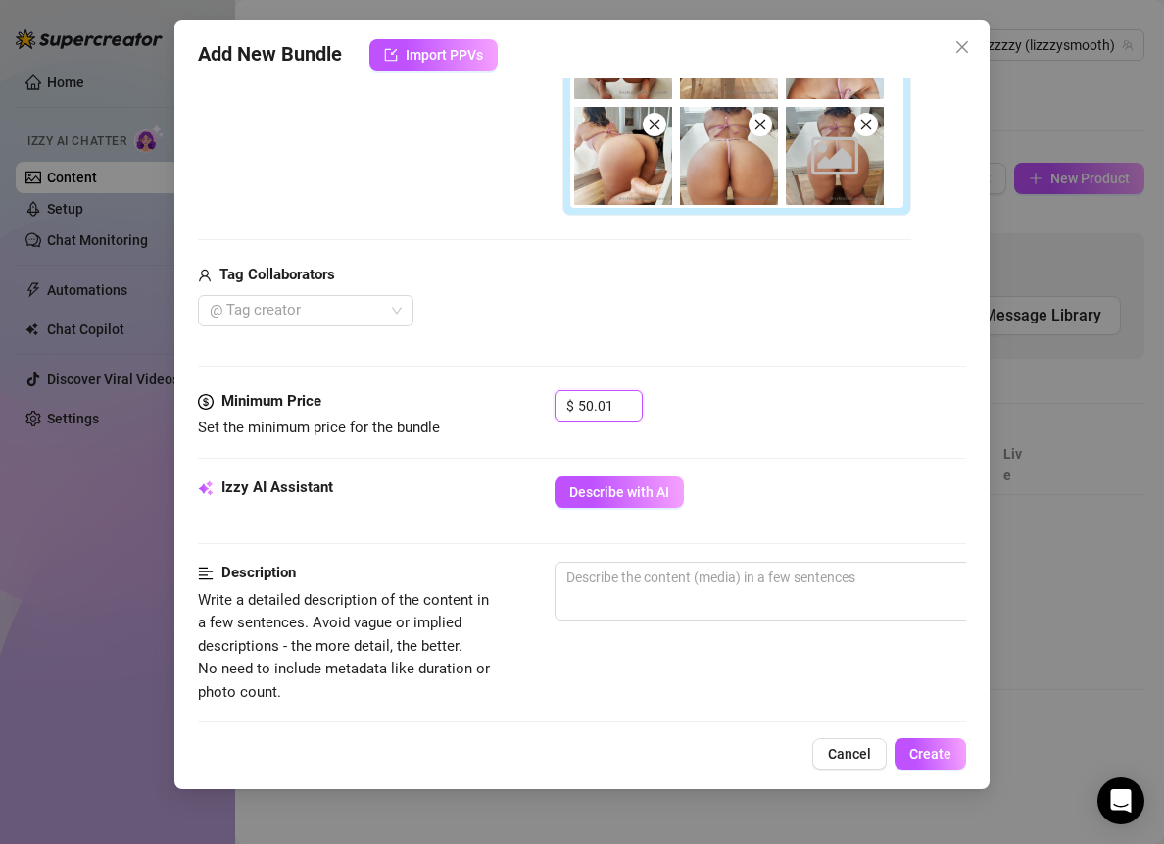
drag, startPoint x: 617, startPoint y: 392, endPoint x: 510, endPoint y: 392, distance: 107.8
click at [510, 392] on div "Minimum Price Set the minimum price for the bundle $ 50.01" at bounding box center [582, 415] width 768 height 50
click at [647, 489] on span "Describe with AI" at bounding box center [619, 492] width 100 height 16
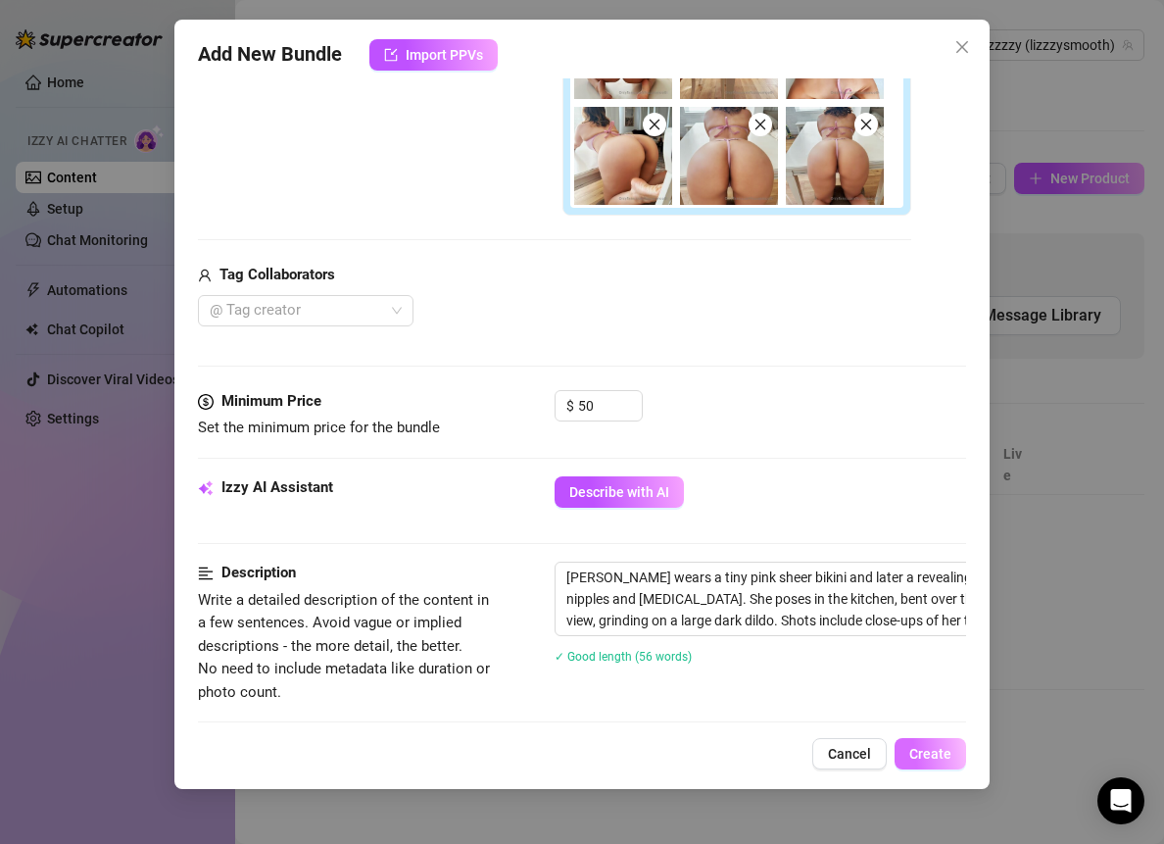
click at [945, 752] on span "Create" at bounding box center [930, 754] width 42 height 16
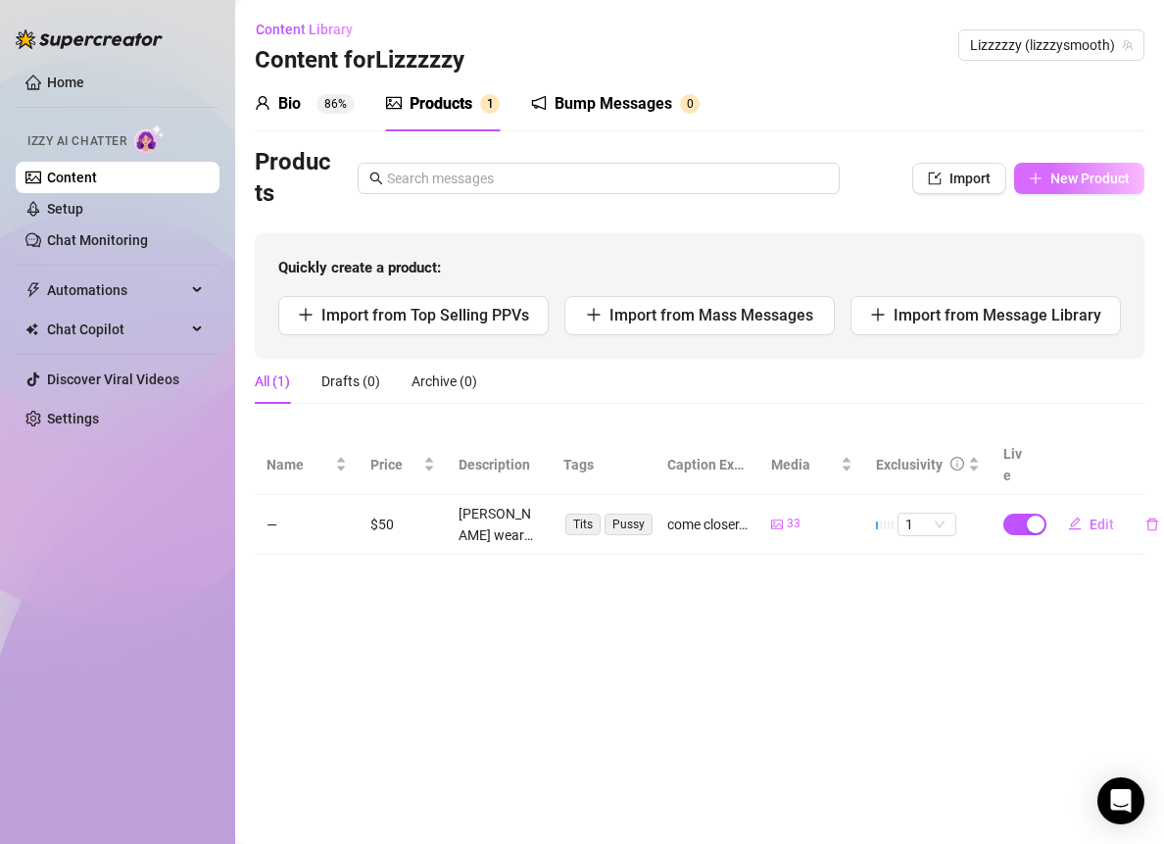
click at [1092, 176] on span "New Product" at bounding box center [1090, 179] width 79 height 16
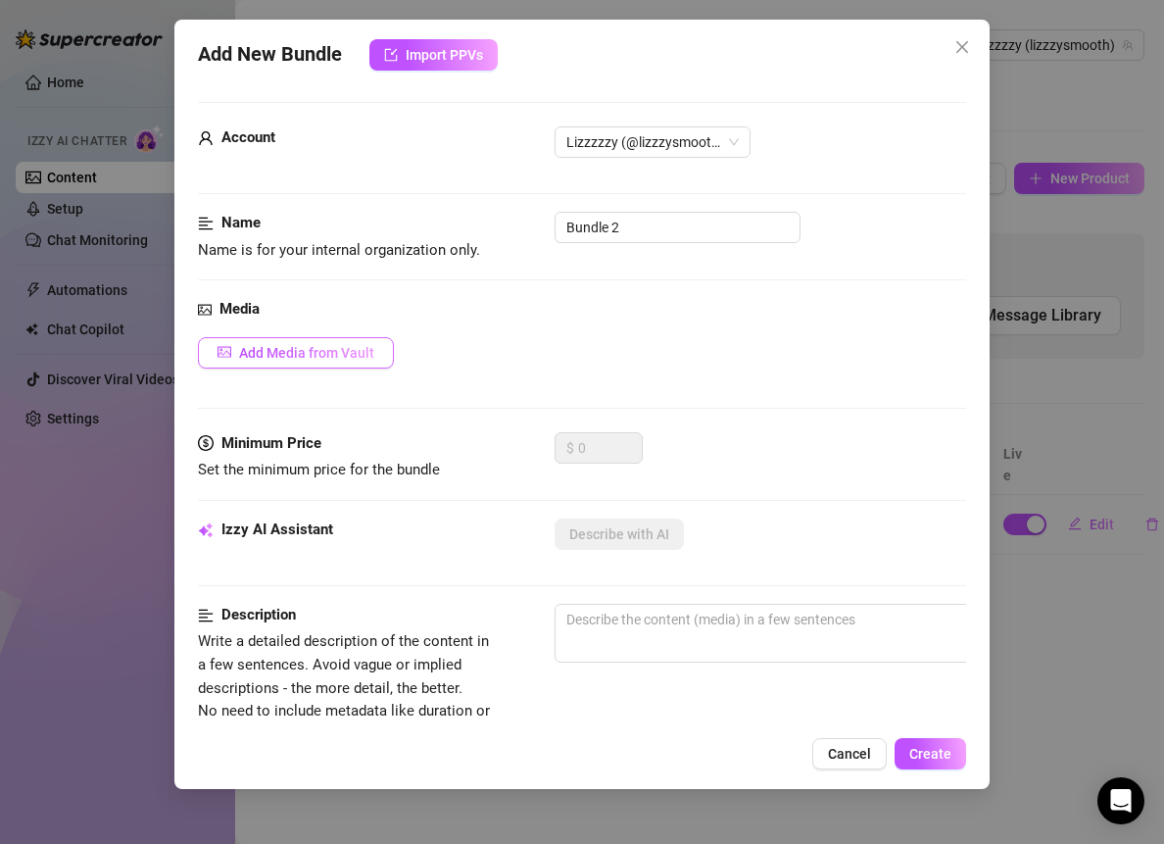
click at [338, 359] on span "Add Media from Vault" at bounding box center [306, 353] width 135 height 16
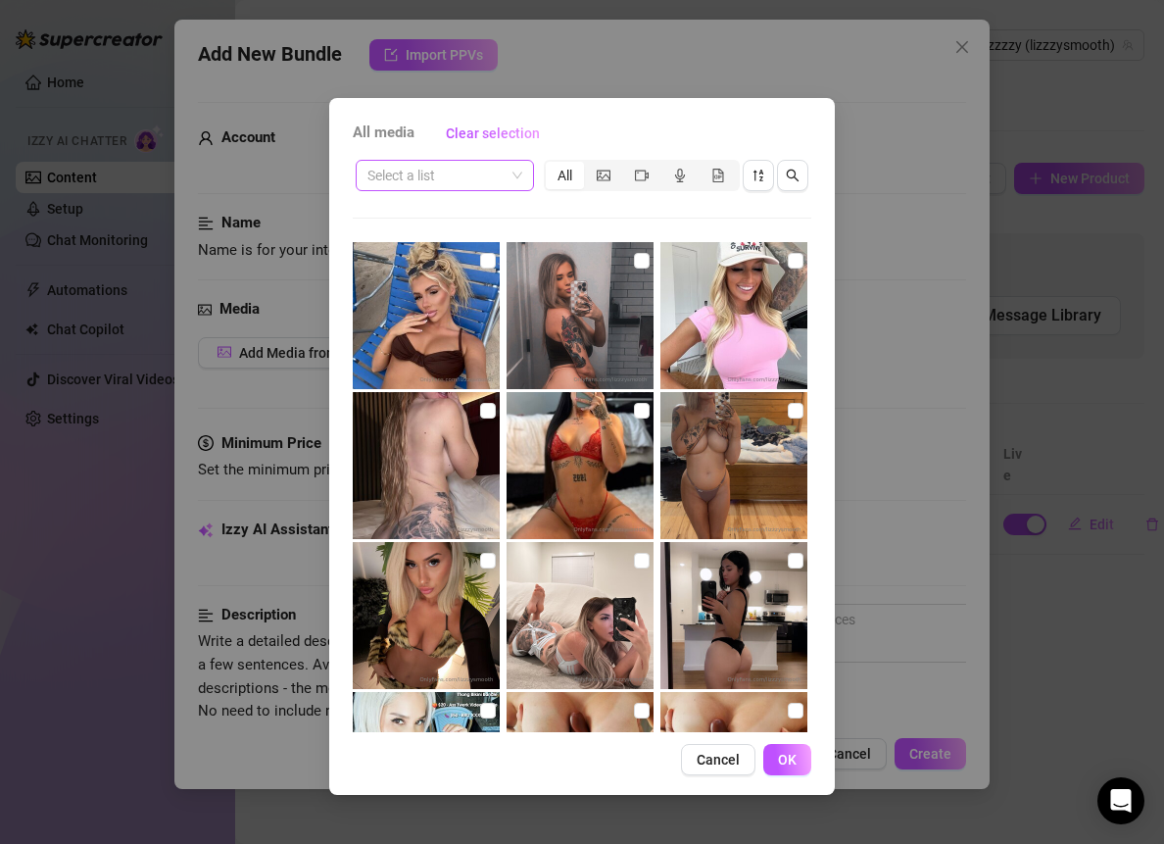
click at [509, 172] on span at bounding box center [445, 175] width 155 height 29
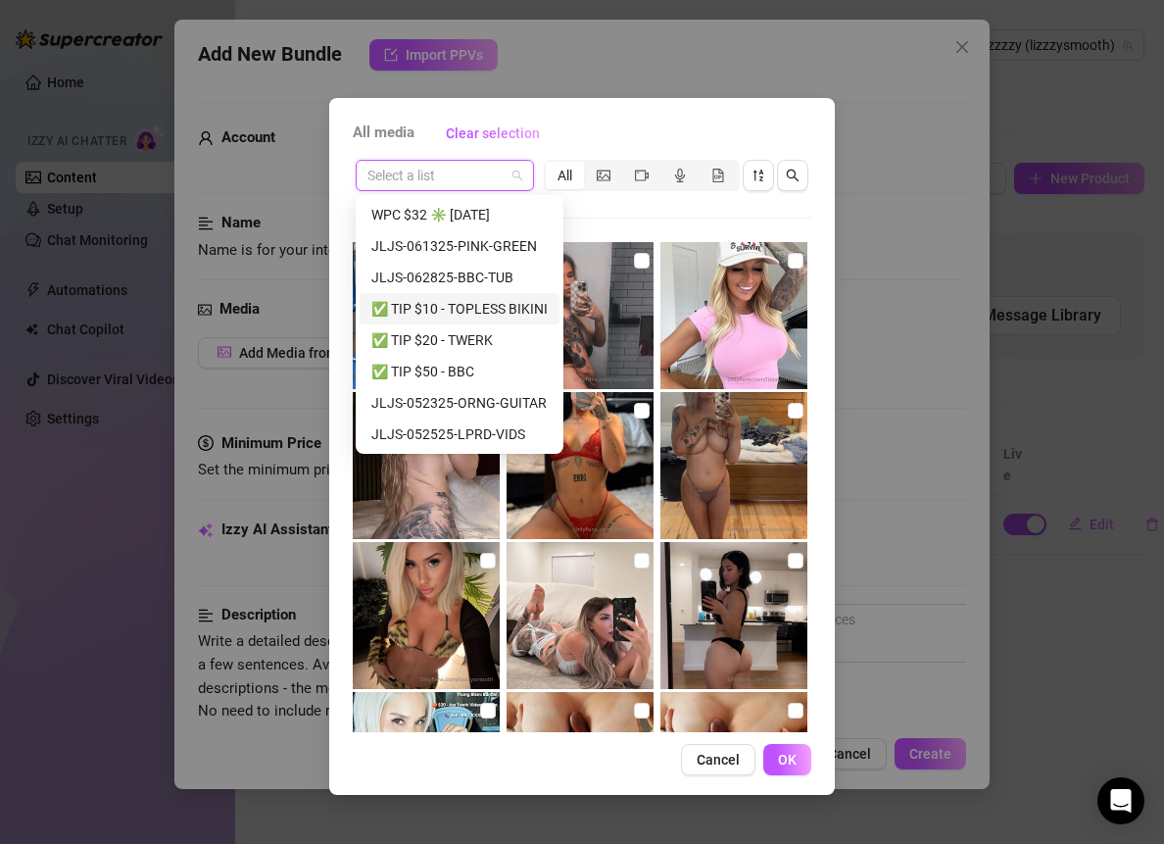
click at [500, 303] on div "✅ TIP $10 - TOPLESS BIKINI" at bounding box center [459, 309] width 176 height 22
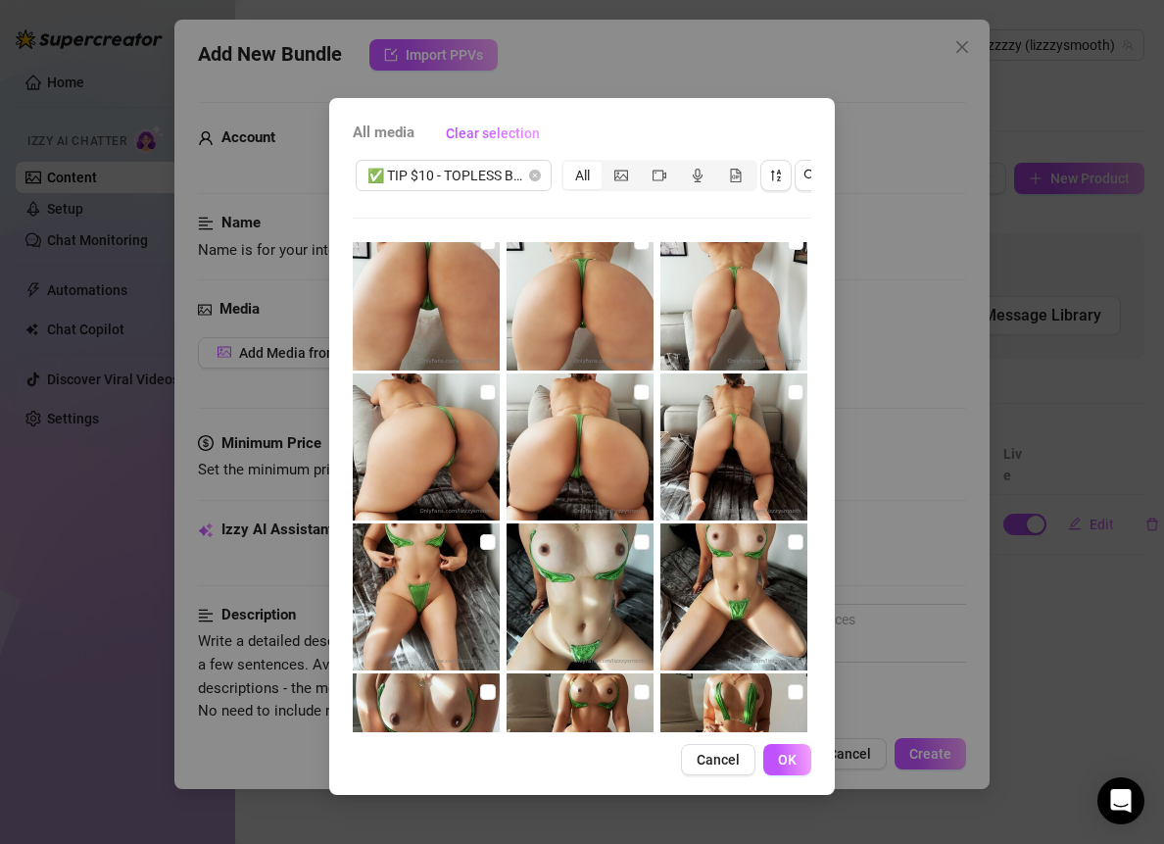
scroll to position [0, 0]
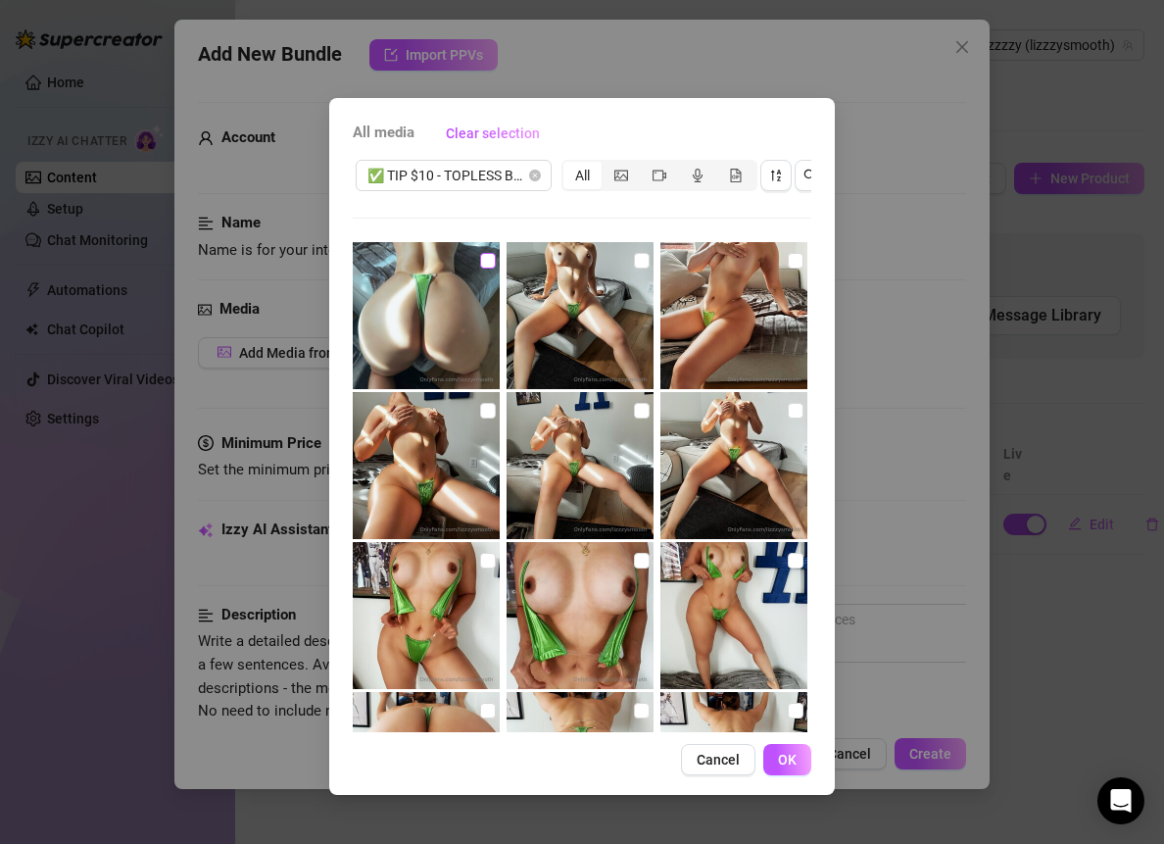
click at [483, 262] on input "checkbox" at bounding box center [488, 261] width 16 height 16
click at [641, 263] on input "checkbox" at bounding box center [642, 261] width 16 height 16
click at [788, 260] on input "checkbox" at bounding box center [796, 261] width 16 height 16
click at [788, 409] on input "checkbox" at bounding box center [796, 411] width 16 height 16
click at [634, 404] on input "checkbox" at bounding box center [642, 411] width 16 height 16
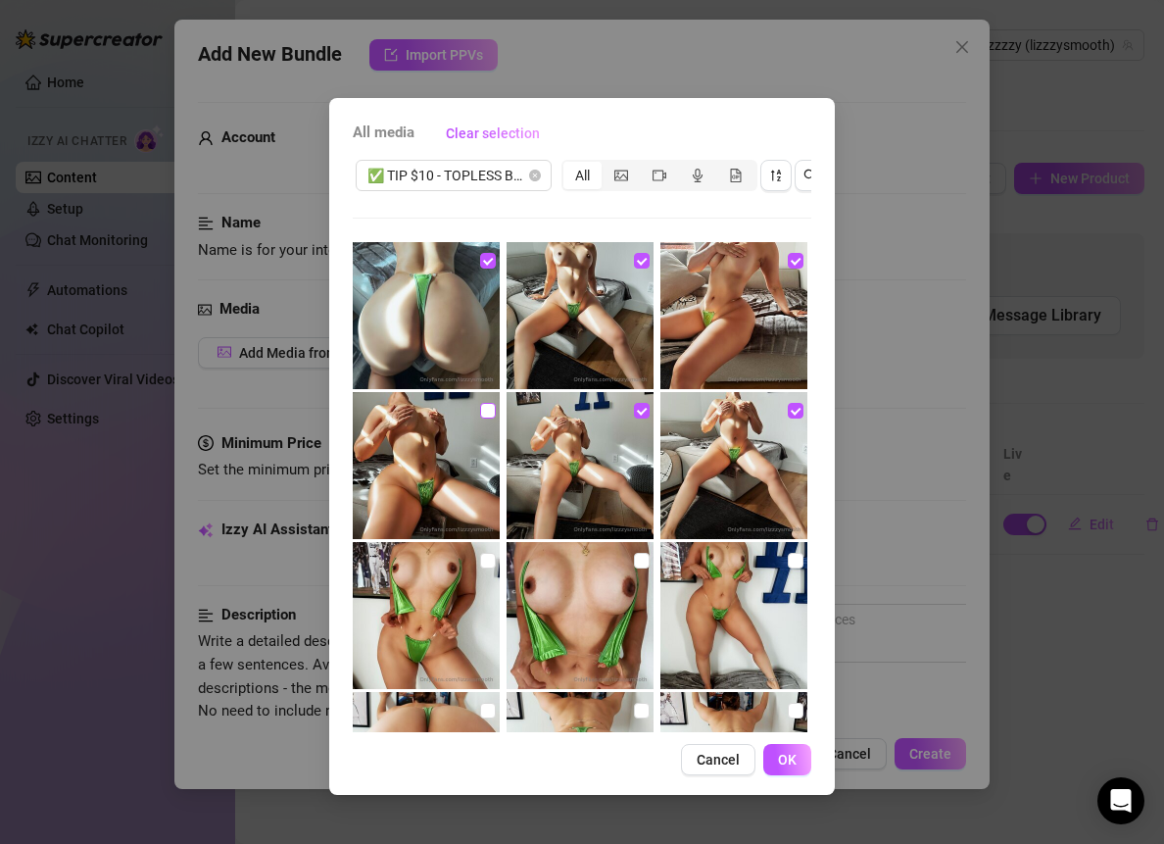
click at [486, 413] on input "checkbox" at bounding box center [488, 411] width 16 height 16
click at [480, 566] on input "checkbox" at bounding box center [488, 561] width 16 height 16
click at [645, 555] on img at bounding box center [580, 615] width 147 height 147
click at [640, 561] on input "checkbox" at bounding box center [642, 561] width 16 height 16
click at [788, 560] on input "checkbox" at bounding box center [796, 561] width 16 height 16
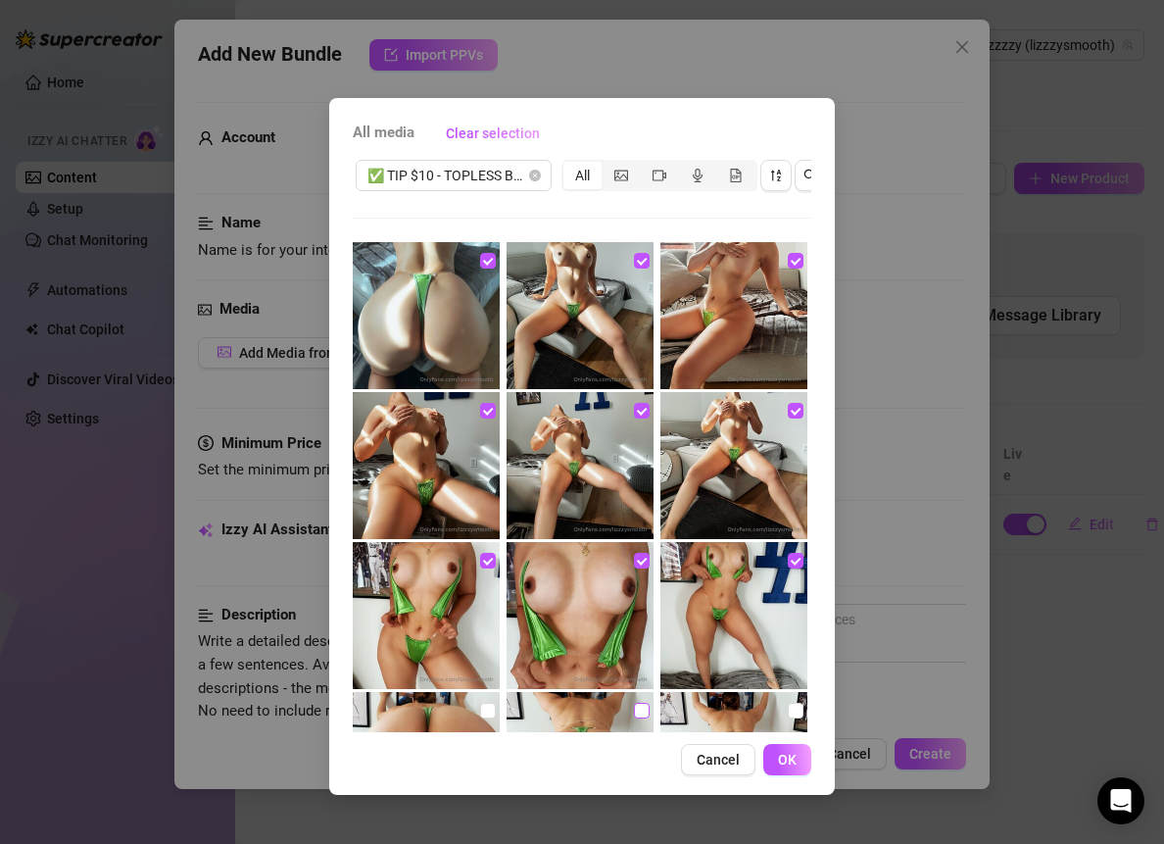
click at [488, 703] on input "checkbox" at bounding box center [488, 711] width 16 height 16
click at [634, 703] on input "checkbox" at bounding box center [642, 711] width 16 height 16
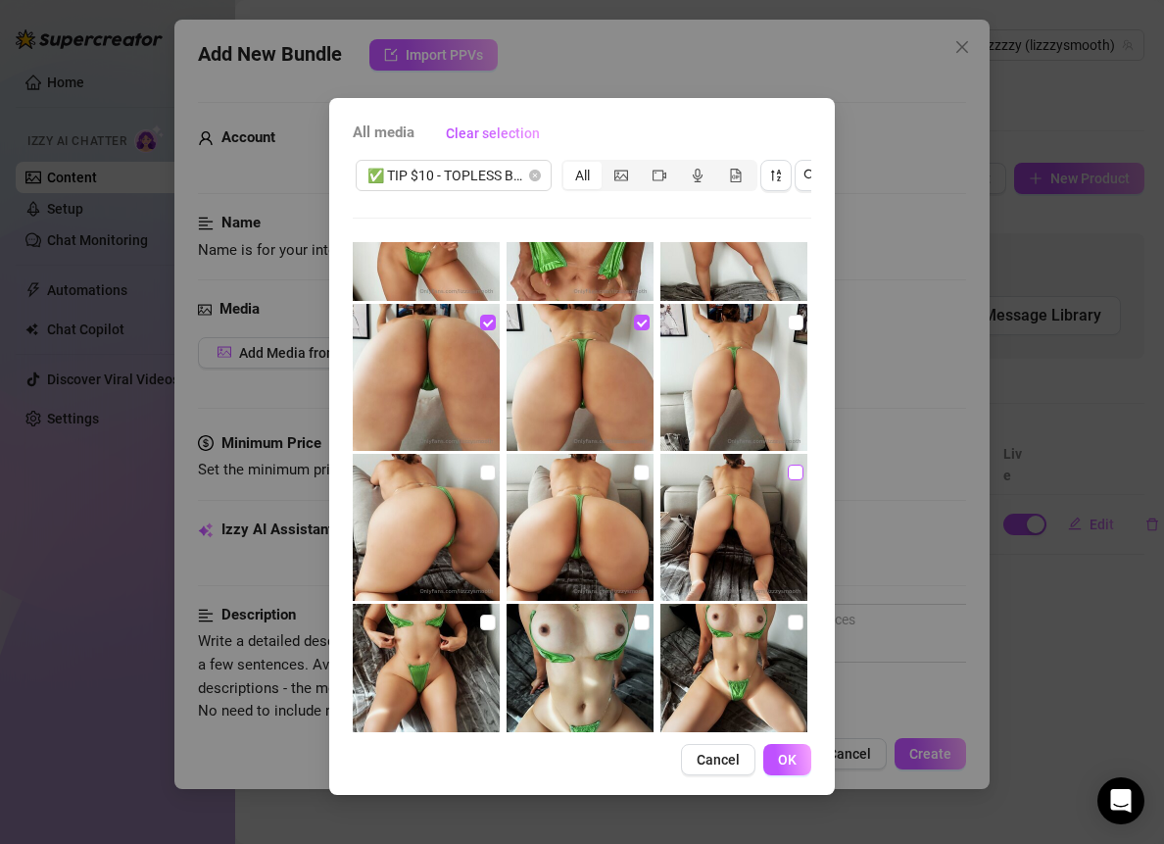
click at [788, 319] on input "checkbox" at bounding box center [796, 323] width 16 height 16
click at [788, 471] on input "checkbox" at bounding box center [796, 473] width 16 height 16
click at [635, 472] on input "checkbox" at bounding box center [642, 473] width 16 height 16
click at [488, 472] on input "checkbox" at bounding box center [488, 473] width 16 height 16
click at [486, 616] on input "checkbox" at bounding box center [488, 622] width 16 height 16
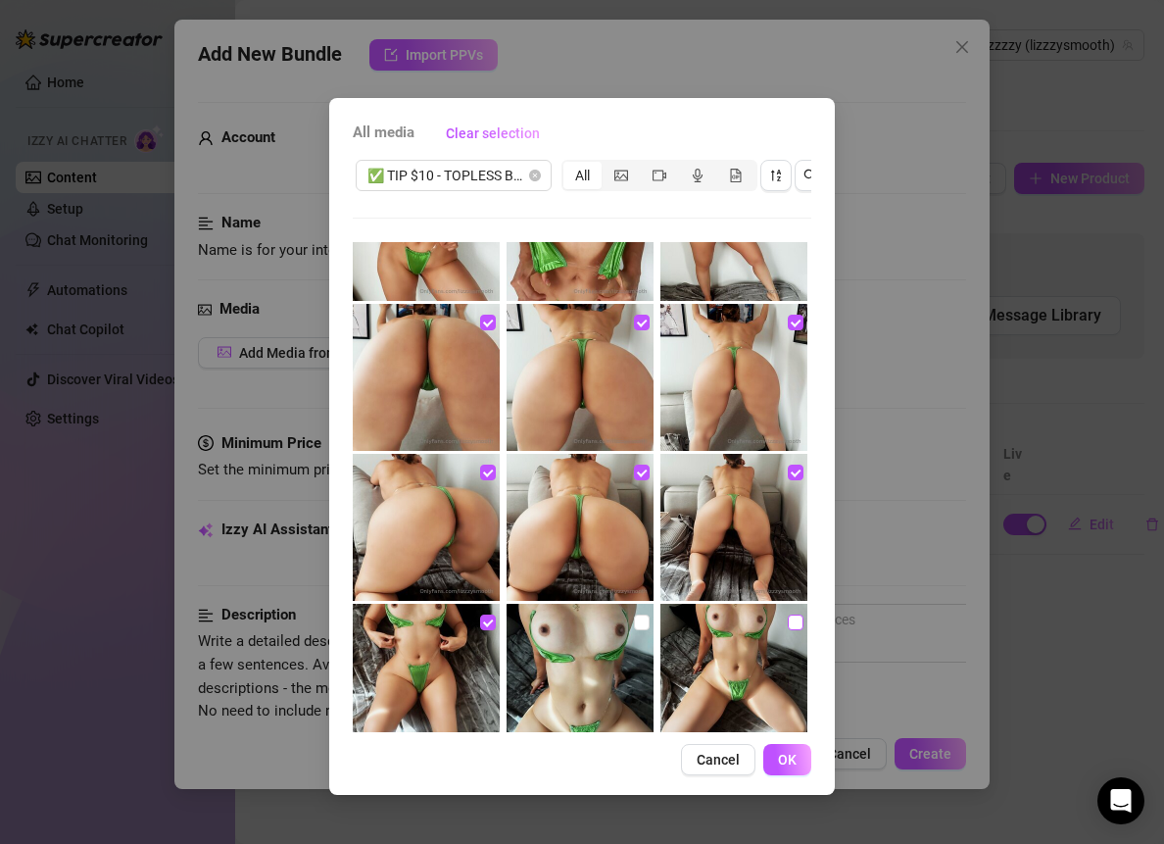
click at [788, 621] on input "checkbox" at bounding box center [796, 622] width 16 height 16
click at [634, 615] on input "checkbox" at bounding box center [642, 622] width 16 height 16
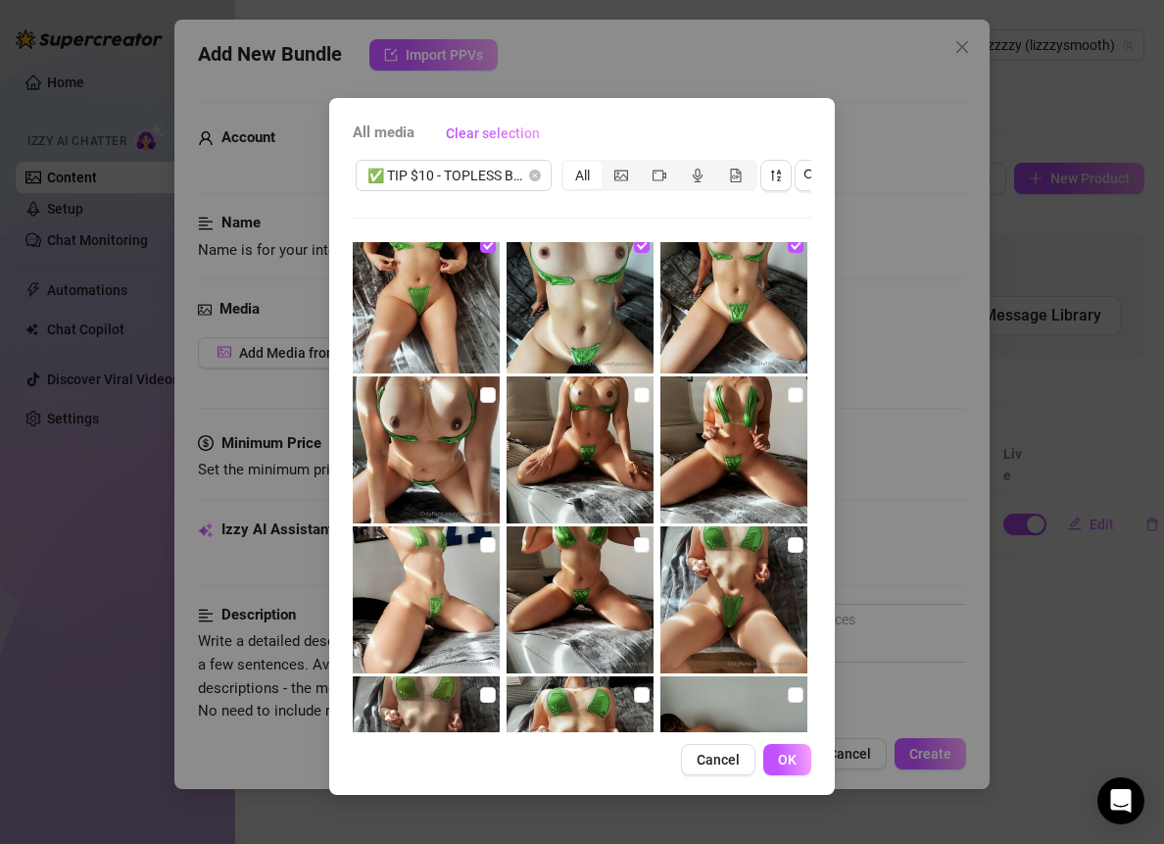
scroll to position [741, 0]
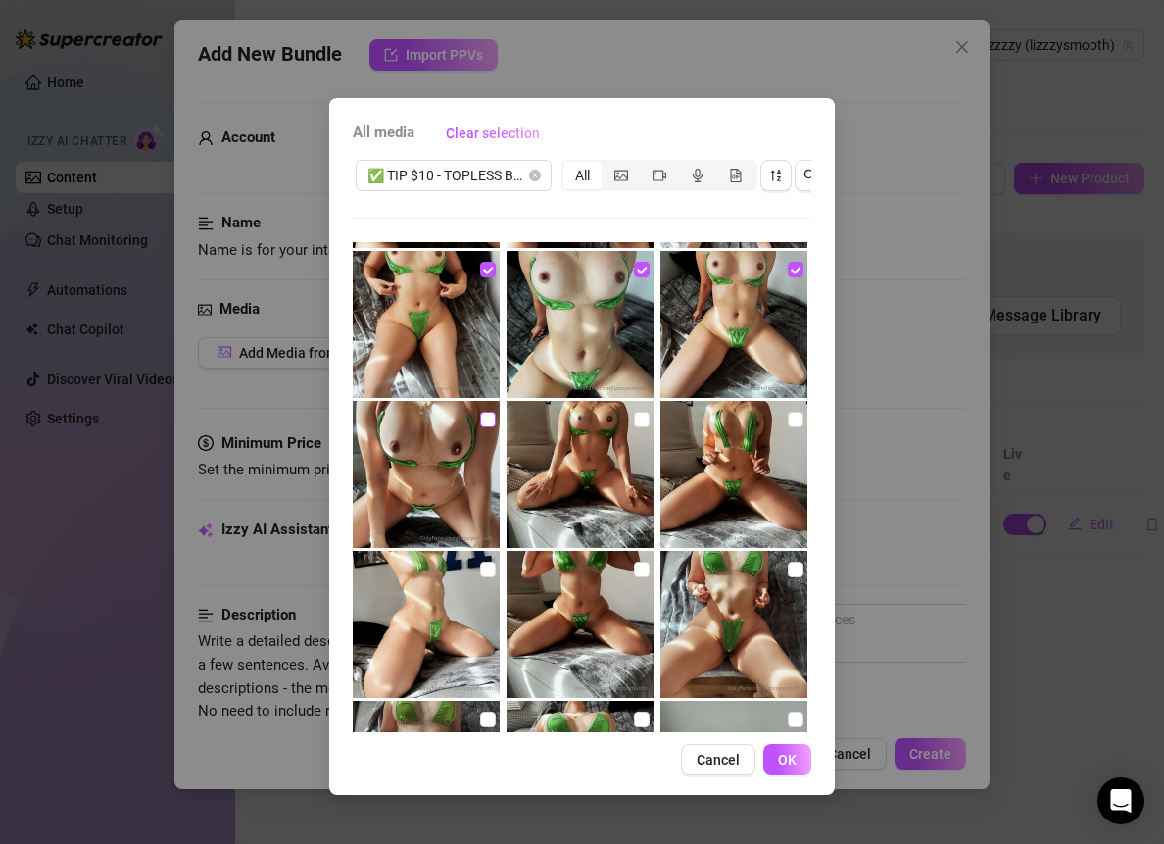
click at [484, 412] on input "checkbox" at bounding box center [488, 420] width 16 height 16
click at [636, 417] on input "checkbox" at bounding box center [642, 420] width 16 height 16
click at [788, 421] on input "checkbox" at bounding box center [796, 420] width 16 height 16
click at [788, 562] on input "checkbox" at bounding box center [796, 570] width 16 height 16
click at [634, 567] on input "checkbox" at bounding box center [642, 570] width 16 height 16
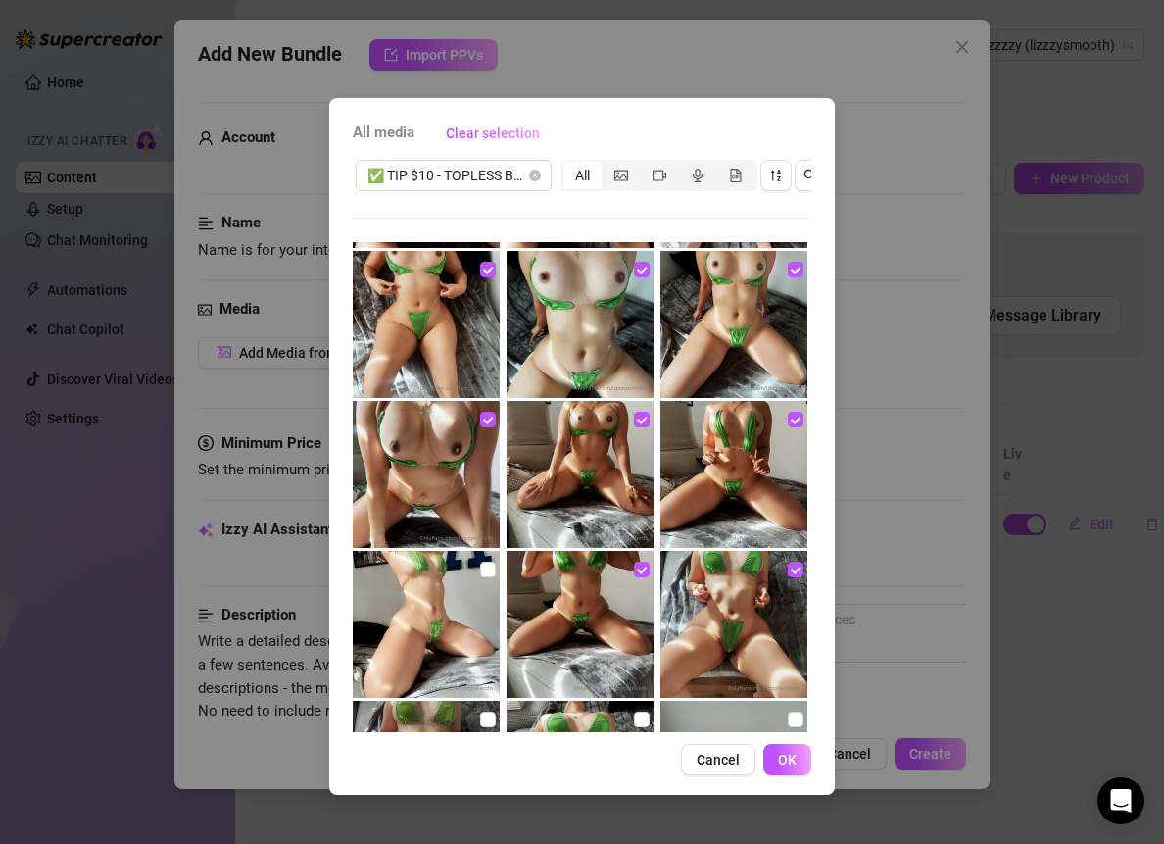
click at [494, 569] on img at bounding box center [426, 624] width 147 height 147
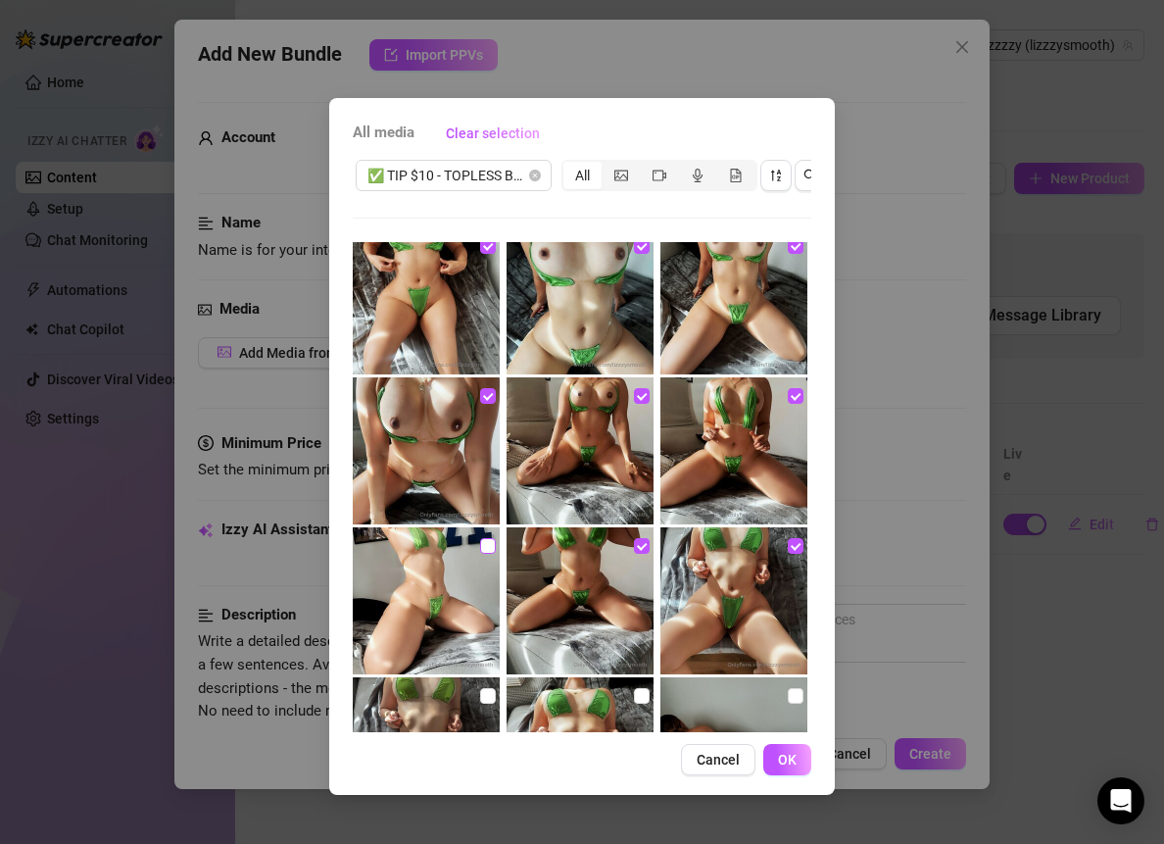
click at [484, 544] on input "checkbox" at bounding box center [488, 546] width 16 height 16
click at [480, 685] on label at bounding box center [488, 696] width 16 height 22
click at [480, 688] on input "checkbox" at bounding box center [488, 696] width 16 height 16
click at [634, 691] on input "checkbox" at bounding box center [642, 696] width 16 height 16
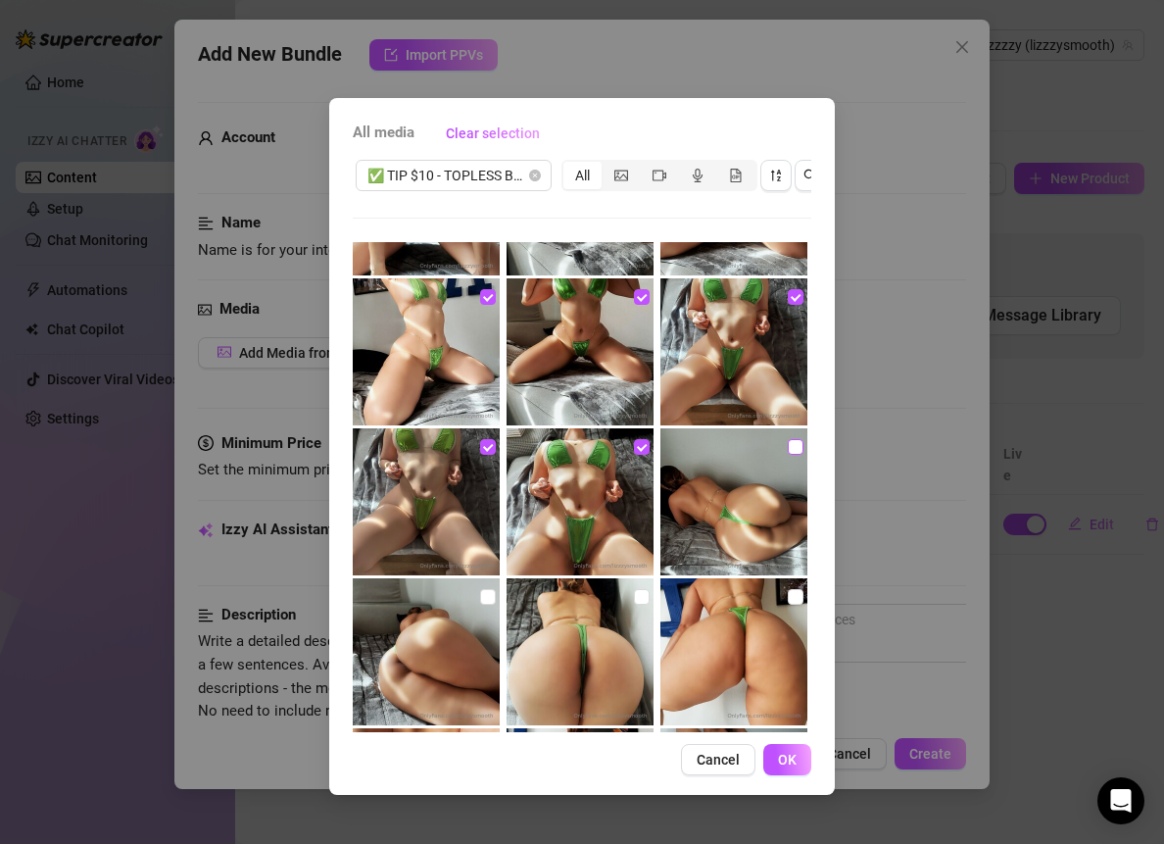
click at [788, 445] on input "checkbox" at bounding box center [796, 447] width 16 height 16
click at [788, 595] on input "checkbox" at bounding box center [796, 597] width 16 height 16
click at [624, 600] on img at bounding box center [580, 651] width 147 height 147
click at [634, 600] on input "checkbox" at bounding box center [642, 597] width 16 height 16
click at [480, 602] on input "checkbox" at bounding box center [488, 597] width 16 height 16
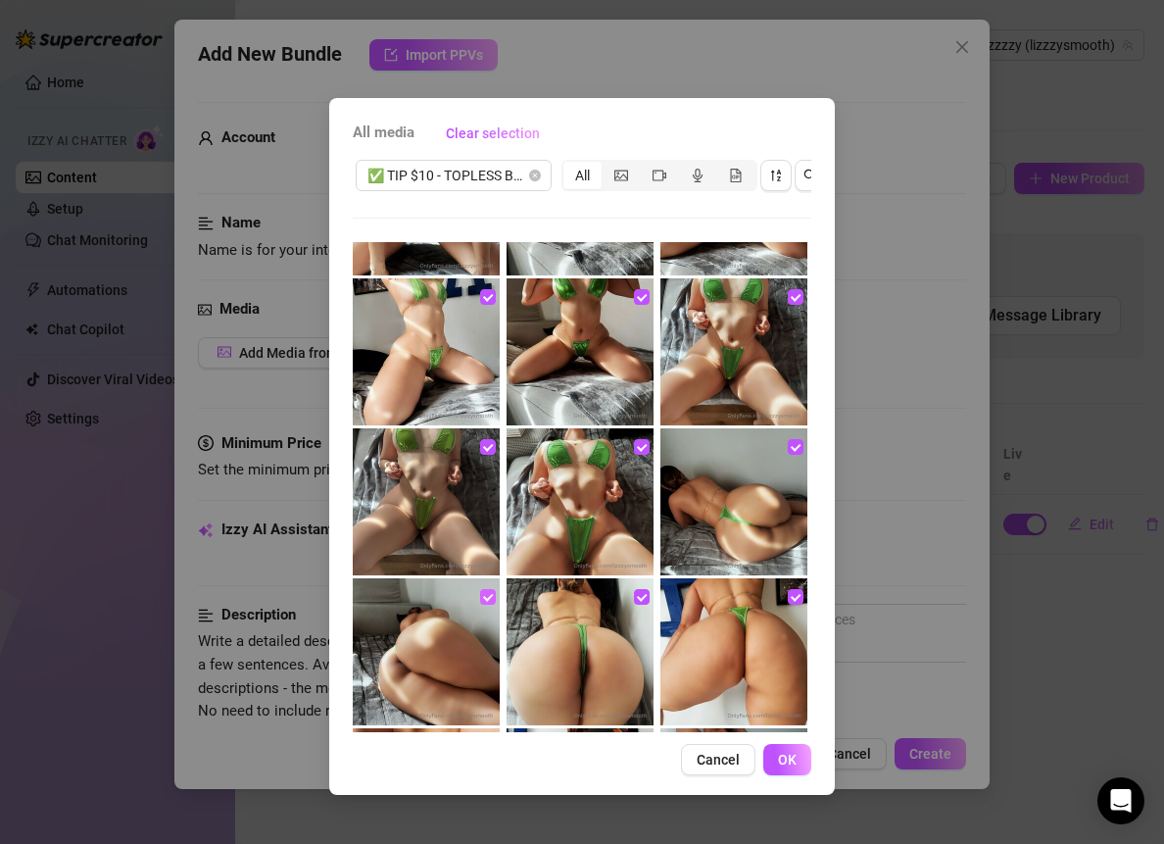
scroll to position [1189, 0]
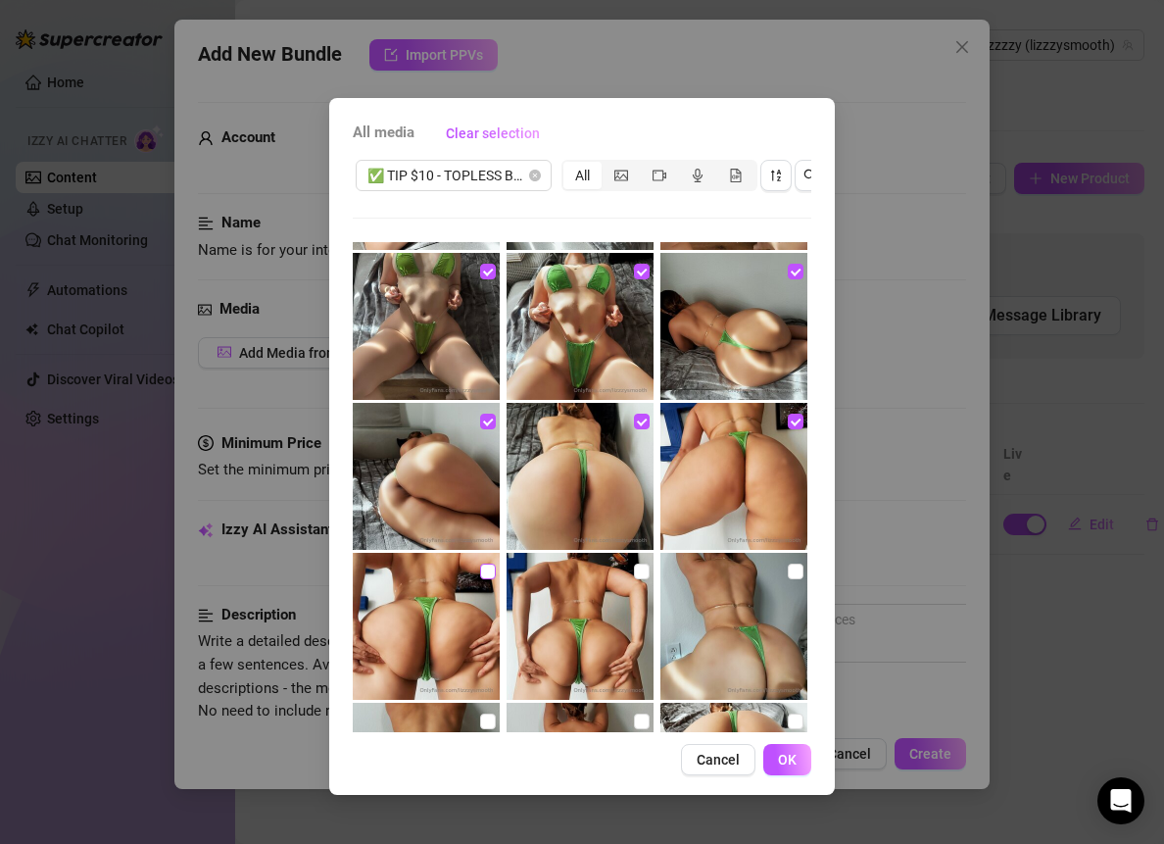
click at [480, 569] on input "checkbox" at bounding box center [488, 572] width 16 height 16
click at [634, 566] on input "checkbox" at bounding box center [642, 572] width 16 height 16
click at [784, 583] on img at bounding box center [734, 626] width 147 height 147
click at [788, 577] on input "checkbox" at bounding box center [796, 572] width 16 height 16
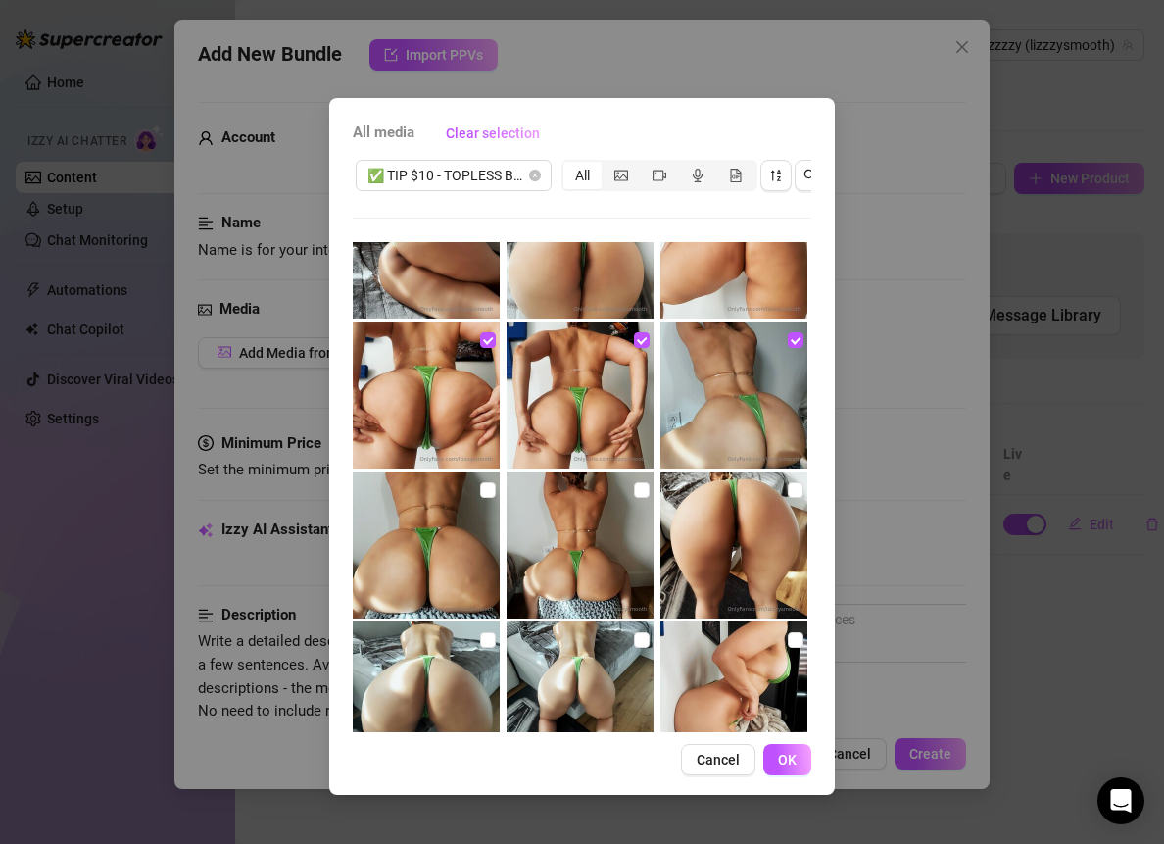
scroll to position [1442, 0]
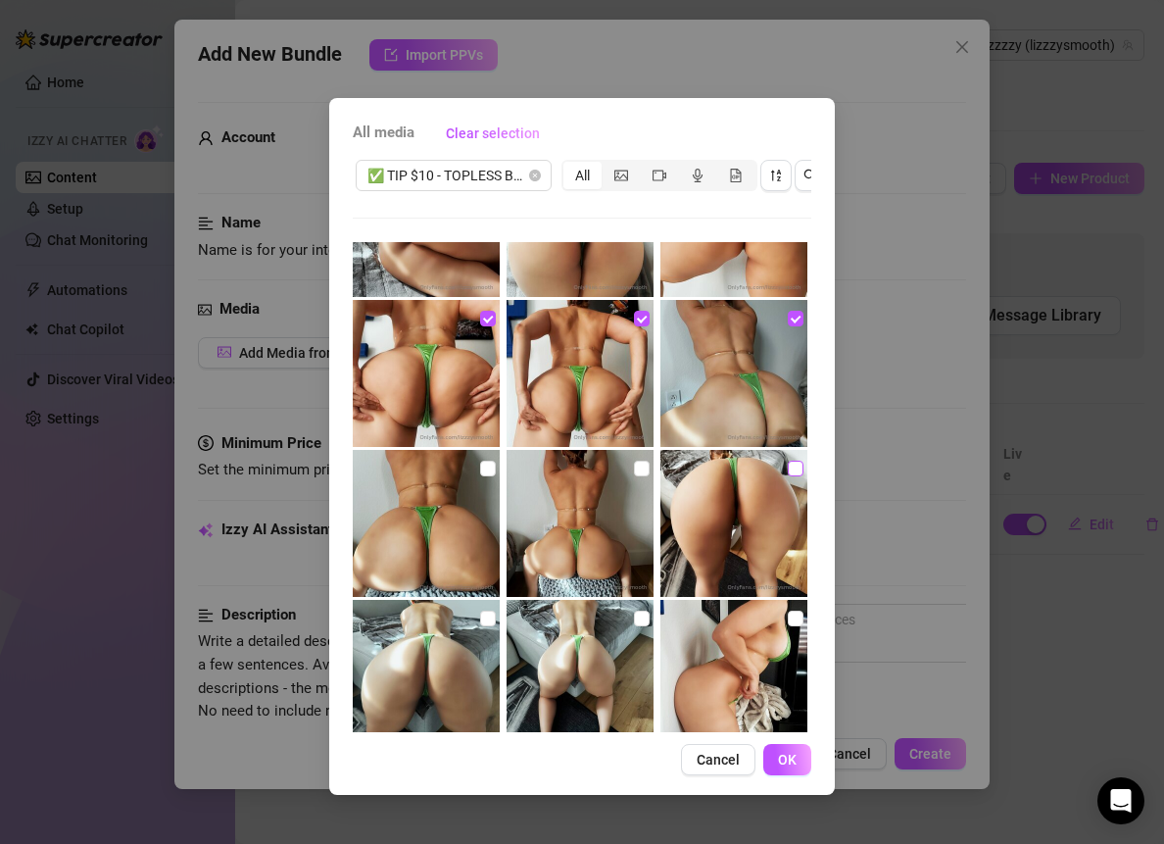
click at [788, 471] on input "checkbox" at bounding box center [796, 469] width 16 height 16
click at [634, 466] on input "checkbox" at bounding box center [642, 469] width 16 height 16
click at [489, 466] on input "checkbox" at bounding box center [488, 469] width 16 height 16
click at [480, 612] on input "checkbox" at bounding box center [488, 619] width 16 height 16
click at [636, 611] on input "checkbox" at bounding box center [642, 619] width 16 height 16
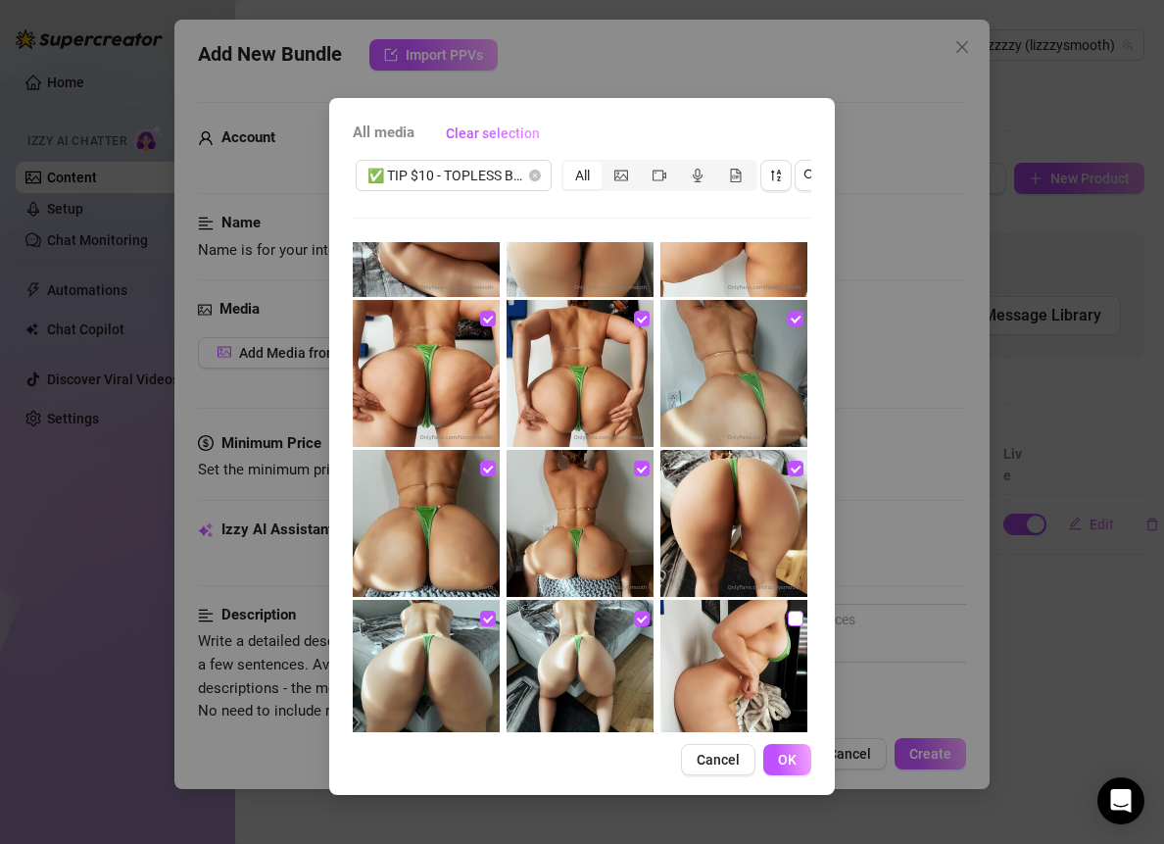
click at [788, 621] on input "checkbox" at bounding box center [796, 619] width 16 height 16
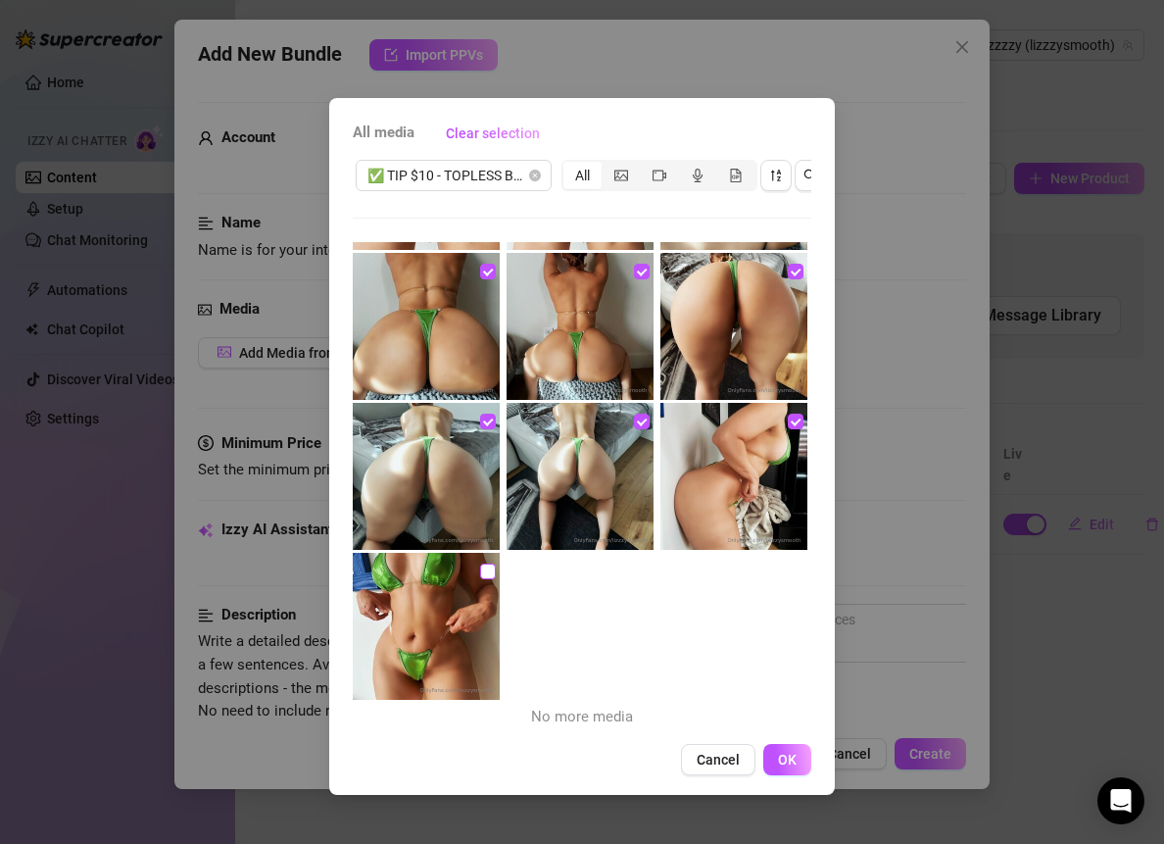
click at [482, 573] on input "checkbox" at bounding box center [488, 572] width 16 height 16
click at [784, 767] on span "OK" at bounding box center [787, 760] width 19 height 16
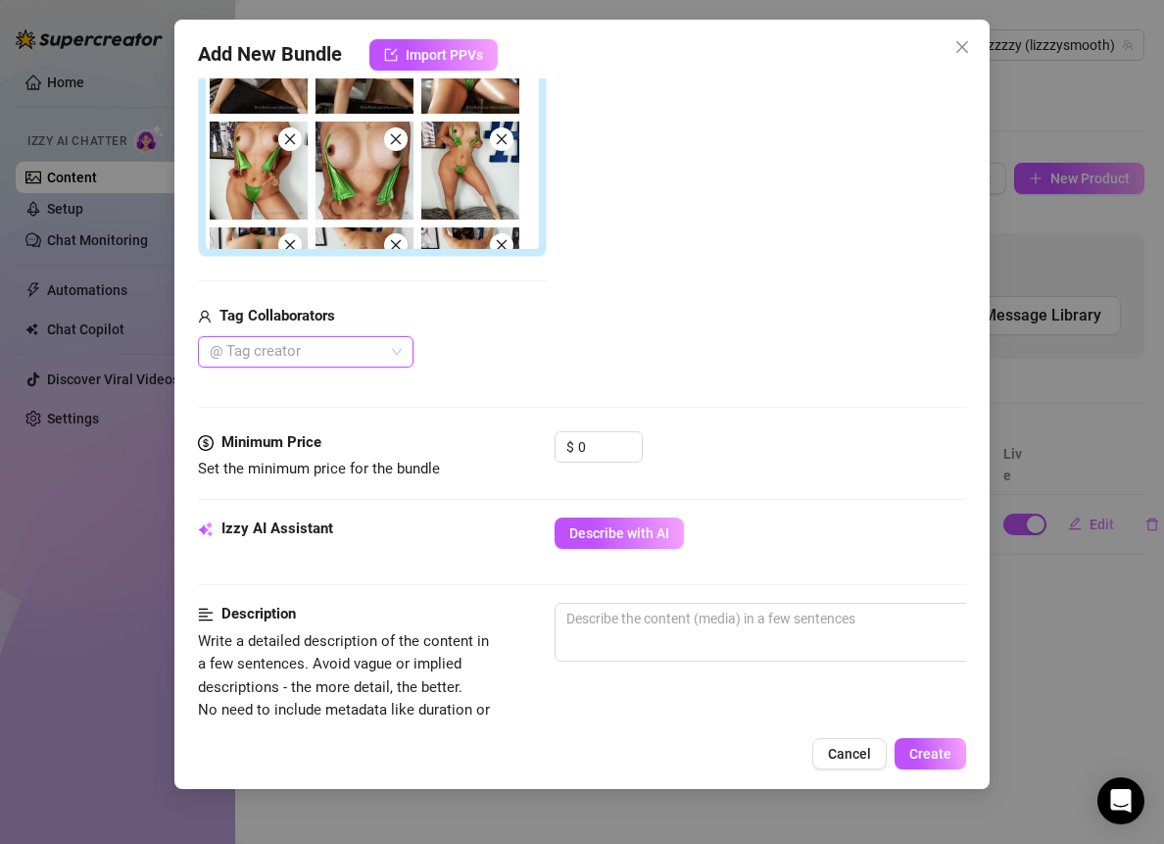
scroll to position [519, 0]
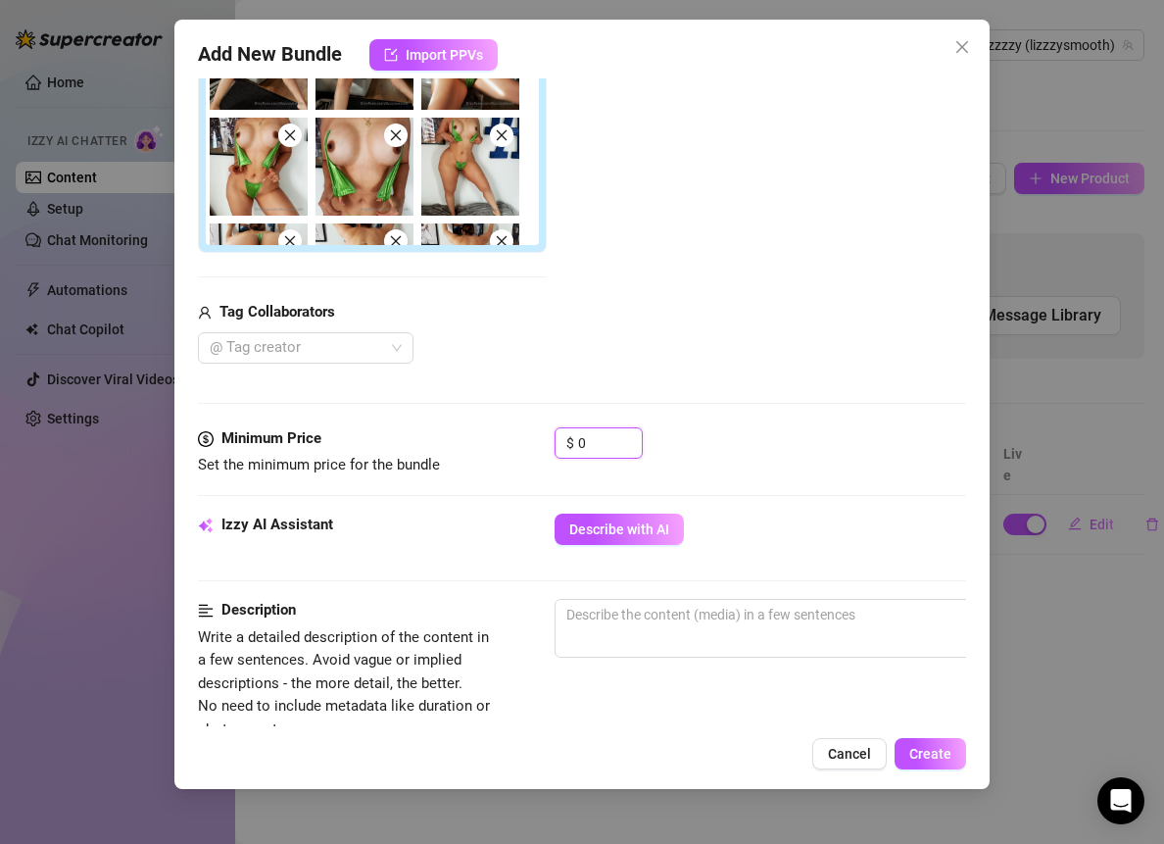
drag, startPoint x: 611, startPoint y: 442, endPoint x: 537, endPoint y: 441, distance: 73.5
click at [537, 441] on div "Minimum Price Set the minimum price for the bundle $ 0" at bounding box center [582, 452] width 768 height 50
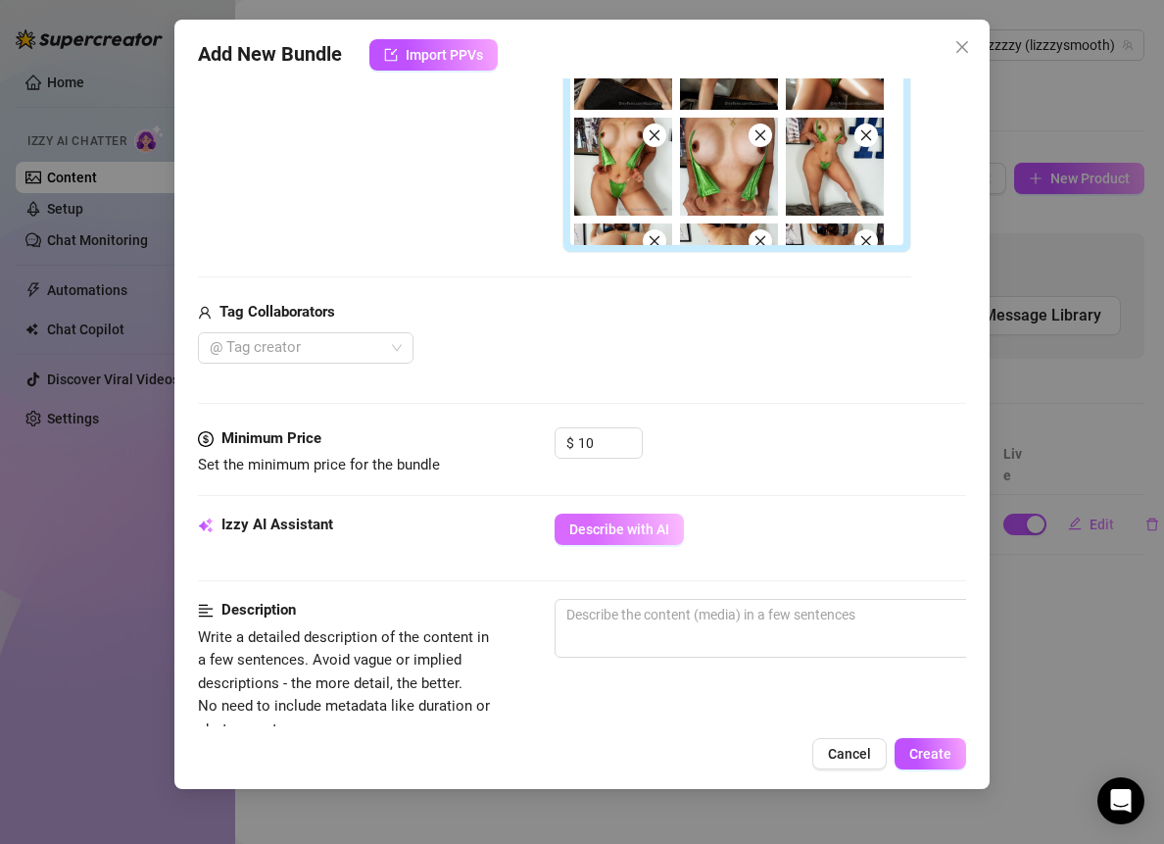
click at [635, 531] on span "Describe with AI" at bounding box center [619, 529] width 100 height 16
